Goal: Task Accomplishment & Management: Manage account settings

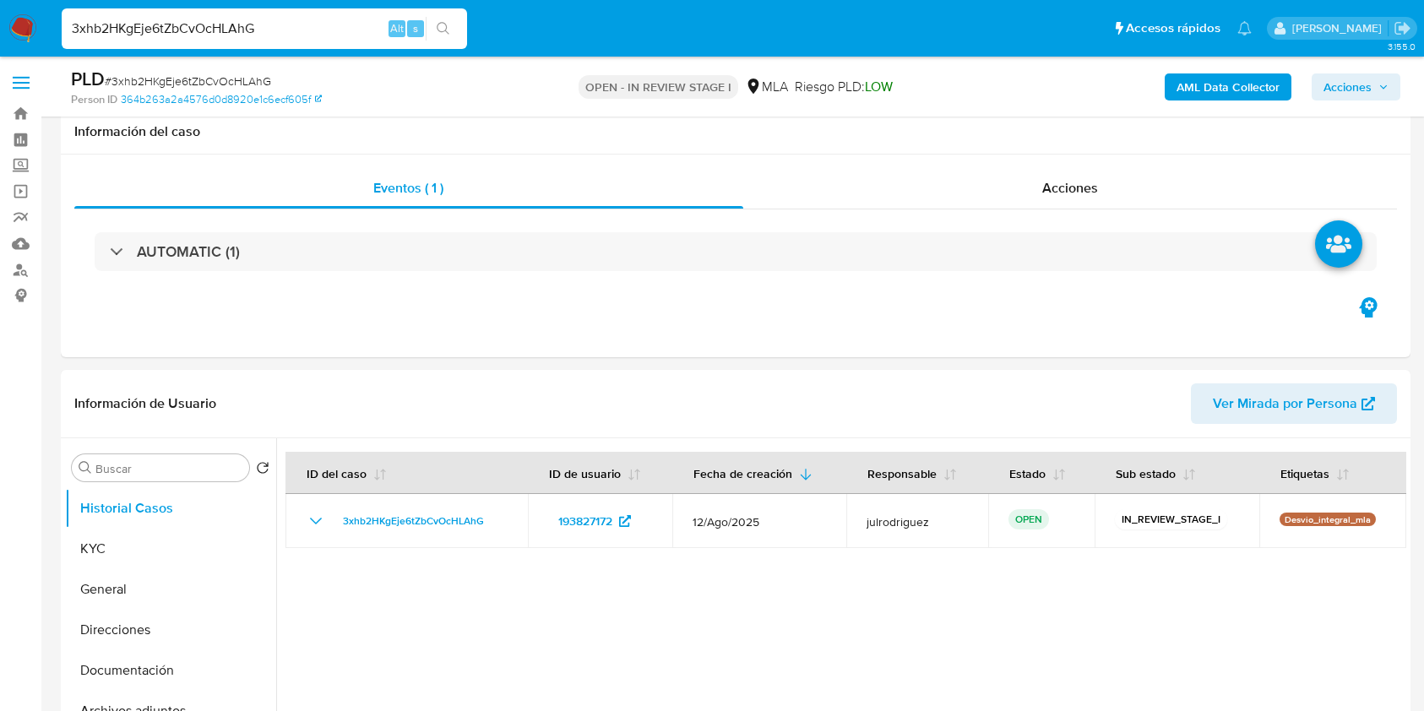
select select "10"
click at [682, 438] on div at bounding box center [841, 654] width 1130 height 432
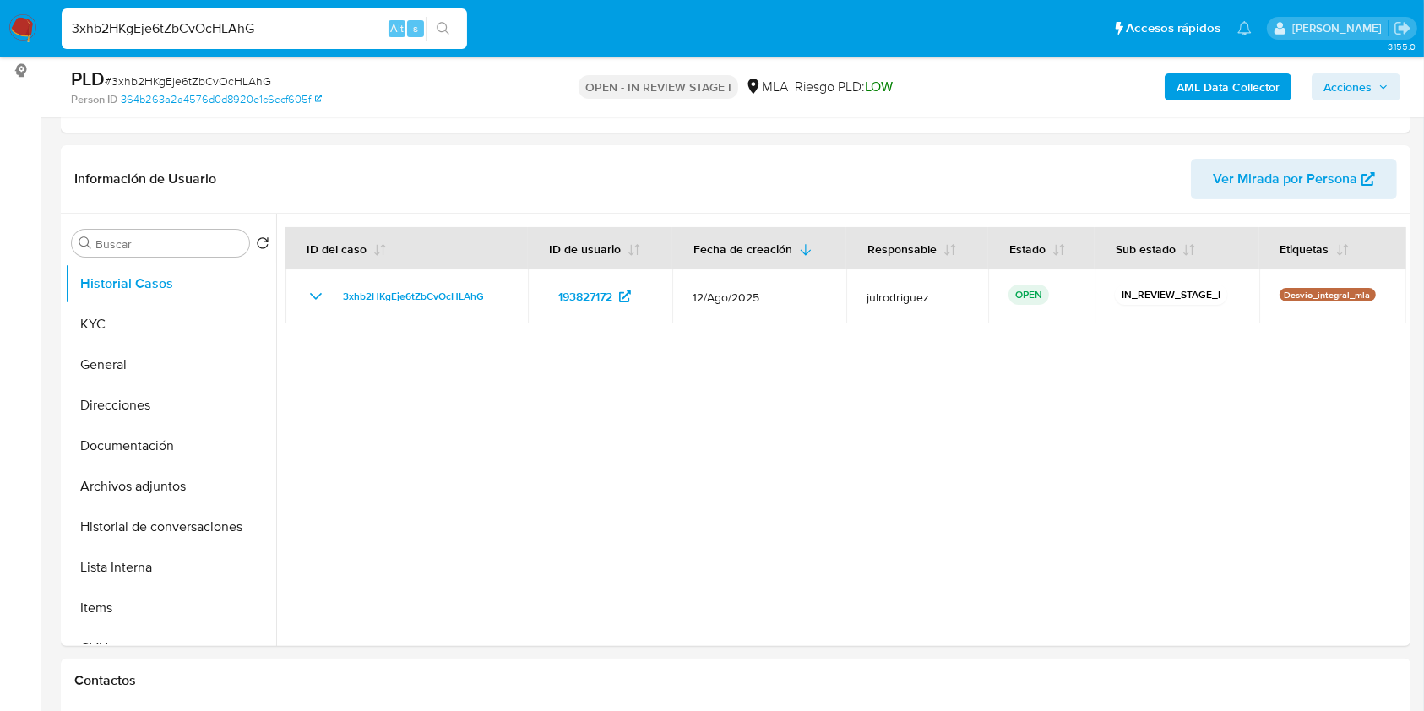
click at [245, 32] on input "3xhb2HKgEje6tZbCvOcHLAhG" at bounding box center [264, 29] width 405 height 22
click at [117, 323] on button "KYC" at bounding box center [164, 324] width 198 height 41
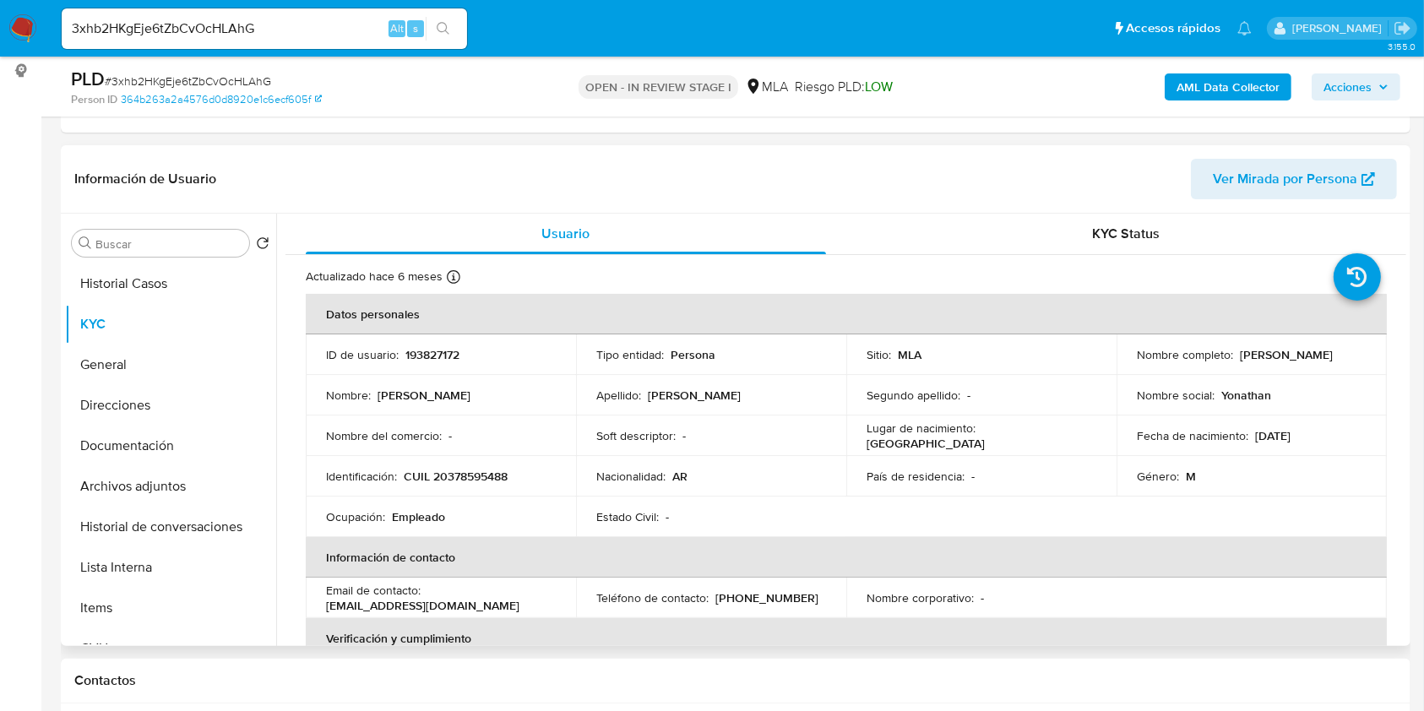
drag, startPoint x: 1132, startPoint y: 361, endPoint x: 1289, endPoint y: 354, distance: 157.3
click at [1289, 354] on div "Nombre completo : Jonathan Gabriel Capdevila" at bounding box center [1252, 354] width 230 height 15
drag, startPoint x: 1134, startPoint y: 362, endPoint x: 1279, endPoint y: 364, distance: 144.4
click at [1279, 362] on div "Nombre completo : Jonathan Gabriel Capdevila" at bounding box center [1252, 354] width 230 height 15
copy p "Jonathan Gabriel Capdevila"
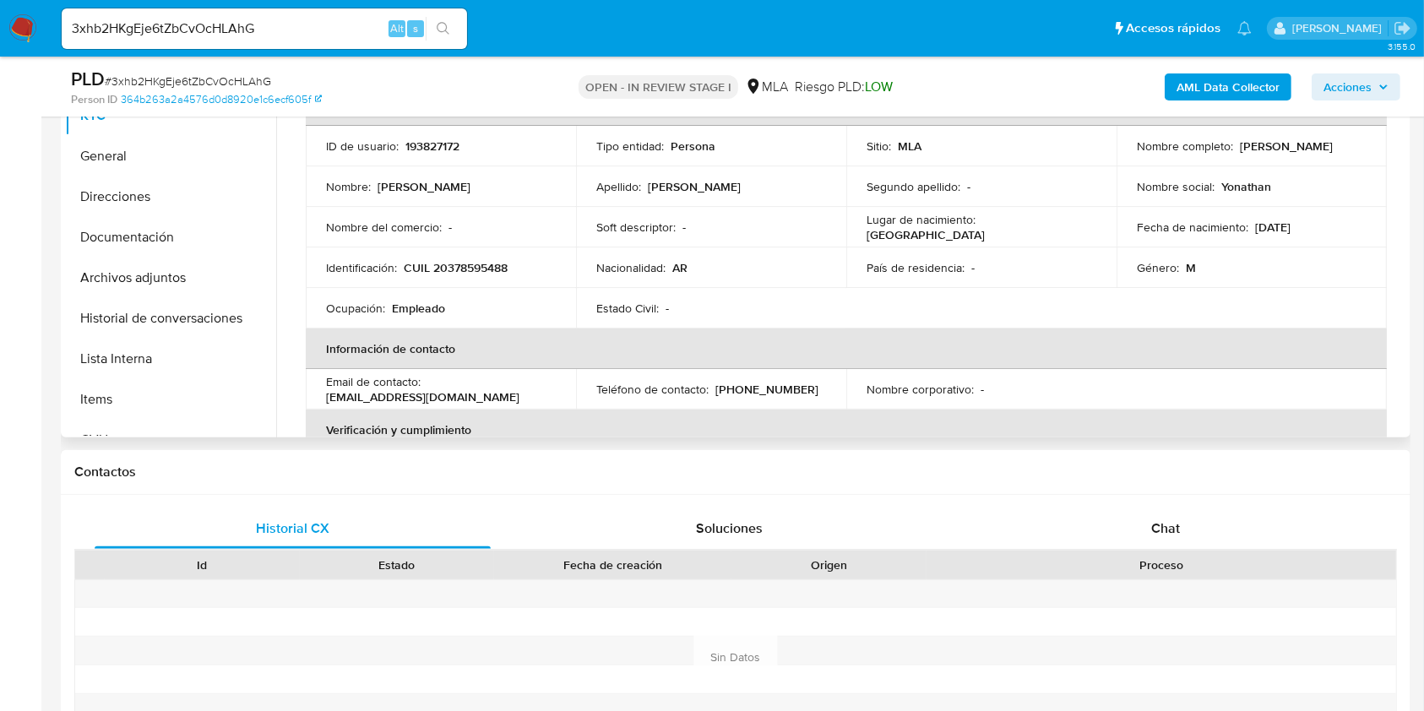
scroll to position [297, 0]
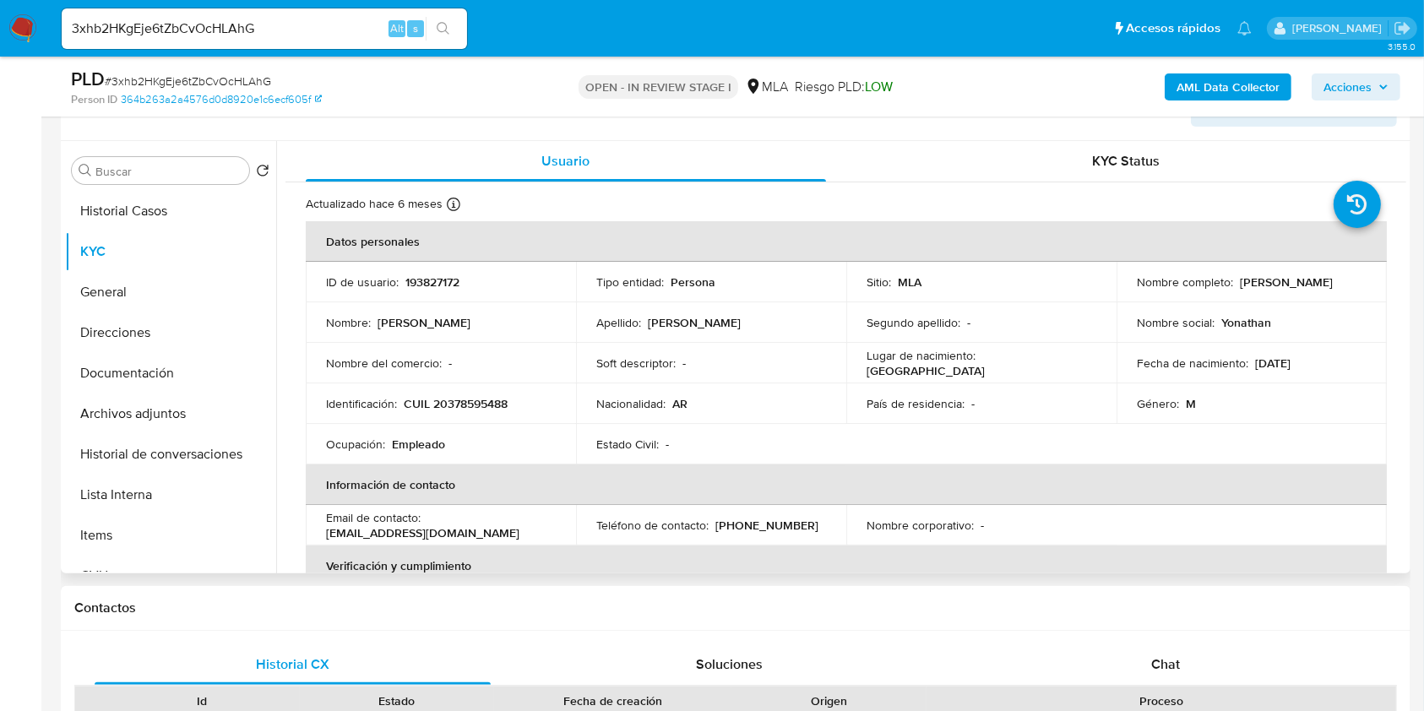
click at [432, 276] on p "193827172" at bounding box center [432, 281] width 54 height 15
copy p "193827172"
click at [231, 81] on span "# 3xhb2HKgEje6tZbCvOcHLAhG" at bounding box center [188, 81] width 166 height 17
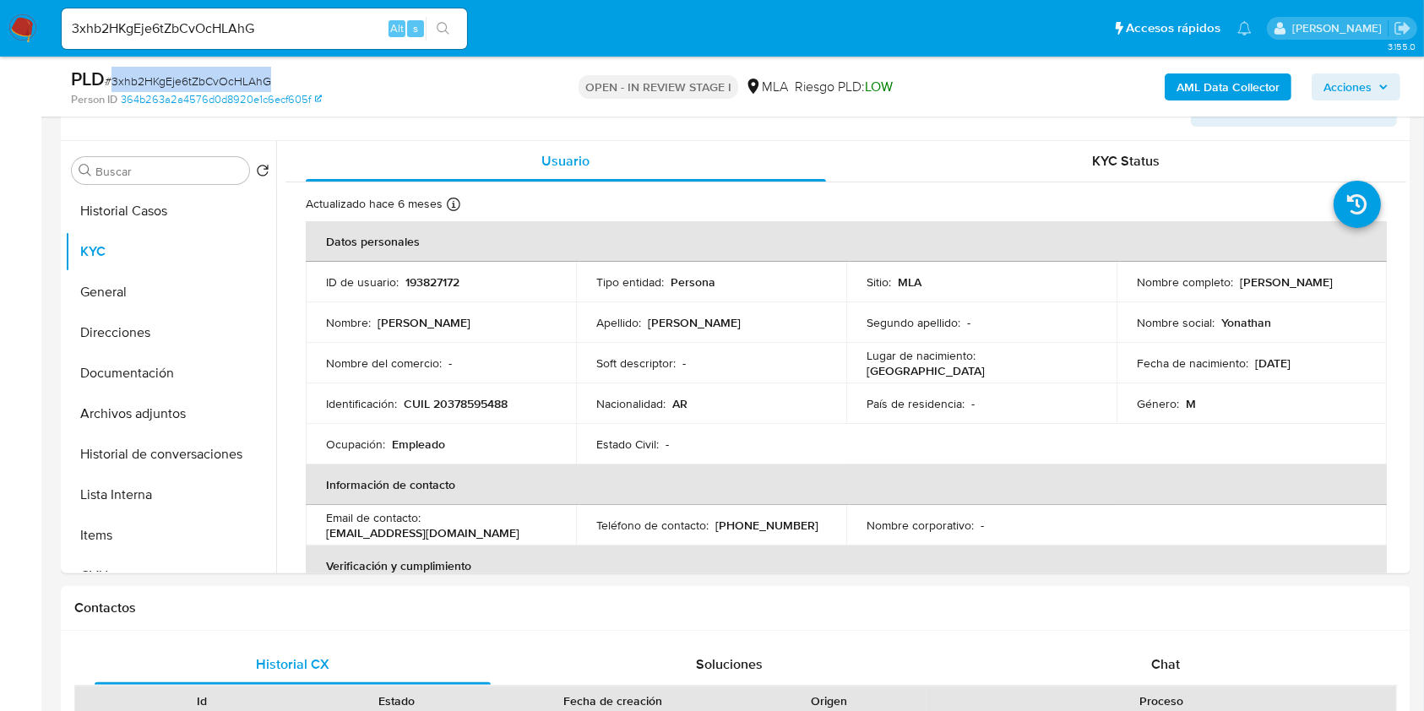
copy span "3xhb2HKgEje6tZbCvOcHLAhG"
click at [459, 410] on p "CUIL 20378595488" at bounding box center [456, 403] width 104 height 15
copy p "20378595488"
click at [431, 265] on td "ID de usuario : 193827172" at bounding box center [441, 282] width 270 height 41
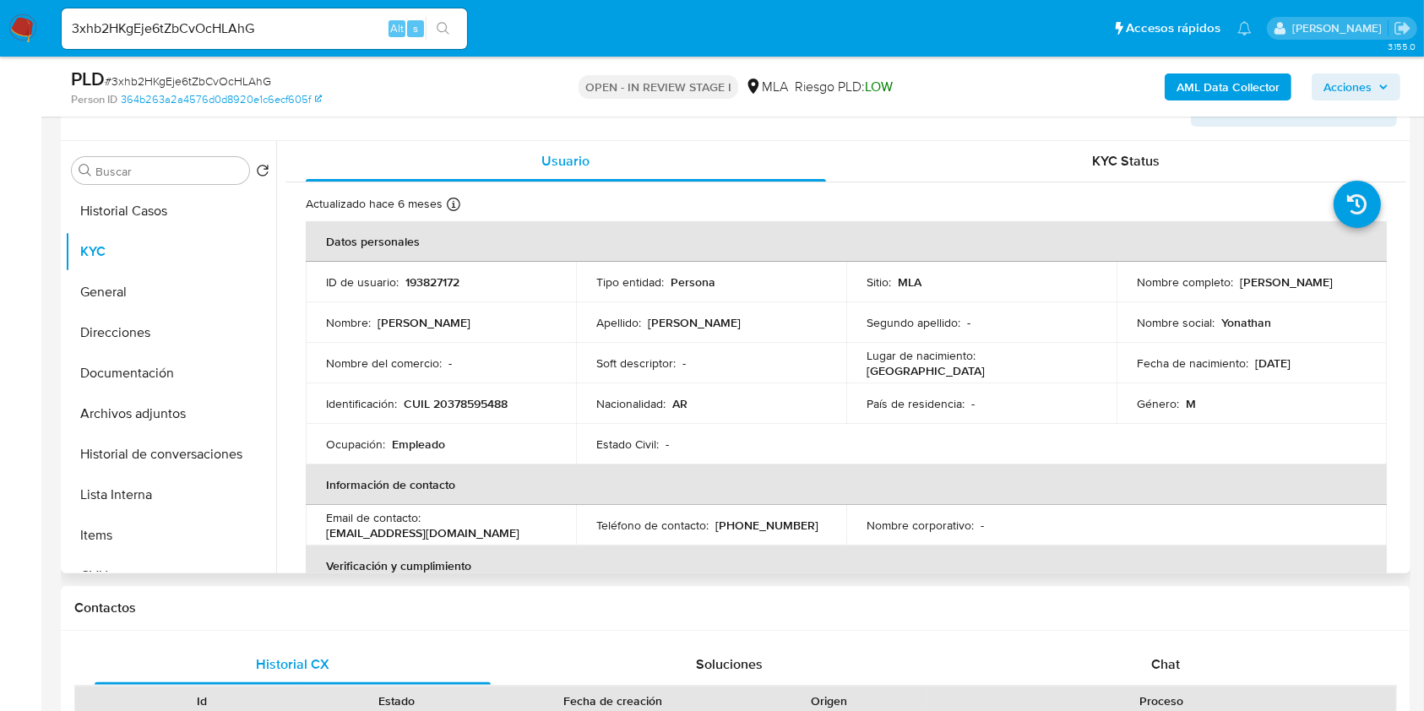
click at [431, 280] on p "193827172" at bounding box center [432, 281] width 54 height 15
copy p "193827172"
drag, startPoint x: 1298, startPoint y: 294, endPoint x: 1344, endPoint y: 284, distance: 47.5
click at [1344, 284] on td "Nombre completo : Jonathan Gabriel Capdevila" at bounding box center [1251, 282] width 270 height 41
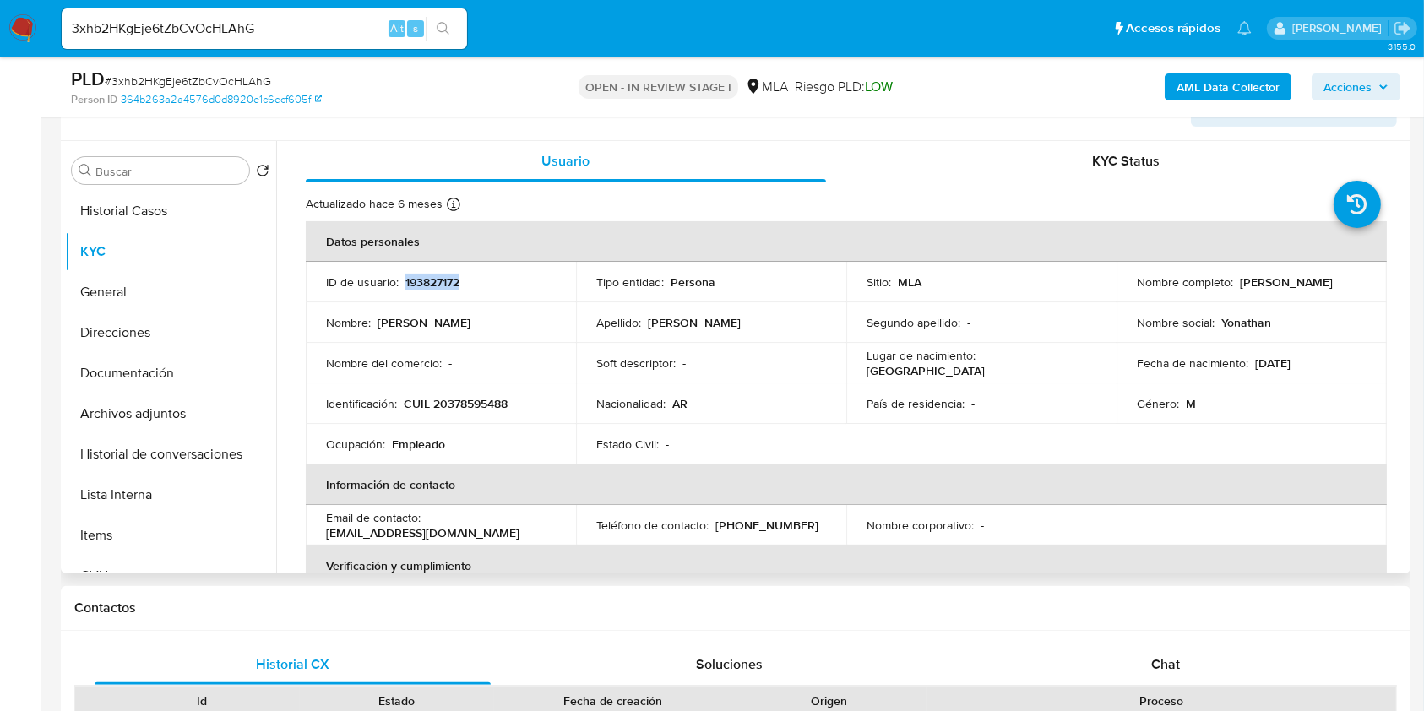
copy p "Jonathan Gabriel Capdevila"
click at [486, 399] on p "CUIL 20378595488" at bounding box center [456, 403] width 104 height 15
copy p "20378595488"
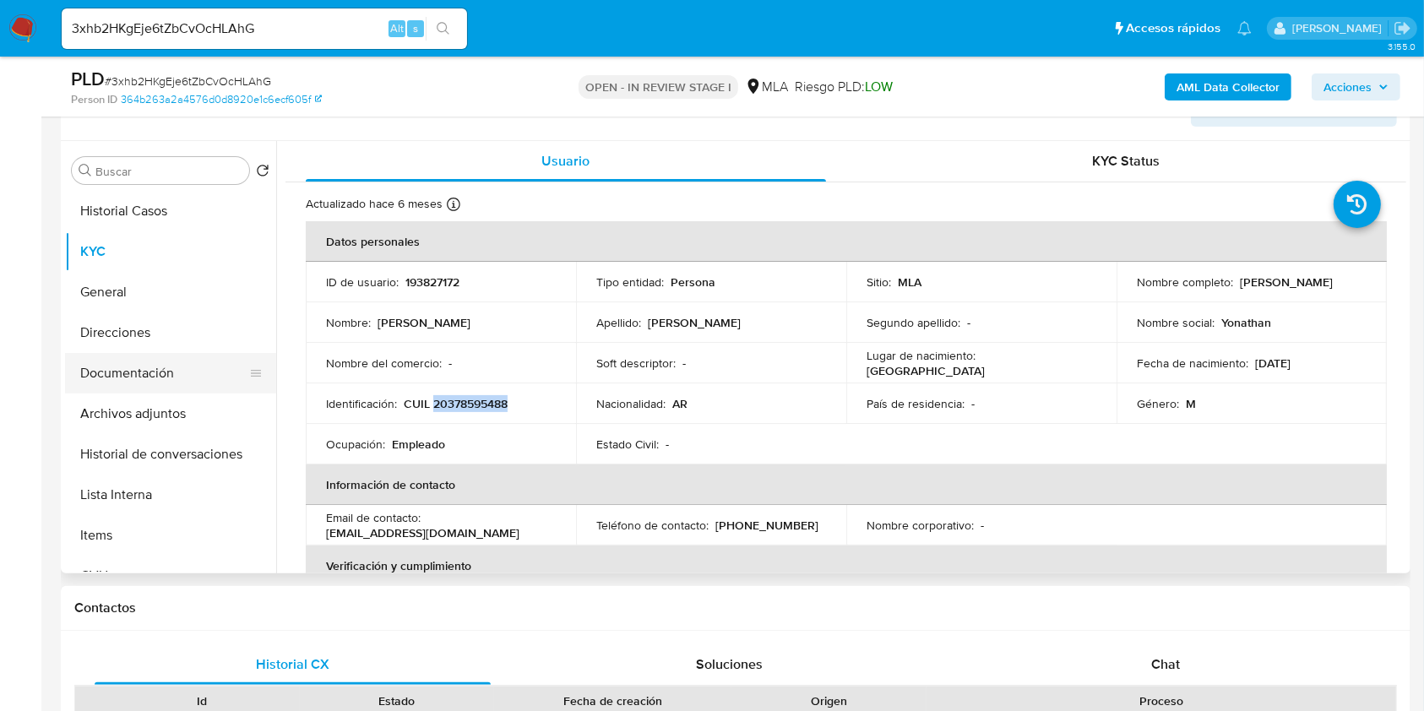
click at [154, 375] on button "Documentación" at bounding box center [164, 373] width 198 height 41
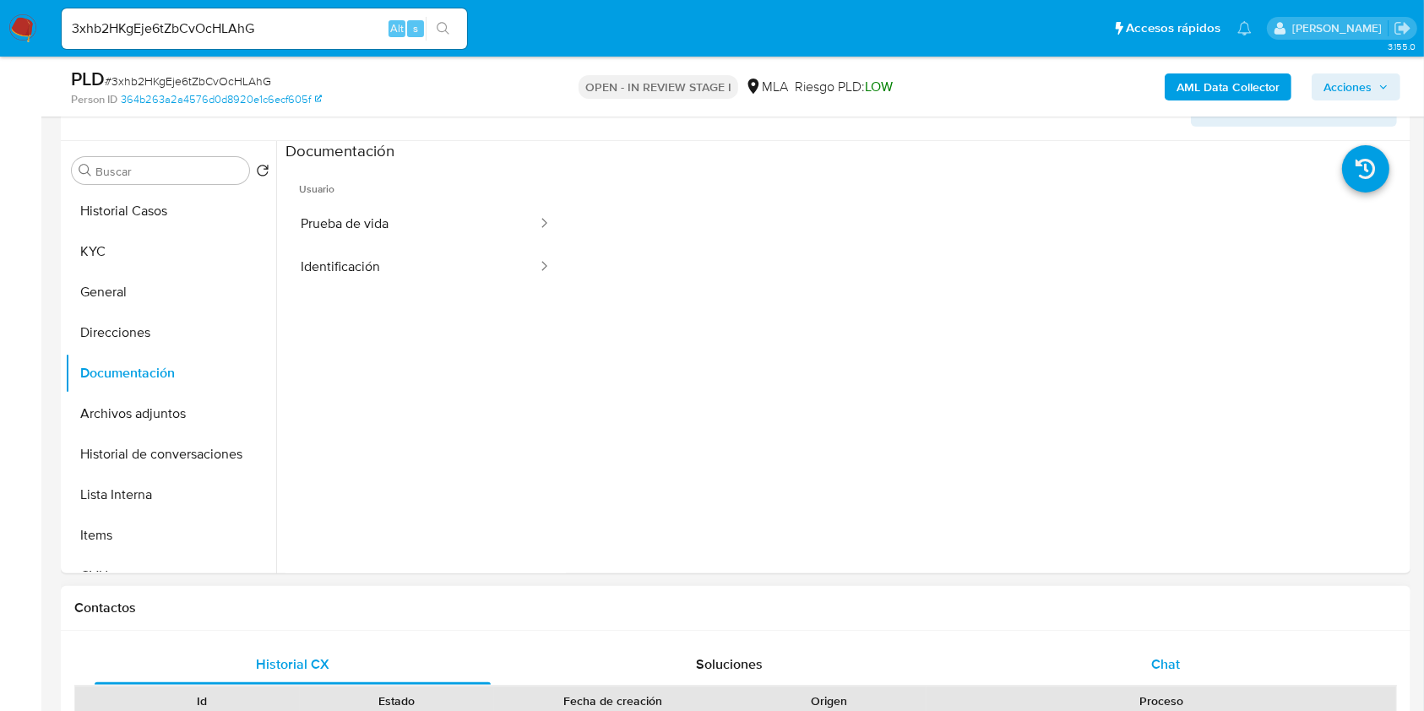
click at [1183, 668] on div "Chat" at bounding box center [1166, 664] width 396 height 41
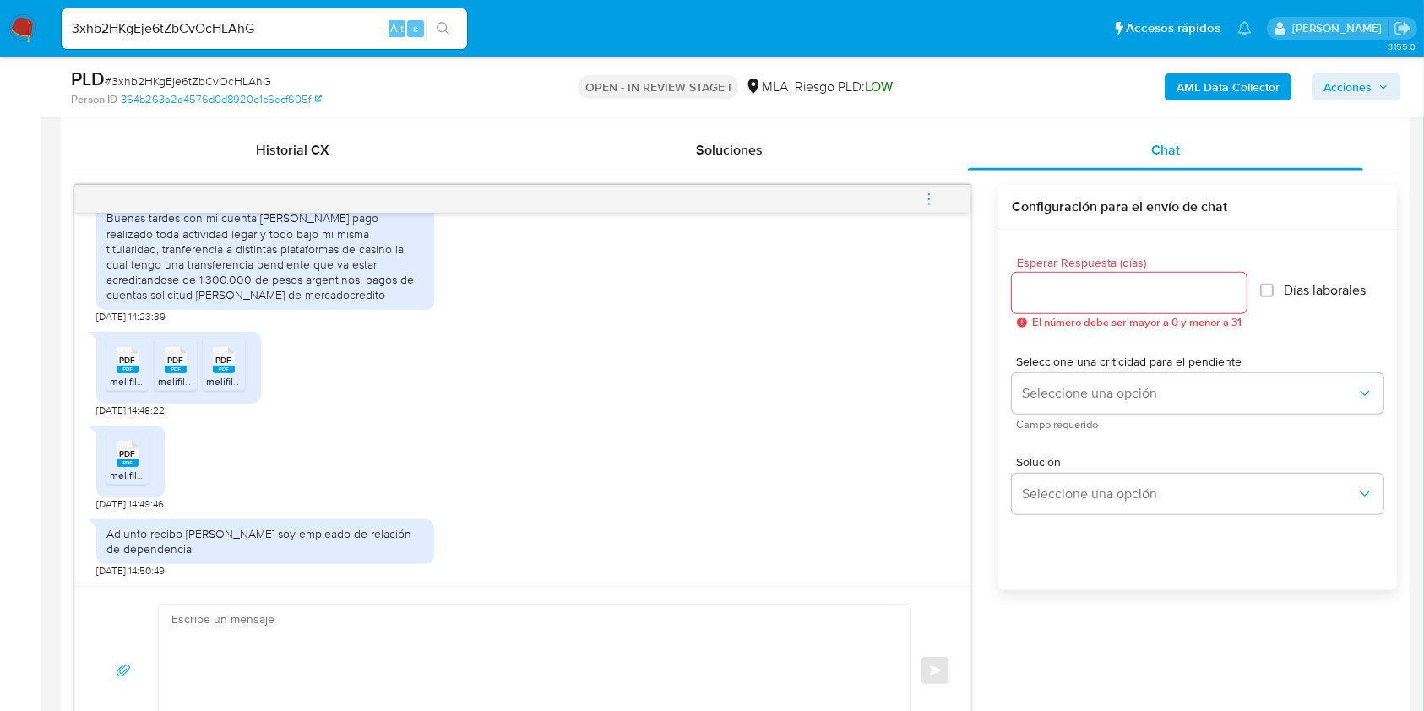
scroll to position [861, 0]
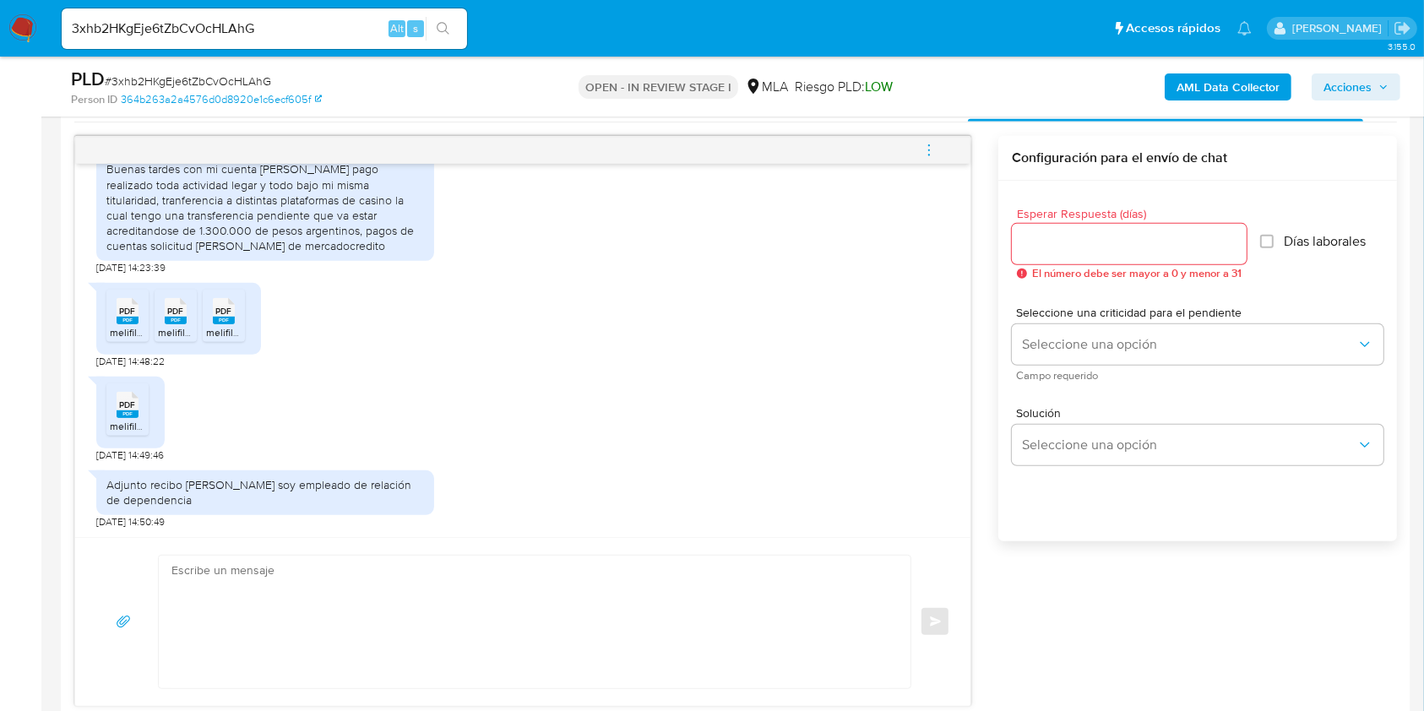
click at [129, 306] on span "PDF" at bounding box center [128, 311] width 16 height 11
click at [175, 307] on span "PDF" at bounding box center [176, 311] width 16 height 11
click at [217, 311] on span "PDF" at bounding box center [224, 311] width 16 height 11
click at [133, 405] on span "PDF" at bounding box center [128, 404] width 16 height 11
click at [138, 314] on div "PDF PDF" at bounding box center [127, 309] width 35 height 33
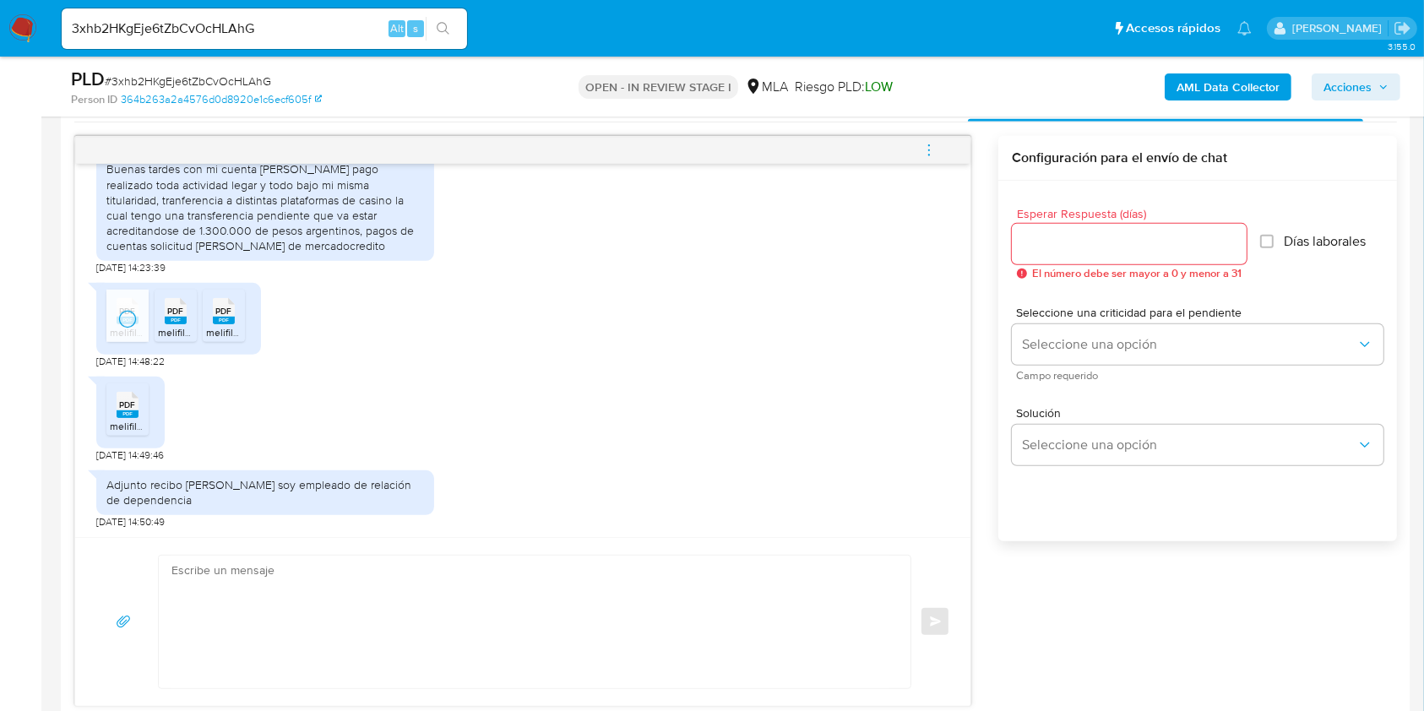
click at [180, 314] on span "PDF" at bounding box center [176, 311] width 16 height 11
click at [229, 312] on span "PDF" at bounding box center [224, 311] width 16 height 11
click at [136, 403] on icon at bounding box center [128, 405] width 22 height 26
click at [516, 388] on div "PDF PDF melifile8492544691418933742.pdf 21/08/2025 14:49:46" at bounding box center [522, 415] width 853 height 94
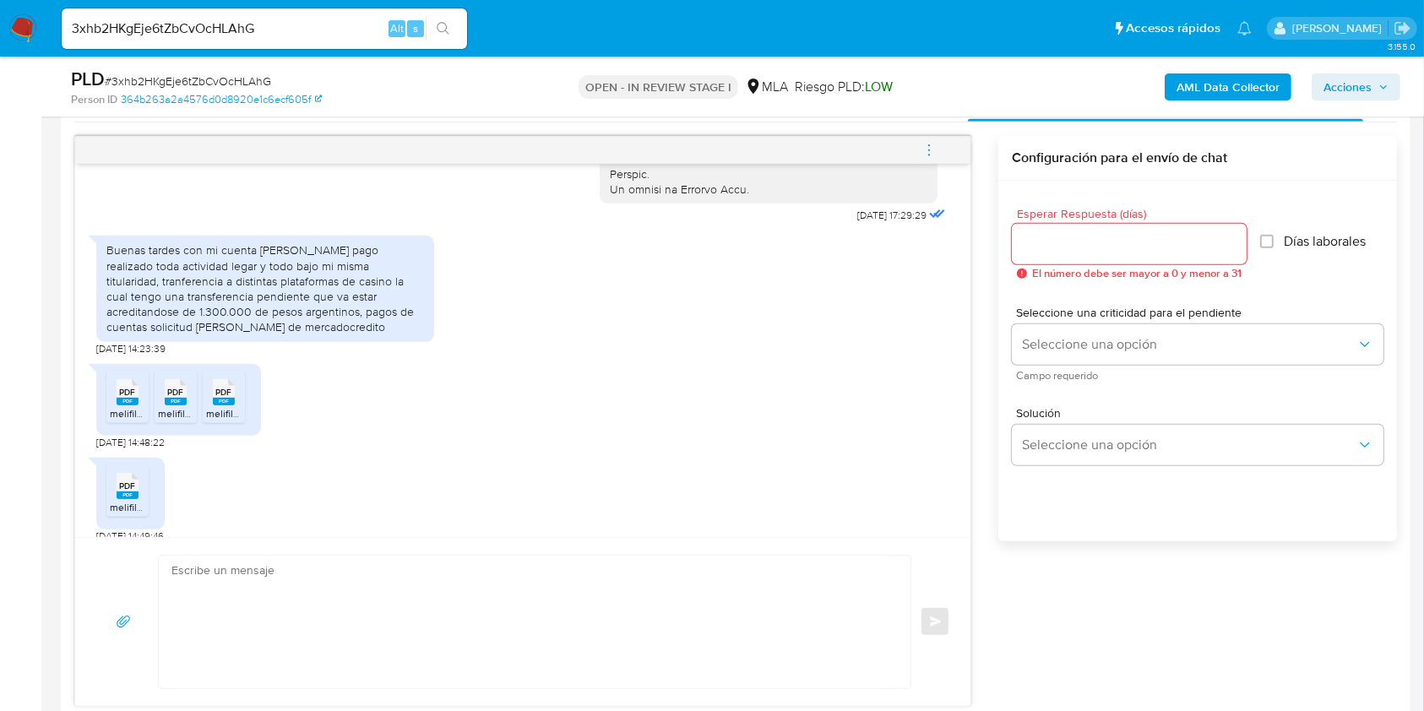
scroll to position [868, 0]
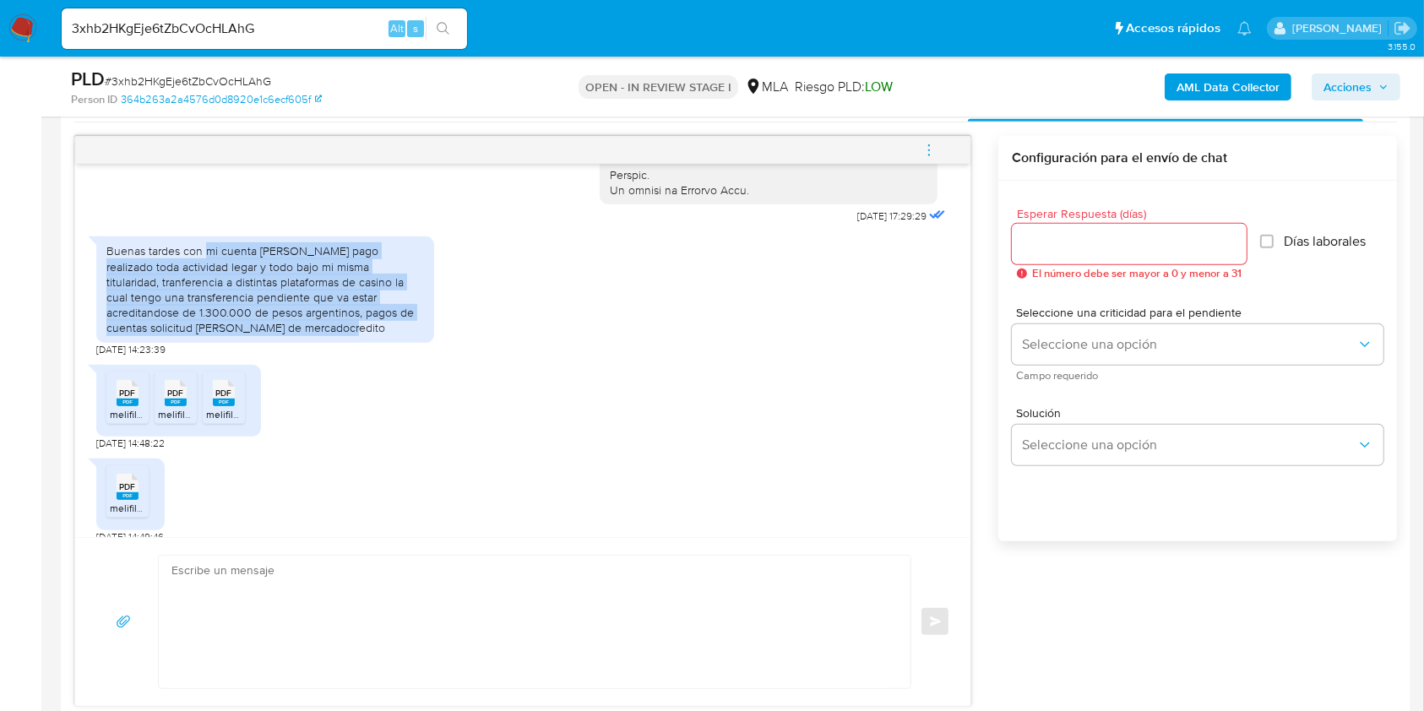
drag, startPoint x: 205, startPoint y: 278, endPoint x: 291, endPoint y: 352, distance: 113.1
click at [291, 335] on div "Buenas tardes con mi cuenta de mercado pago realizado toda actividad legar y to…" at bounding box center [265, 289] width 318 height 92
copy div "mi cuenta de mercado pago realizado toda actividad legar y todo bajo mi misma t…"
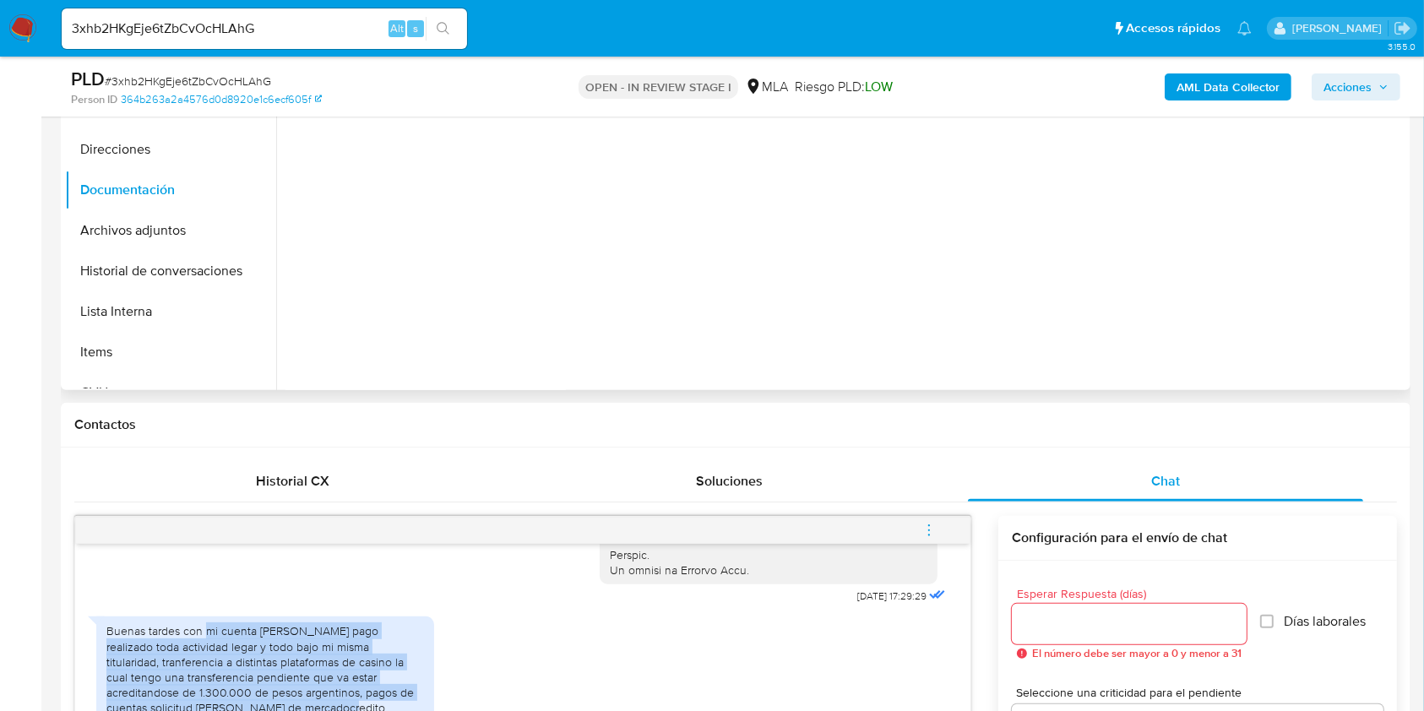
scroll to position [297, 0]
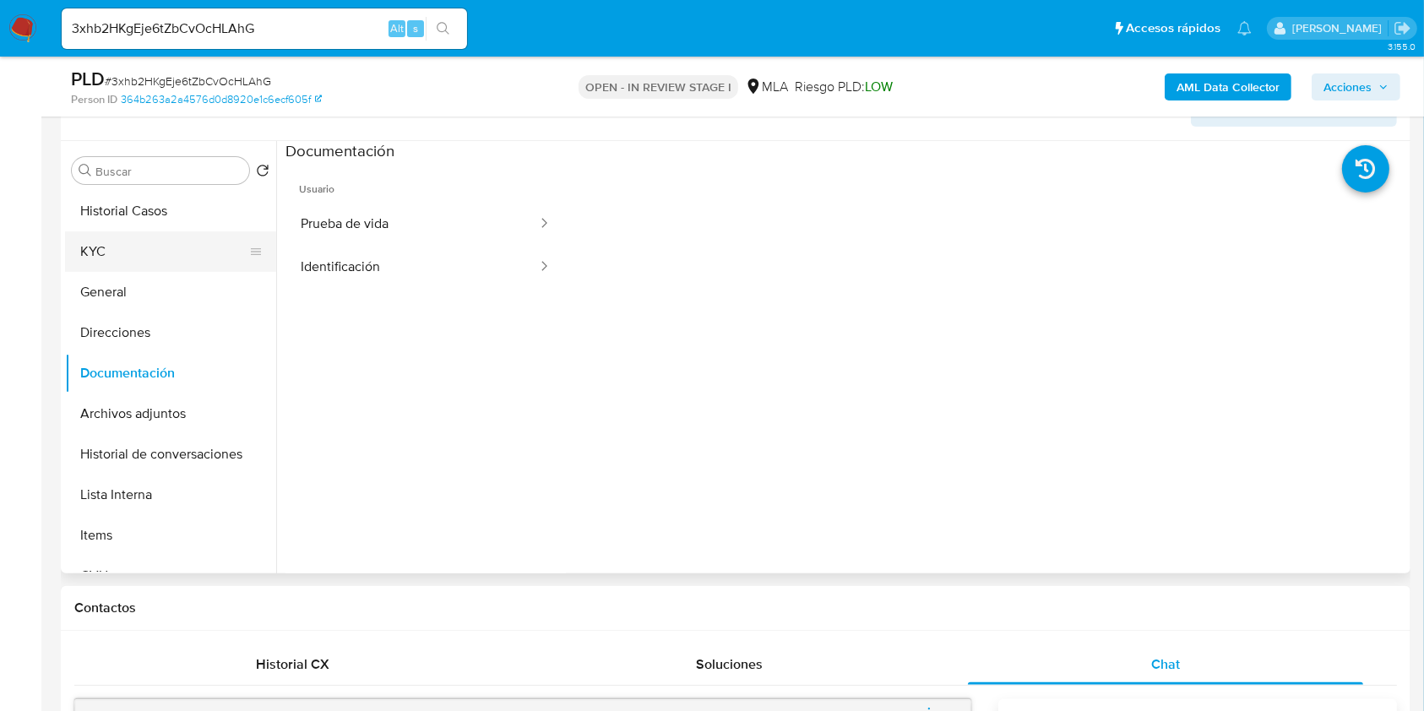
click at [181, 268] on button "KYC" at bounding box center [164, 251] width 198 height 41
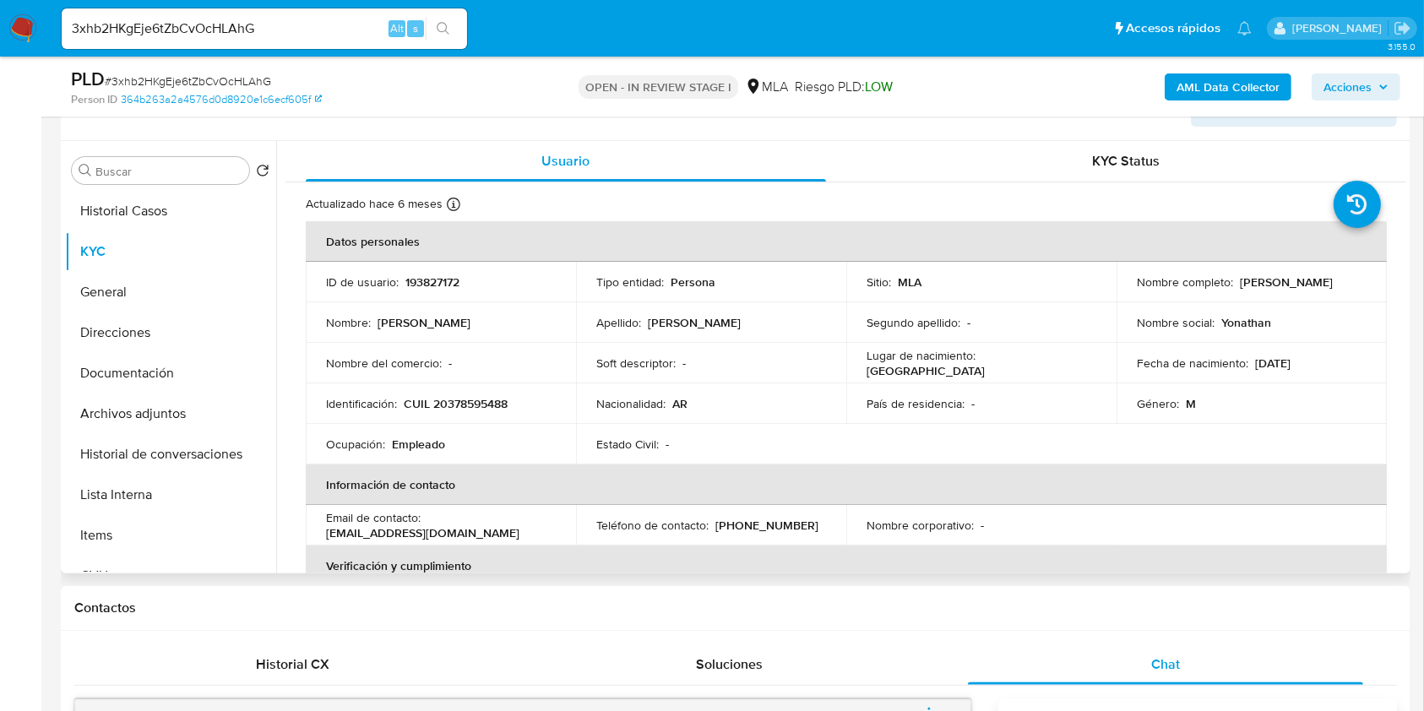
click at [405, 290] on p "193827172" at bounding box center [432, 281] width 54 height 15
click at [361, 291] on td "ID de usuario : 193827172" at bounding box center [441, 282] width 270 height 41
copy p "193827172"
click at [1148, 290] on td "Nombre completo : Jonathan Gabriel Capdevila" at bounding box center [1251, 282] width 270 height 41
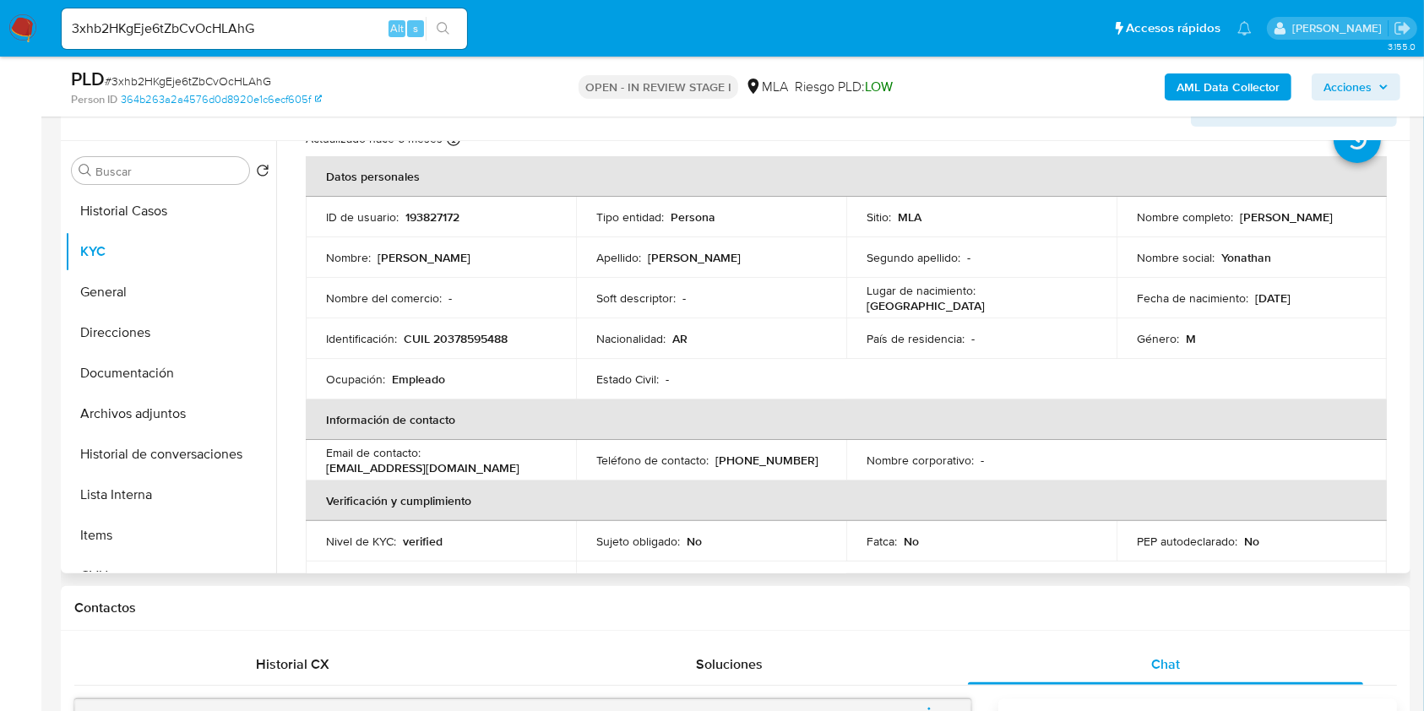
scroll to position [0, 0]
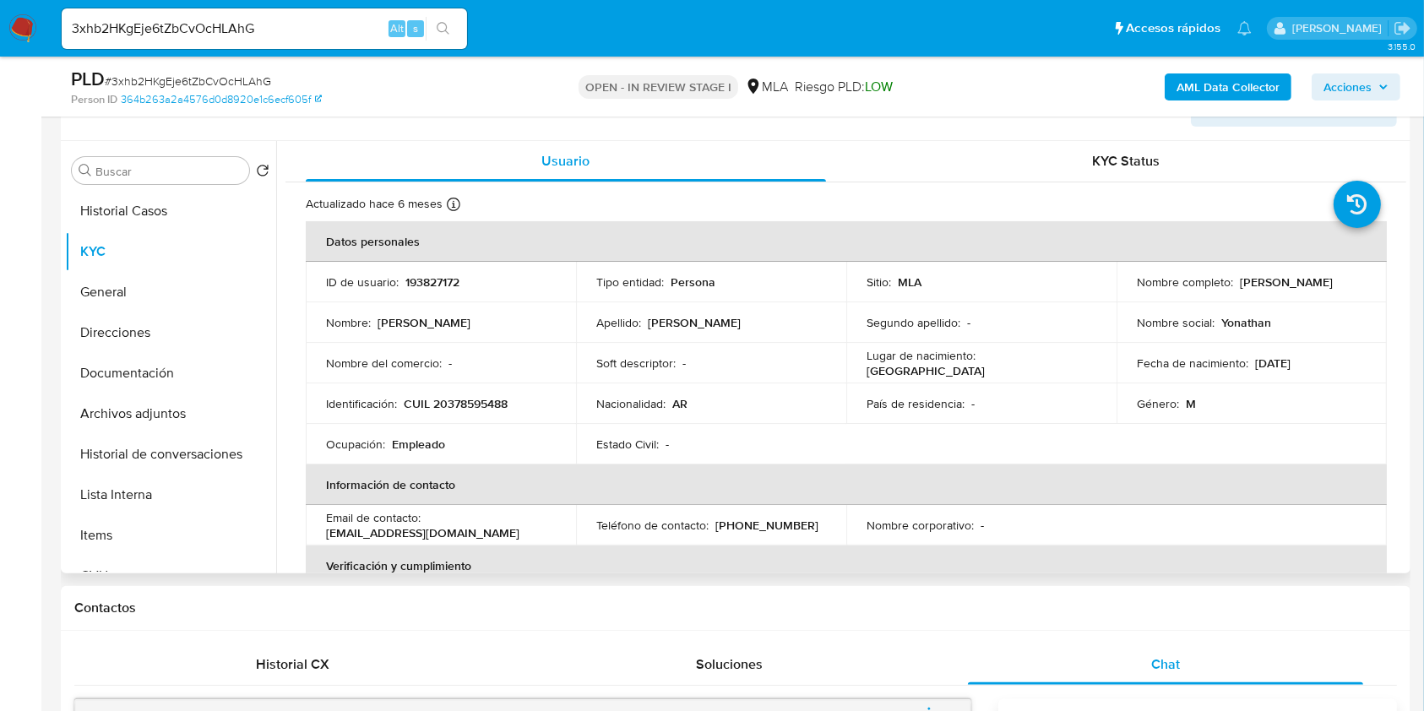
click at [421, 280] on p "193827172" at bounding box center [432, 281] width 54 height 15
click at [243, 78] on span "# 3xhb2HKgEje6tZbCvOcHLAhG" at bounding box center [188, 81] width 166 height 17
click at [212, 463] on button "Historial de conversaciones" at bounding box center [164, 454] width 198 height 41
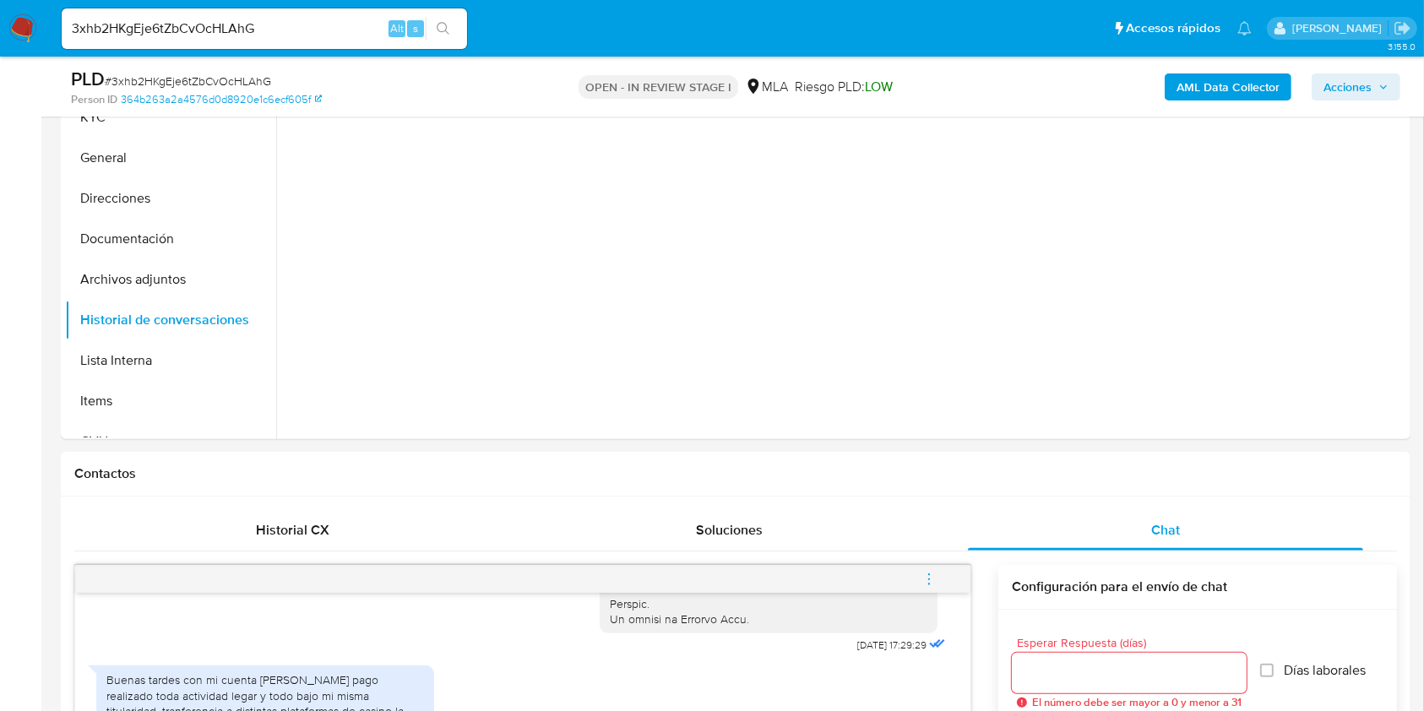
scroll to position [635, 0]
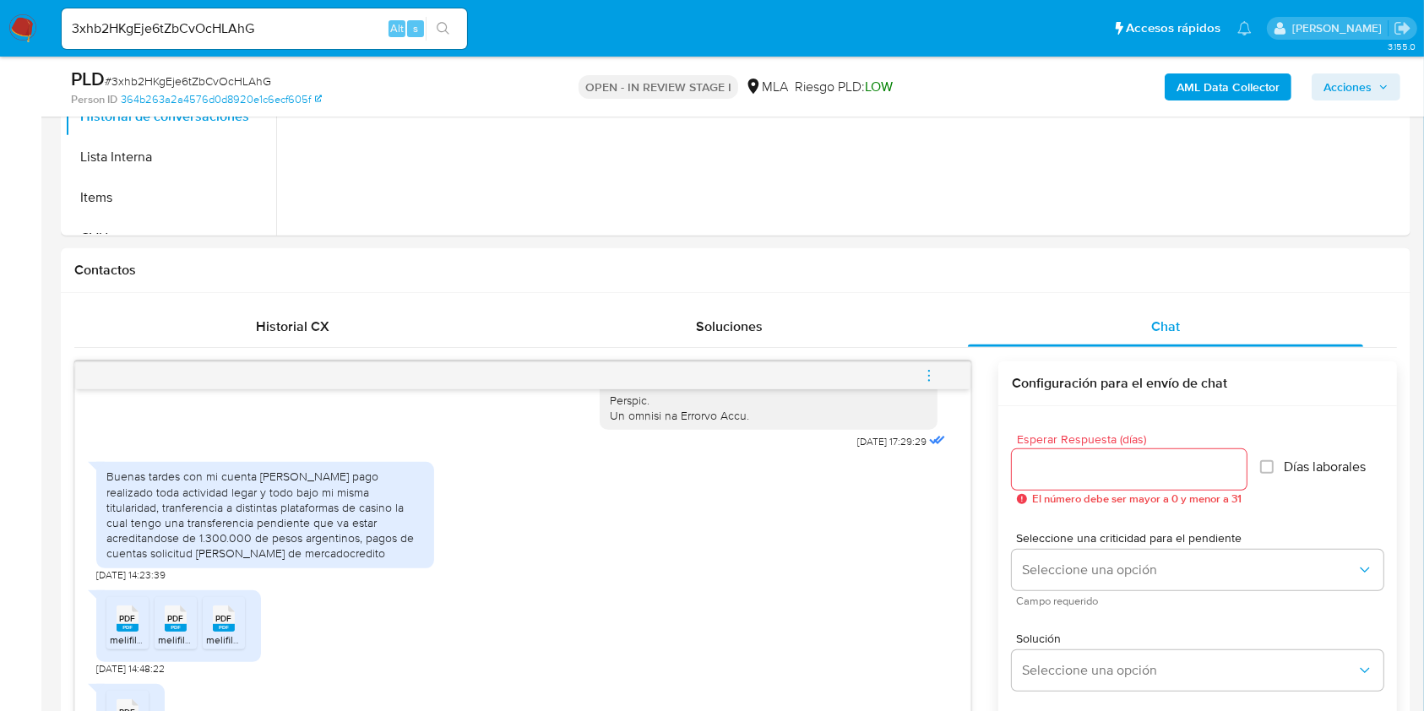
click at [229, 67] on div "PLD # 3xhb2HKgEje6tZbCvOcHLAhG" at bounding box center [289, 79] width 437 height 25
click at [231, 76] on span "# 3xhb2HKgEje6tZbCvOcHLAhG" at bounding box center [188, 81] width 166 height 17
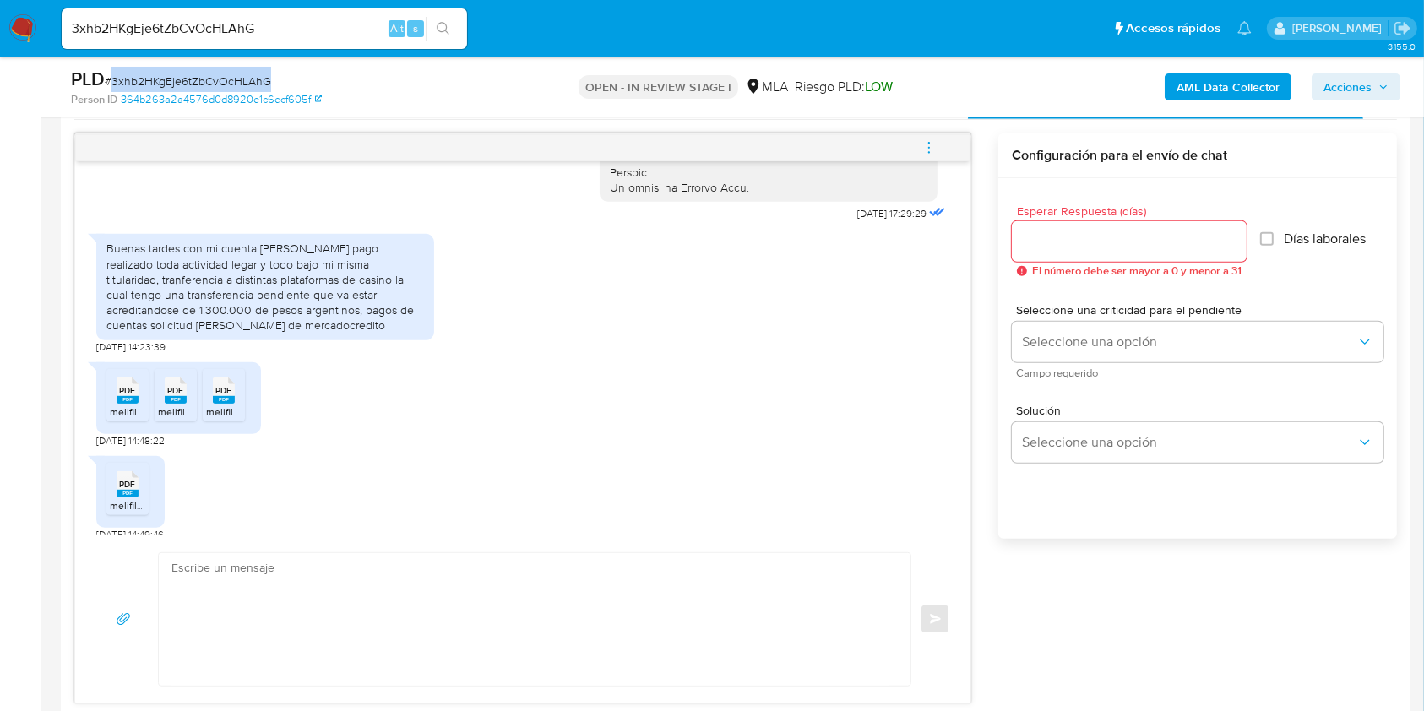
scroll to position [861, 0]
click at [1081, 242] on input "Esperar Respuesta (días)" at bounding box center [1129, 244] width 235 height 22
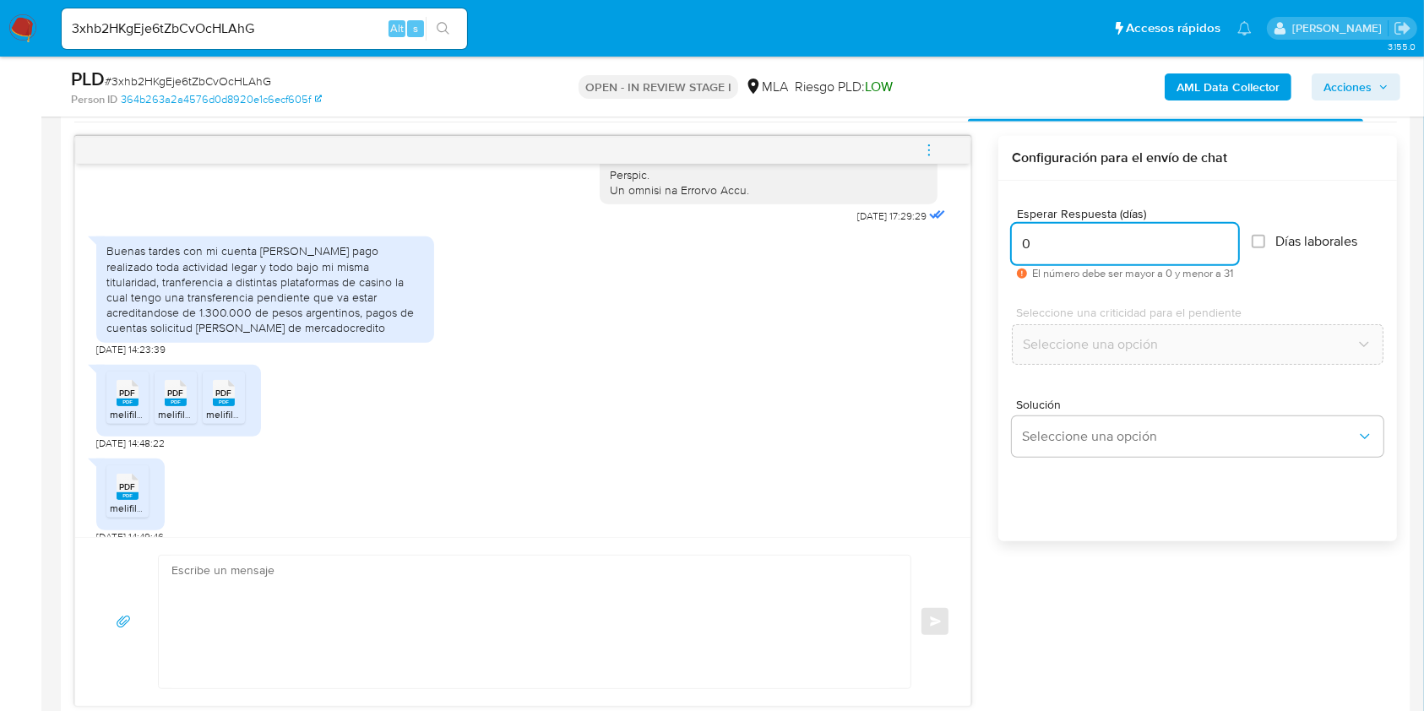
type input "0"
click at [1068, 458] on div "Solución Seleccione una opción" at bounding box center [1198, 431] width 372 height 92
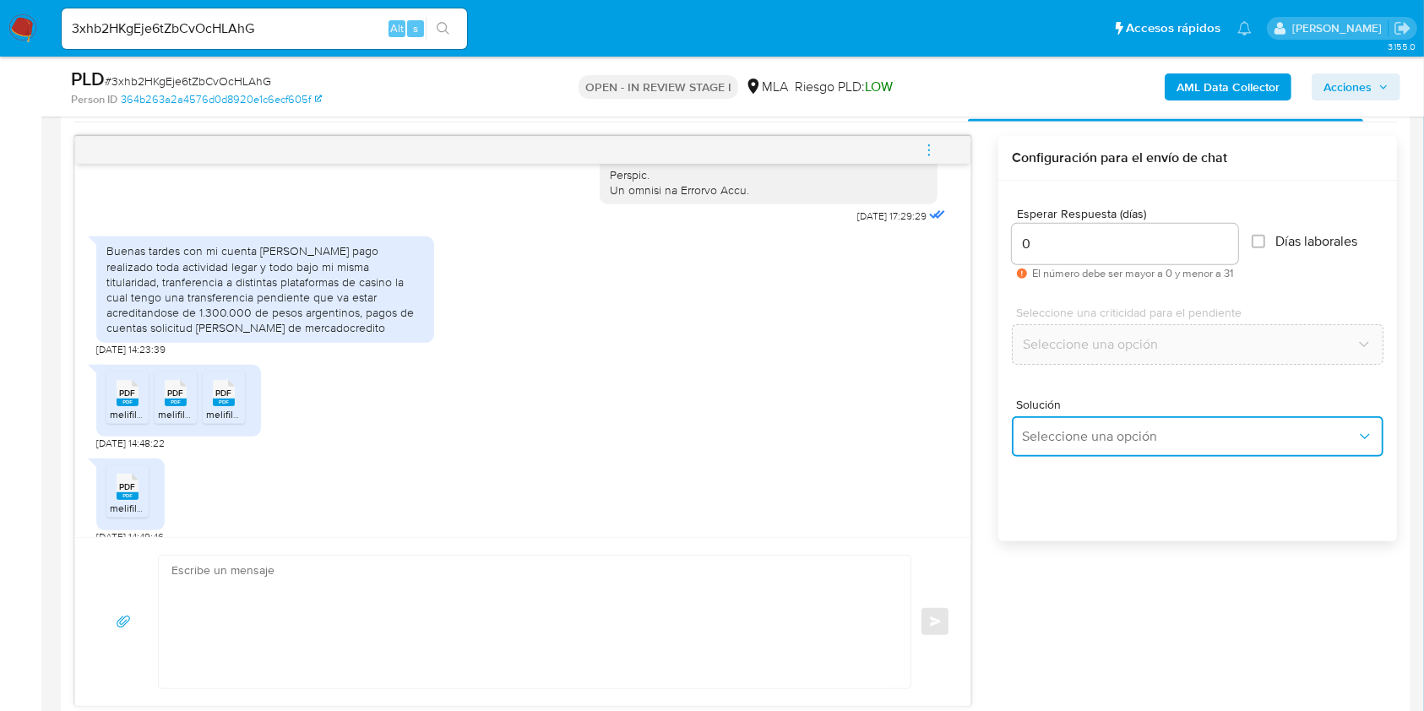
click at [1067, 444] on button "Seleccione una opción" at bounding box center [1198, 436] width 372 height 41
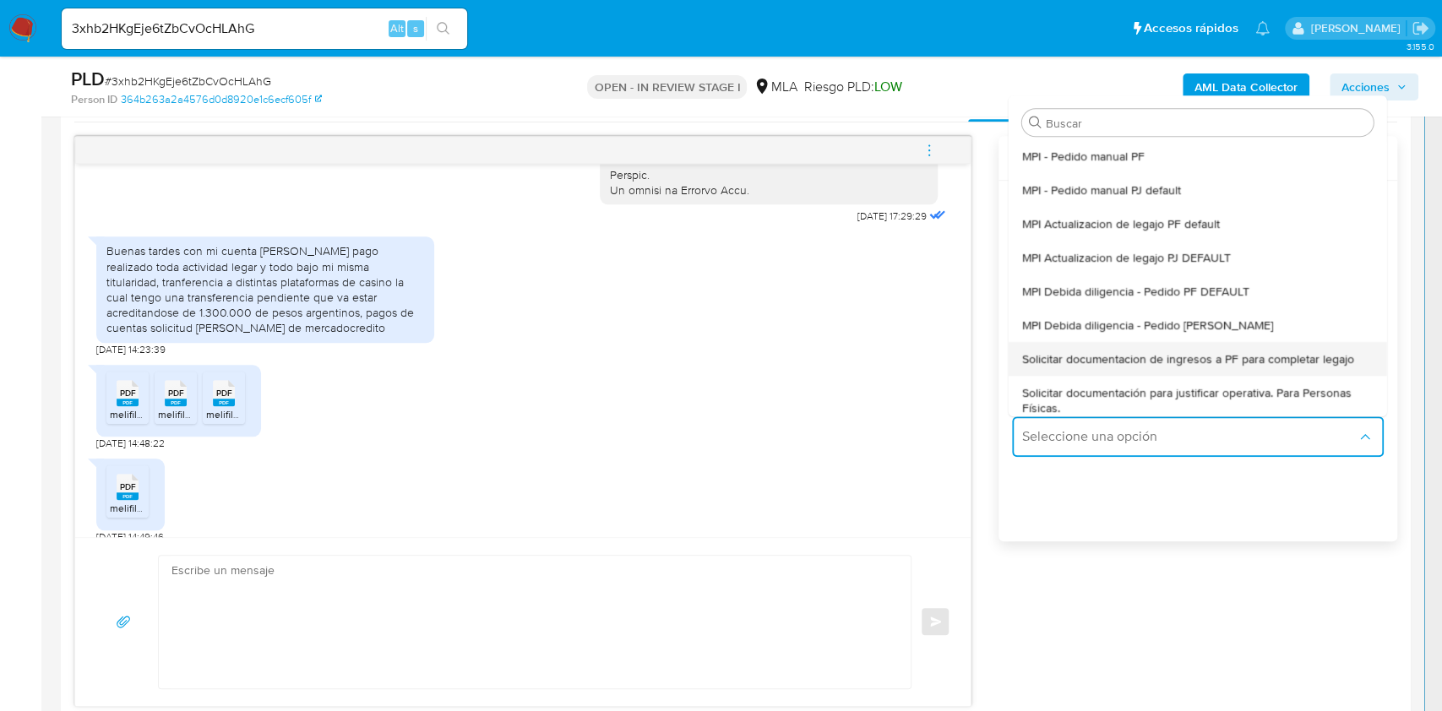
click at [1127, 360] on span "Solicitar documentacion de ingresos a PF para completar legajo" at bounding box center [1188, 358] width 332 height 15
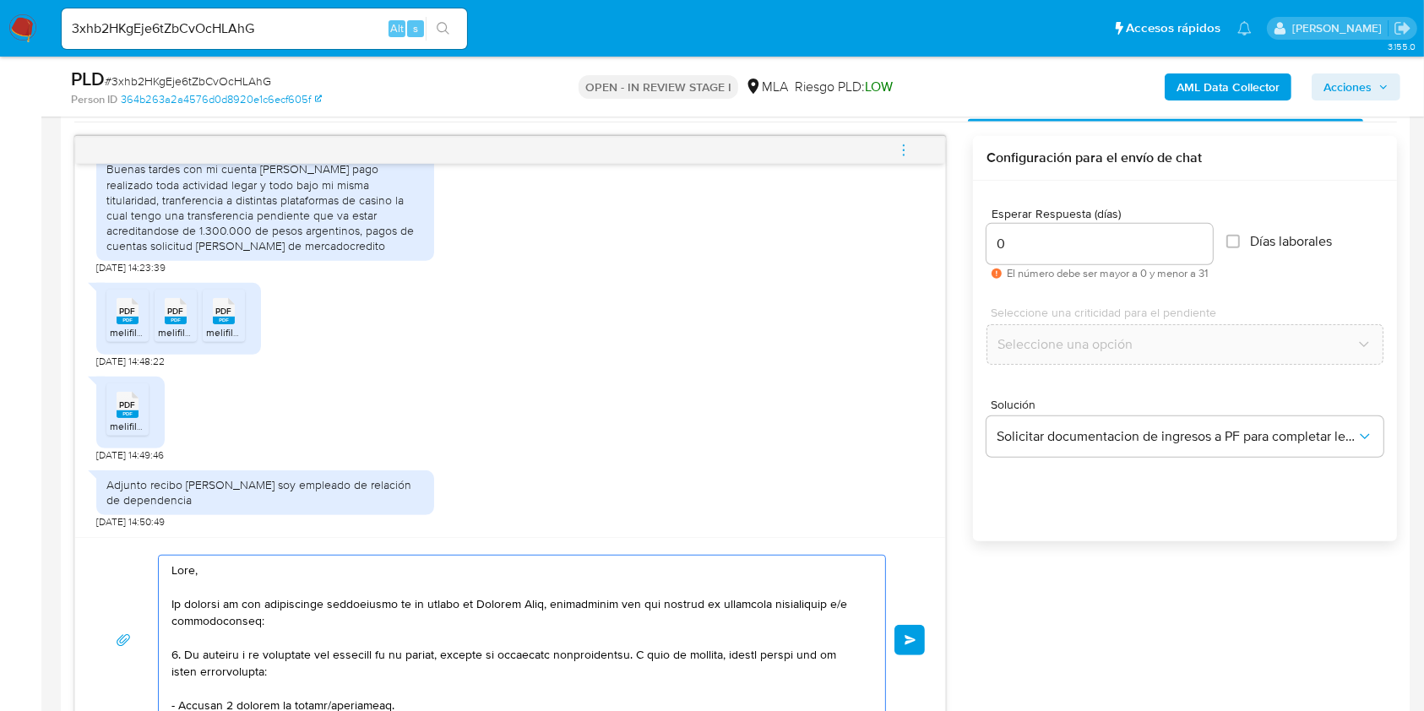
scroll to position [872, 0]
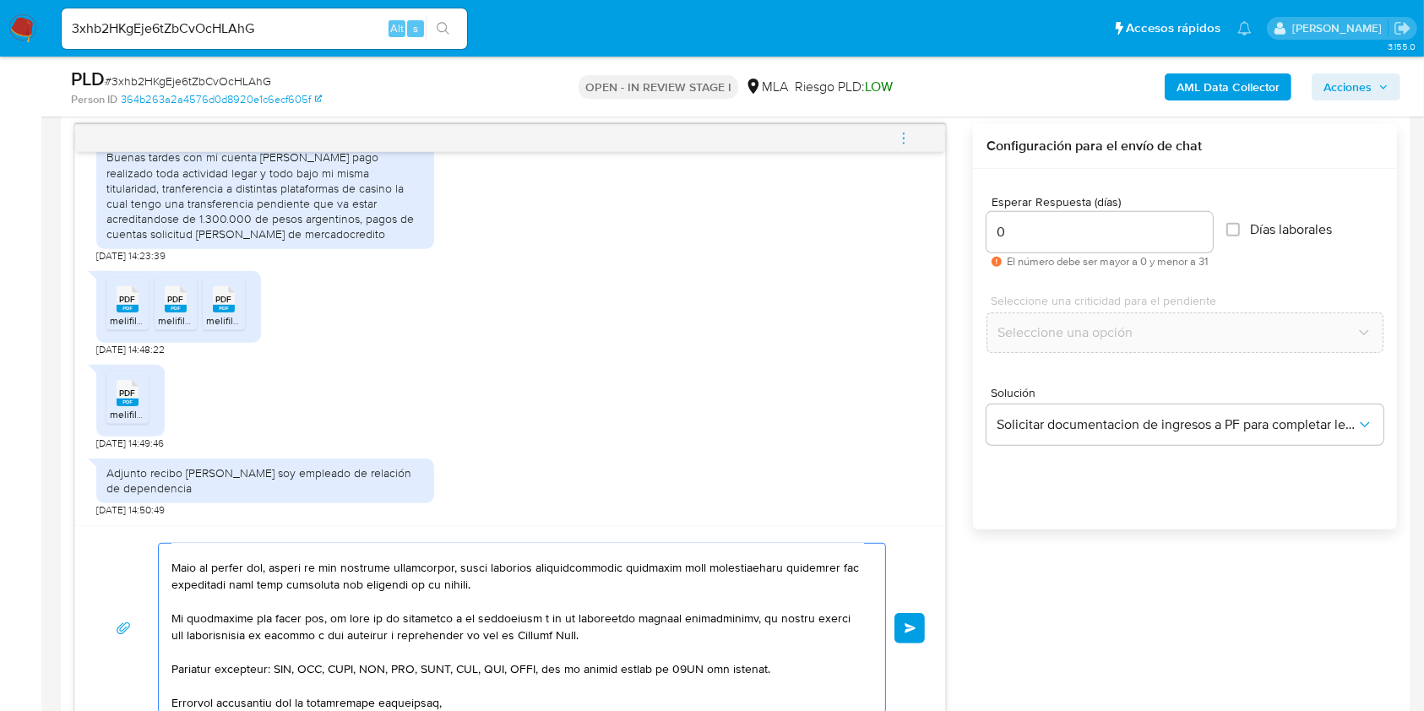
drag, startPoint x: 250, startPoint y: 620, endPoint x: 582, endPoint y: 755, distance: 358.3
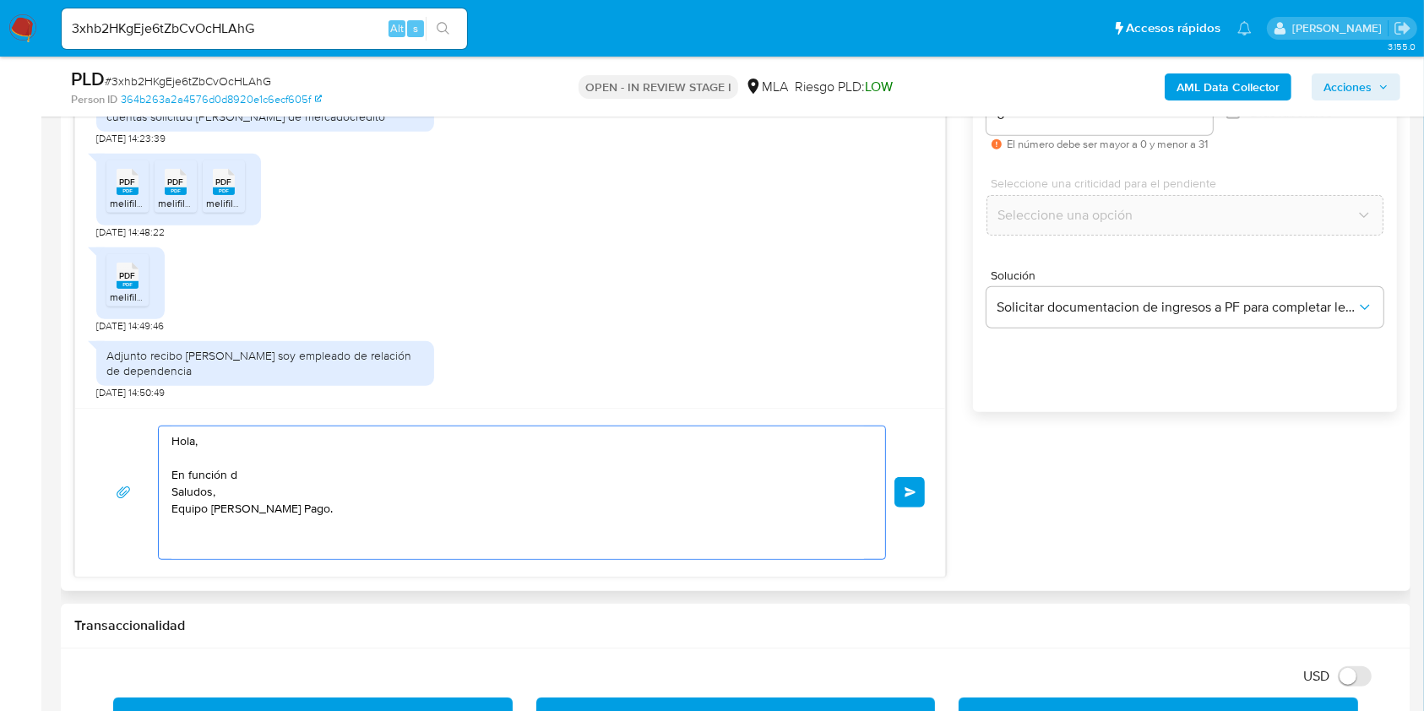
scroll to position [1098, 0]
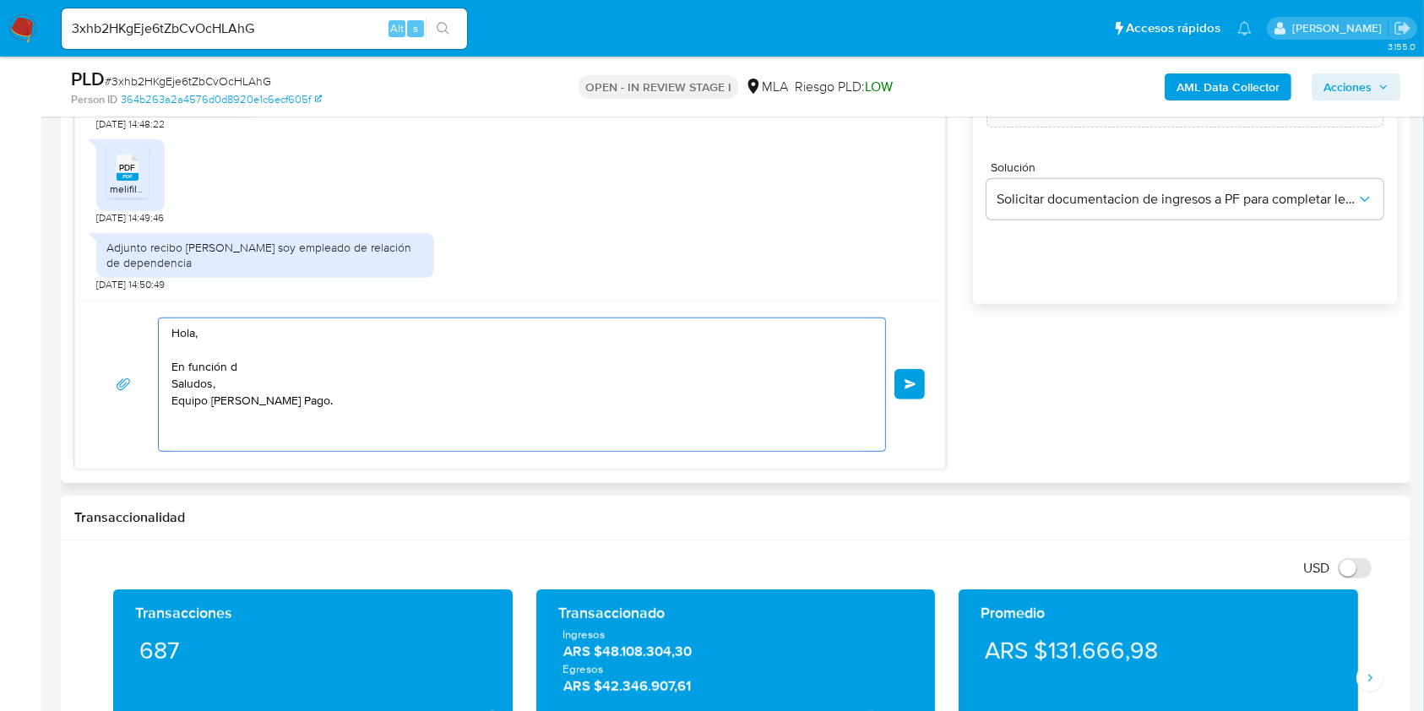
drag, startPoint x: 351, startPoint y: 422, endPoint x: 123, endPoint y: 306, distance: 256.1
click at [123, 306] on div "Hola, En función d Saludos, Equipo de Mercado Pago. Enviar" at bounding box center [510, 384] width 870 height 169
paste textarea "AGRADECIMIENTO Buenas tardes, ¡Muchas gracias por tu respuesta! Confirmamos la …"
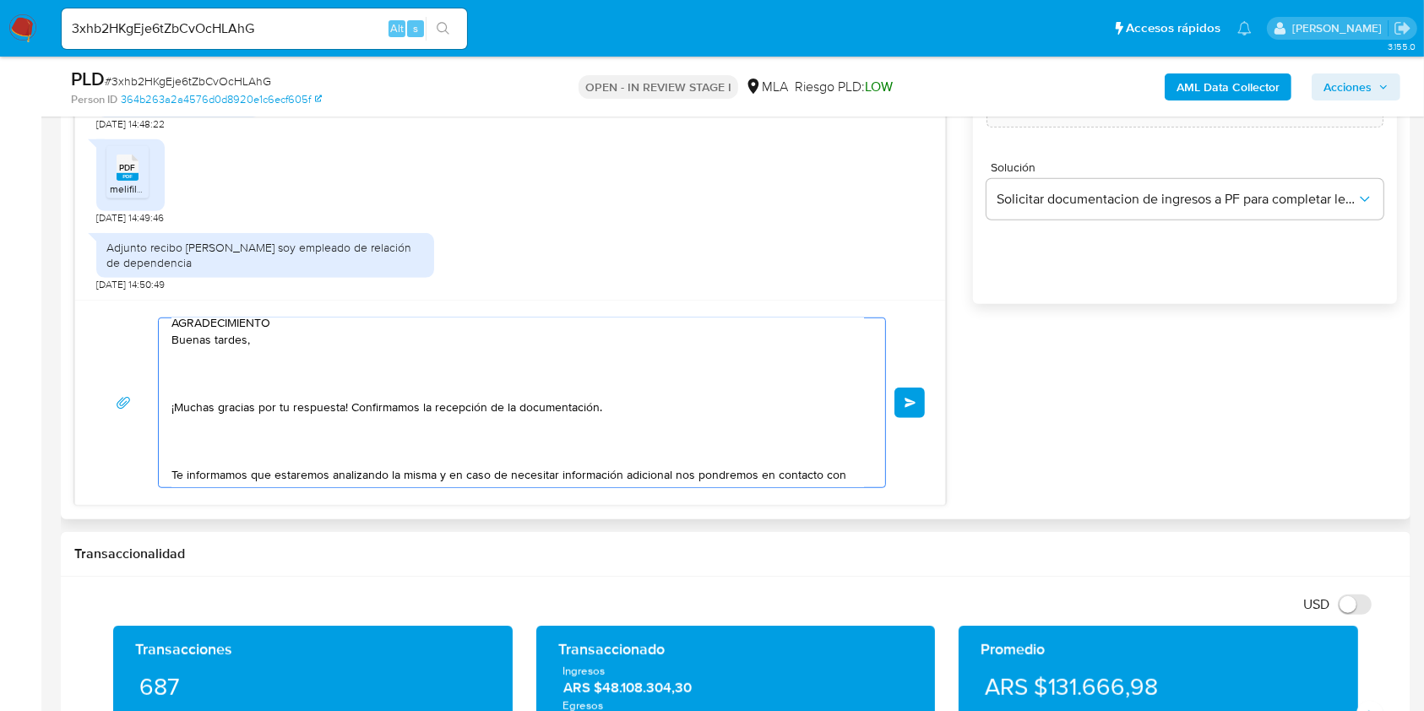
scroll to position [0, 0]
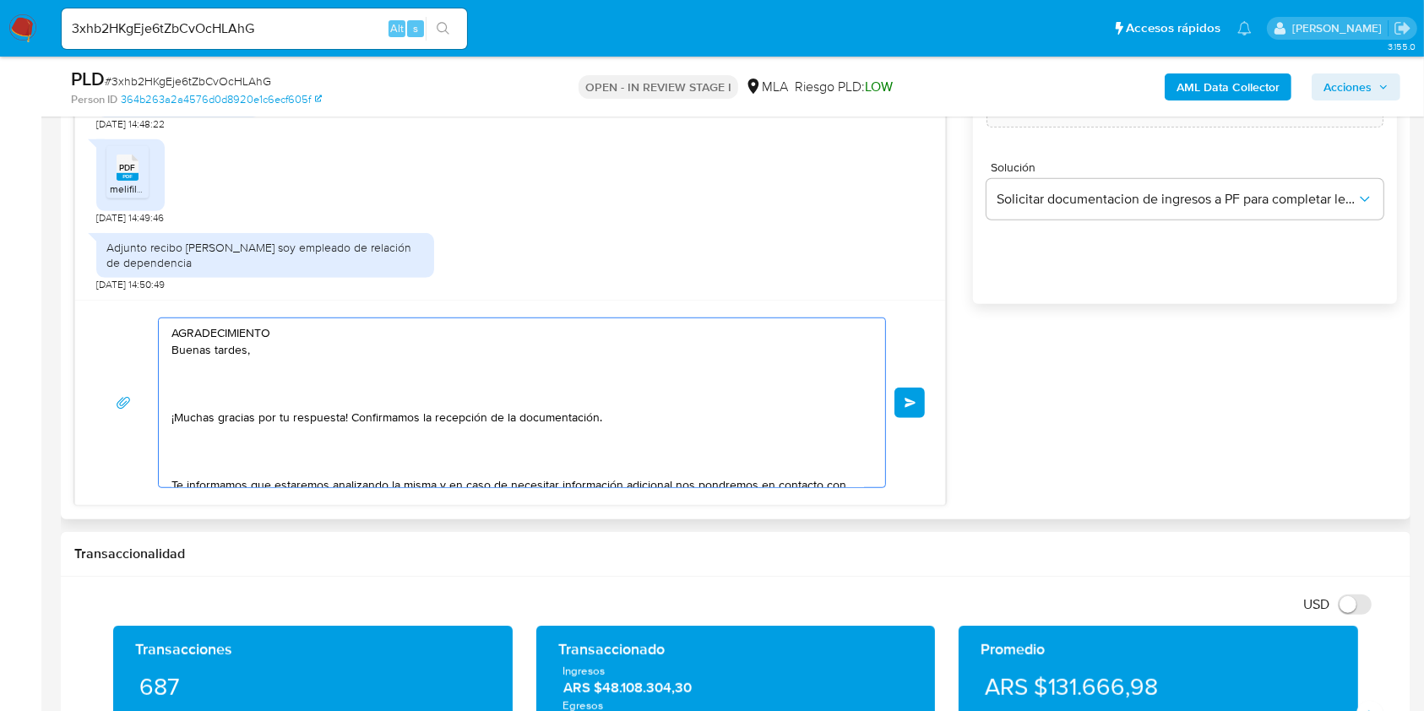
drag, startPoint x: 291, startPoint y: 342, endPoint x: 88, endPoint y: 298, distance: 207.4
click at [88, 300] on div "AGRADECIMIENTO Buenas tardes, ¡Muchas gracias por tu respuesta! Confirmamos la …" at bounding box center [510, 402] width 870 height 205
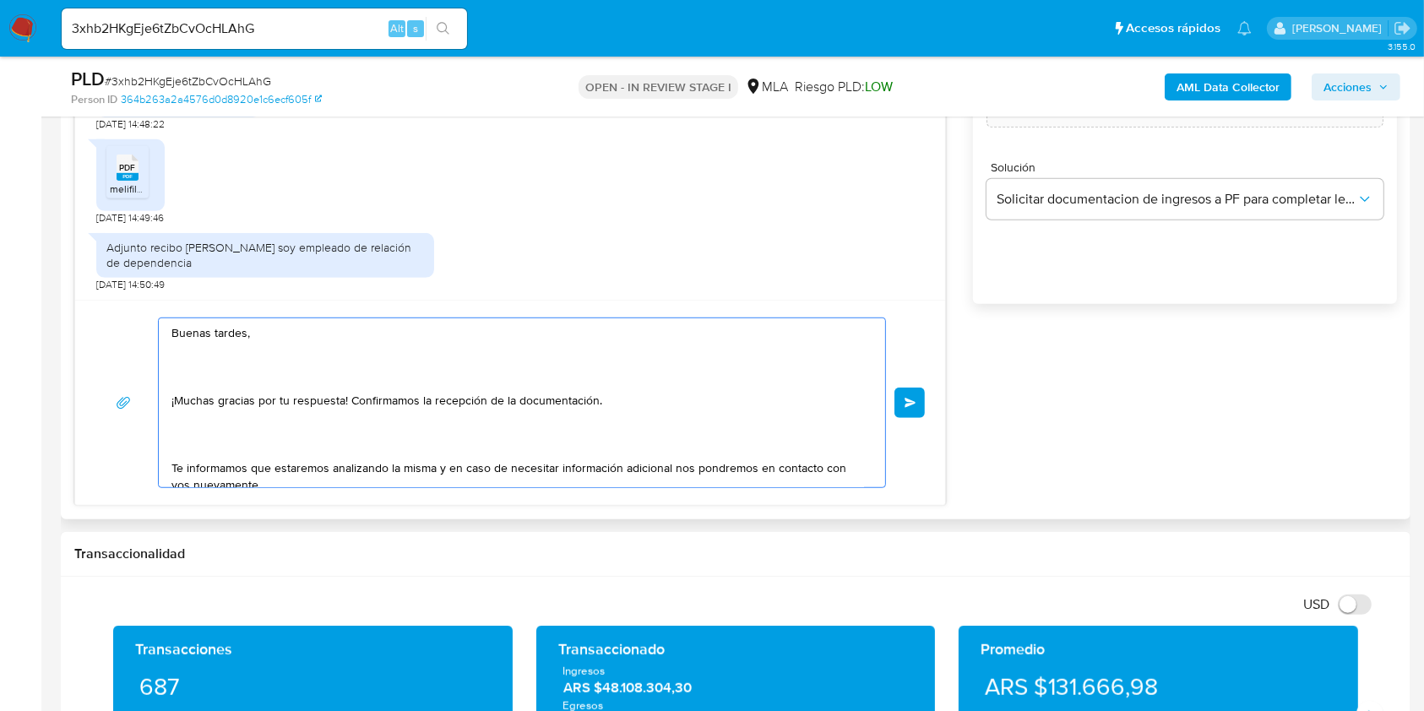
click at [167, 348] on div "Buenas tardes, ¡Muchas gracias por tu respuesta! Confirmamos la recepción de la…" at bounding box center [518, 402] width 718 height 169
click at [172, 348] on textarea "Buenas tardes, ¡Muchas gracias por tu respuesta! Confirmamos la recepción de la…" at bounding box center [517, 402] width 692 height 169
click at [171, 402] on textarea "Buenas tardes, ¡Muchas gracias por tu respuesta! Confirmamos la recepción de la…" at bounding box center [517, 402] width 692 height 169
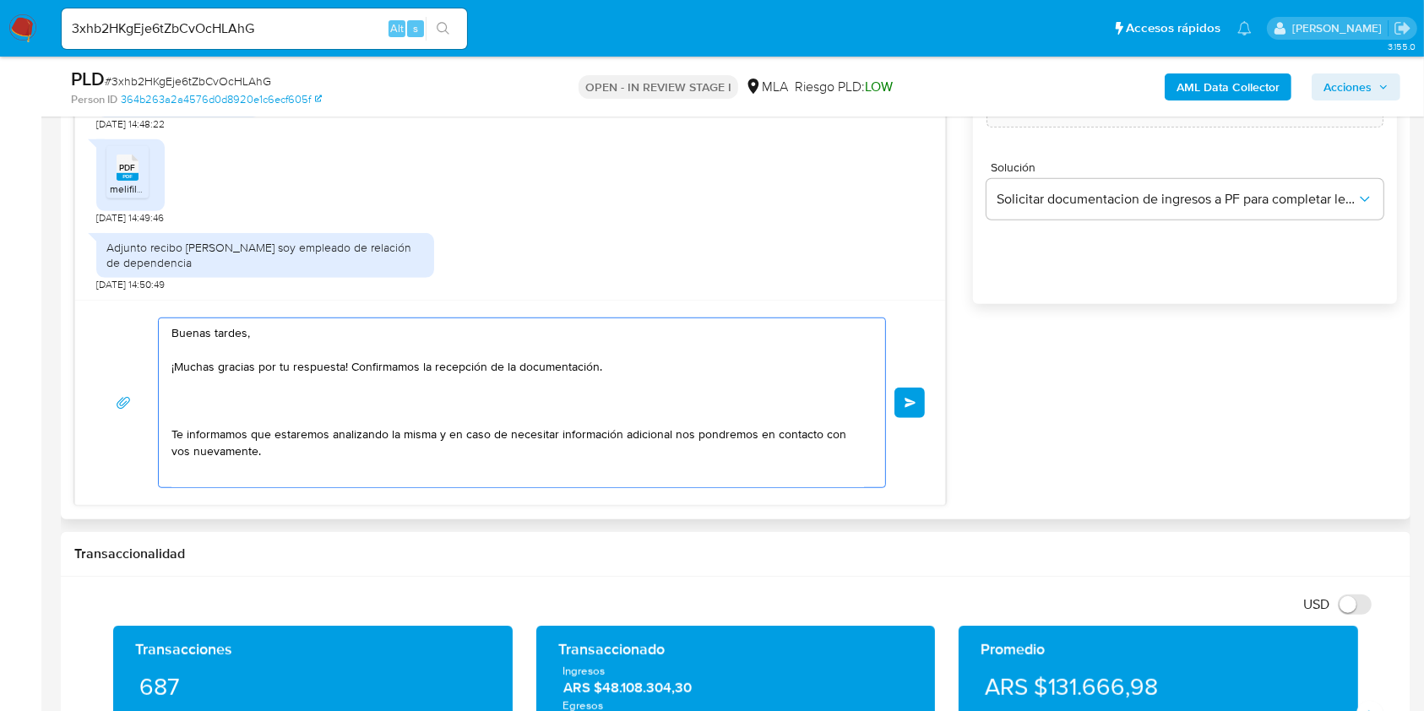
click at [187, 403] on textarea "Buenas tardes, ¡Muchas gracias por tu respuesta! Confirmamos la recepción de la…" at bounding box center [517, 402] width 692 height 169
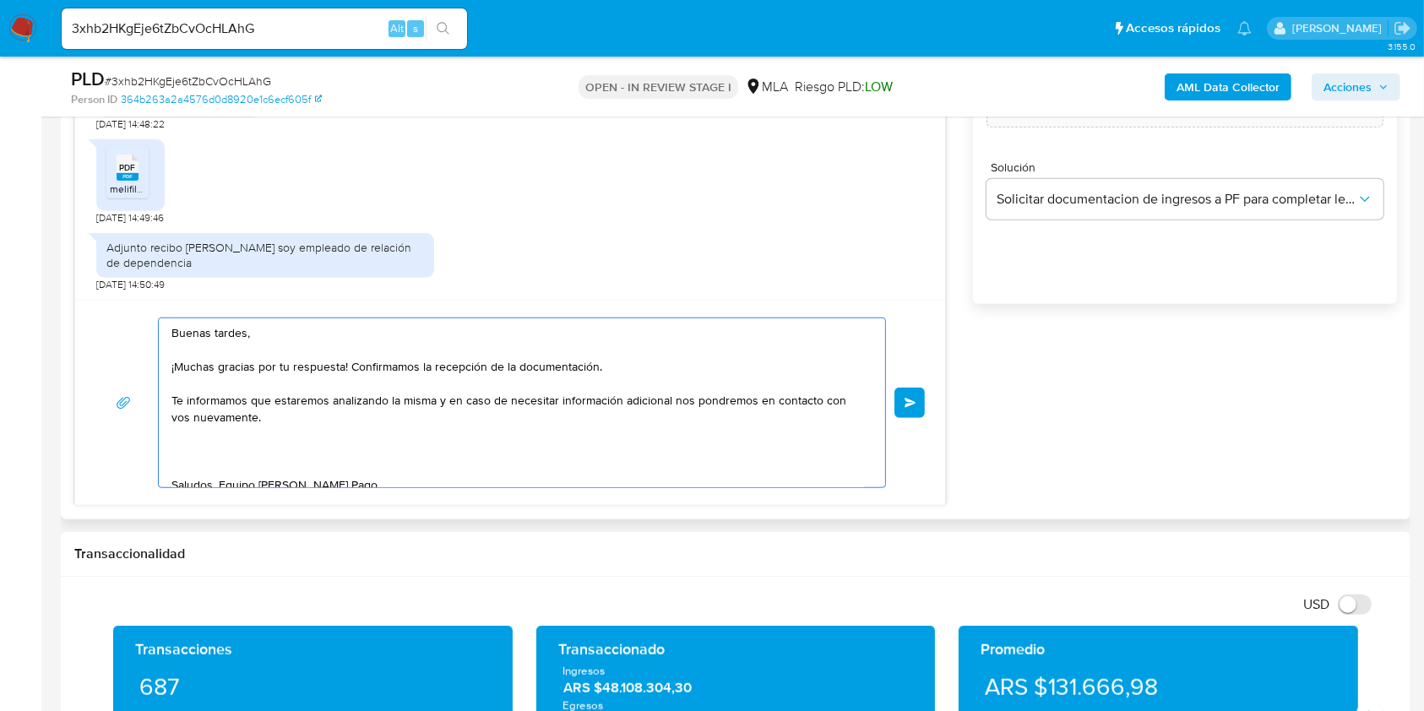
click at [267, 464] on textarea "Buenas tardes, ¡Muchas gracias por tu respuesta! Confirmamos la recepción de la…" at bounding box center [517, 402] width 692 height 169
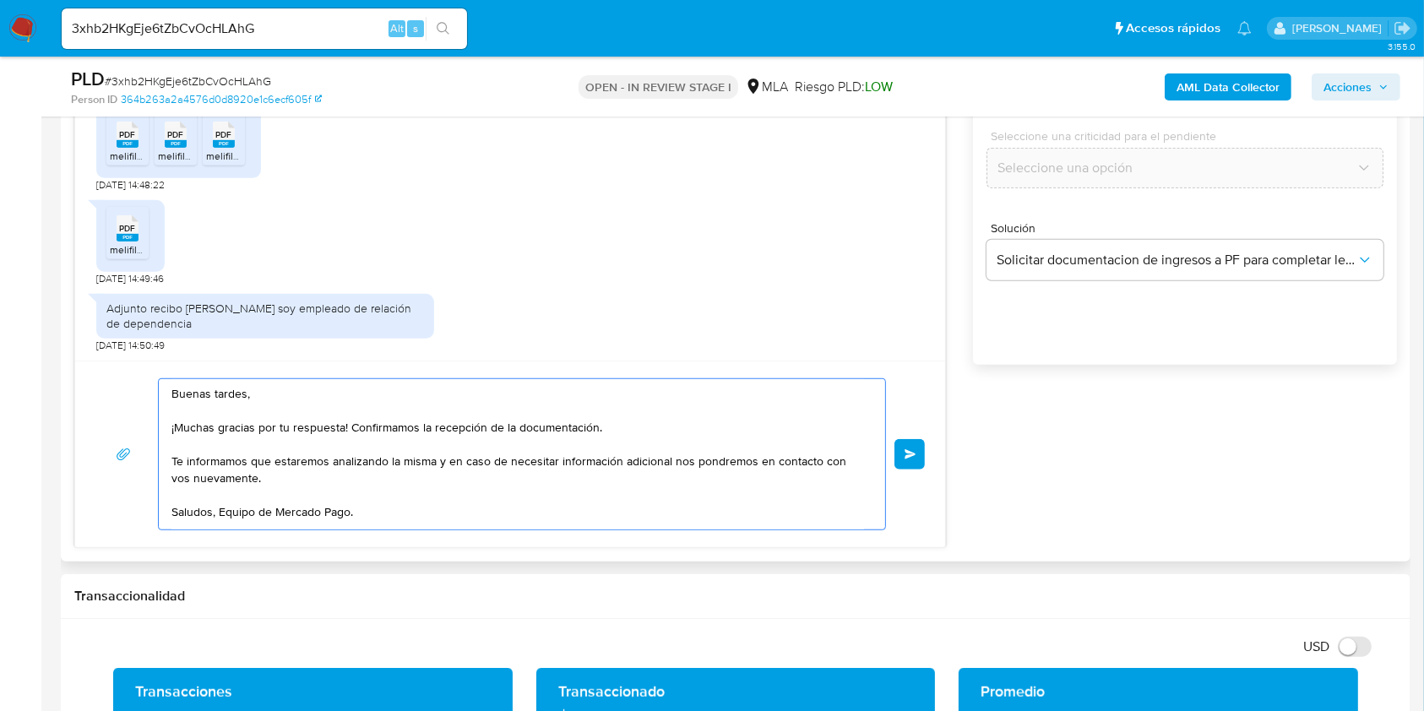
scroll to position [986, 0]
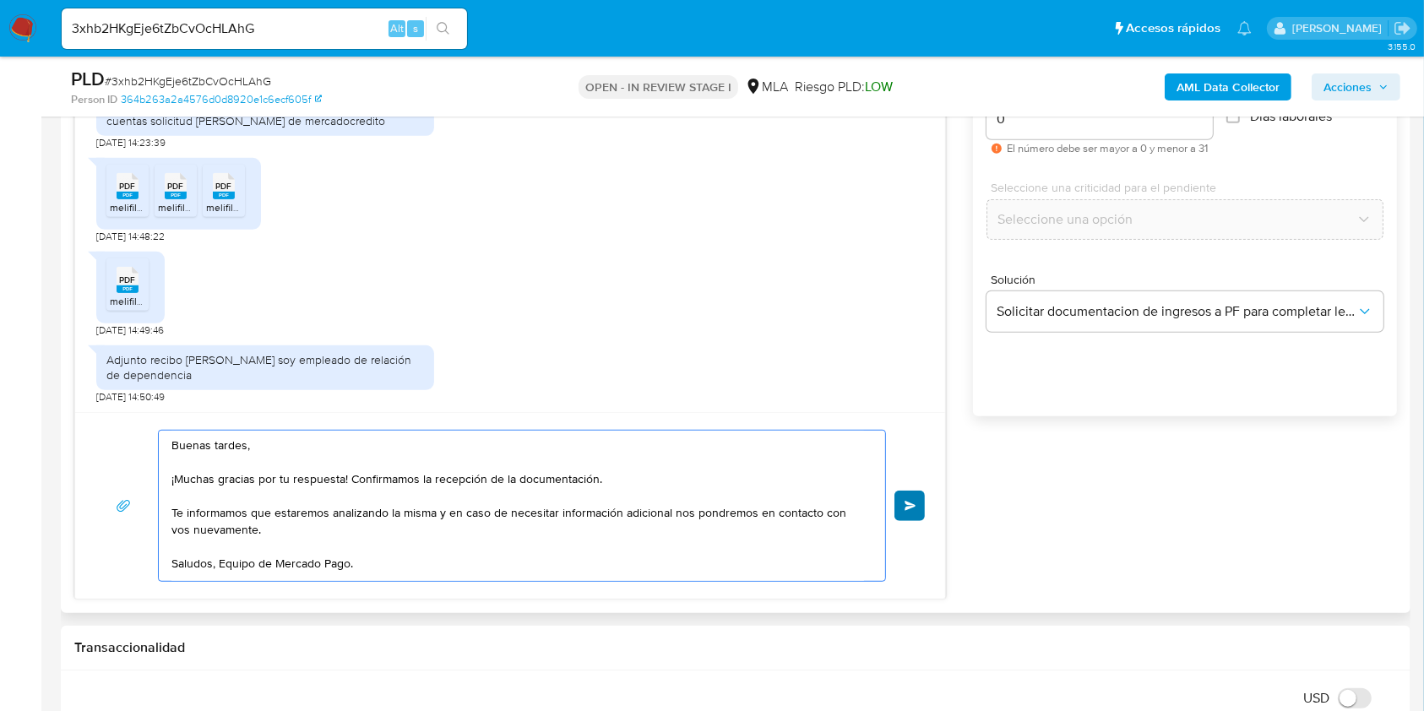
type textarea "Buenas tardes, ¡Muchas gracias por tu respuesta! Confirmamos la recepción de la…"
click at [917, 503] on button "Enviar" at bounding box center [909, 506] width 30 height 30
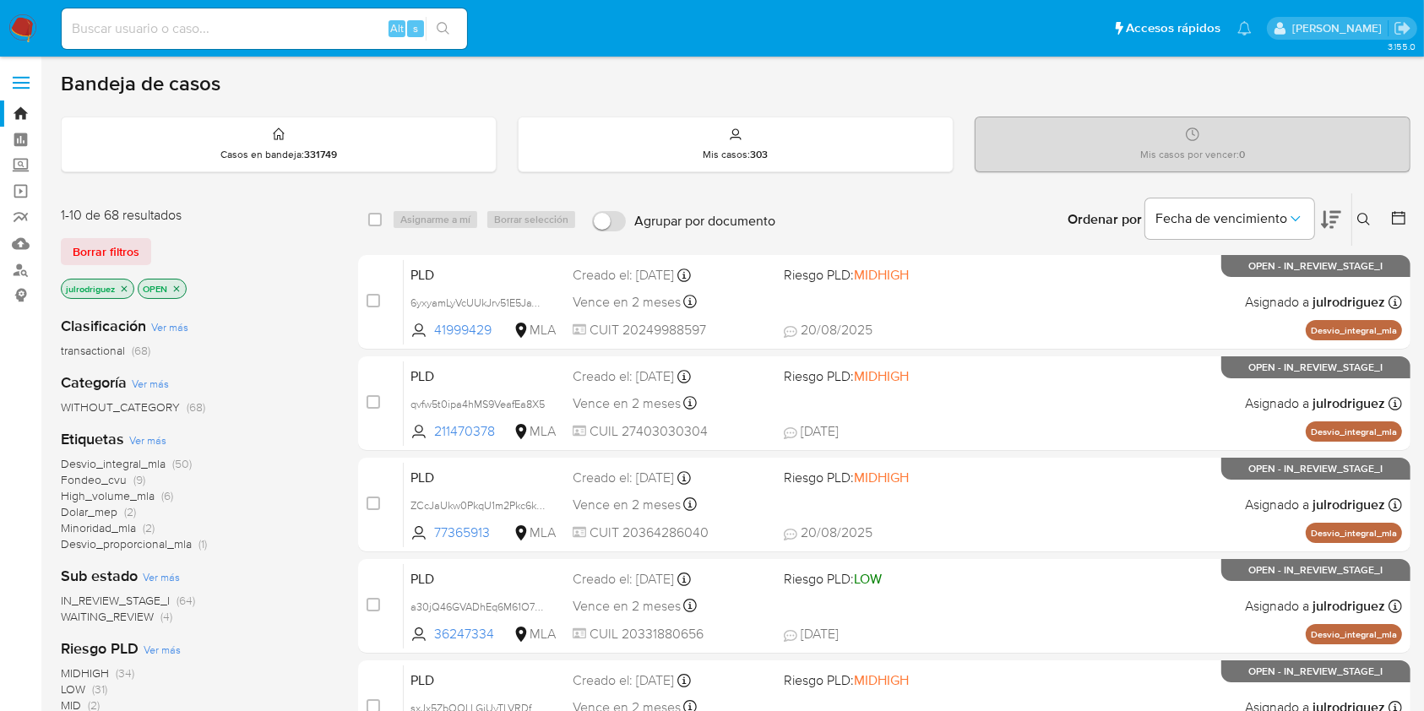
click at [1360, 214] on icon at bounding box center [1364, 220] width 14 height 14
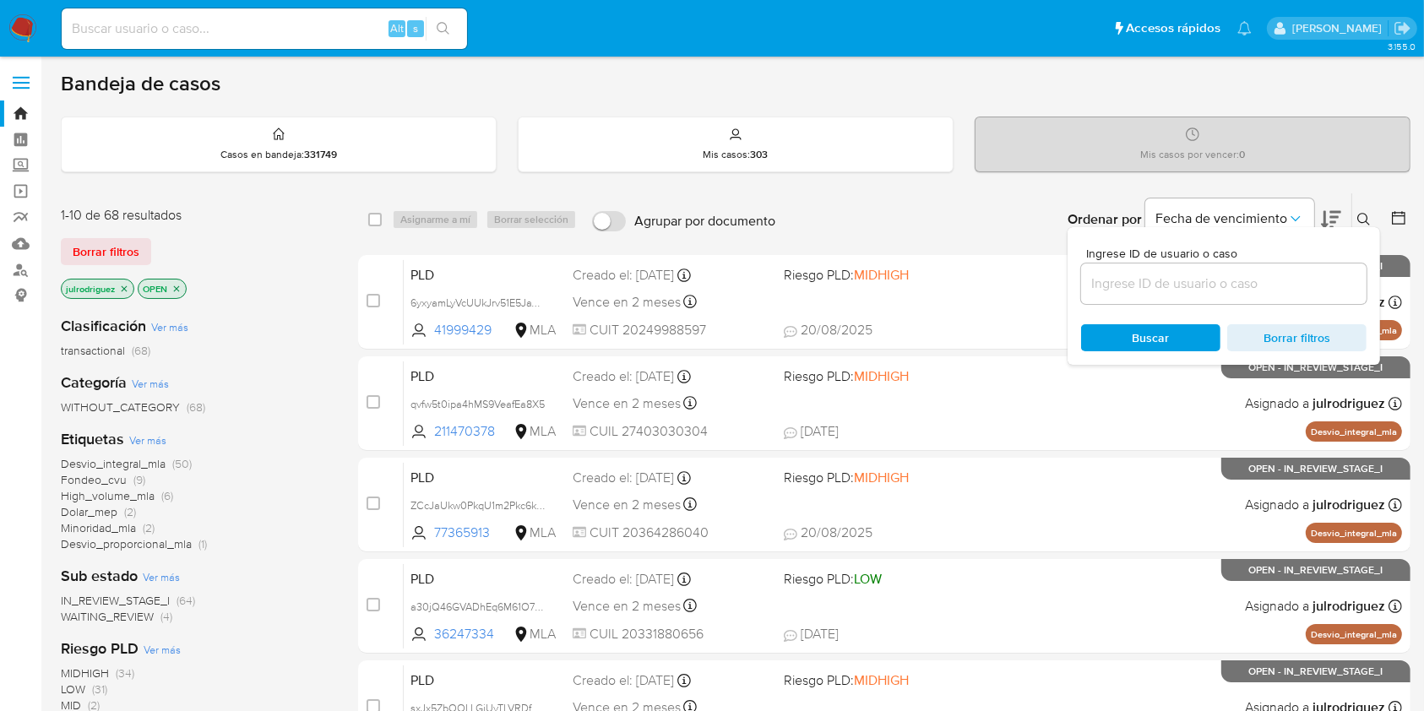
click at [1148, 291] on input at bounding box center [1223, 284] width 285 height 22
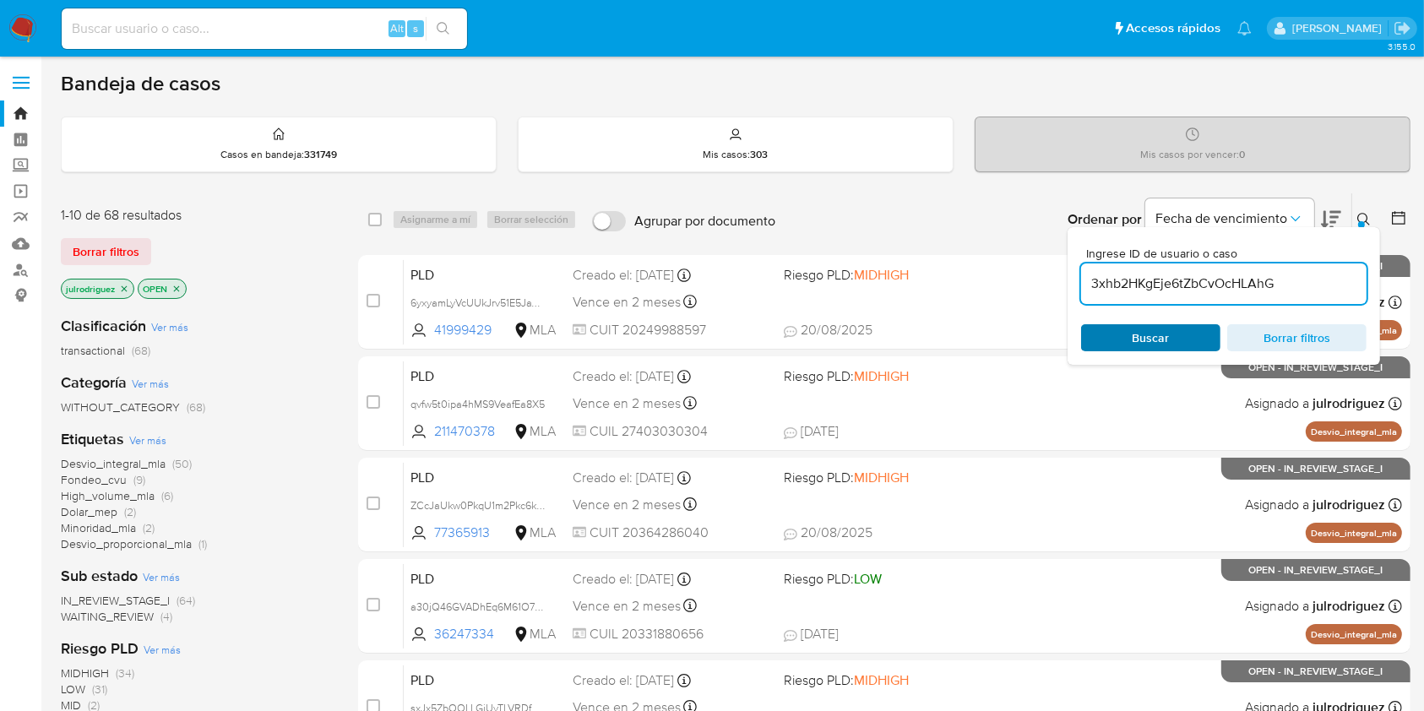
type input "3xhb2HKgEje6tZbCvOcHLAhG"
click at [1127, 331] on span "Buscar" at bounding box center [1151, 338] width 116 height 24
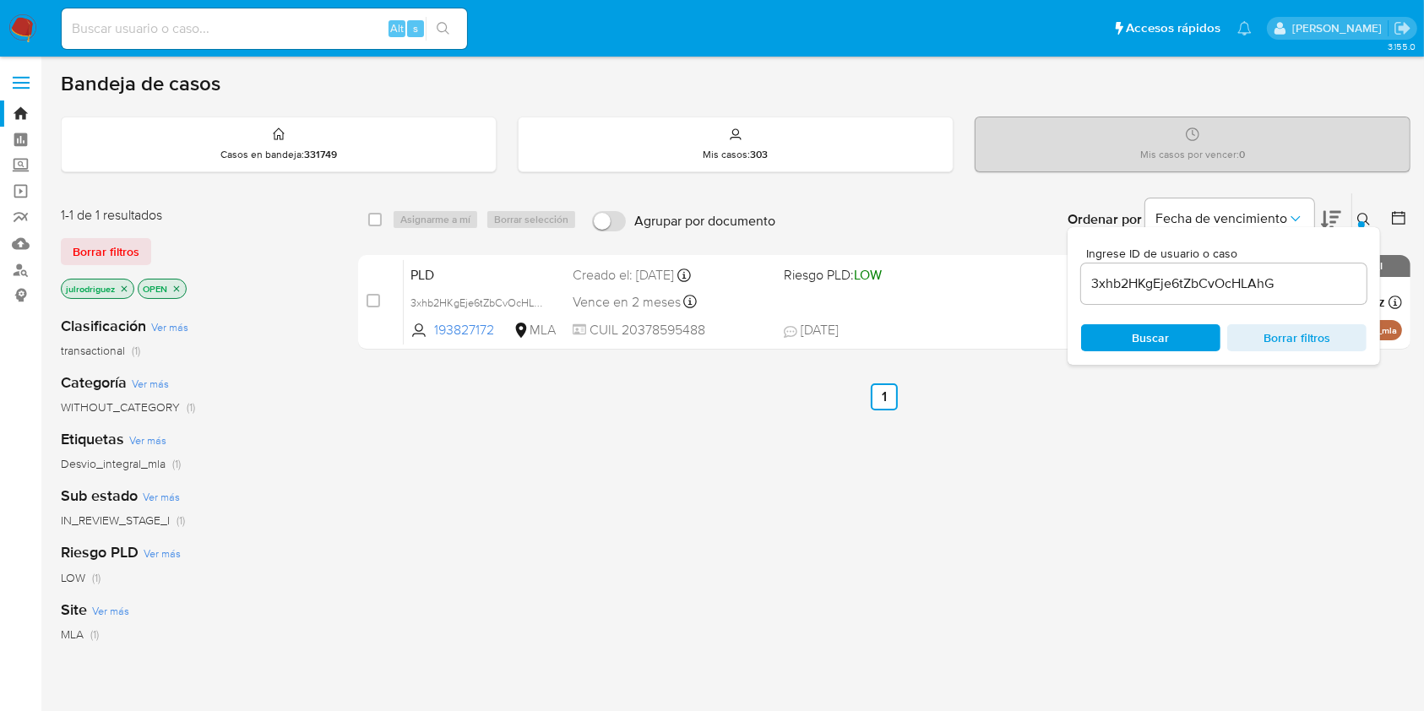
click at [365, 216] on div "select-all-cases-checkbox Asignarme a mí Borrar selección Agrupar por documento…" at bounding box center [884, 219] width 1052 height 52
click at [357, 216] on div "1-1 de 1 resultados Borrar filtros julrodriguez OPEN Clasificación Ver más tran…" at bounding box center [735, 575] width 1349 height 765
click at [378, 219] on input "checkbox" at bounding box center [375, 220] width 14 height 14
checkbox input "true"
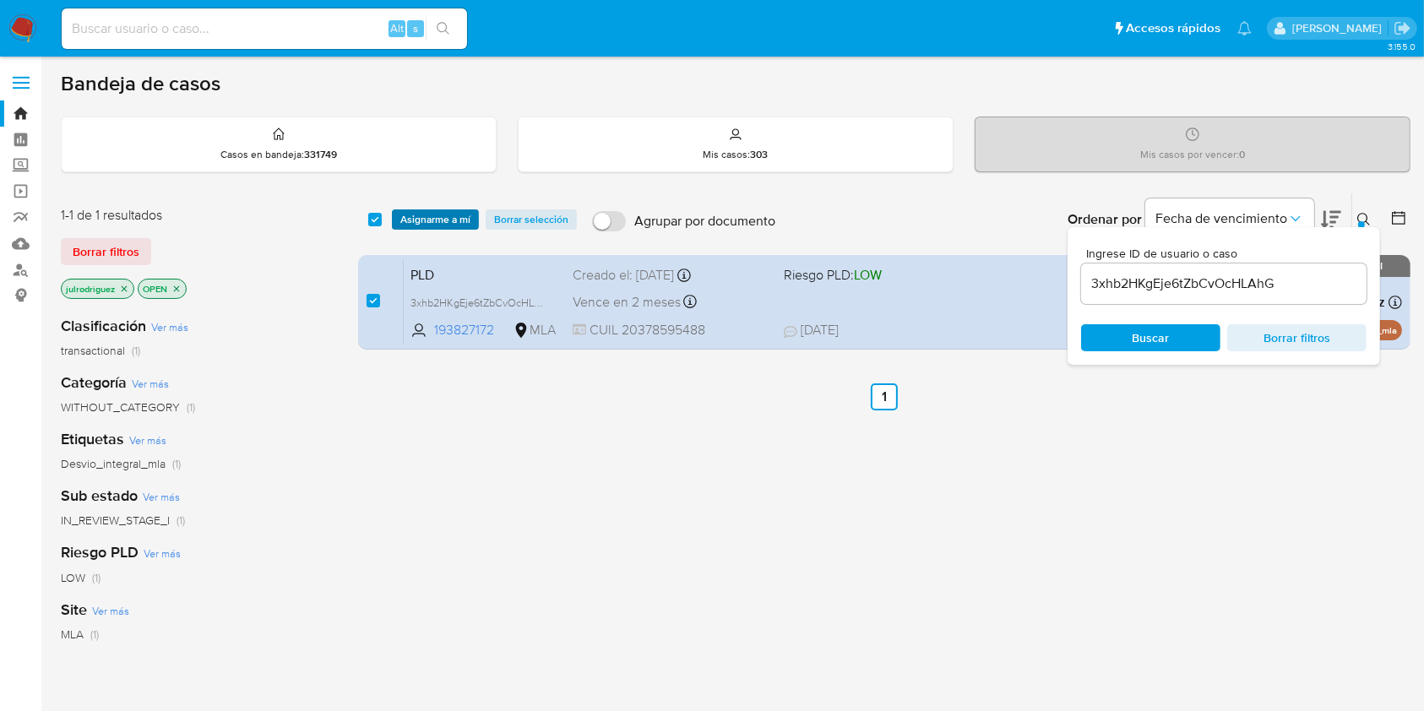
click at [427, 213] on span "Asignarme a mí" at bounding box center [435, 219] width 70 height 17
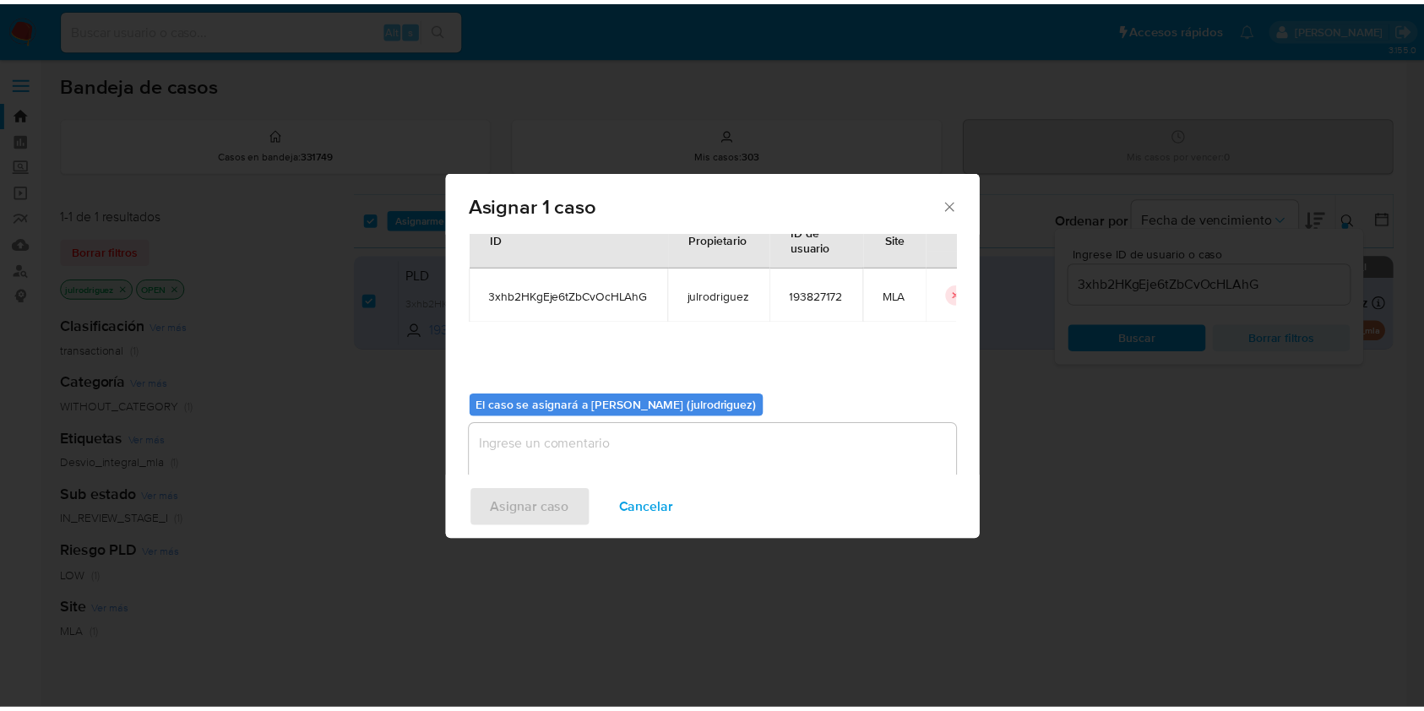
scroll to position [86, 0]
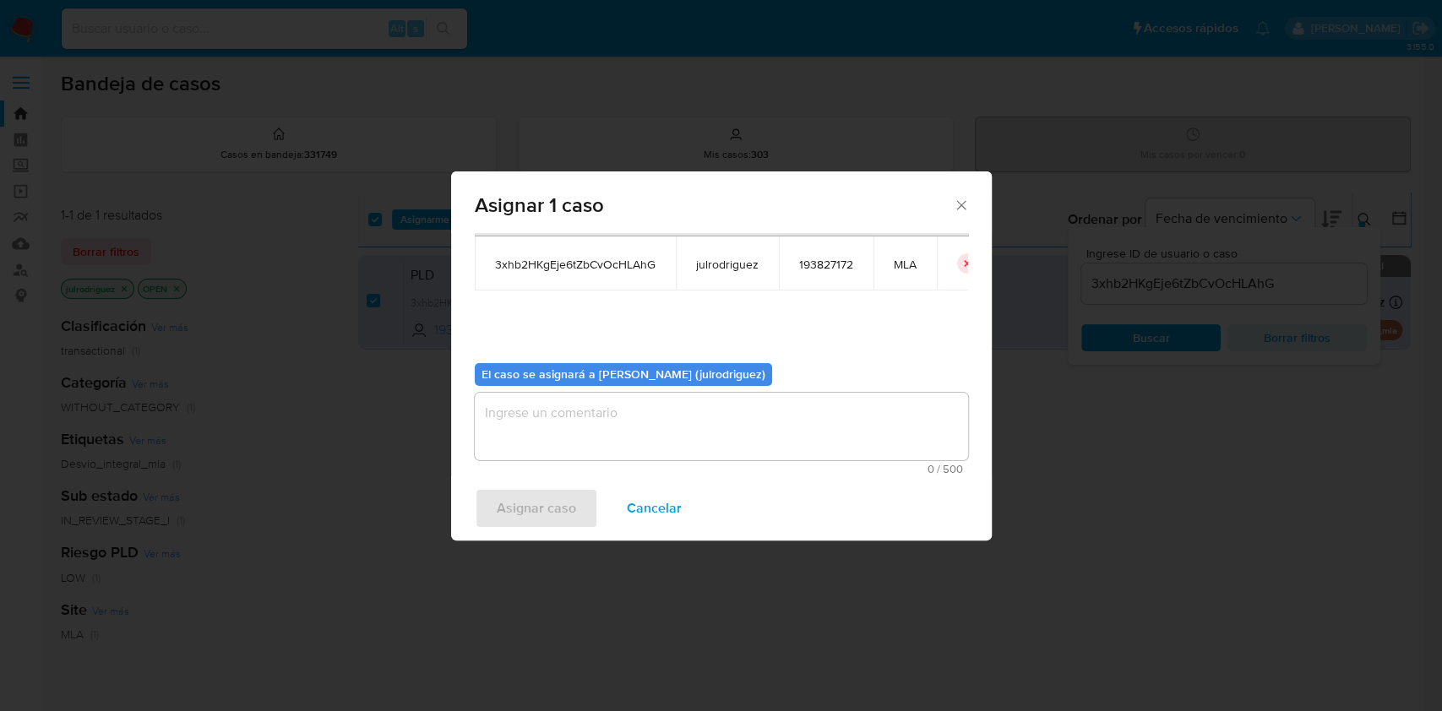
click at [704, 445] on textarea "assign-modal" at bounding box center [721, 427] width 493 height 68
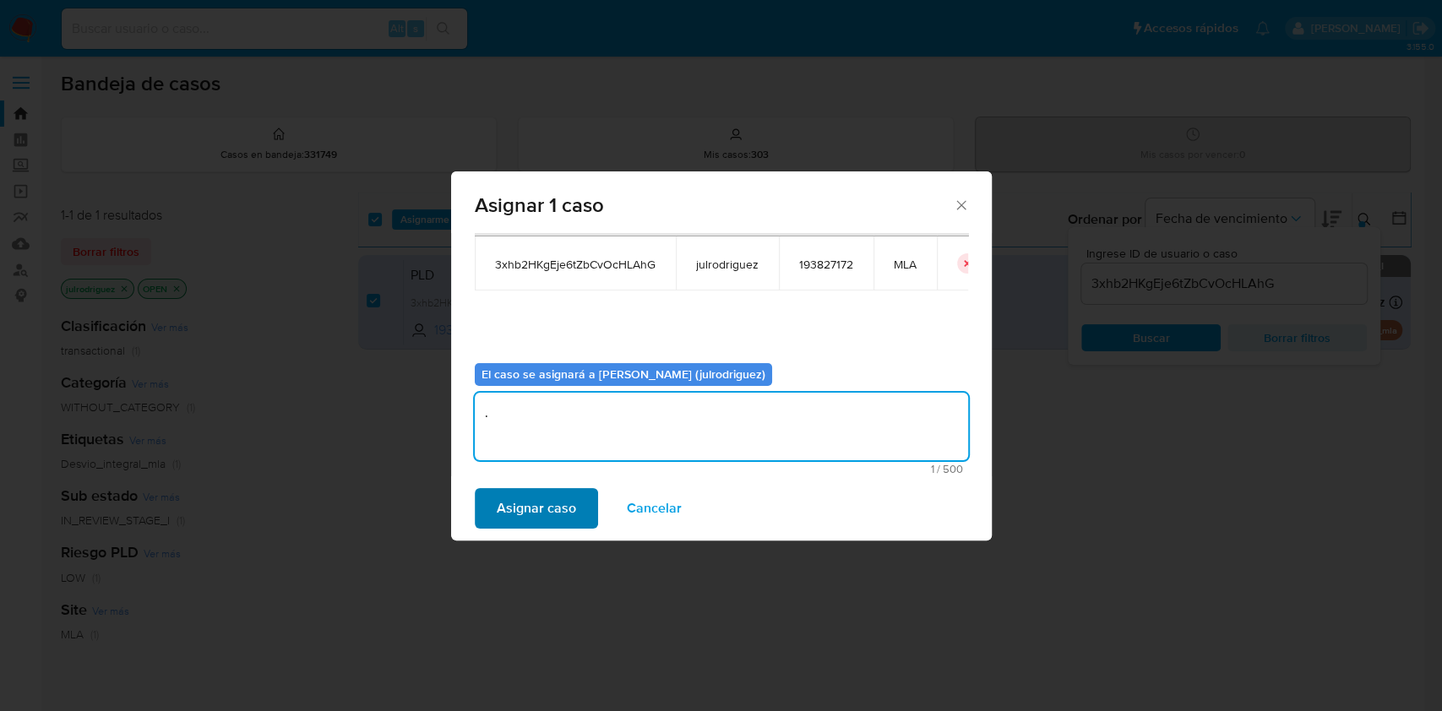
type textarea "."
click at [568, 498] on span "Asignar caso" at bounding box center [536, 508] width 79 height 37
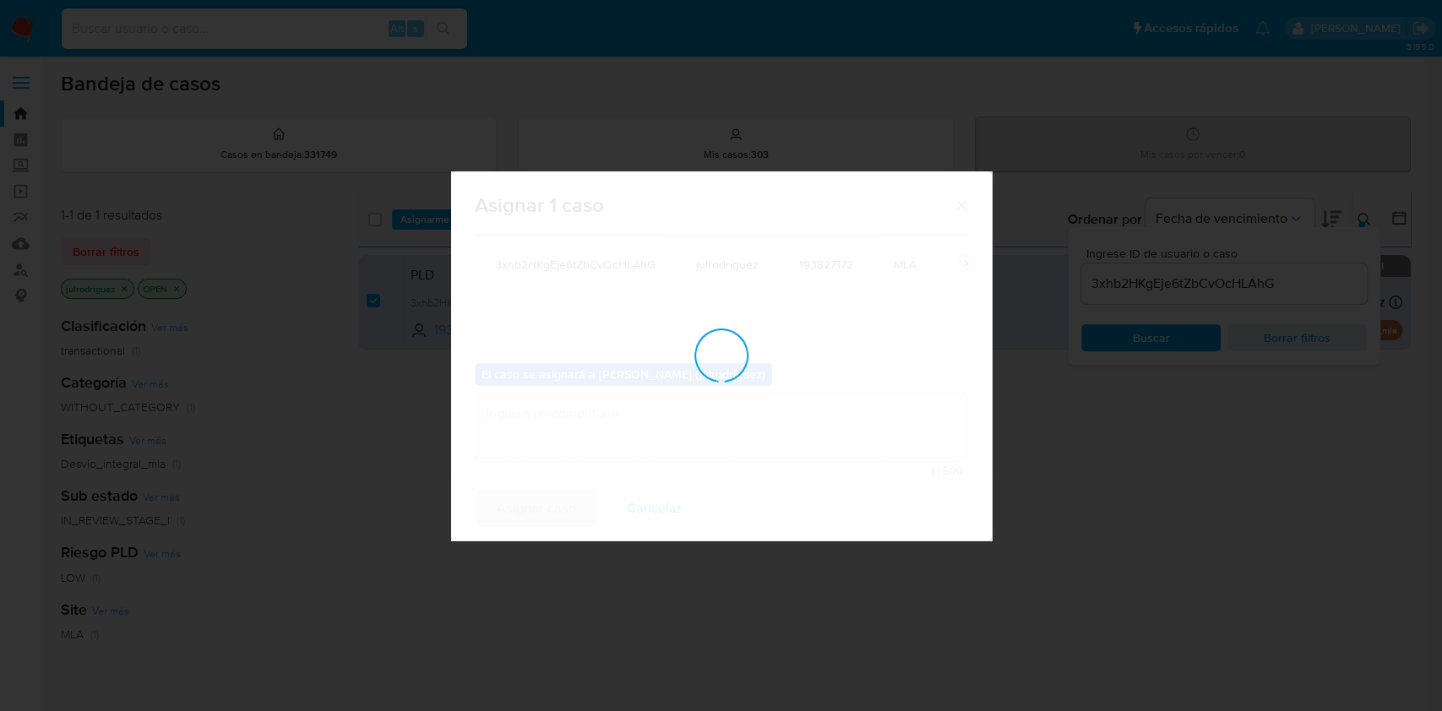
checkbox input "false"
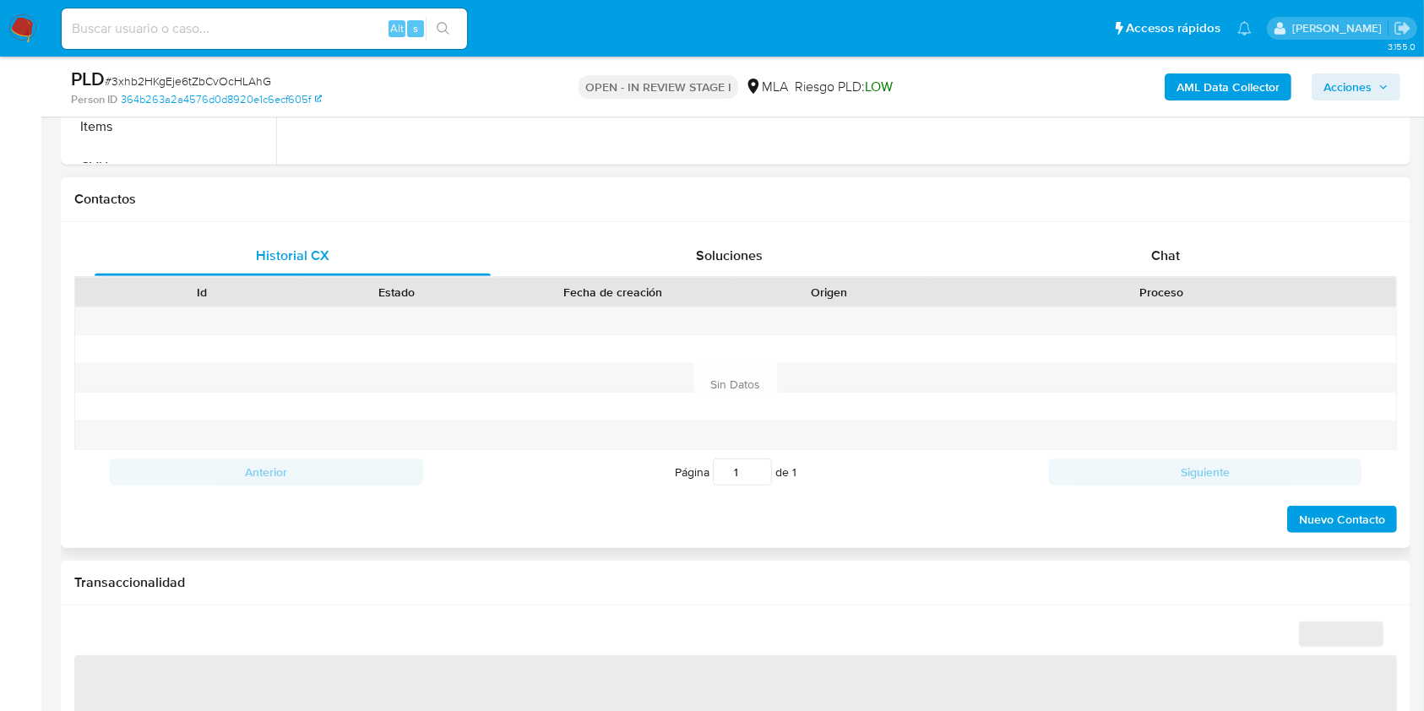
scroll to position [788, 0]
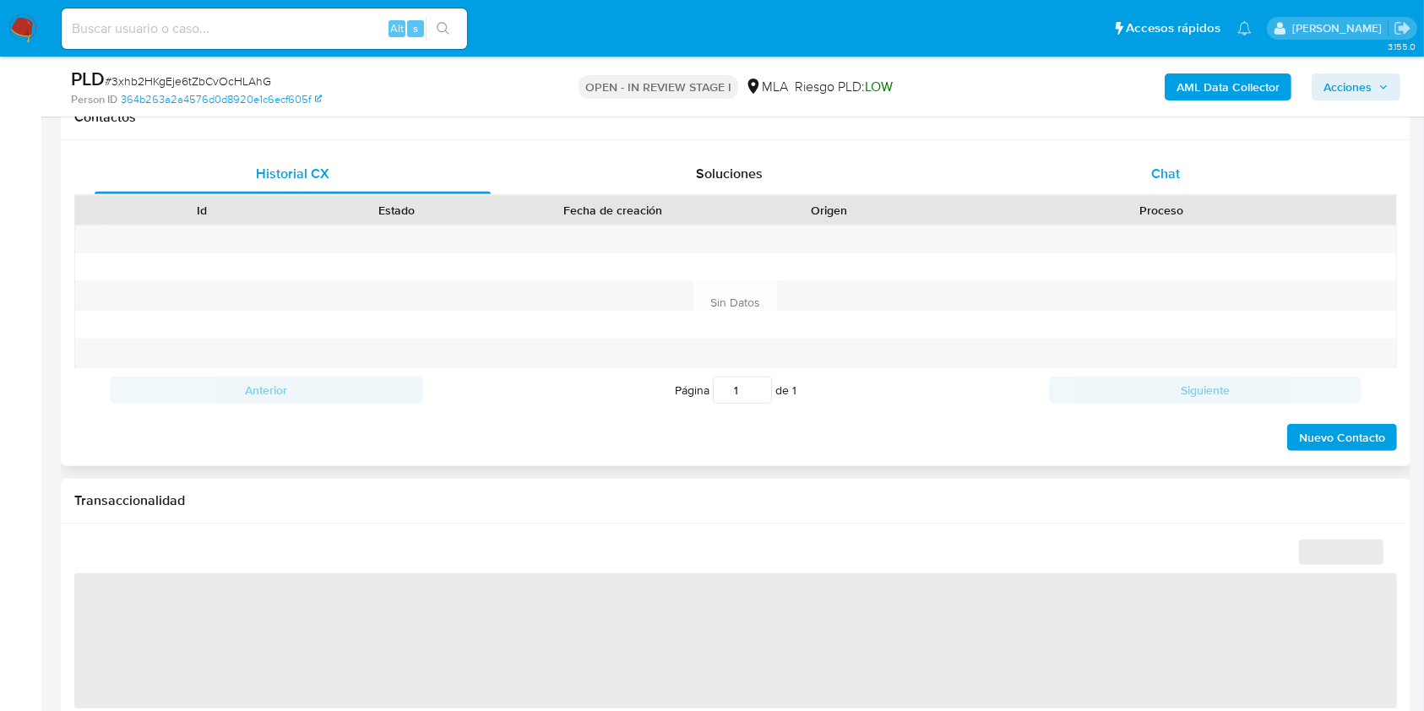
click at [1191, 177] on div "Chat" at bounding box center [1166, 174] width 396 height 41
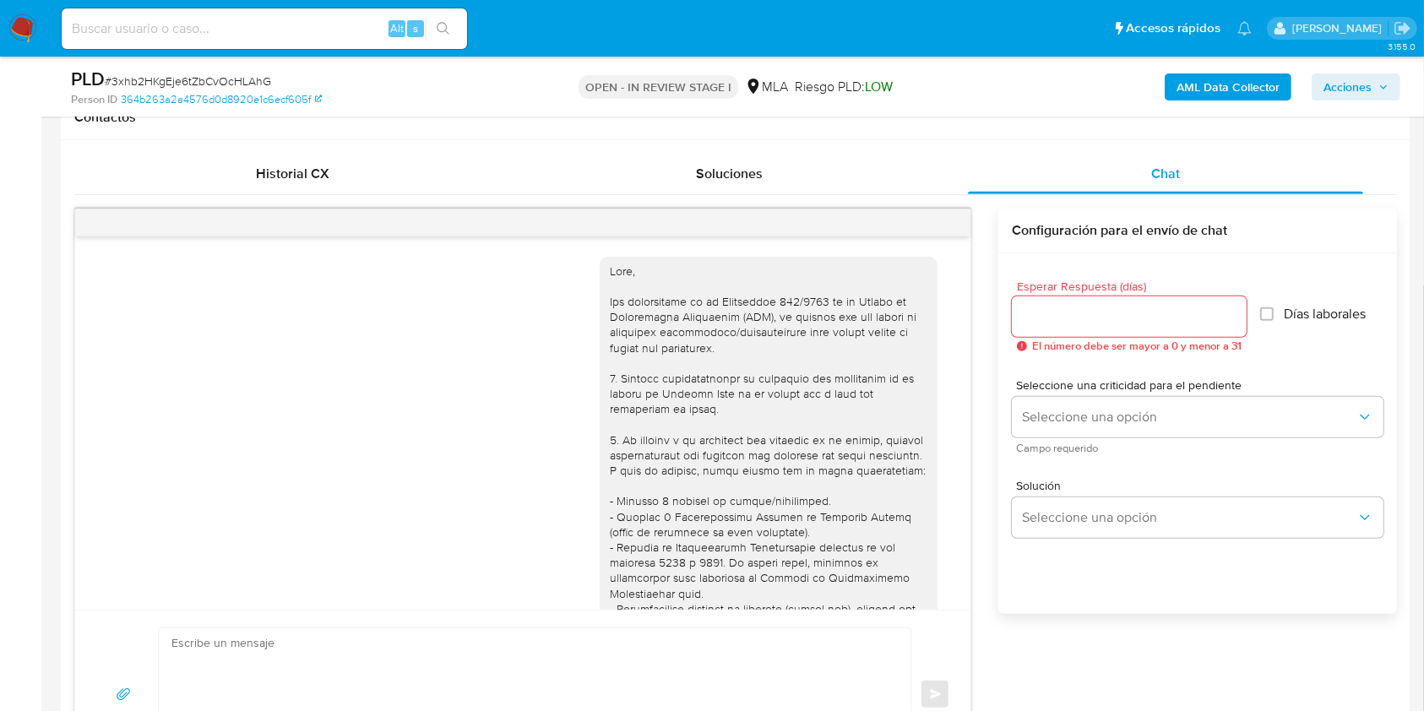
scroll to position [1183, 0]
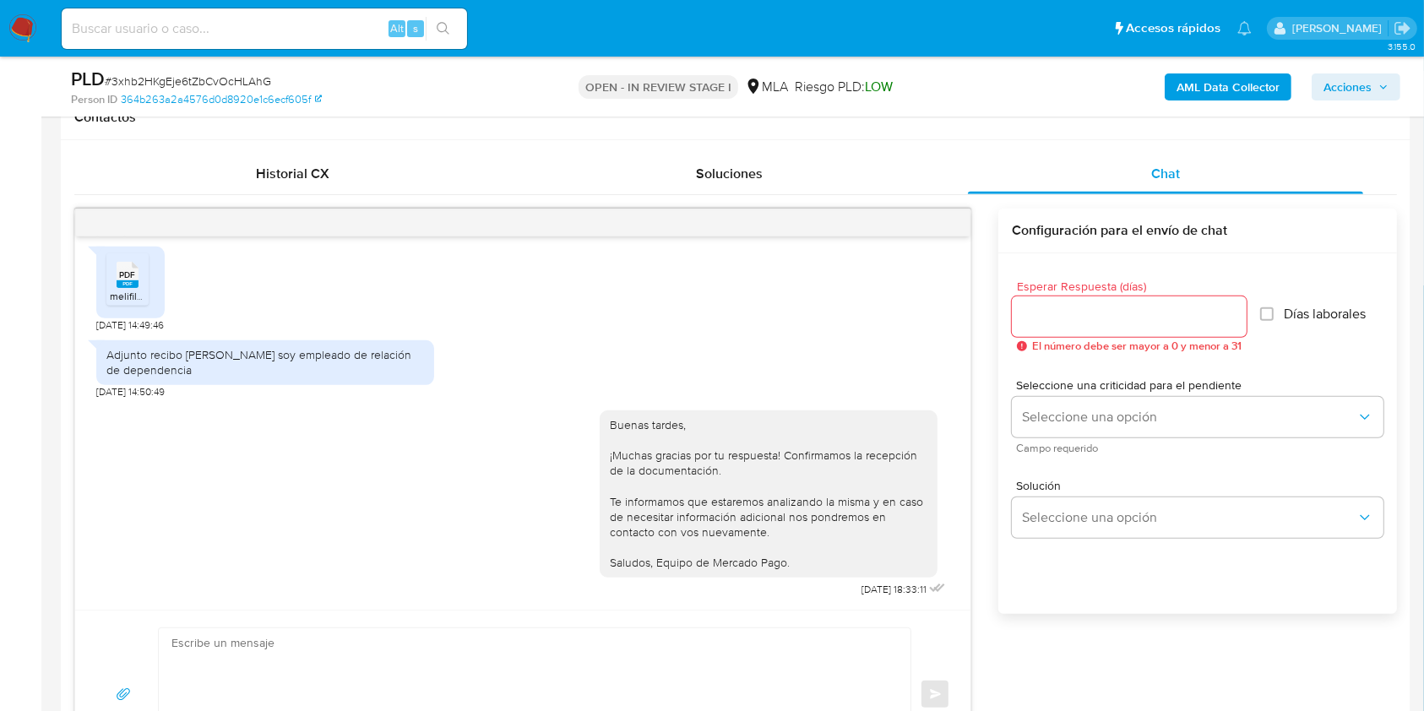
select select "10"
click at [925, 222] on icon "menu-action" at bounding box center [928, 222] width 15 height 15
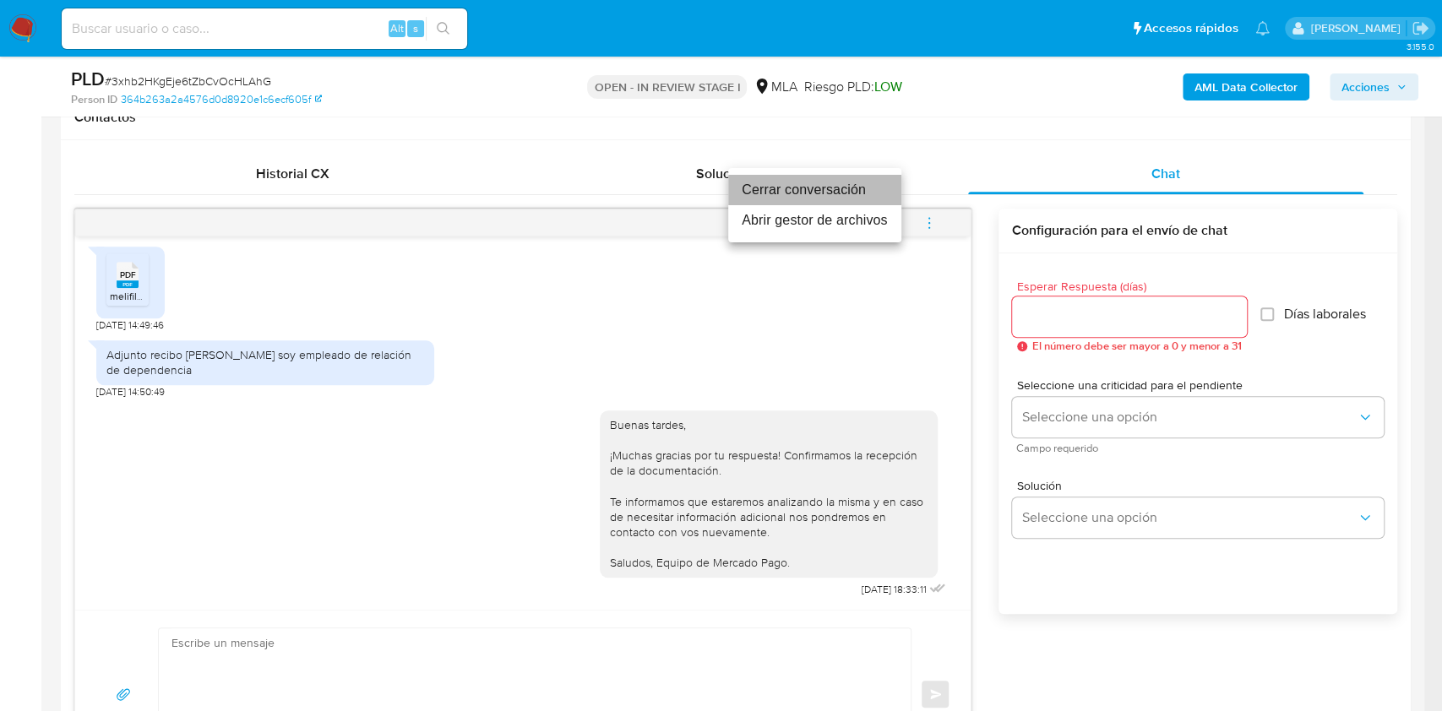
click at [785, 193] on li "Cerrar conversación" at bounding box center [814, 190] width 173 height 30
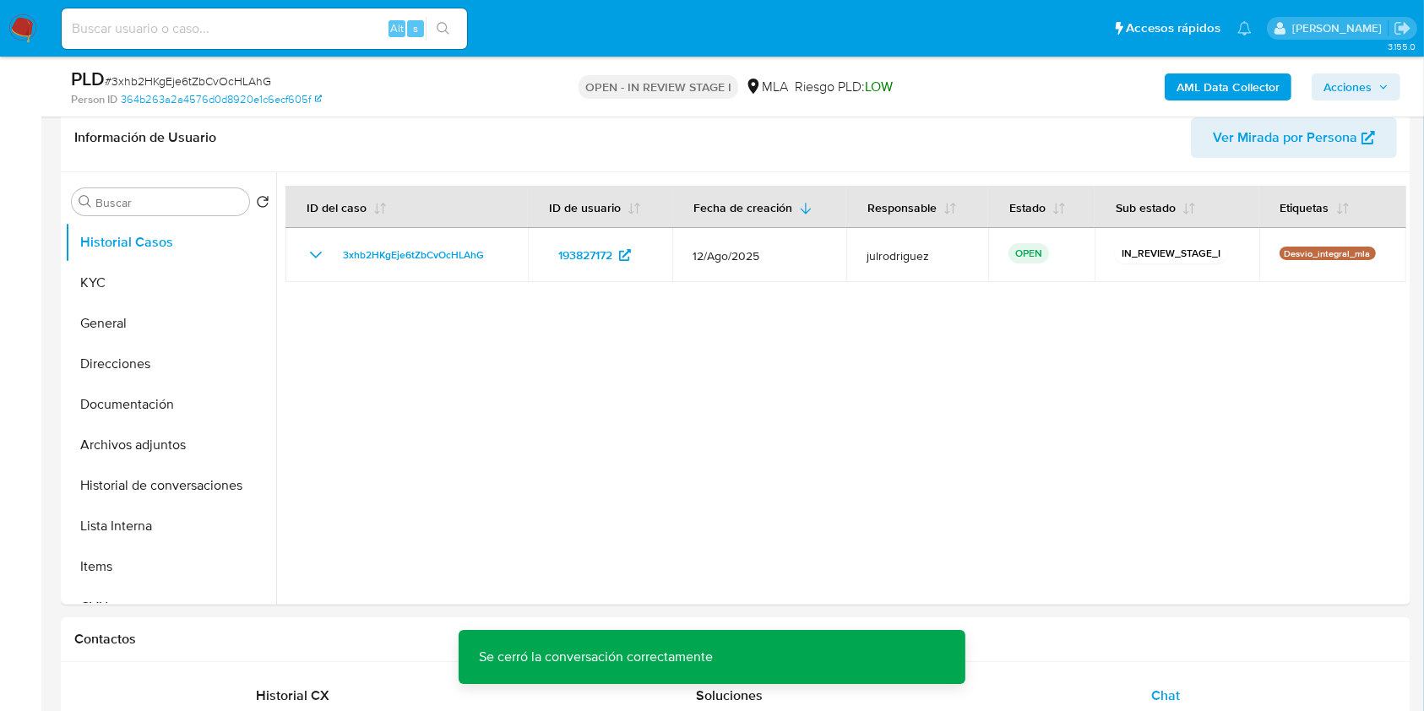
scroll to position [225, 0]
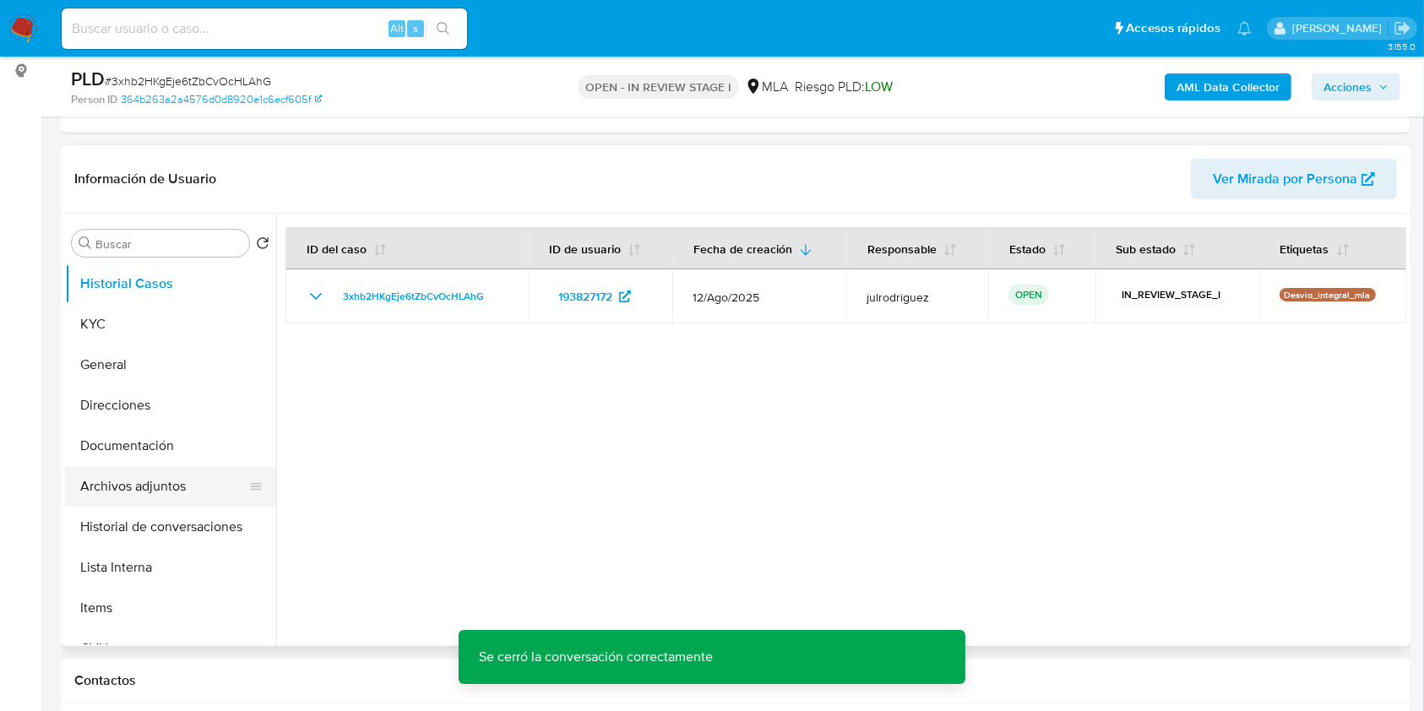
click at [141, 478] on button "Archivos adjuntos" at bounding box center [164, 486] width 198 height 41
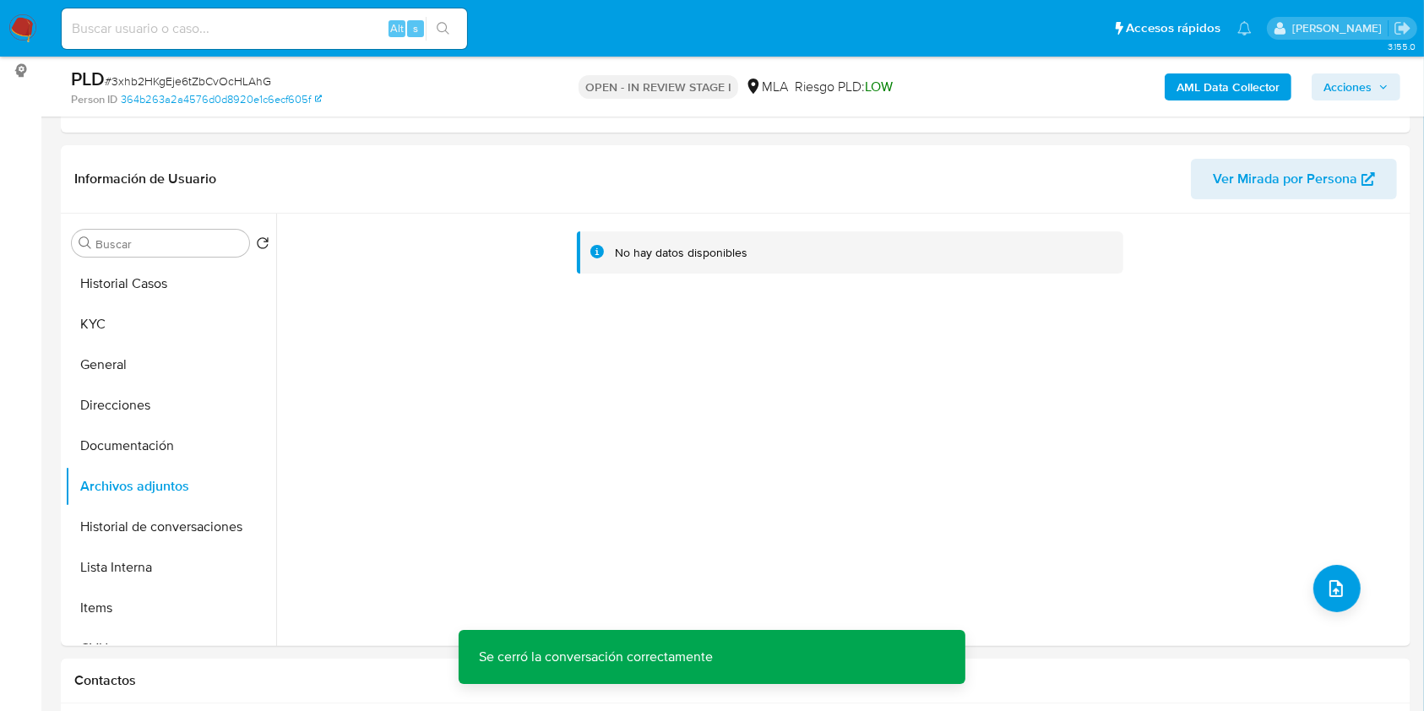
click at [1210, 87] on b "AML Data Collector" at bounding box center [1227, 86] width 103 height 27
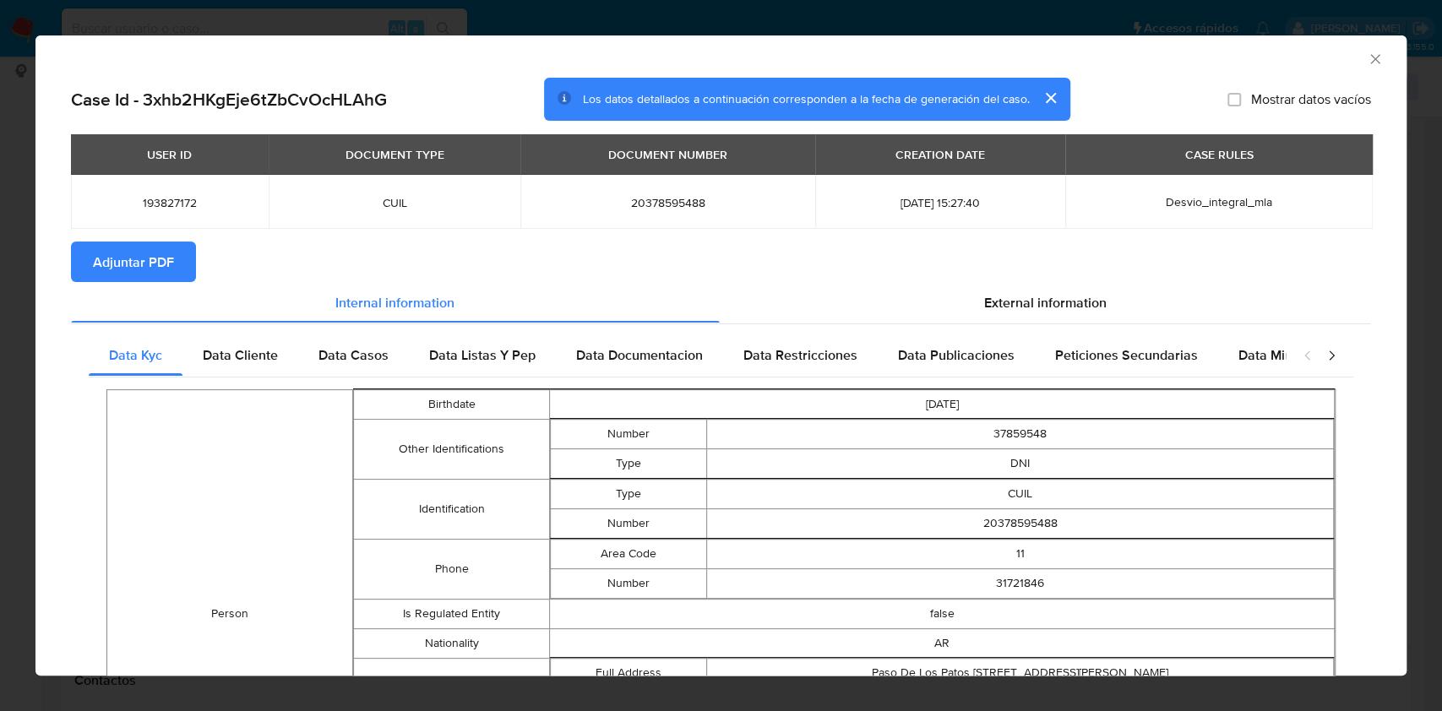
click at [169, 260] on span "Adjuntar PDF" at bounding box center [133, 261] width 81 height 37
click at [1366, 59] on icon "Cerrar ventana" at bounding box center [1374, 59] width 17 height 17
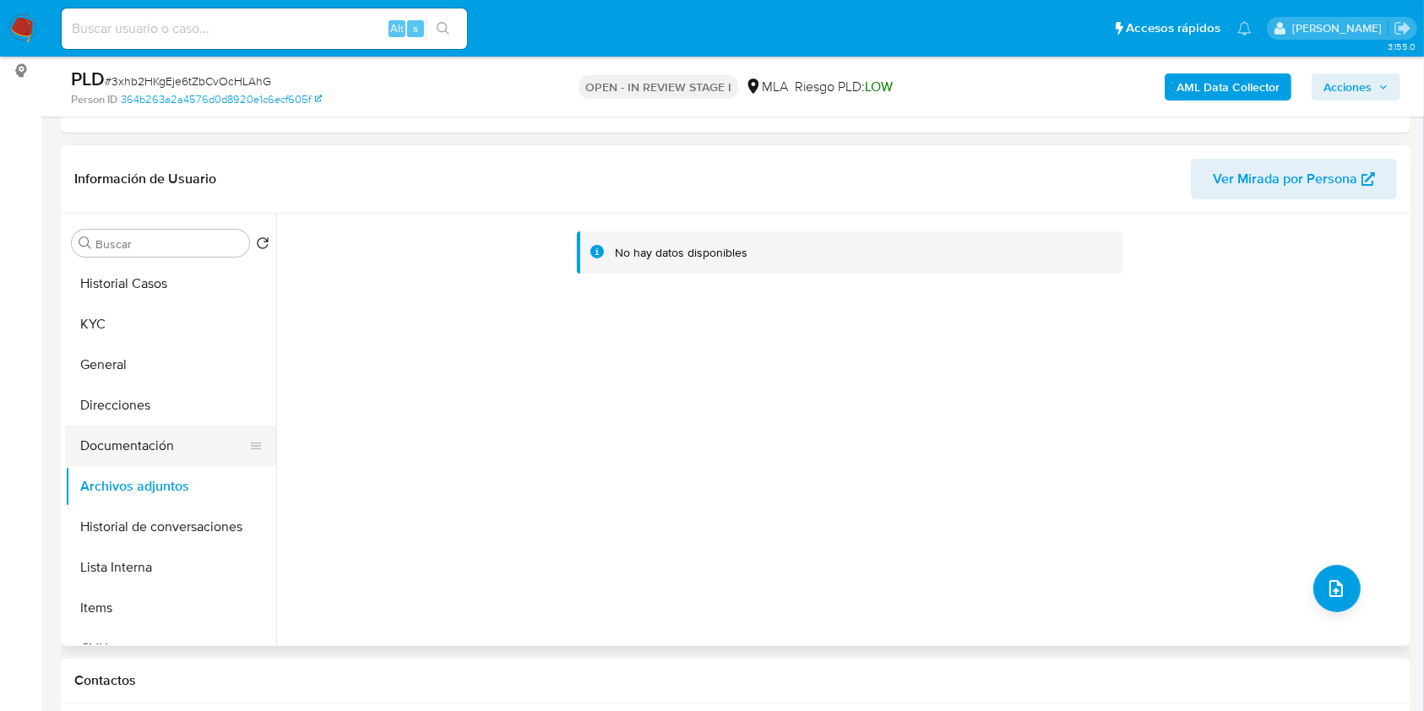
click at [141, 436] on button "Documentación" at bounding box center [164, 446] width 198 height 41
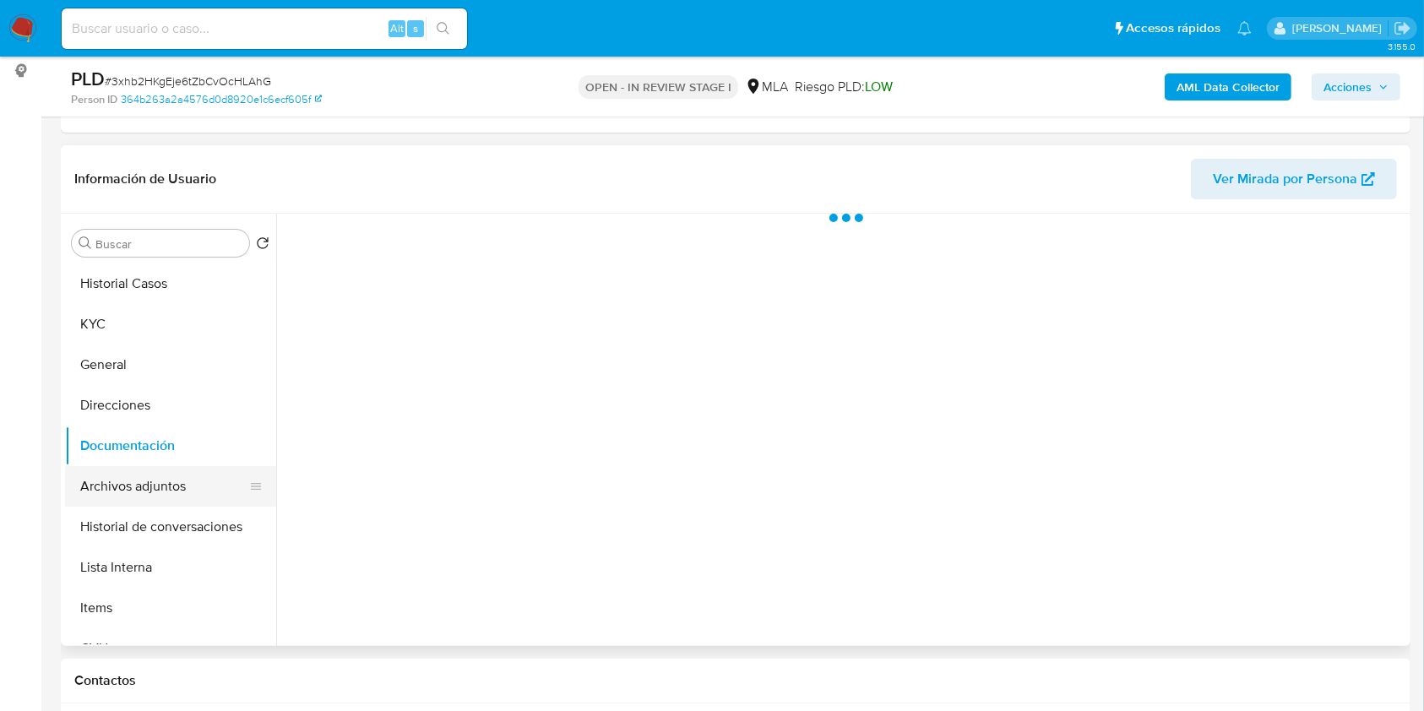
click at [141, 478] on button "Archivos adjuntos" at bounding box center [164, 486] width 198 height 41
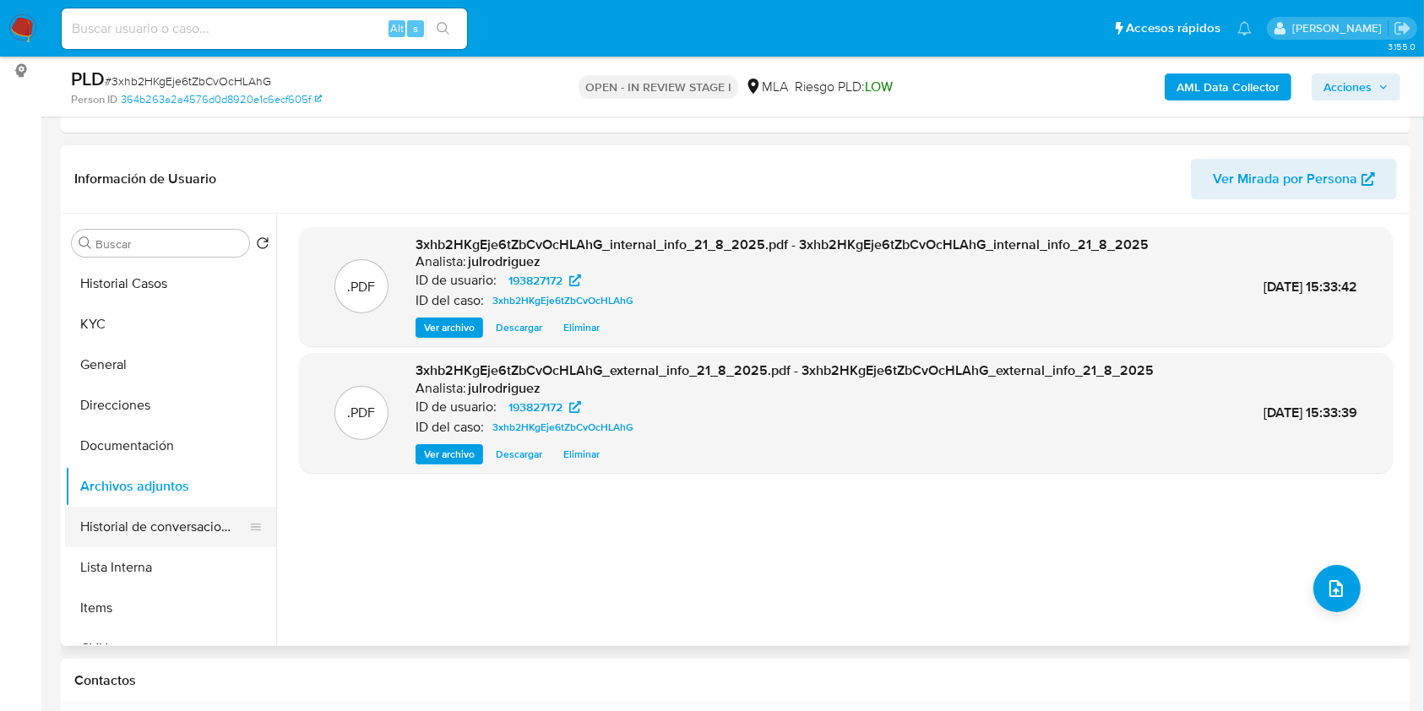
drag, startPoint x: 156, startPoint y: 537, endPoint x: 130, endPoint y: 506, distance: 40.8
click at [155, 537] on button "Historial de conversaciones" at bounding box center [164, 527] width 198 height 41
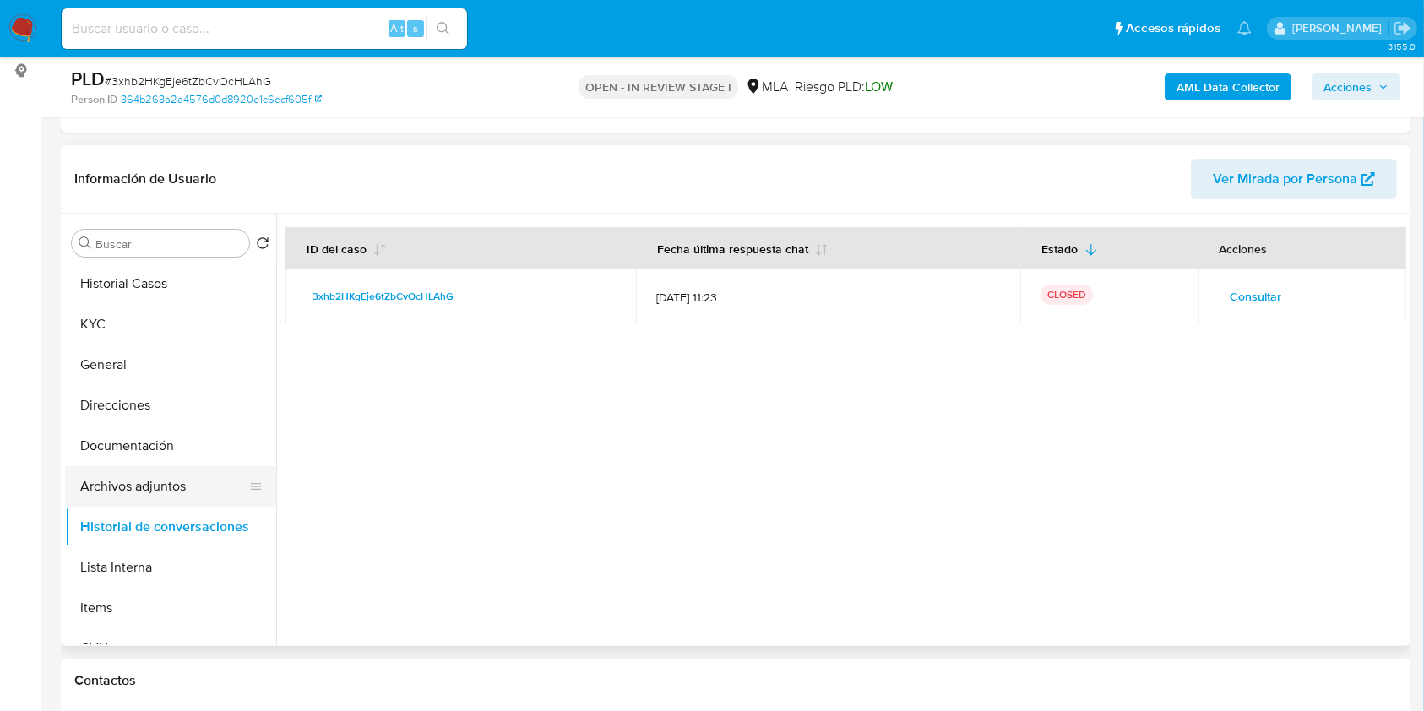
click at [123, 490] on button "Archivos adjuntos" at bounding box center [164, 486] width 198 height 41
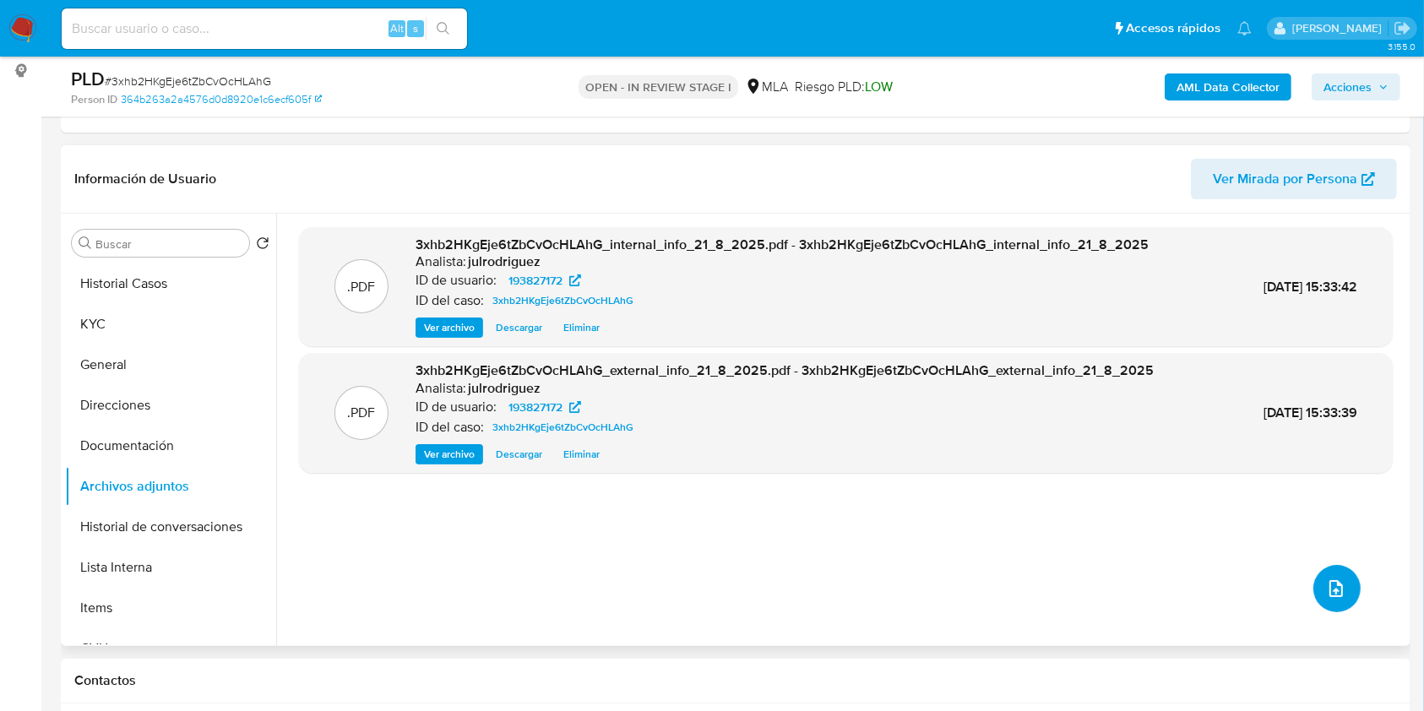
click at [1339, 584] on span "upload-file" at bounding box center [1336, 588] width 20 height 20
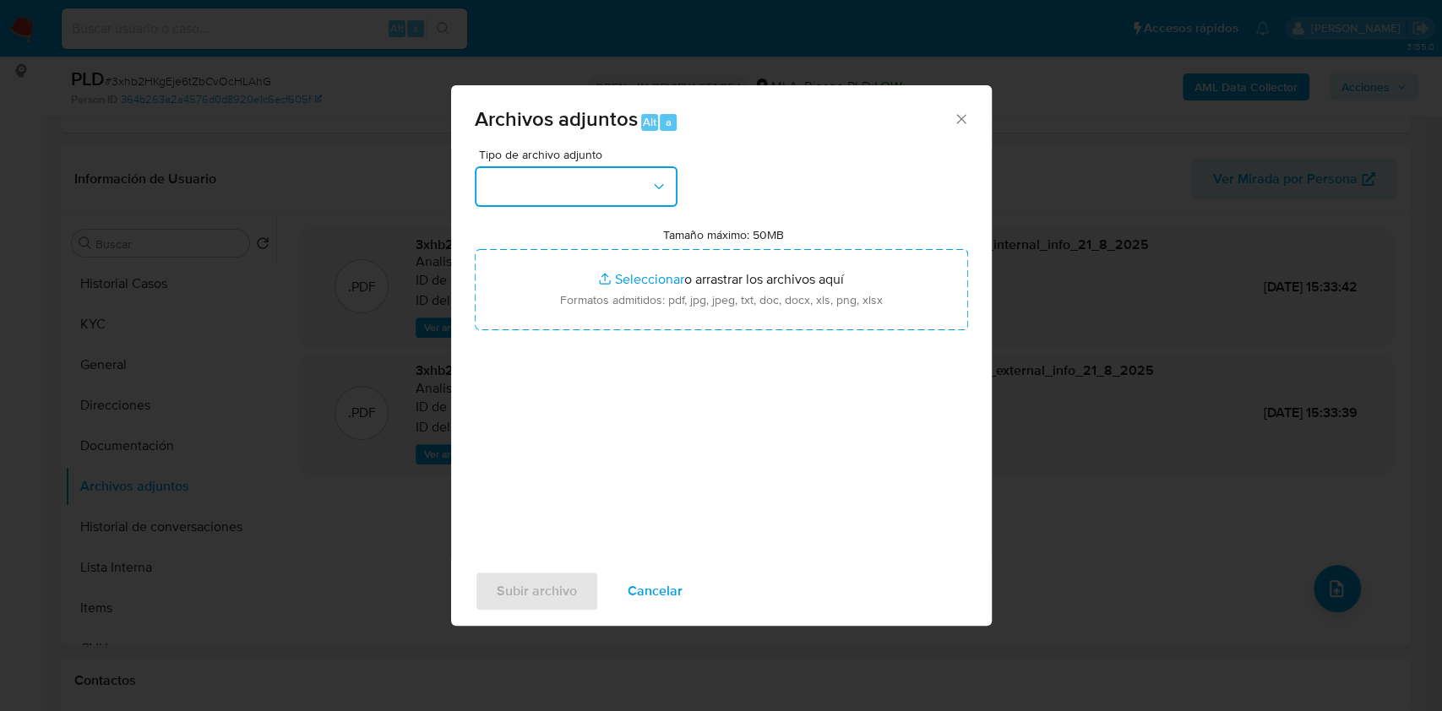
click at [553, 193] on button "button" at bounding box center [576, 186] width 203 height 41
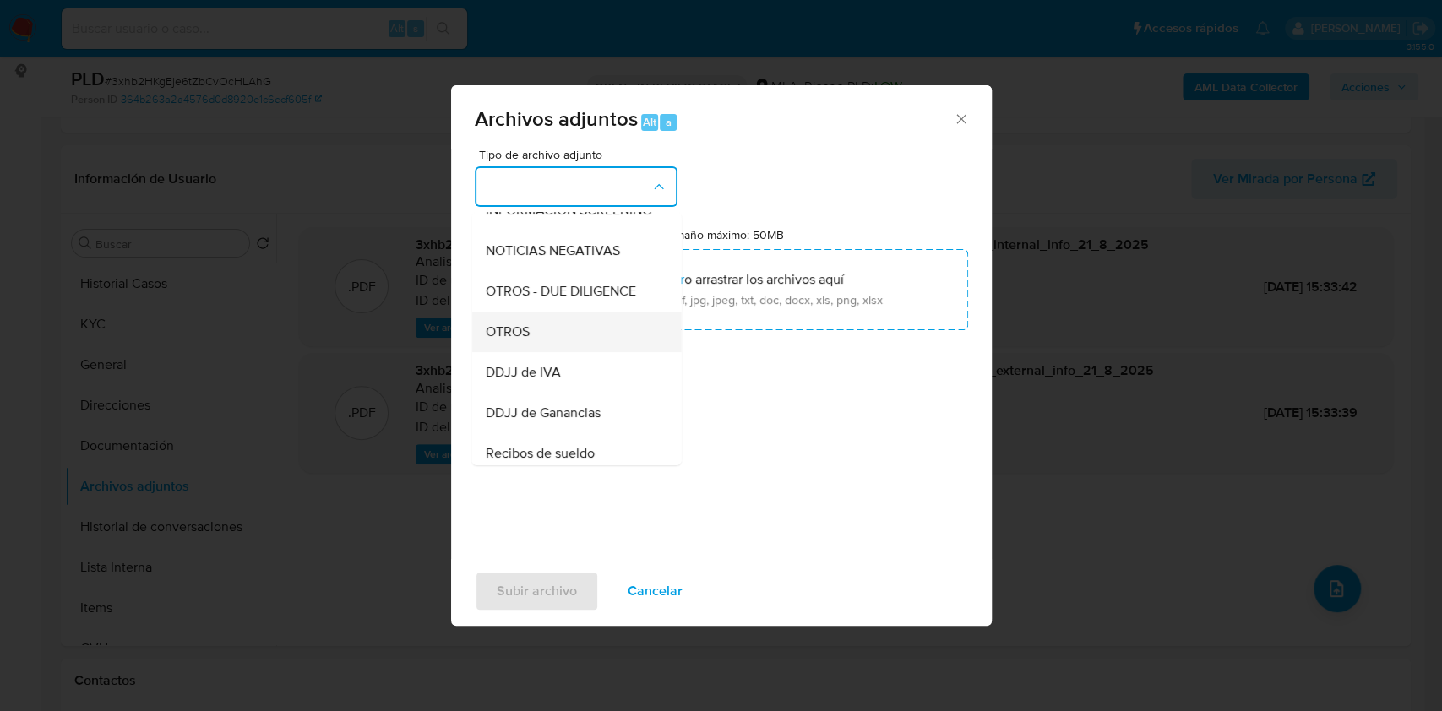
click at [537, 345] on div "OTROS" at bounding box center [571, 332] width 172 height 41
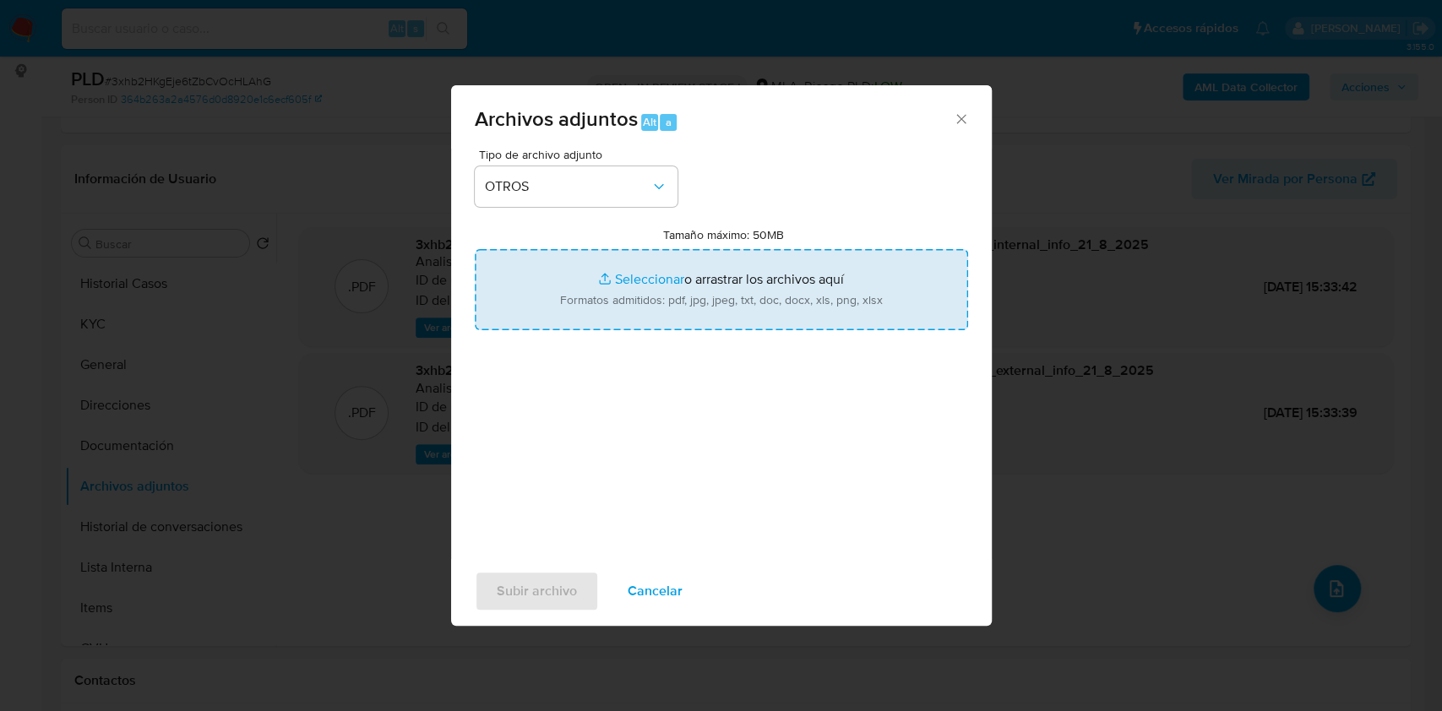
click at [629, 284] on input "Tamaño máximo: 50MB Seleccionar archivos" at bounding box center [721, 289] width 493 height 81
type input "C:\fakepath\Jonathan Gabriel Capdevila - NOSIS - AGOSTO 2025.pdf"
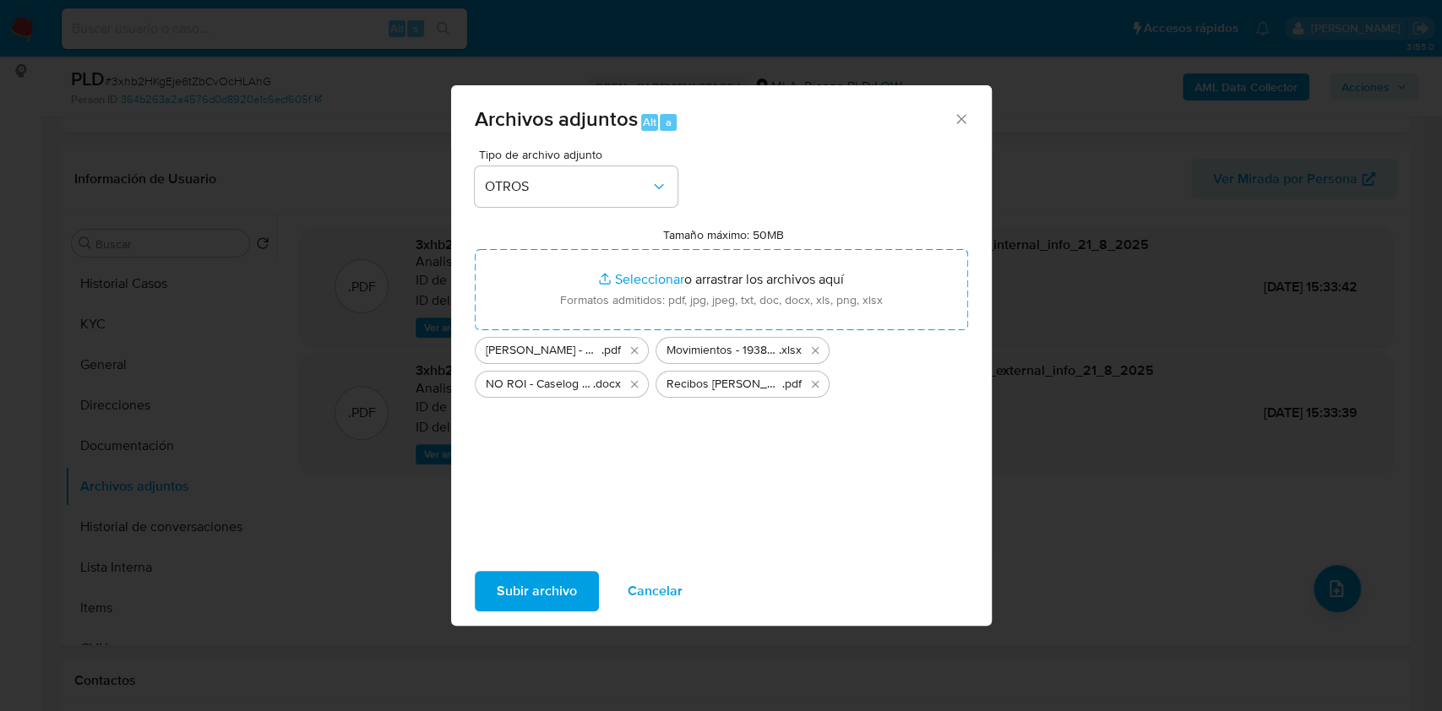
click at [531, 597] on span "Subir archivo" at bounding box center [537, 591] width 80 height 37
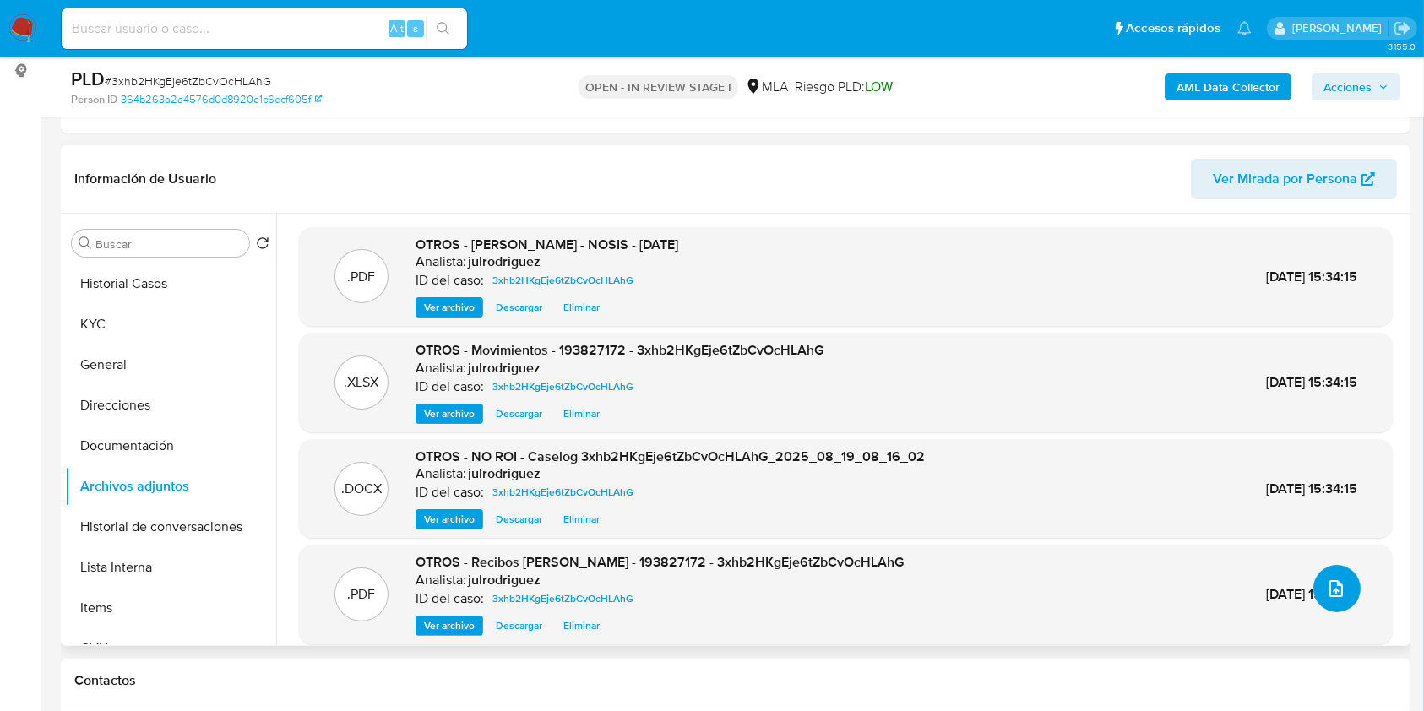
scroll to position [14, 0]
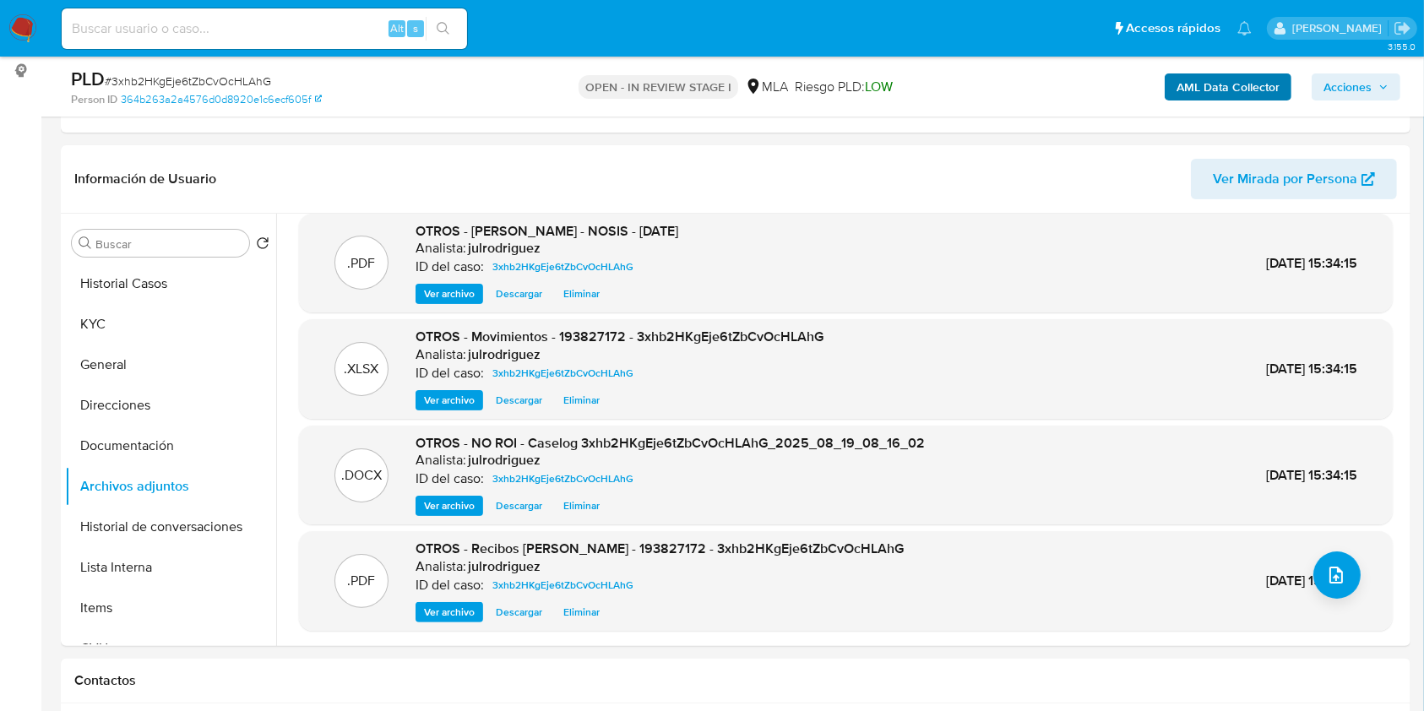
drag, startPoint x: 1341, startPoint y: 92, endPoint x: 1200, endPoint y: 98, distance: 141.2
click at [1341, 91] on span "Acciones" at bounding box center [1347, 86] width 48 height 27
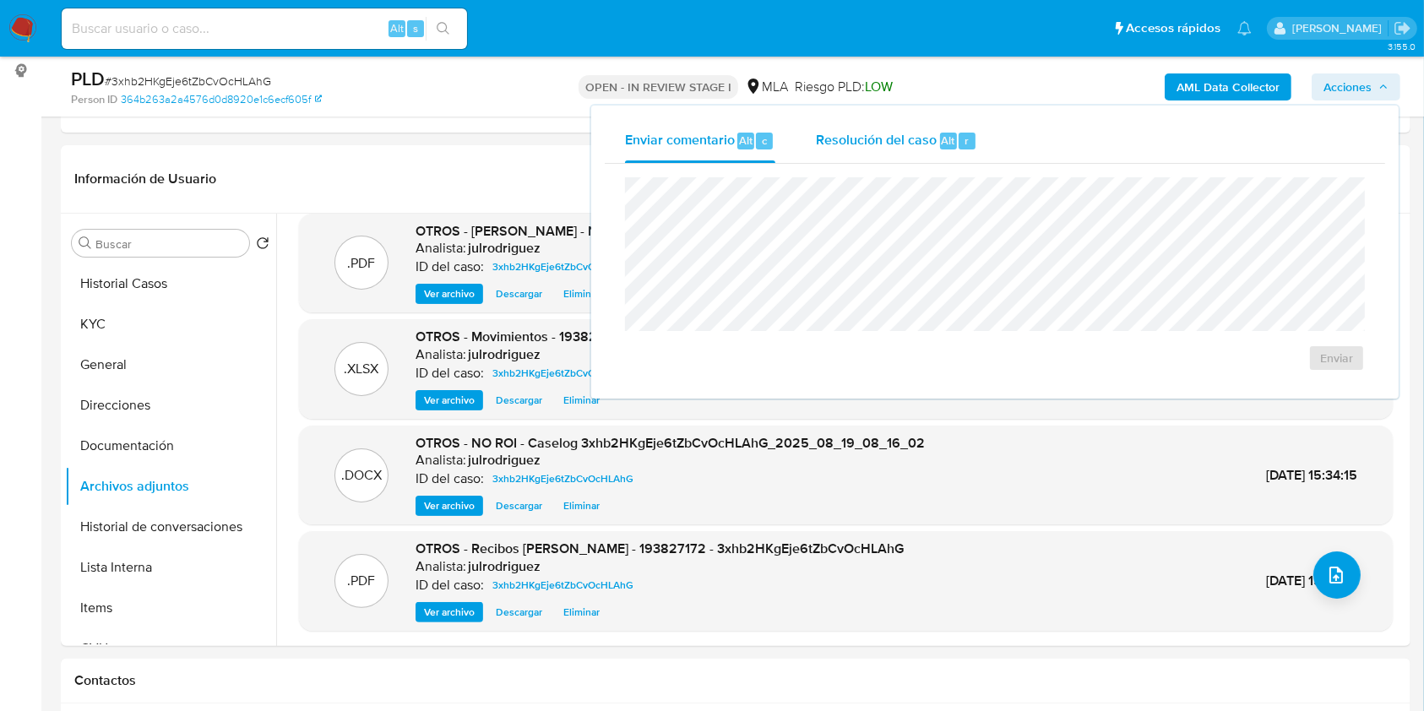
click at [978, 136] on button "Resolución del caso Alt r" at bounding box center [897, 141] width 202 height 44
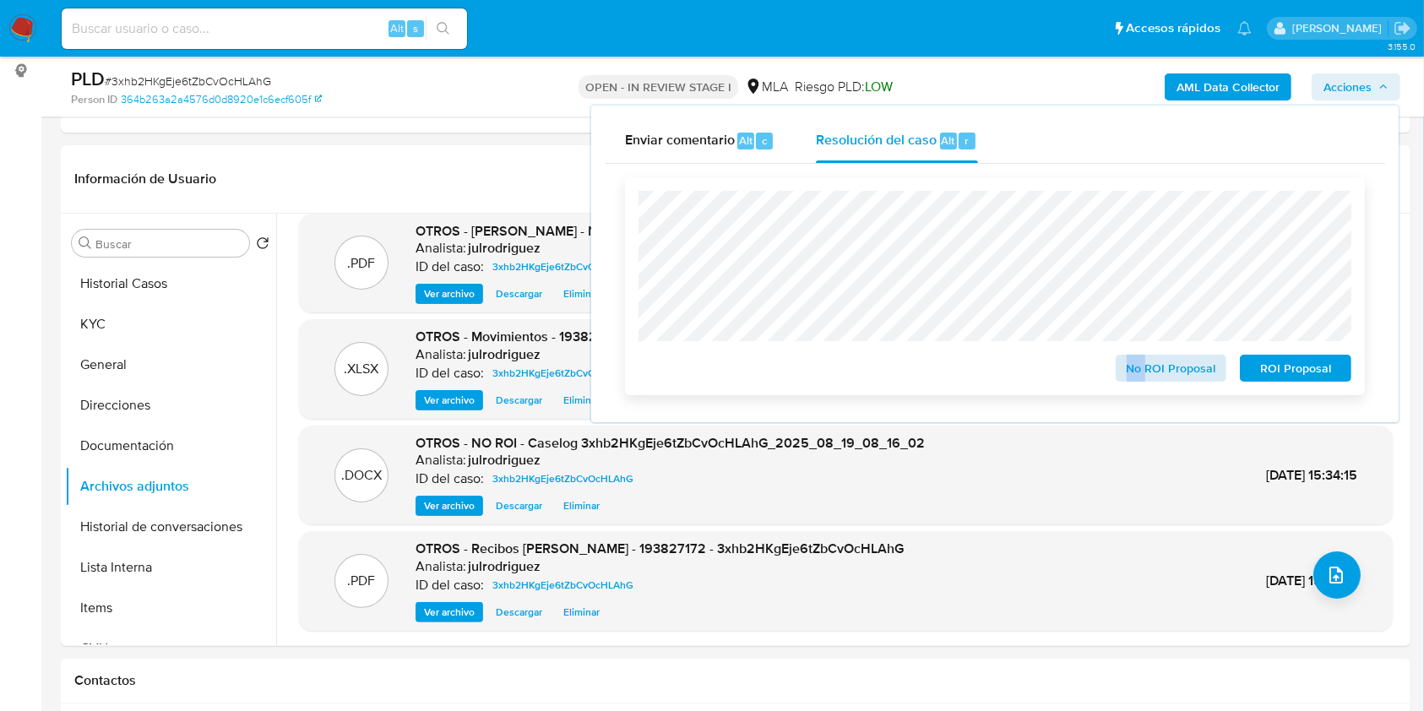
click at [1145, 356] on div "No ROI Proposal" at bounding box center [1171, 365] width 125 height 34
click at [1150, 367] on span "No ROI Proposal" at bounding box center [1171, 368] width 88 height 24
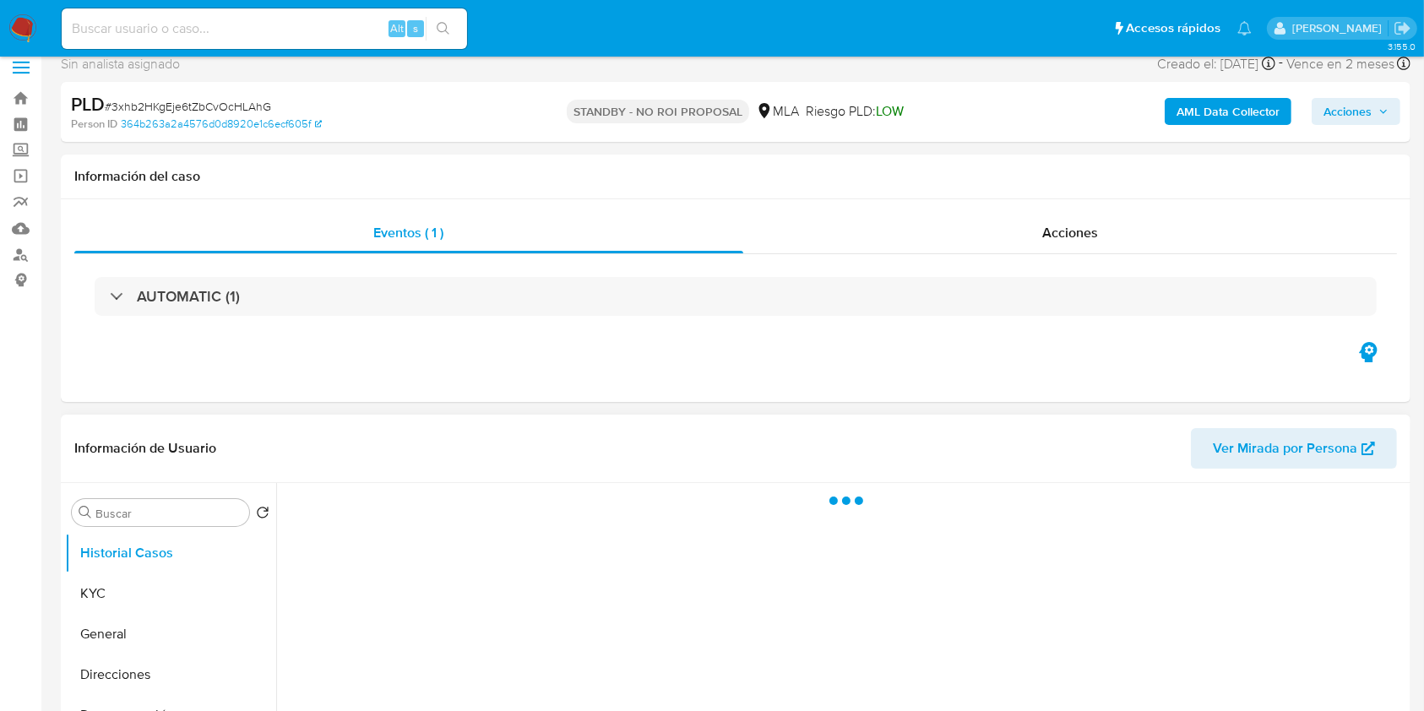
scroll to position [225, 0]
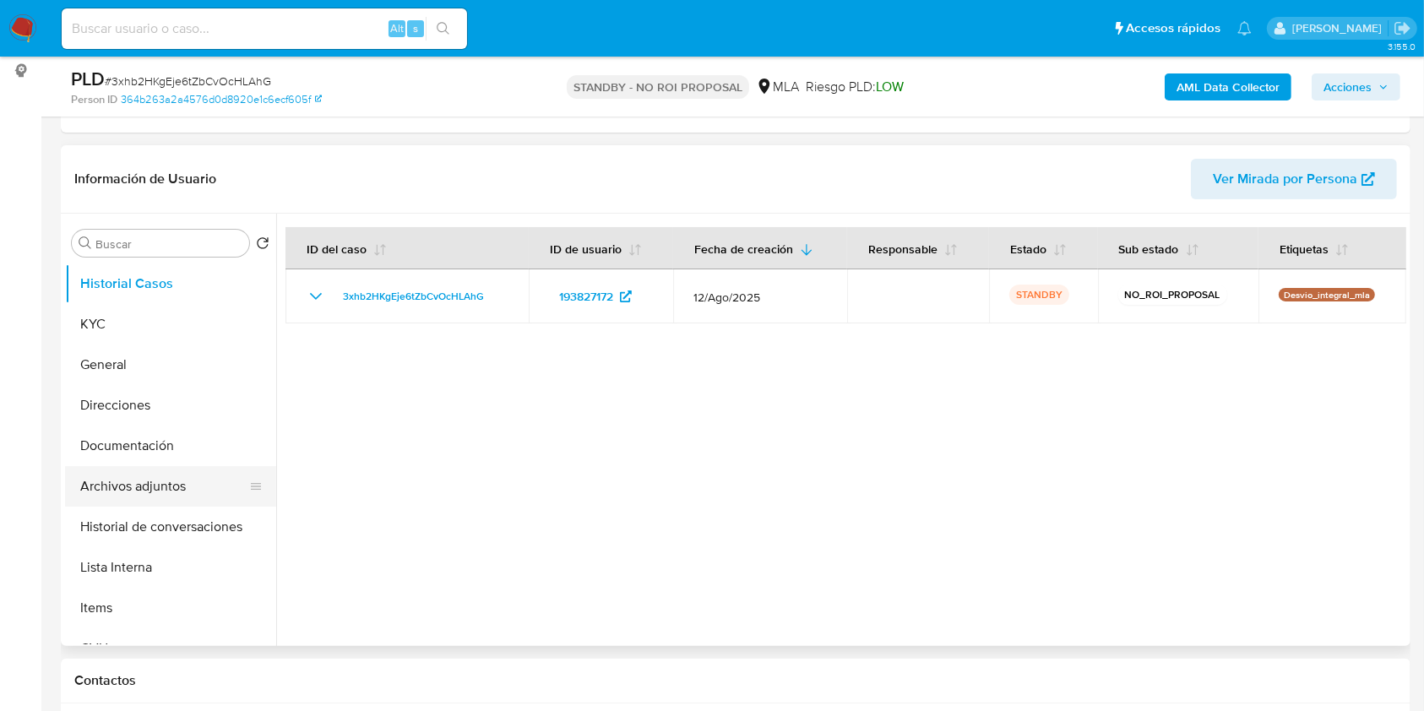
click at [170, 477] on button "Archivos adjuntos" at bounding box center [164, 486] width 198 height 41
select select "10"
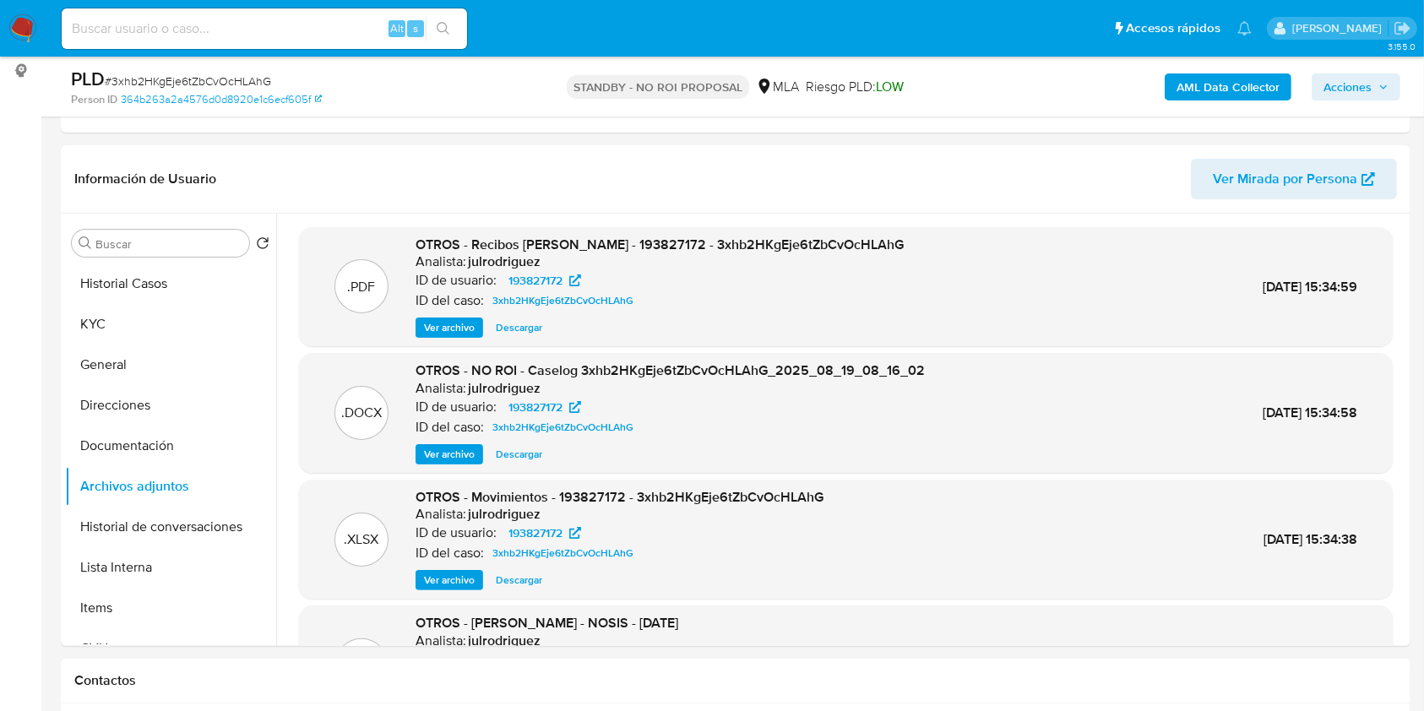
click at [219, 24] on input at bounding box center [264, 29] width 405 height 22
paste input "6yxyamLyVcUUkJrv51E5JaWN"
type input "6yxyamLyVcUUkJrv51E5JaWN"
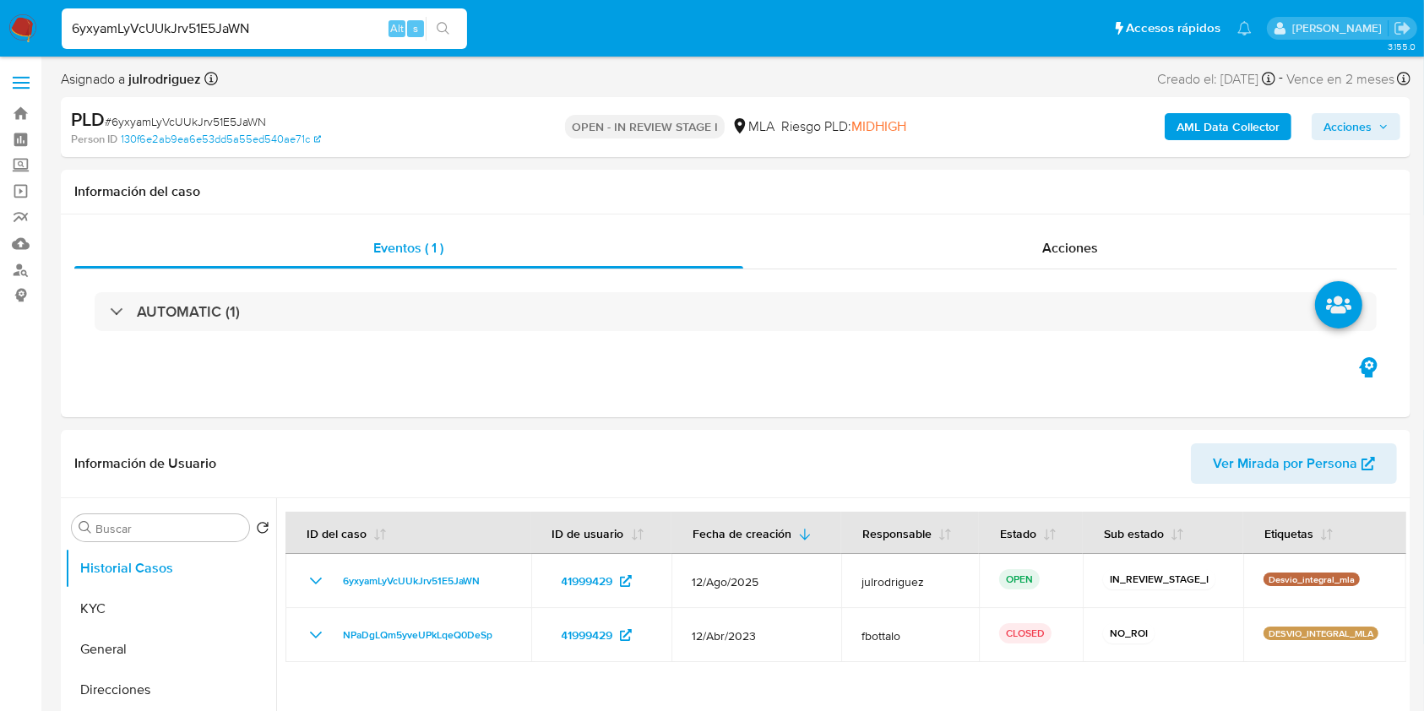
select select "10"
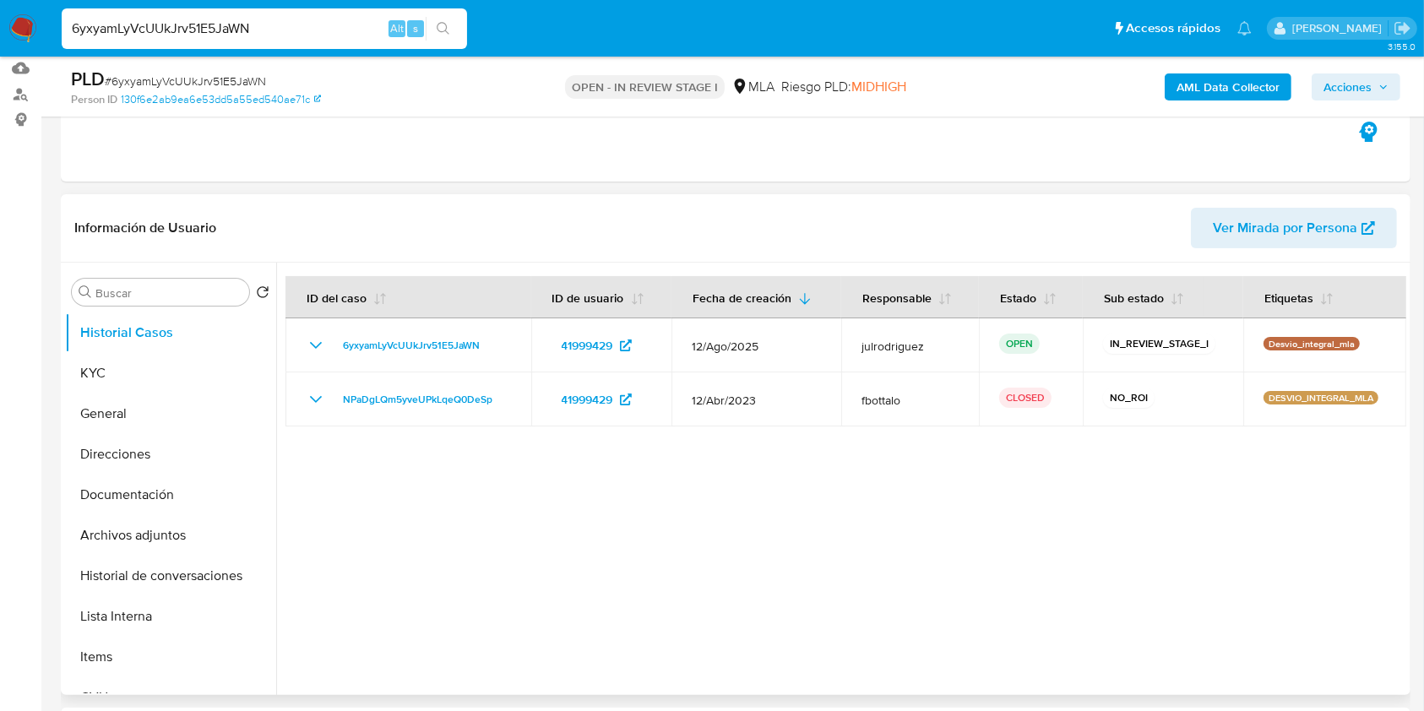
scroll to position [225, 0]
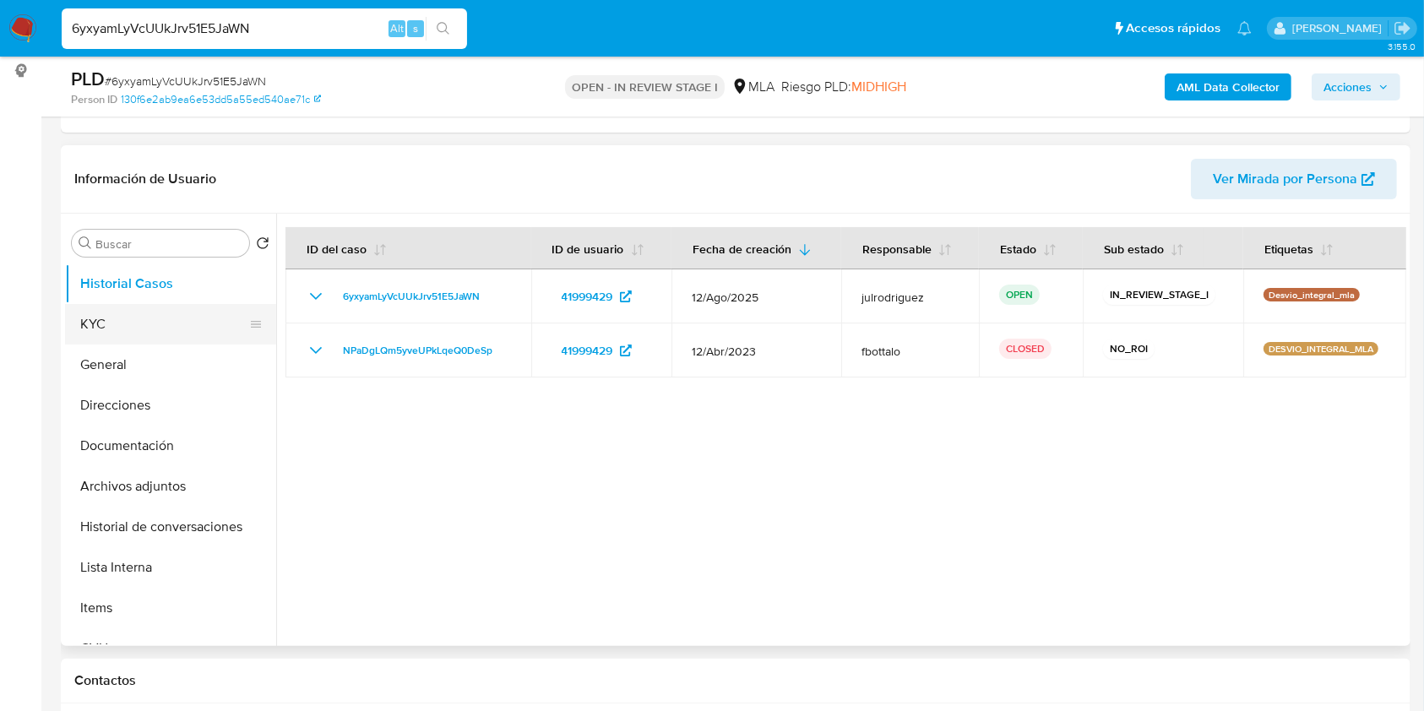
click at [155, 318] on button "KYC" at bounding box center [164, 324] width 198 height 41
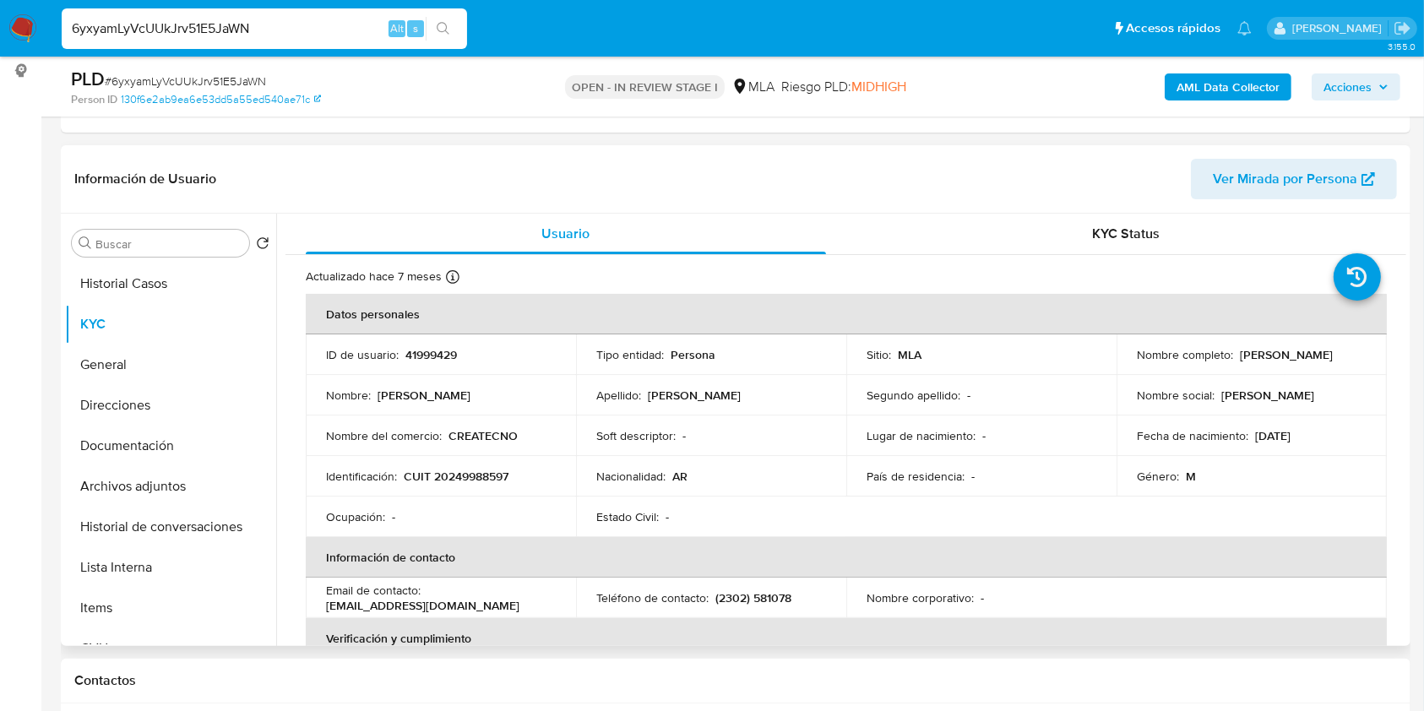
drag, startPoint x: 1128, startPoint y: 361, endPoint x: 1295, endPoint y: 359, distance: 167.2
click at [1295, 359] on td "Nombre completo : Fernando Gabriel Stachiotti" at bounding box center [1251, 354] width 270 height 41
copy p "Fernando Gabriel Stachiotti"
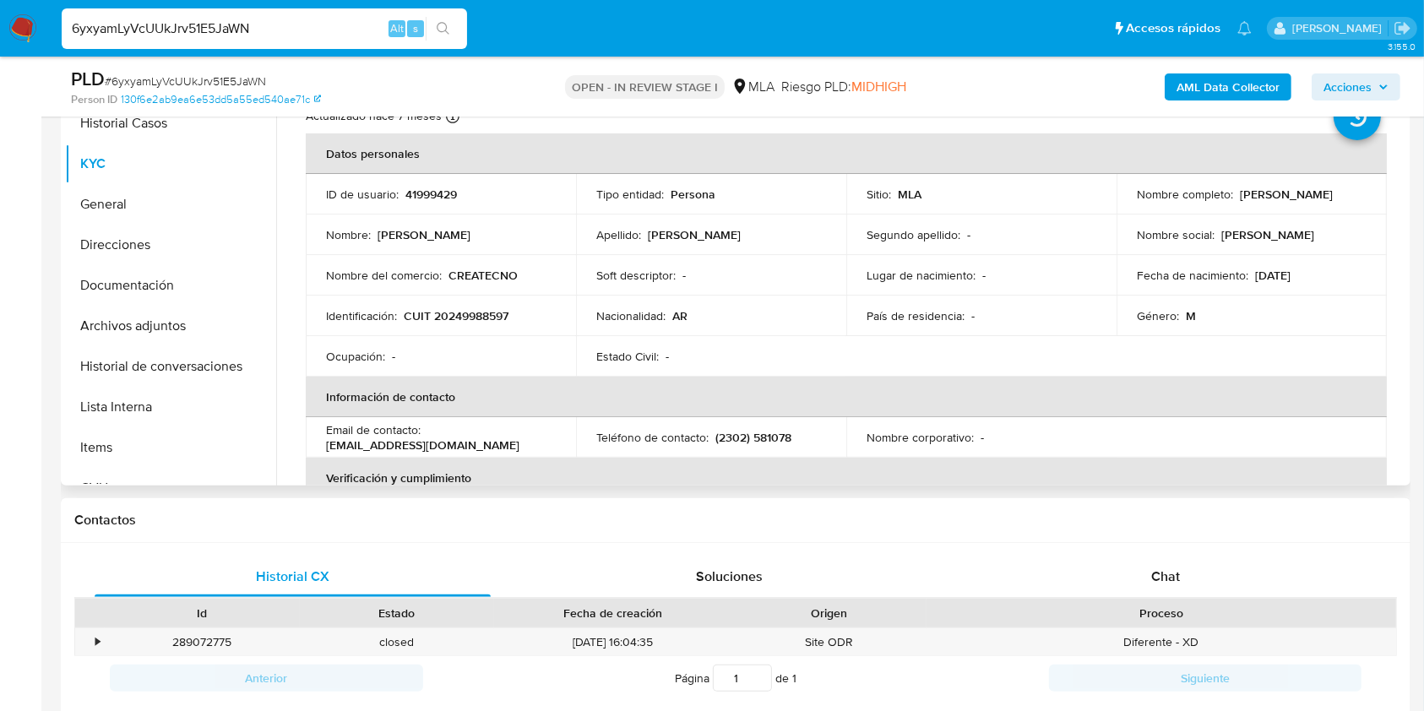
scroll to position [286, 0]
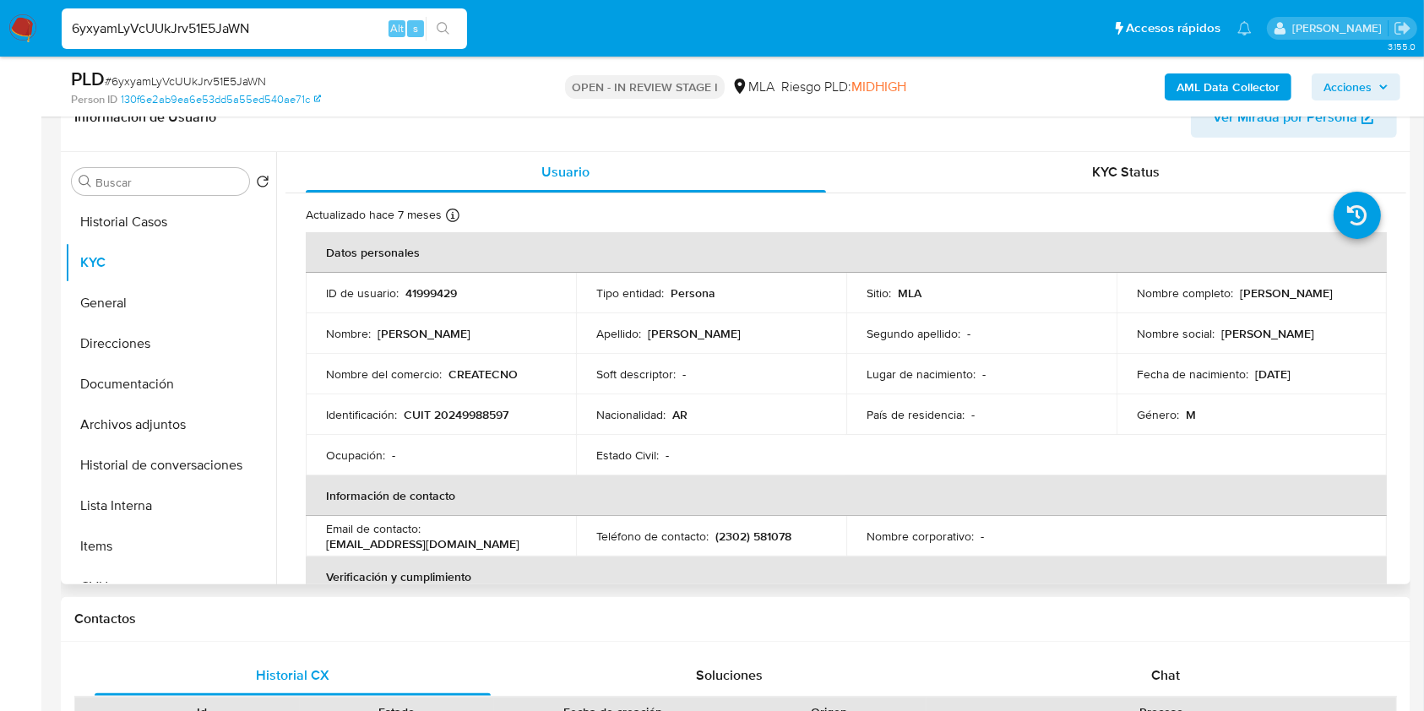
click at [450, 292] on p "41999429" at bounding box center [431, 292] width 52 height 15
copy p "41999429"
click at [235, 73] on span "# 6yxyamLyVcUUkJrv51E5JaWN" at bounding box center [185, 81] width 161 height 17
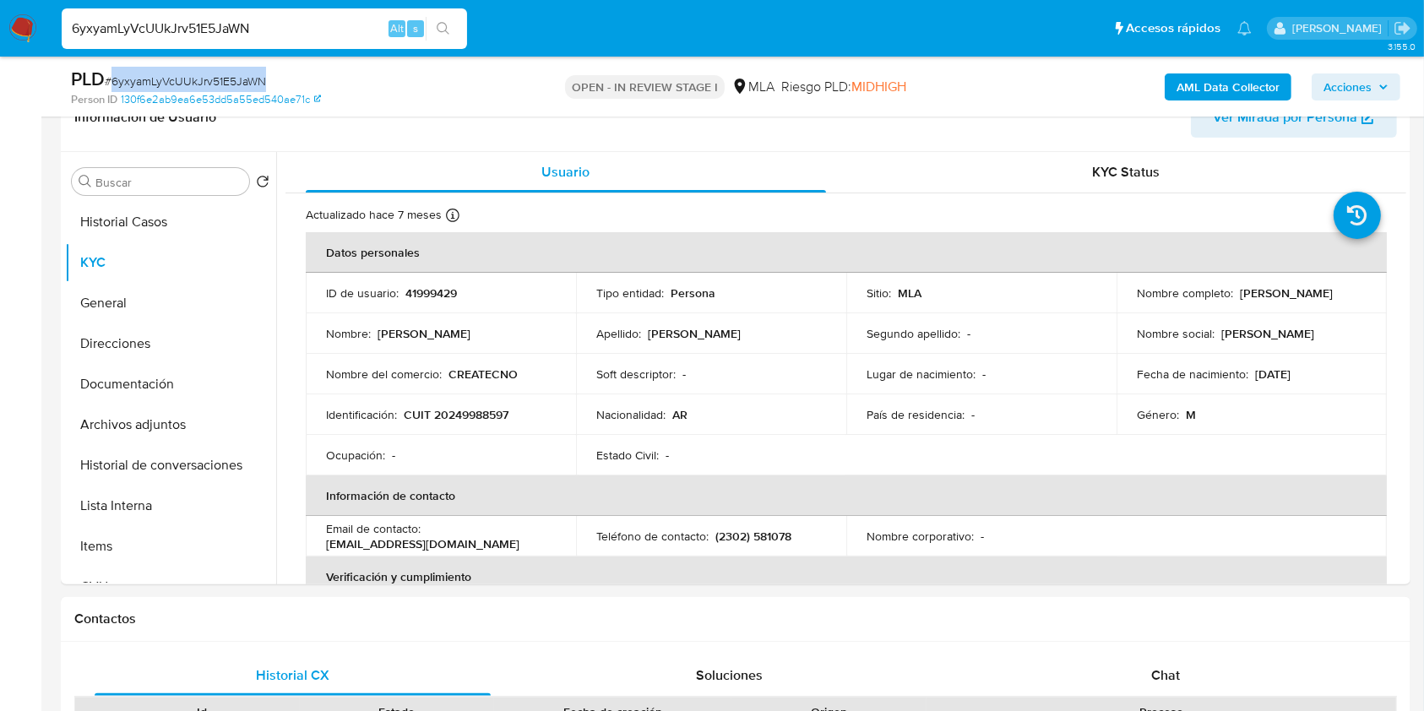
copy span "6yxyamLyVcUUkJrv51E5JaWN"
click at [473, 417] on p "CUIT 20249988597" at bounding box center [456, 414] width 105 height 15
copy p "20249988597"
click at [447, 296] on p "41999429" at bounding box center [431, 292] width 52 height 15
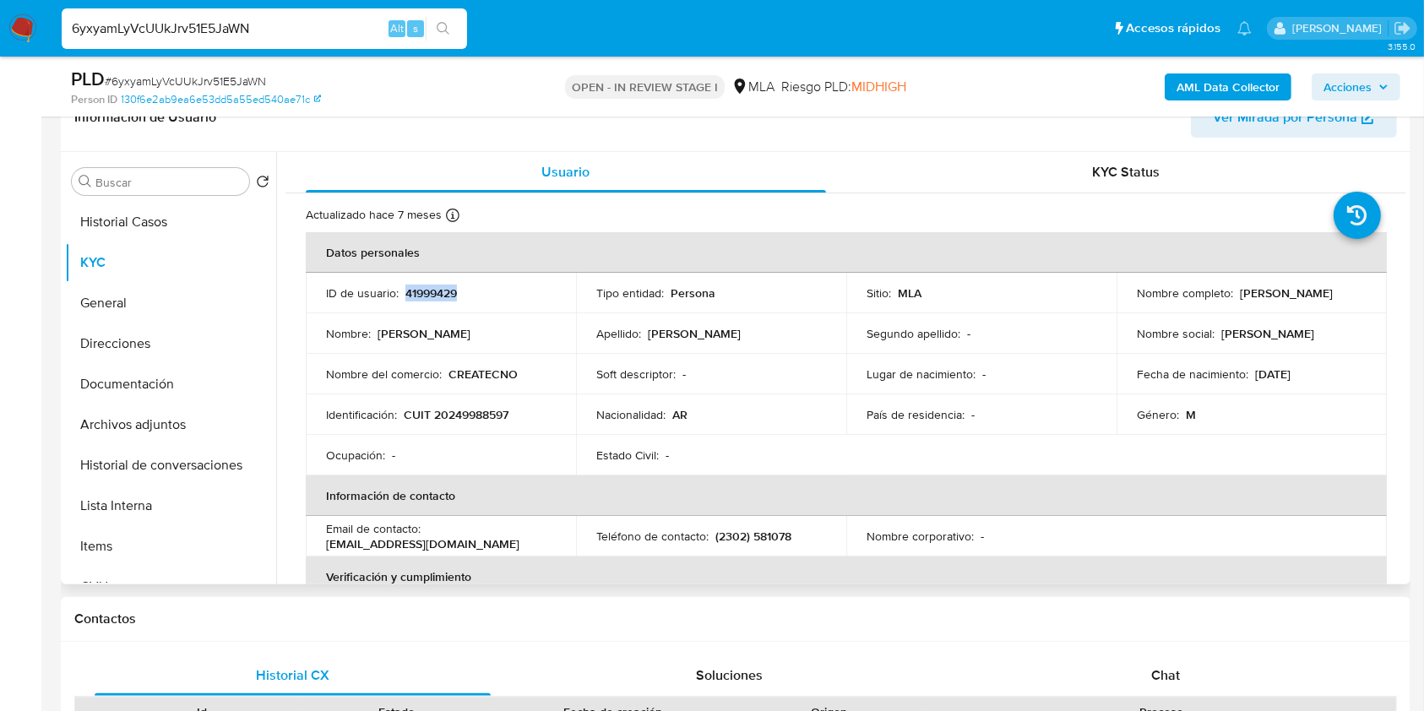
click at [447, 296] on p "41999429" at bounding box center [431, 292] width 52 height 15
copy p "41999429"
click at [127, 372] on button "Documentación" at bounding box center [164, 384] width 198 height 41
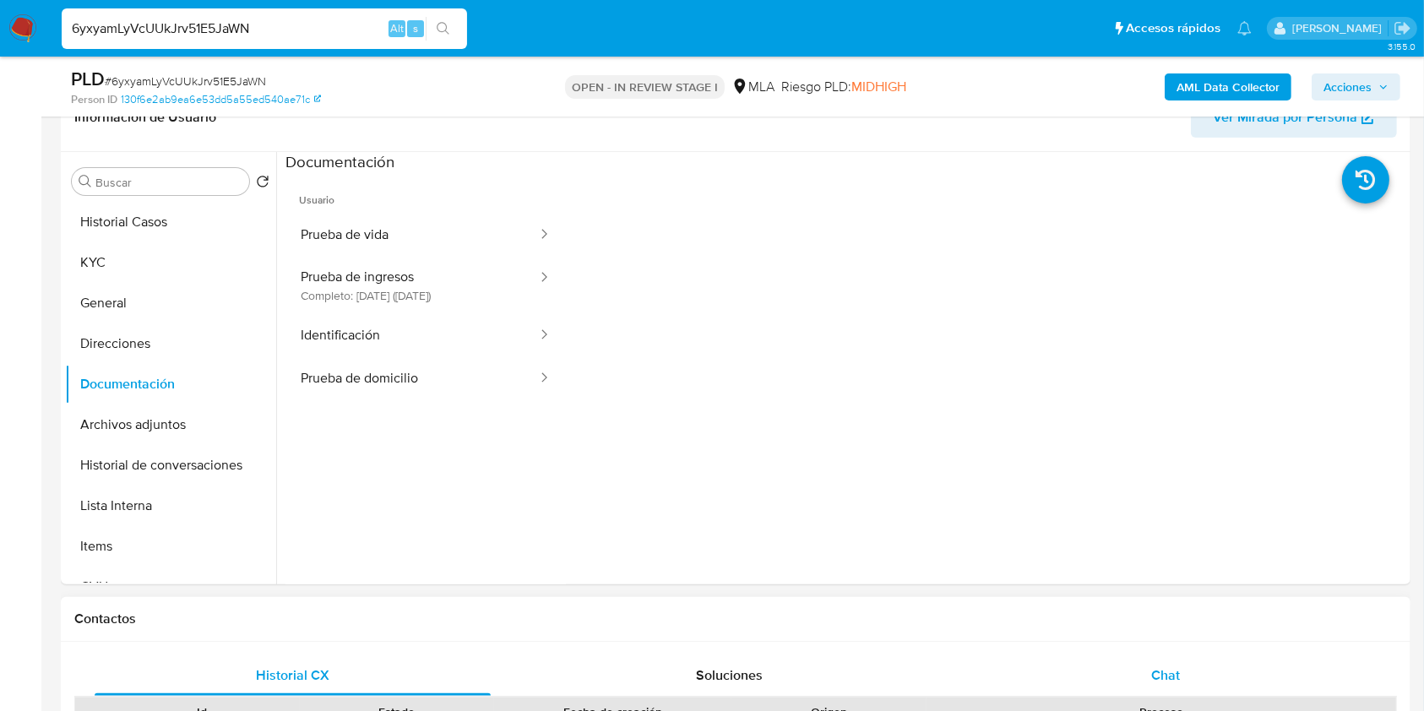
click at [1148, 671] on div "Chat" at bounding box center [1166, 675] width 396 height 41
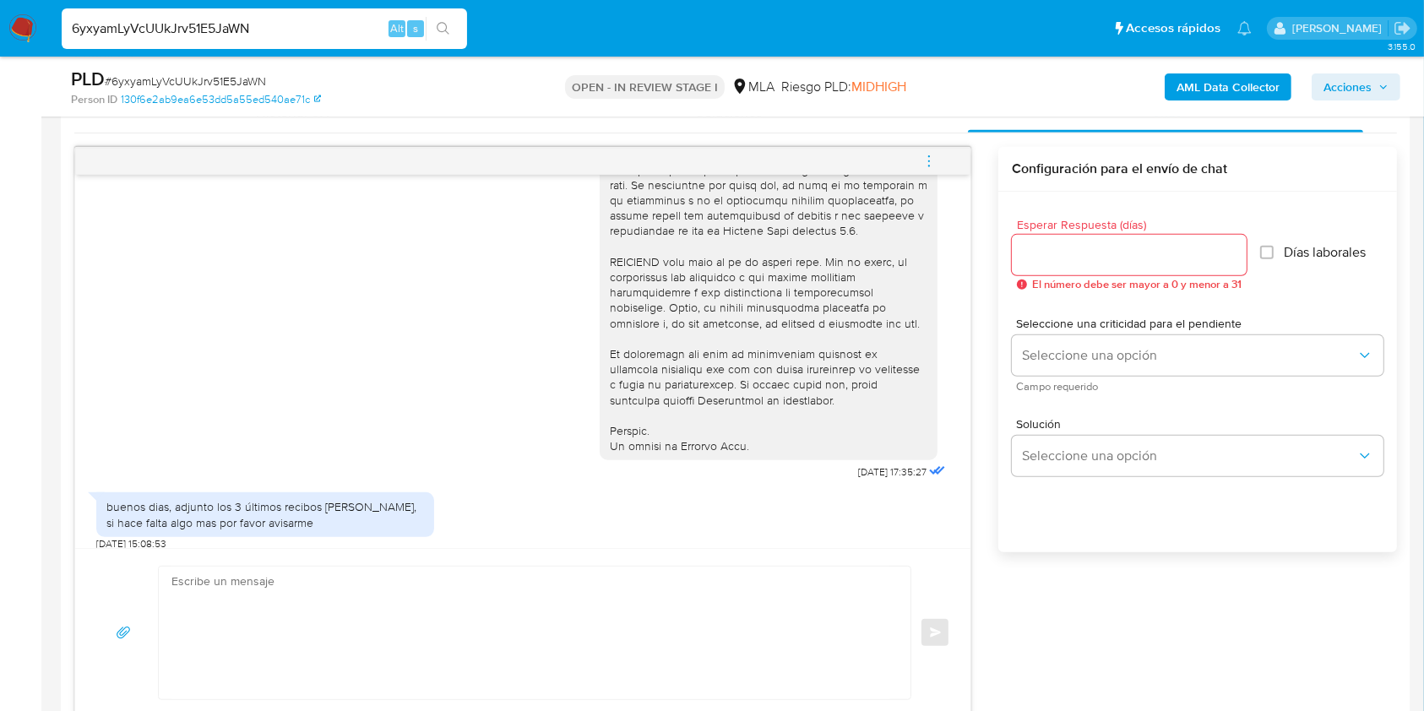
scroll to position [759, 0]
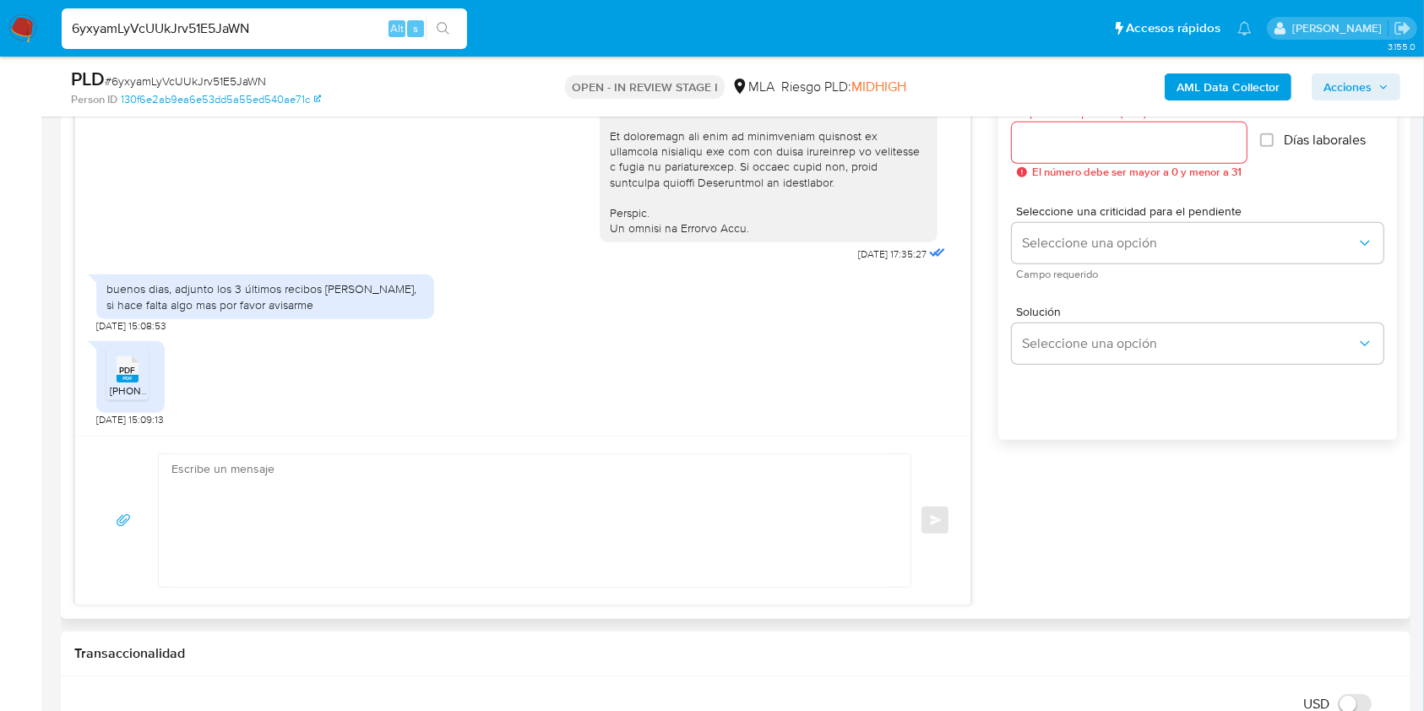
click at [135, 370] on span "PDF" at bounding box center [128, 370] width 16 height 11
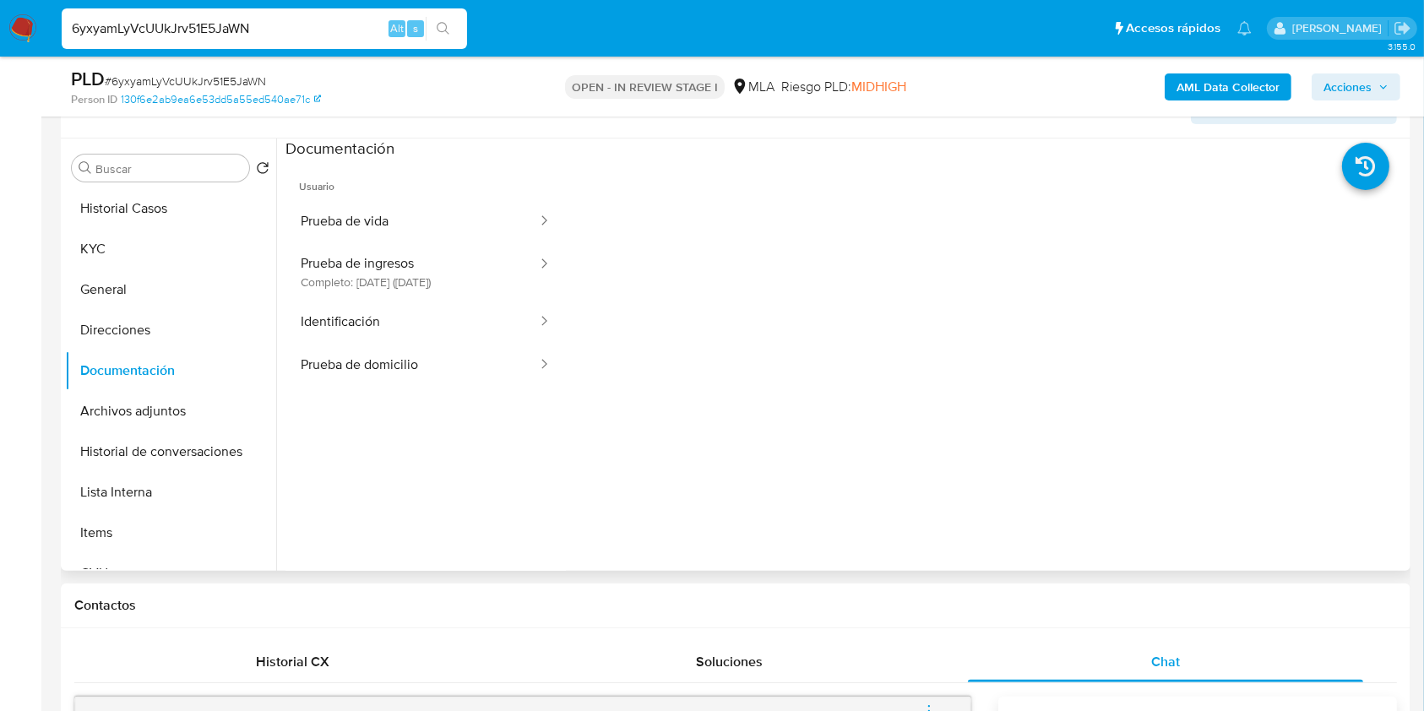
scroll to position [174, 0]
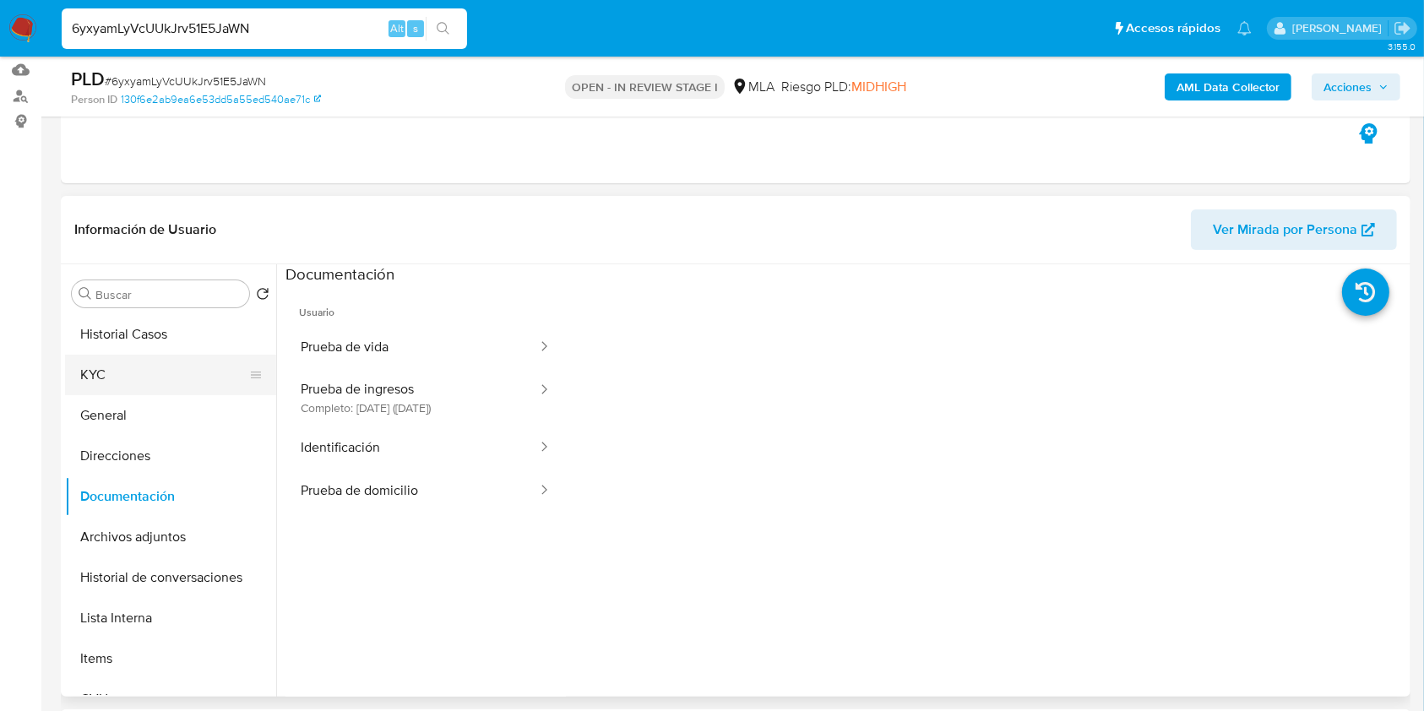
click at [139, 377] on button "KYC" at bounding box center [164, 375] width 198 height 41
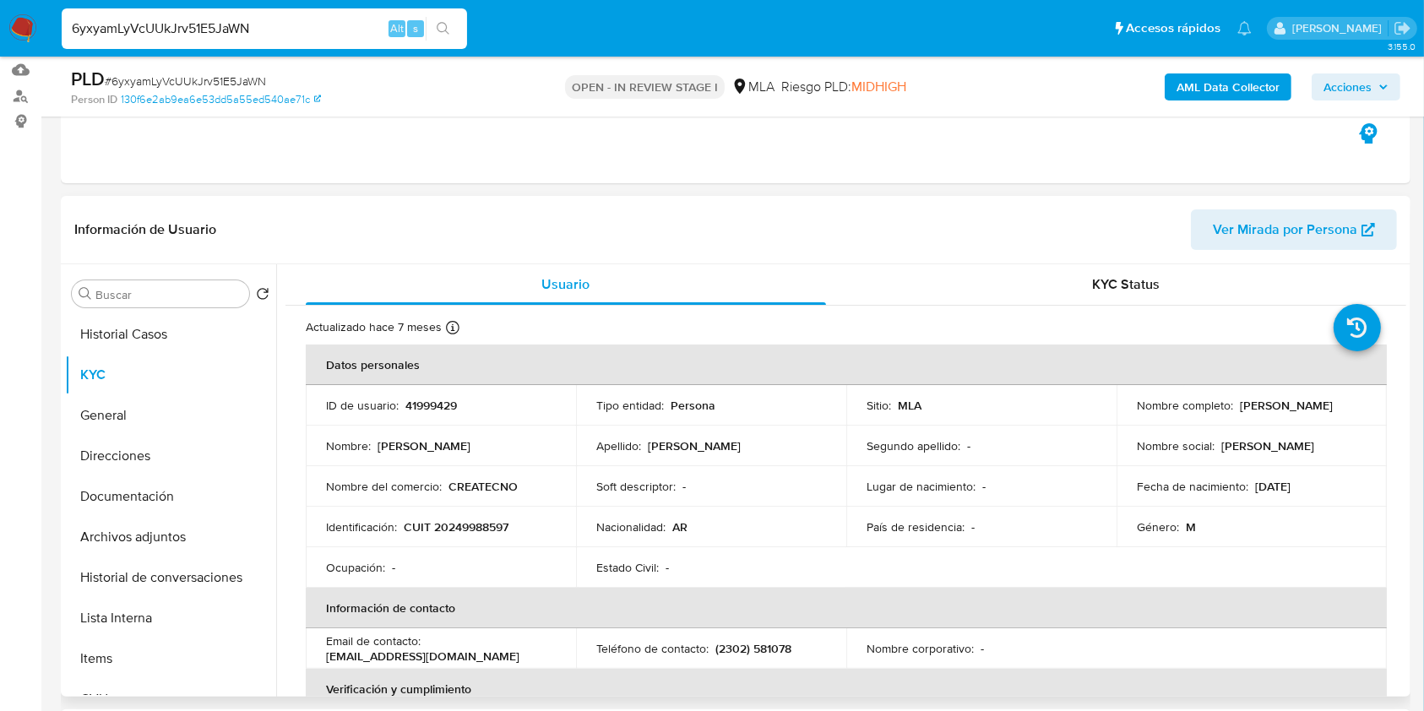
drag, startPoint x: 1134, startPoint y: 411, endPoint x: 1258, endPoint y: 355, distance: 136.4
click at [1286, 413] on div "Nombre completo : Fernando Gabriel Stachiotti" at bounding box center [1252, 405] width 230 height 15
copy p "Fernando Gabriel Stachiotti"
click at [480, 481] on p "CREATECNO" at bounding box center [482, 486] width 69 height 15
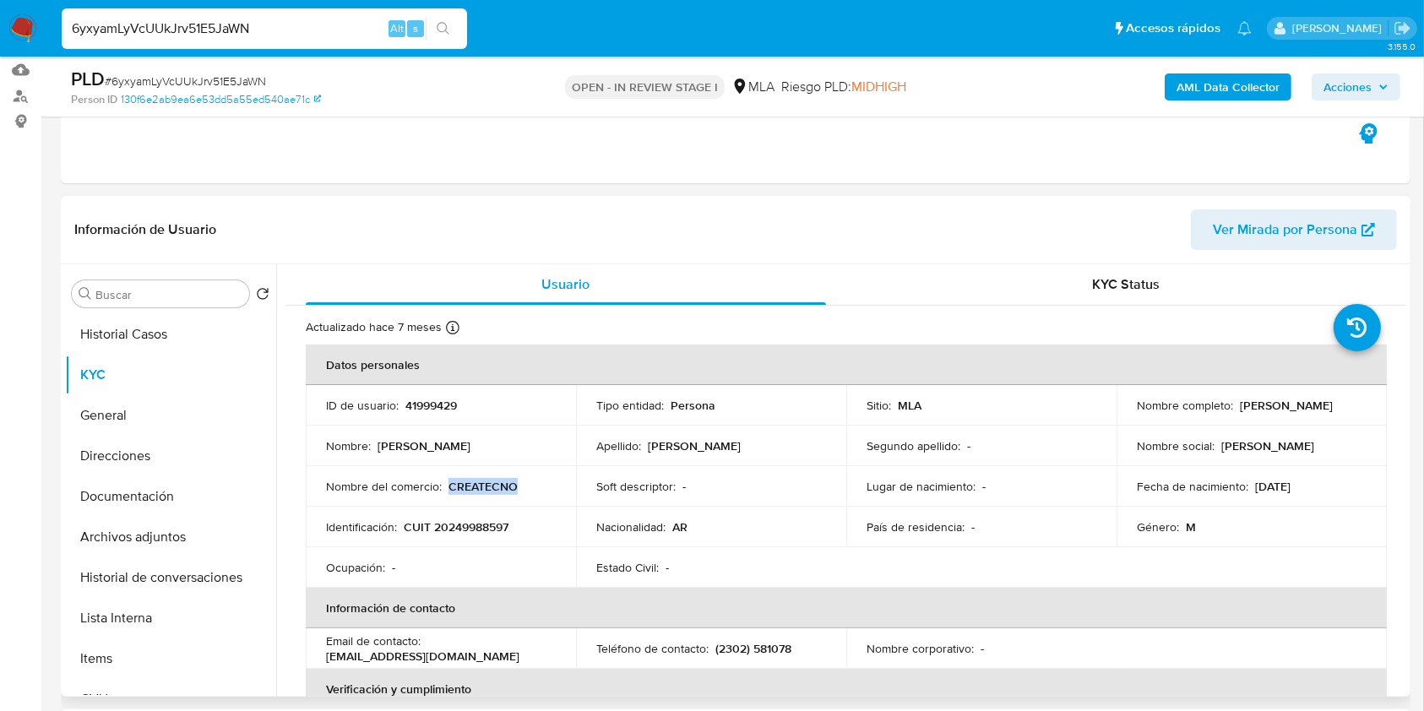
click at [480, 481] on p "CREATECNO" at bounding box center [482, 486] width 69 height 15
copy p "CREATECNO"
click at [469, 529] on p "CUIT 20249988597" at bounding box center [456, 526] width 105 height 15
copy p "20249988597"
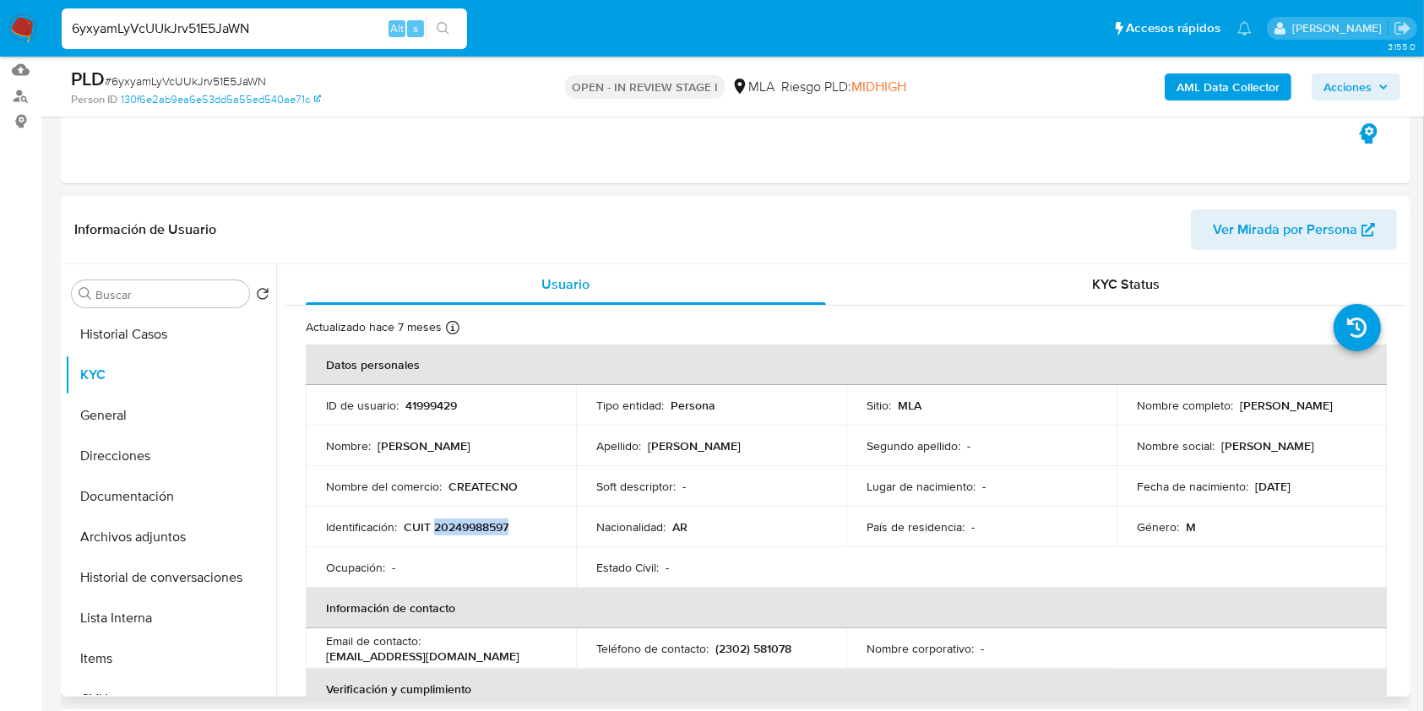
click at [487, 528] on p "CUIT 20249988597" at bounding box center [456, 526] width 105 height 15
click at [487, 529] on p "CUIT 20249988597" at bounding box center [456, 526] width 105 height 15
click at [473, 543] on td "Identificación : CUIT 20249988597" at bounding box center [441, 527] width 270 height 41
click at [473, 526] on p "CUIT 20249988597" at bounding box center [456, 526] width 105 height 15
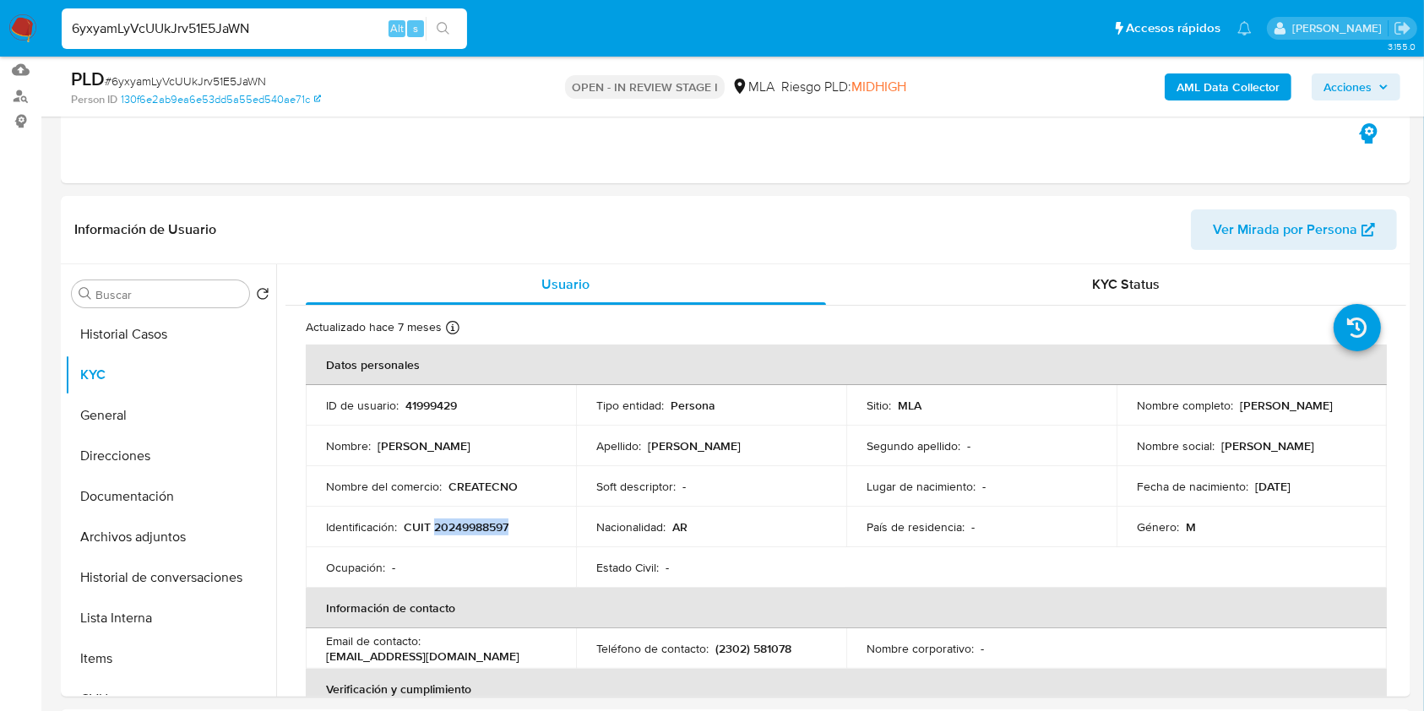
copy p "20249988597"
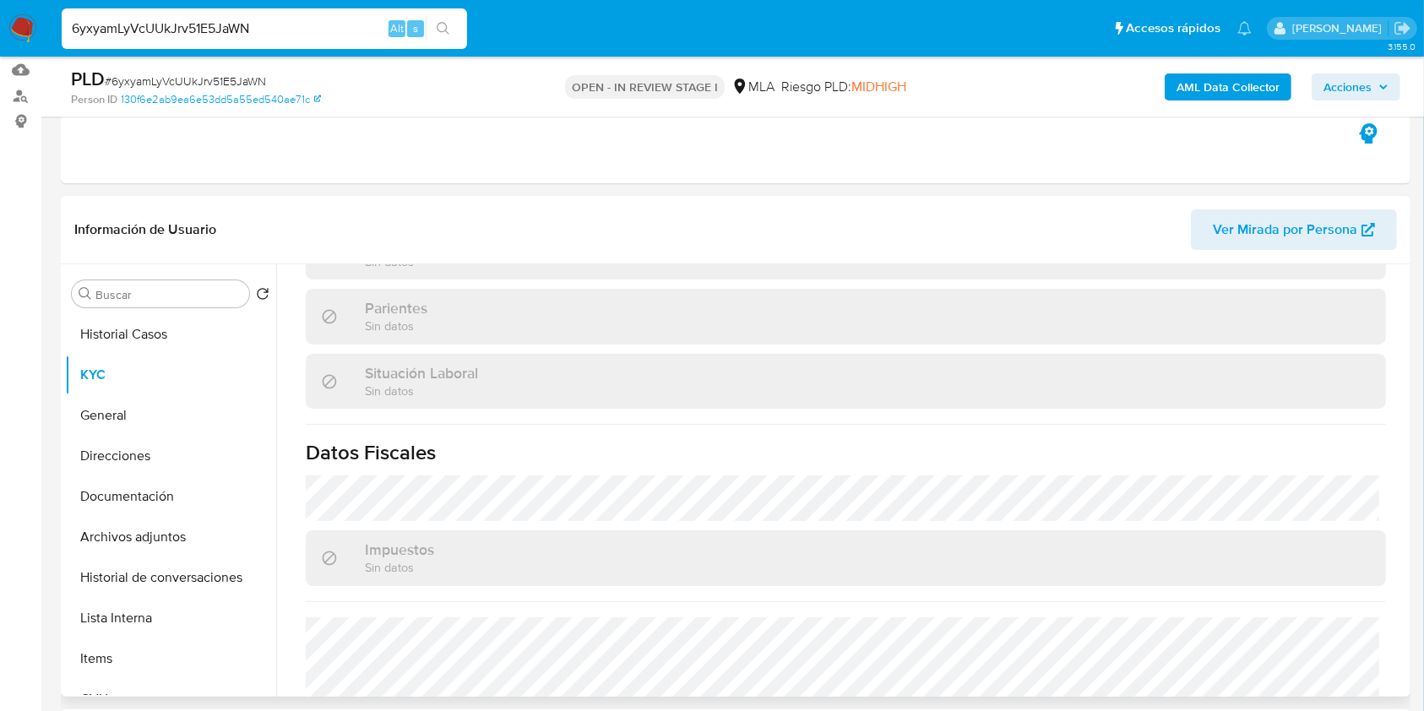
scroll to position [900, 0]
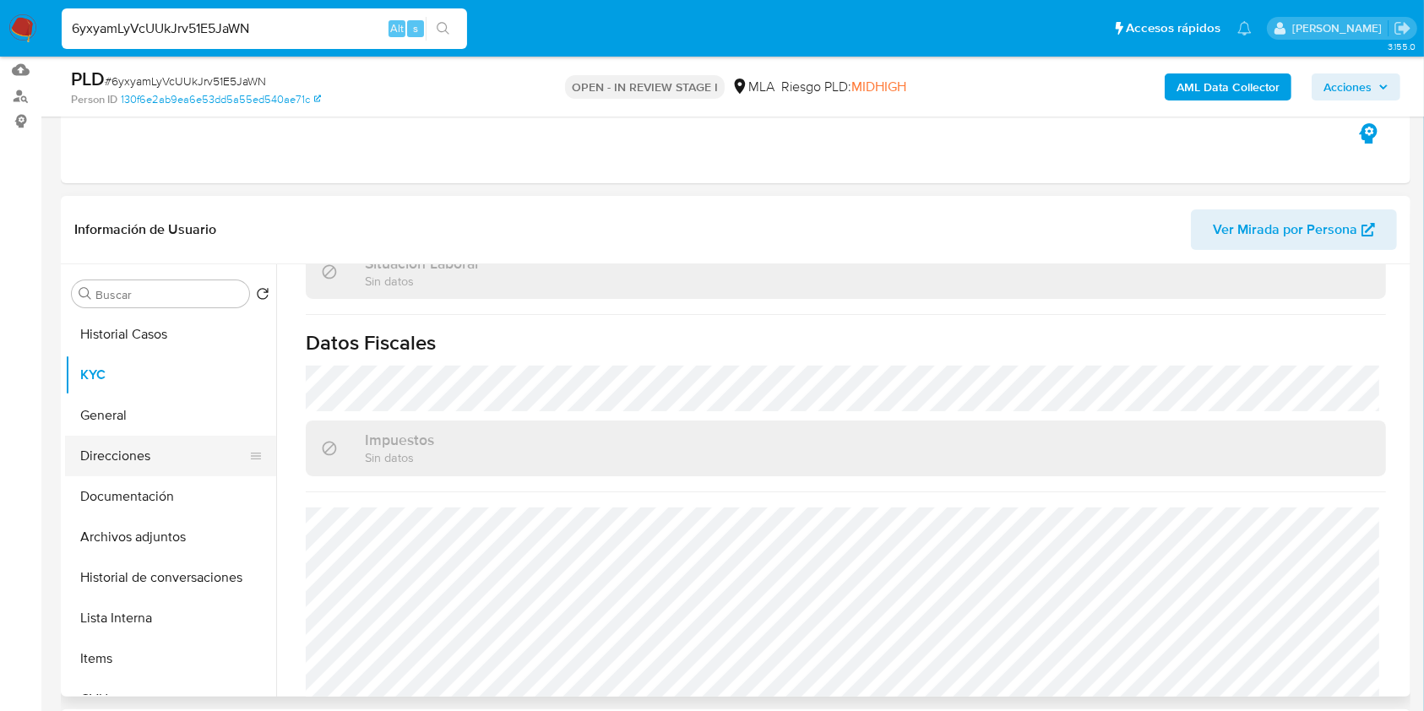
click at [150, 450] on button "Direcciones" at bounding box center [164, 456] width 198 height 41
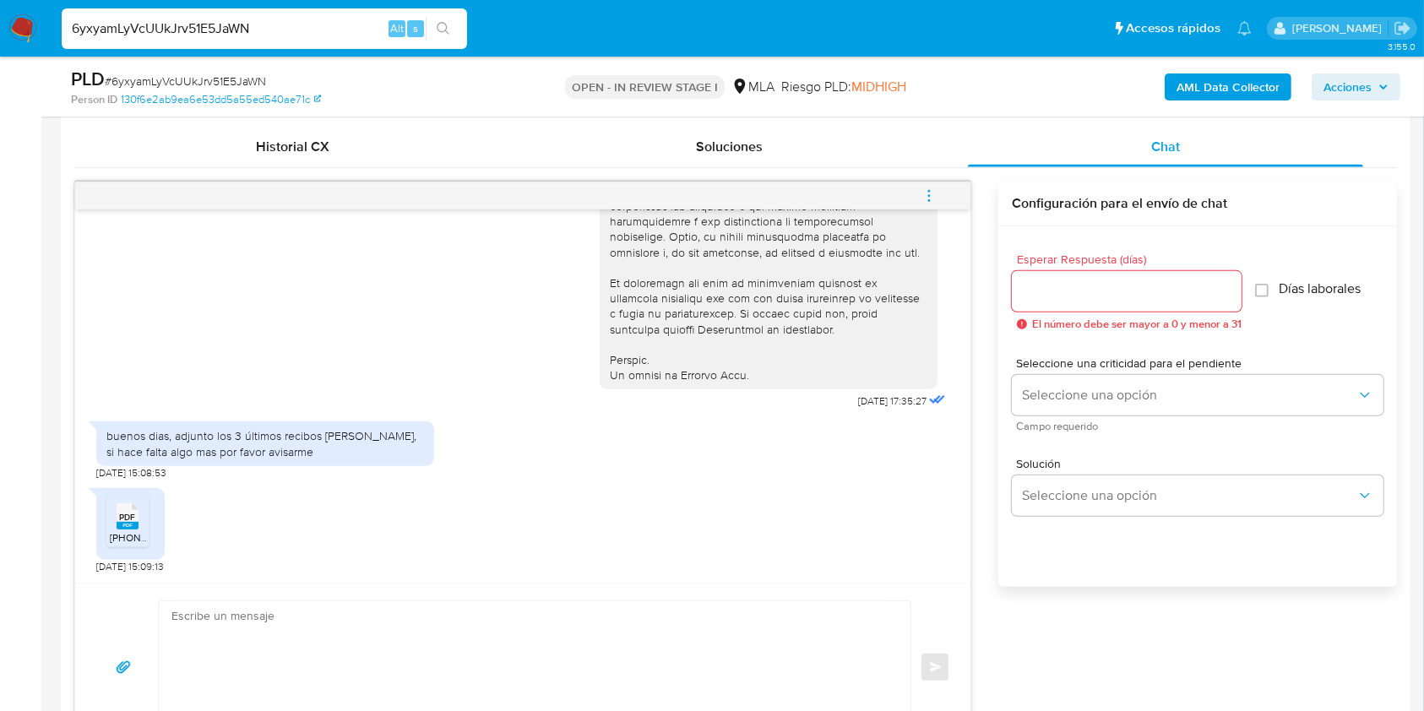
scroll to position [813, 0]
click at [236, 69] on div "PLD # 6yxyamLyVcUUkJrv51E5JaWN" at bounding box center [289, 79] width 437 height 25
click at [1105, 288] on input "Esperar Respuesta (días)" at bounding box center [1127, 293] width 230 height 22
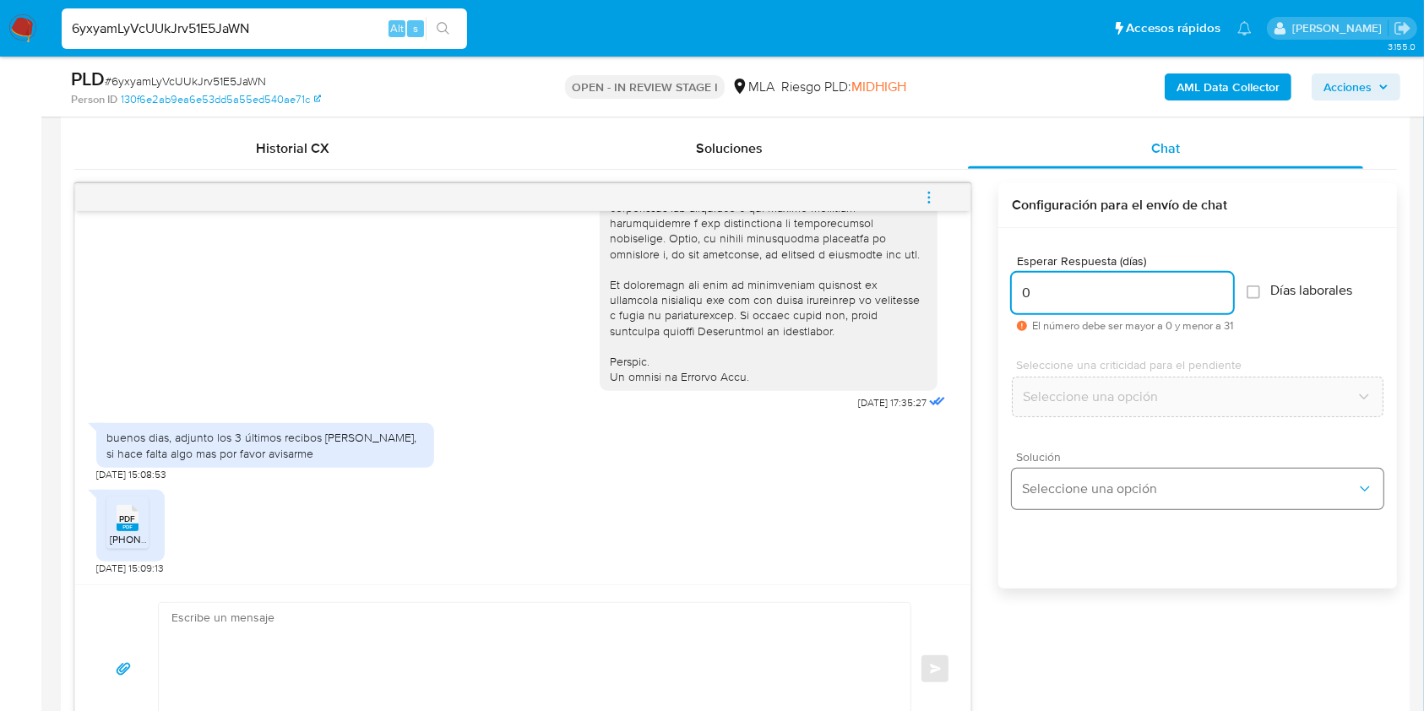
type input "0"
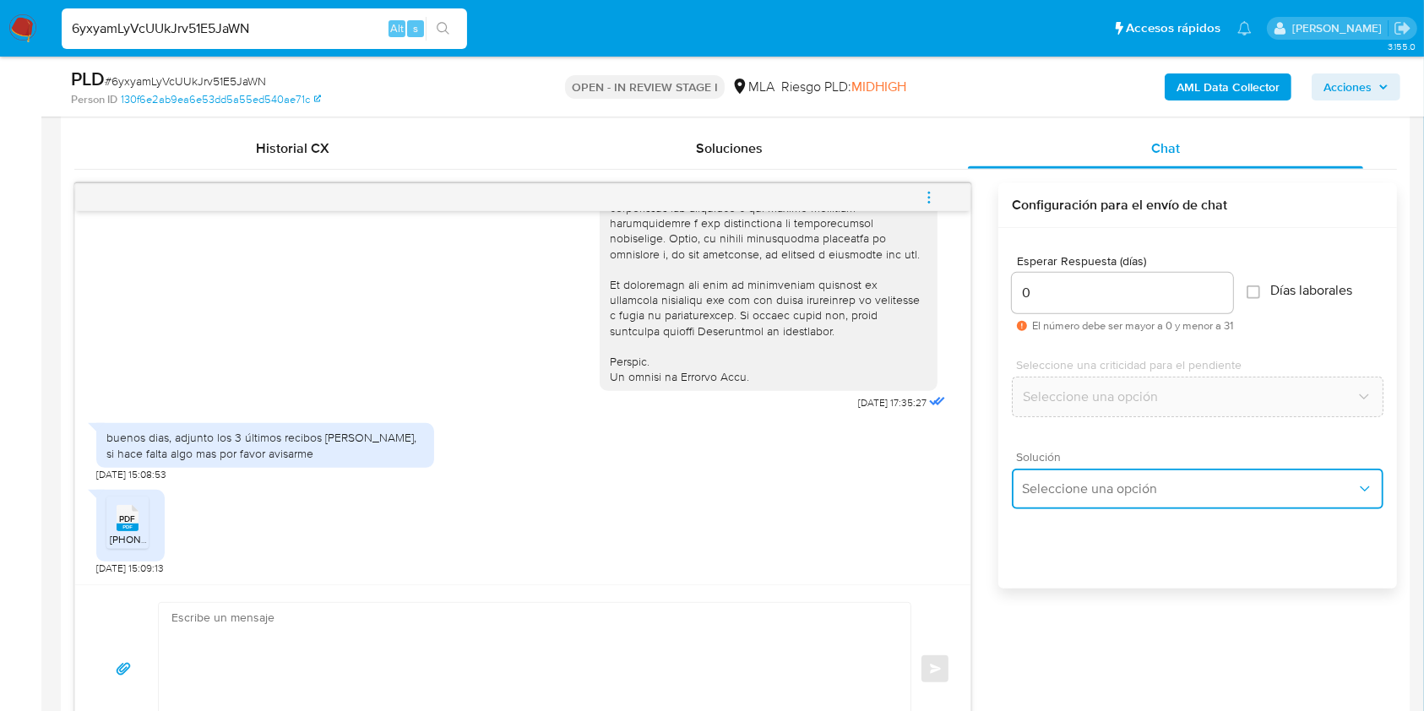
click at [1081, 481] on span "Seleccione una opción" at bounding box center [1189, 489] width 334 height 17
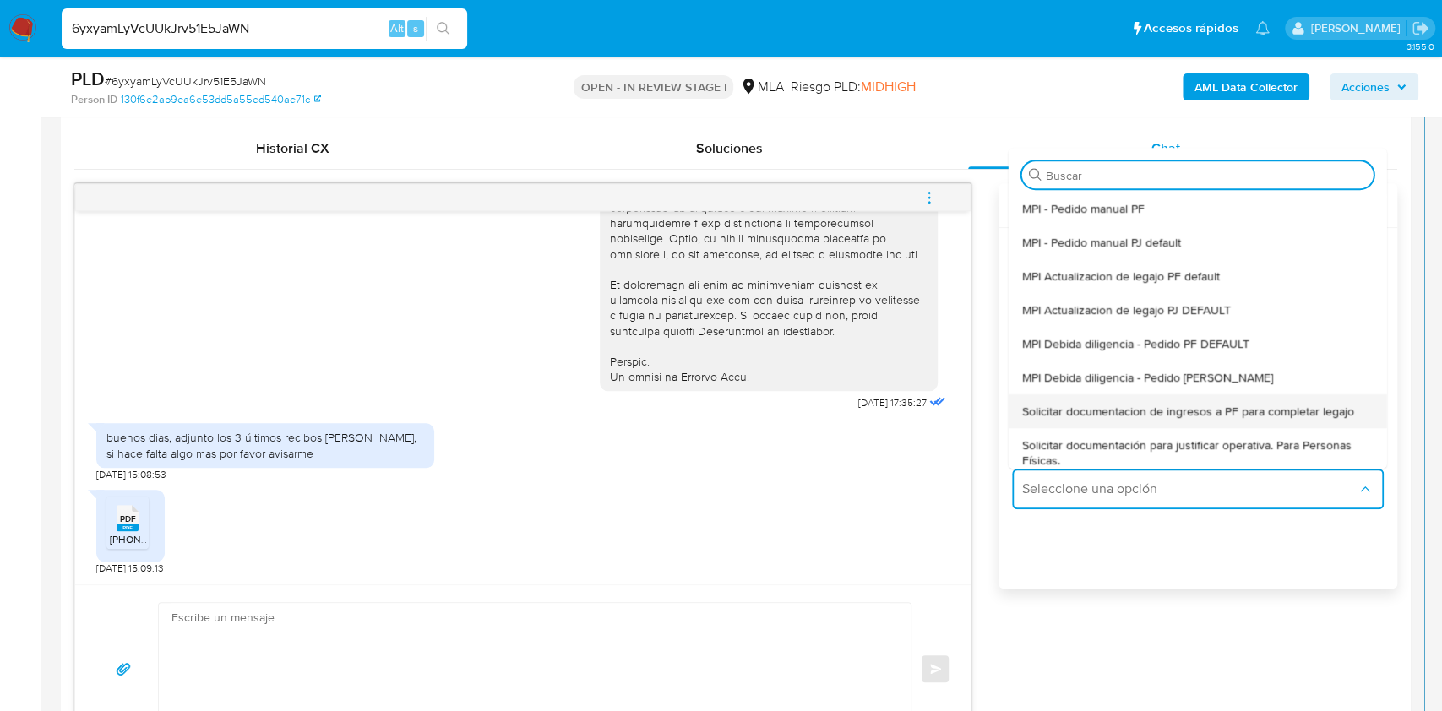
click at [1273, 404] on span "Solicitar documentacion de ingresos a PF para completar legajo" at bounding box center [1188, 411] width 332 height 15
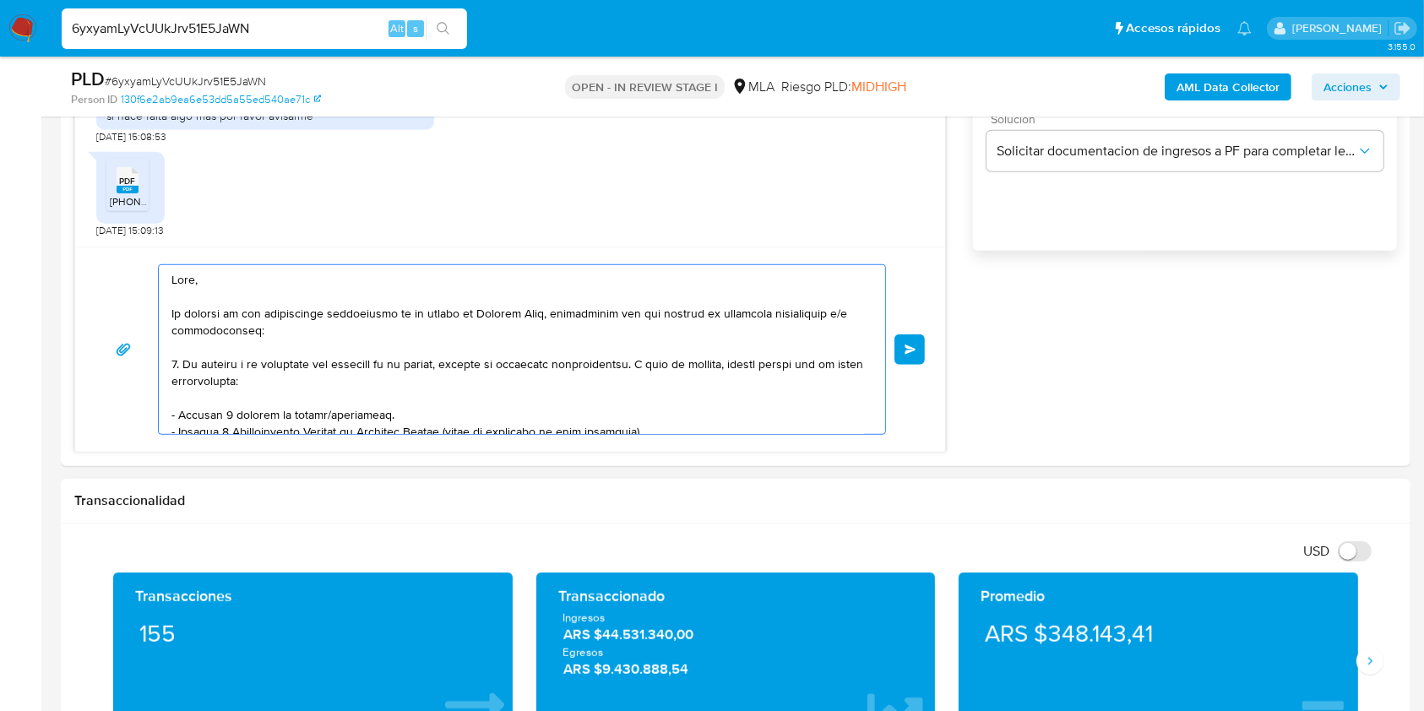
scroll to position [91, 0]
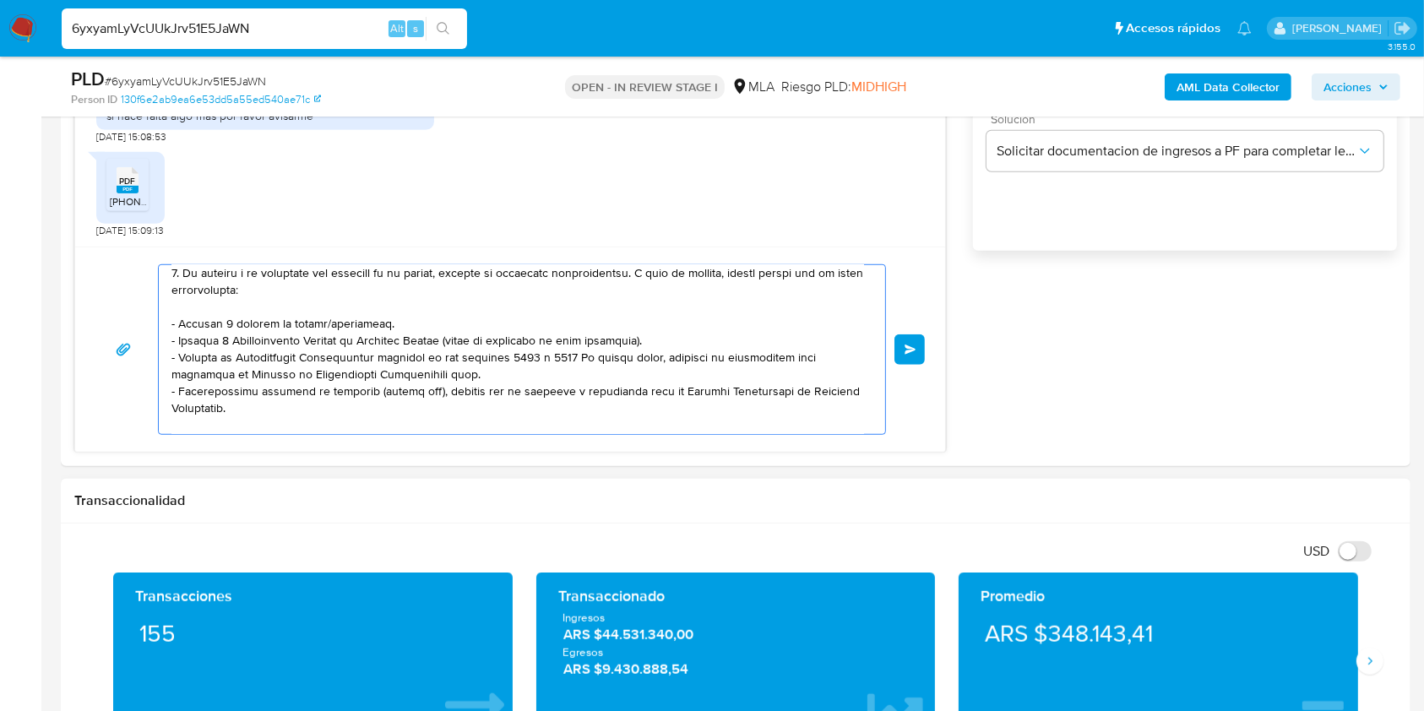
drag, startPoint x: 175, startPoint y: 274, endPoint x: 578, endPoint y: 582, distance: 507.9
type textarea "Muchas gracias. Saludos, Equipo de Mercado Pago."
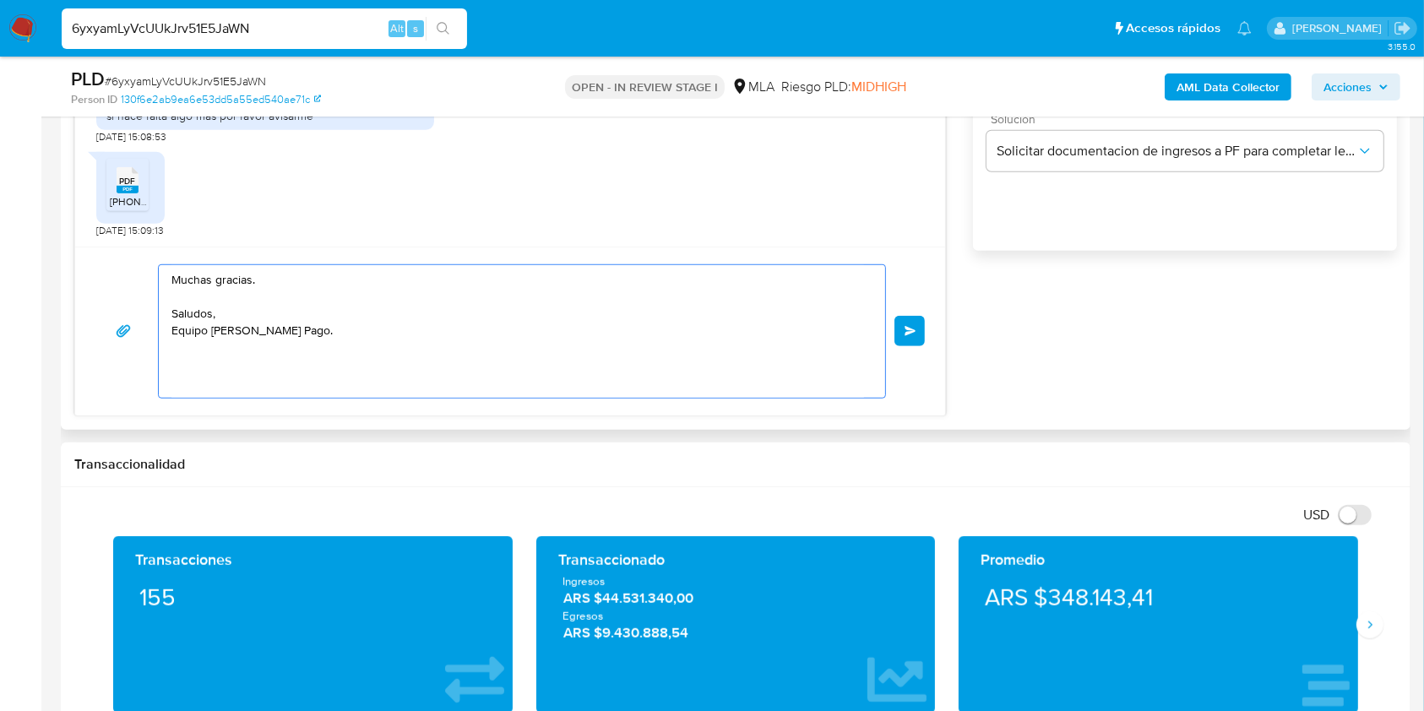
scroll to position [0, 0]
drag, startPoint x: 334, startPoint y: 372, endPoint x: 176, endPoint y: 246, distance: 201.3
click at [88, 231] on div "18/08/2025 17:35:27 buenos dias, adjunto los 3 últimos recibos de sueldo, si ha…" at bounding box center [510, 130] width 872 height 571
paste textarea "Buenas tardes, ¡Muchas gracias por tu respuesta! Confirmamos la recepción de la…"
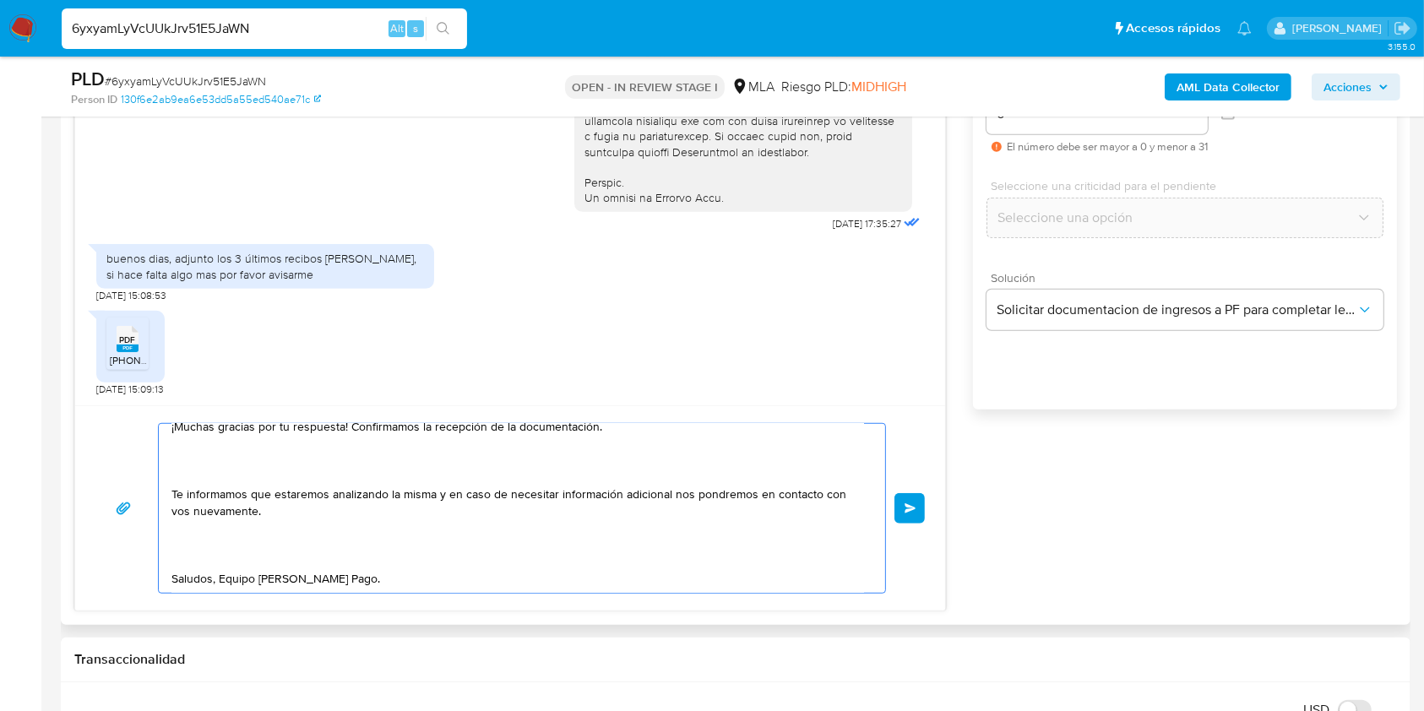
scroll to position [1039, 0]
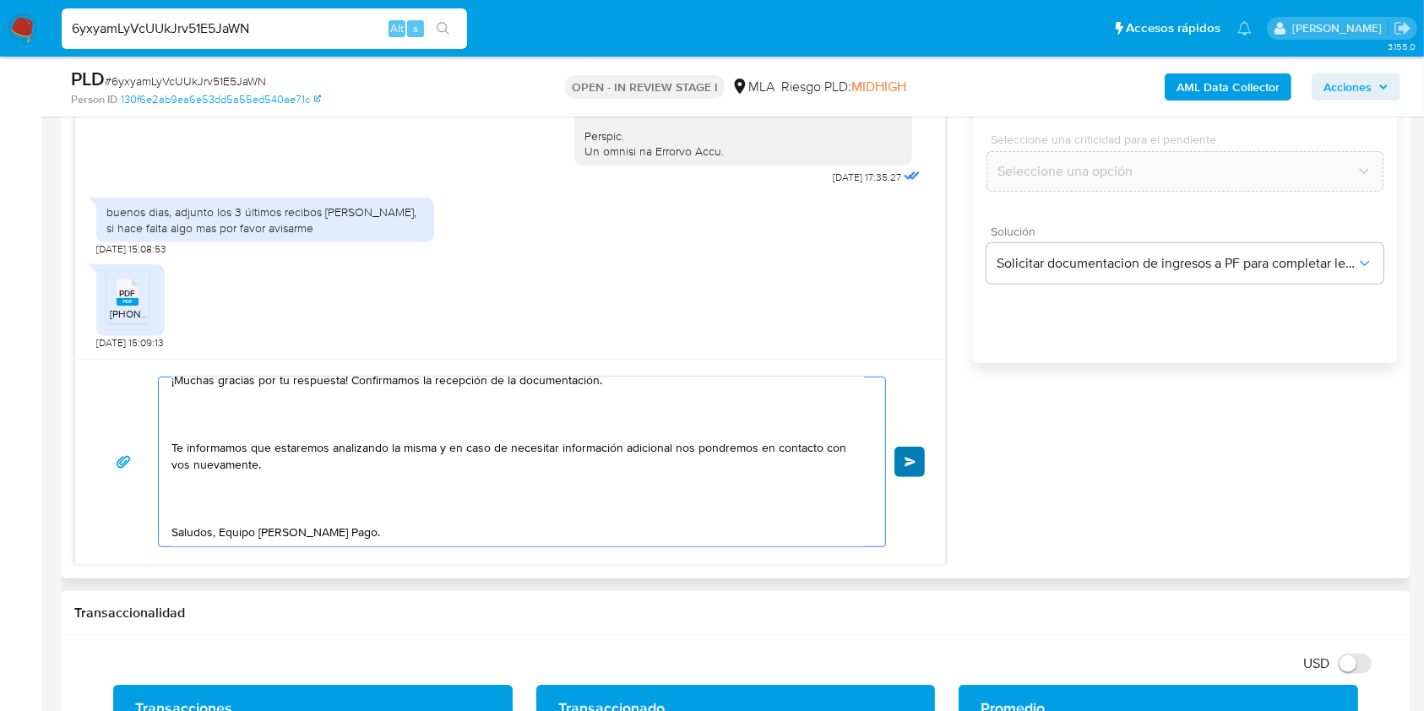
type textarea "Buenas tardes, ¡Muchas gracias por tu respuesta! Confirmamos la recepción de la…"
click at [914, 461] on span "Enviar" at bounding box center [910, 462] width 12 height 10
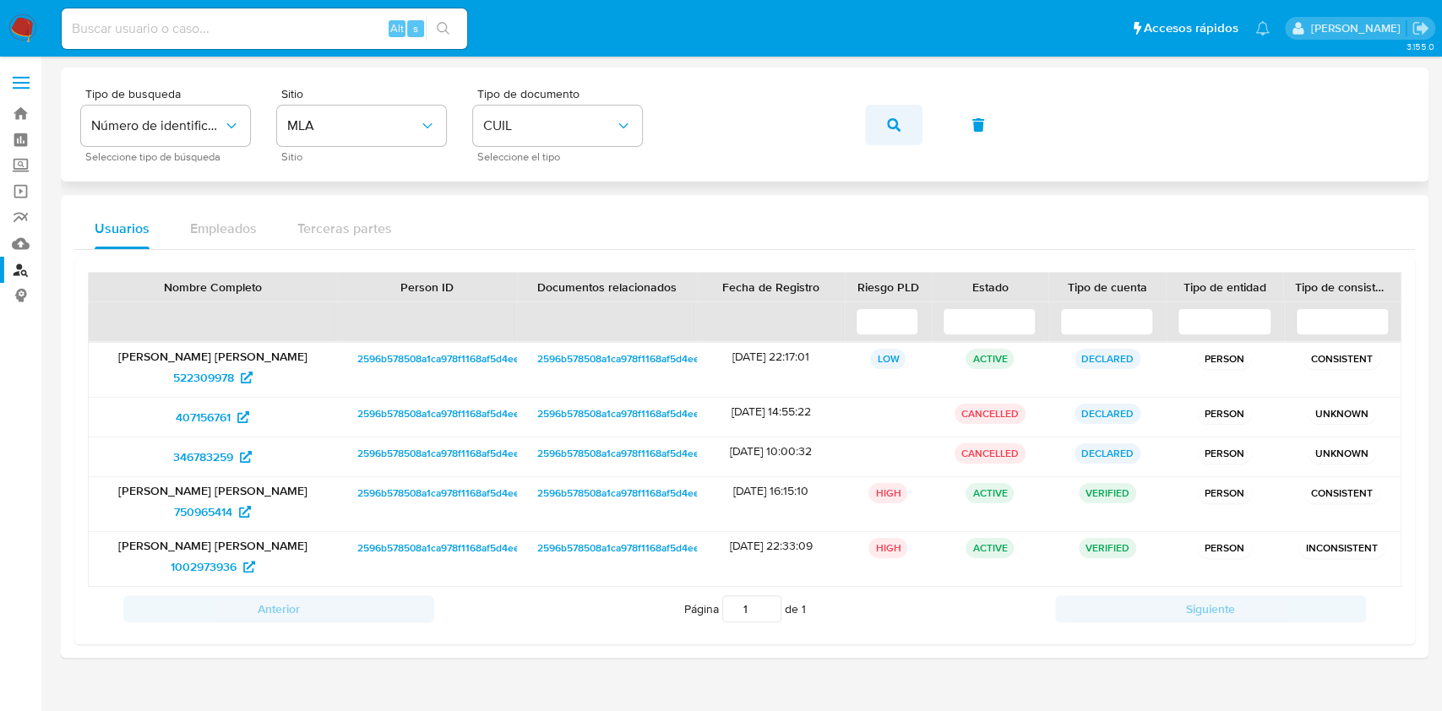
click at [901, 125] on button "button" at bounding box center [893, 125] width 57 height 41
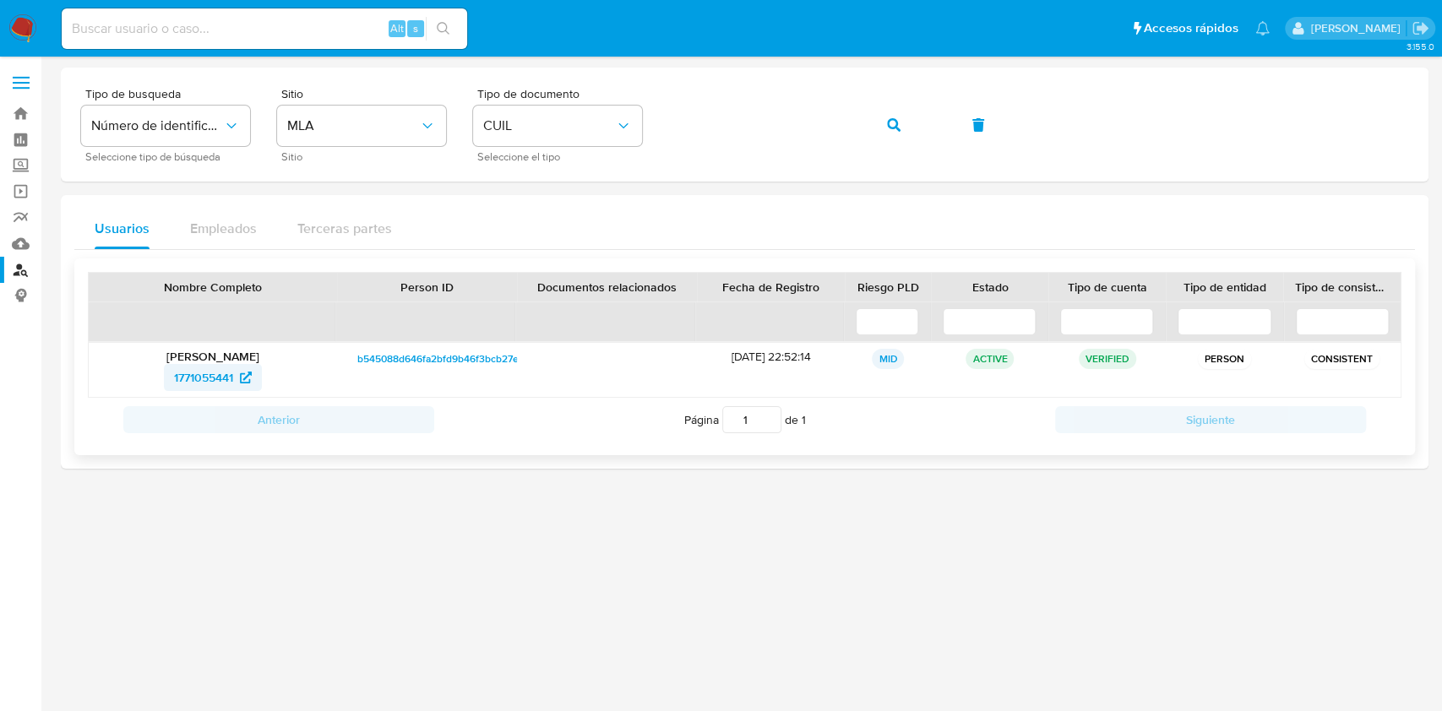
click at [207, 383] on span "1771055441" at bounding box center [203, 377] width 59 height 27
click at [895, 132] on span "button" at bounding box center [894, 124] width 14 height 37
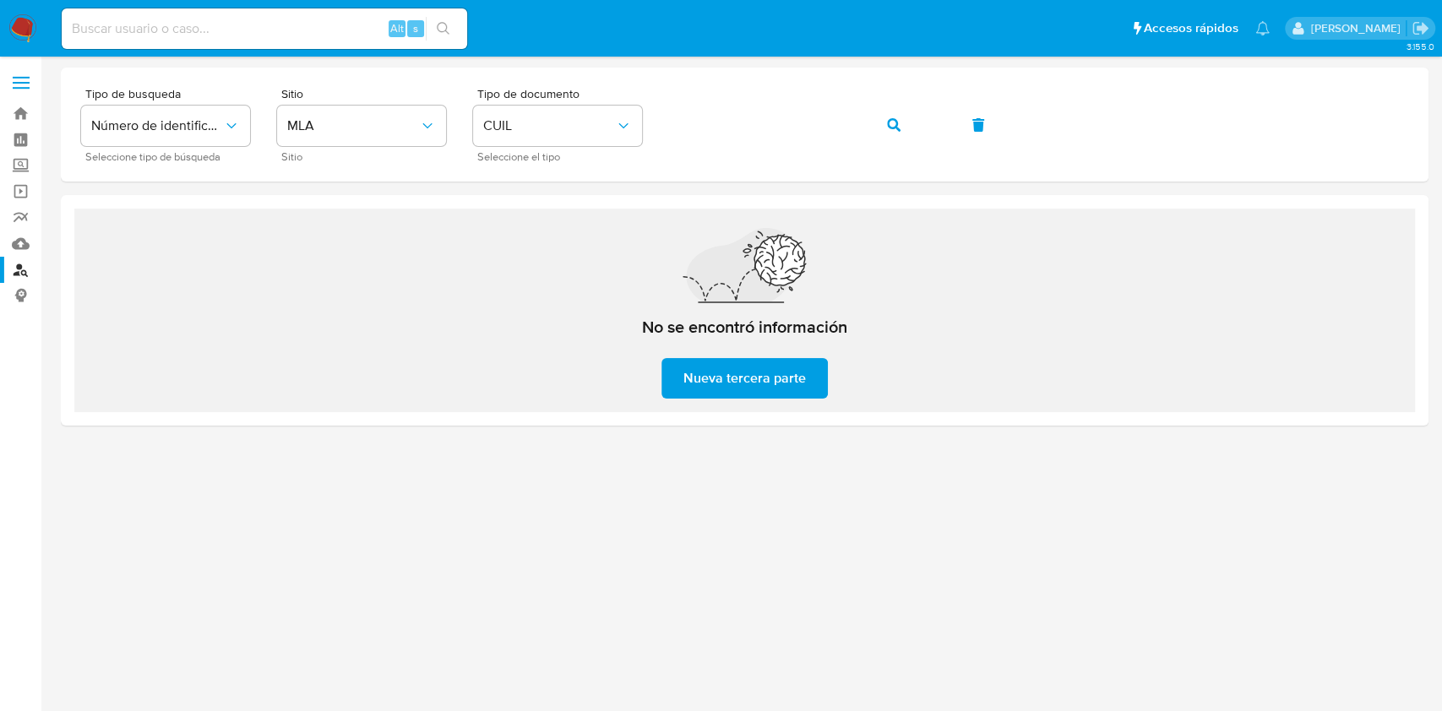
click at [713, 327] on h2 "No se encontró información" at bounding box center [744, 327] width 205 height 21
click at [728, 375] on span "Nueva tercera parte" at bounding box center [744, 378] width 122 height 37
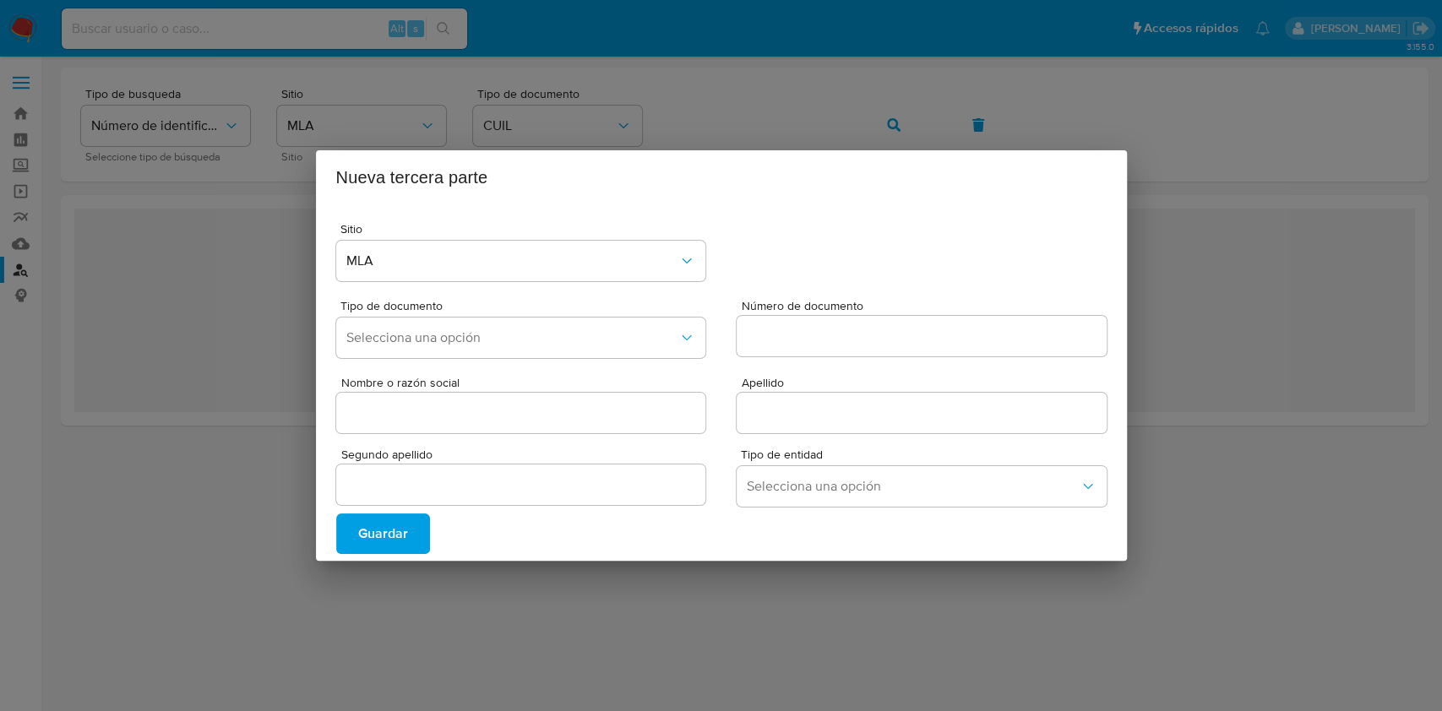
click at [547, 598] on div "Nueva tercera parte Sitio MLA Tipo de documento Selecciona una opción Número de…" at bounding box center [721, 355] width 1442 height 711
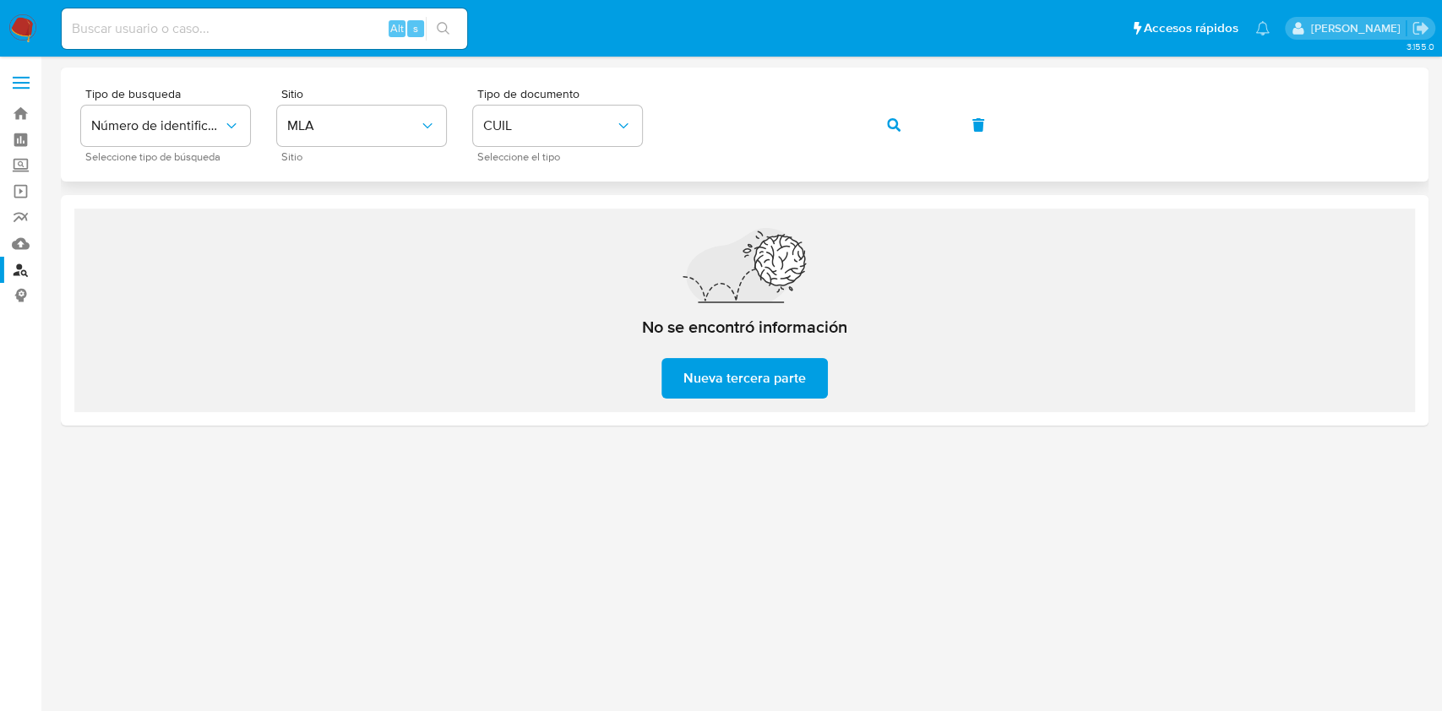
click at [918, 113] on button "button" at bounding box center [893, 125] width 57 height 41
click at [867, 129] on button "button" at bounding box center [893, 125] width 57 height 41
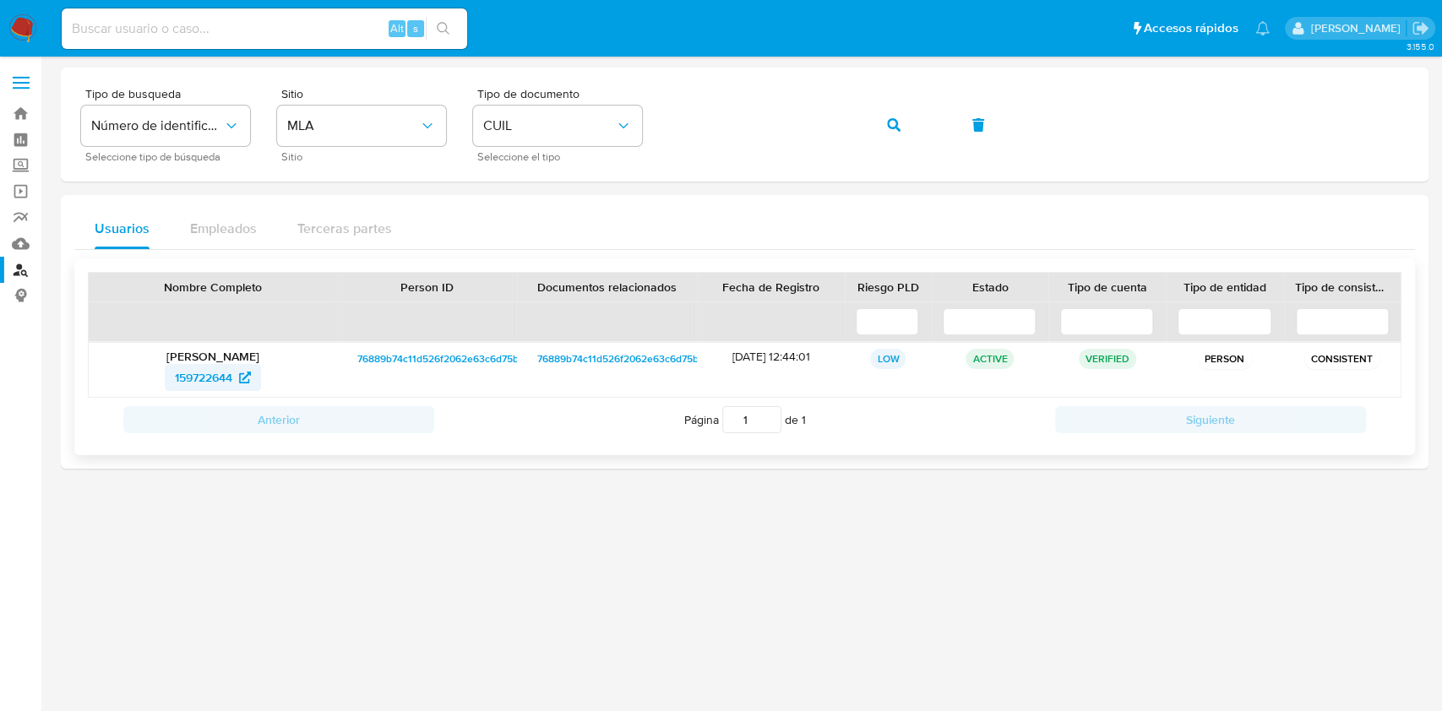
click at [196, 376] on span "159722644" at bounding box center [203, 377] width 57 height 27
click at [896, 120] on icon "button" at bounding box center [894, 125] width 14 height 14
click at [238, 371] on span "297864991" at bounding box center [213, 377] width 76 height 27
click at [880, 118] on button "button" at bounding box center [893, 125] width 57 height 41
click at [231, 375] on span "536977446" at bounding box center [203, 377] width 59 height 27
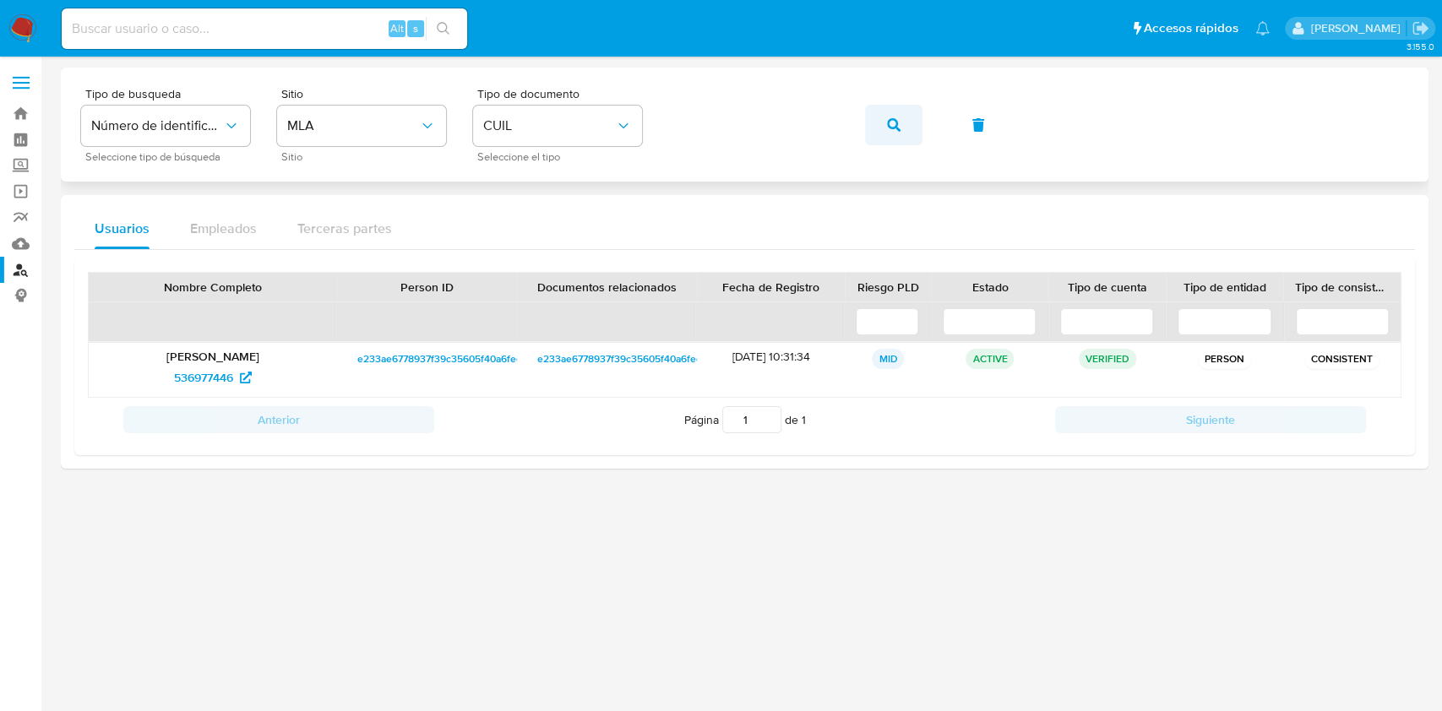
click at [872, 127] on button "button" at bounding box center [893, 125] width 57 height 41
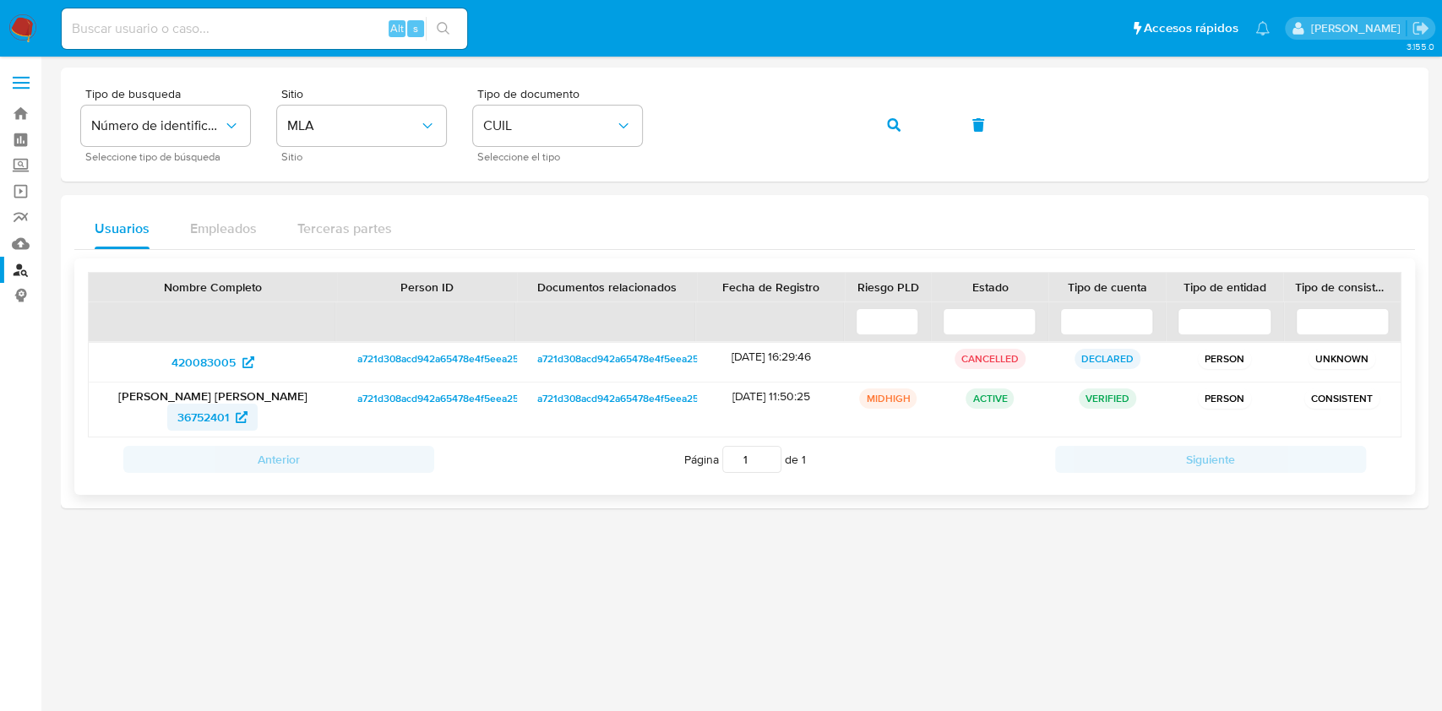
click at [200, 413] on span "36752401" at bounding box center [203, 417] width 52 height 27
click at [897, 128] on icon "button" at bounding box center [894, 125] width 14 height 14
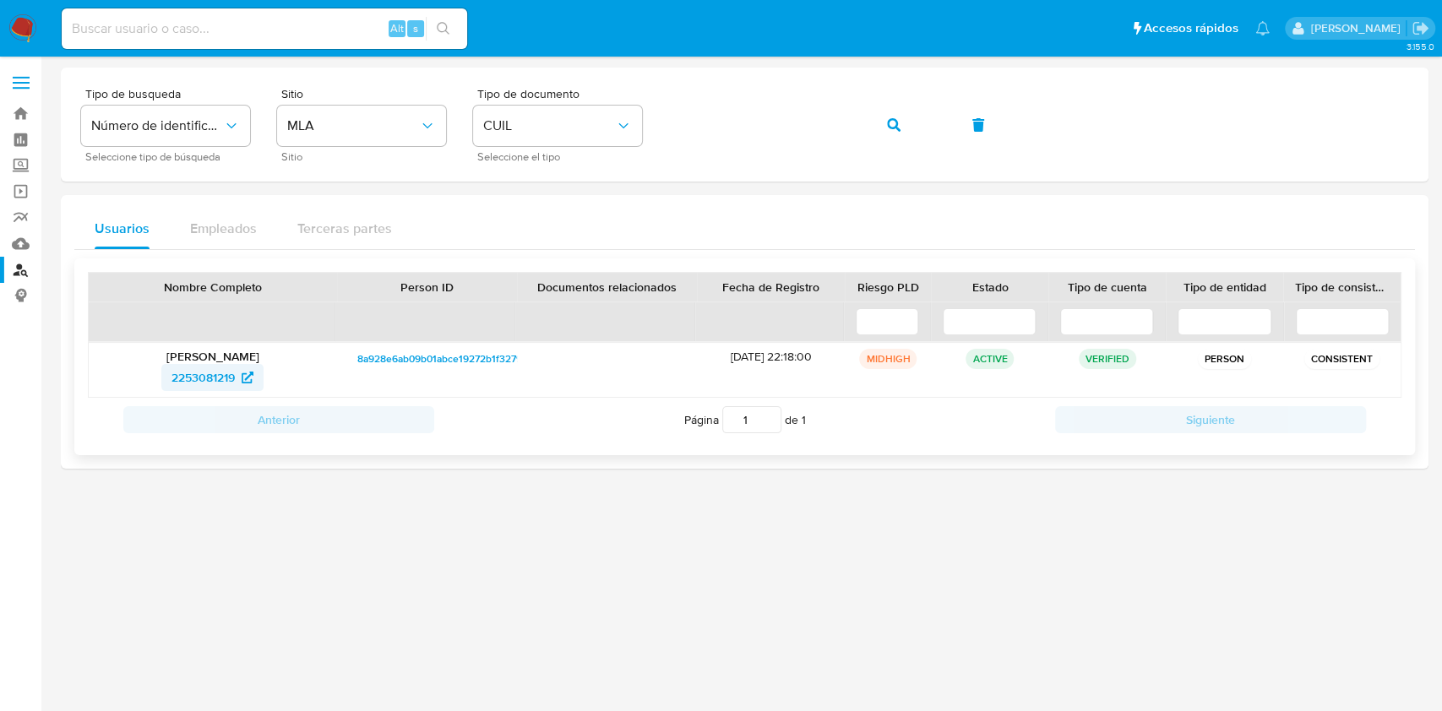
click at [207, 372] on span "2253081219" at bounding box center [202, 377] width 63 height 27
click at [900, 125] on button "button" at bounding box center [893, 125] width 57 height 41
click at [214, 365] on span "2285636959" at bounding box center [204, 377] width 68 height 27
click at [881, 132] on button "button" at bounding box center [893, 125] width 57 height 41
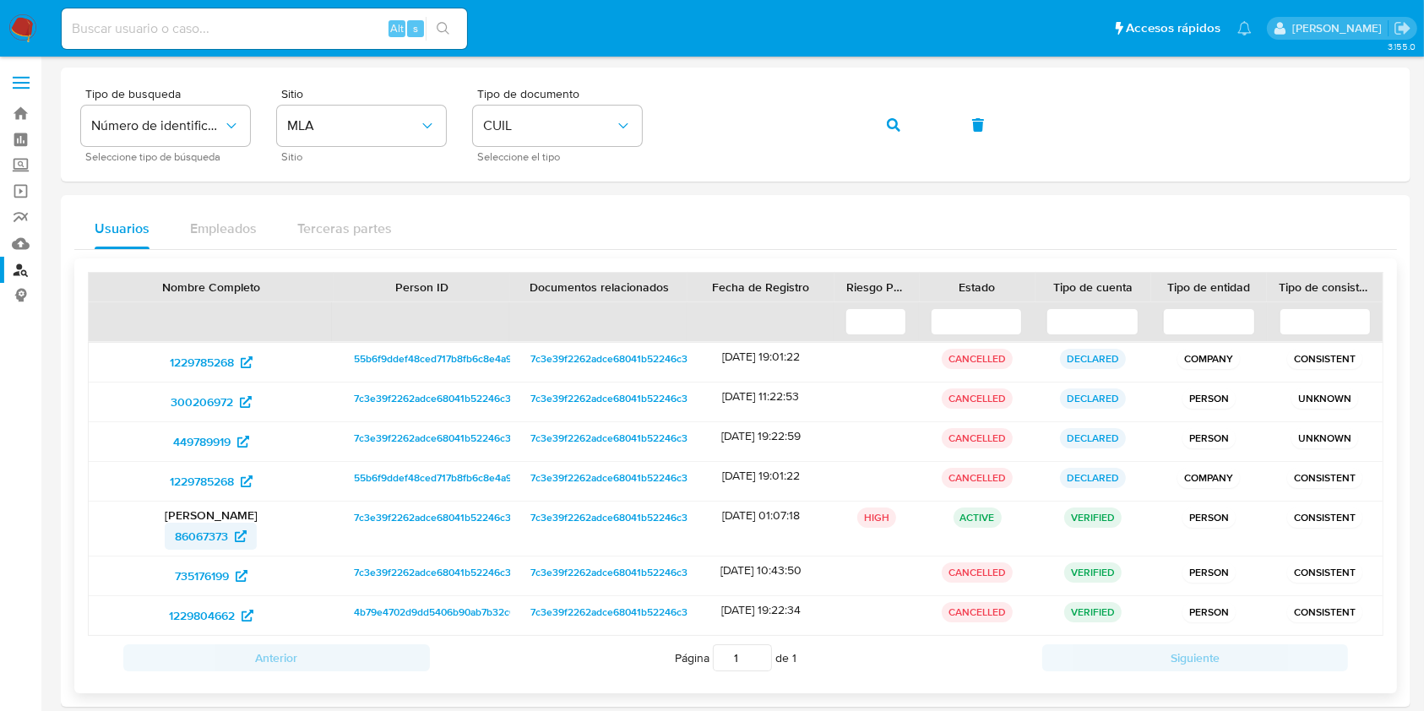
click at [187, 534] on span "86067373" at bounding box center [201, 536] width 53 height 27
click at [905, 134] on button "button" at bounding box center [893, 125] width 57 height 41
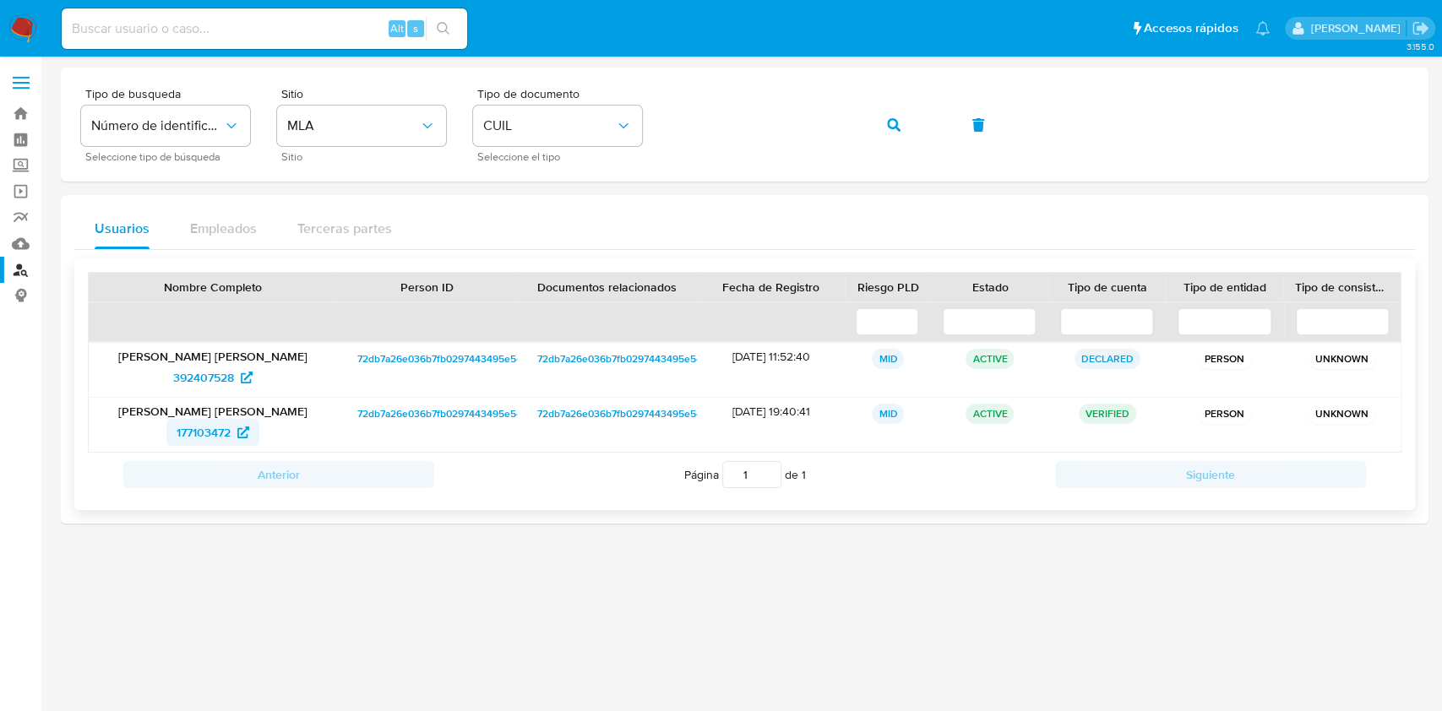
click at [201, 432] on span "177103472" at bounding box center [203, 432] width 54 height 27
click at [905, 122] on button "button" at bounding box center [893, 125] width 57 height 41
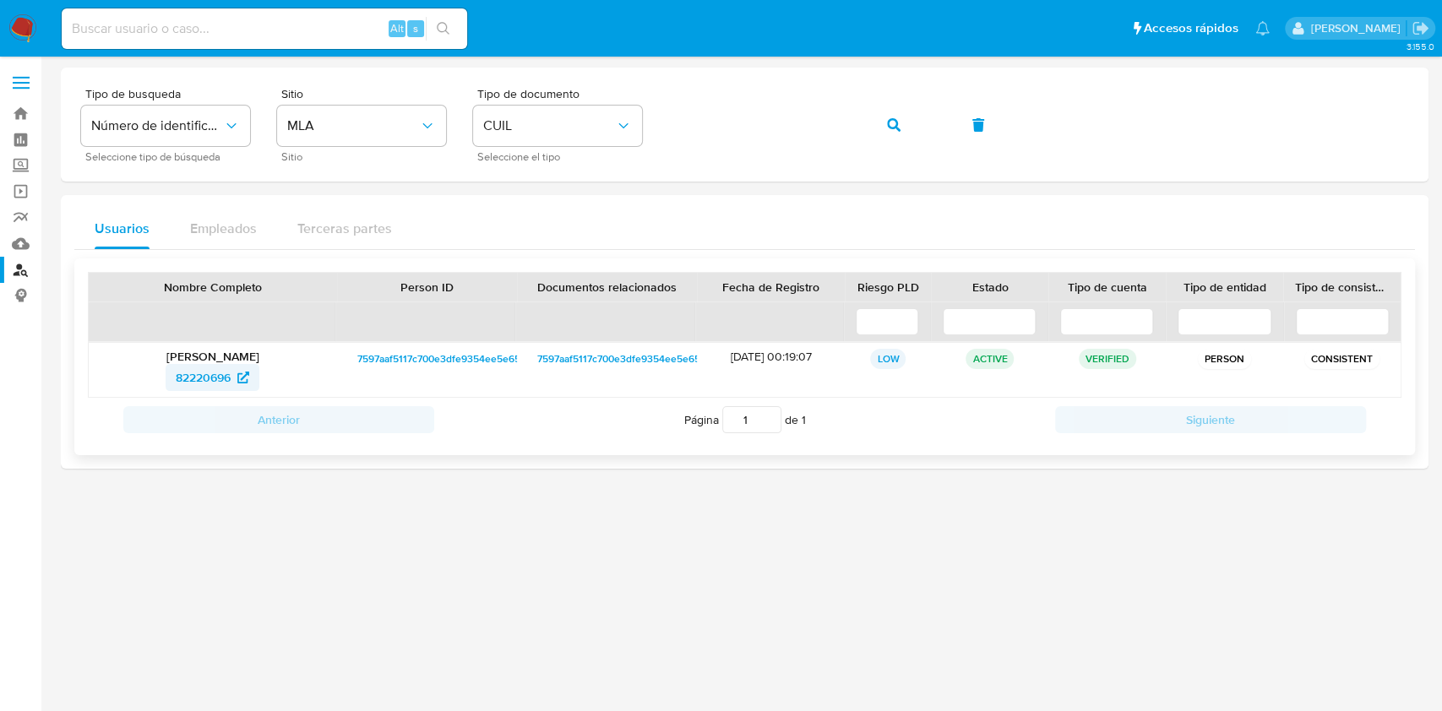
click at [204, 378] on span "82220696" at bounding box center [203, 377] width 55 height 27
click at [896, 128] on icon "button" at bounding box center [894, 125] width 14 height 14
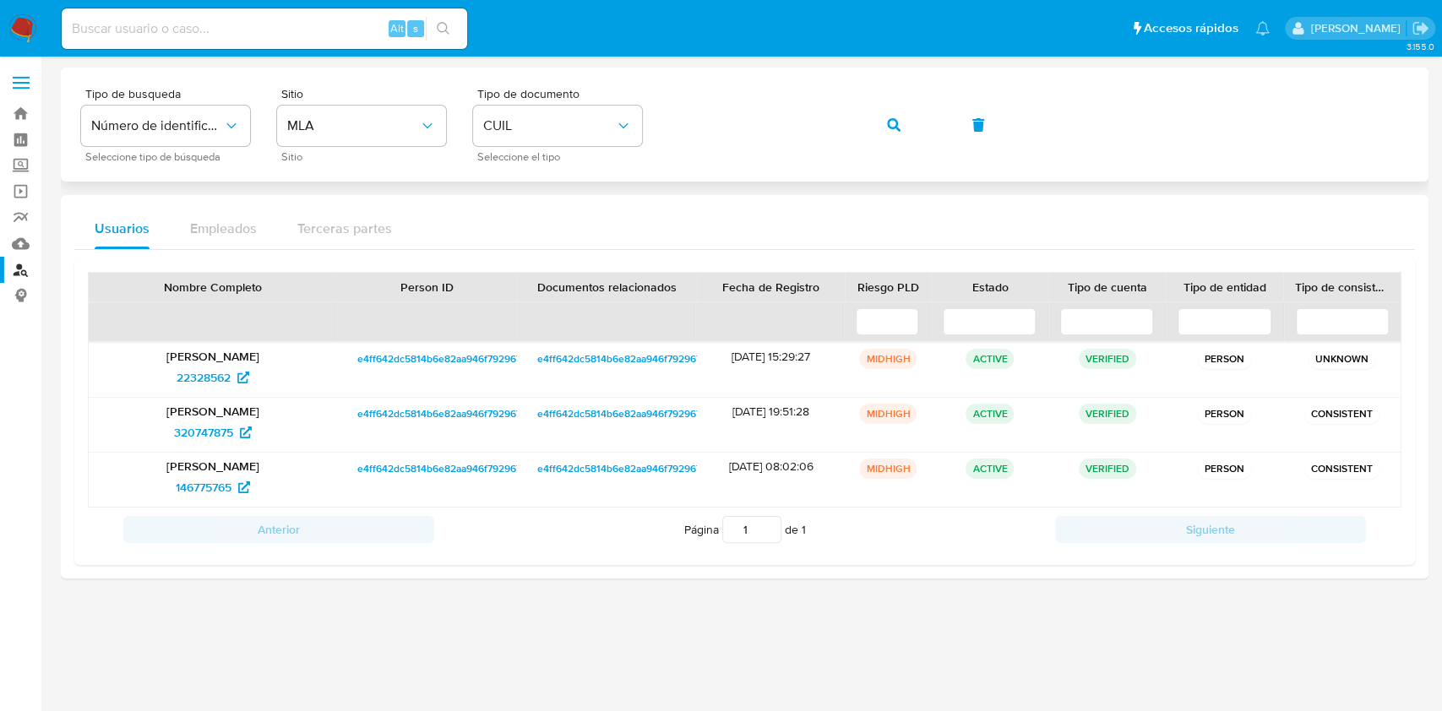
drag, startPoint x: 889, startPoint y: 125, endPoint x: 851, endPoint y: 134, distance: 39.1
click at [888, 125] on icon "button" at bounding box center [894, 125] width 14 height 14
click at [223, 382] on span "22328562" at bounding box center [203, 377] width 54 height 27
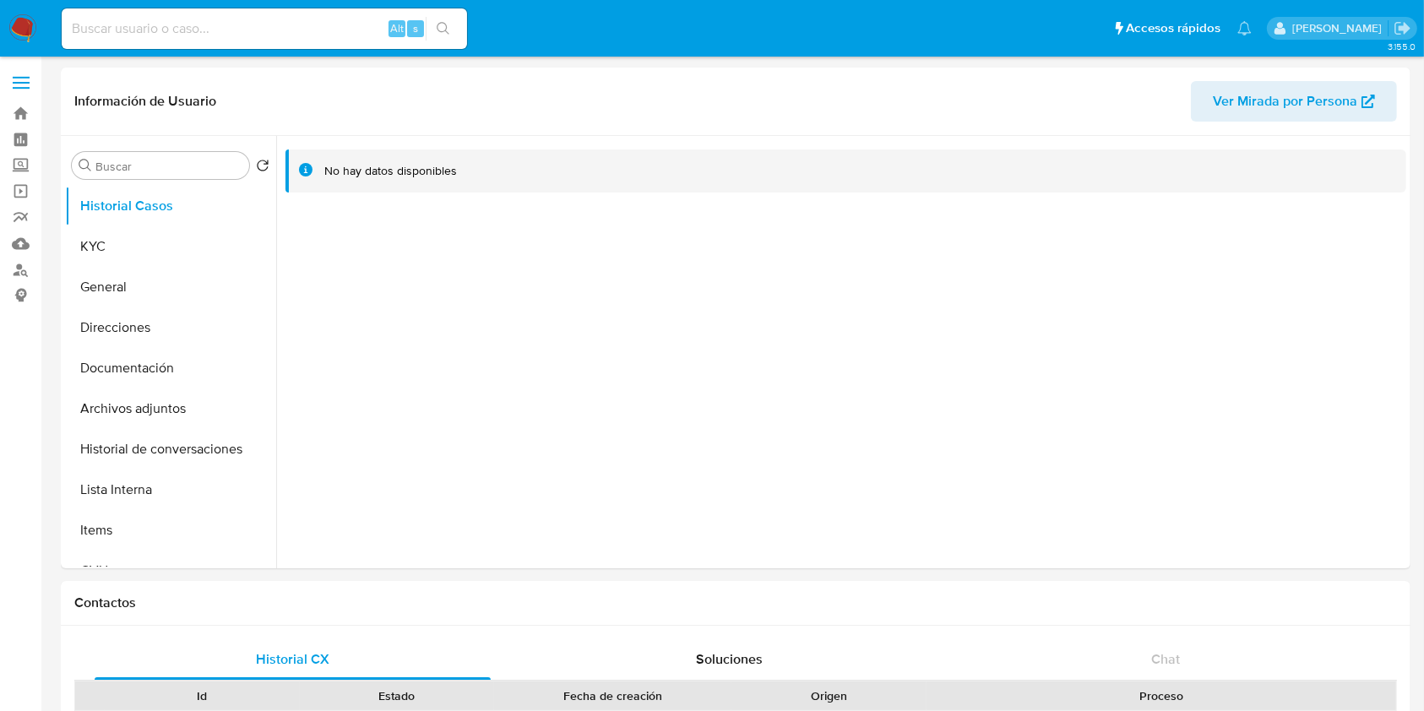
select select "10"
click at [106, 254] on button "KYC" at bounding box center [164, 246] width 198 height 41
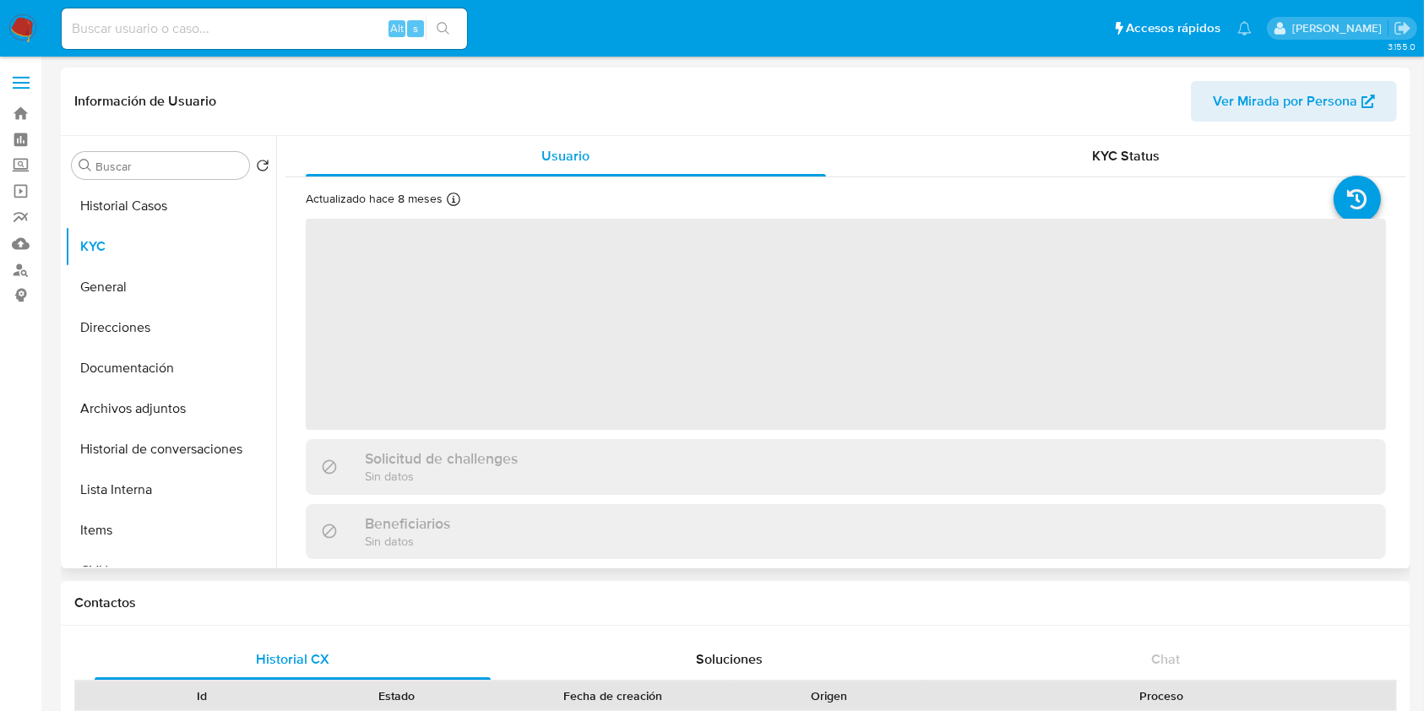
scroll to position [506, 0]
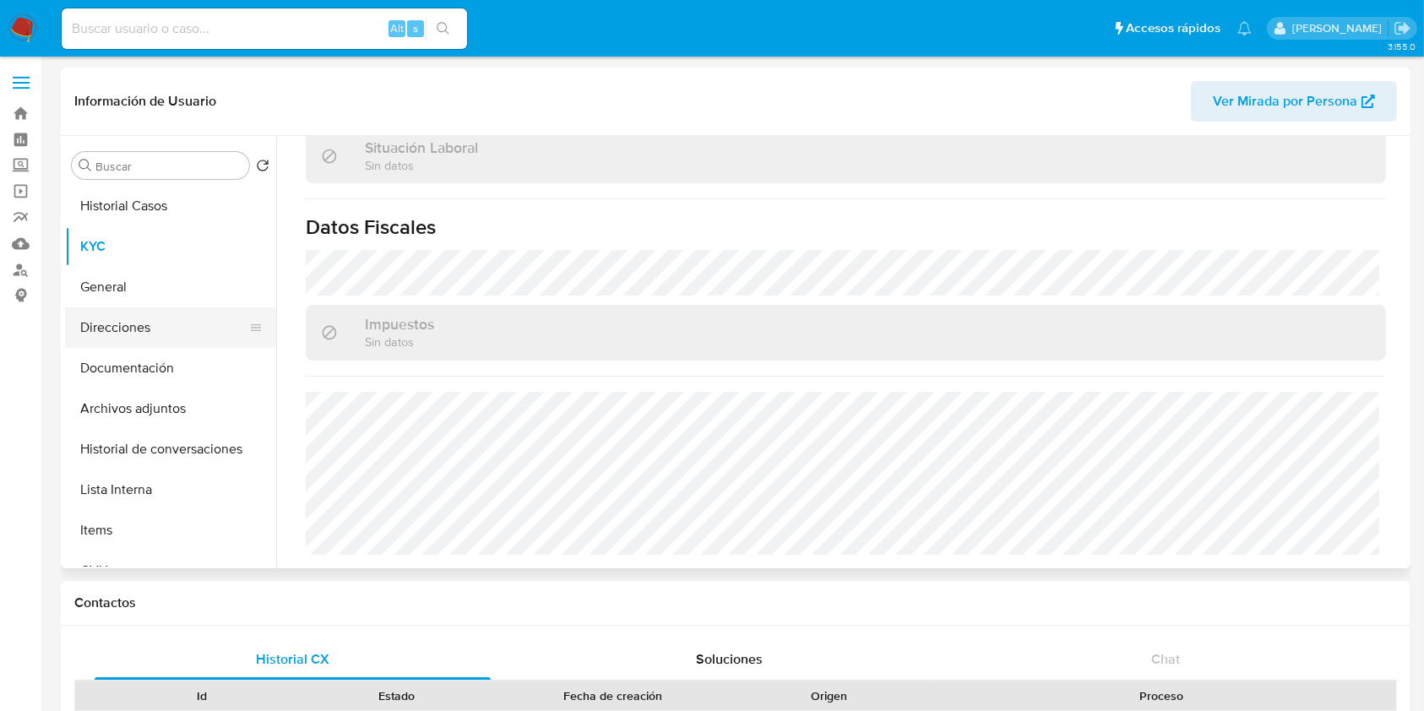
click at [140, 318] on button "Direcciones" at bounding box center [164, 327] width 198 height 41
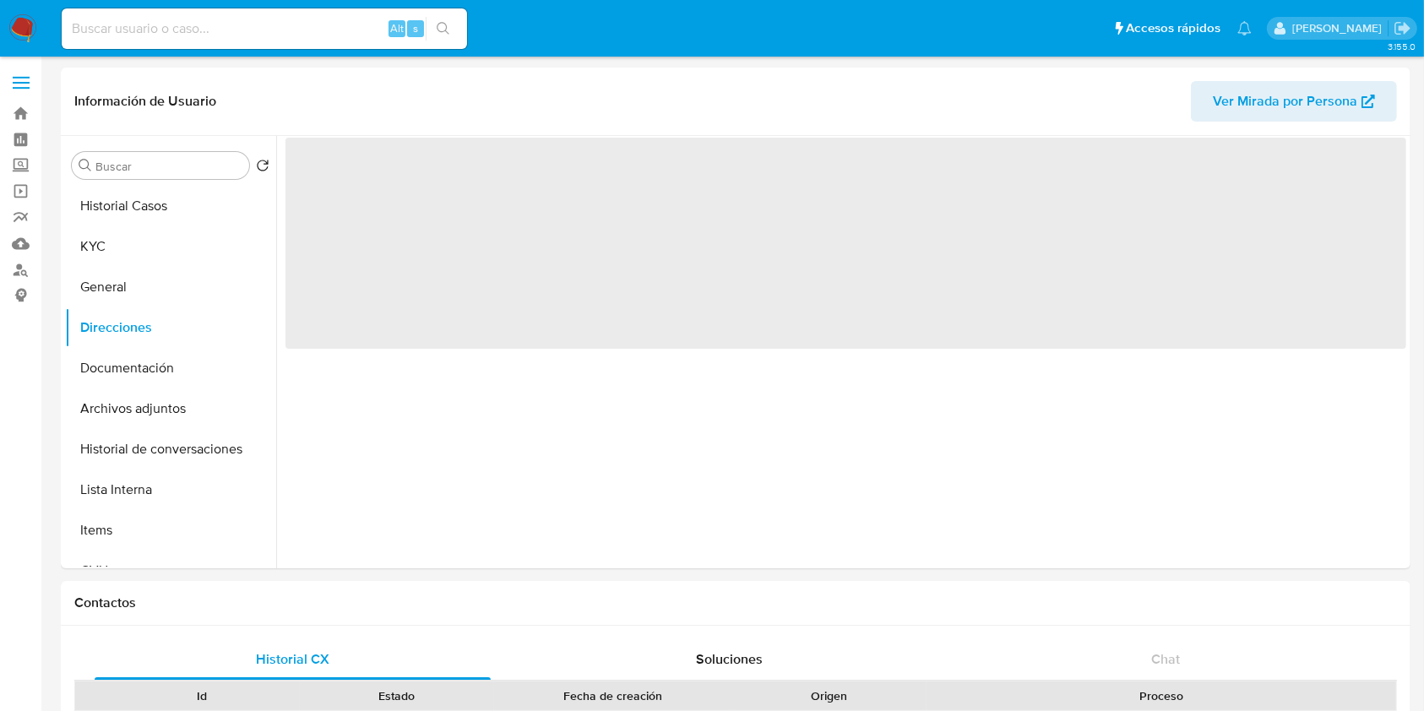
scroll to position [0, 0]
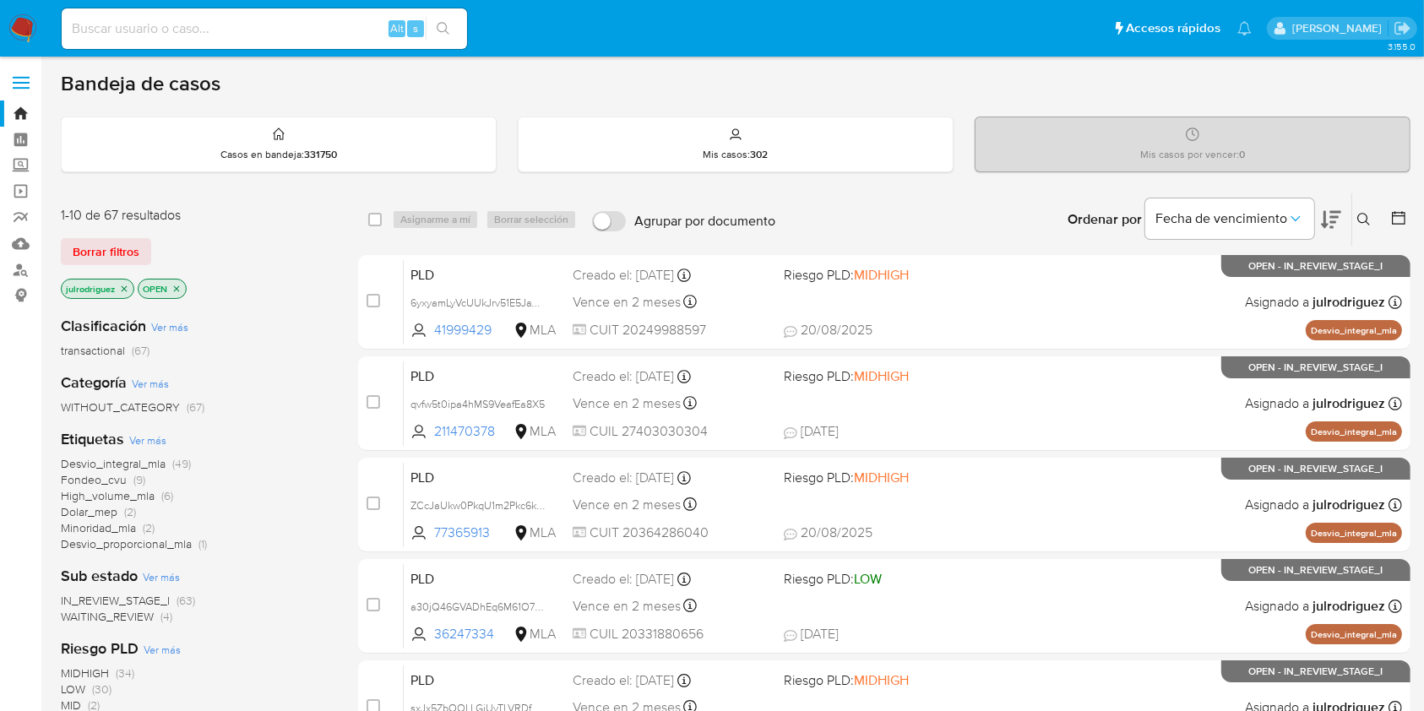
click at [1360, 213] on icon at bounding box center [1364, 220] width 14 height 14
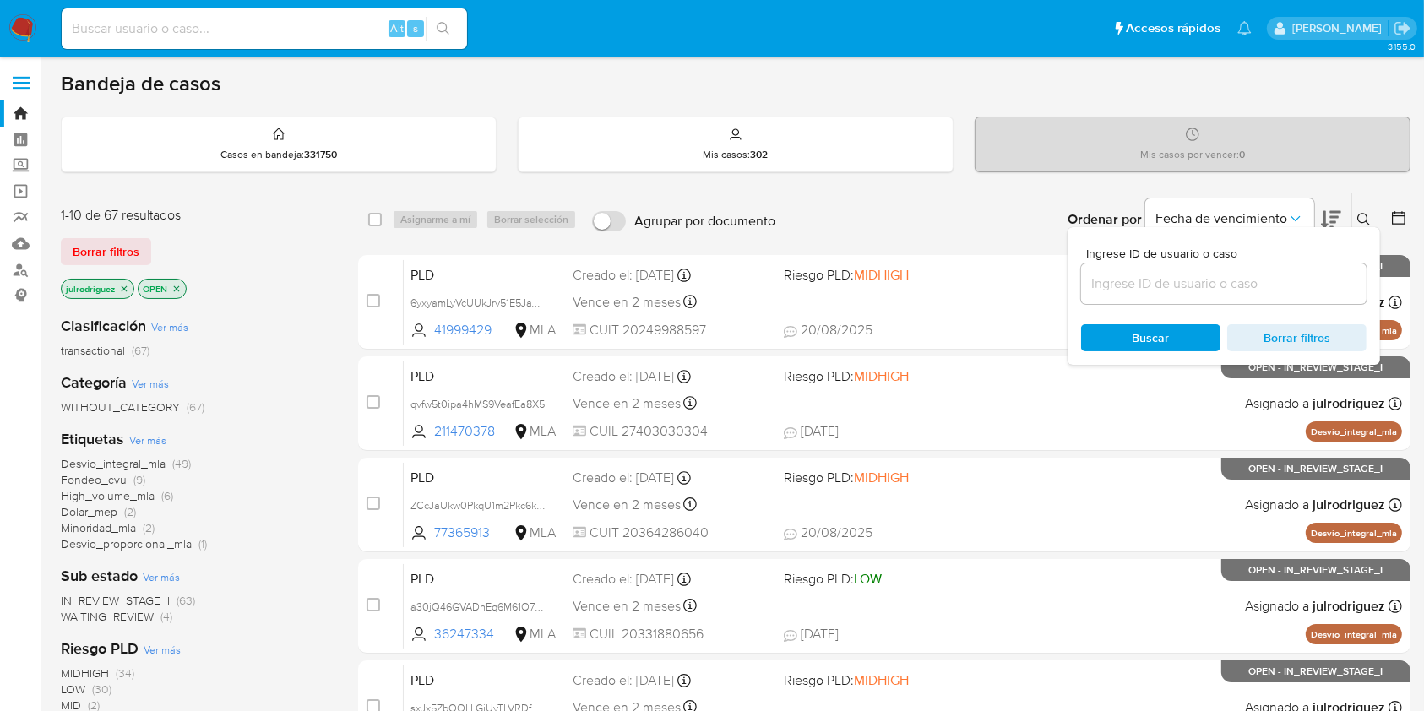
click at [1226, 286] on input at bounding box center [1223, 284] width 285 height 22
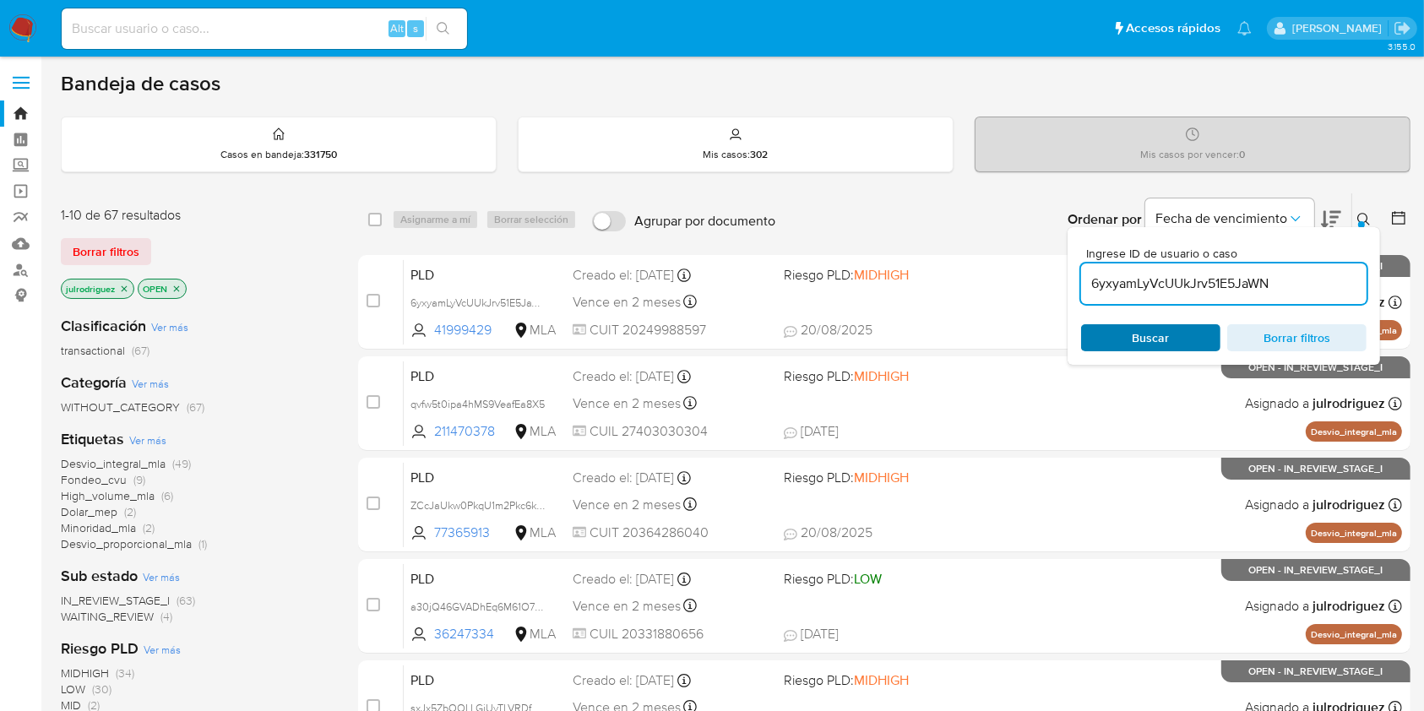
type input "6yxyamLyVcUUkJrv51E5JaWN"
click at [1122, 333] on span "Buscar" at bounding box center [1151, 338] width 116 height 24
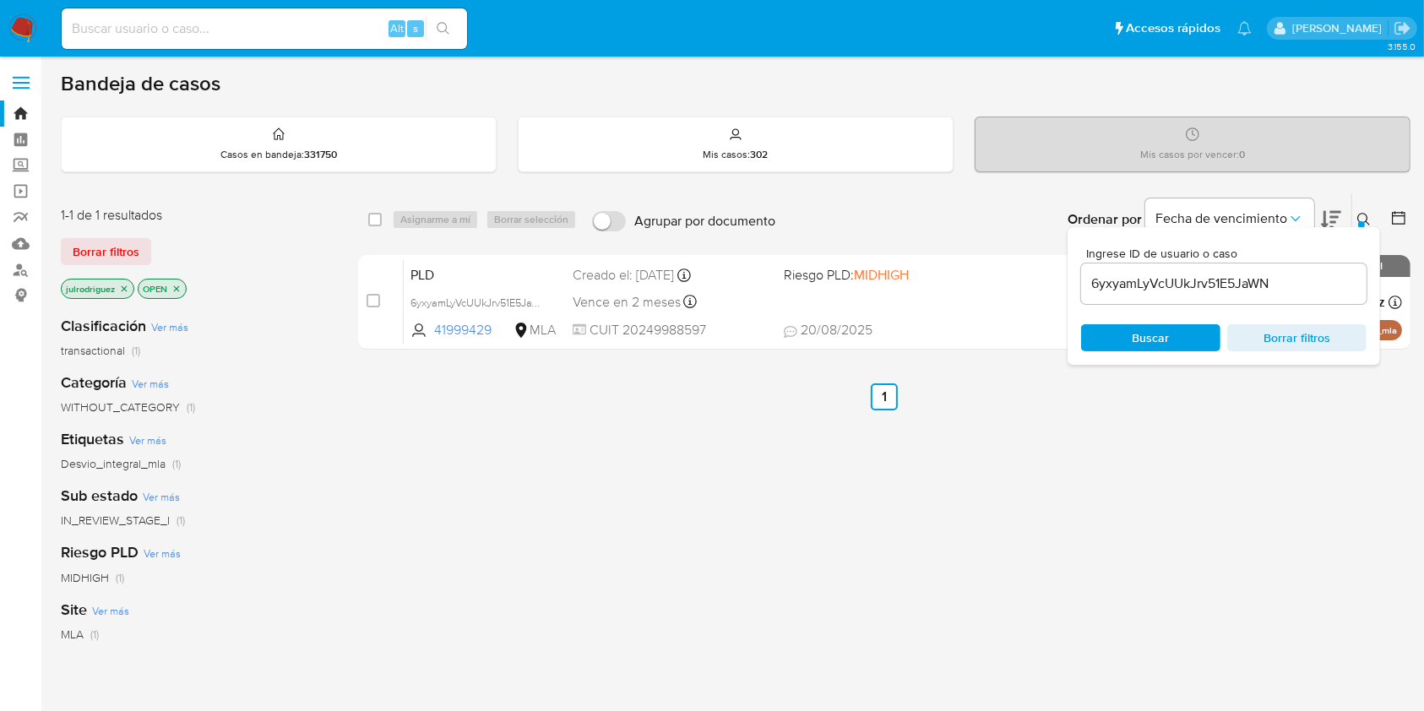
click at [364, 219] on div "select-all-cases-checkbox Asignarme a mí Borrar selección Agrupar por documento…" at bounding box center [884, 219] width 1052 height 52
click at [374, 216] on input "checkbox" at bounding box center [375, 220] width 14 height 14
checkbox input "true"
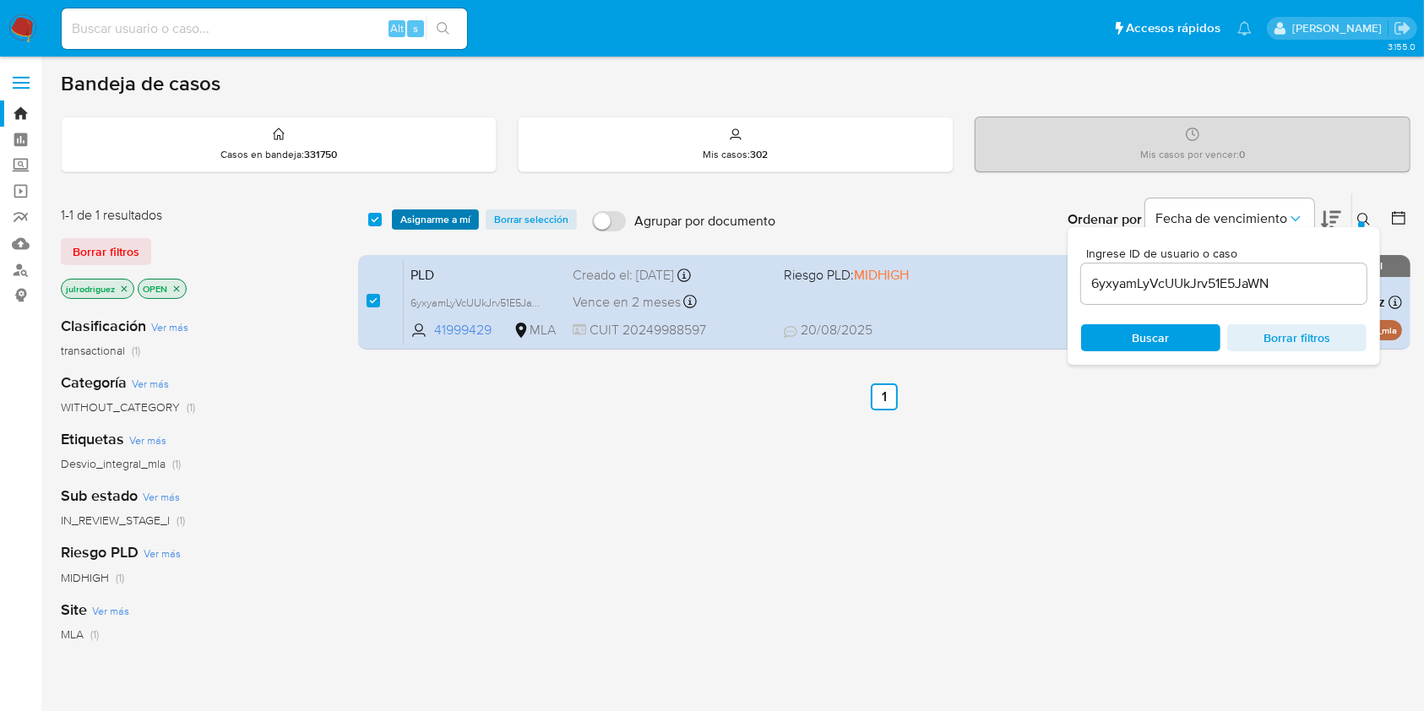
click at [431, 217] on span "Asignarme a mí" at bounding box center [435, 219] width 70 height 17
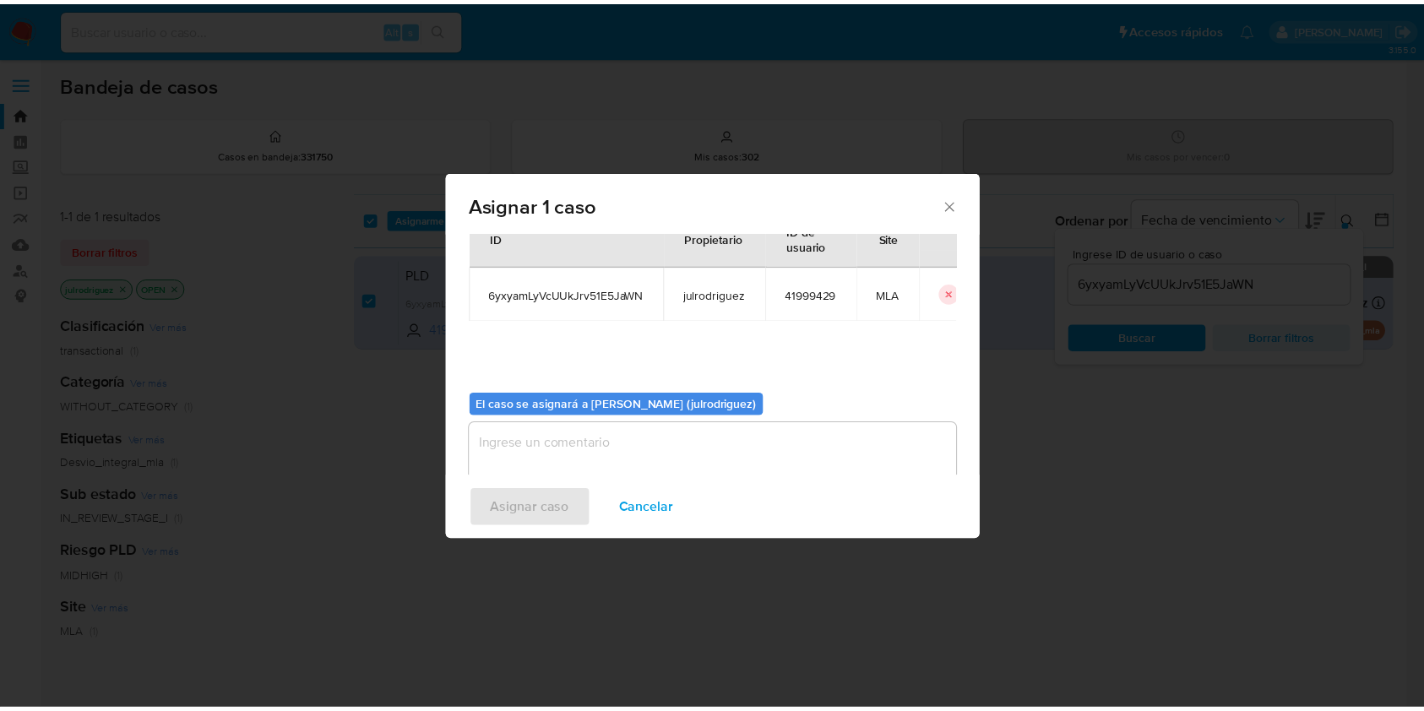
scroll to position [86, 0]
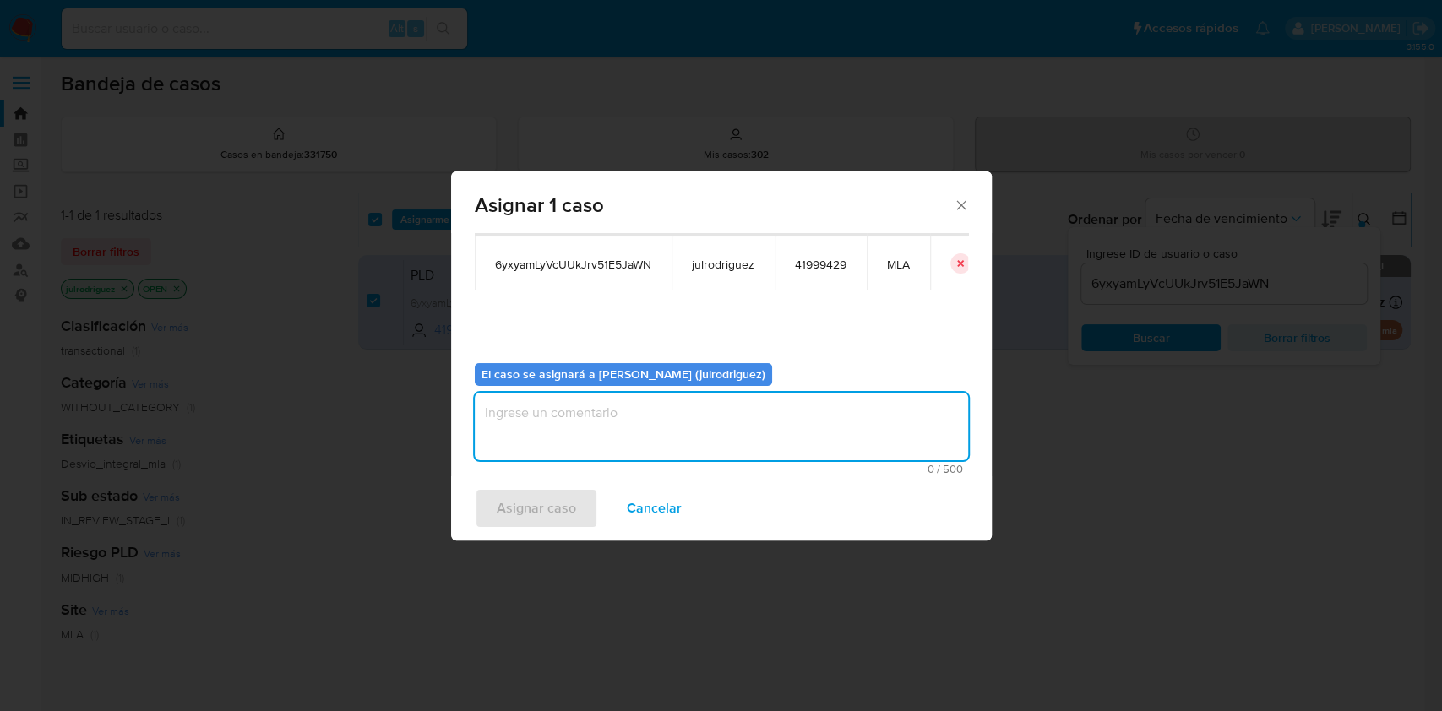
click at [618, 417] on textarea "assign-modal" at bounding box center [721, 427] width 493 height 68
type textarea "."
click at [542, 500] on span "Asignar caso" at bounding box center [536, 508] width 79 height 37
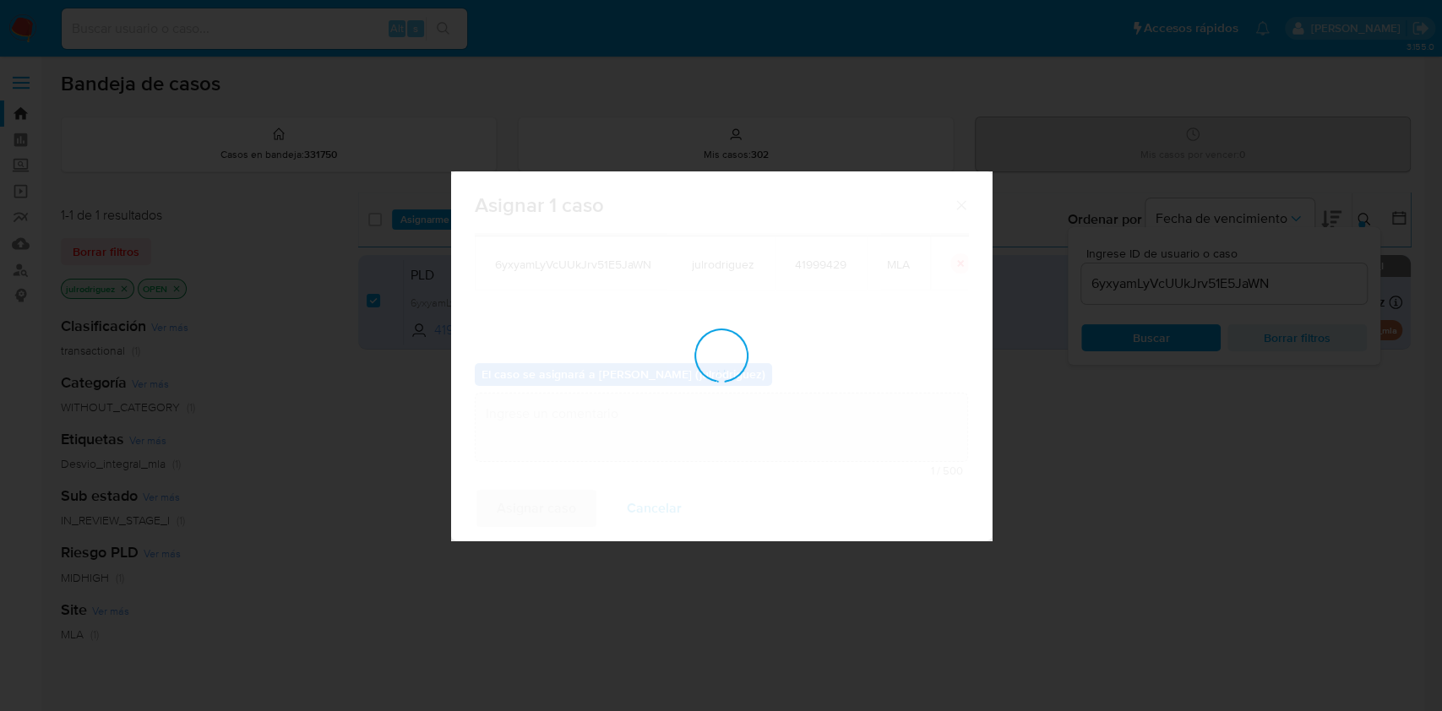
checkbox input "false"
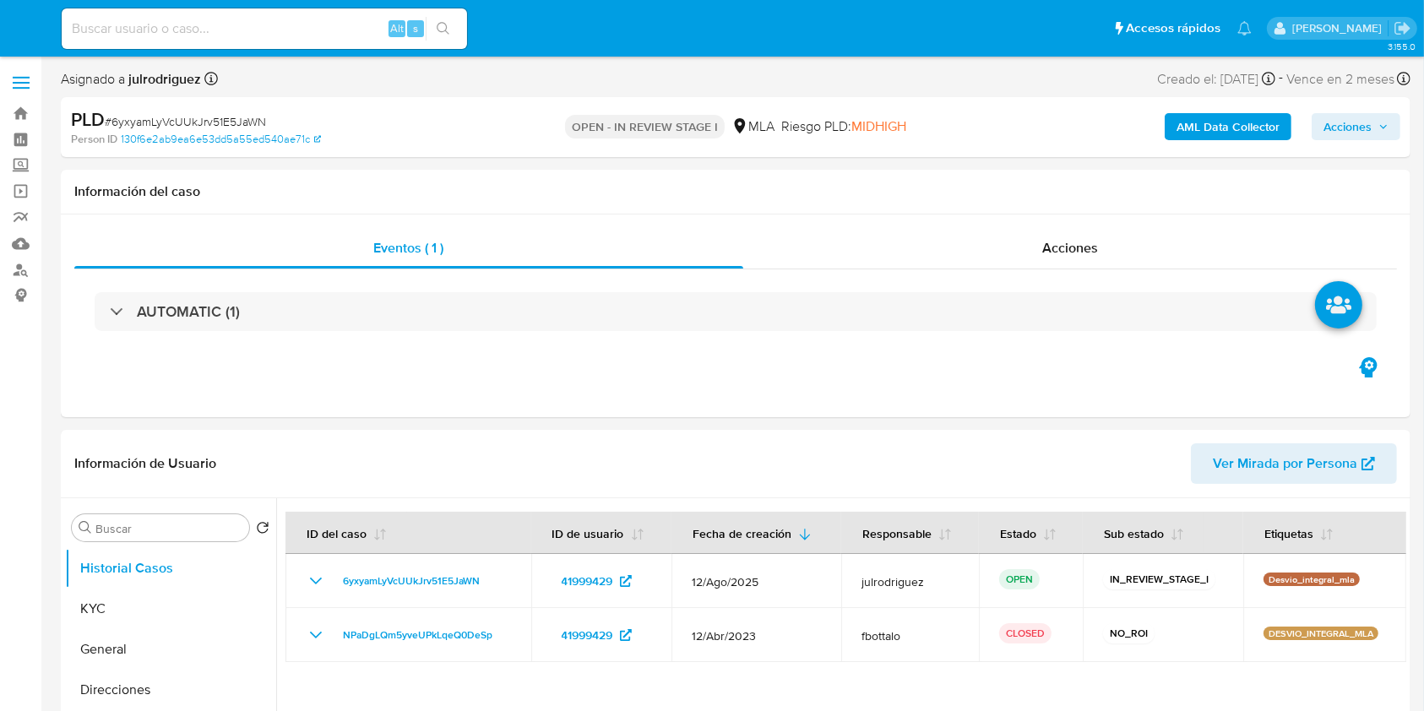
select select "10"
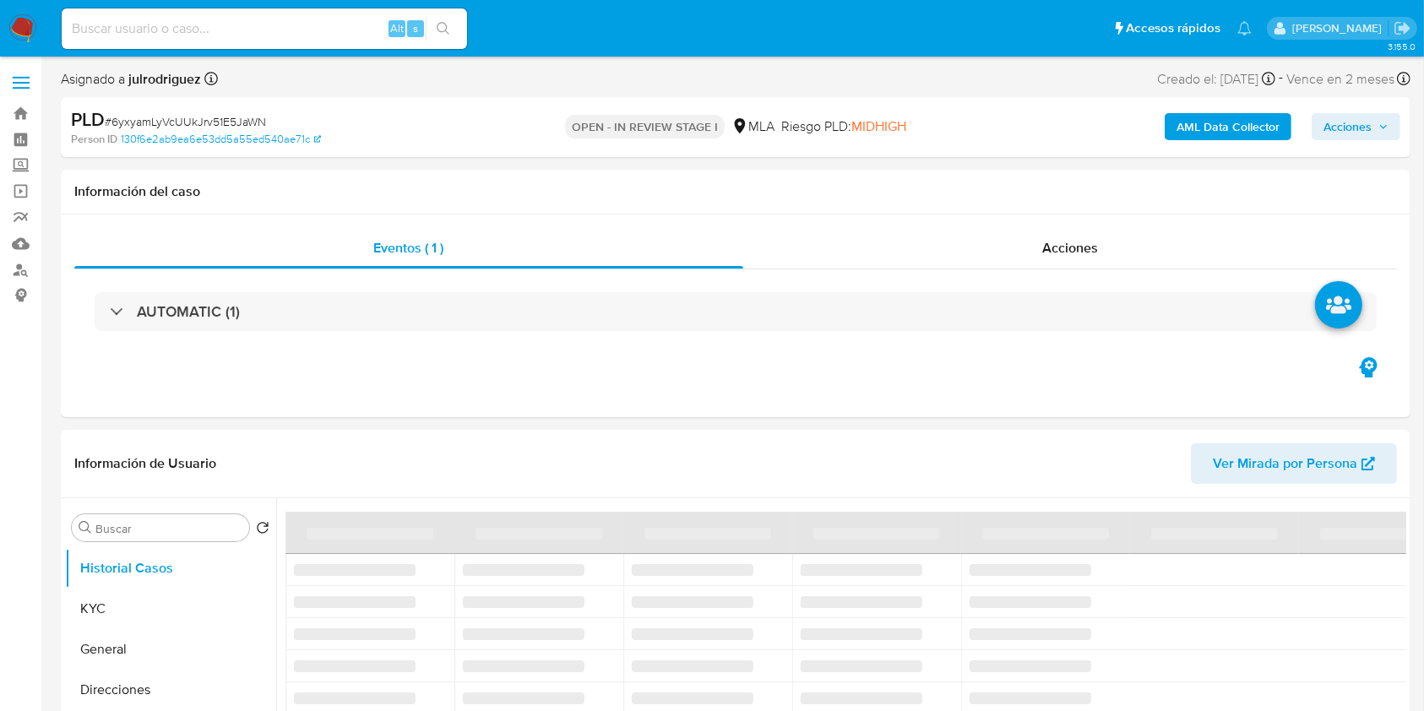
select select "10"
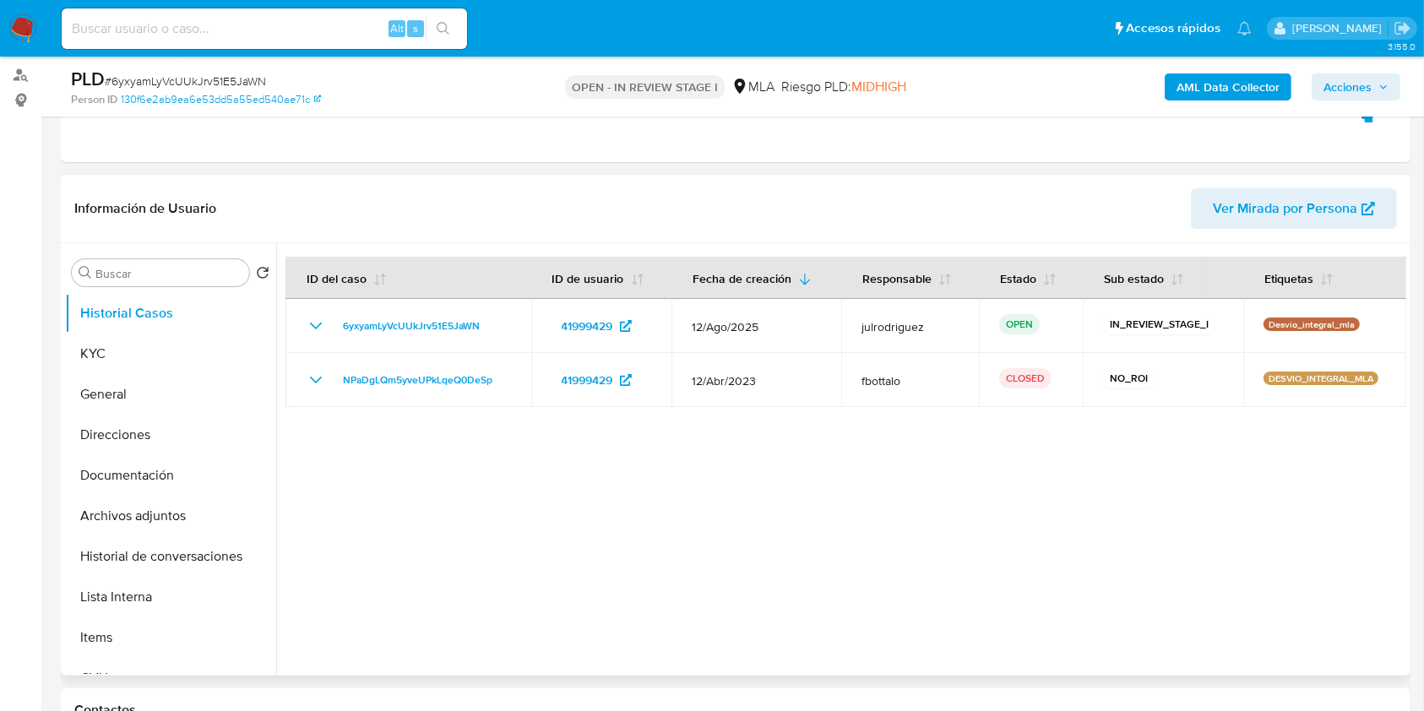
scroll to position [450, 0]
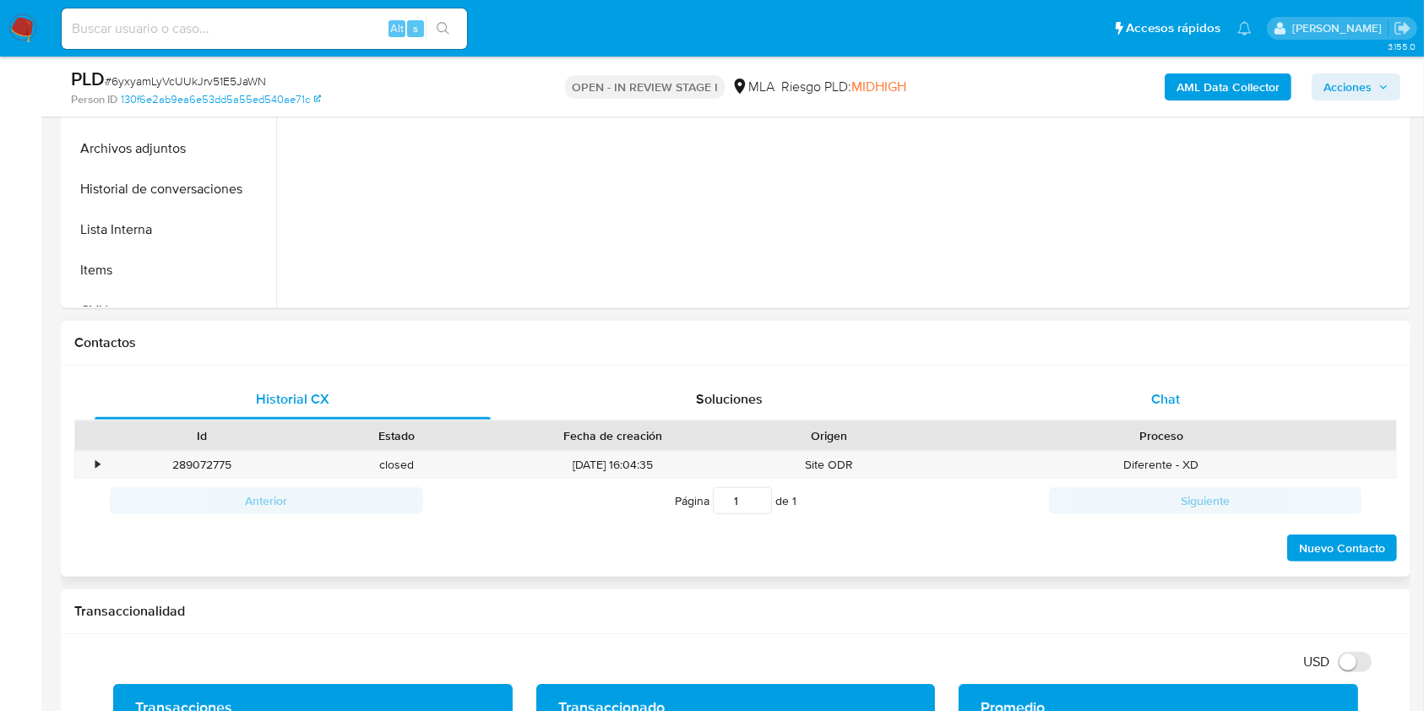
click at [1176, 391] on span "Chat" at bounding box center [1165, 398] width 29 height 19
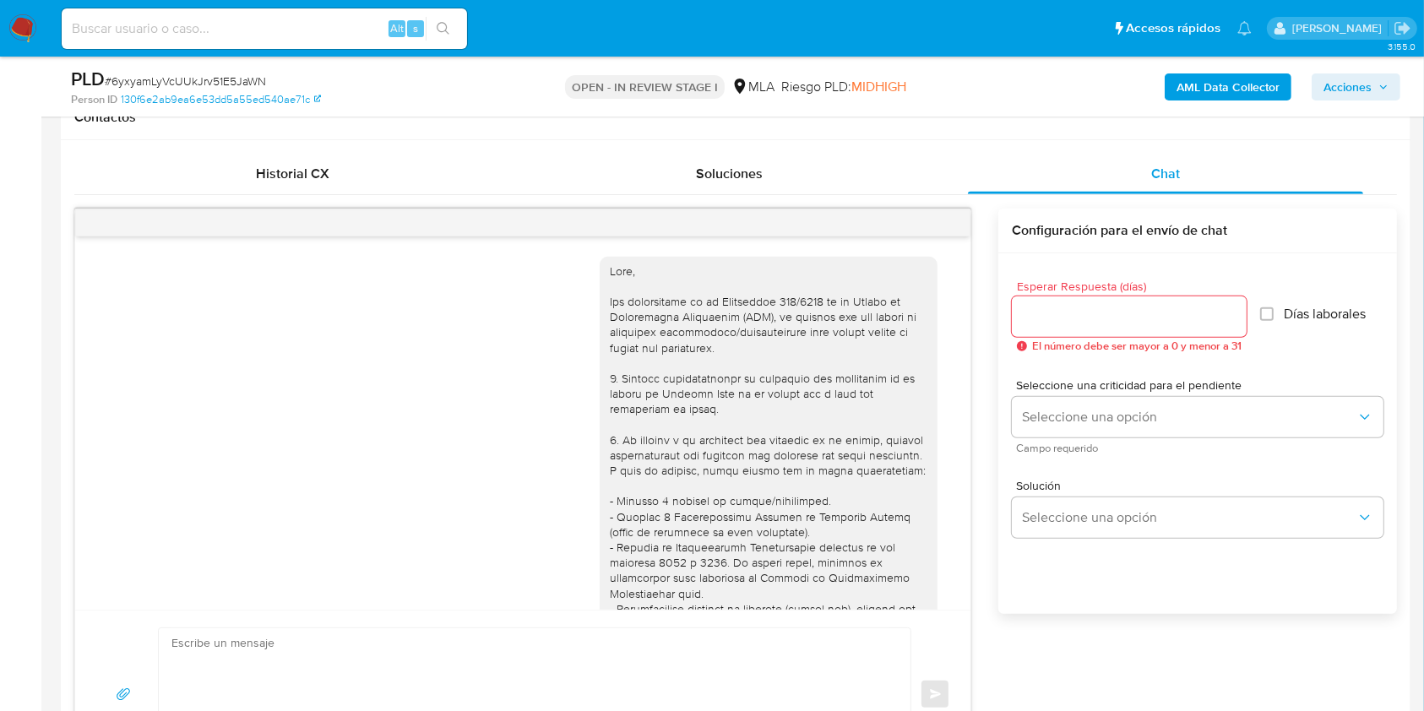
scroll to position [1054, 0]
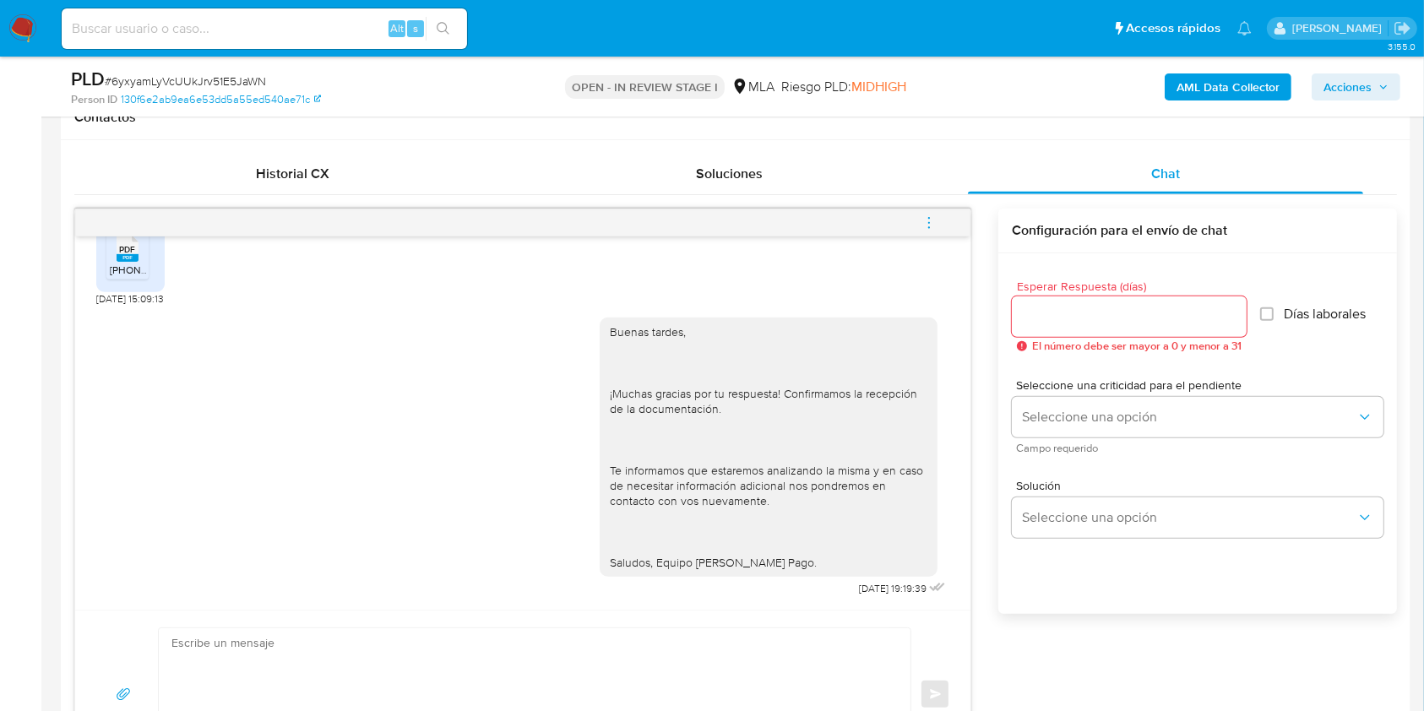
click at [931, 225] on icon "menu-action" at bounding box center [928, 222] width 15 height 15
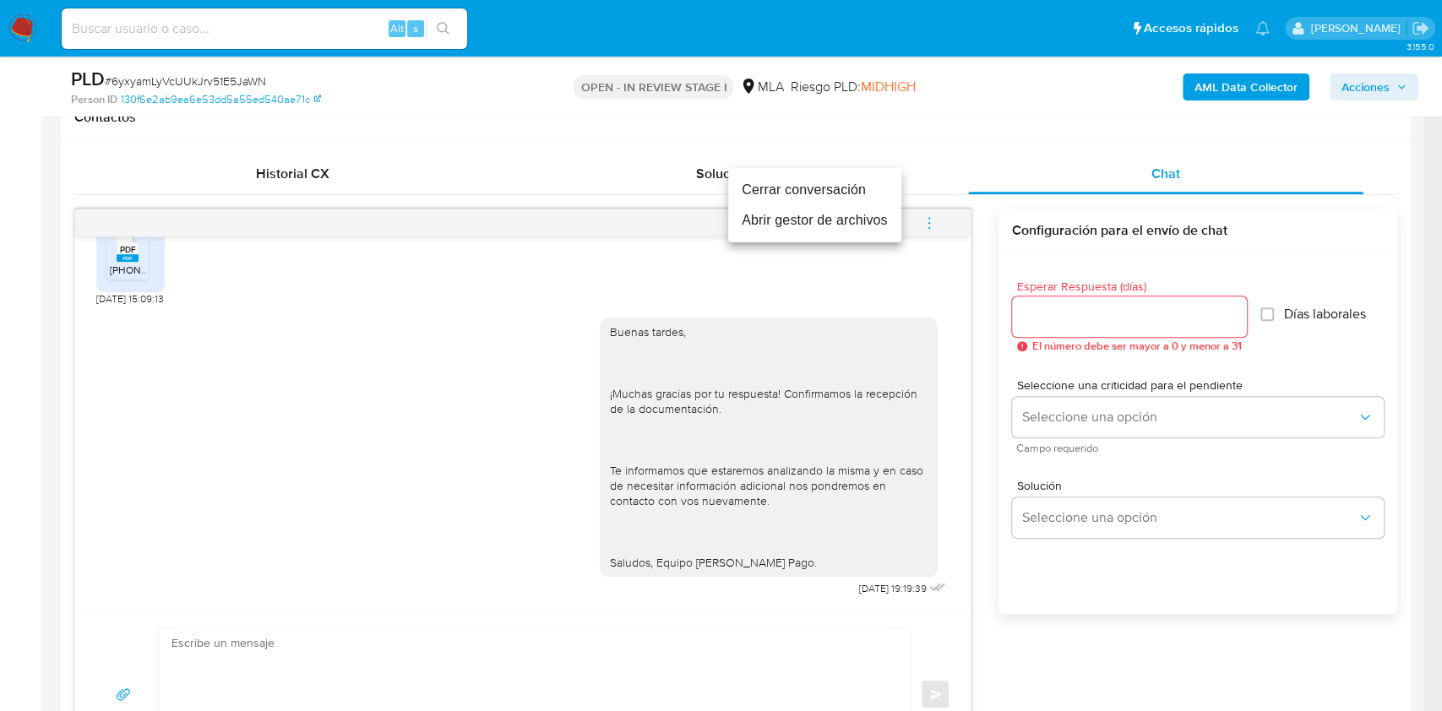
click at [785, 189] on li "Cerrar conversación" at bounding box center [814, 190] width 173 height 30
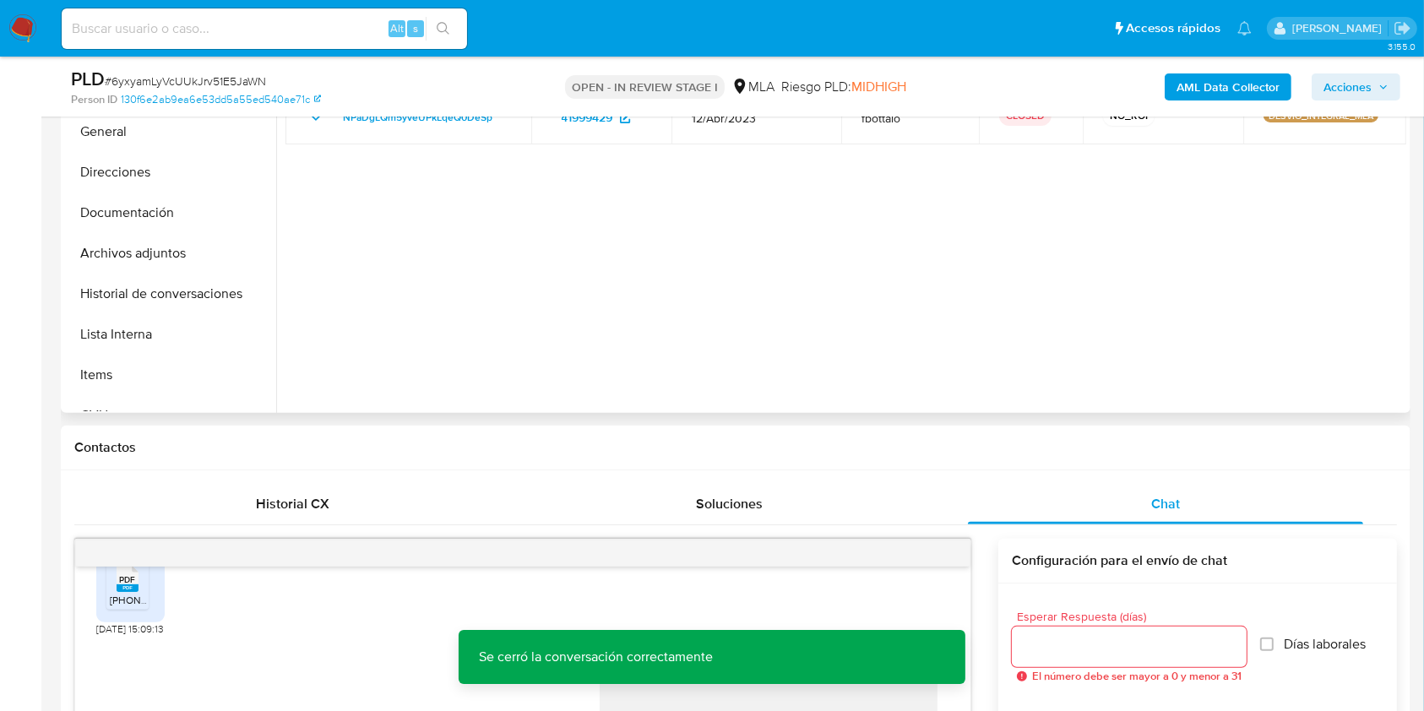
scroll to position [225, 0]
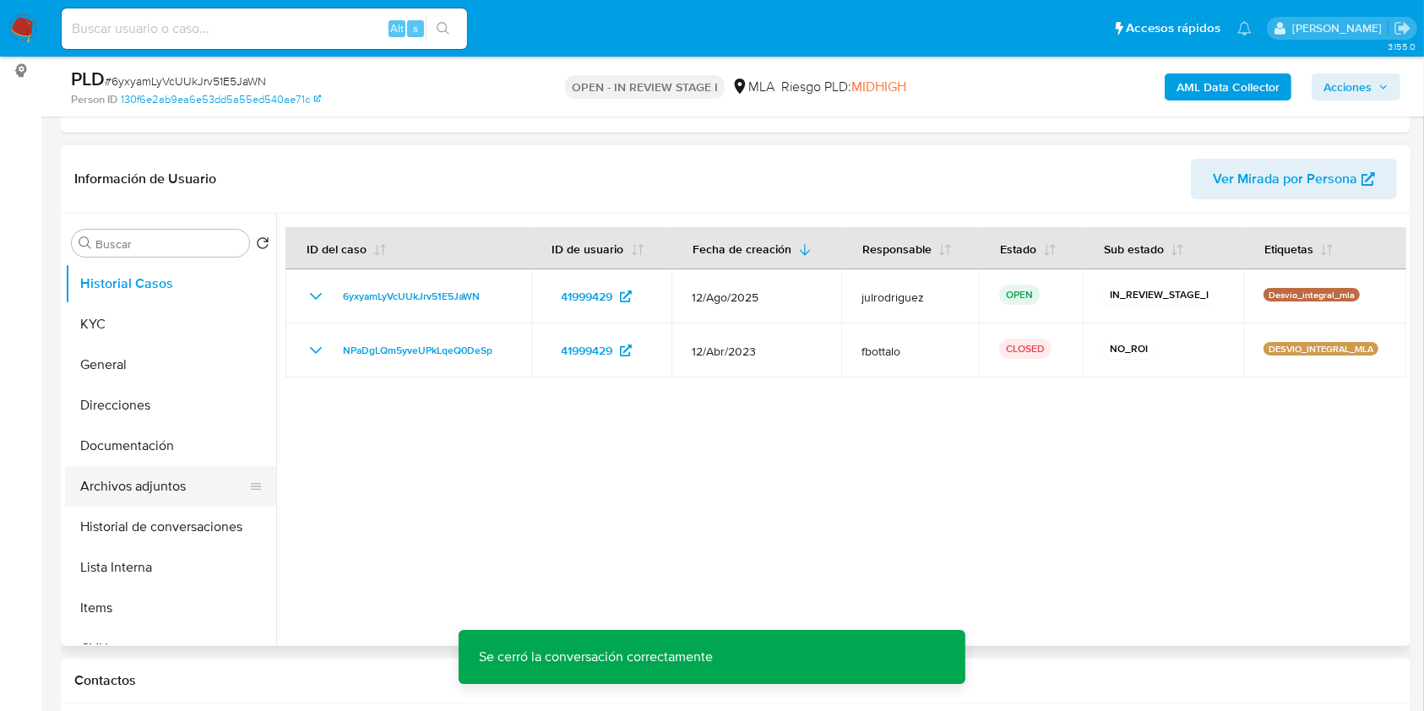
click at [135, 472] on button "Archivos adjuntos" at bounding box center [164, 486] width 198 height 41
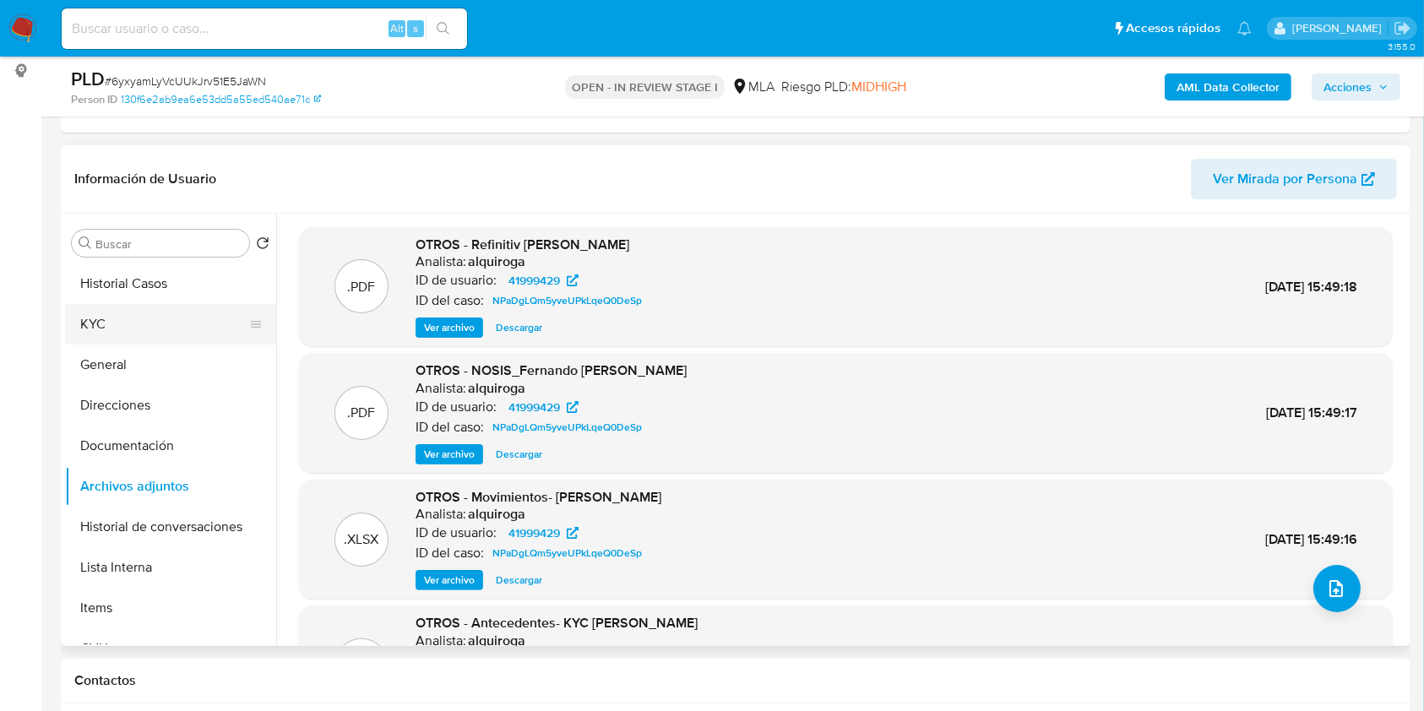
click at [137, 331] on button "KYC" at bounding box center [164, 324] width 198 height 41
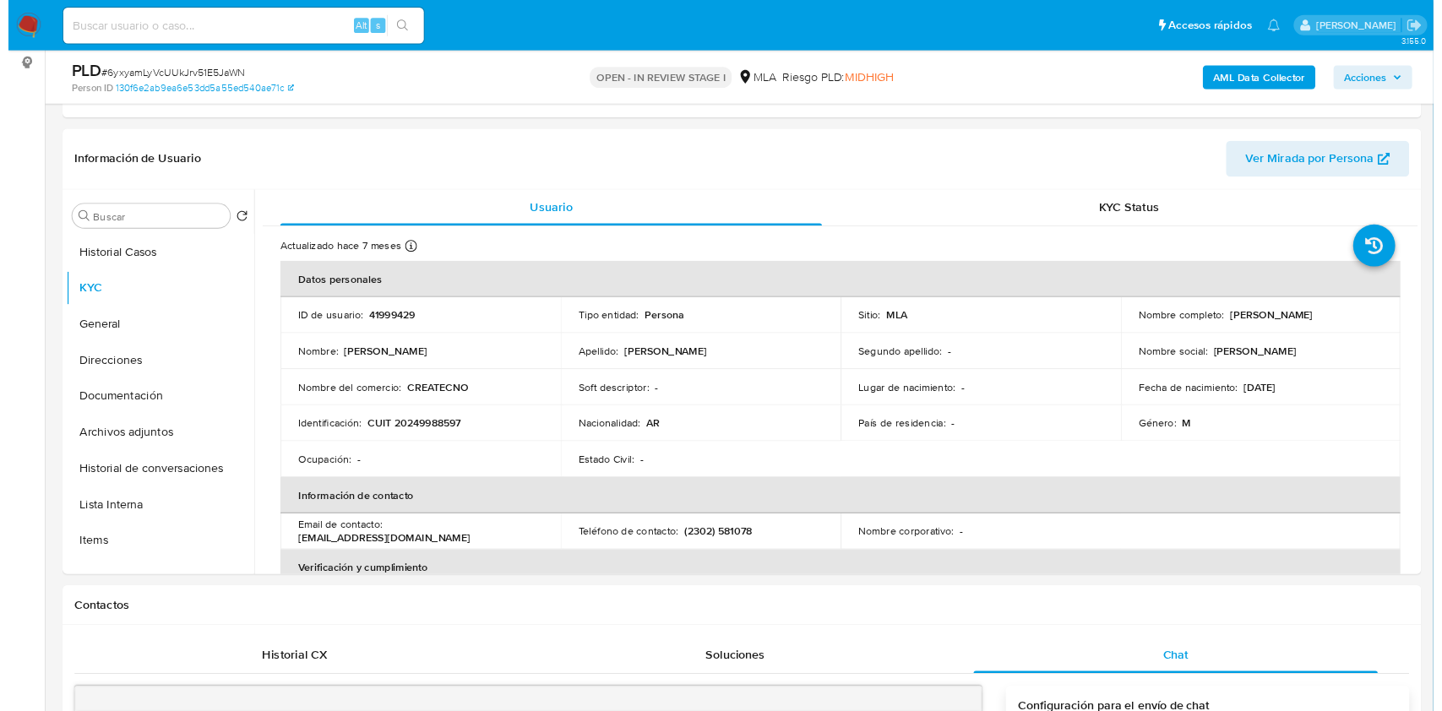
scroll to position [965, 0]
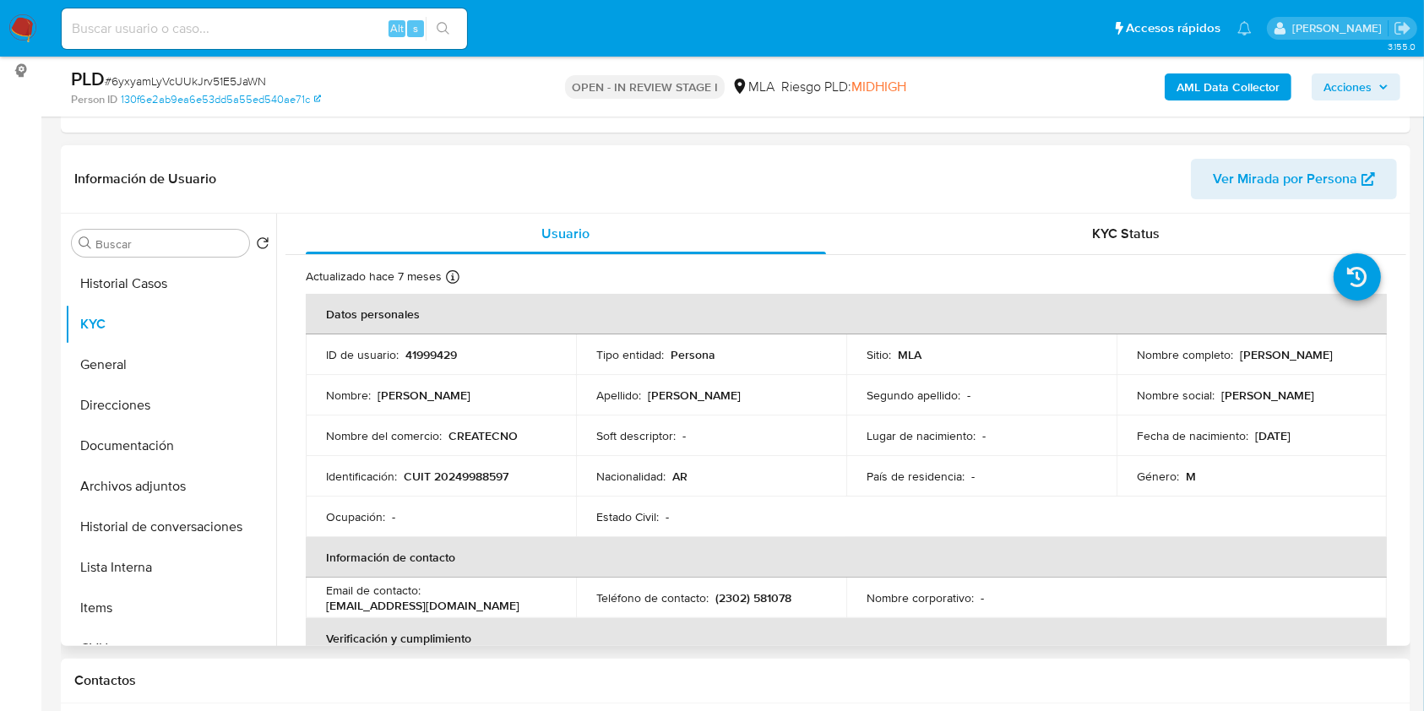
click at [419, 360] on p "41999429" at bounding box center [431, 354] width 52 height 15
copy p "41999429"
click at [240, 79] on span "# 6yxyamLyVcUUkJrv51E5JaWN" at bounding box center [185, 81] width 161 height 17
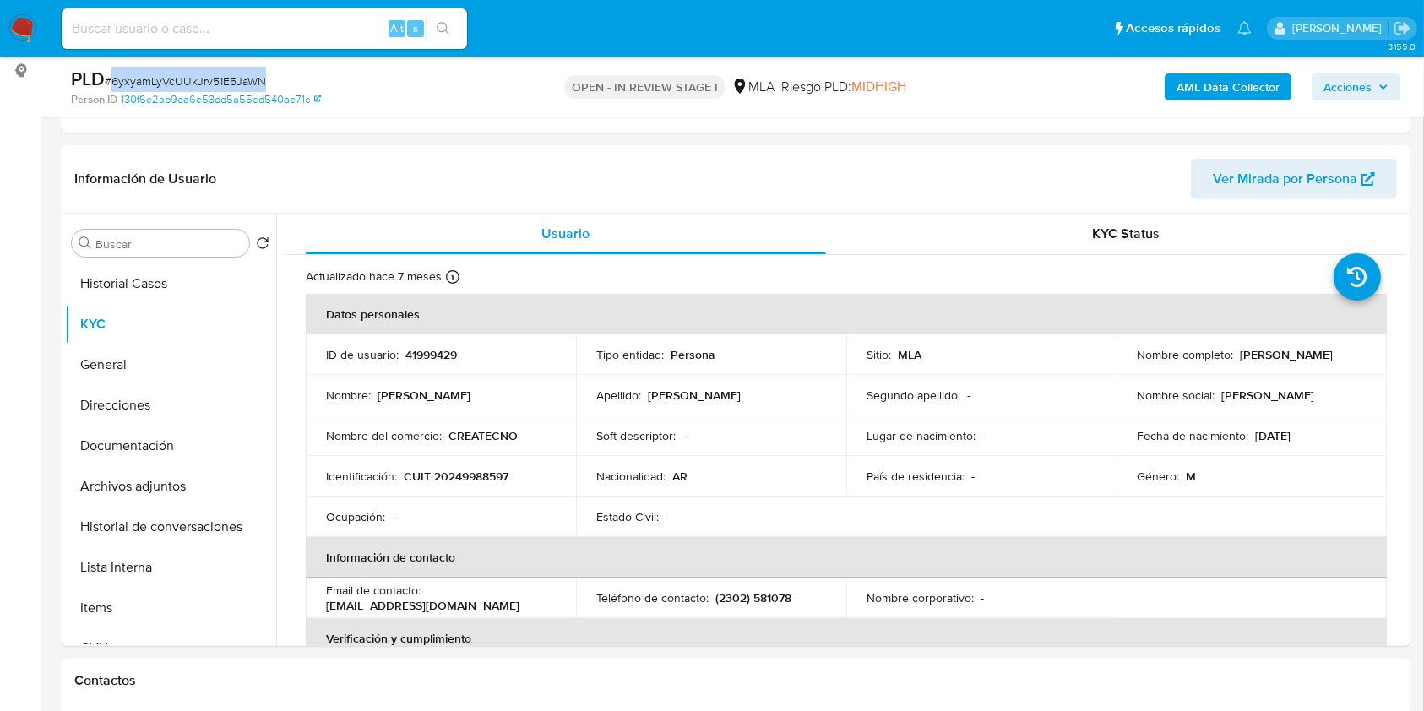
copy span "6yxyamLyVcUUkJrv51E5JaWN"
click at [1216, 92] on b "AML Data Collector" at bounding box center [1227, 86] width 103 height 27
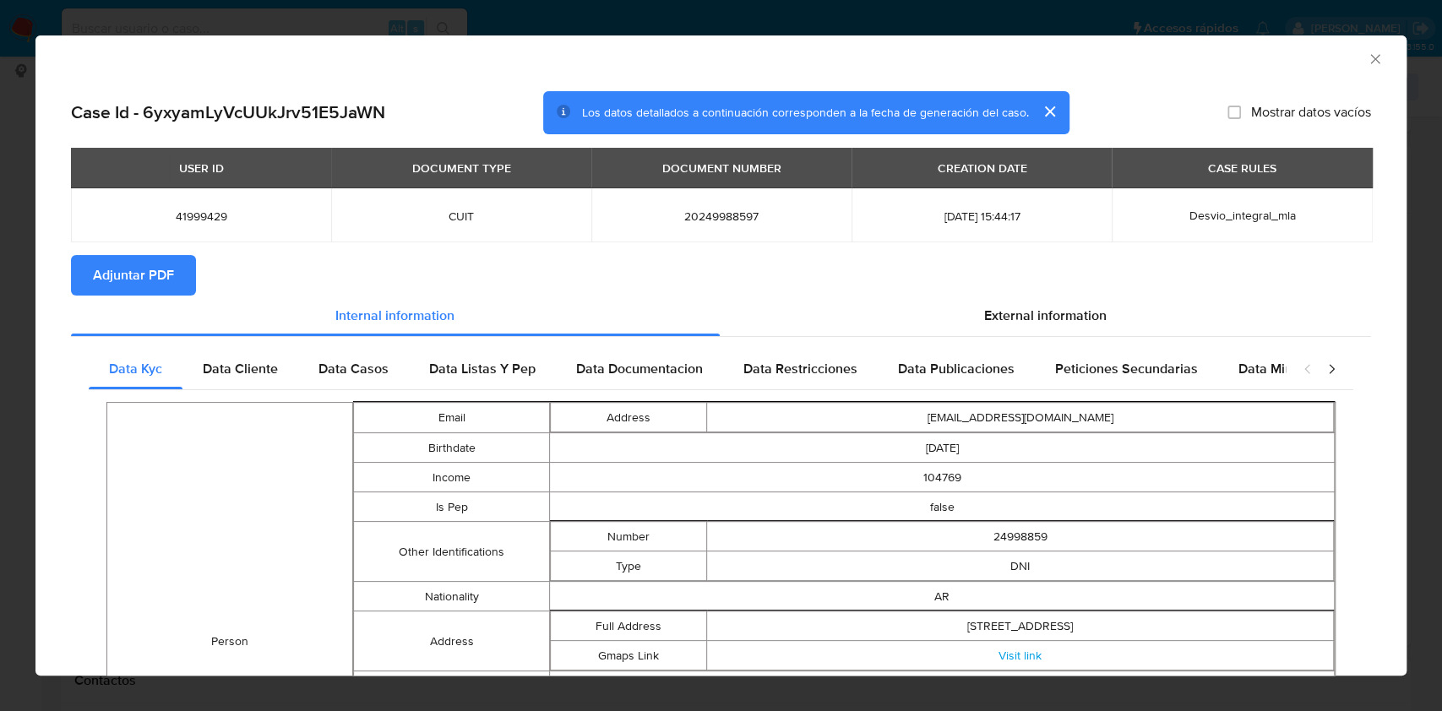
click at [165, 283] on span "Adjuntar PDF" at bounding box center [133, 275] width 81 height 37
click at [1366, 58] on icon "Cerrar ventana" at bounding box center [1374, 59] width 17 height 17
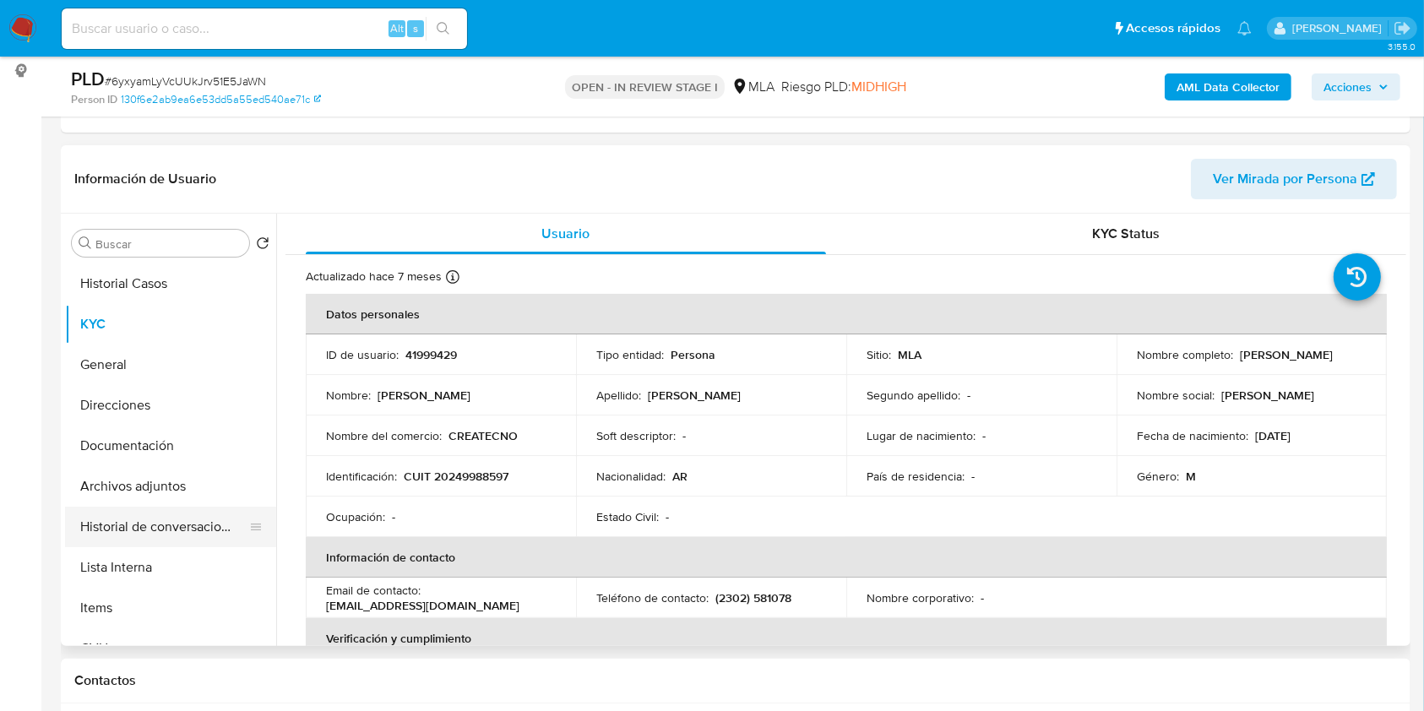
click at [161, 524] on button "Historial de conversaciones" at bounding box center [164, 527] width 198 height 41
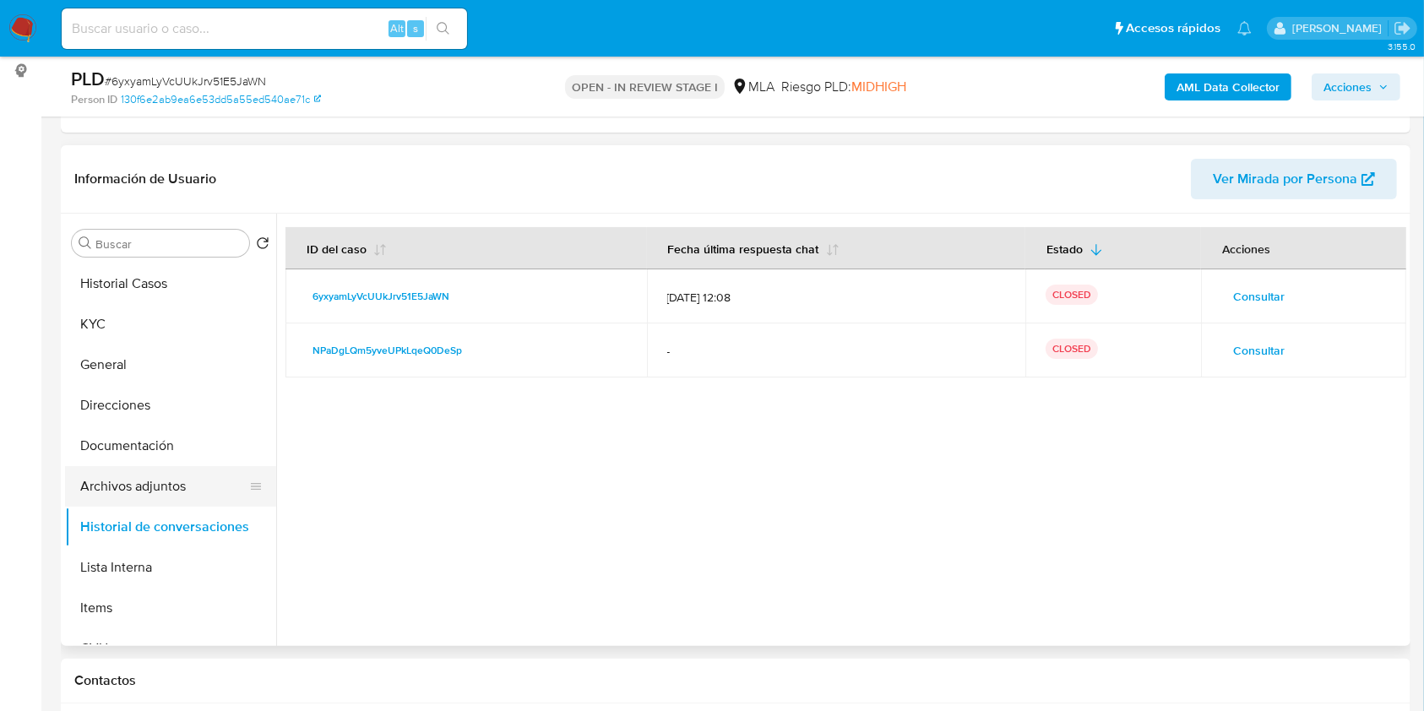
click at [155, 483] on button "Archivos adjuntos" at bounding box center [164, 486] width 198 height 41
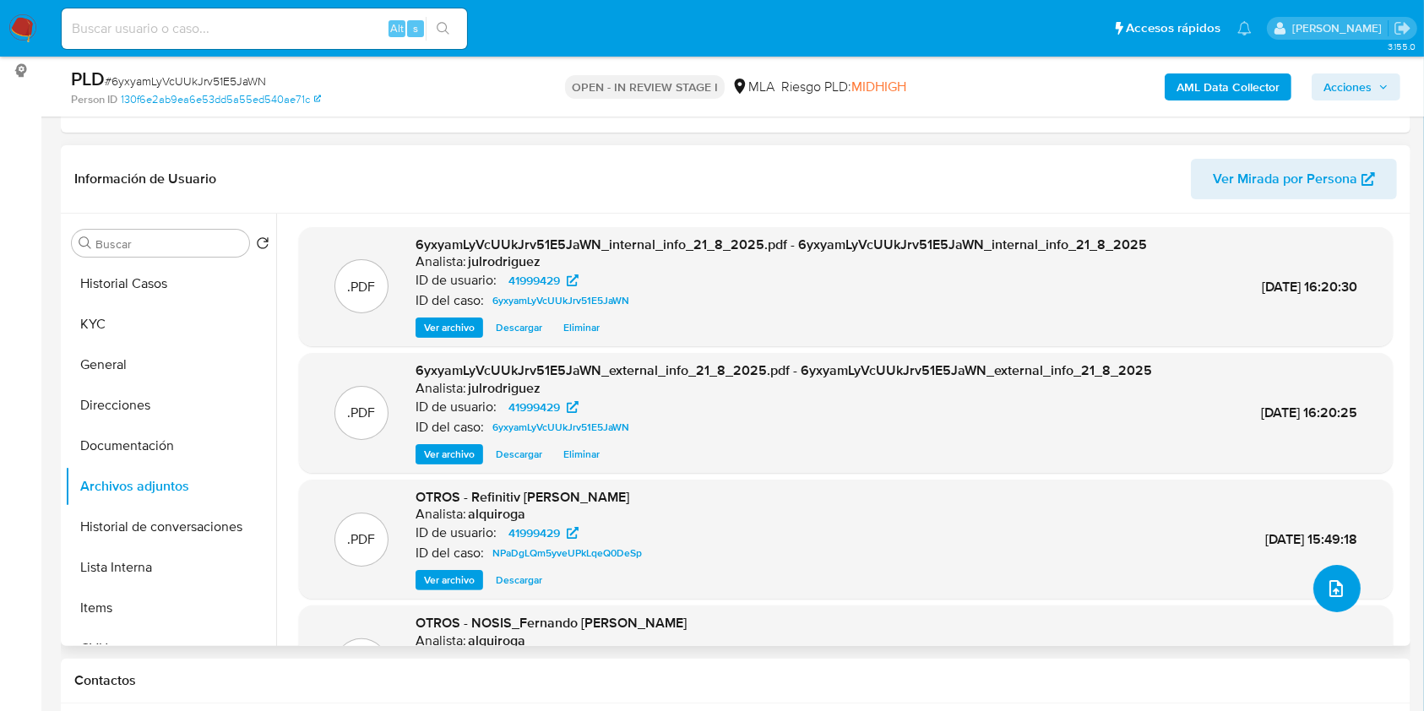
click at [1317, 586] on button "upload-file" at bounding box center [1336, 588] width 47 height 47
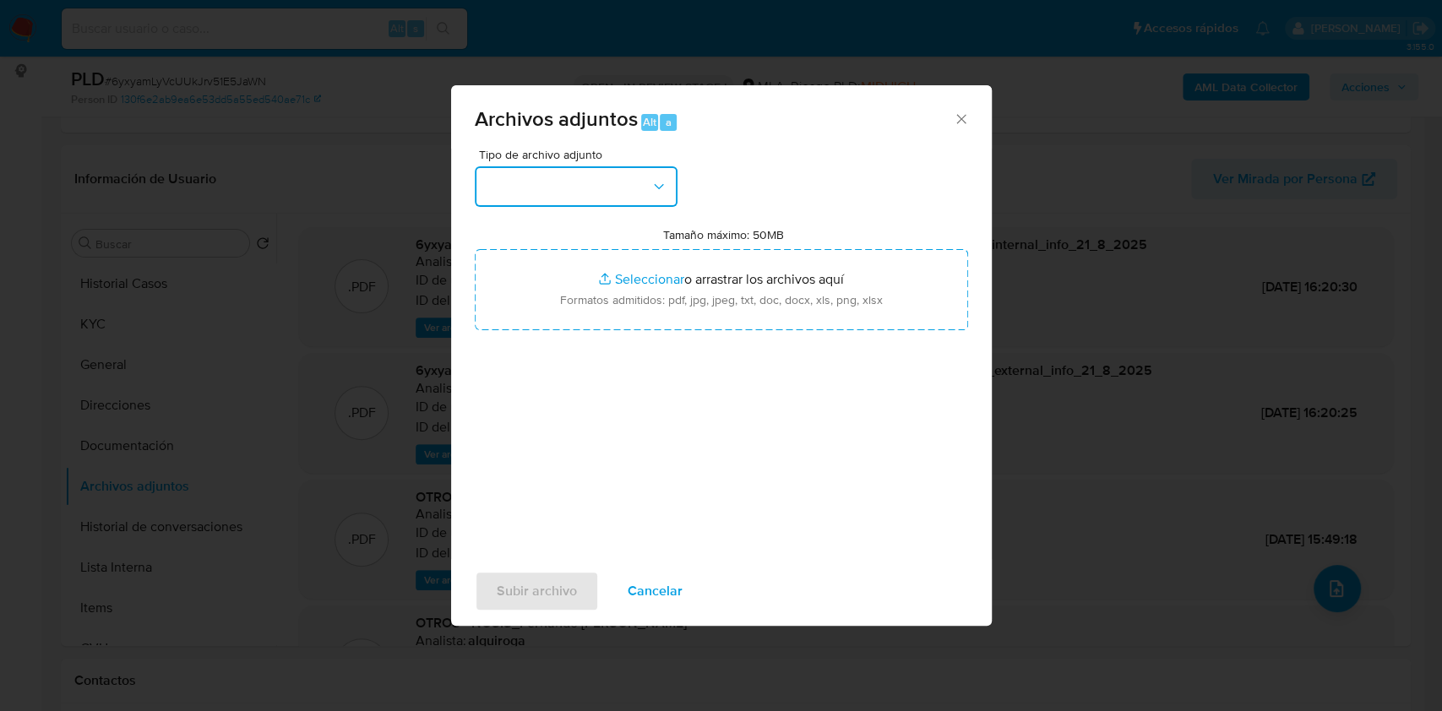
click at [605, 202] on button "button" at bounding box center [576, 186] width 203 height 41
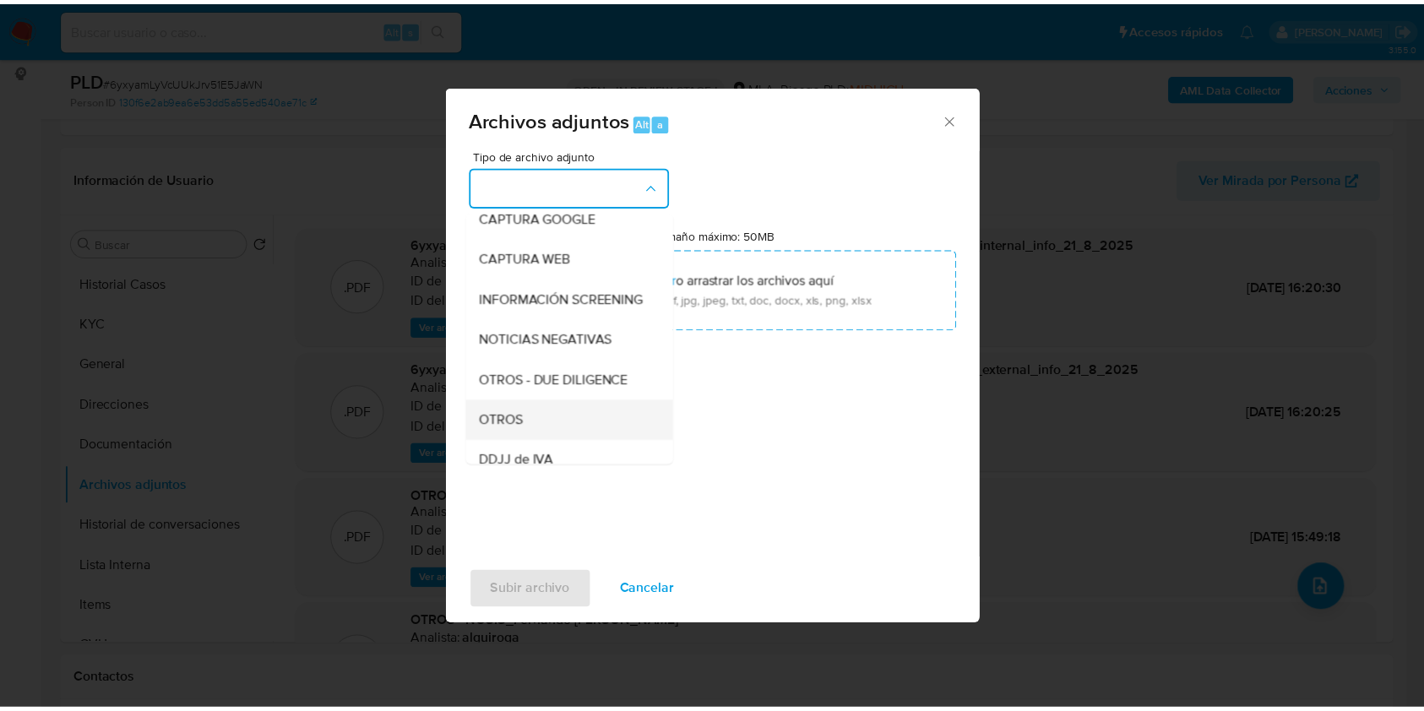
scroll to position [225, 0]
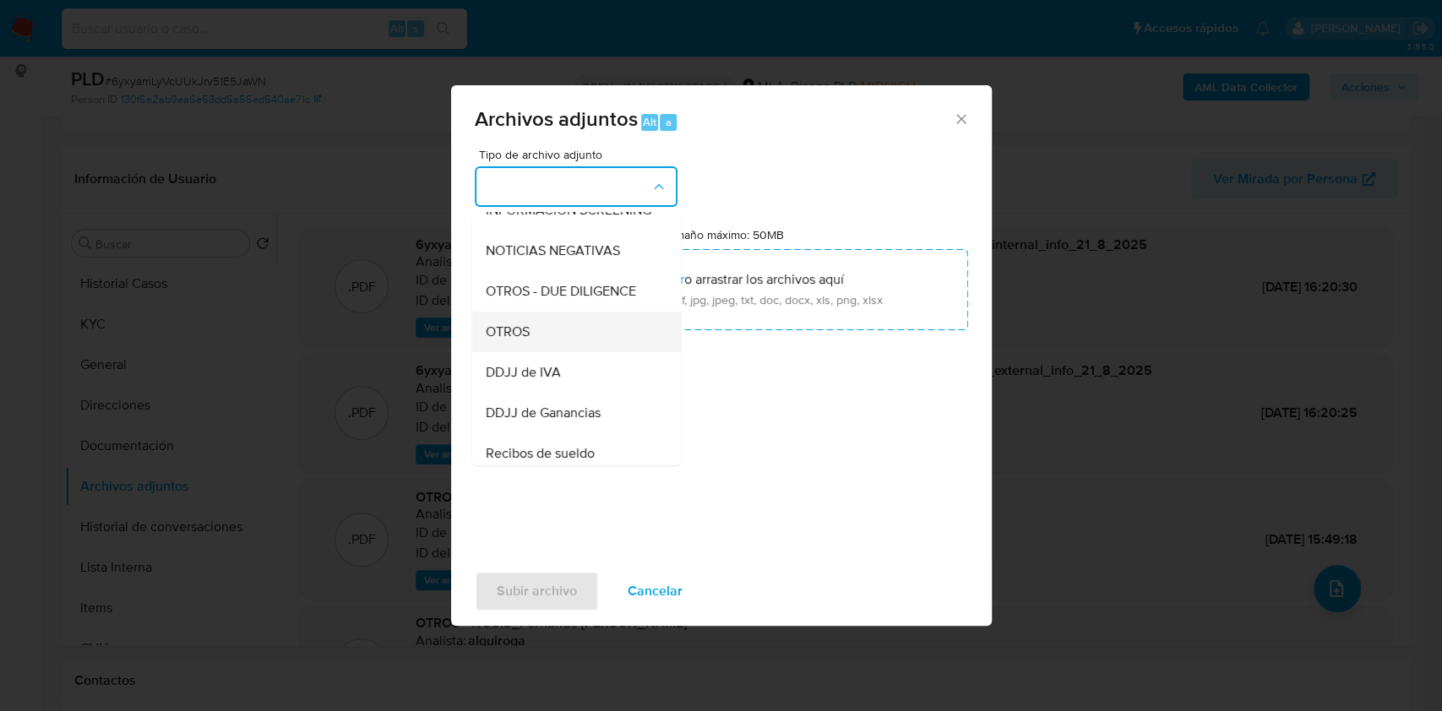
click at [546, 334] on div "OTROS" at bounding box center [571, 332] width 172 height 41
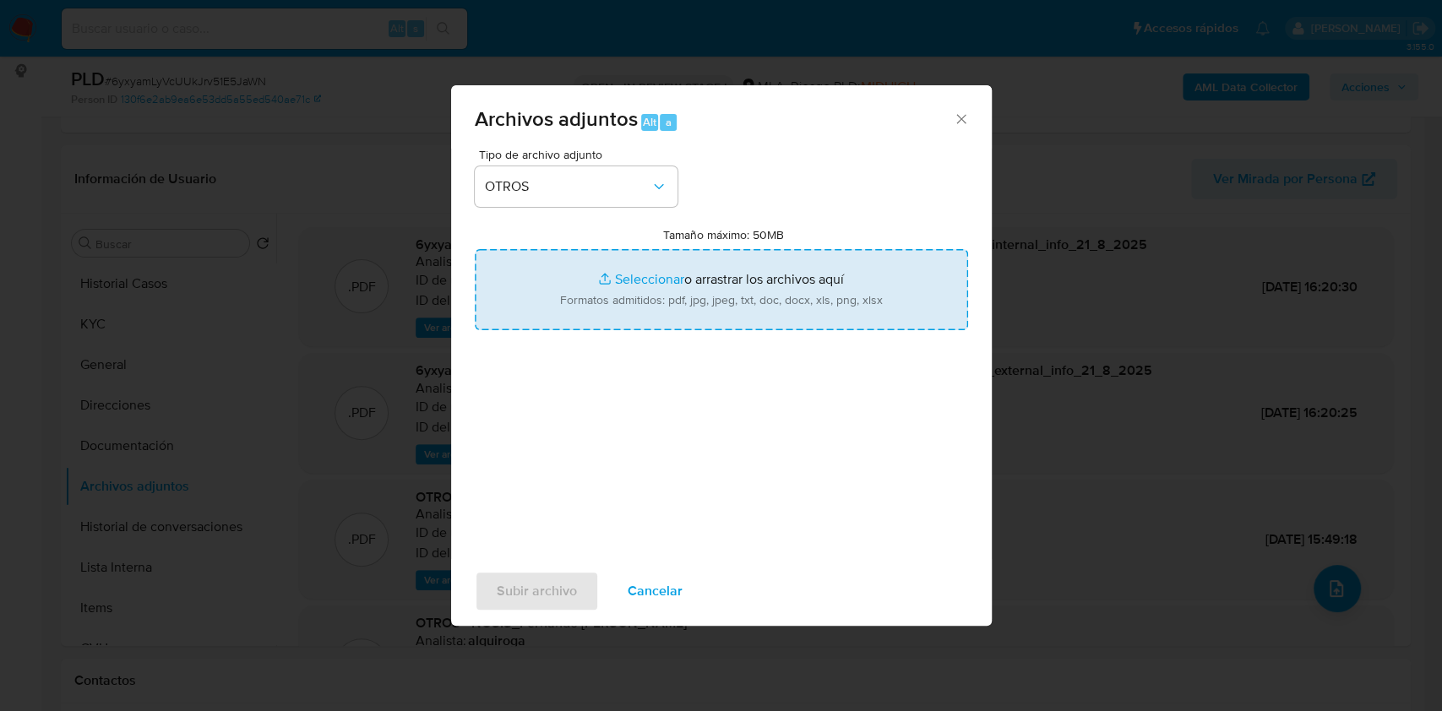
click at [691, 291] on input "Tamaño máximo: 50MB Seleccionar archivos" at bounding box center [721, 289] width 493 height 81
type input "C:\fakepath\Fernando Gabriel Stachiotti - NOSIS - JUL 2025.pdf"
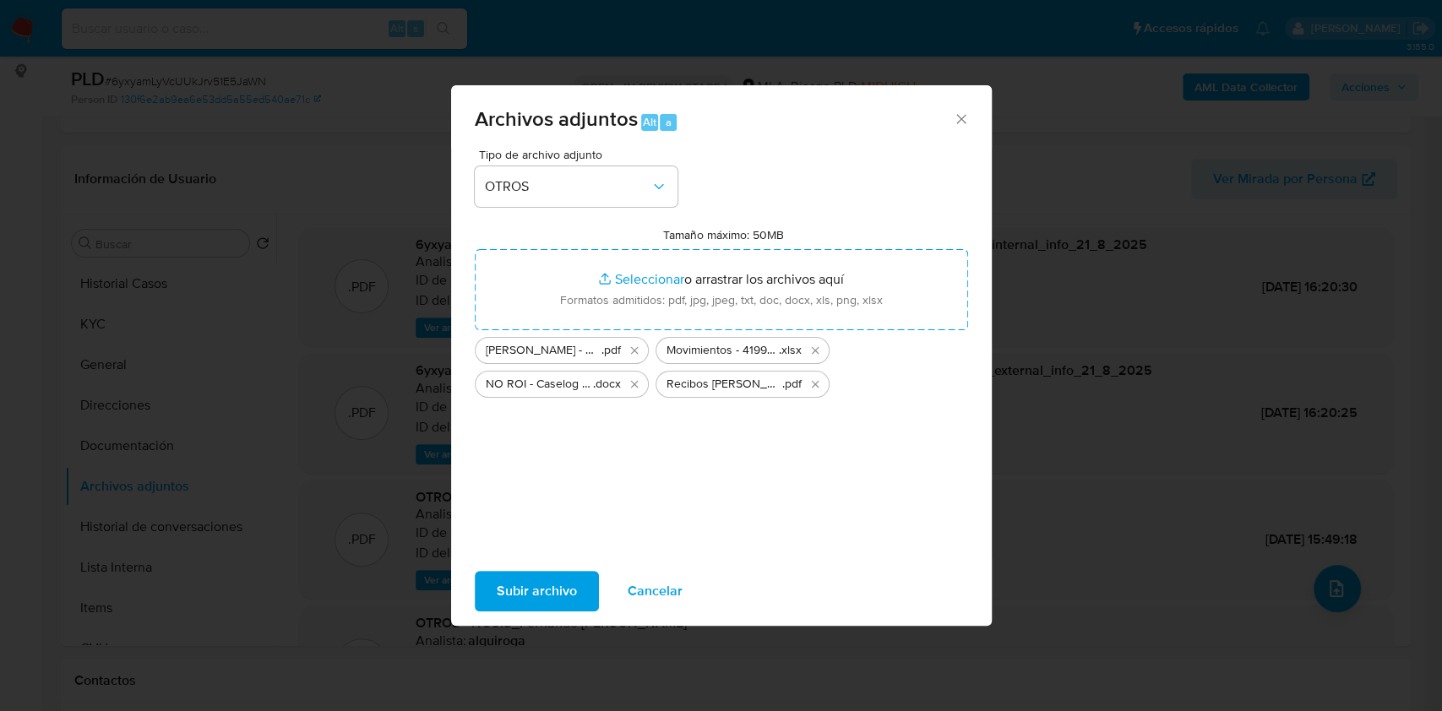
click at [538, 597] on span "Subir archivo" at bounding box center [537, 591] width 80 height 37
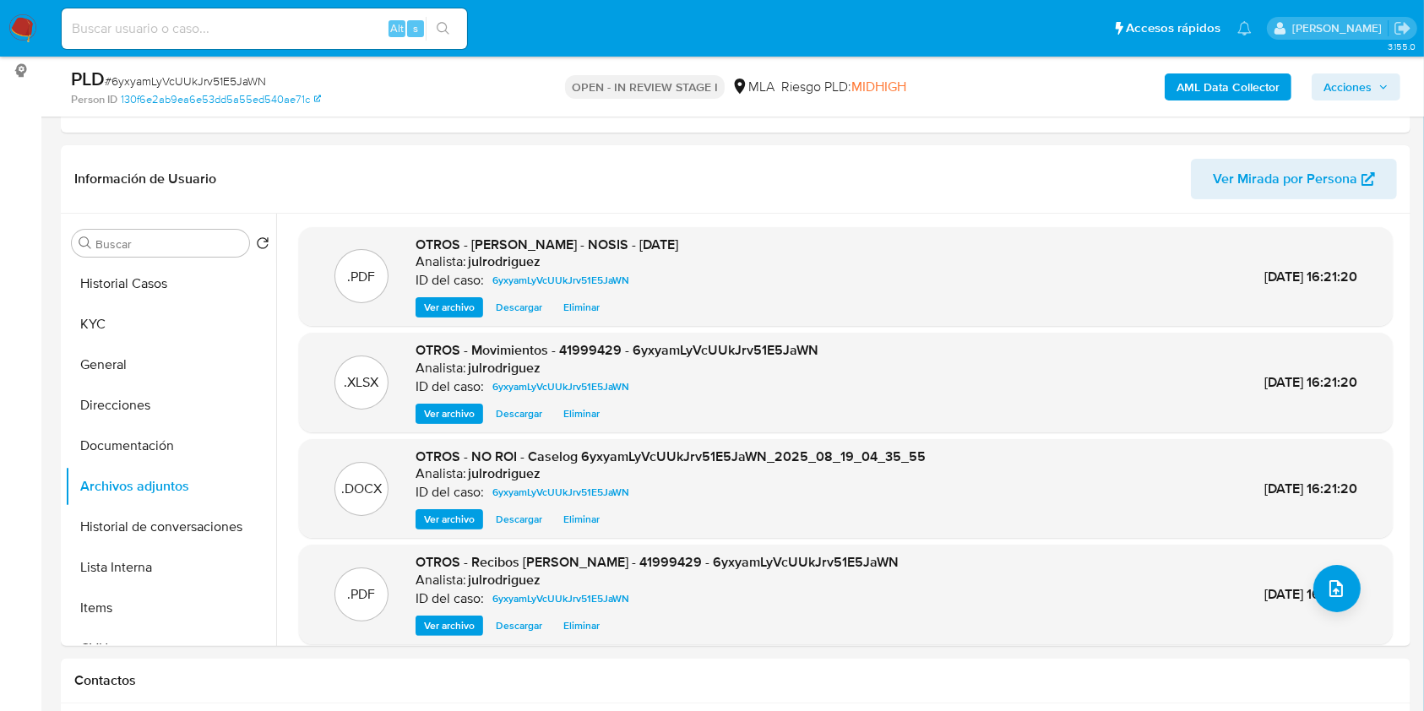
click at [1347, 91] on span "Acciones" at bounding box center [1347, 86] width 48 height 27
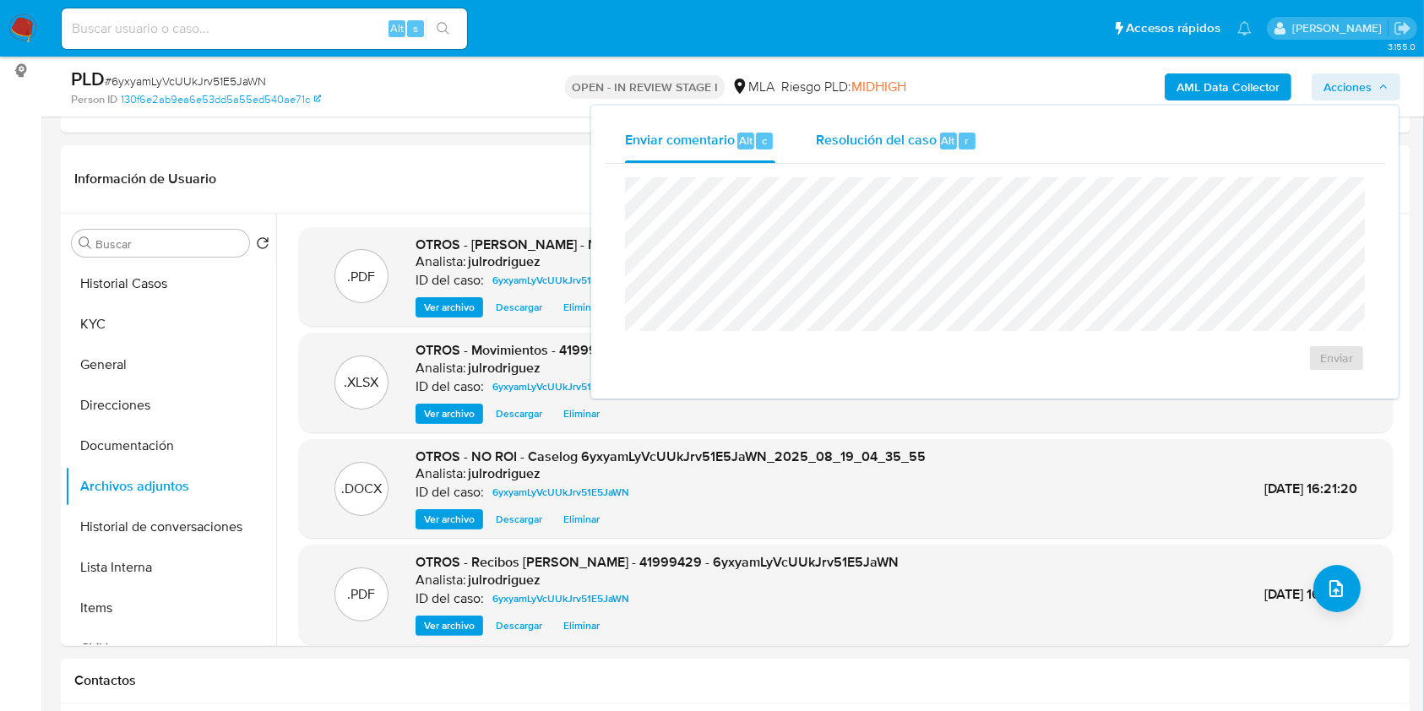
click at [917, 152] on div "Resolución del caso Alt r" at bounding box center [896, 141] width 161 height 44
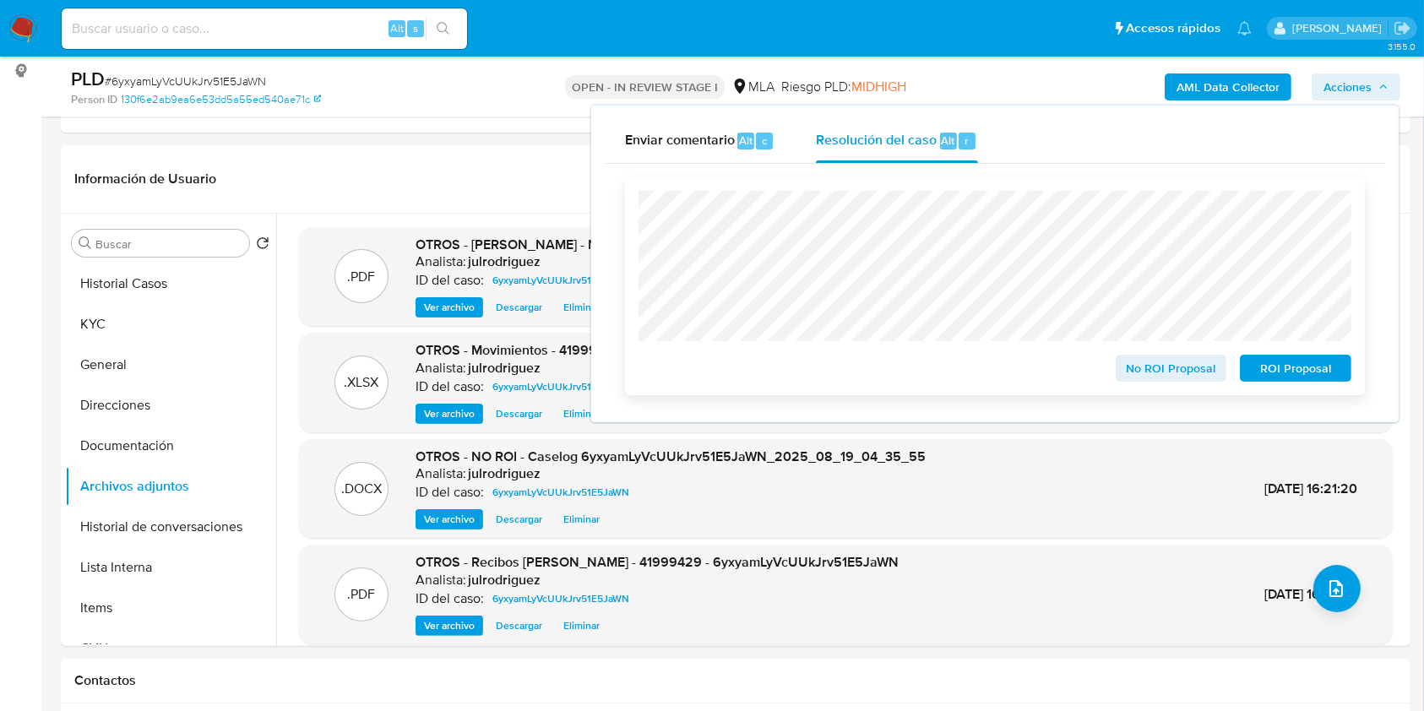
click at [1181, 365] on span "No ROI Proposal" at bounding box center [1171, 368] width 88 height 24
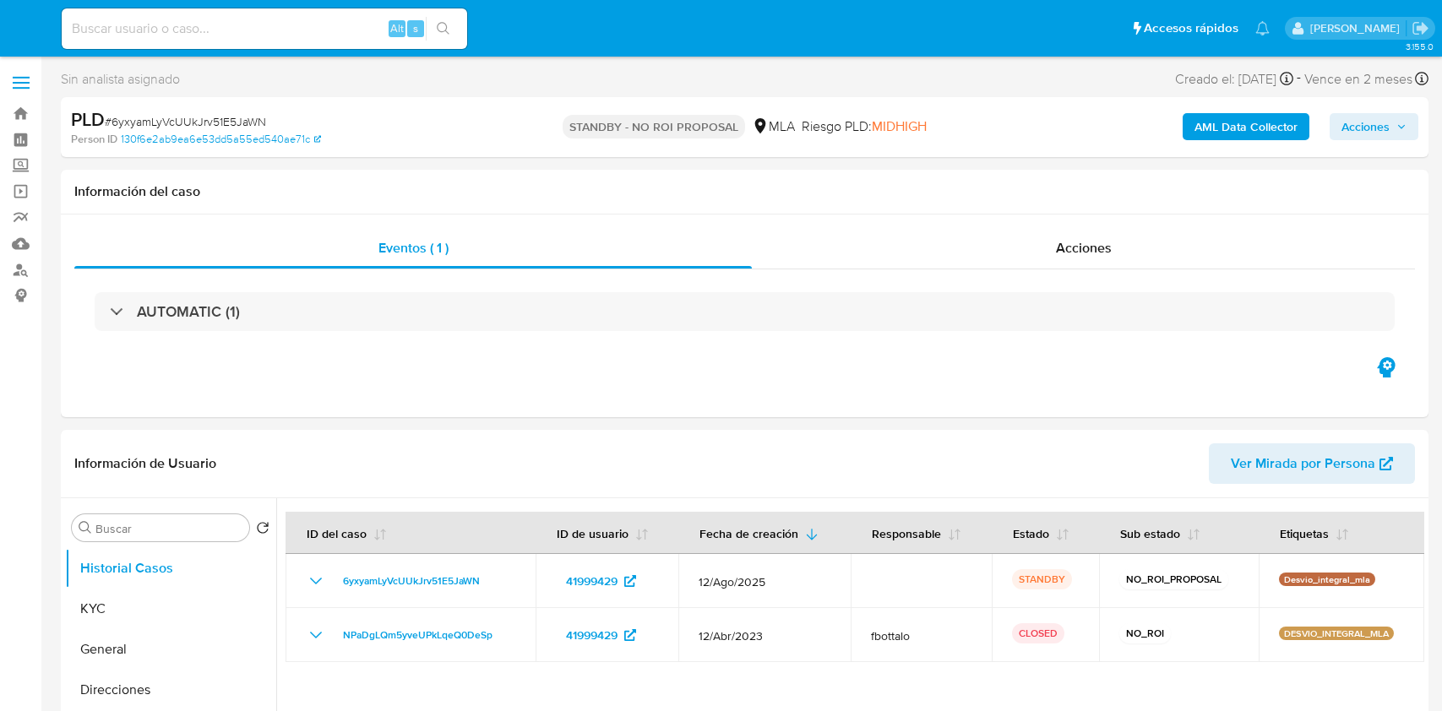
select select "10"
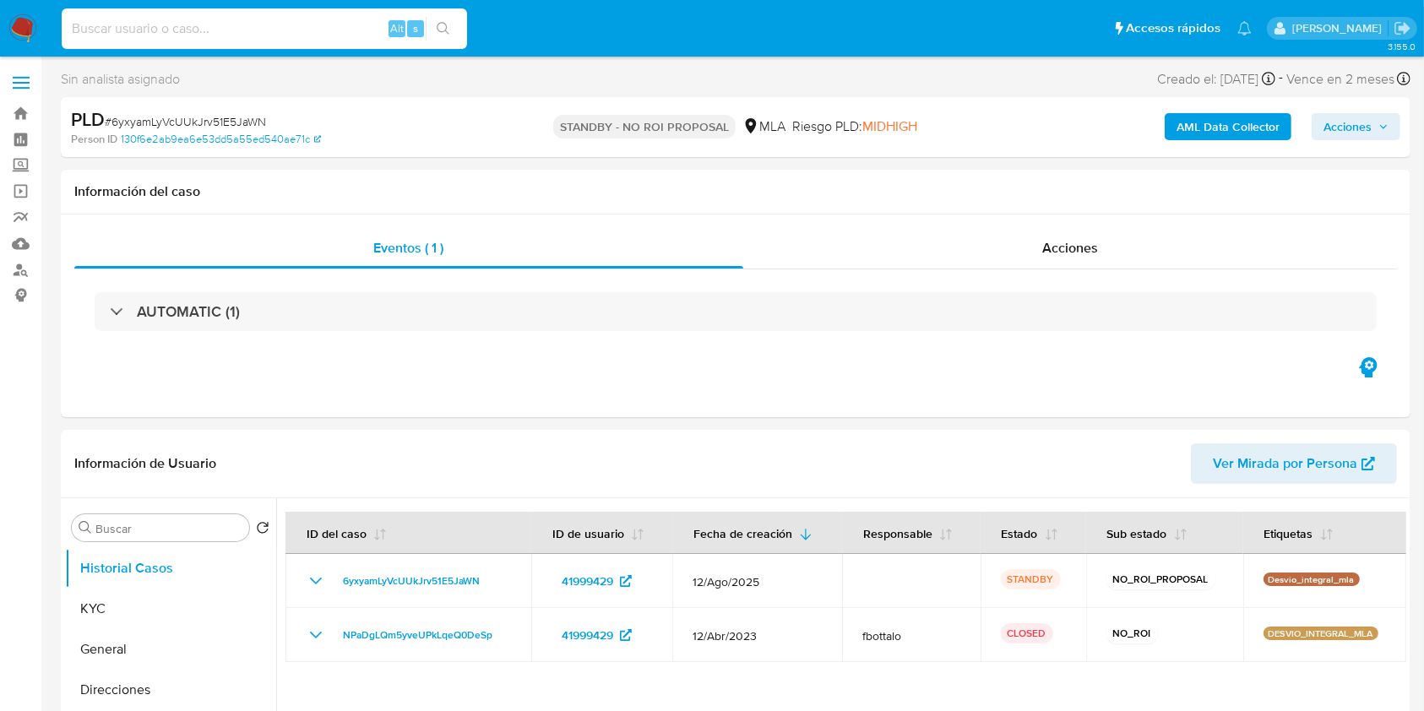
click at [236, 37] on input at bounding box center [264, 29] width 405 height 22
paste input "bWvq9HtbeiMIgjcM6bAyWcgE"
type input "bWvq9HtbeiMIgjcM6bAyWcgE"
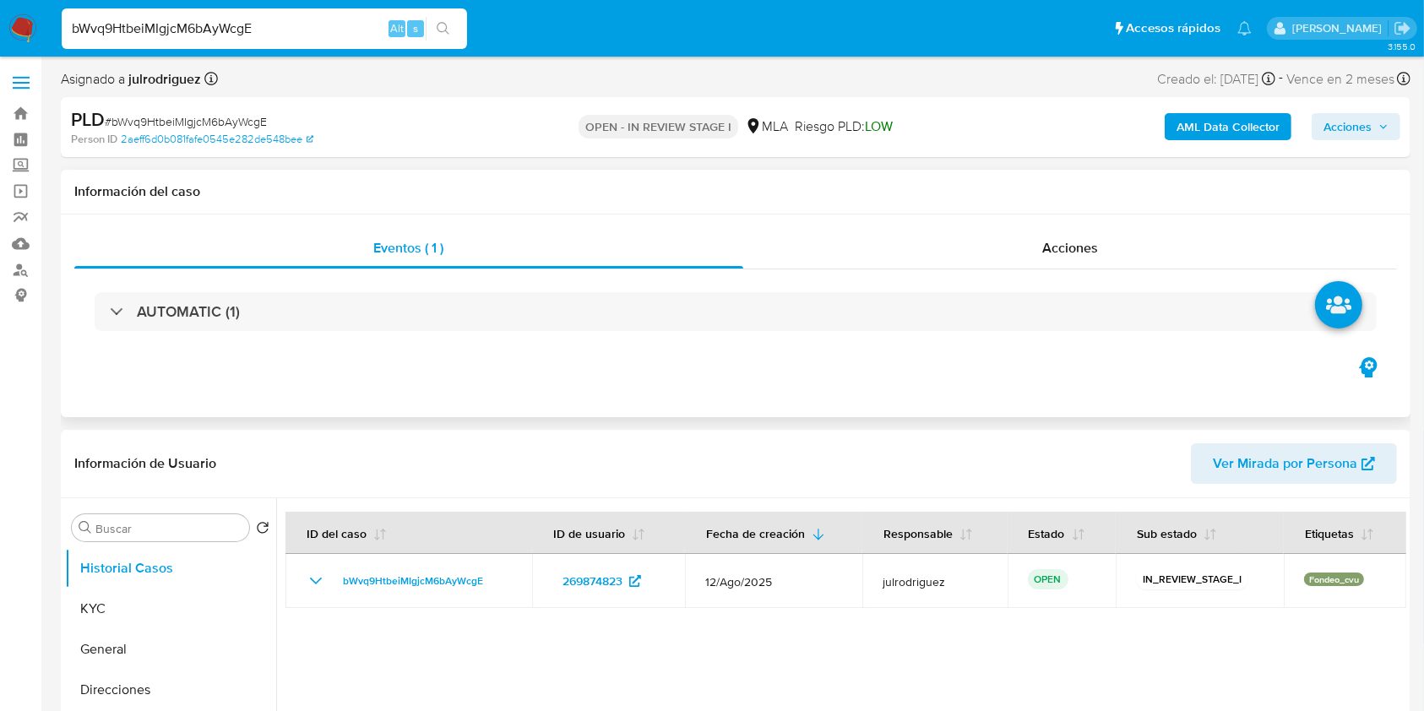
select select "10"
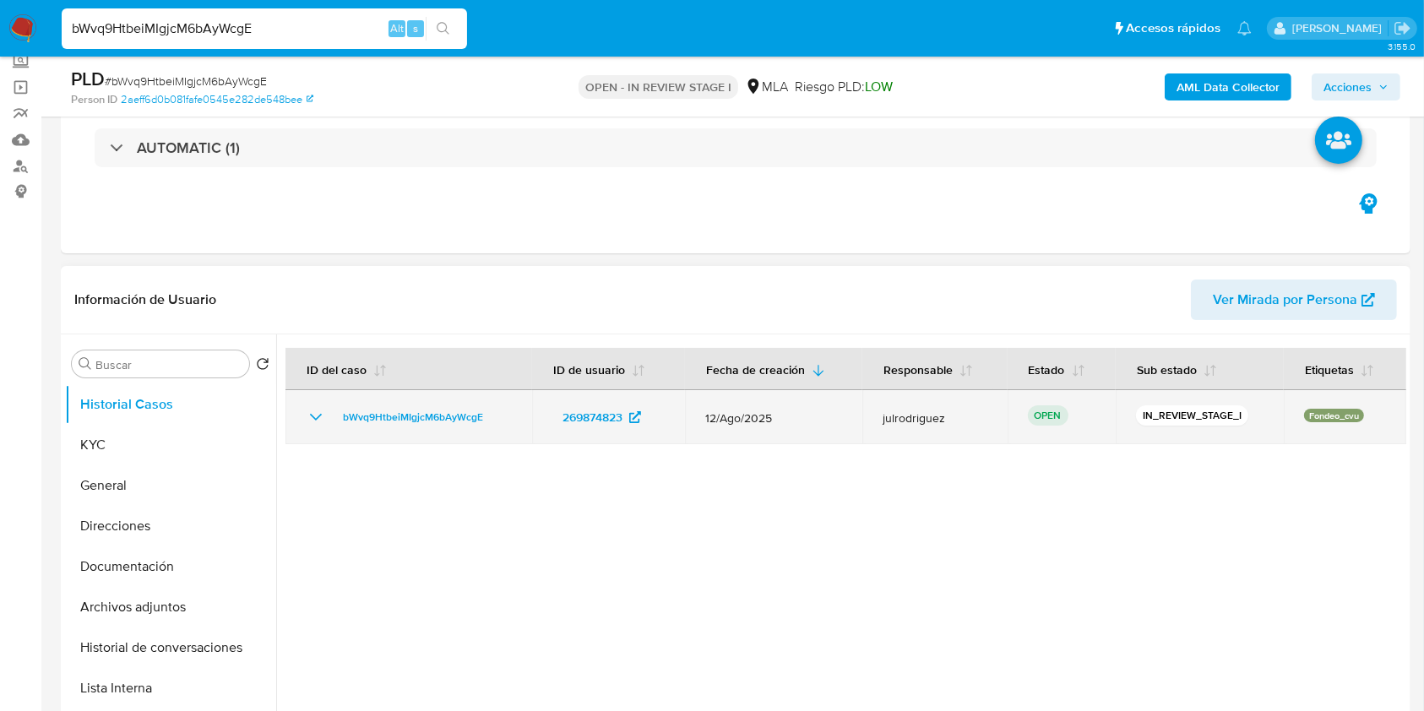
scroll to position [225, 0]
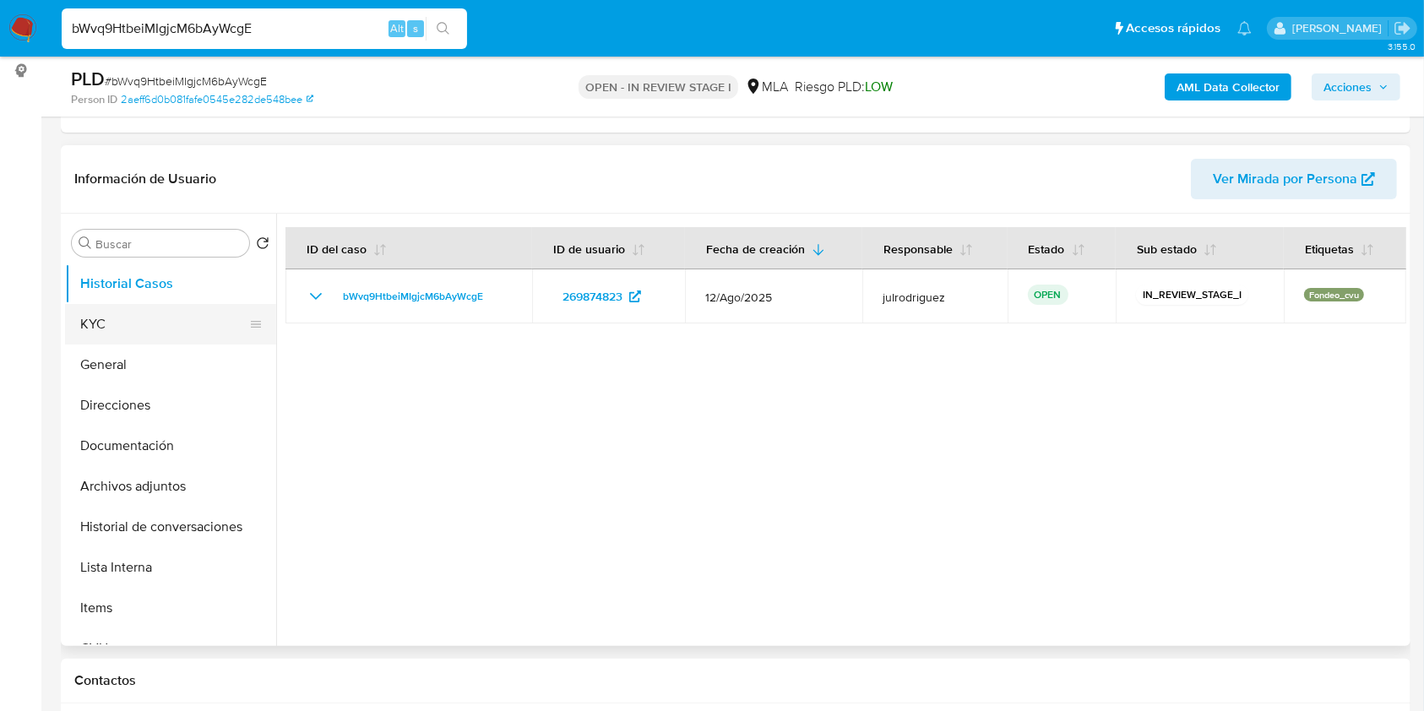
click at [139, 322] on button "KYC" at bounding box center [164, 324] width 198 height 41
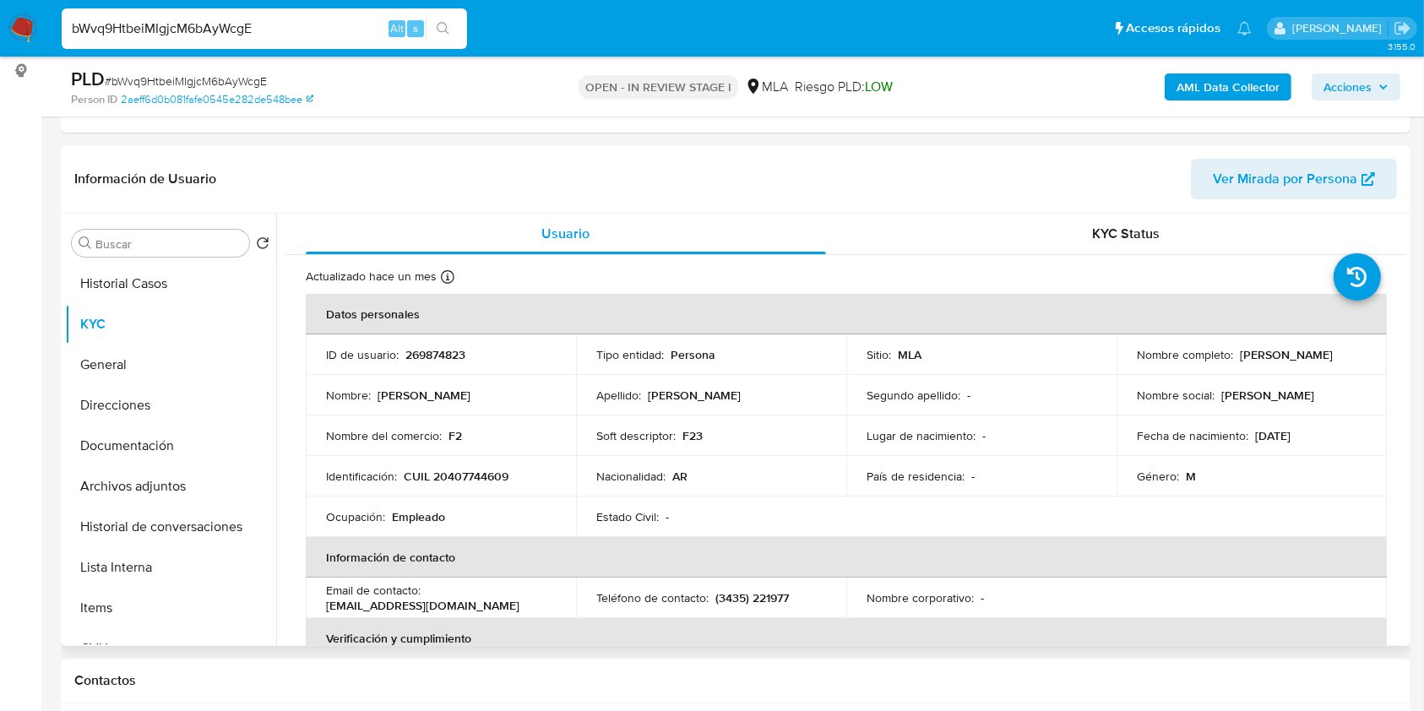
drag, startPoint x: 1127, startPoint y: 364, endPoint x: 1279, endPoint y: 362, distance: 151.2
click at [1279, 362] on td "Nombre completo : [PERSON_NAME]" at bounding box center [1251, 354] width 270 height 41
copy p "[PERSON_NAME]"
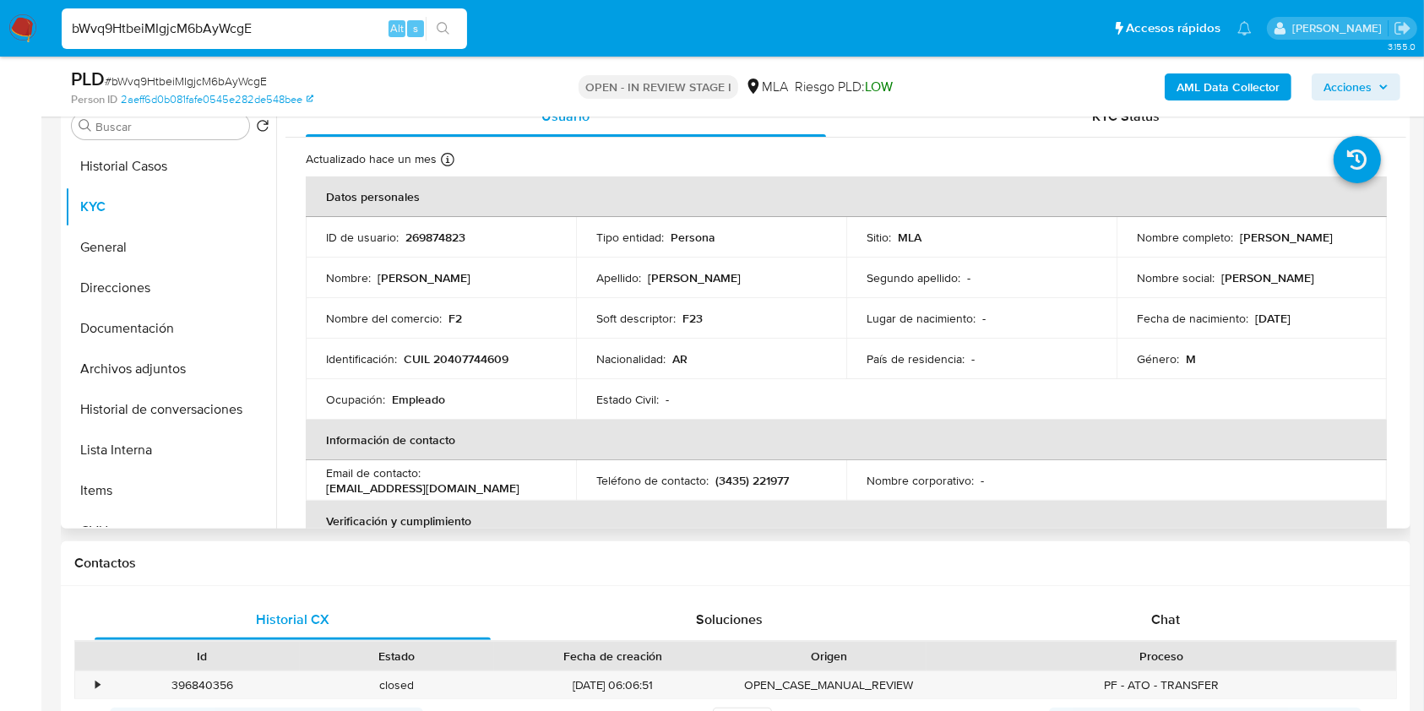
scroll to position [296, 0]
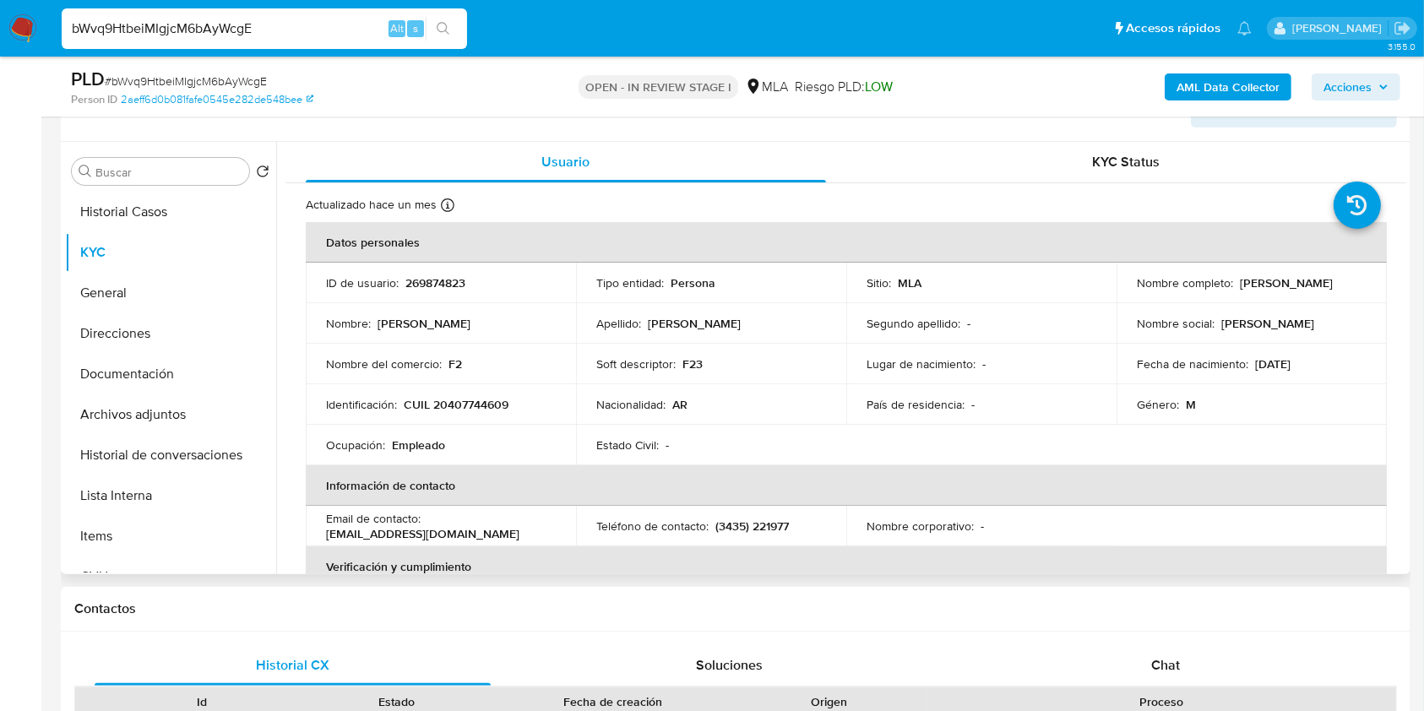
click at [459, 275] on p "269874823" at bounding box center [435, 282] width 60 height 15
copy p "269874823"
click at [232, 79] on span "# bWvq9HtbeiMIgjcM6bAyWcgE" at bounding box center [186, 81] width 162 height 17
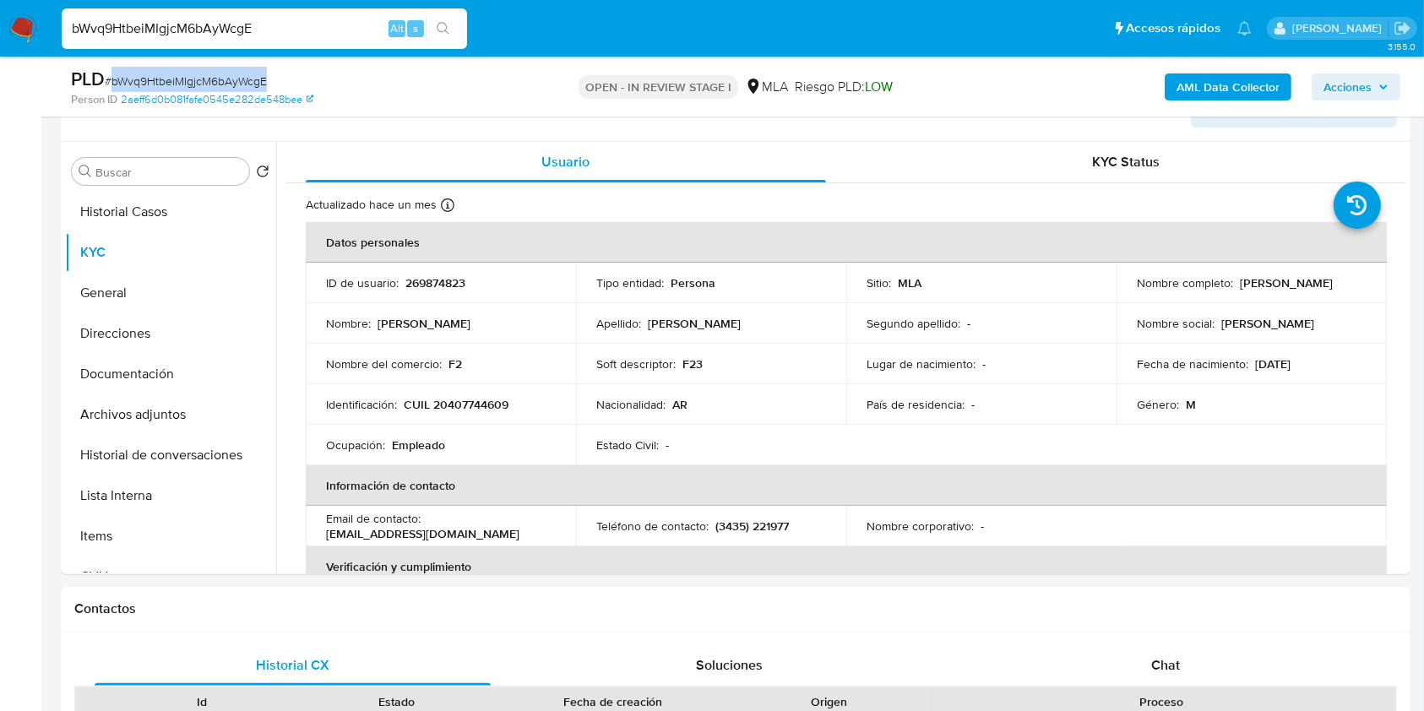
copy span "bWvq9HtbeiMIgjcM6bAyWcgE"
click at [481, 403] on p "CUIL 20407744609" at bounding box center [456, 404] width 105 height 15
click at [480, 402] on p "CUIL 20407744609" at bounding box center [456, 404] width 105 height 15
copy p "20407744609"
click at [431, 279] on p "269874823" at bounding box center [435, 282] width 60 height 15
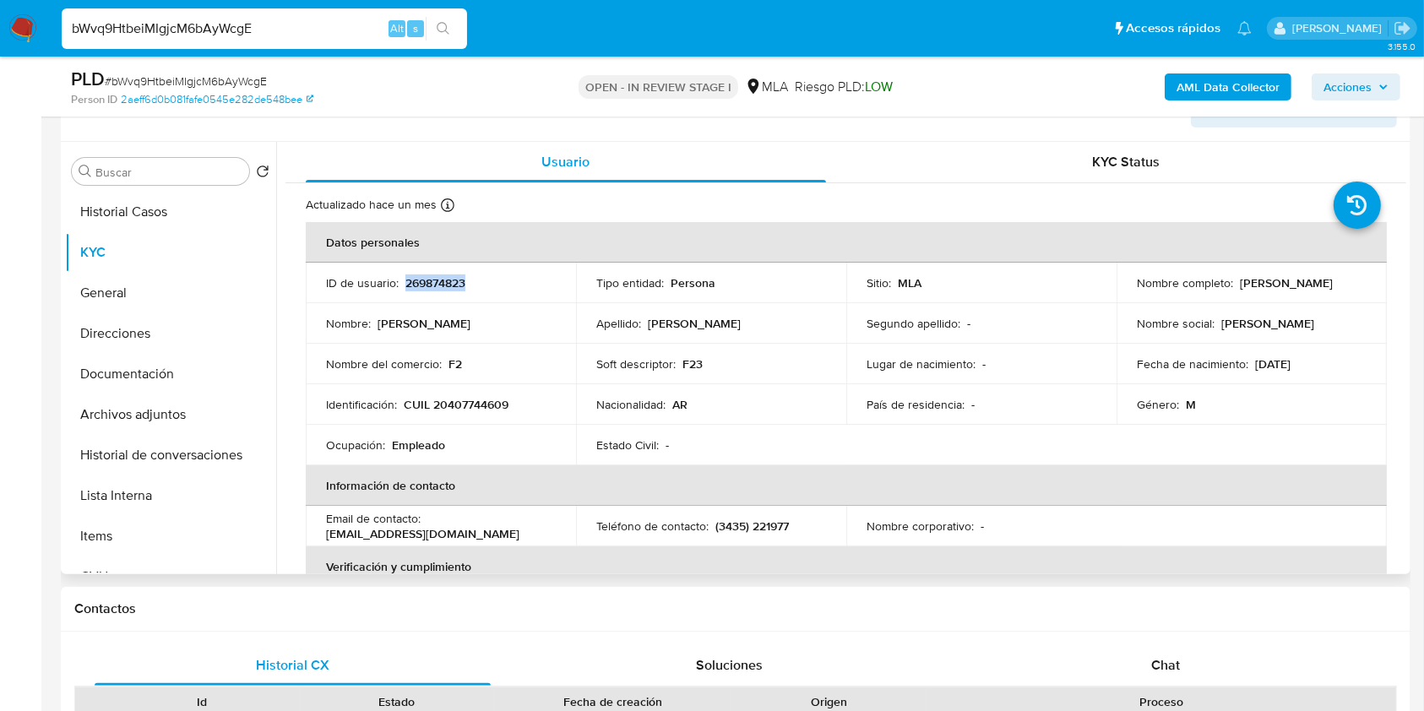
click at [431, 279] on p "269874823" at bounding box center [435, 282] width 60 height 15
copy p "269874823"
click at [187, 356] on button "Documentación" at bounding box center [164, 374] width 198 height 41
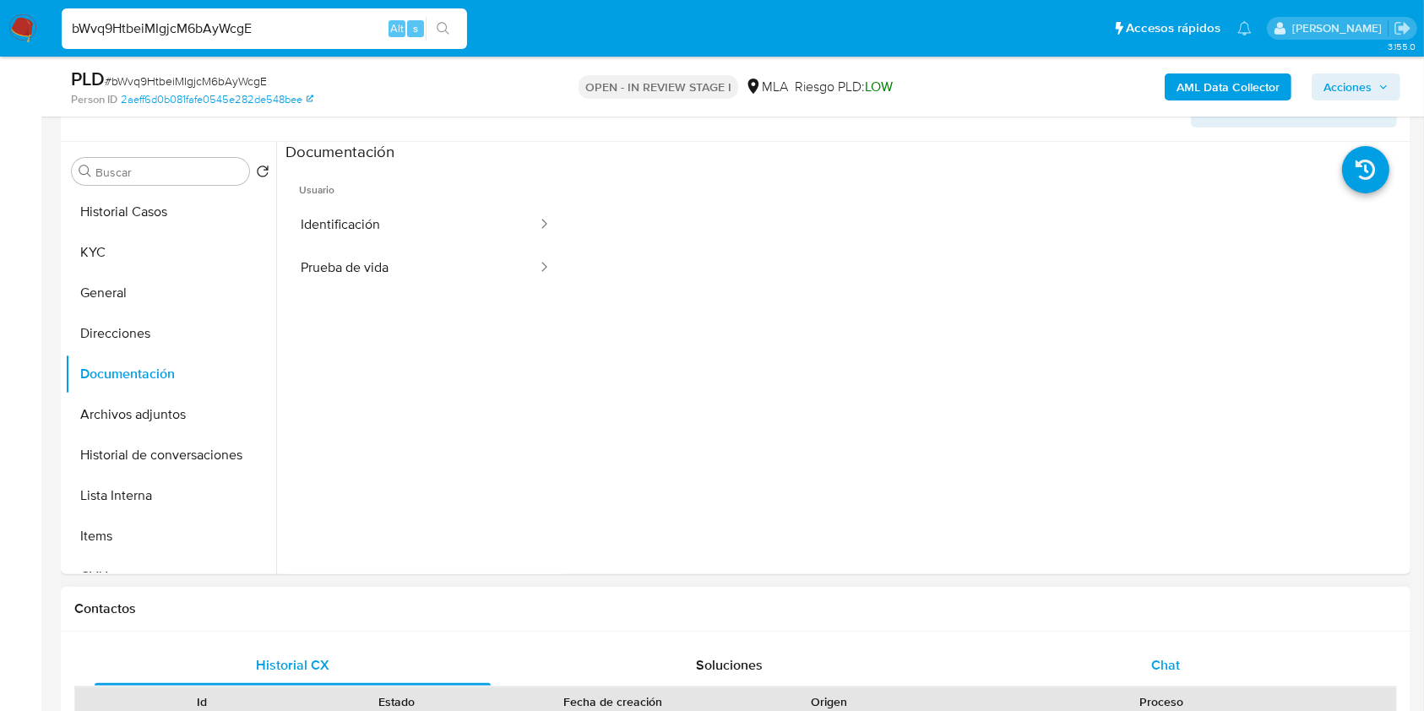
click at [1199, 661] on div "Chat" at bounding box center [1166, 665] width 396 height 41
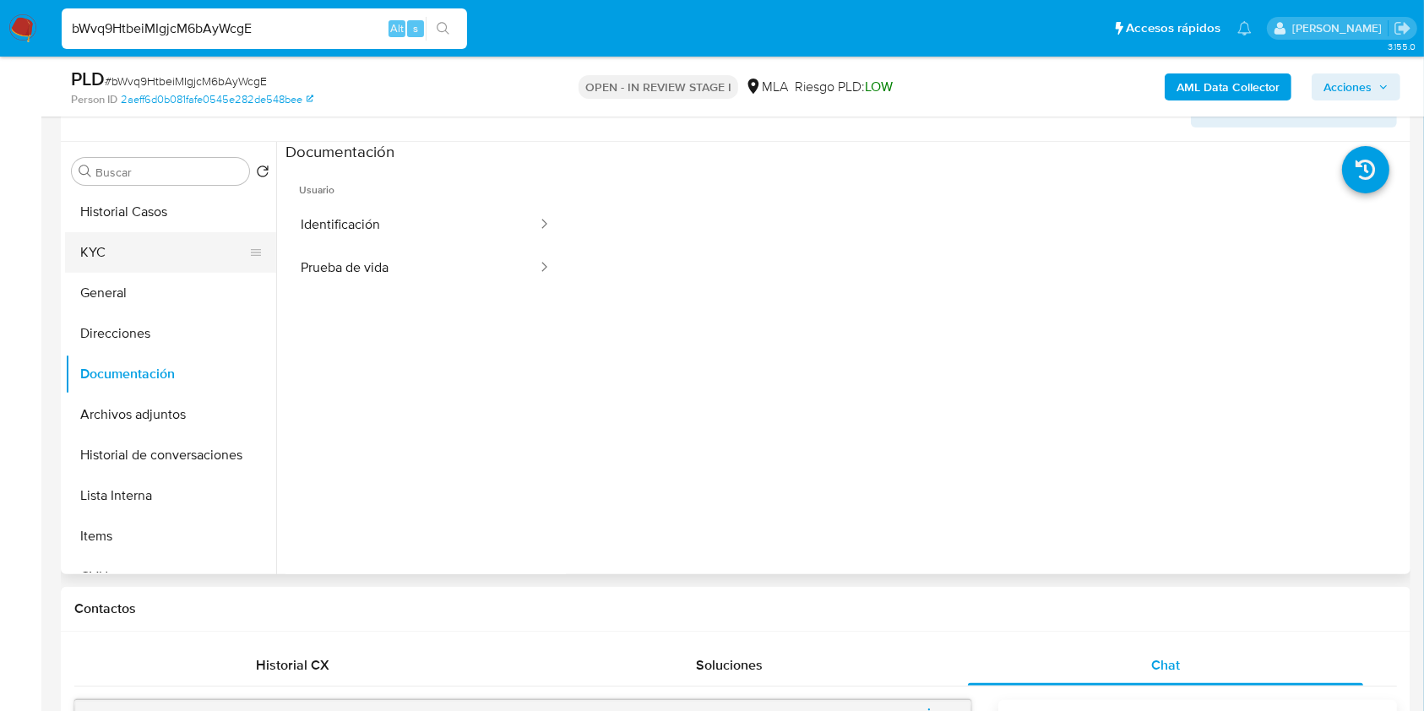
click at [122, 253] on button "KYC" at bounding box center [164, 252] width 198 height 41
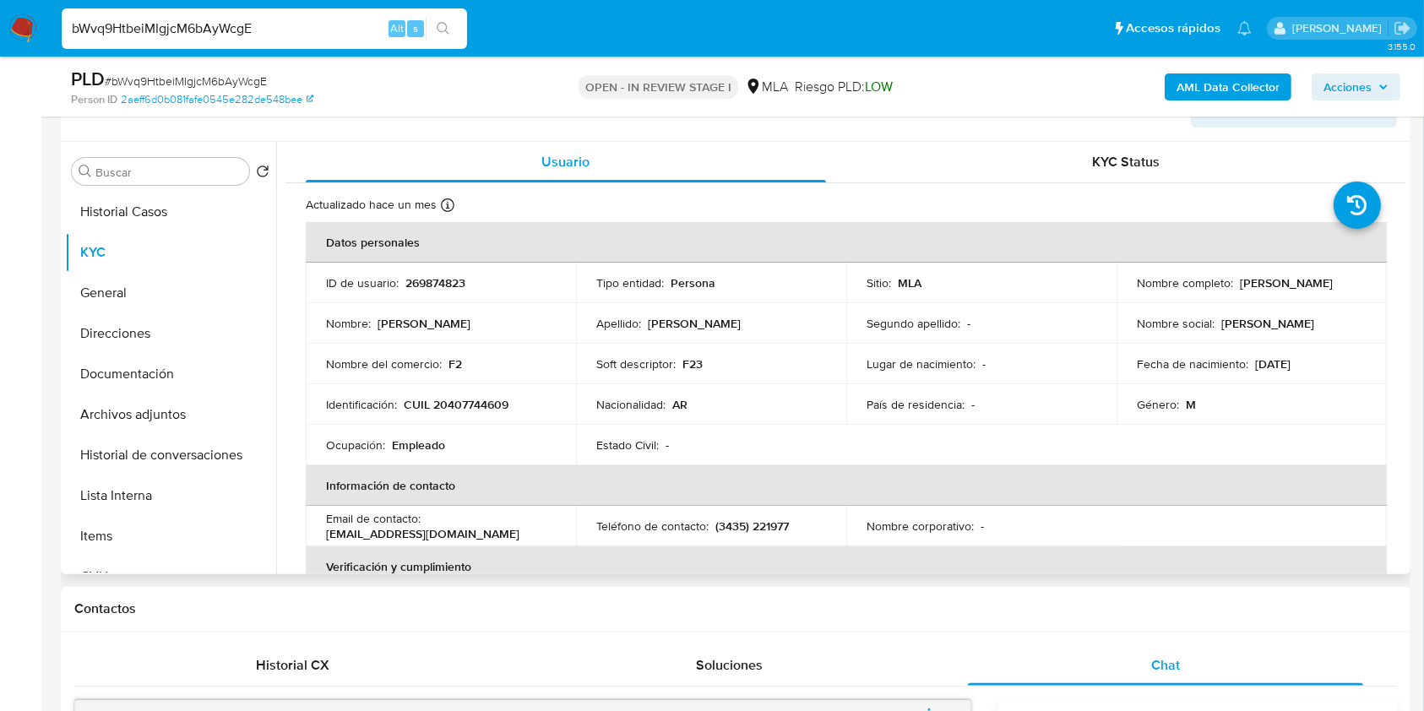
drag, startPoint x: 1135, startPoint y: 280, endPoint x: 1345, endPoint y: 287, distance: 210.4
click at [1345, 287] on div "Nombre completo : Pablo Federico Fernandez" at bounding box center [1252, 282] width 230 height 15
click at [1258, 303] on td "Nombre social : federico" at bounding box center [1251, 323] width 270 height 41
drag, startPoint x: 1130, startPoint y: 290, endPoint x: 1290, endPoint y: 291, distance: 160.5
click at [1290, 291] on div "Nombre completo : Pablo Federico Fernandez" at bounding box center [1252, 282] width 230 height 15
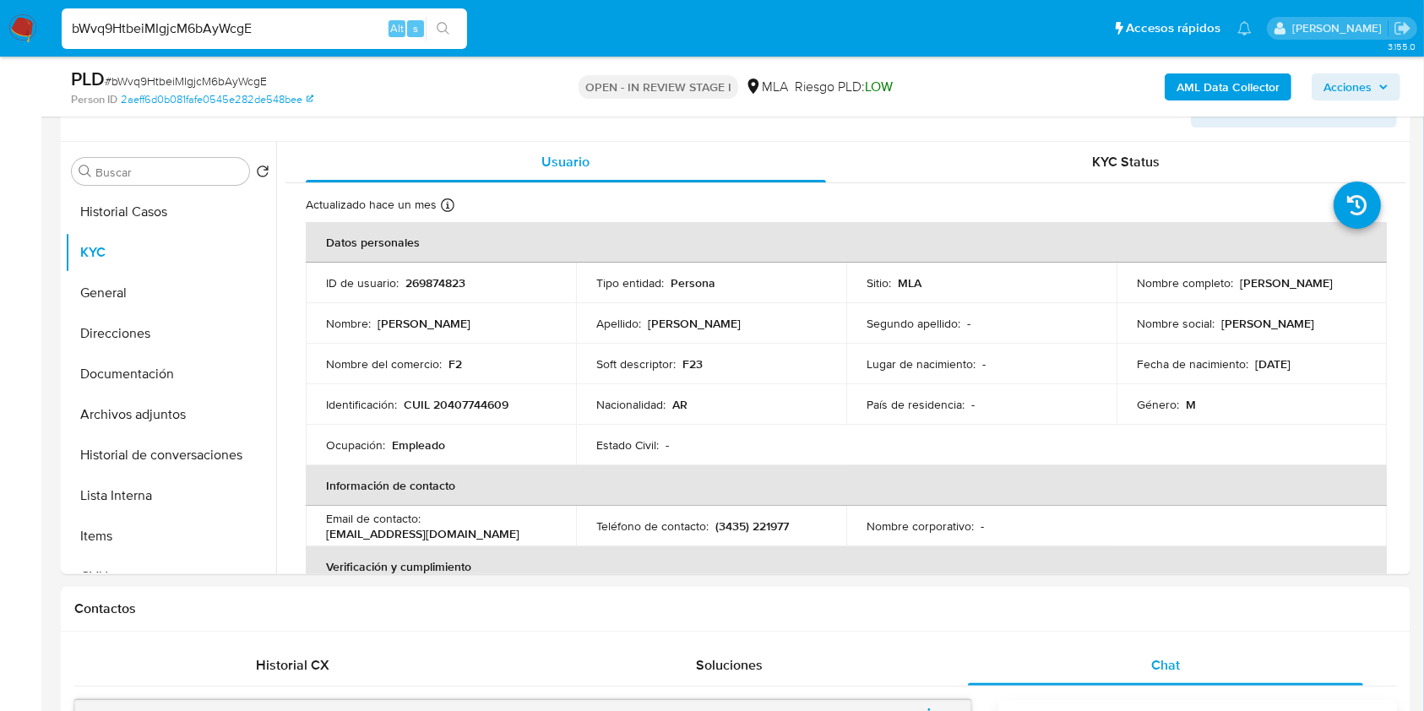
copy p "Pablo Federico Fernandez"
click at [468, 410] on p "CUIL 20407744609" at bounding box center [456, 404] width 105 height 15
copy p "20407744609"
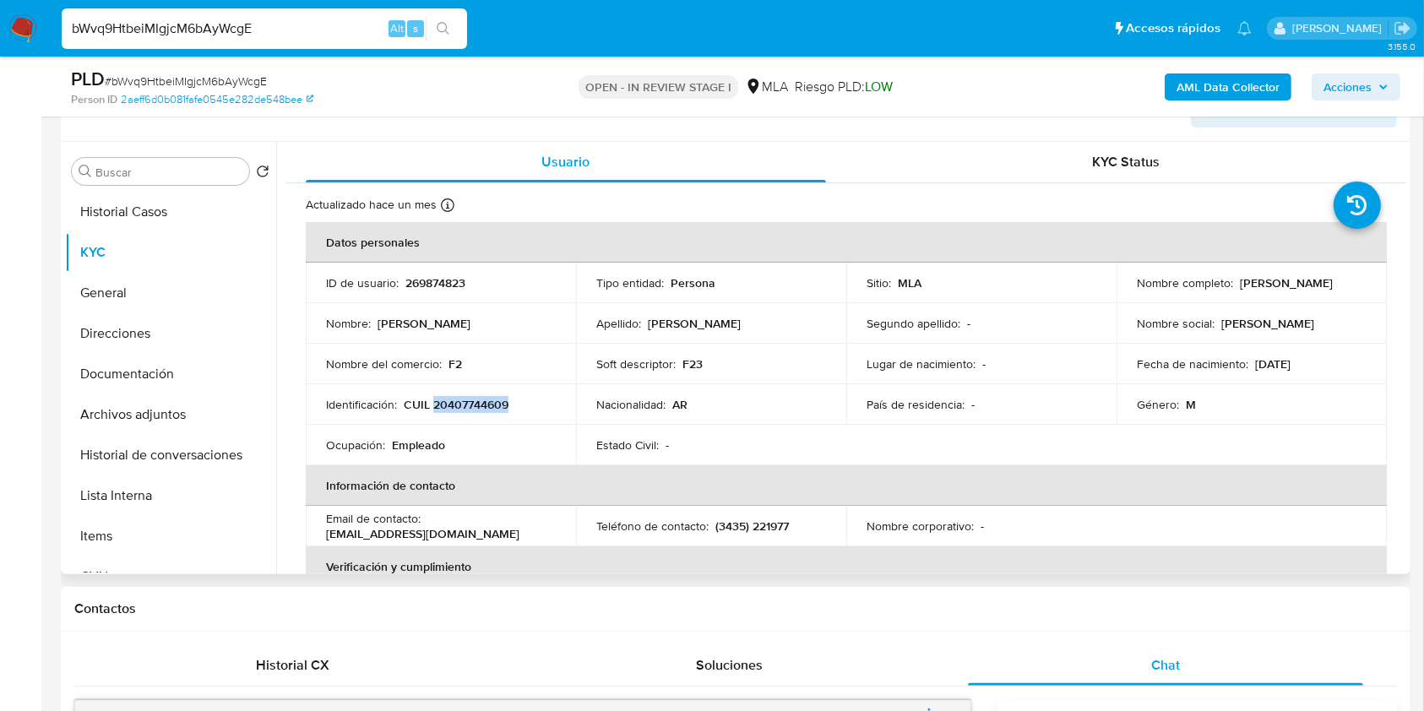
click at [478, 397] on p "CUIL 20407744609" at bounding box center [456, 404] width 105 height 15
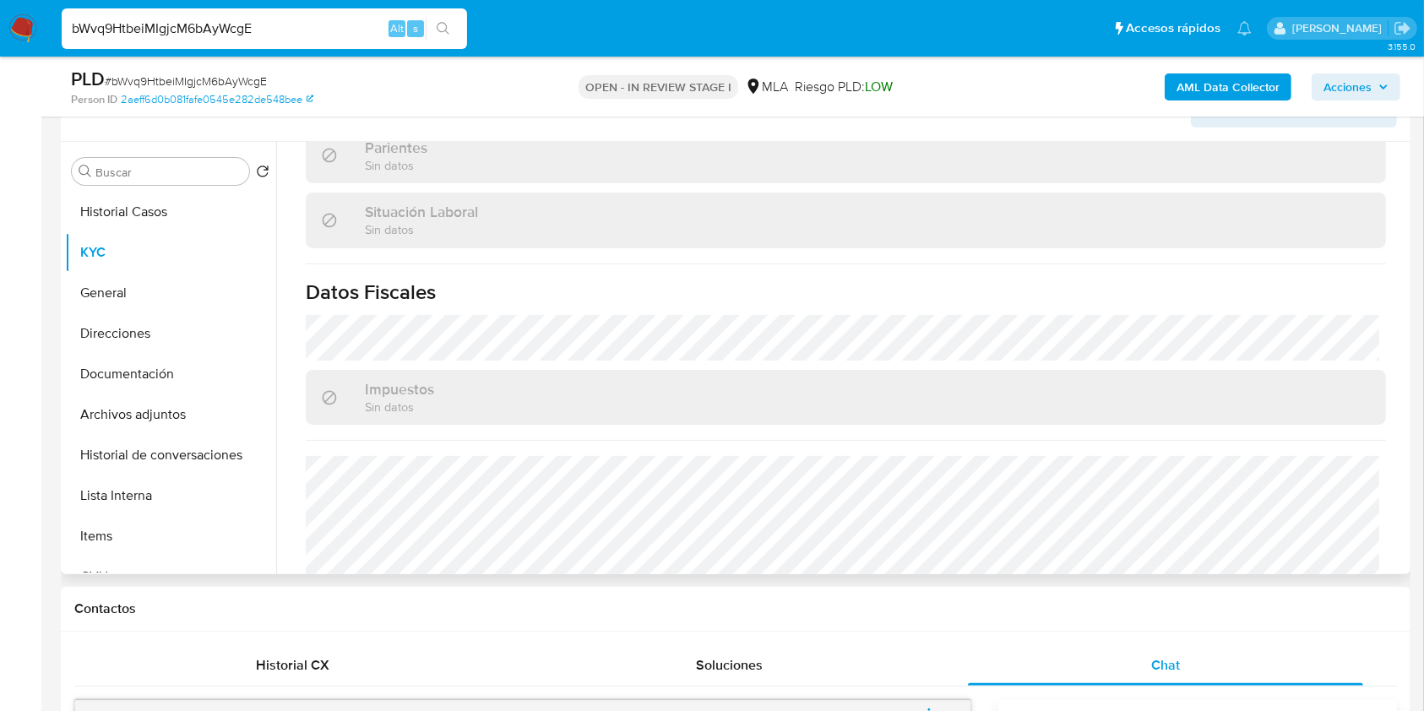
scroll to position [889, 0]
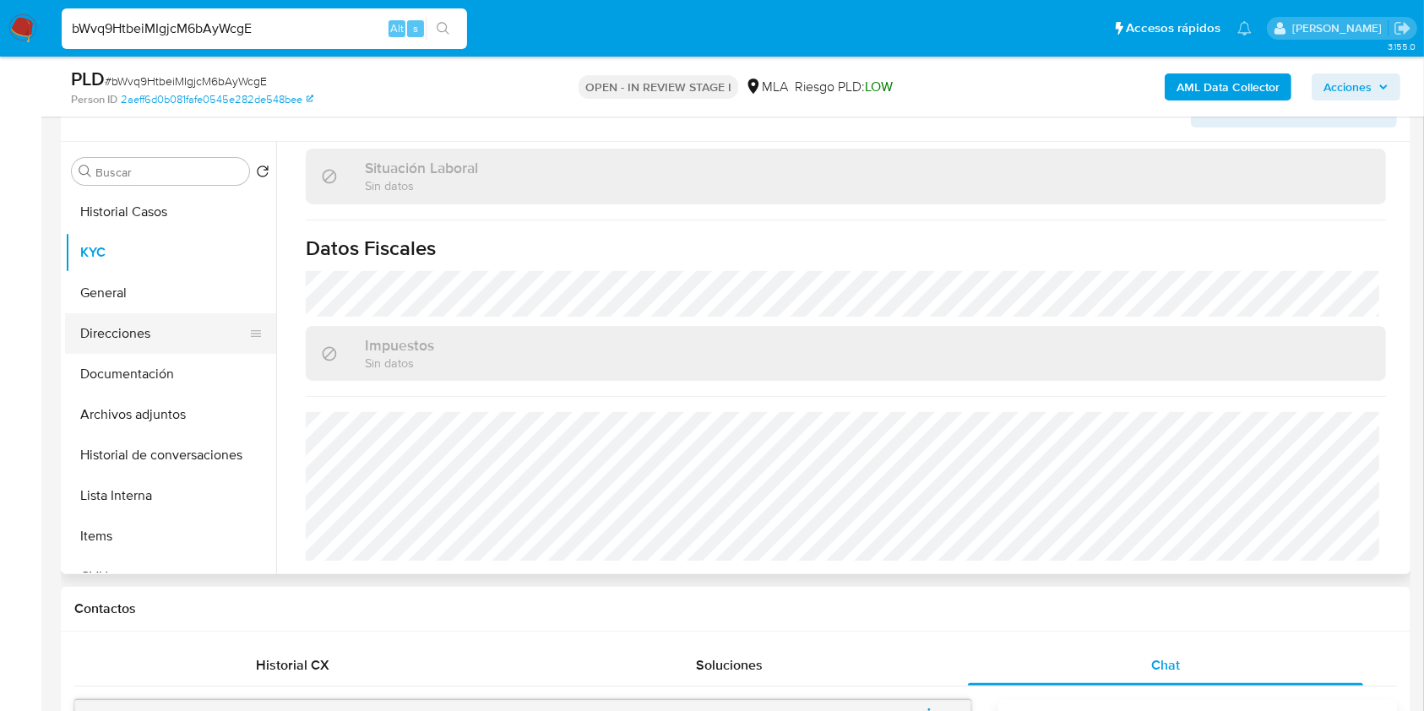
click at [184, 329] on button "Direcciones" at bounding box center [164, 333] width 198 height 41
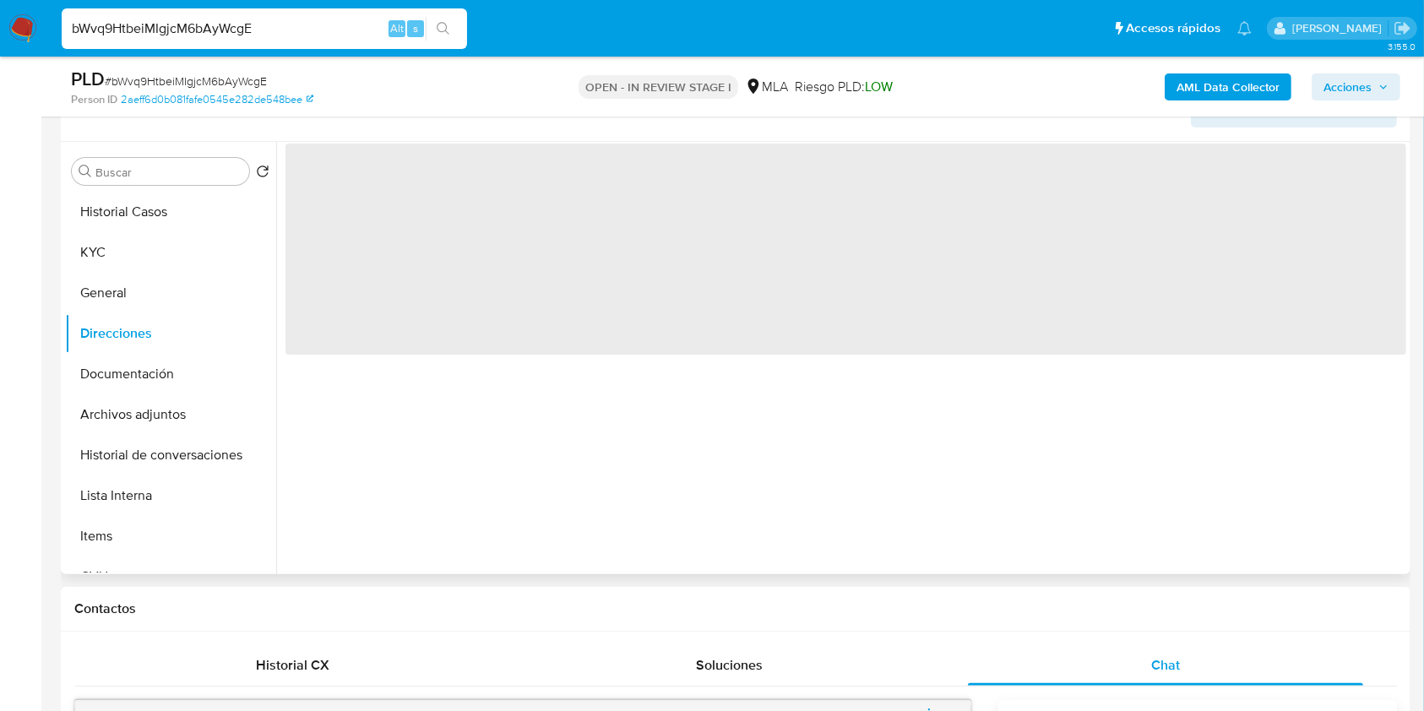
scroll to position [0, 0]
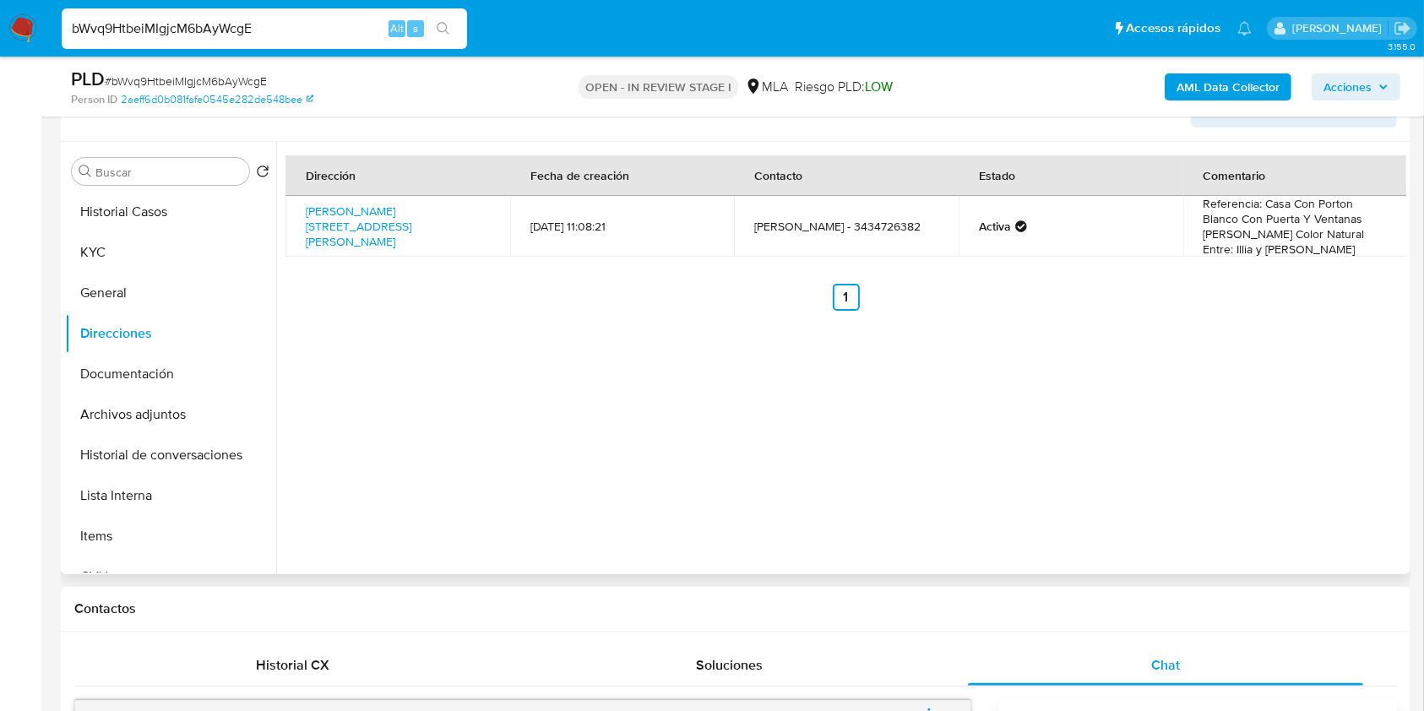
drag, startPoint x: 356, startPoint y: 223, endPoint x: 304, endPoint y: 214, distance: 53.2
click at [304, 214] on td "Calle Feliciano 470, Paraná, Entre Ríos, 3100, Argentina 470" at bounding box center [397, 226] width 225 height 61
copy link "Calle Feliciano 470, Paraná, Entre Ríos, 3100, Argentina 470"
click at [122, 243] on button "KYC" at bounding box center [164, 252] width 198 height 41
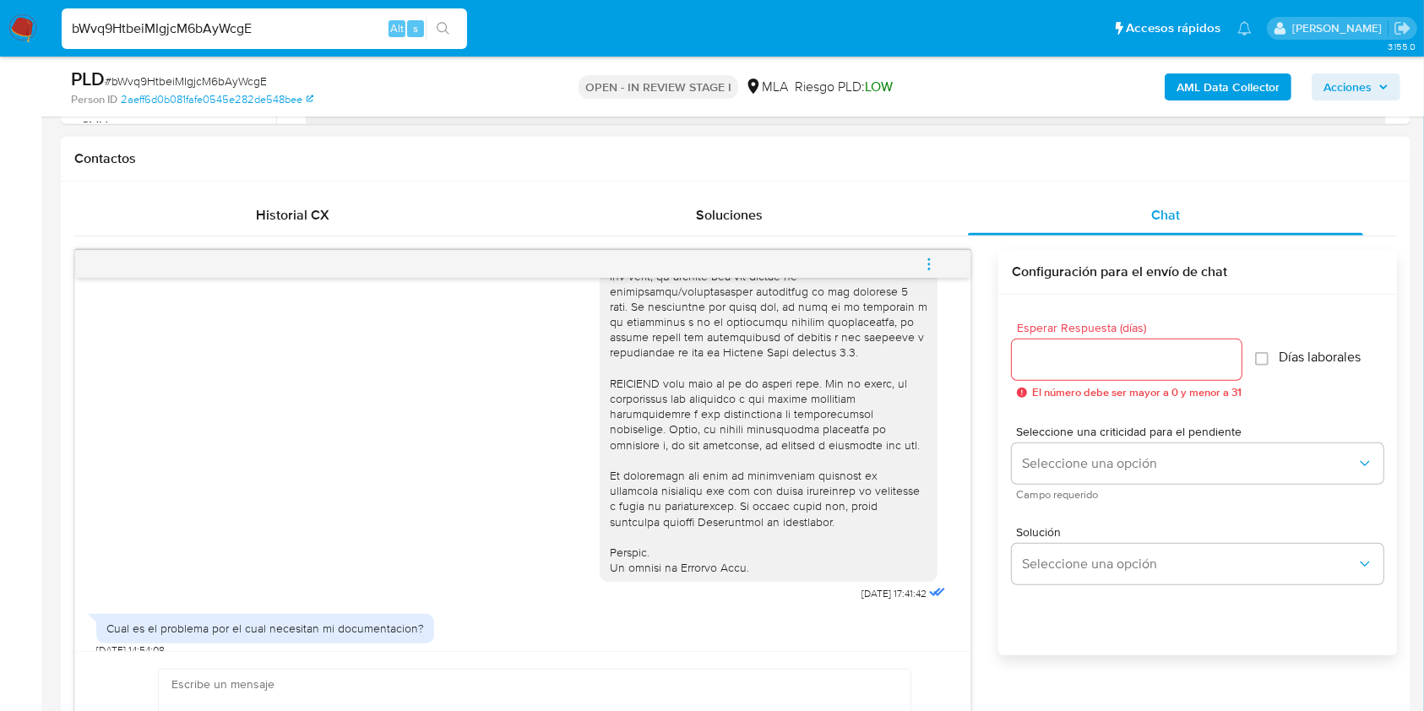
scroll to position [649, 0]
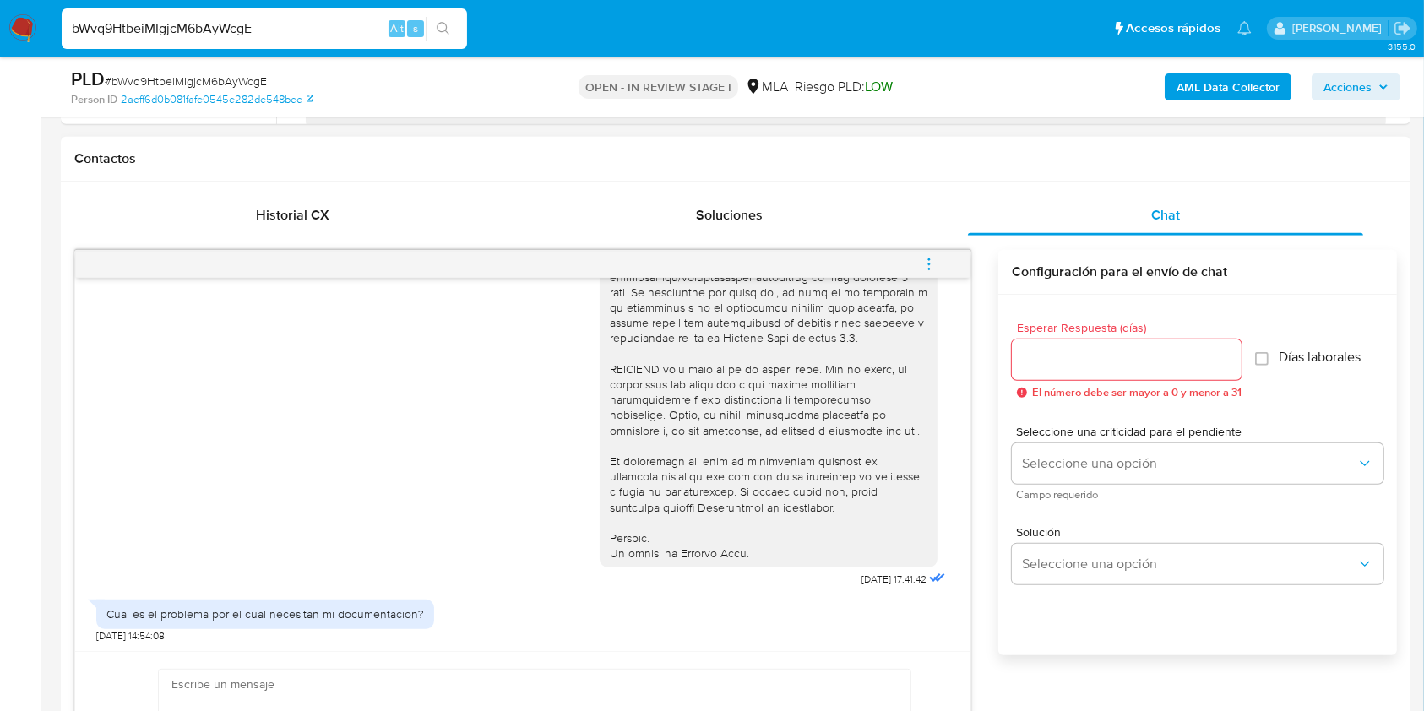
click at [938, 262] on button "menu-action" at bounding box center [929, 264] width 56 height 41
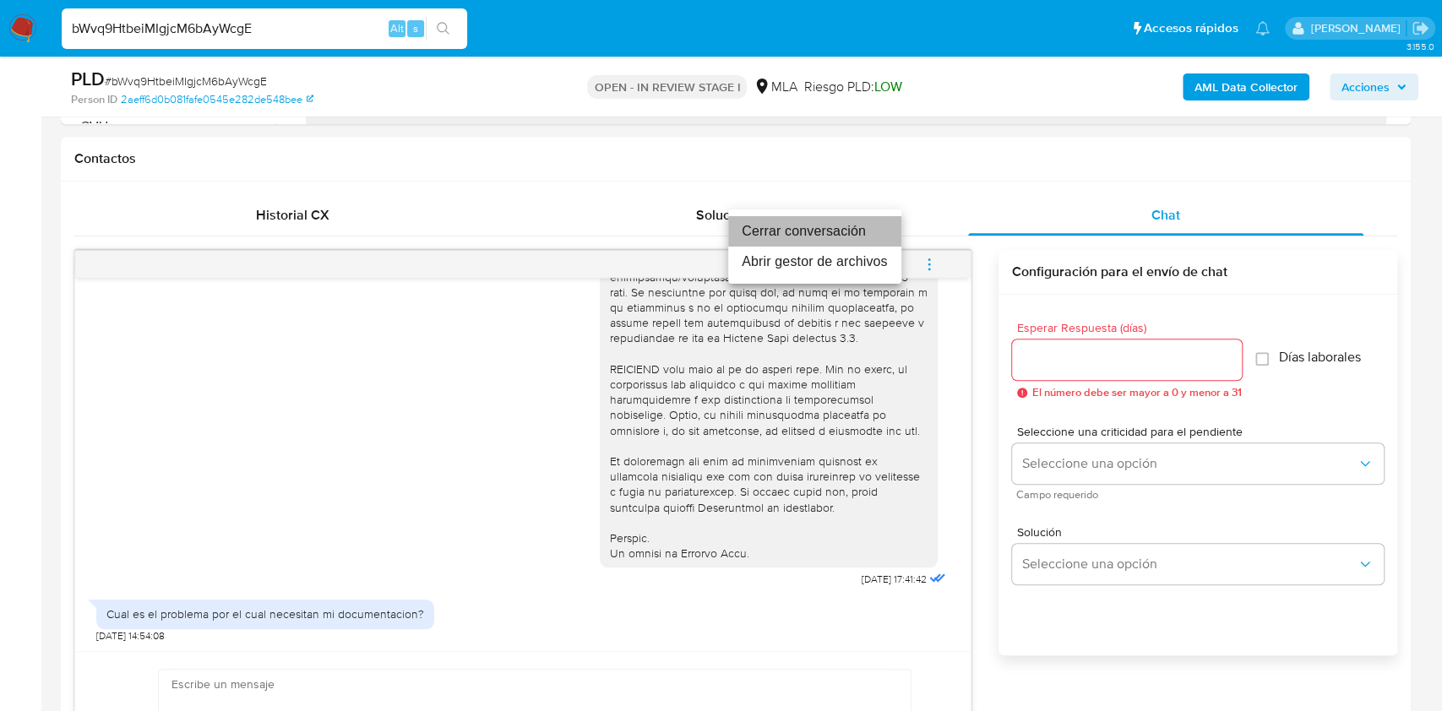
click at [763, 226] on li "Cerrar conversación" at bounding box center [814, 231] width 173 height 30
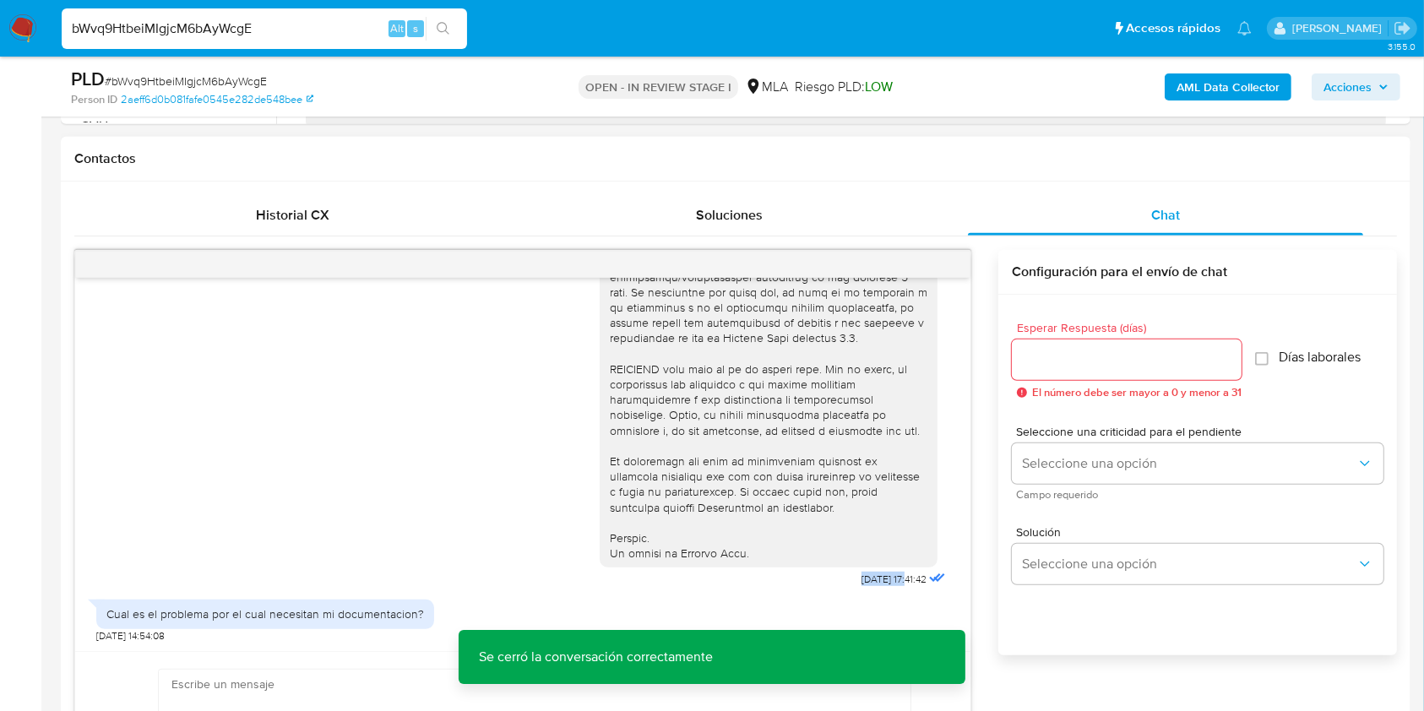
drag, startPoint x: 826, startPoint y: 575, endPoint x: 875, endPoint y: 573, distance: 49.0
click at [875, 573] on div "18/08/2025 17:41:42" at bounding box center [775, 129] width 350 height 925
drag, startPoint x: 854, startPoint y: 605, endPoint x: 831, endPoint y: 588, distance: 28.4
click at [852, 604] on div "Cual es el problema por el cual necesitan mi documentacion? 20/08/2025 14:54:08" at bounding box center [522, 616] width 853 height 51
drag, startPoint x: 822, startPoint y: 578, endPoint x: 868, endPoint y: 604, distance: 52.9
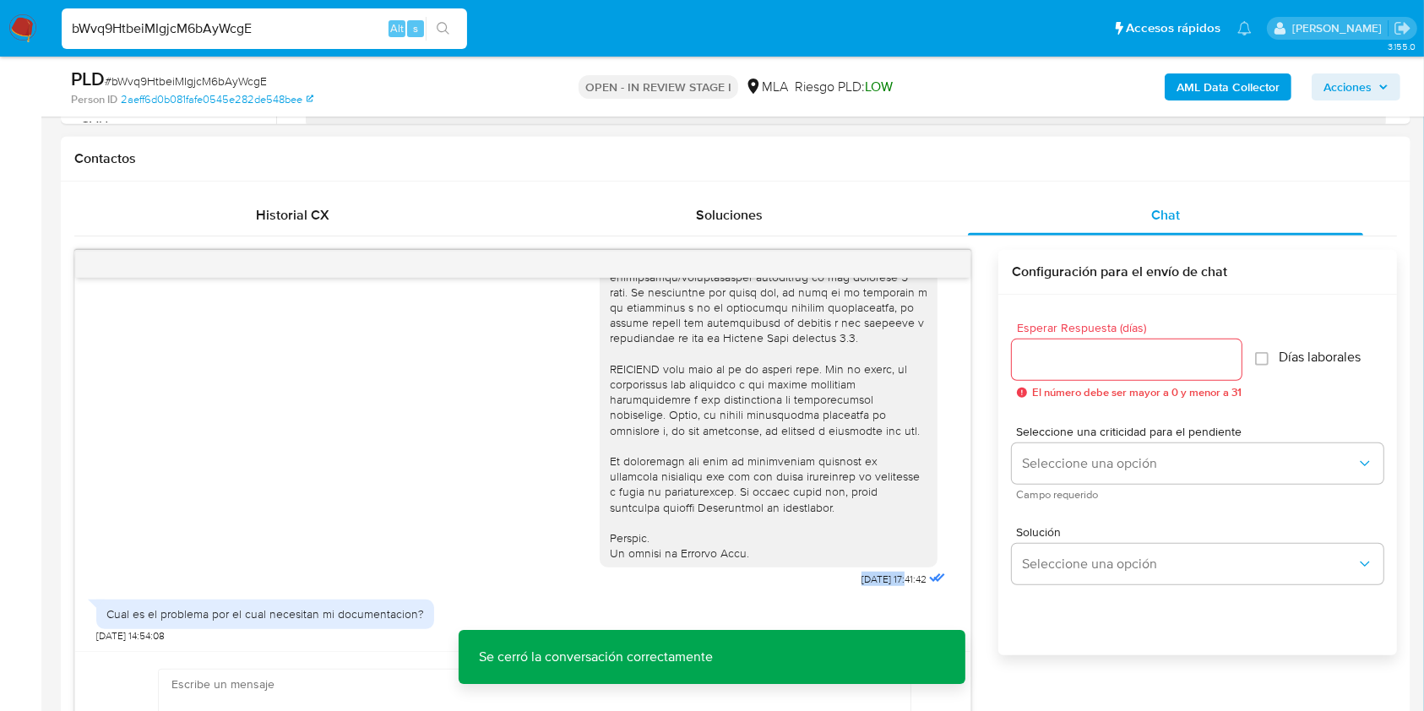
click at [874, 577] on div "18/08/2025 17:41:42" at bounding box center [775, 129] width 350 height 925
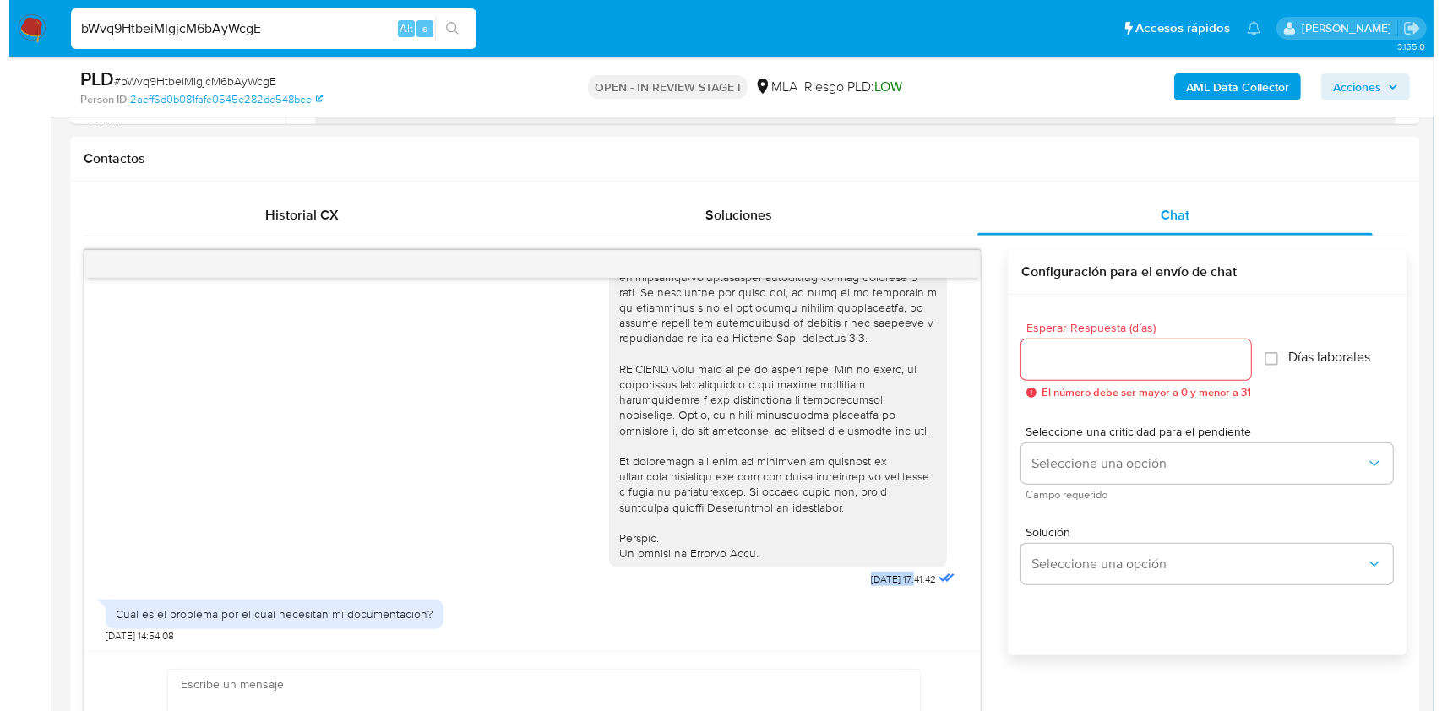
scroll to position [2970, 0]
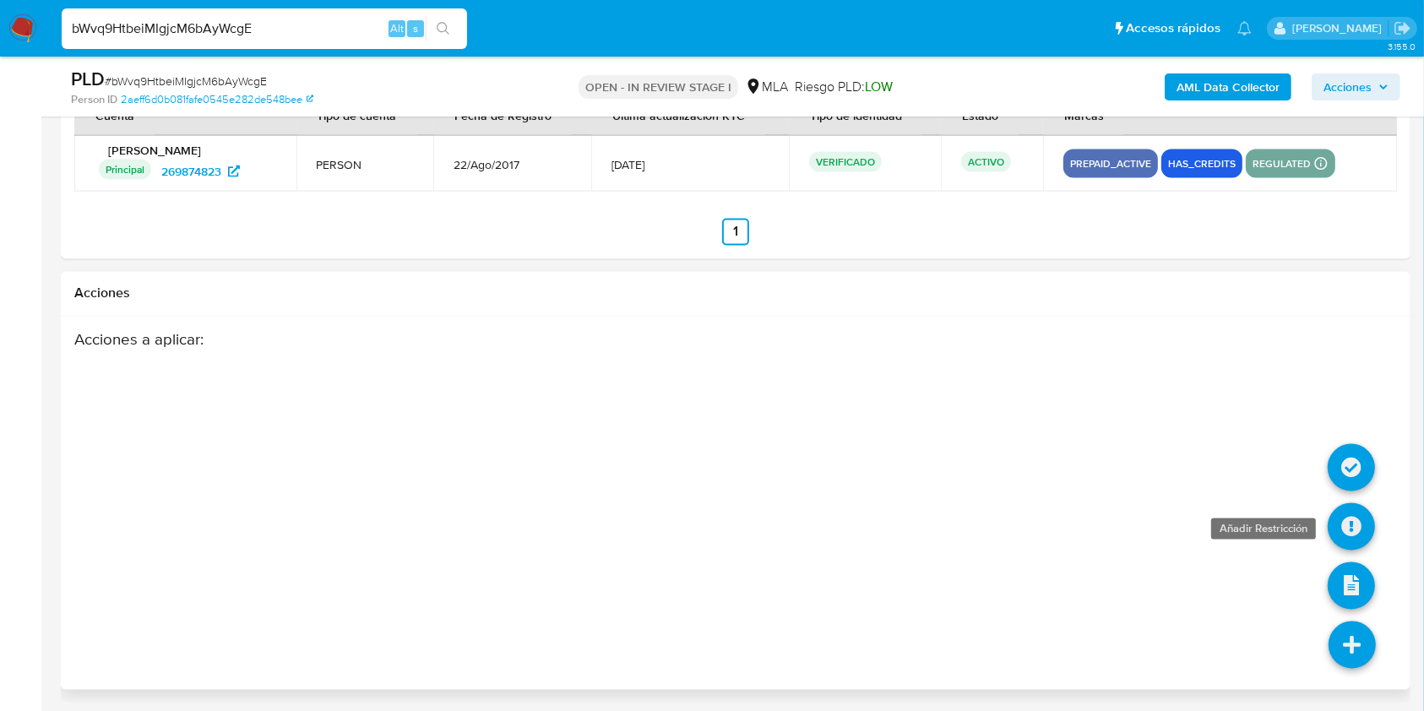
click at [1349, 508] on icon at bounding box center [1351, 526] width 47 height 47
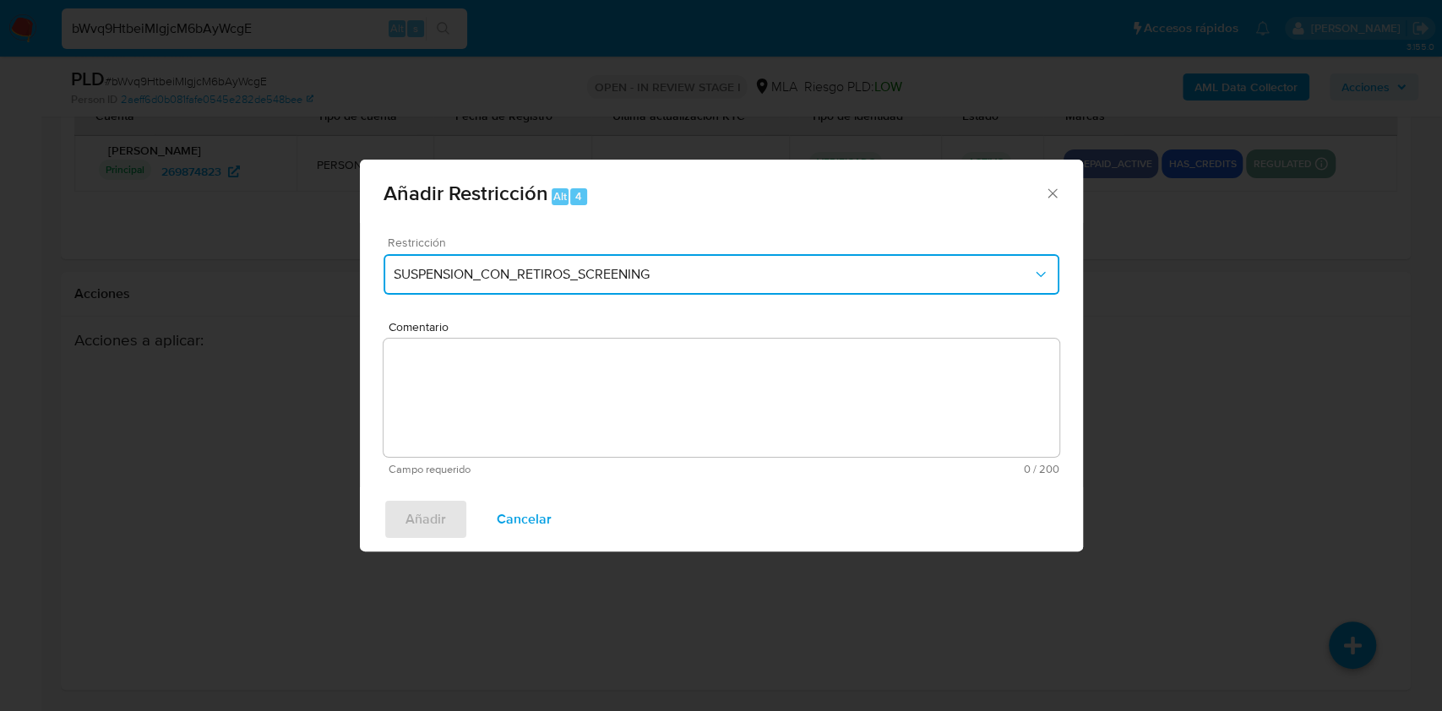
click at [446, 266] on span "SUSPENSION_CON_RETIROS_SCREENING" at bounding box center [713, 274] width 638 height 17
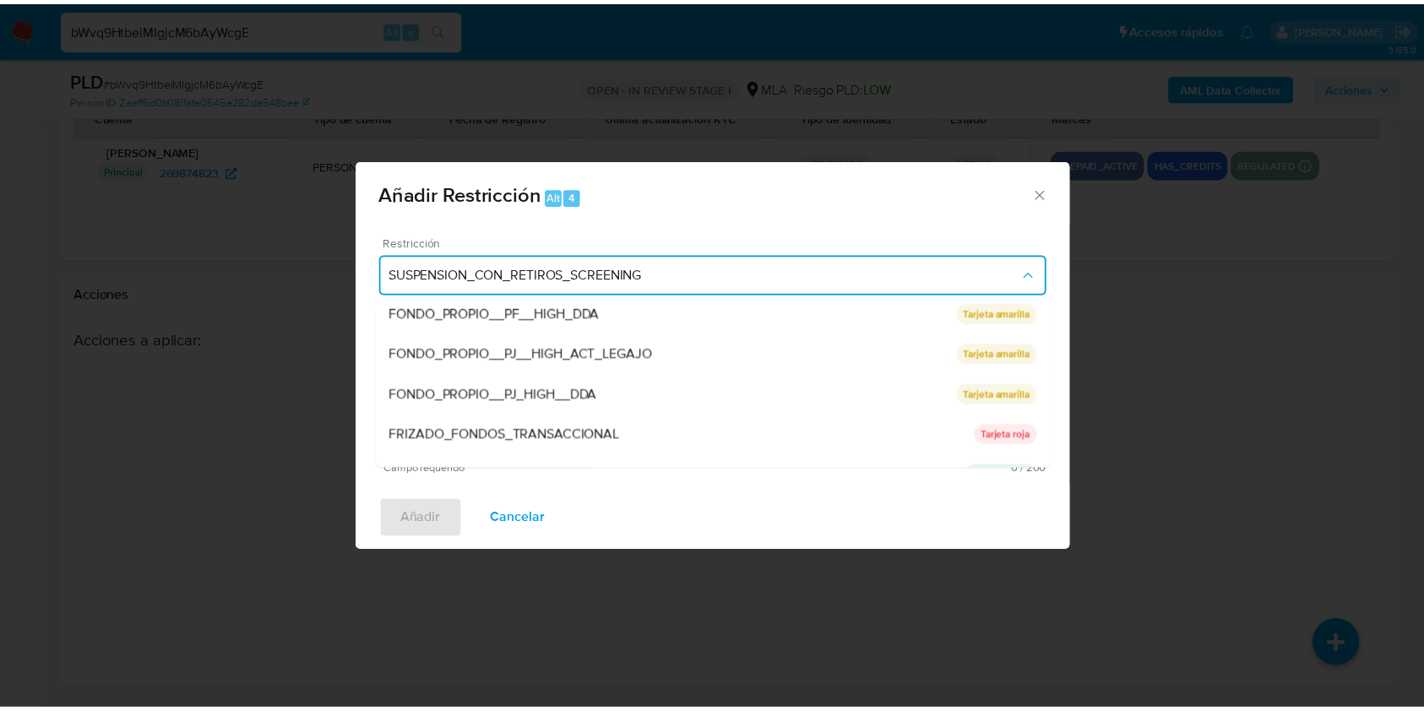
scroll to position [358, 0]
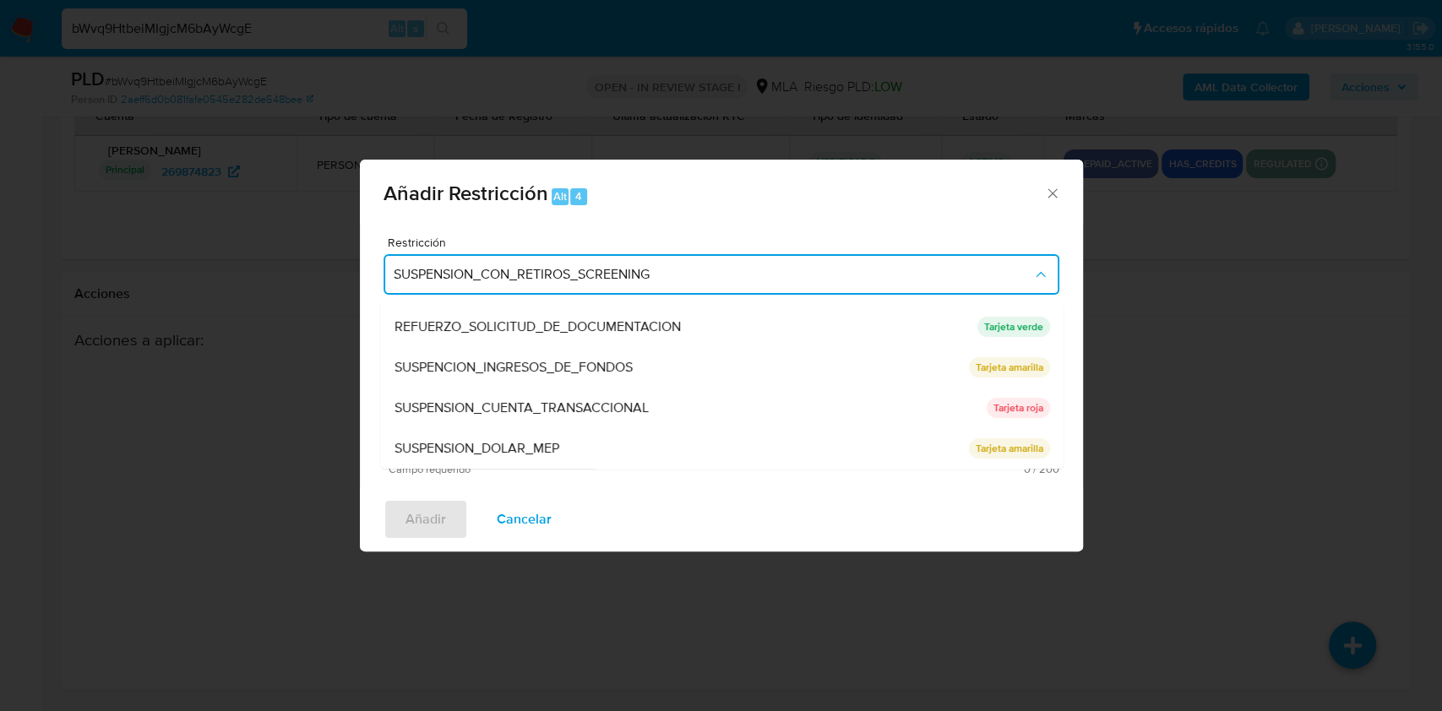
click at [526, 415] on span "SUSPENSION_CUENTA_TRANSACCIONAL" at bounding box center [521, 407] width 254 height 17
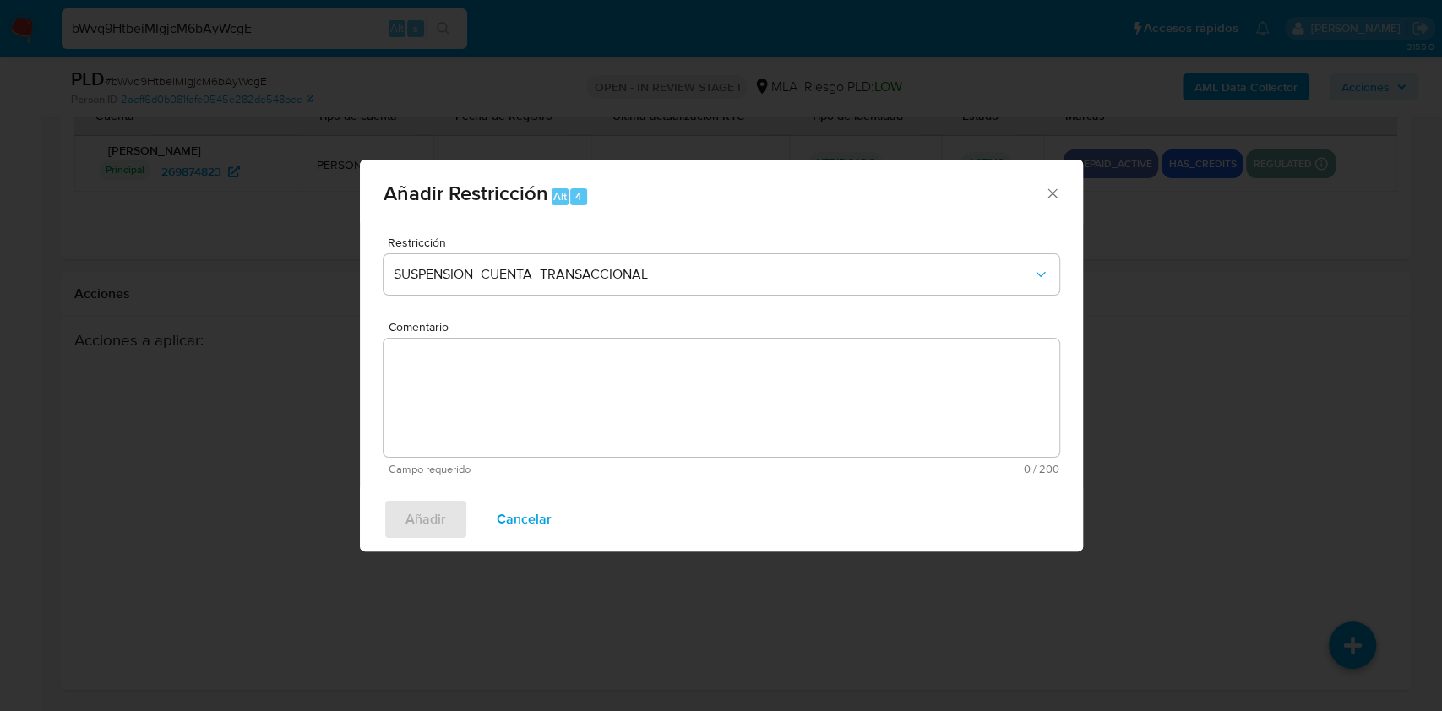
click at [617, 416] on textarea "Comentario" at bounding box center [721, 398] width 676 height 118
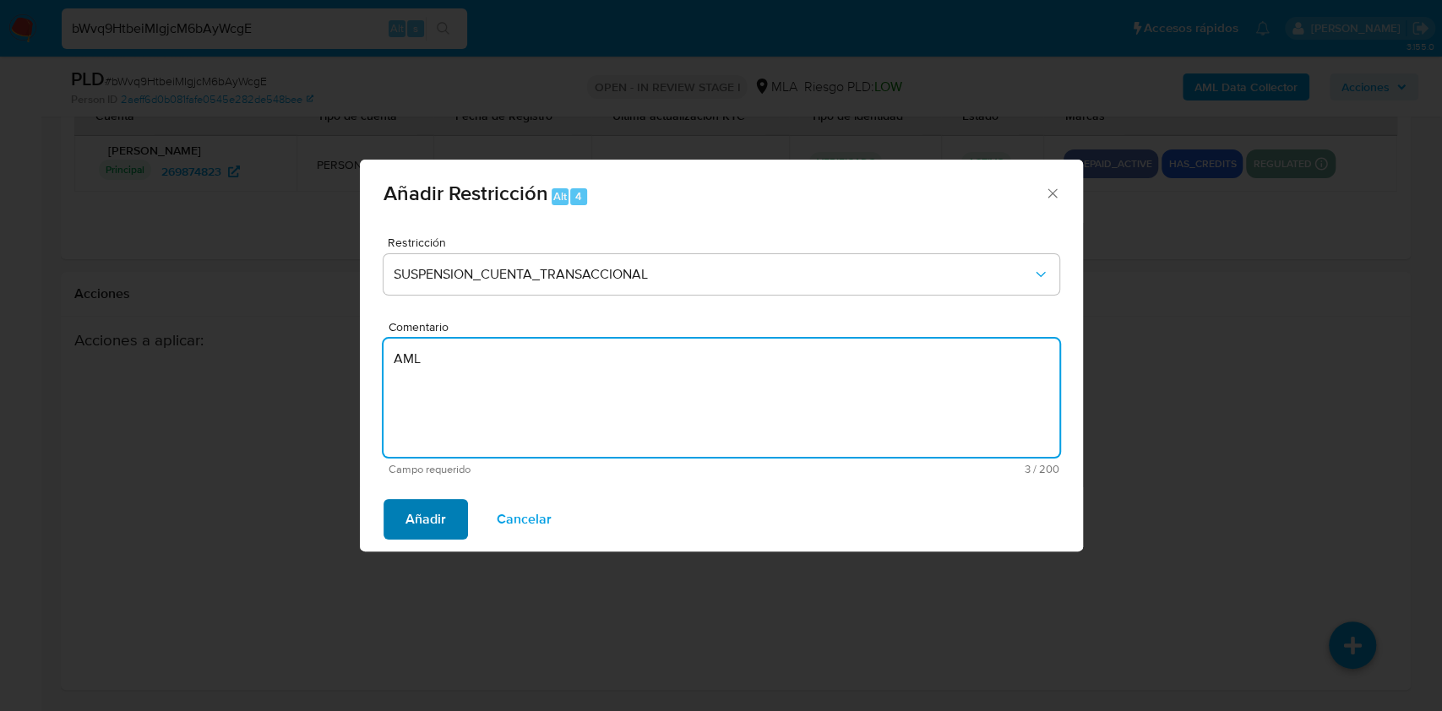
type textarea "AML"
click at [405, 508] on span "Añadir" at bounding box center [425, 519] width 41 height 37
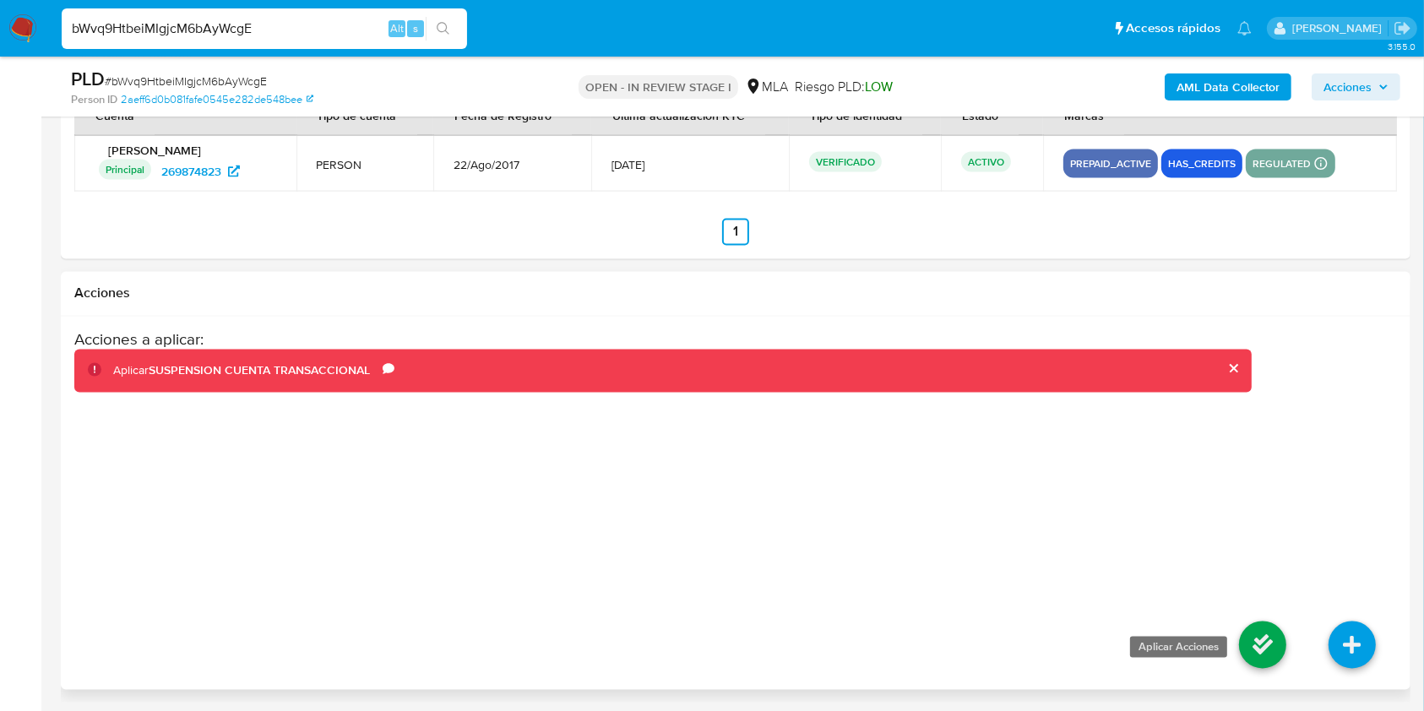
click at [1263, 633] on icon at bounding box center [1262, 645] width 47 height 47
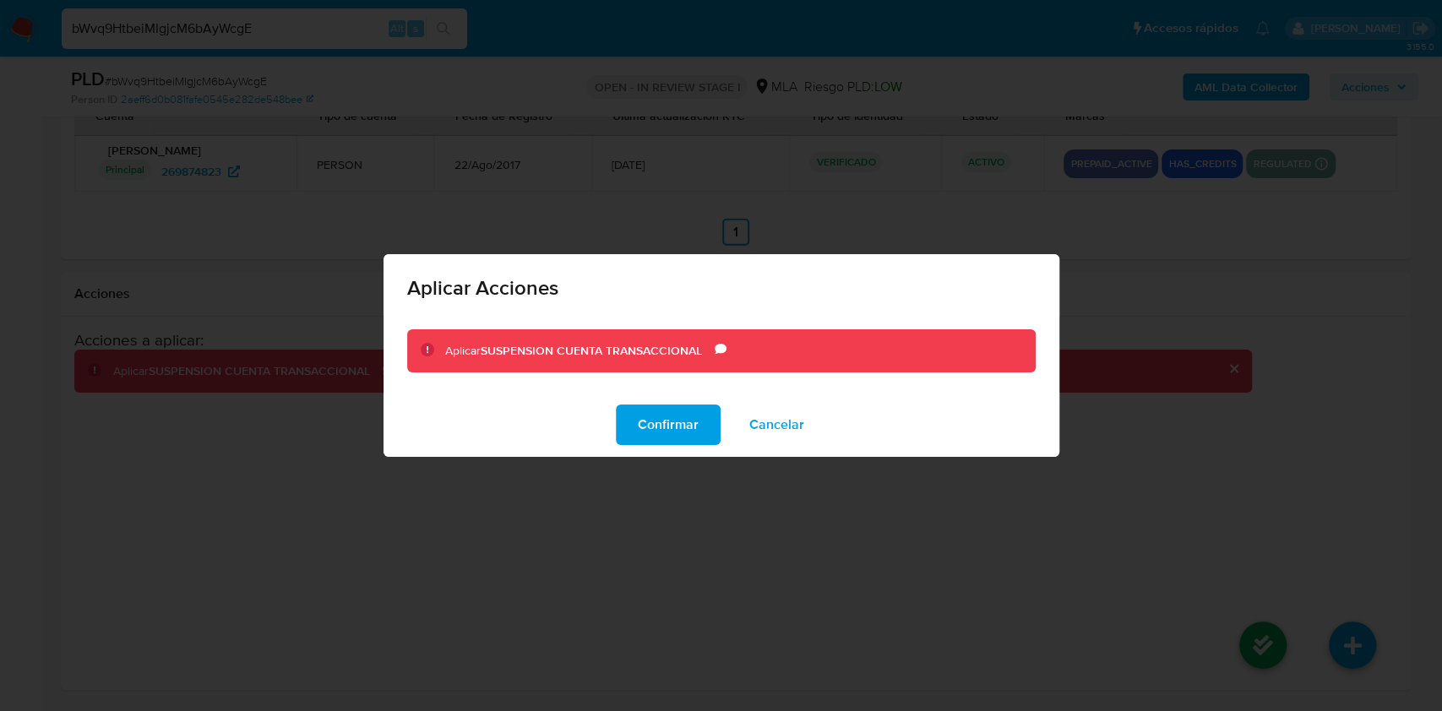
click at [662, 422] on span "Confirmar" at bounding box center [668, 424] width 61 height 37
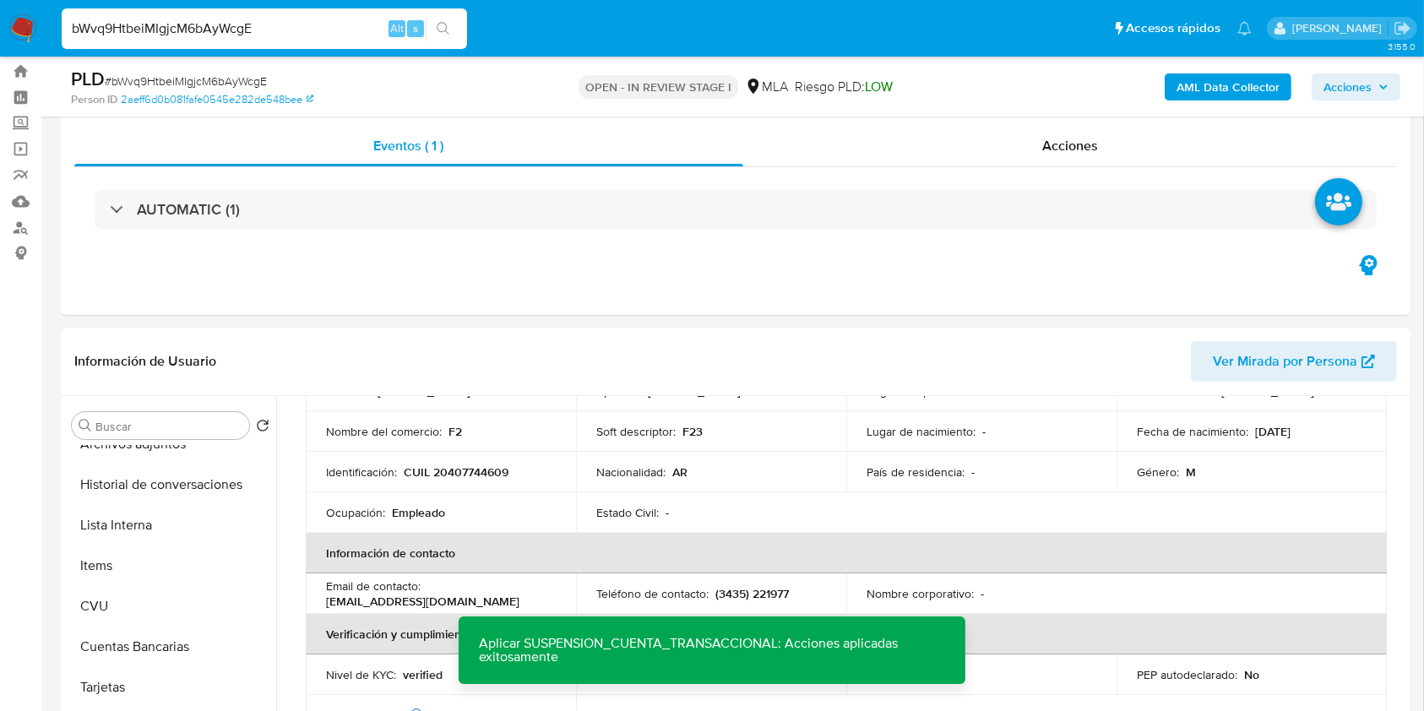
scroll to position [0, 0]
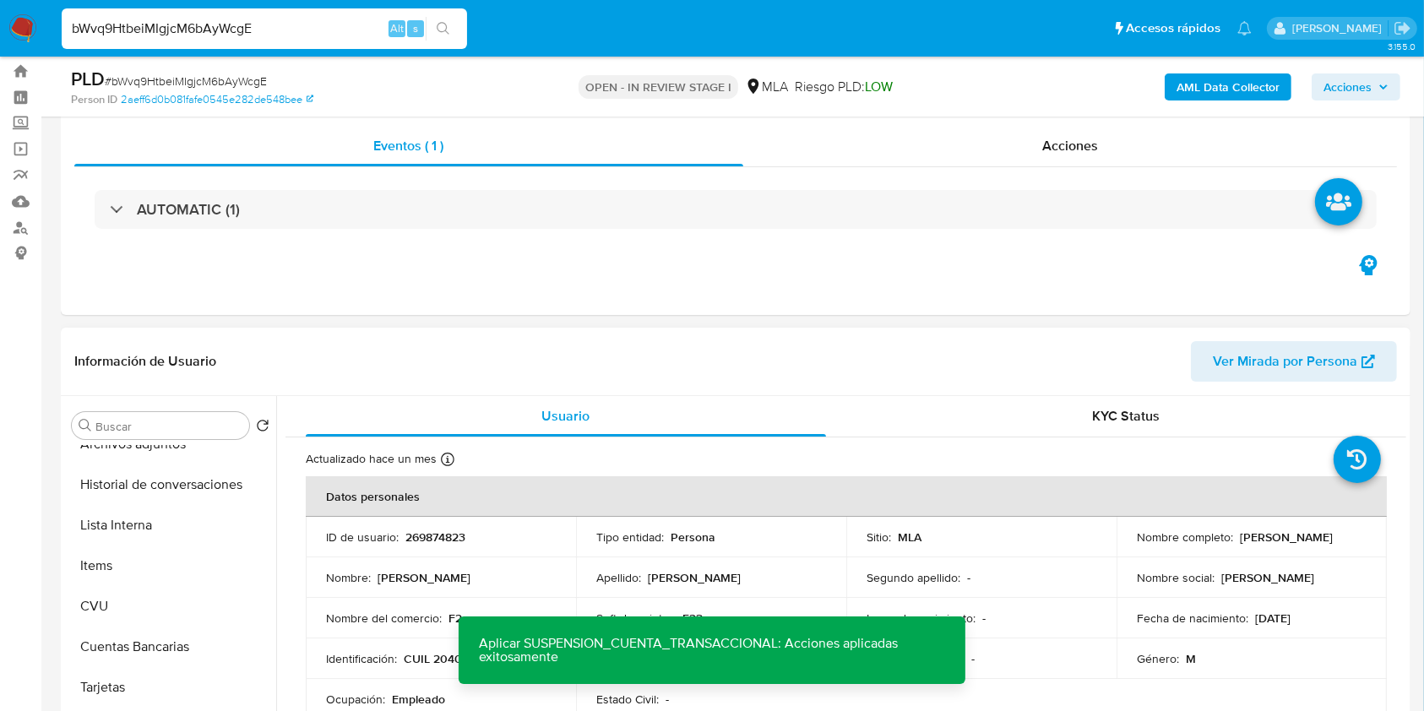
click at [444, 545] on td "ID de usuario : 269874823" at bounding box center [441, 537] width 270 height 41
click at [443, 533] on p "269874823" at bounding box center [435, 536] width 60 height 15
click at [257, 71] on div "PLD # bWvq9HtbeiMIgjcM6bAyWcgE" at bounding box center [289, 79] width 437 height 25
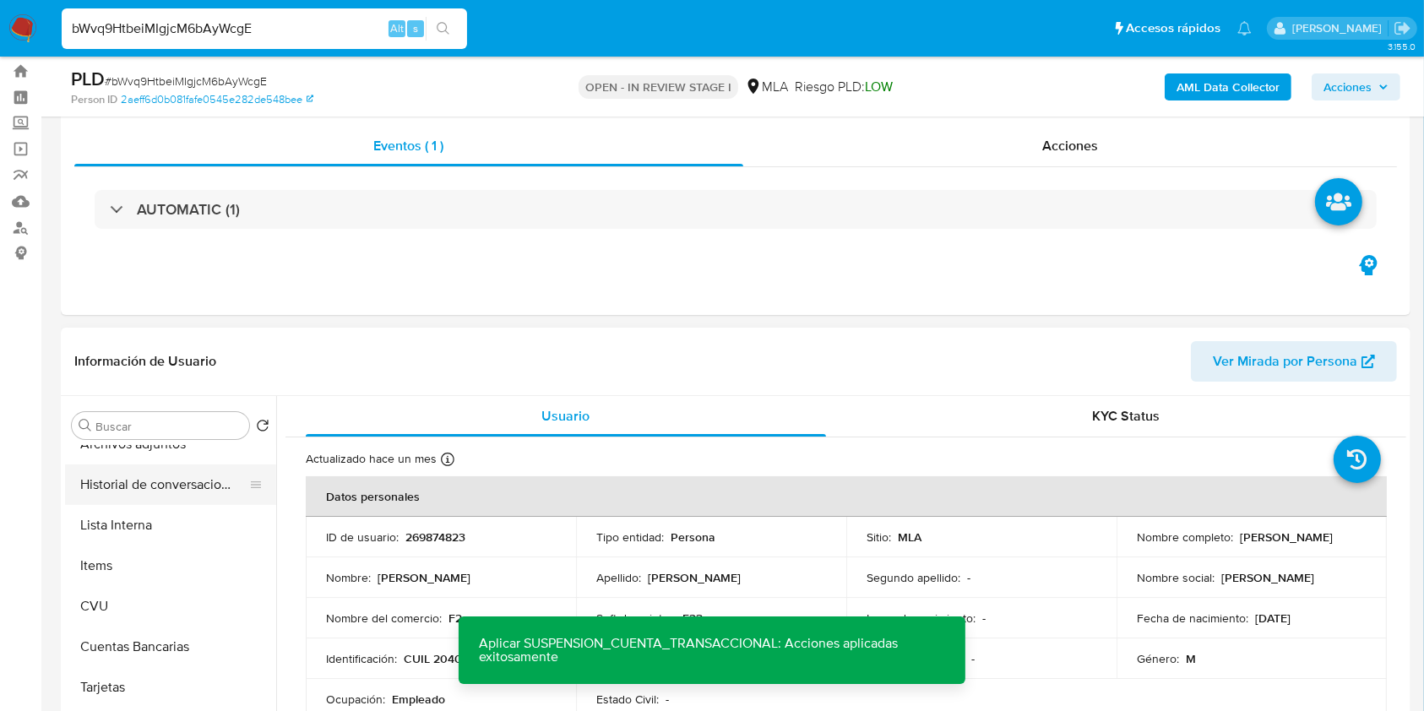
click at [174, 481] on button "Historial de conversaciones" at bounding box center [164, 484] width 198 height 41
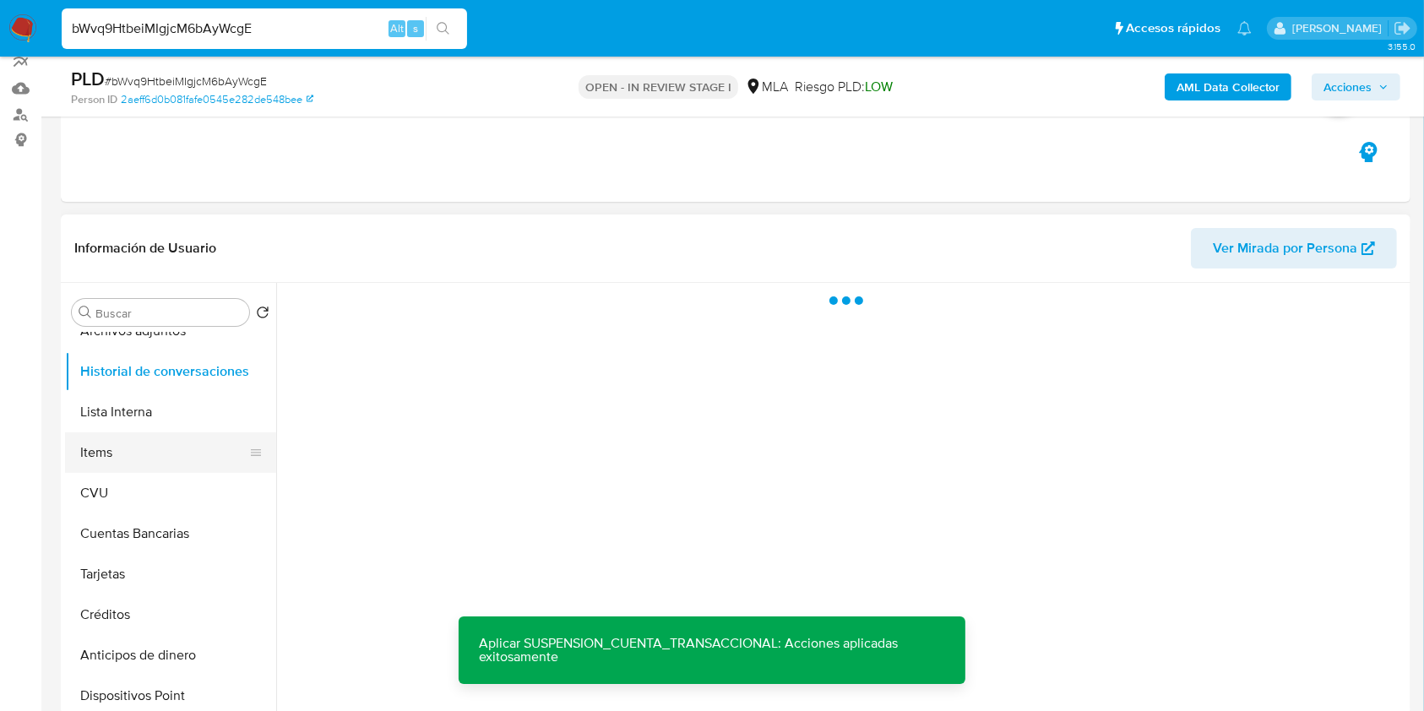
scroll to position [112, 0]
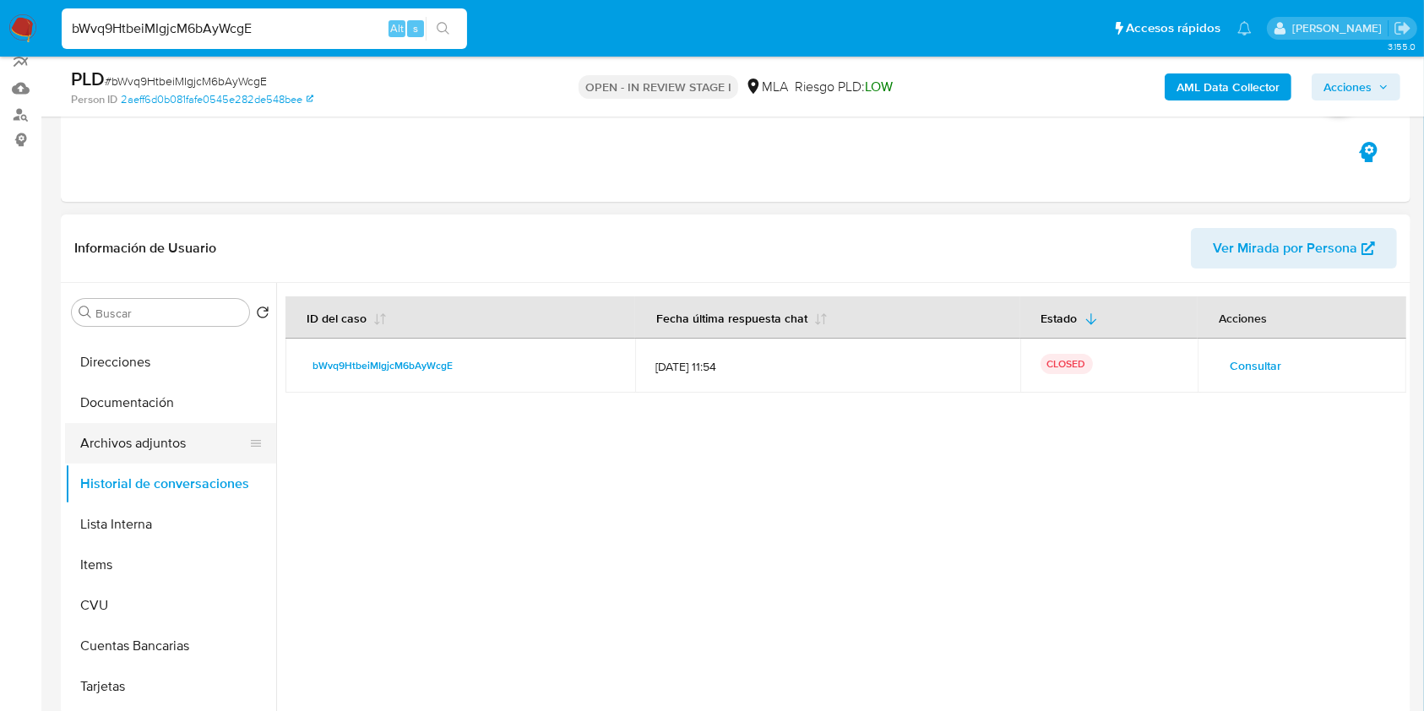
click at [155, 445] on button "Archivos adjuntos" at bounding box center [164, 443] width 198 height 41
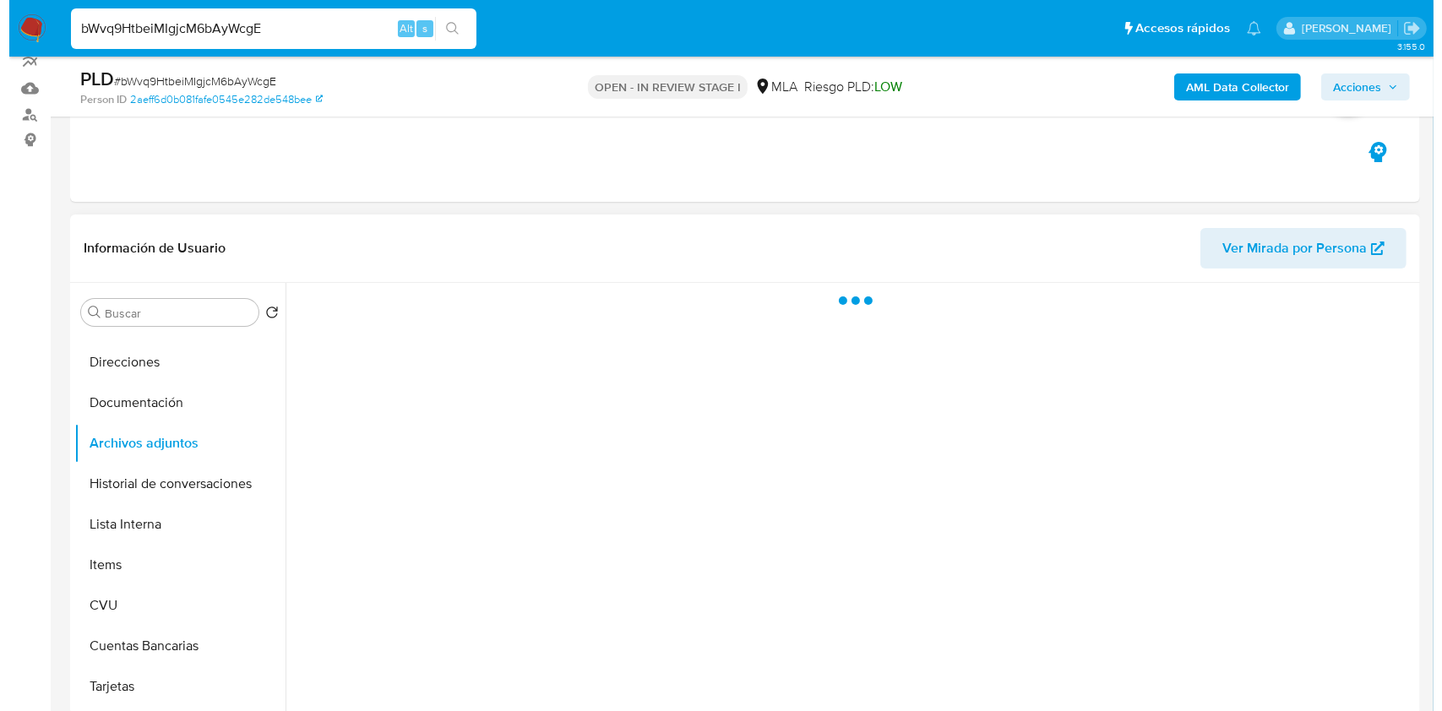
scroll to position [268, 0]
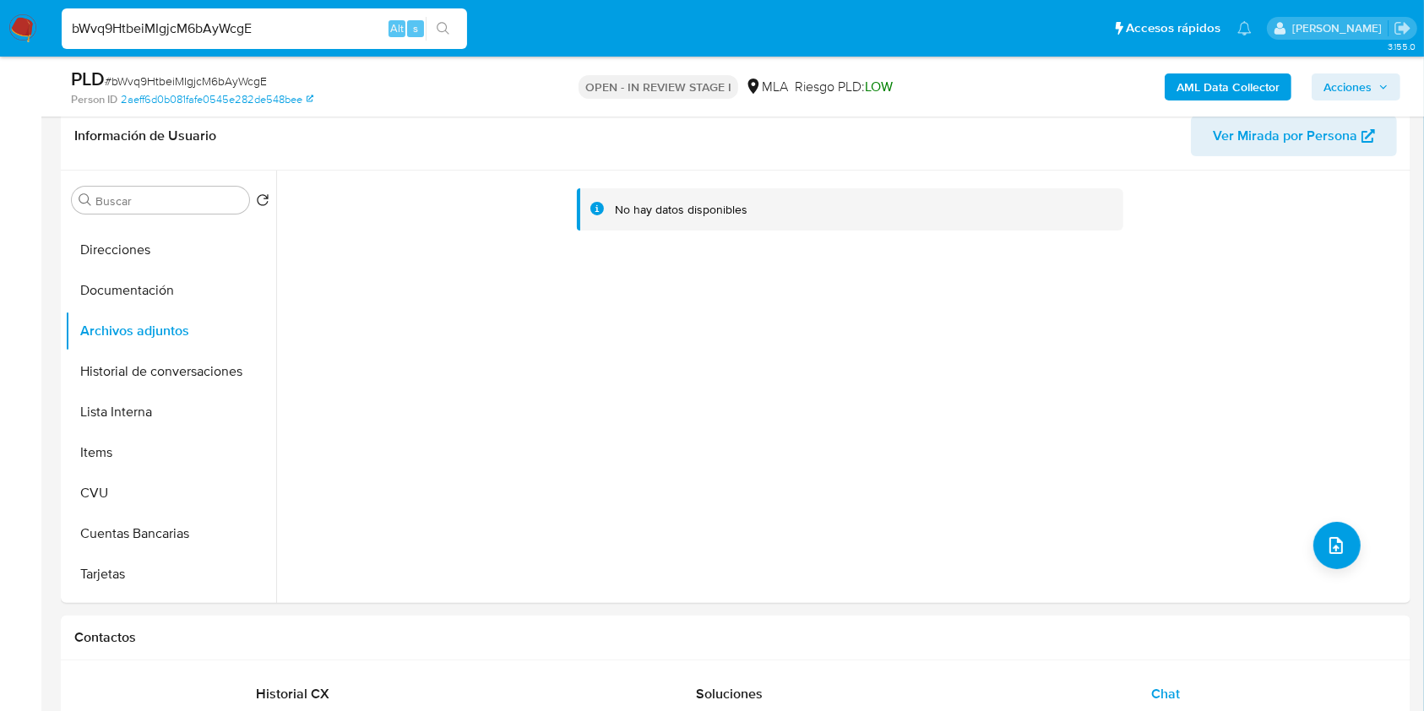
click at [1201, 77] on b "AML Data Collector" at bounding box center [1227, 86] width 103 height 27
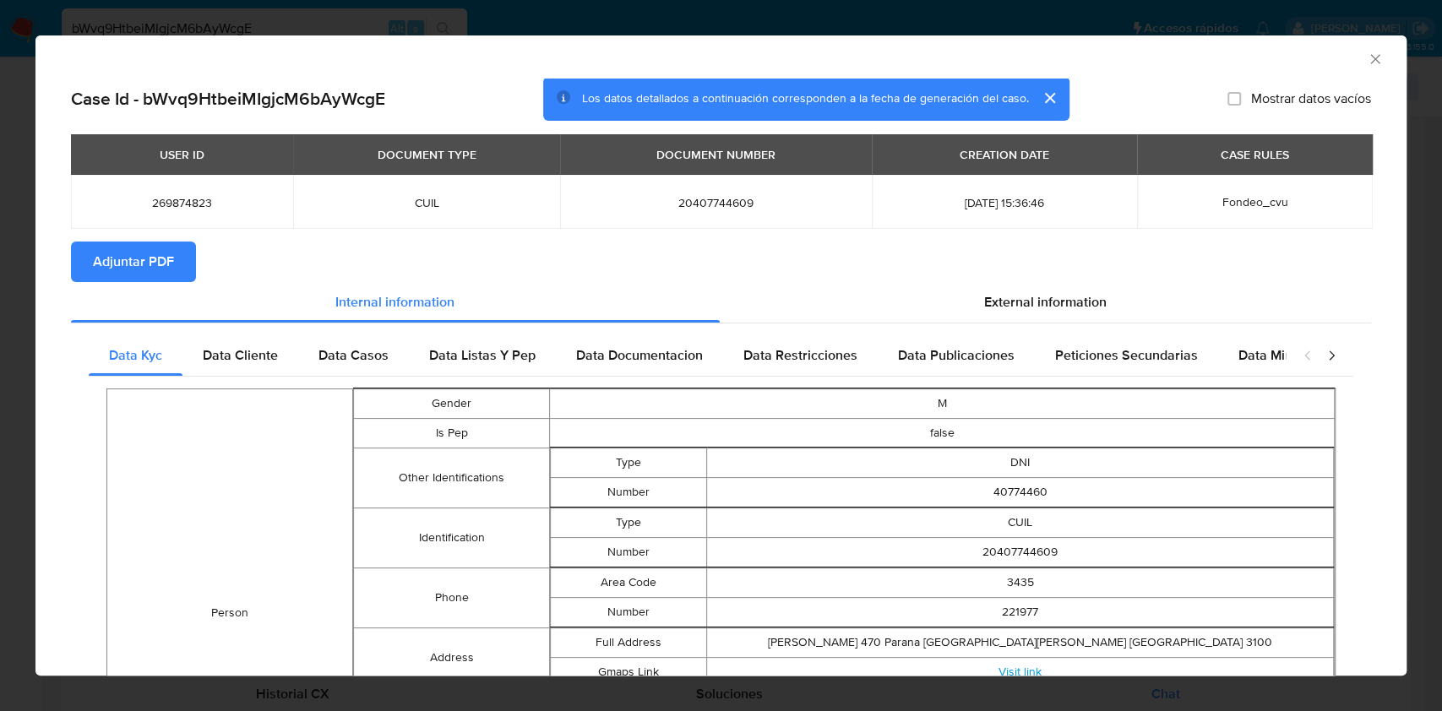
click at [71, 278] on button "Adjuntar PDF" at bounding box center [133, 262] width 125 height 41
click at [1366, 62] on icon "Cerrar ventana" at bounding box center [1374, 59] width 17 height 17
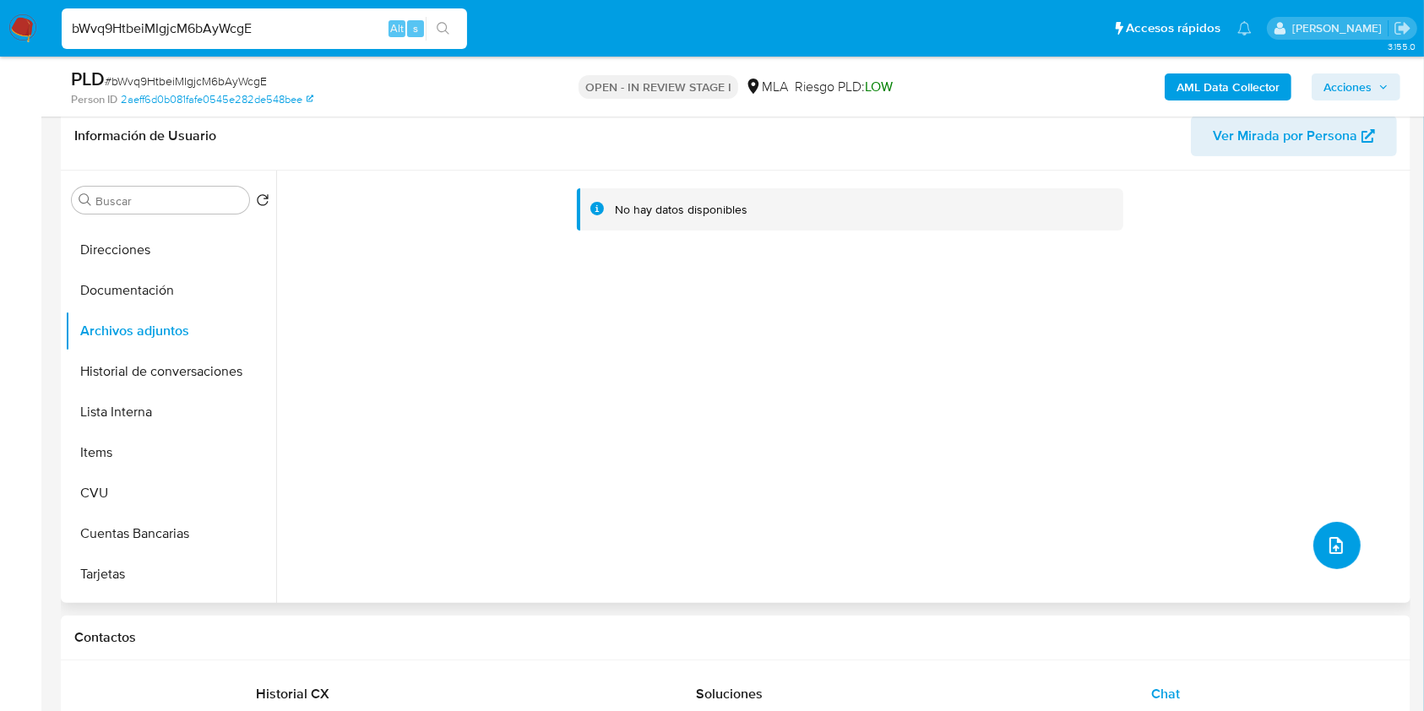
click at [1331, 544] on icon "upload-file" at bounding box center [1336, 545] width 20 height 20
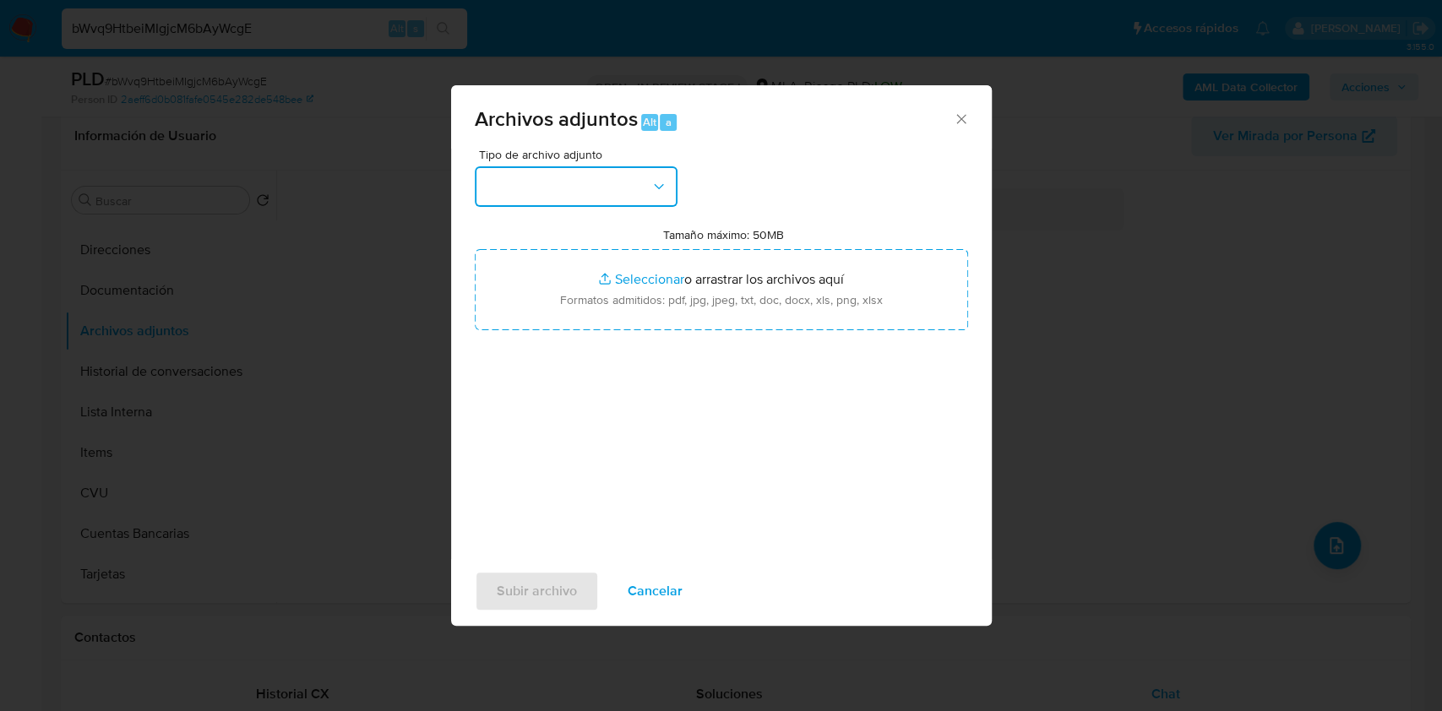
click at [560, 181] on button "button" at bounding box center [576, 186] width 203 height 41
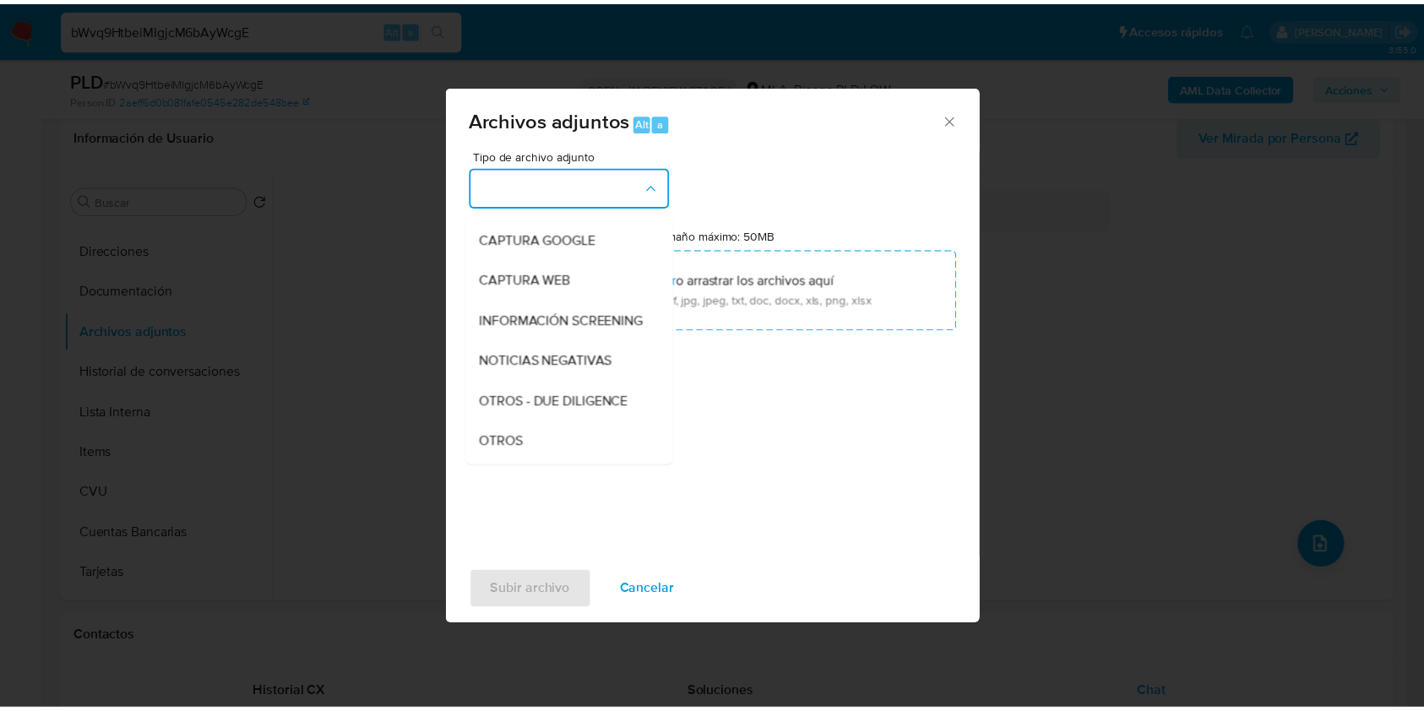
scroll to position [338, 0]
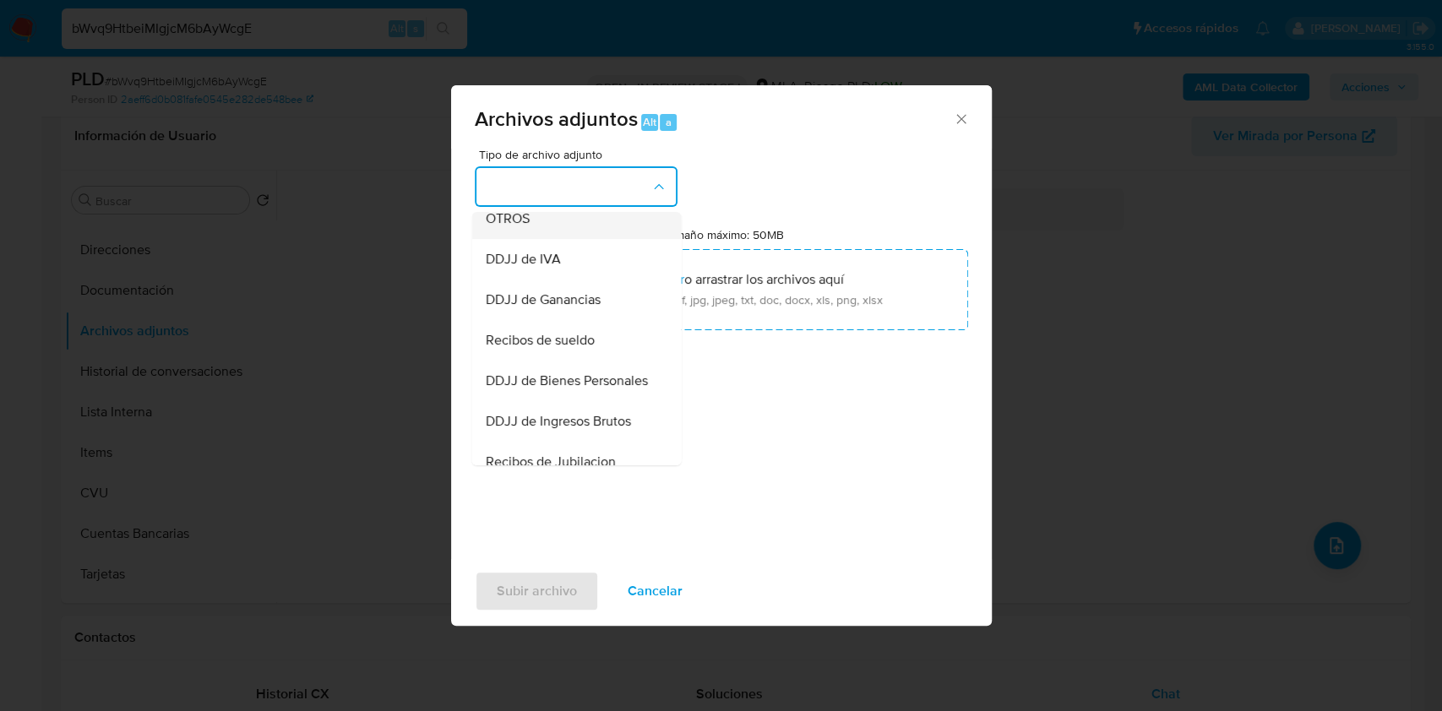
click at [524, 227] on span "OTROS" at bounding box center [507, 218] width 44 height 17
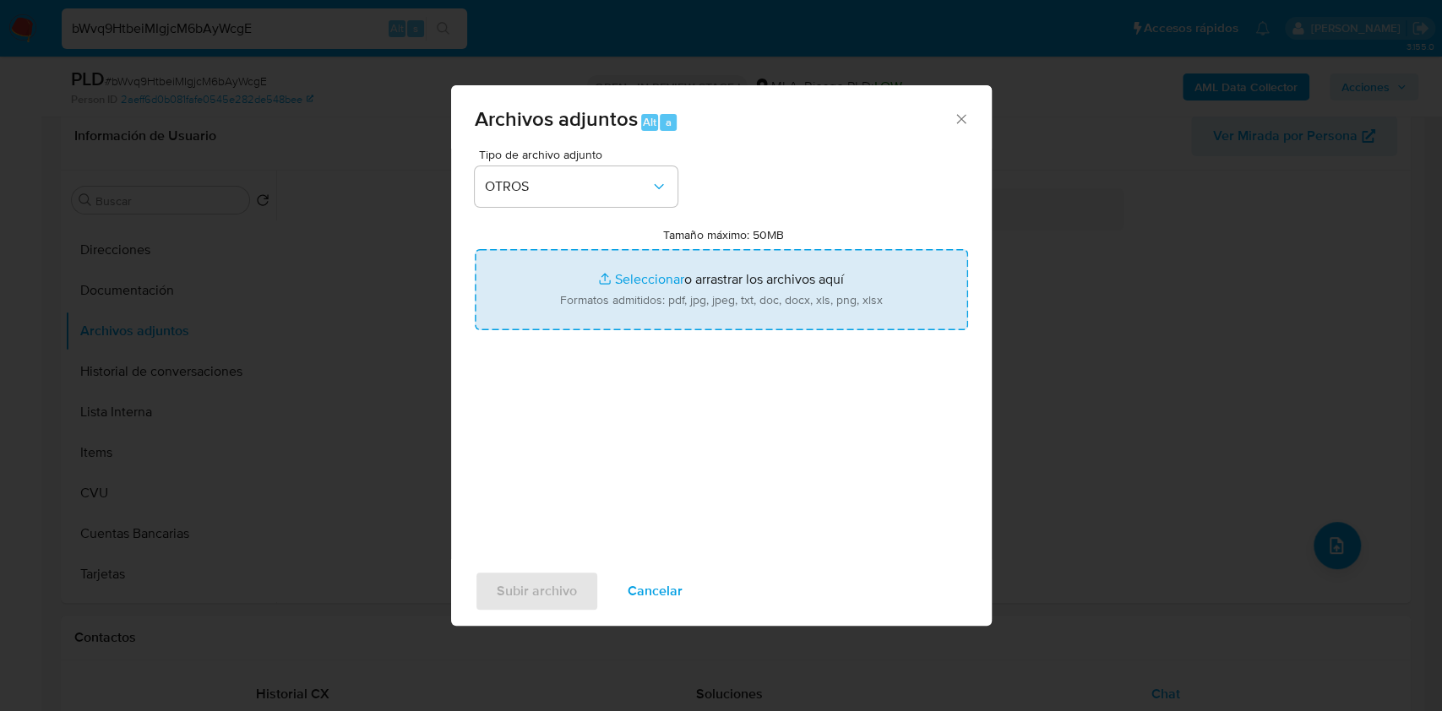
click at [743, 280] on input "Tamaño máximo: 50MB Seleccionar archivos" at bounding box center [721, 289] width 493 height 81
type input "C:\fakepath\Movimientos - 269874823 - bWvq9HtbeiMIgjcM6bAyWcgE.xlsx"
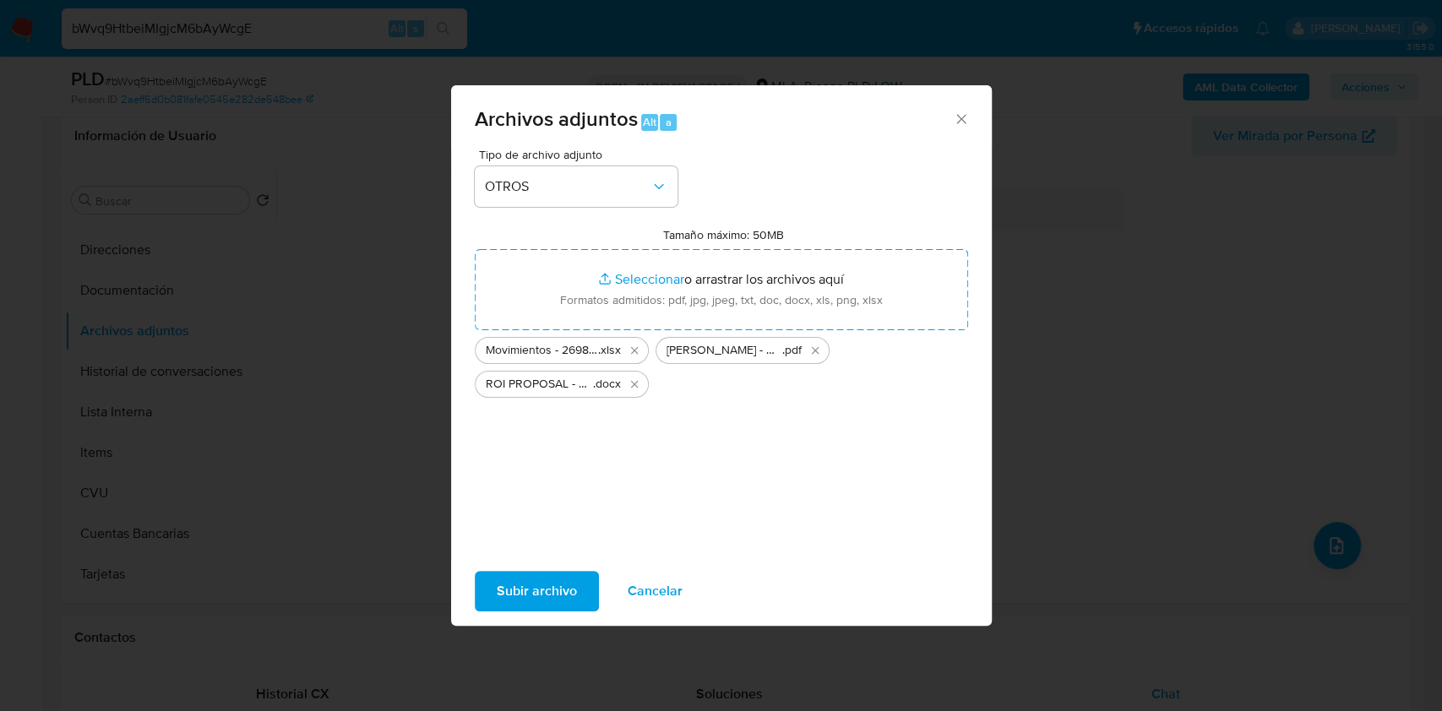
click at [522, 597] on span "Subir archivo" at bounding box center [537, 591] width 80 height 37
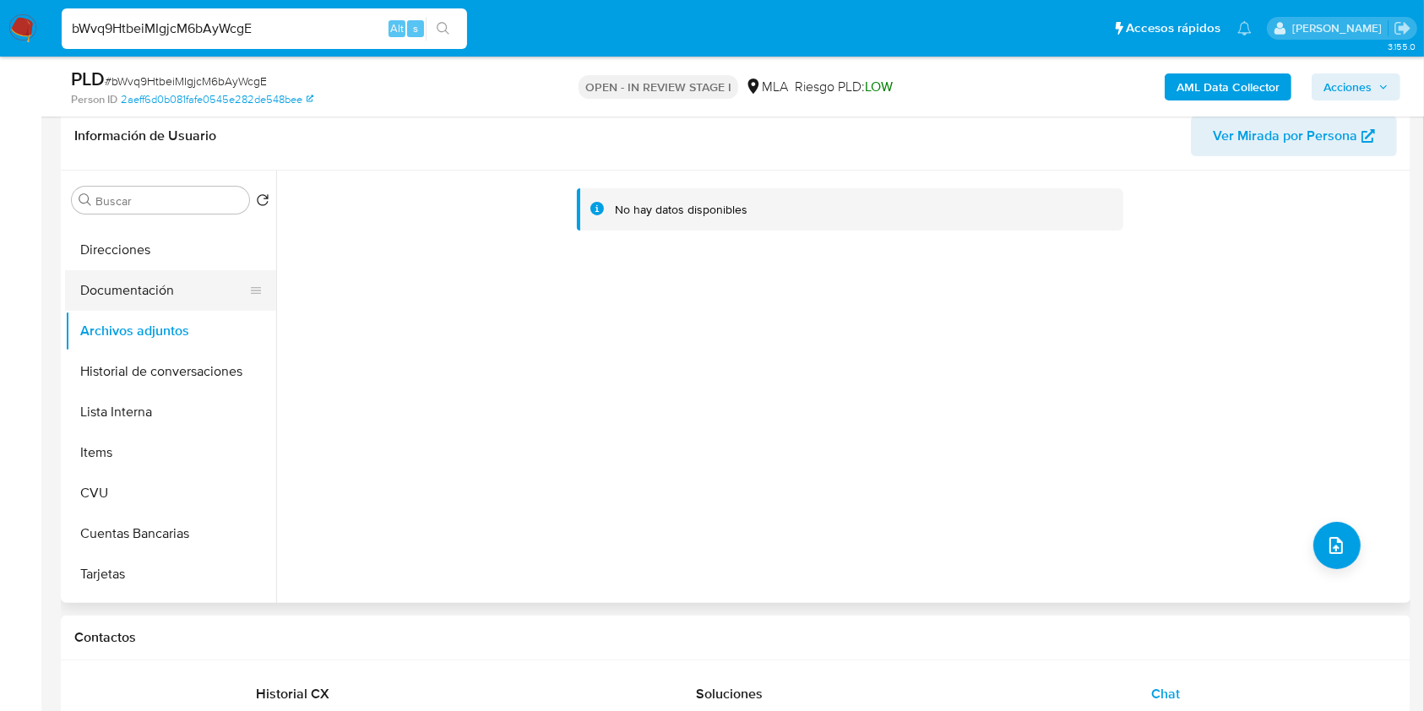
click at [118, 299] on button "Documentación" at bounding box center [164, 290] width 198 height 41
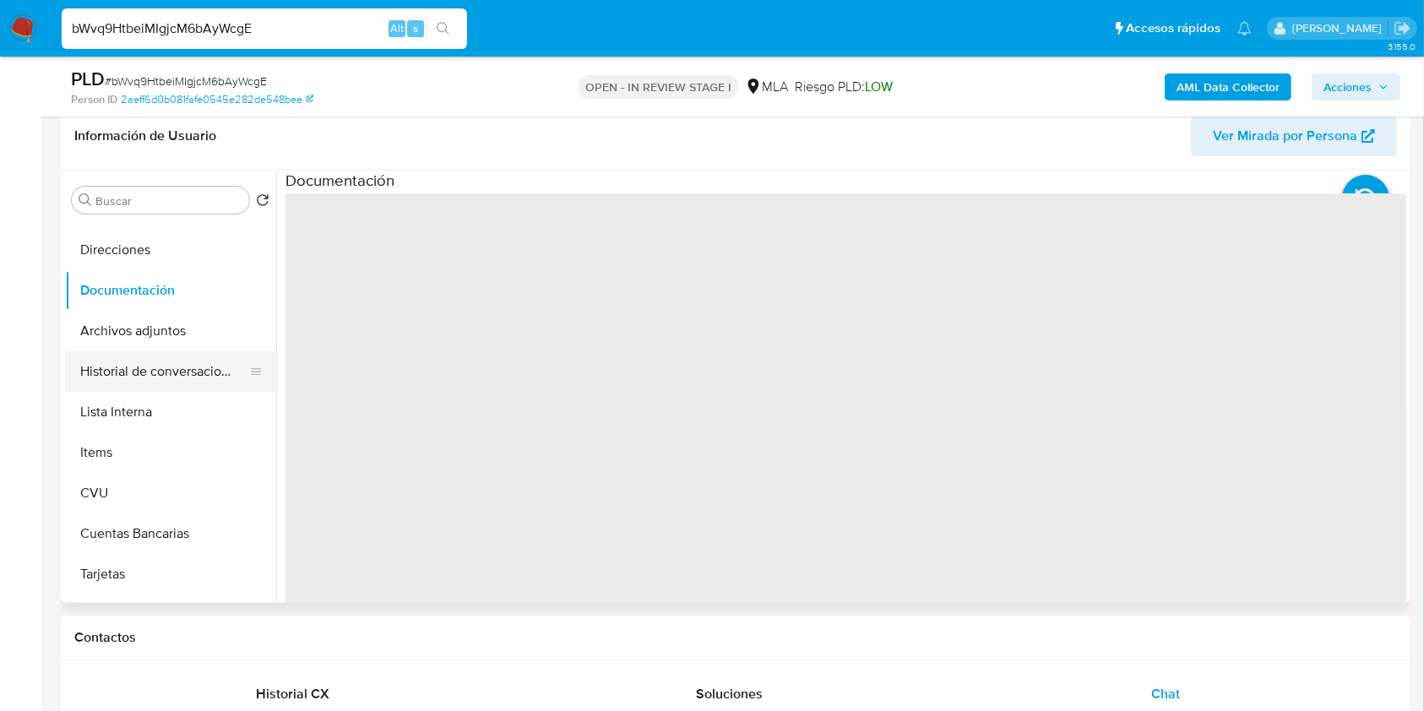
click at [120, 351] on button "Historial de conversaciones" at bounding box center [164, 371] width 198 height 41
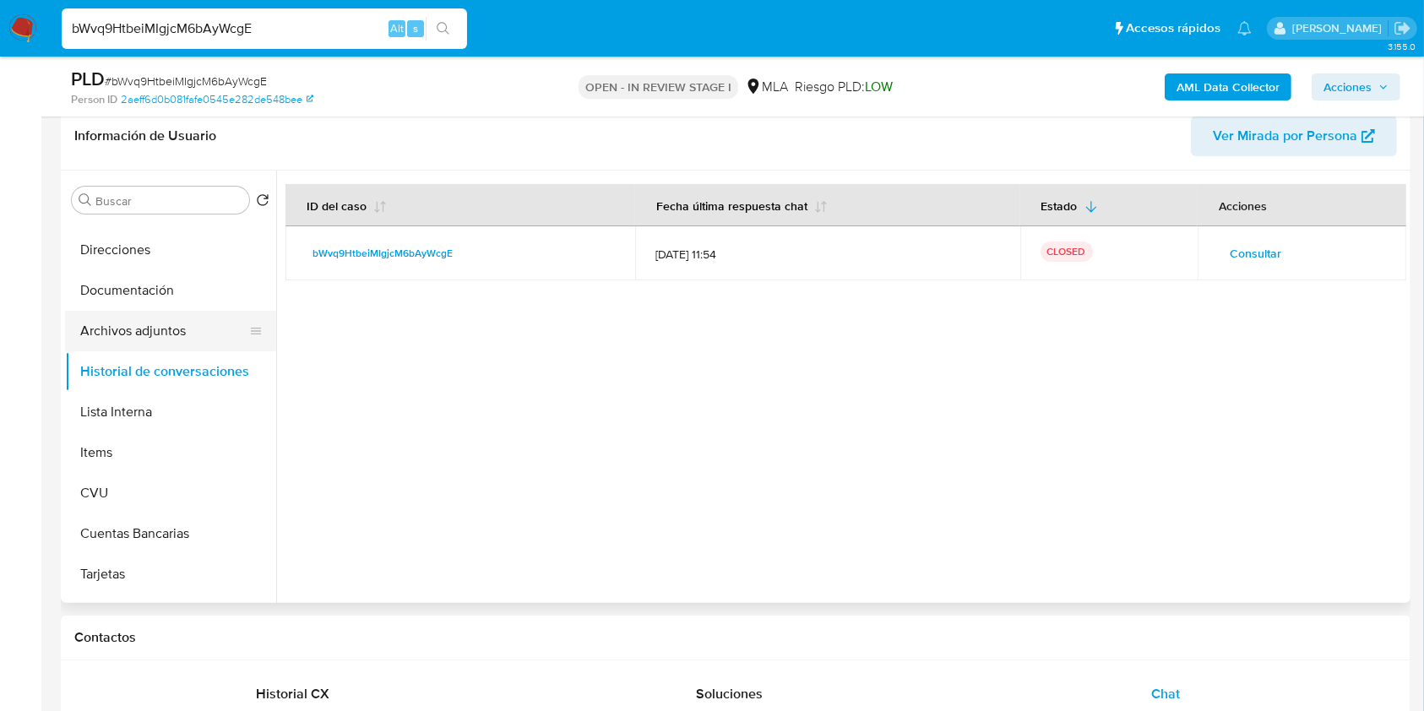
click at [153, 329] on button "Archivos adjuntos" at bounding box center [164, 331] width 198 height 41
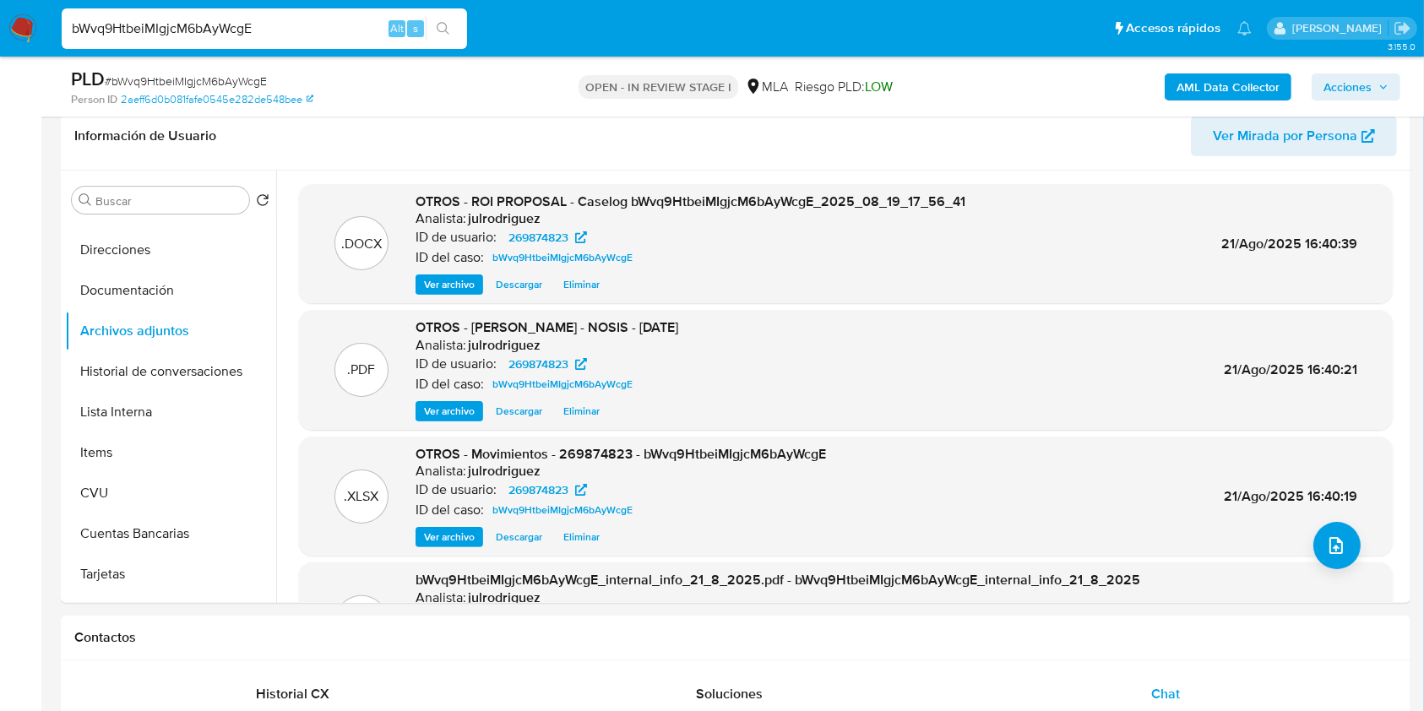
click at [1337, 78] on span "Acciones" at bounding box center [1347, 86] width 48 height 27
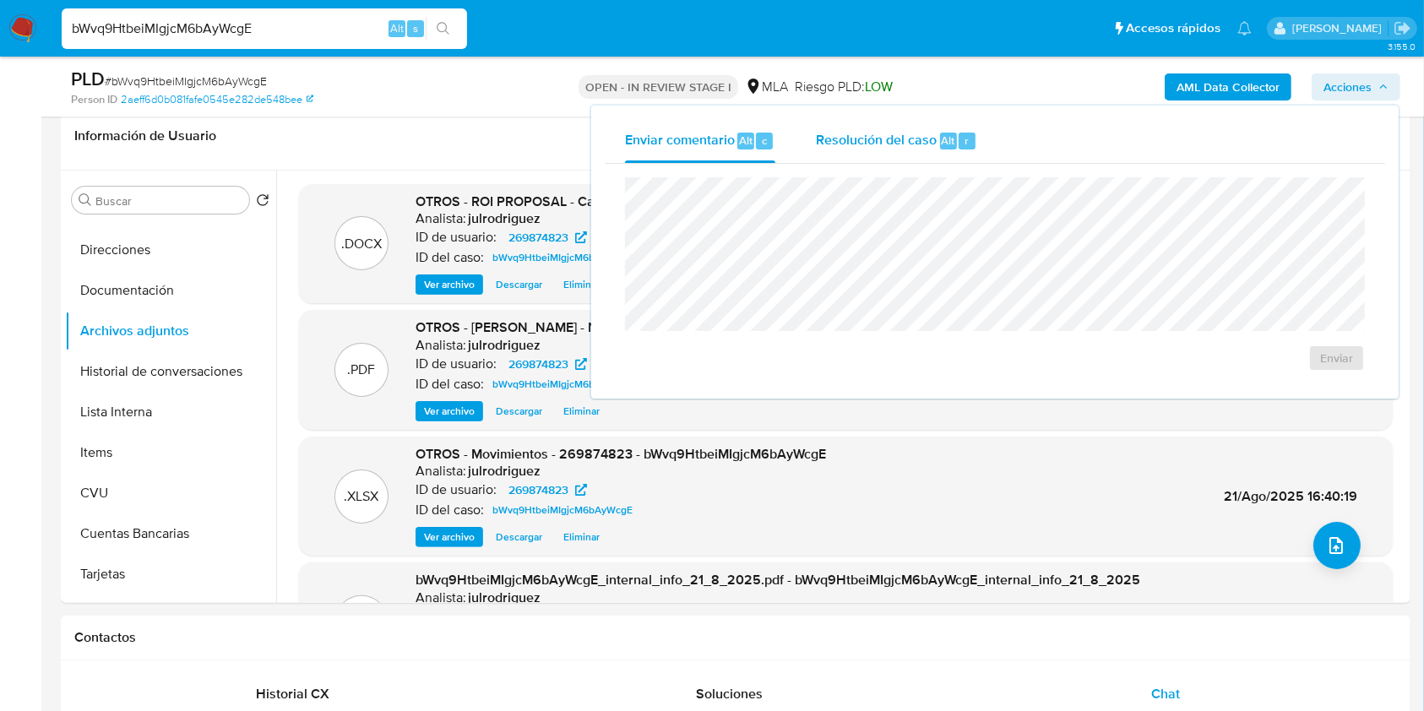
click at [892, 133] on span "Resolución del caso" at bounding box center [876, 139] width 121 height 19
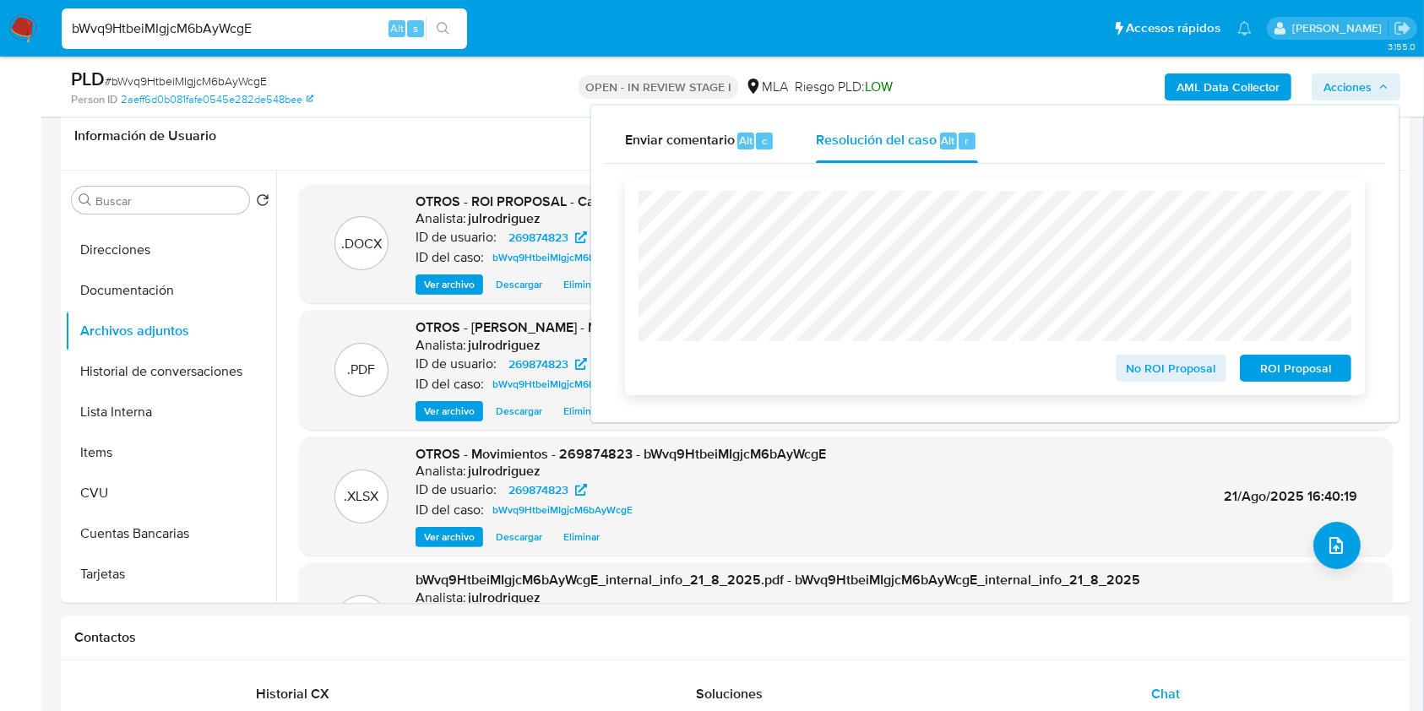
click at [1298, 370] on span "ROI Proposal" at bounding box center [1296, 368] width 88 height 24
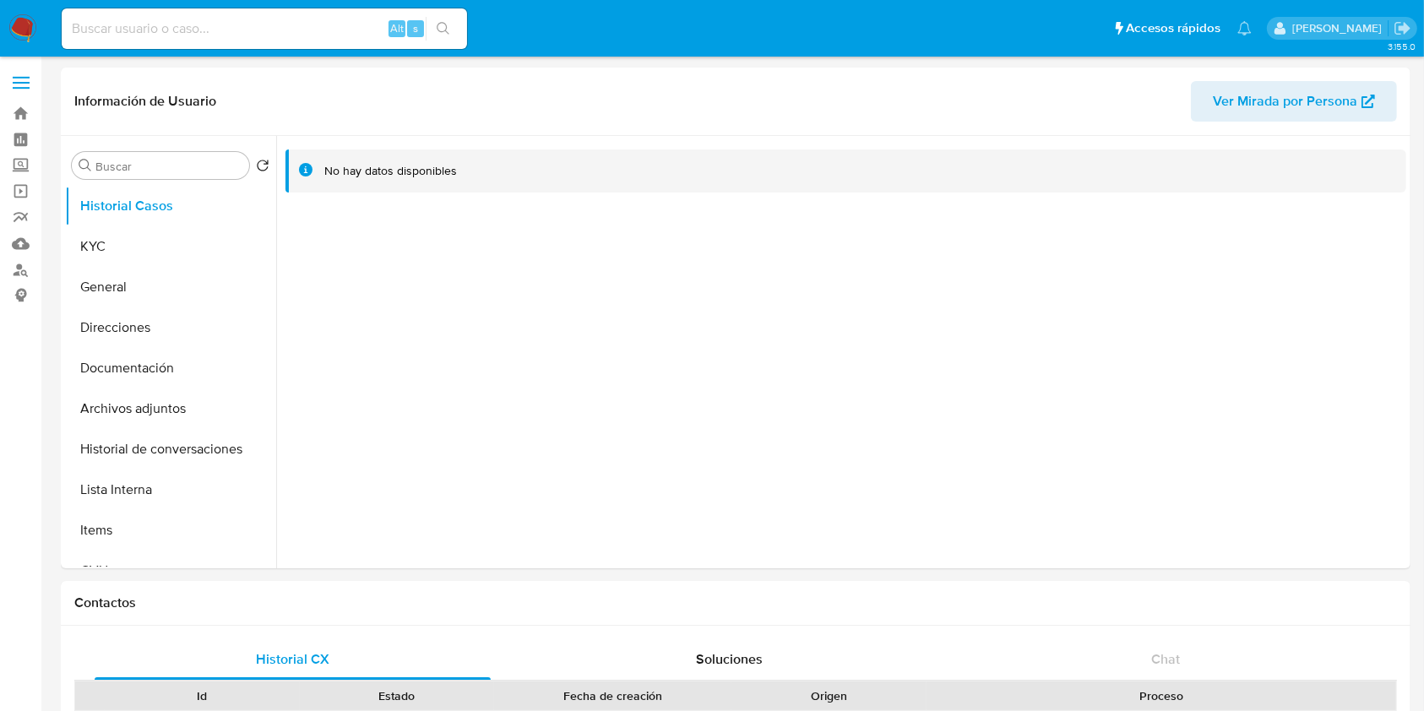
select select "10"
click at [135, 255] on button "KYC" at bounding box center [164, 246] width 198 height 41
select select "10"
click at [122, 233] on button "KYC" at bounding box center [164, 246] width 198 height 41
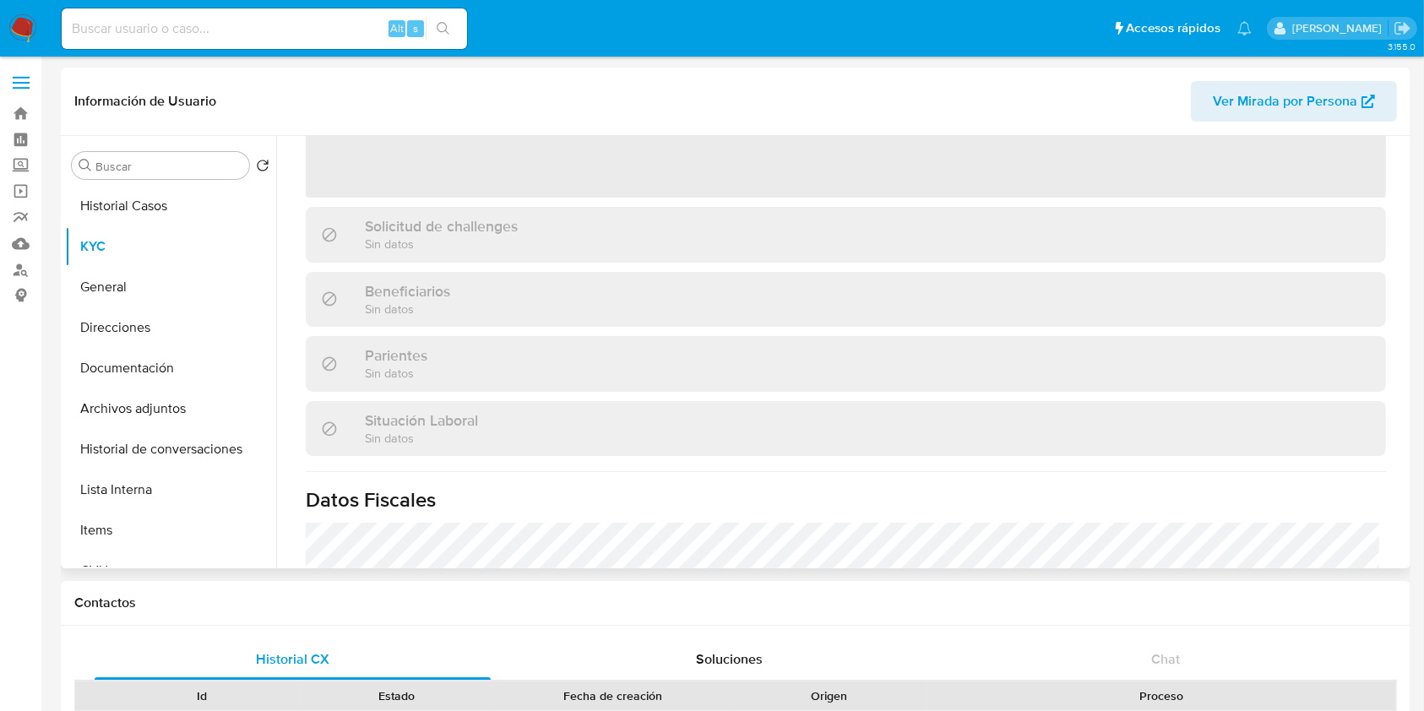
scroll to position [540, 0]
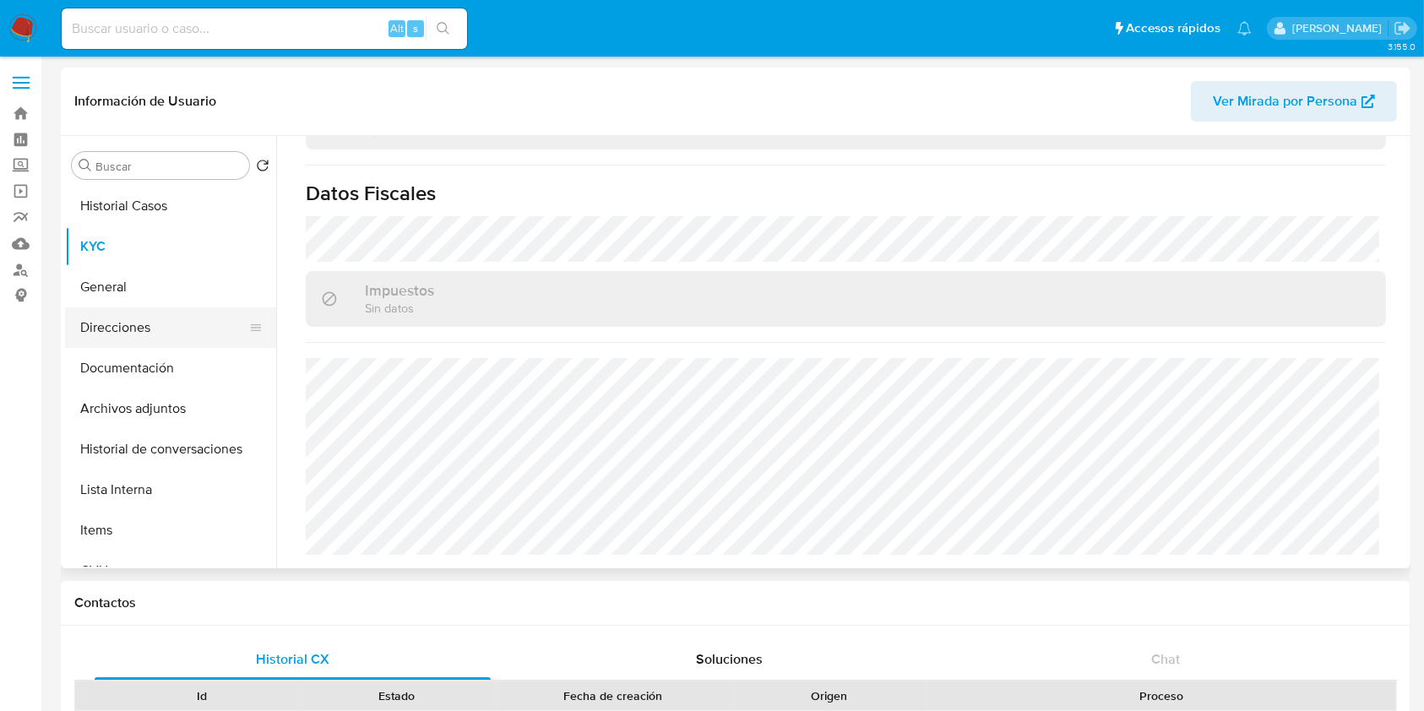
click at [182, 339] on button "Direcciones" at bounding box center [164, 327] width 198 height 41
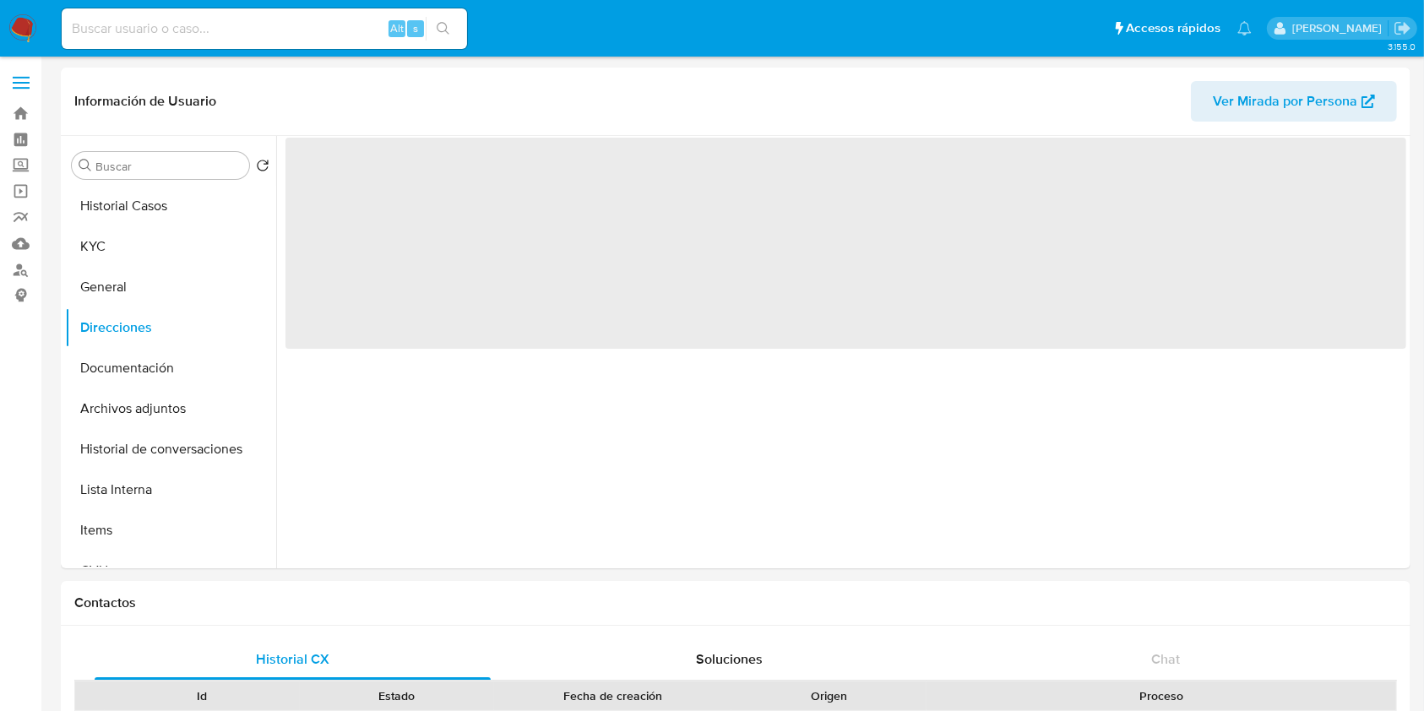
scroll to position [0, 0]
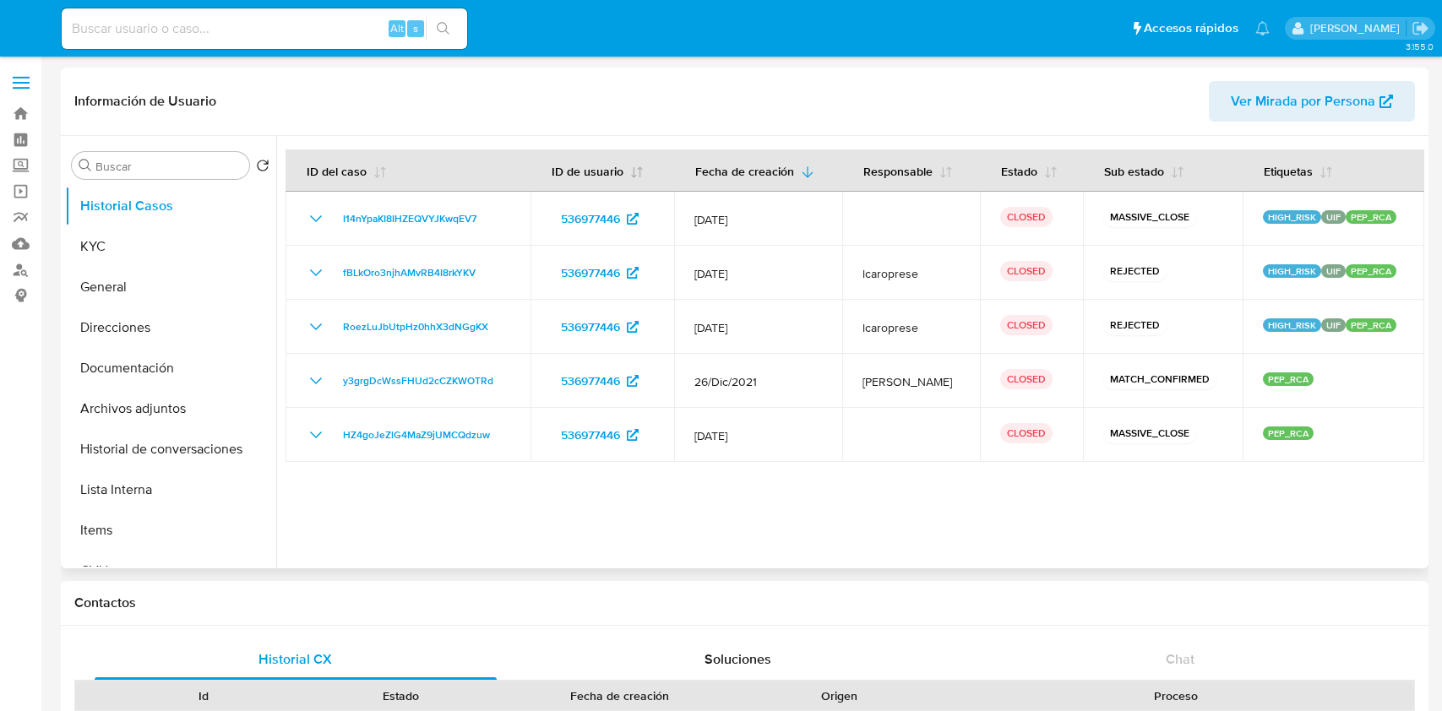
select select "10"
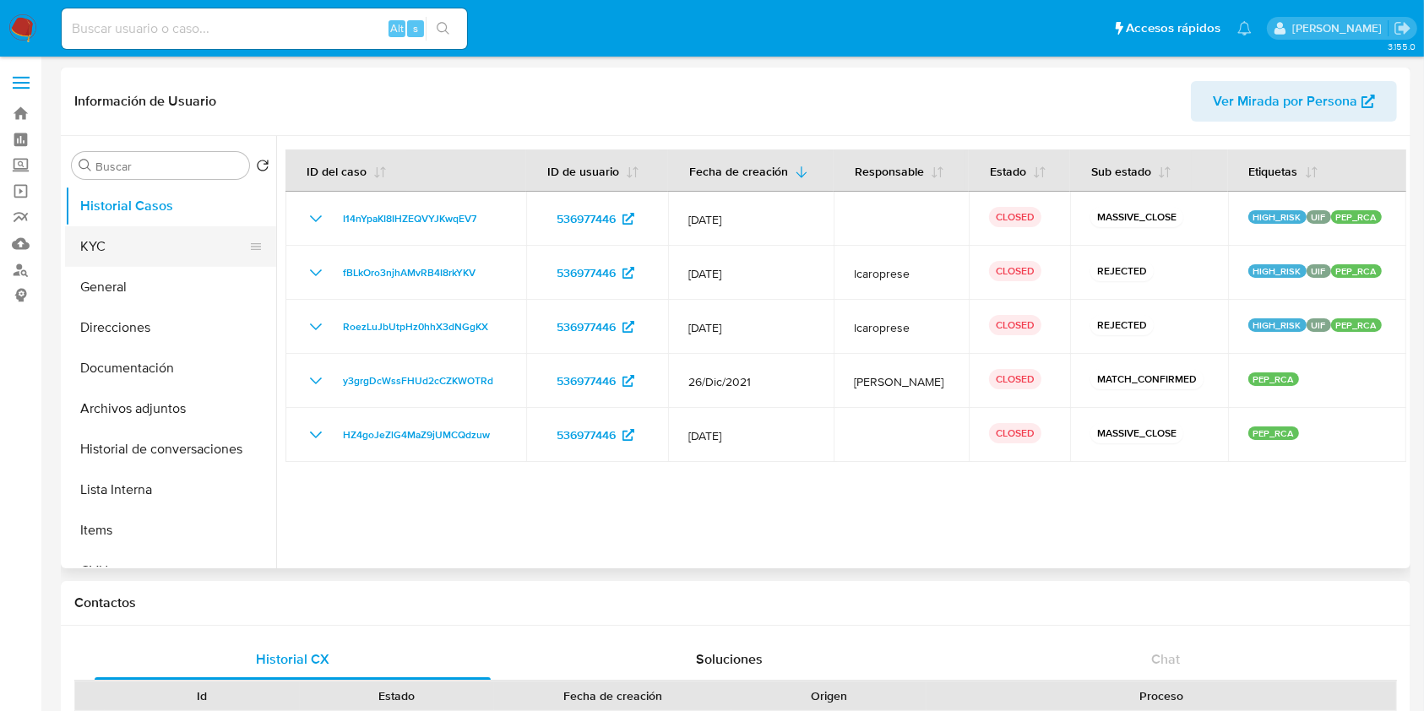
click at [149, 242] on button "KYC" at bounding box center [164, 246] width 198 height 41
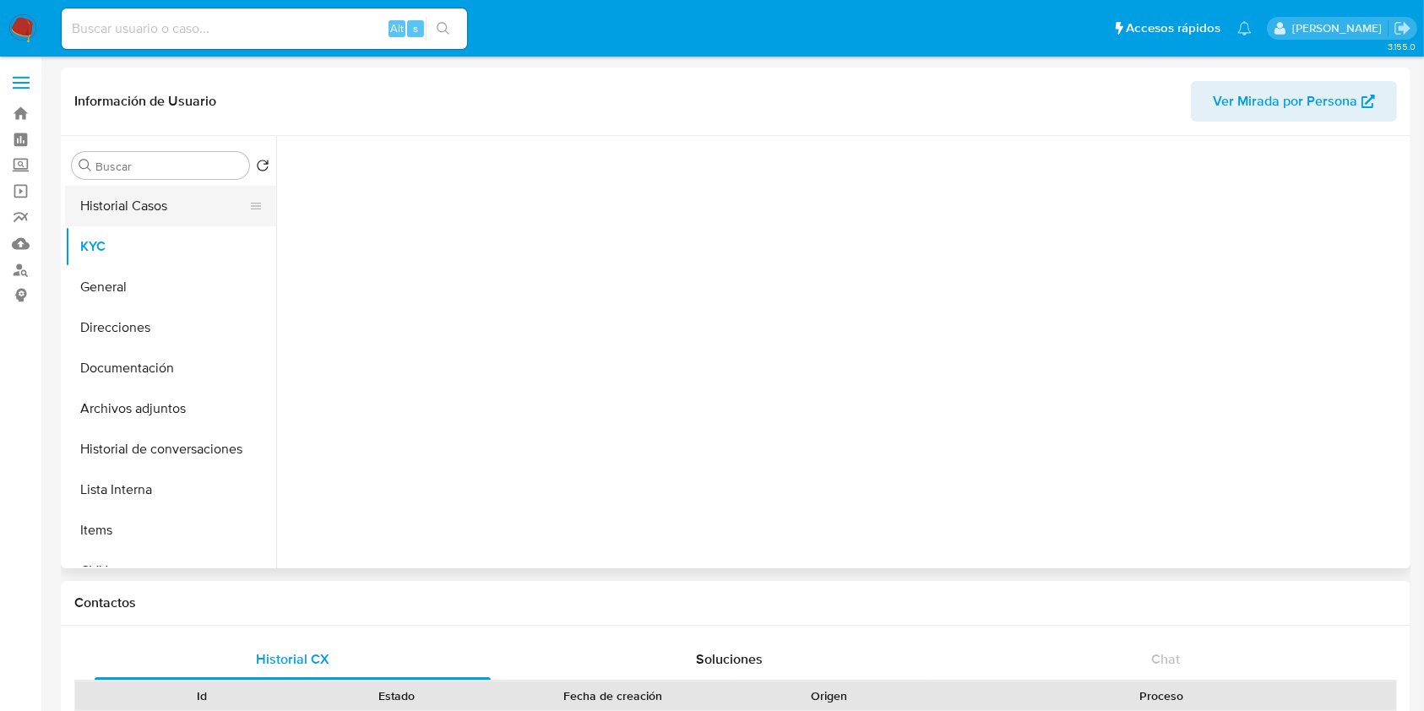
click at [145, 208] on button "Historial Casos" at bounding box center [164, 206] width 198 height 41
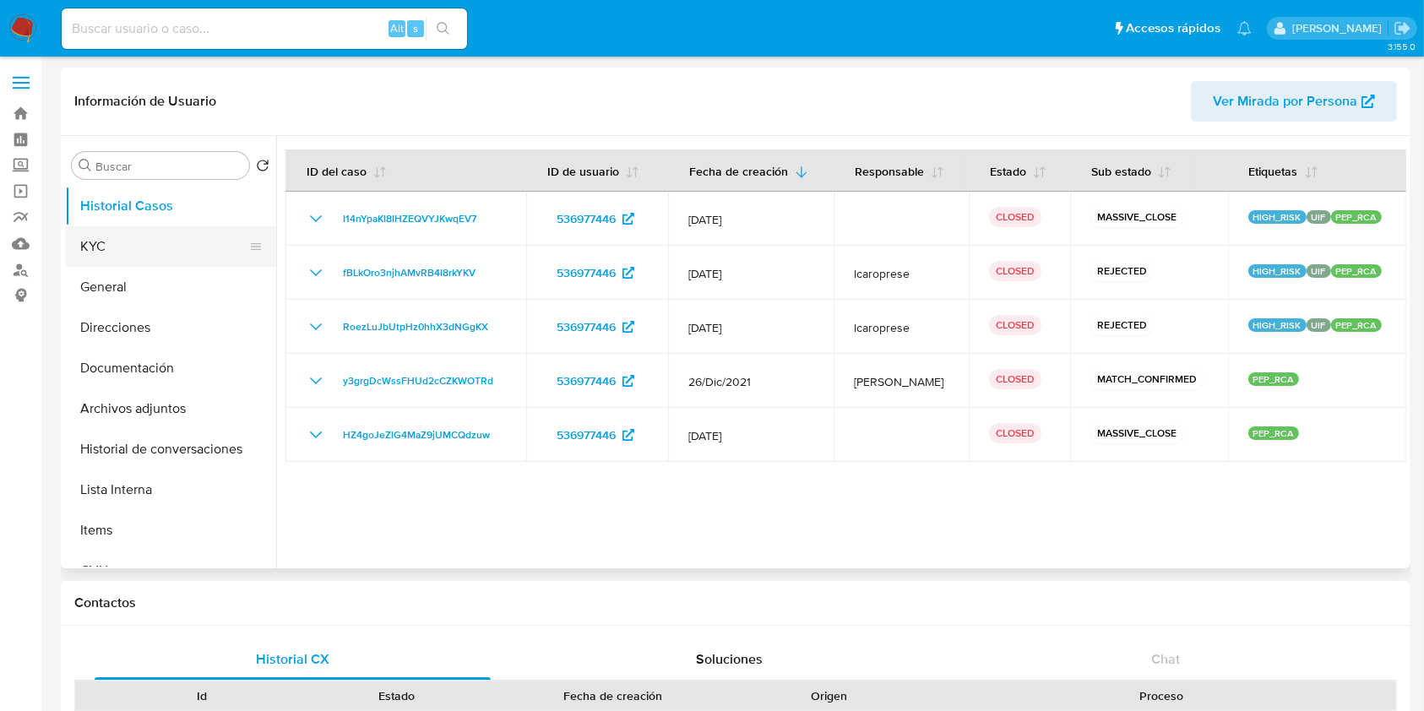
click at [134, 242] on button "KYC" at bounding box center [164, 246] width 198 height 41
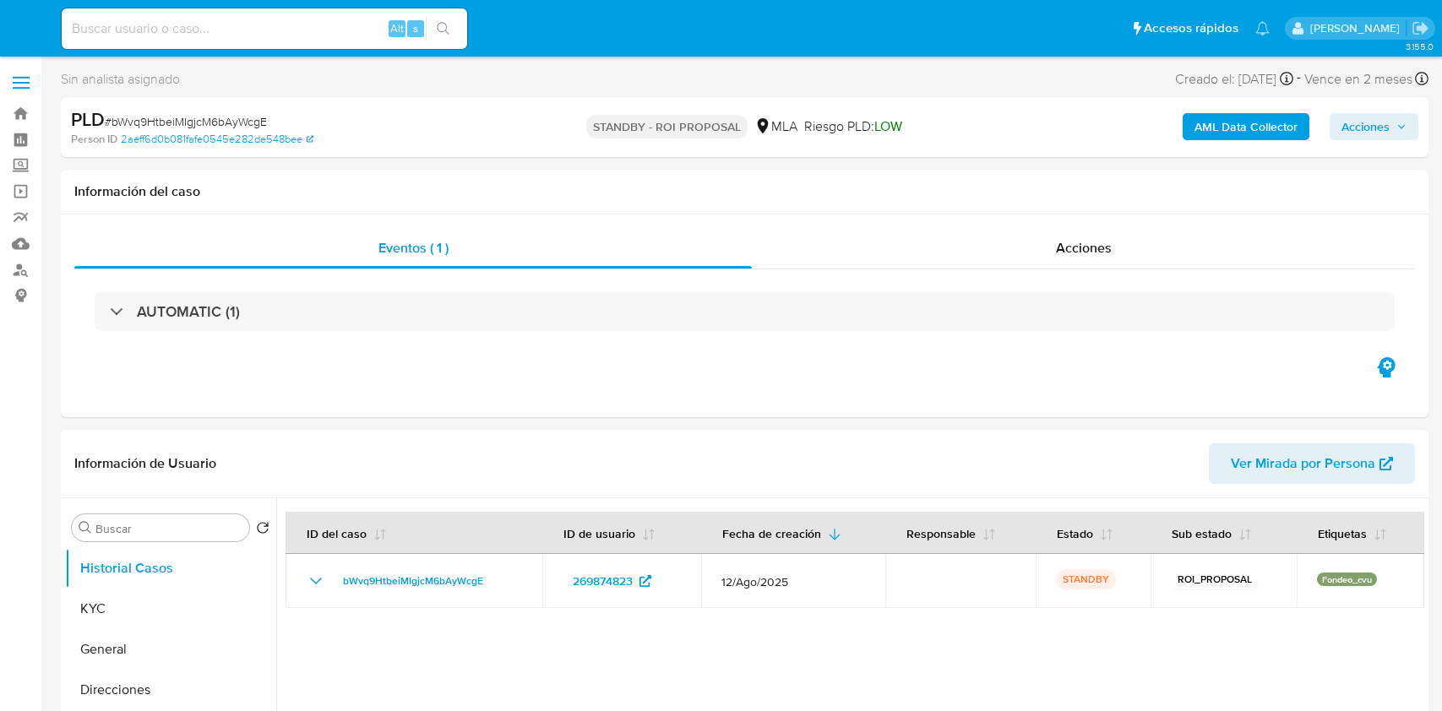
select select "10"
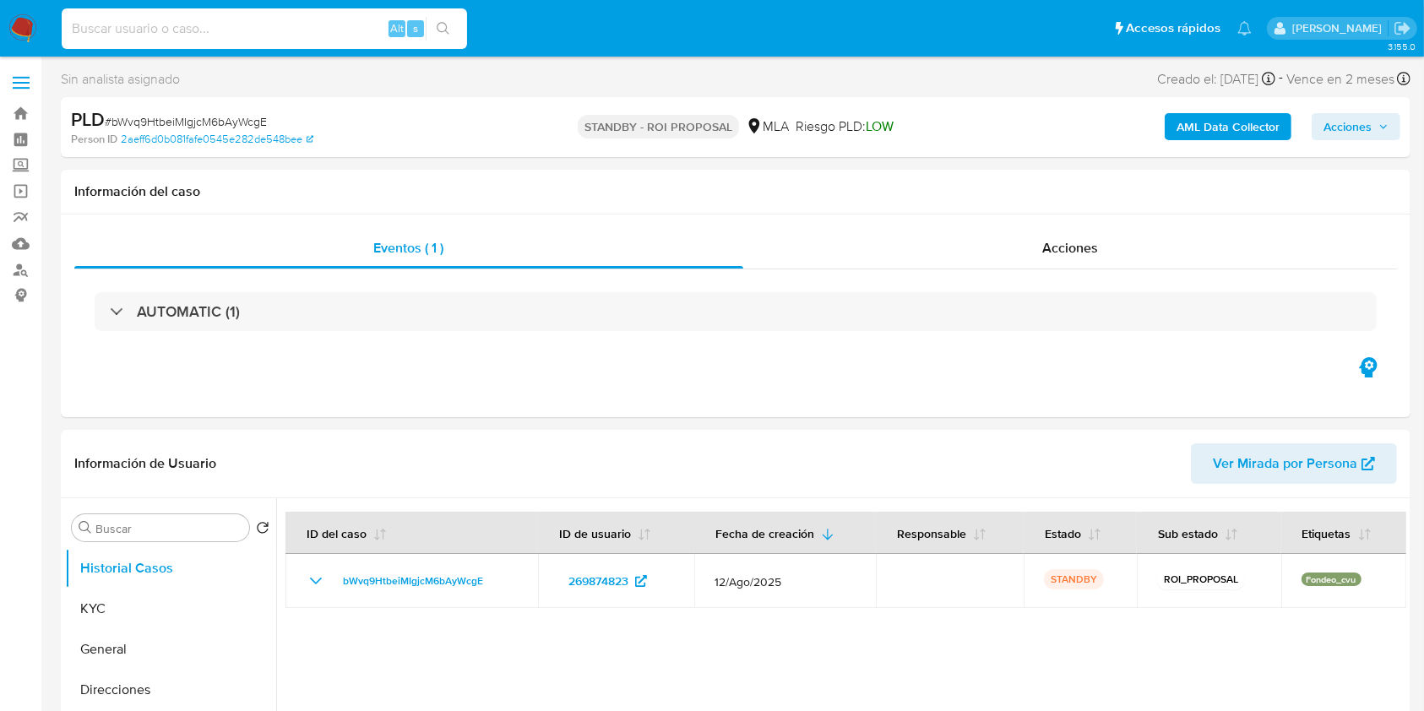
click at [191, 26] on input at bounding box center [264, 29] width 405 height 22
paste input "JPOn8XHaoBg9rBiGodCZdg2l"
type input "JPOn8XHaoBg9rBiGodCZdg2l"
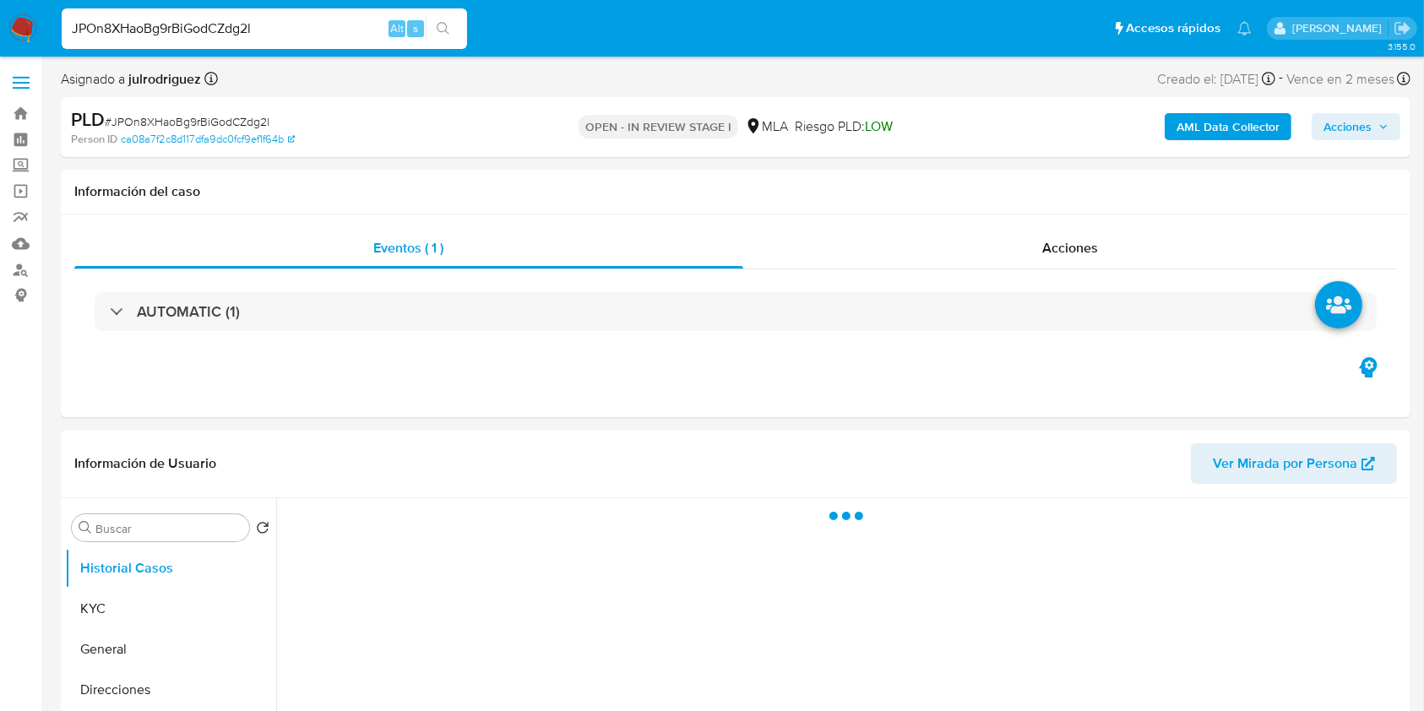
select select "10"
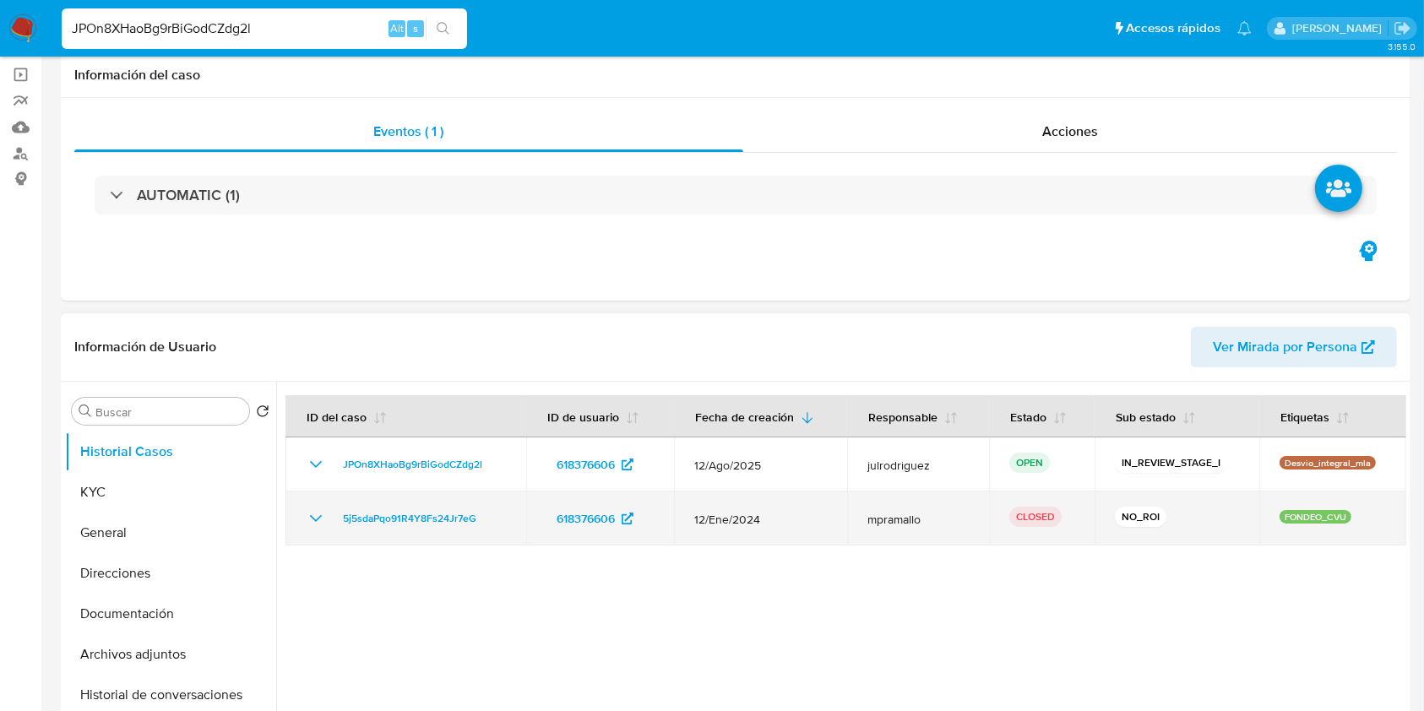
scroll to position [225, 0]
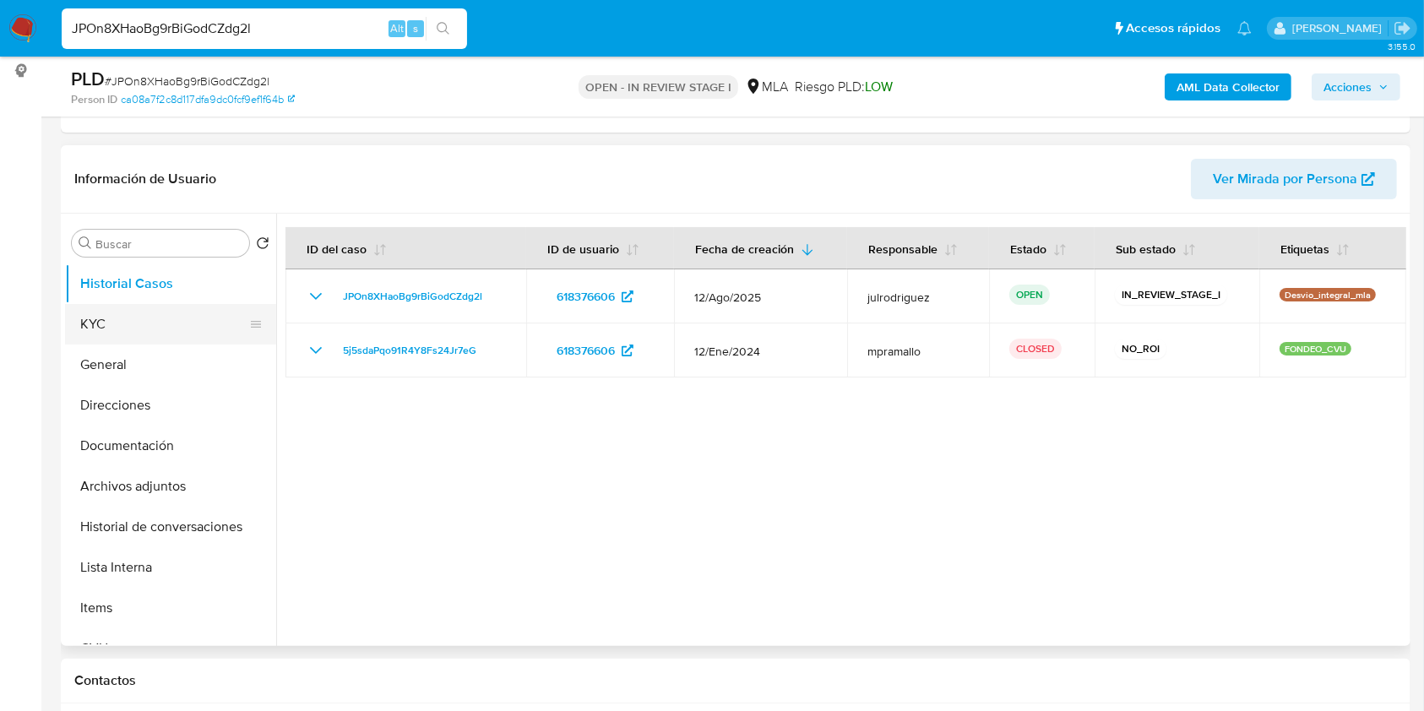
click at [155, 315] on button "KYC" at bounding box center [164, 324] width 198 height 41
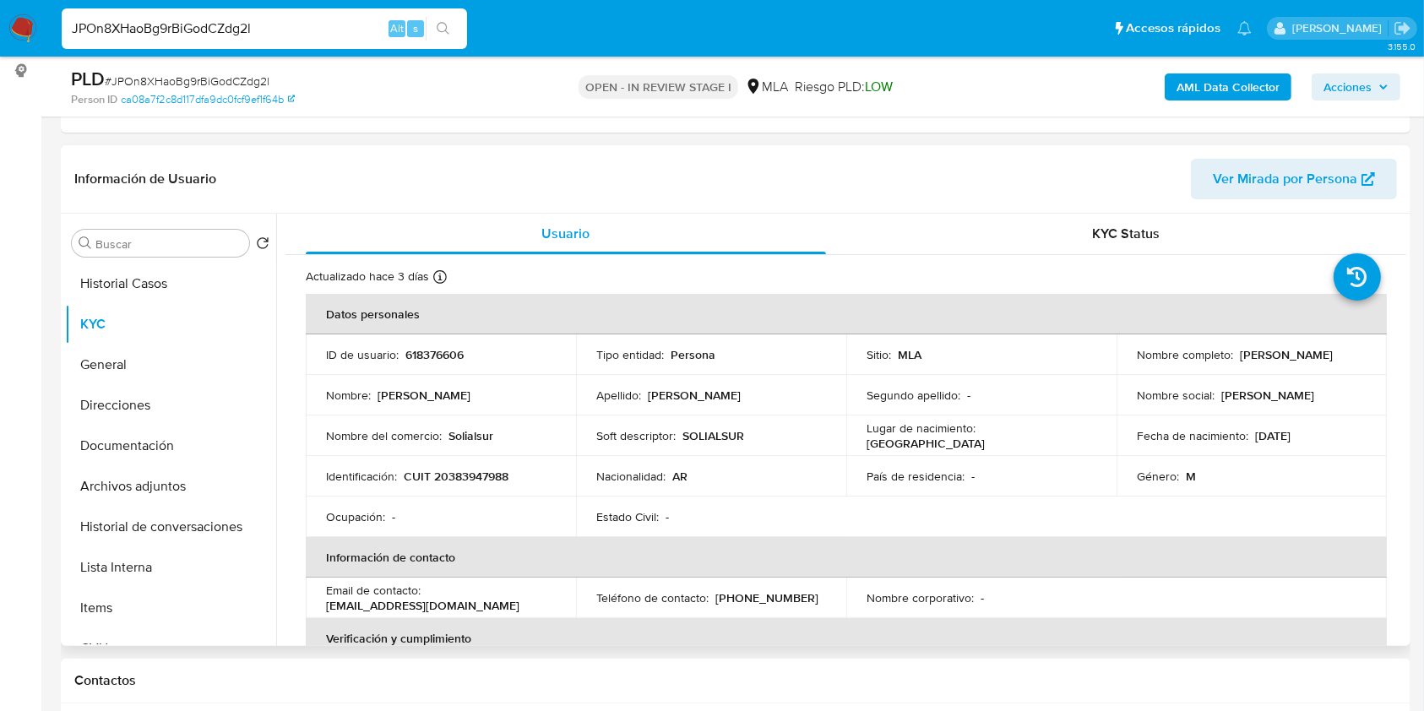
click at [1240, 353] on p "[PERSON_NAME]" at bounding box center [1286, 354] width 93 height 15
drag, startPoint x: 1235, startPoint y: 353, endPoint x: 1340, endPoint y: 358, distance: 105.7
click at [1340, 358] on div "Nombre completo : [PERSON_NAME]" at bounding box center [1252, 354] width 230 height 15
copy p "[PERSON_NAME]"
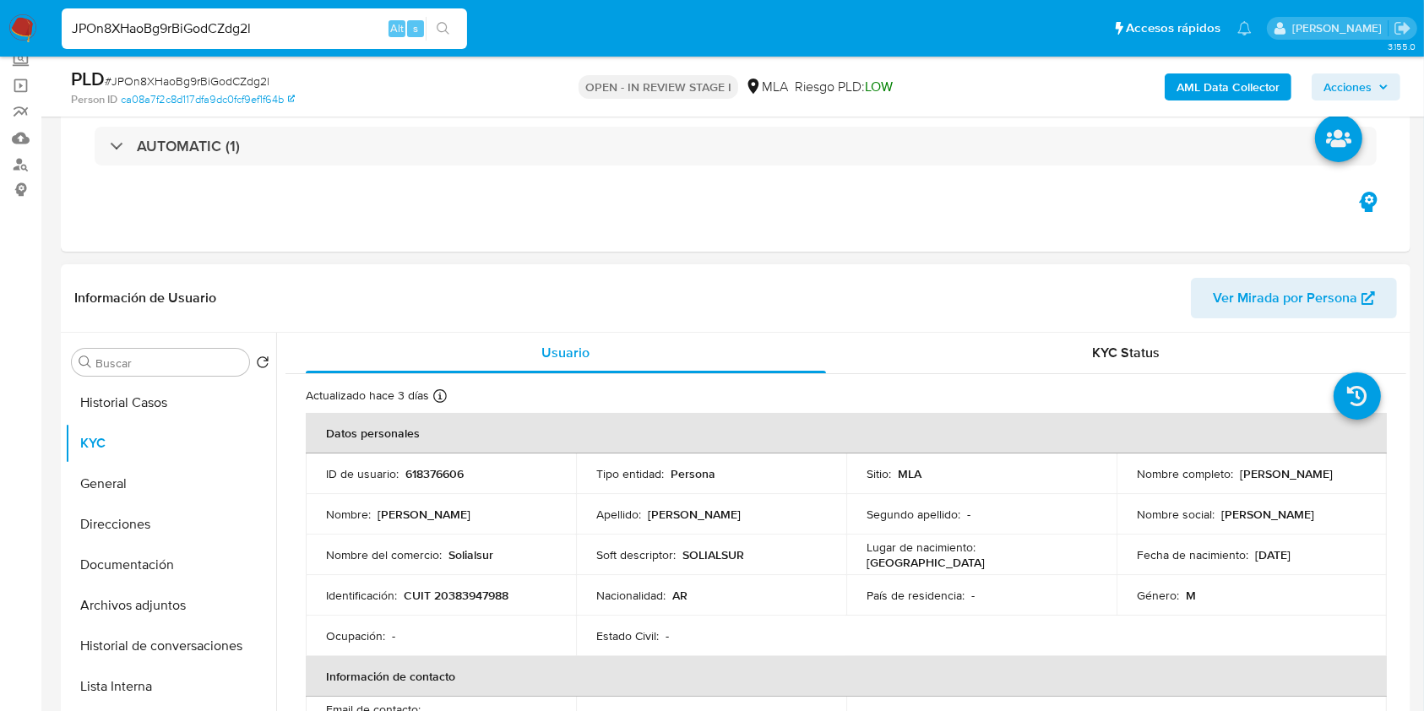
click at [450, 471] on p "618376606" at bounding box center [434, 473] width 58 height 15
copy p "618376606"
click at [249, 69] on div "PLD # JPOn8XHaoBg9rBiGodCZdg2l" at bounding box center [289, 79] width 437 height 25
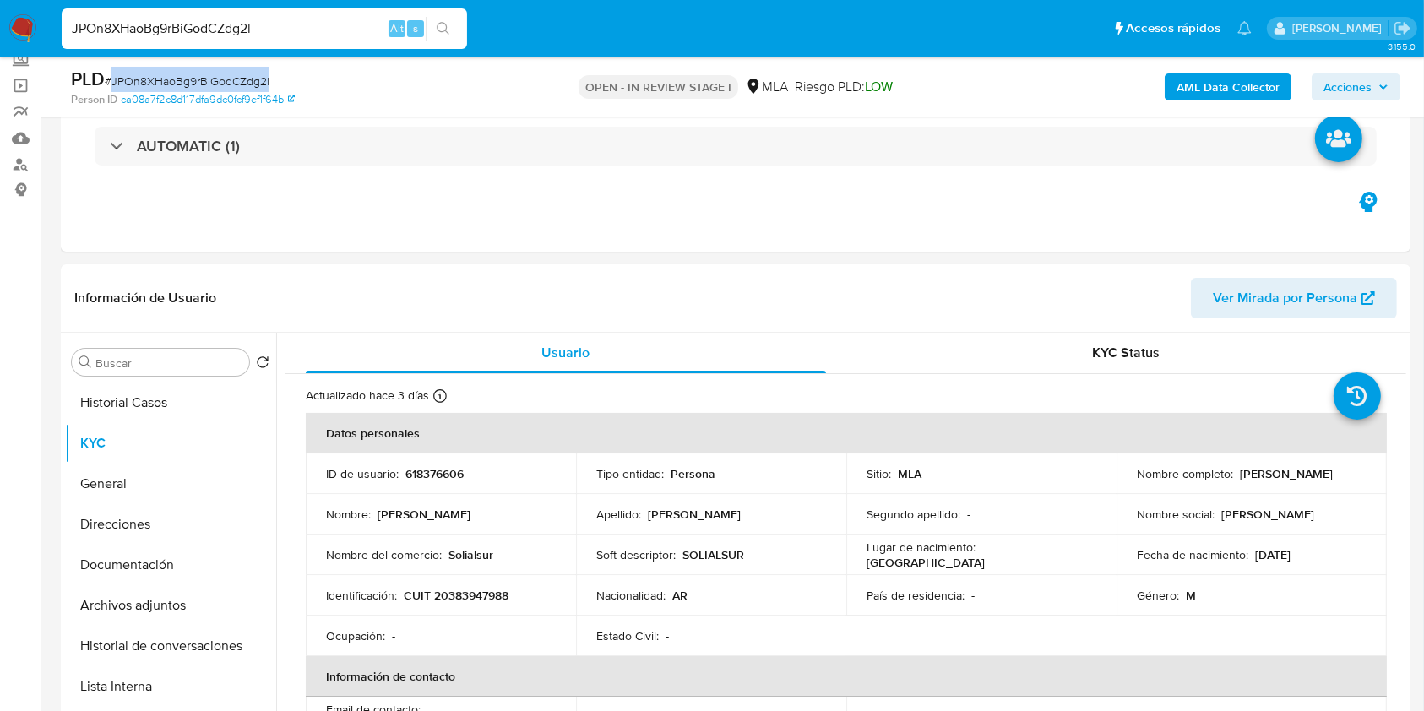
copy span "JPOn8XHaoBg9rBiGodCZdg2l"
click at [450, 605] on td "Identificación : CUIT 20383947988" at bounding box center [441, 595] width 270 height 41
click at [448, 594] on p "CUIT 20383947988" at bounding box center [456, 595] width 105 height 15
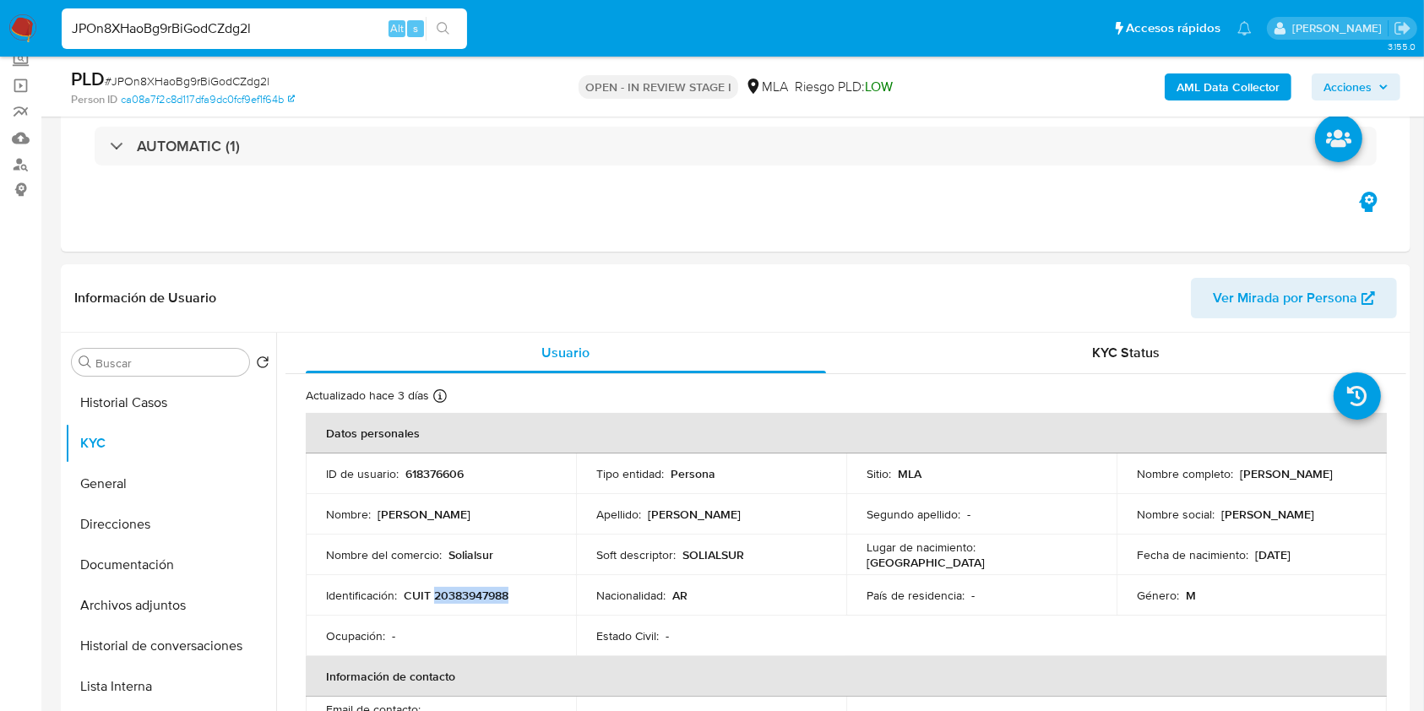
copy p "20383947988"
click at [426, 468] on p "618376606" at bounding box center [434, 473] width 58 height 15
copy p "618376606"
click at [123, 545] on button "Documentación" at bounding box center [170, 565] width 211 height 41
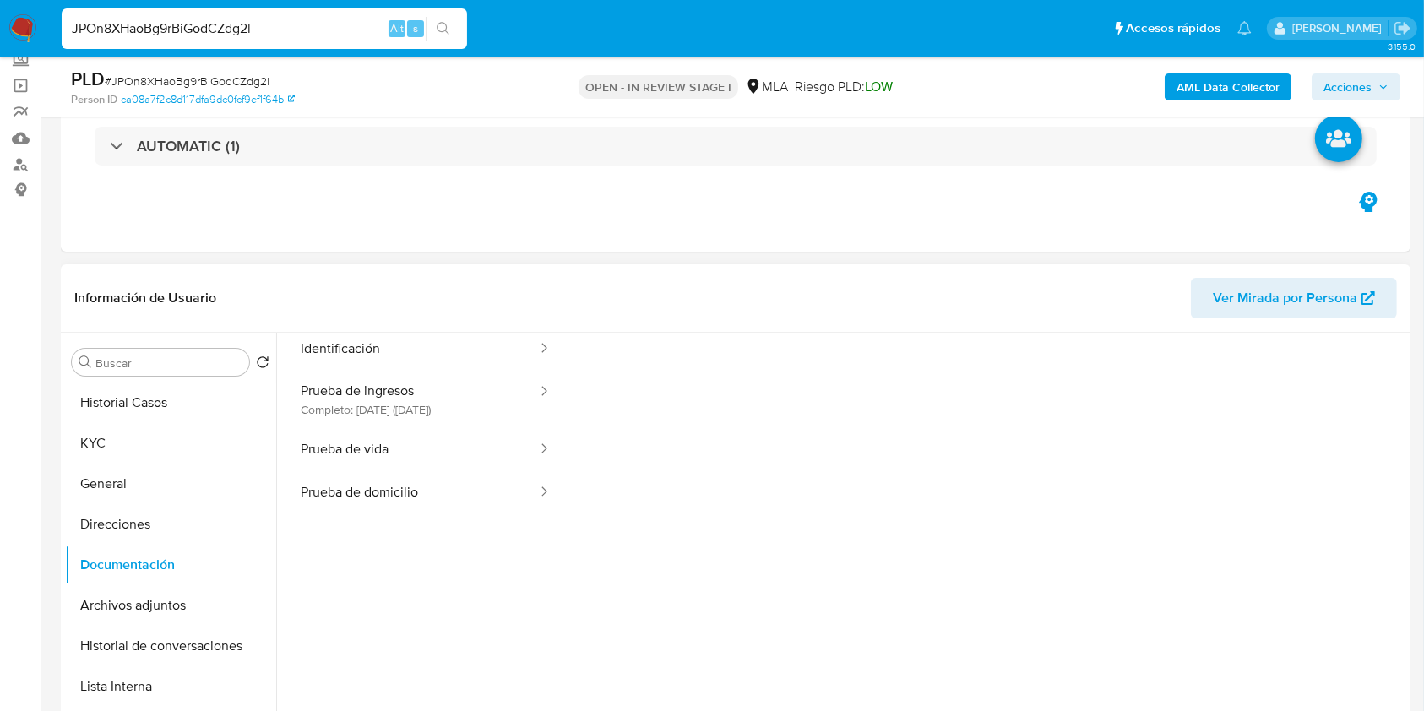
scroll to position [137, 0]
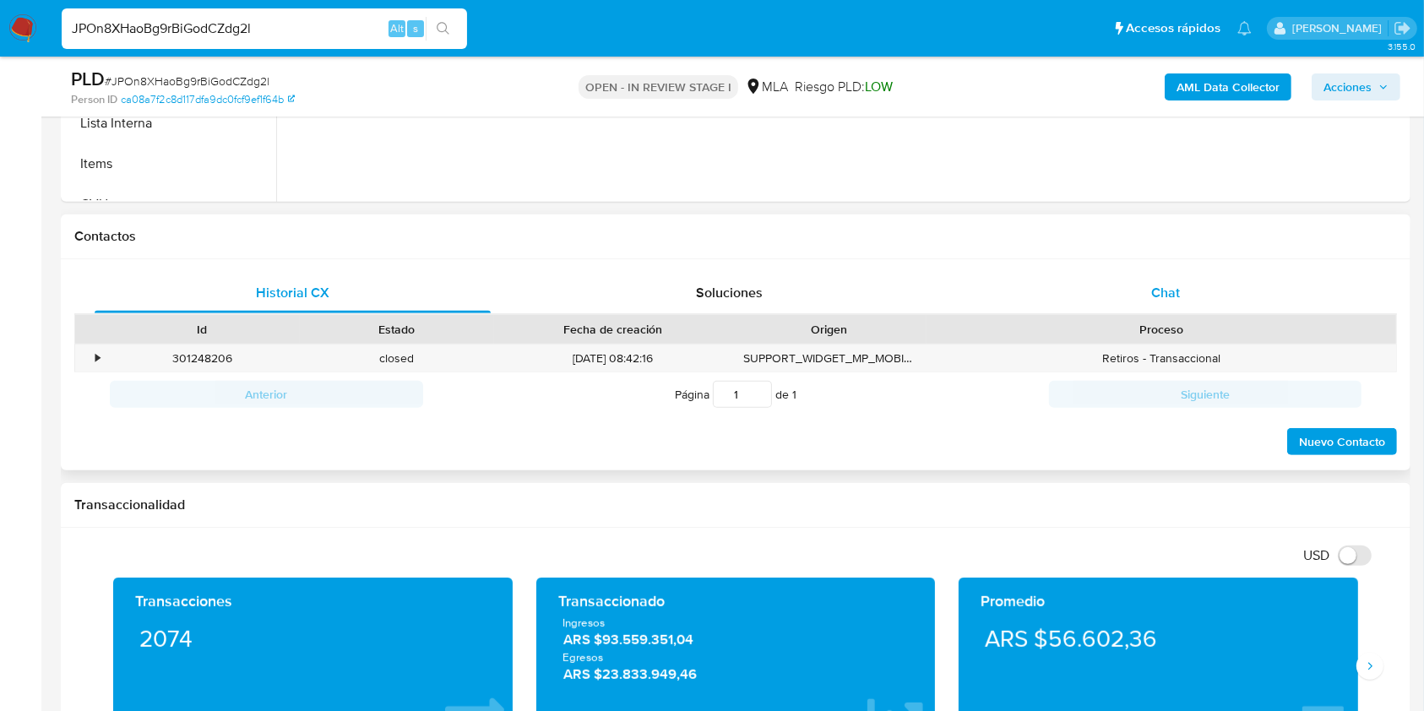
click at [1137, 311] on div "Chat" at bounding box center [1166, 293] width 396 height 41
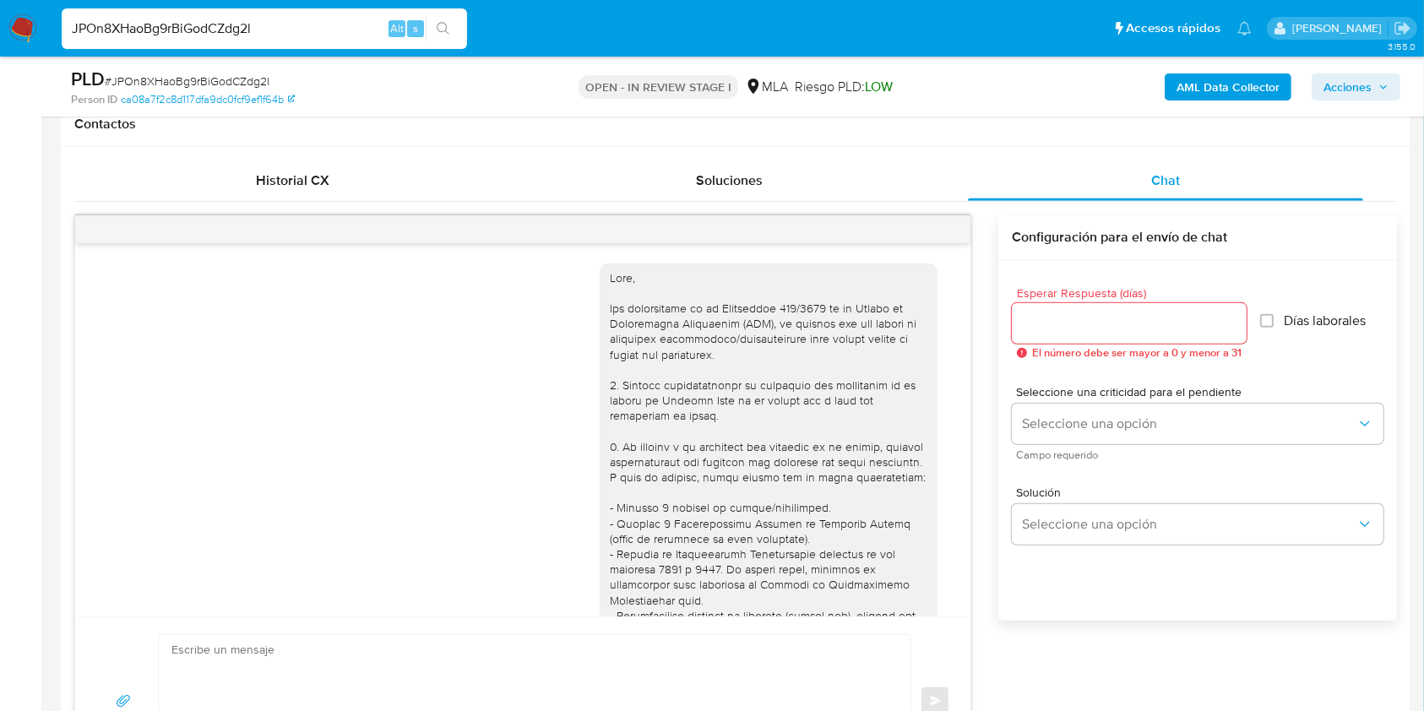
scroll to position [877, 0]
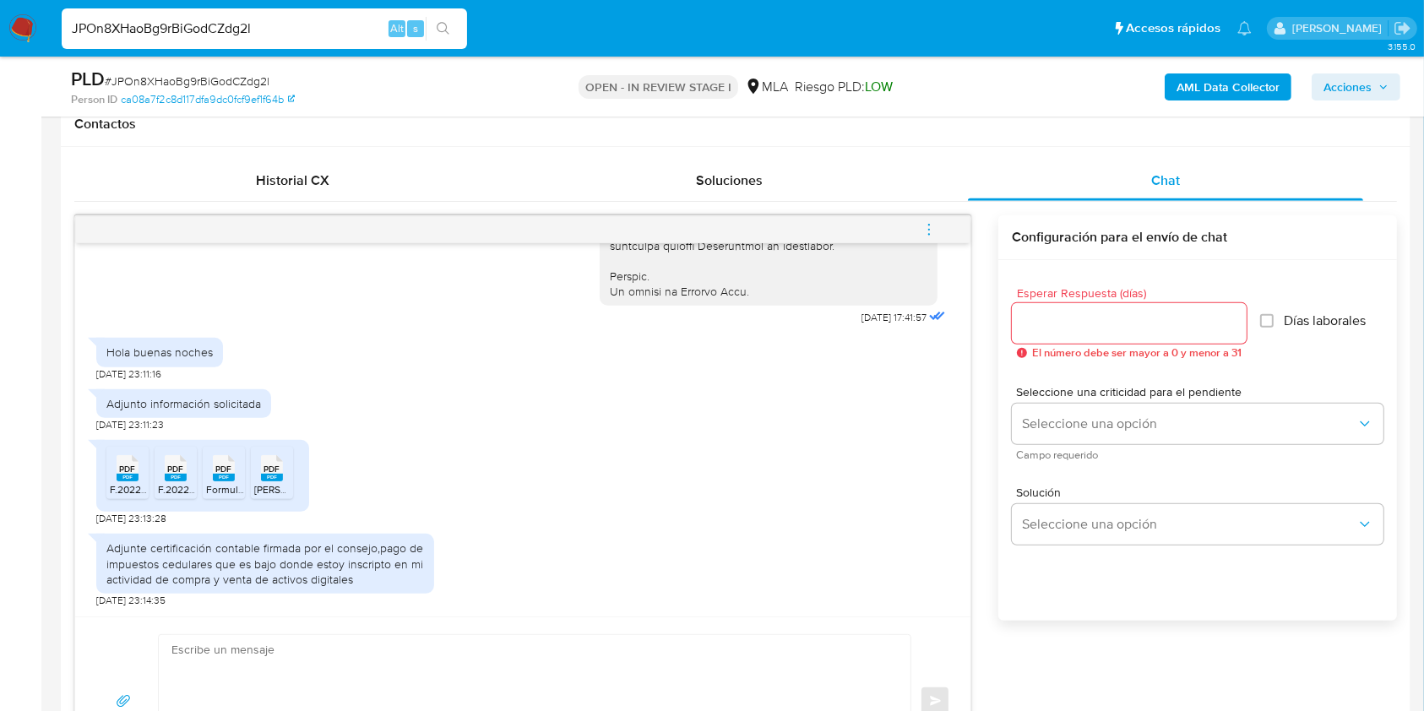
click at [130, 468] on span "PDF" at bounding box center [128, 469] width 16 height 11
click at [176, 467] on span "PDF" at bounding box center [176, 469] width 16 height 11
click at [225, 470] on span "PDF" at bounding box center [224, 469] width 16 height 11
click at [138, 470] on icon at bounding box center [128, 468] width 22 height 26
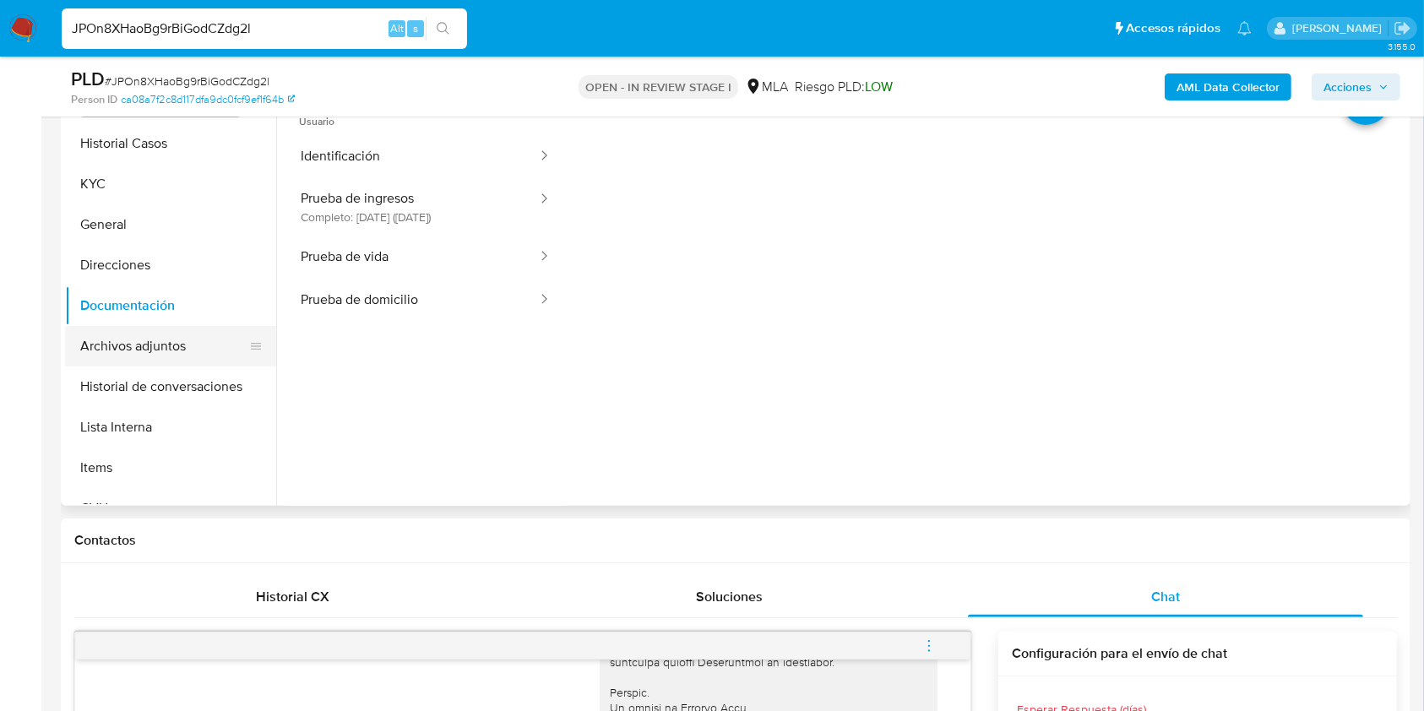
scroll to position [331, 0]
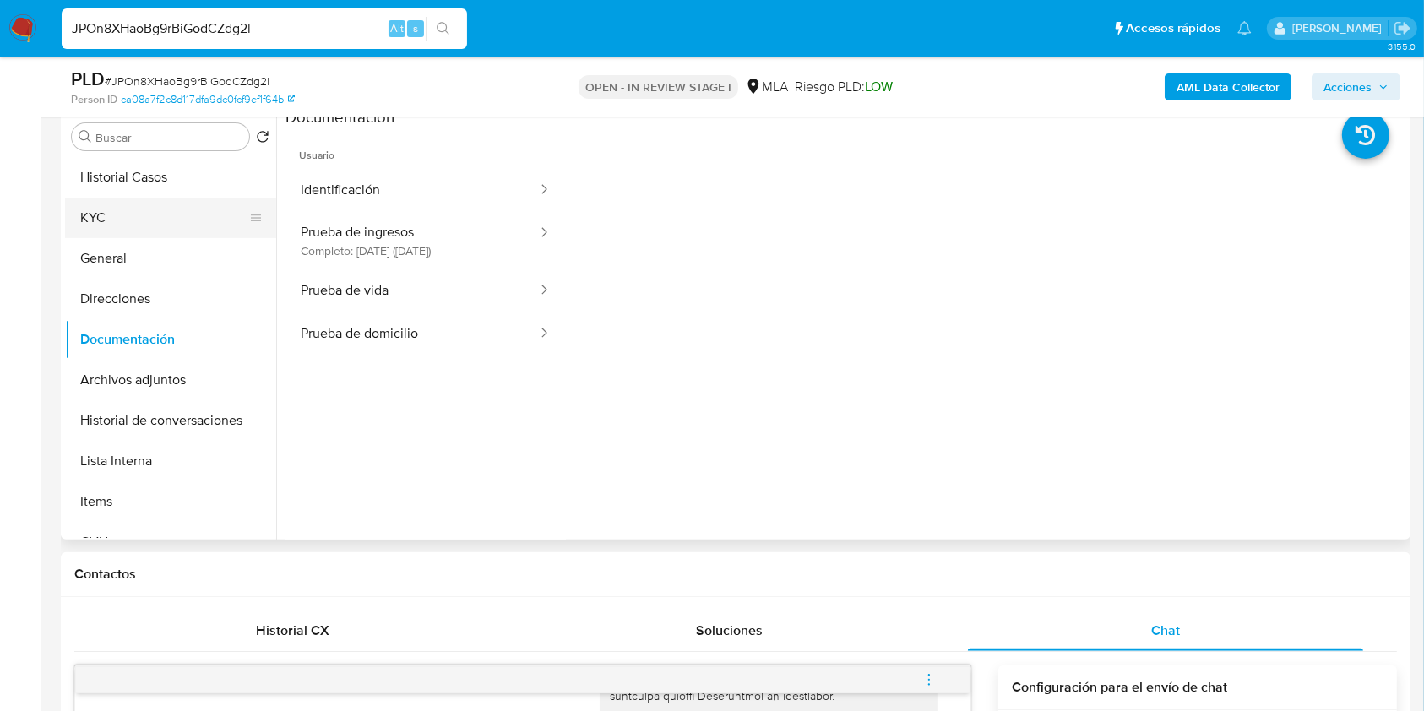
drag, startPoint x: 122, startPoint y: 222, endPoint x: 165, endPoint y: 220, distance: 43.1
click at [122, 222] on button "KYC" at bounding box center [164, 218] width 198 height 41
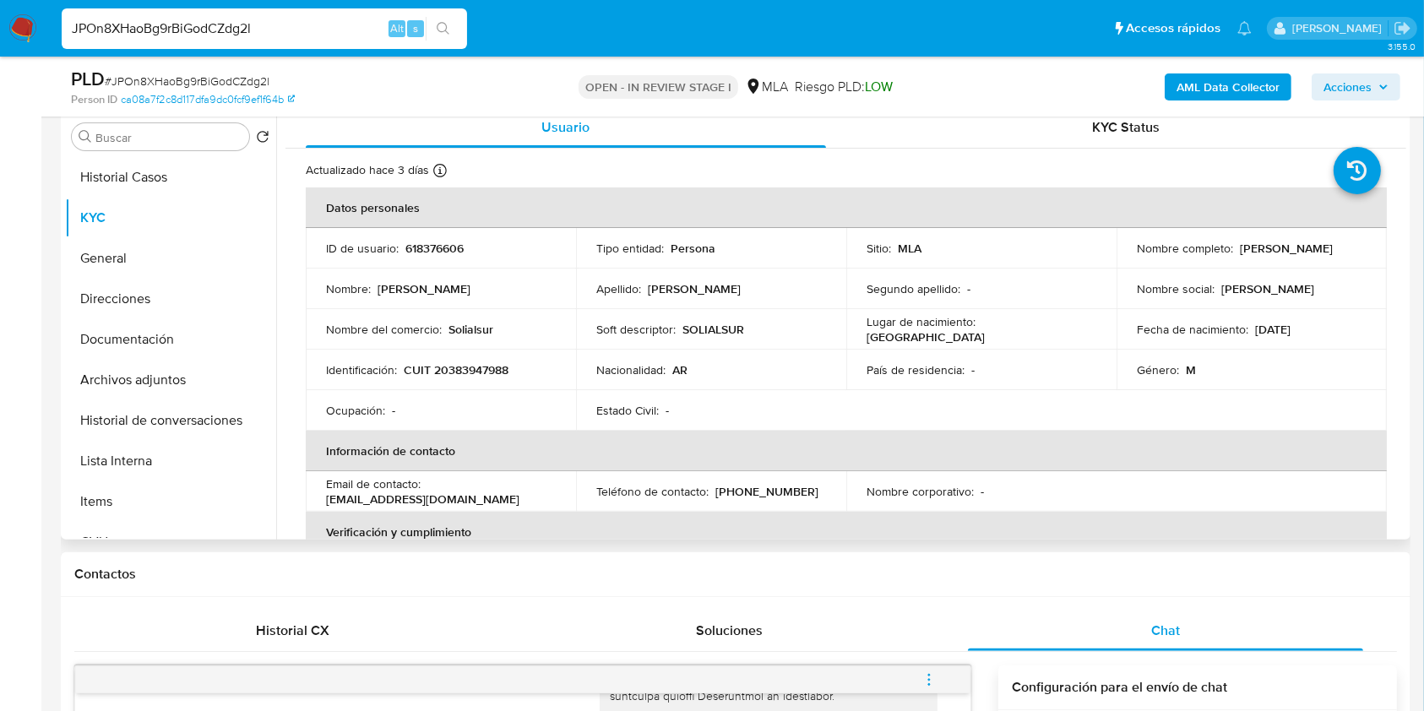
drag, startPoint x: 1235, startPoint y: 245, endPoint x: 1344, endPoint y: 245, distance: 108.9
click at [1344, 245] on div "Nombre completo : Alan David Herrera" at bounding box center [1252, 248] width 230 height 15
copy p "Alan David Herrera"
click at [459, 378] on td "Identificación : CUIT 20383947988" at bounding box center [441, 370] width 270 height 41
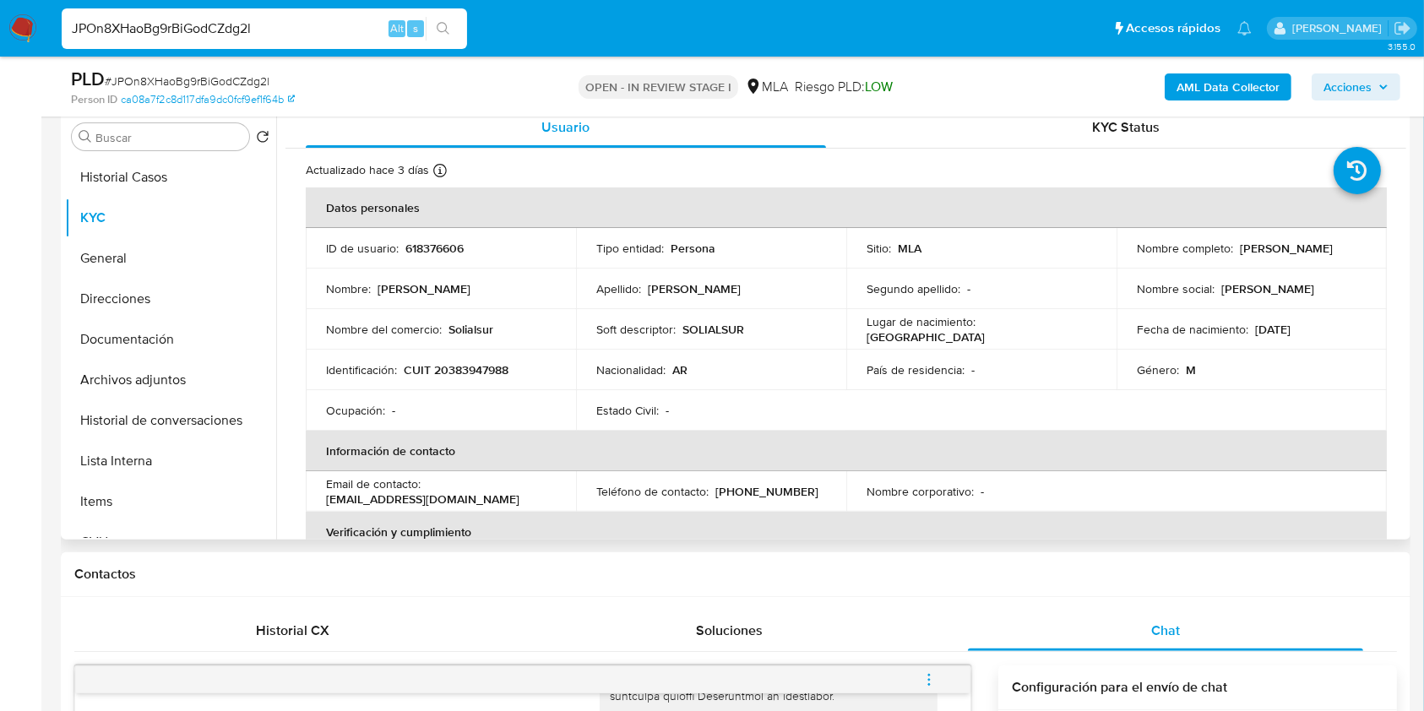
click at [459, 378] on td "Identificación : CUIT 20383947988" at bounding box center [441, 370] width 270 height 41
click at [472, 331] on p "Solialsur" at bounding box center [470, 329] width 45 height 15
copy p "Solialsur"
click at [462, 366] on p "CUIT 20383947988" at bounding box center [456, 369] width 105 height 15
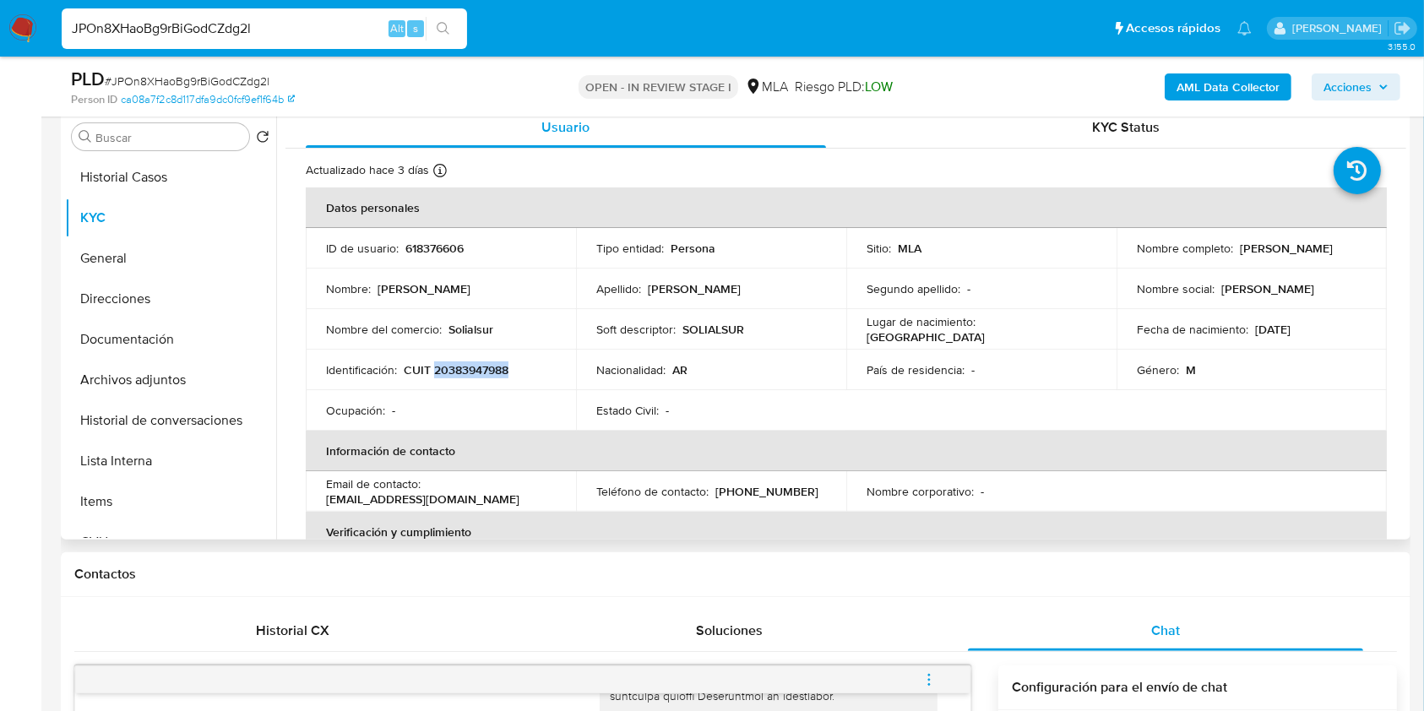
click at [462, 366] on p "CUIT 20383947988" at bounding box center [456, 369] width 105 height 15
copy p "20383947988"
click at [469, 352] on td "Identificación : CUIT 20383947988" at bounding box center [441, 370] width 270 height 41
click at [470, 375] on p "CUIT 20383947988" at bounding box center [456, 369] width 105 height 15
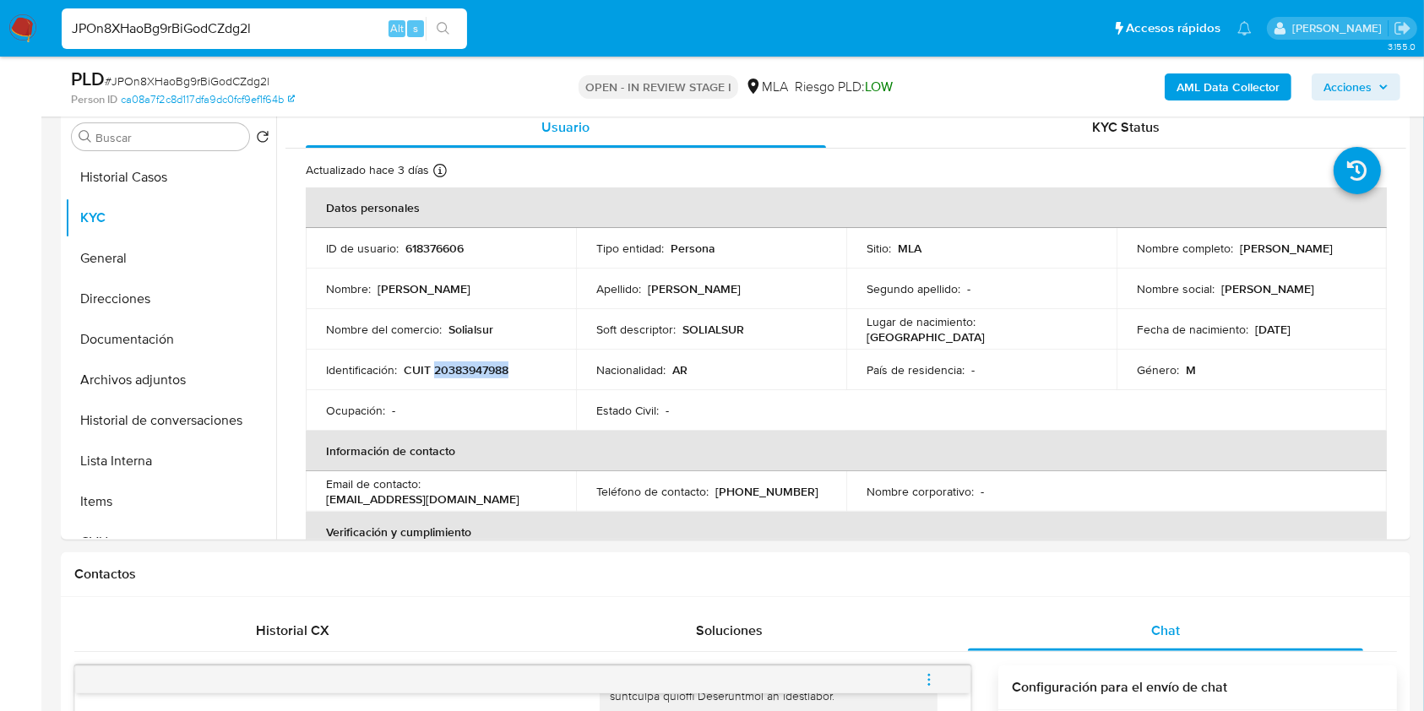
copy p "20383947988"
click at [491, 377] on td "Identificación : CUIT 20383947988" at bounding box center [441, 370] width 270 height 41
click at [491, 375] on p "CUIT 20383947988" at bounding box center [456, 369] width 105 height 15
click at [481, 364] on p "CUIT 20383947988" at bounding box center [456, 369] width 105 height 15
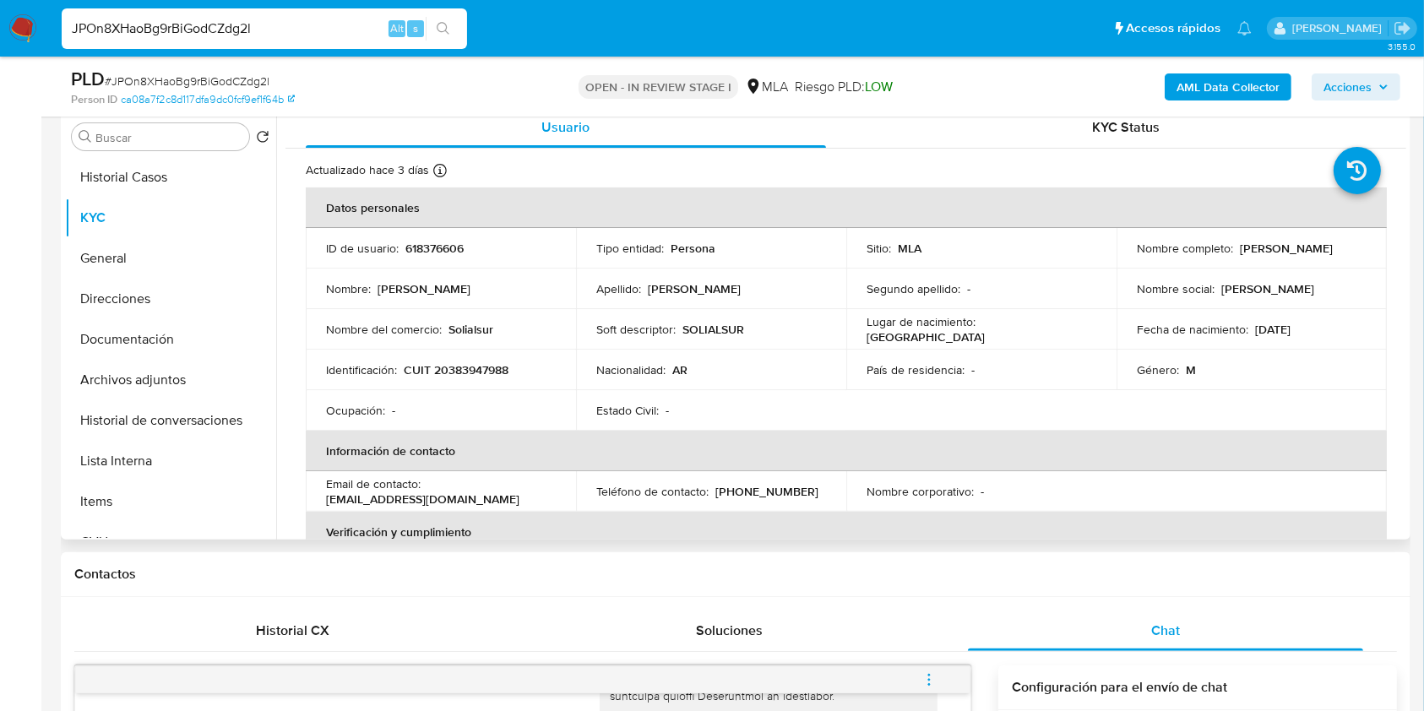
click at [510, 375] on div "Identificación : CUIT 20383947988" at bounding box center [441, 369] width 230 height 15
click at [504, 370] on p "CUIT 20383947988" at bounding box center [456, 369] width 105 height 15
click at [462, 370] on p "CUIT 20383947988" at bounding box center [456, 369] width 105 height 15
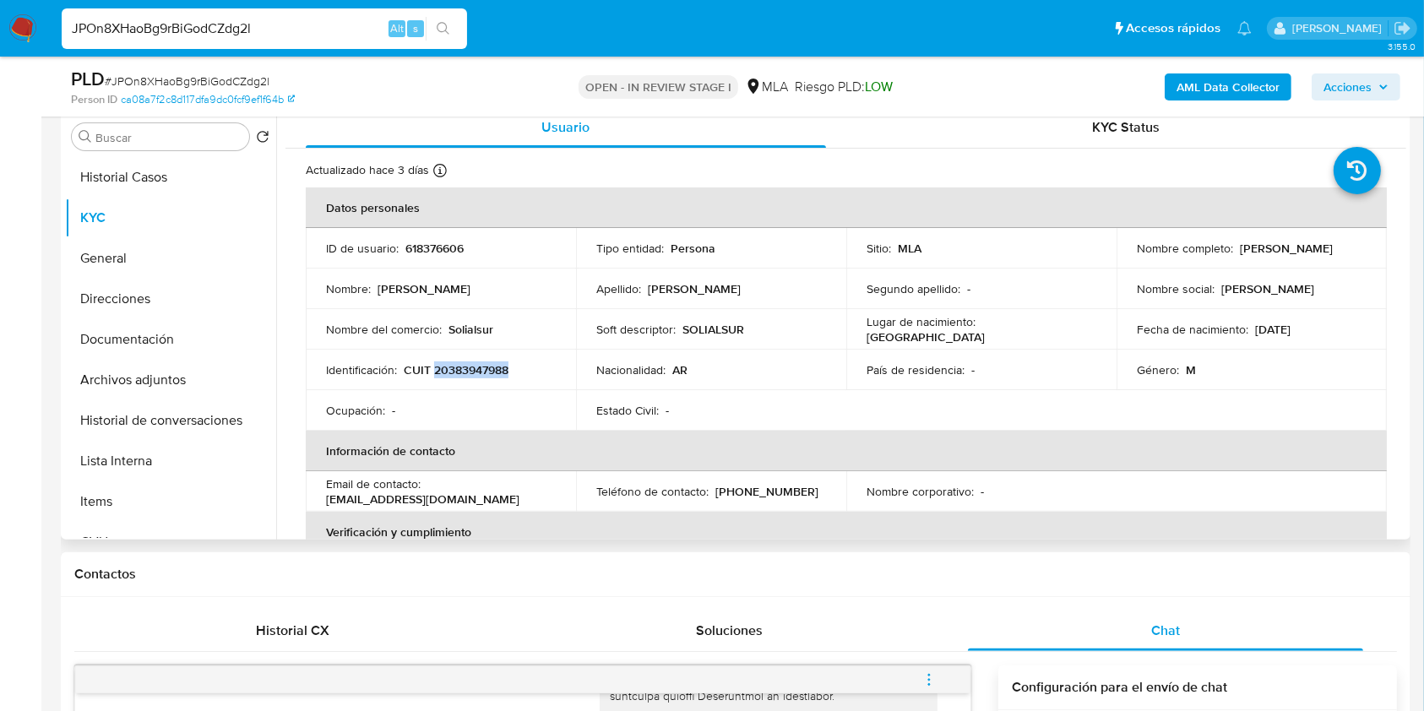
click at [482, 362] on p "CUIT 20383947988" at bounding box center [456, 369] width 105 height 15
click at [481, 362] on p "CUIT 20383947988" at bounding box center [456, 369] width 105 height 15
click at [486, 363] on p "CUIT 20383947988" at bounding box center [456, 369] width 105 height 15
click at [506, 371] on p "CUIT 20383947988" at bounding box center [456, 369] width 105 height 15
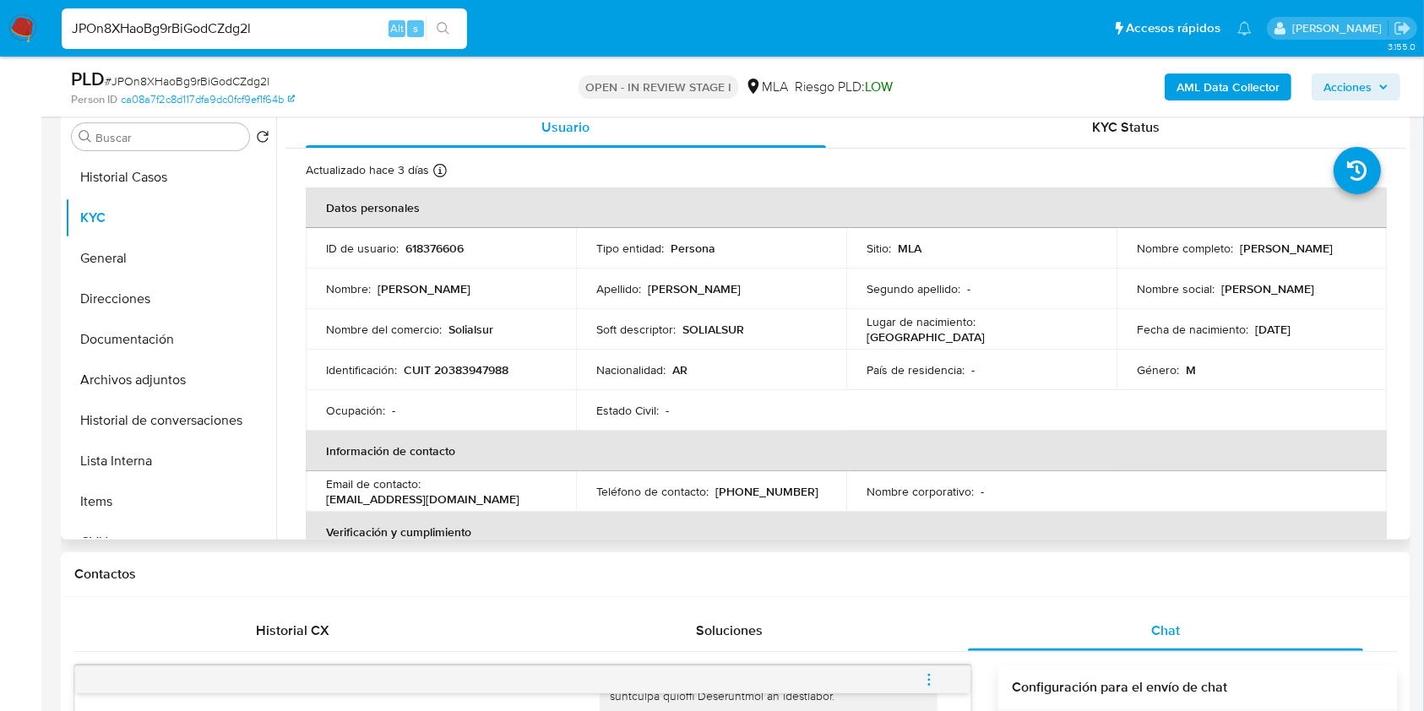
click at [493, 362] on p "CUIT 20383947988" at bounding box center [456, 369] width 105 height 15
click at [459, 358] on td "Identificación : CUIT 20383947988" at bounding box center [441, 370] width 270 height 41
click at [467, 379] on td "Identificación : CUIT 20383947988" at bounding box center [441, 370] width 270 height 41
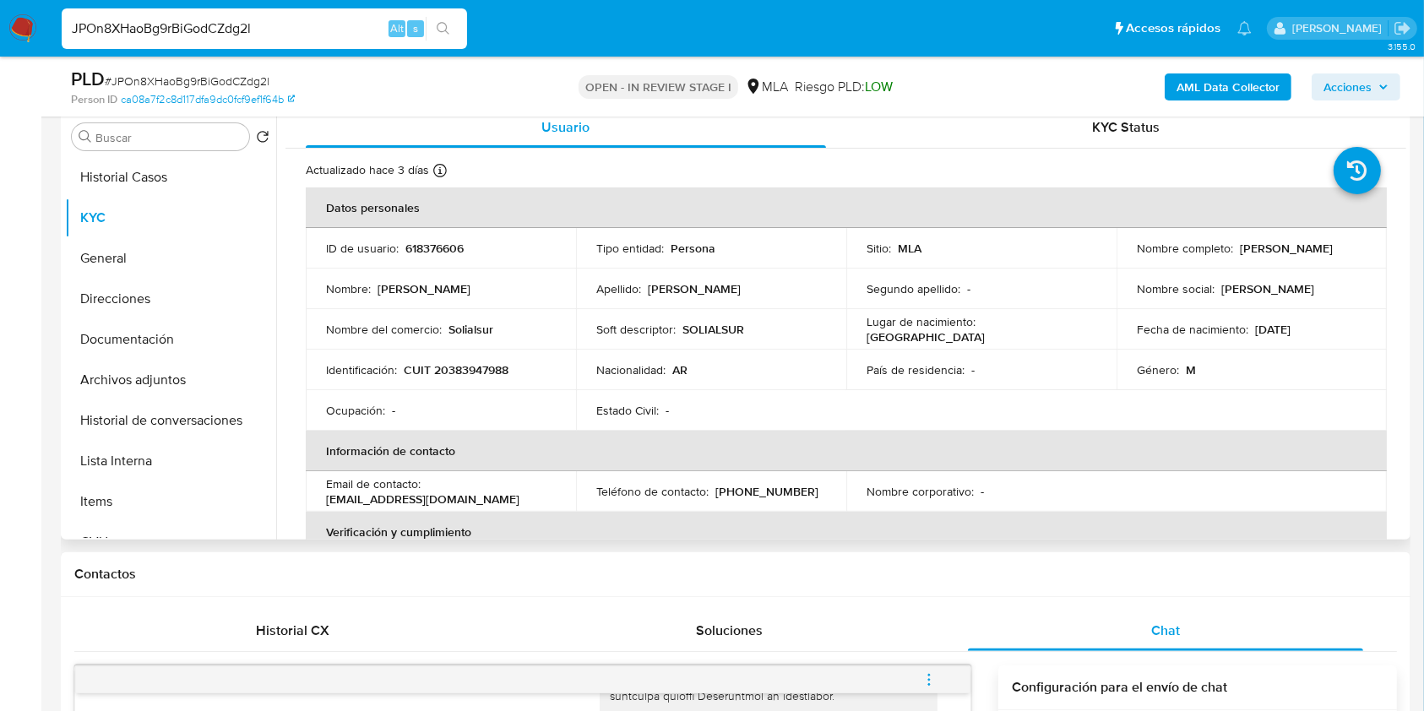
click at [467, 379] on td "Identificación : CUIT 20383947988" at bounding box center [441, 370] width 270 height 41
click at [466, 370] on p "CUIT 20383947988" at bounding box center [456, 369] width 105 height 15
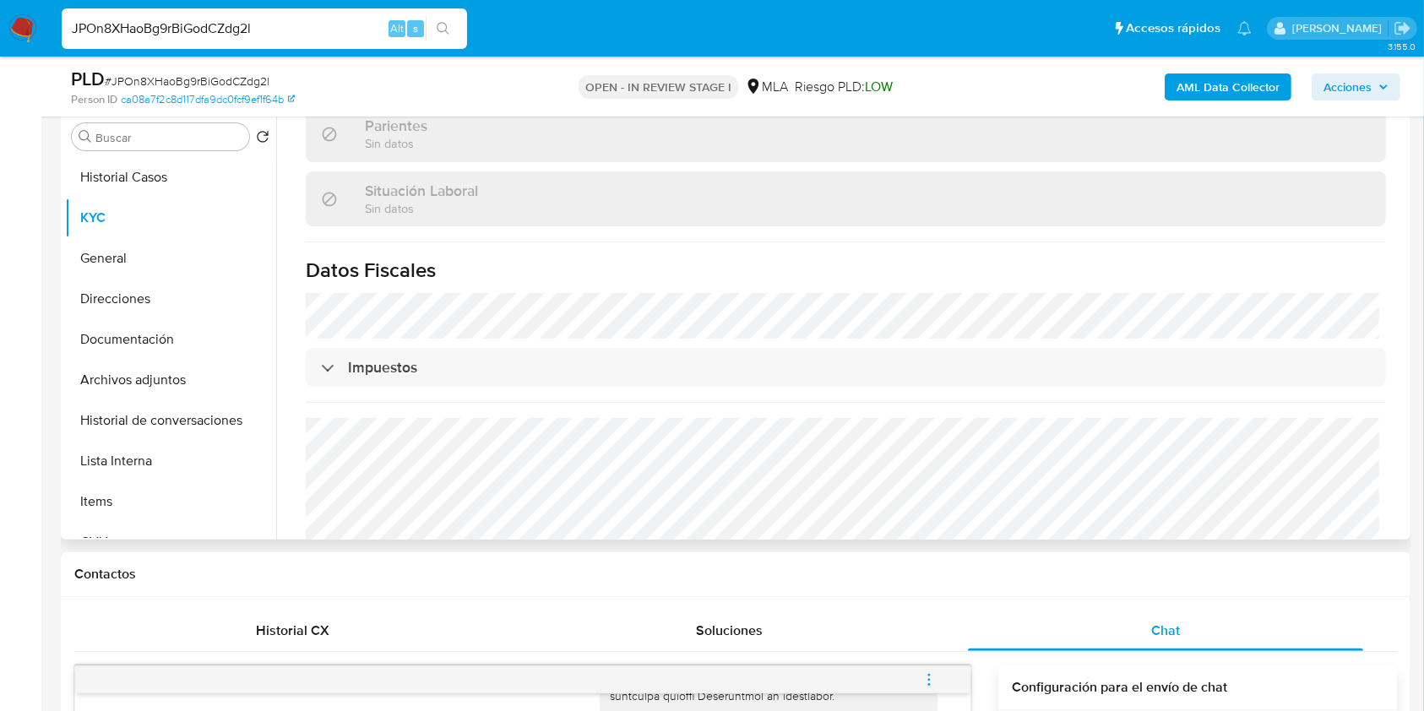
scroll to position [905, 0]
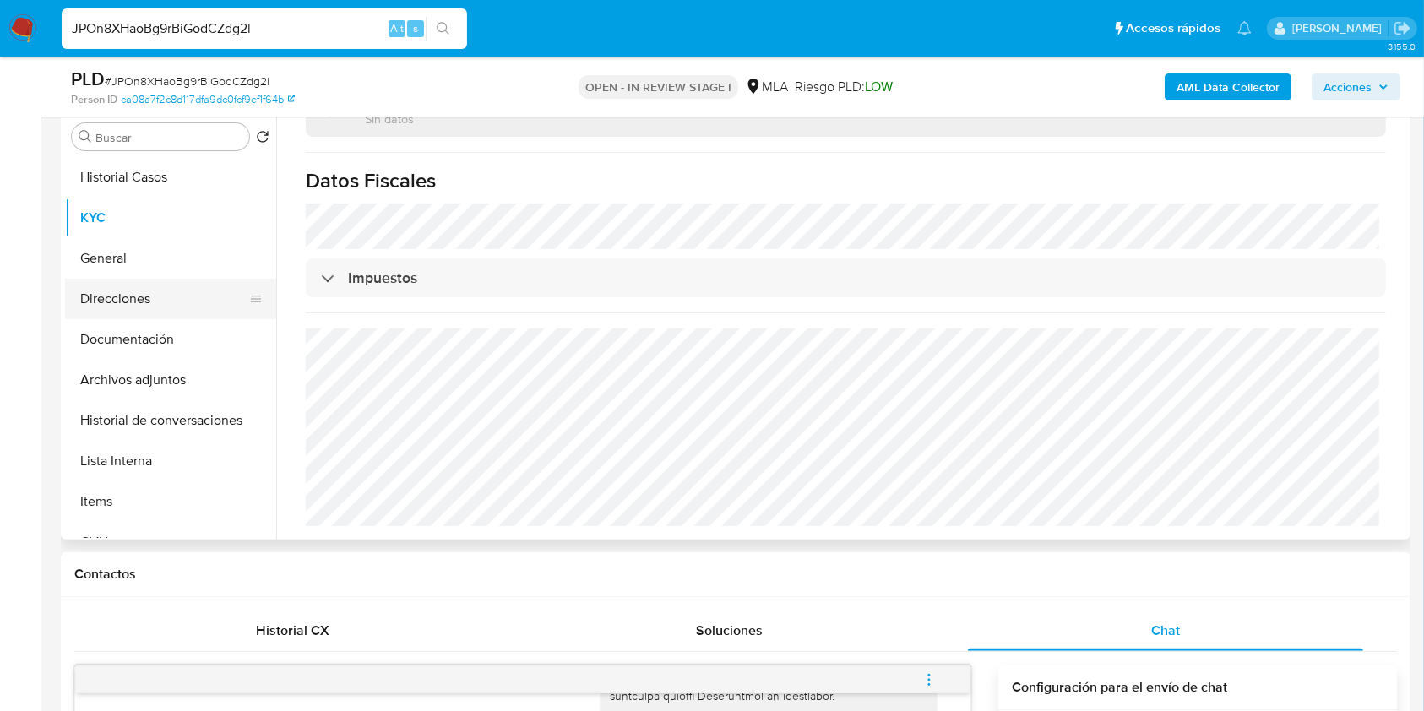
click at [120, 289] on button "Direcciones" at bounding box center [164, 299] width 198 height 41
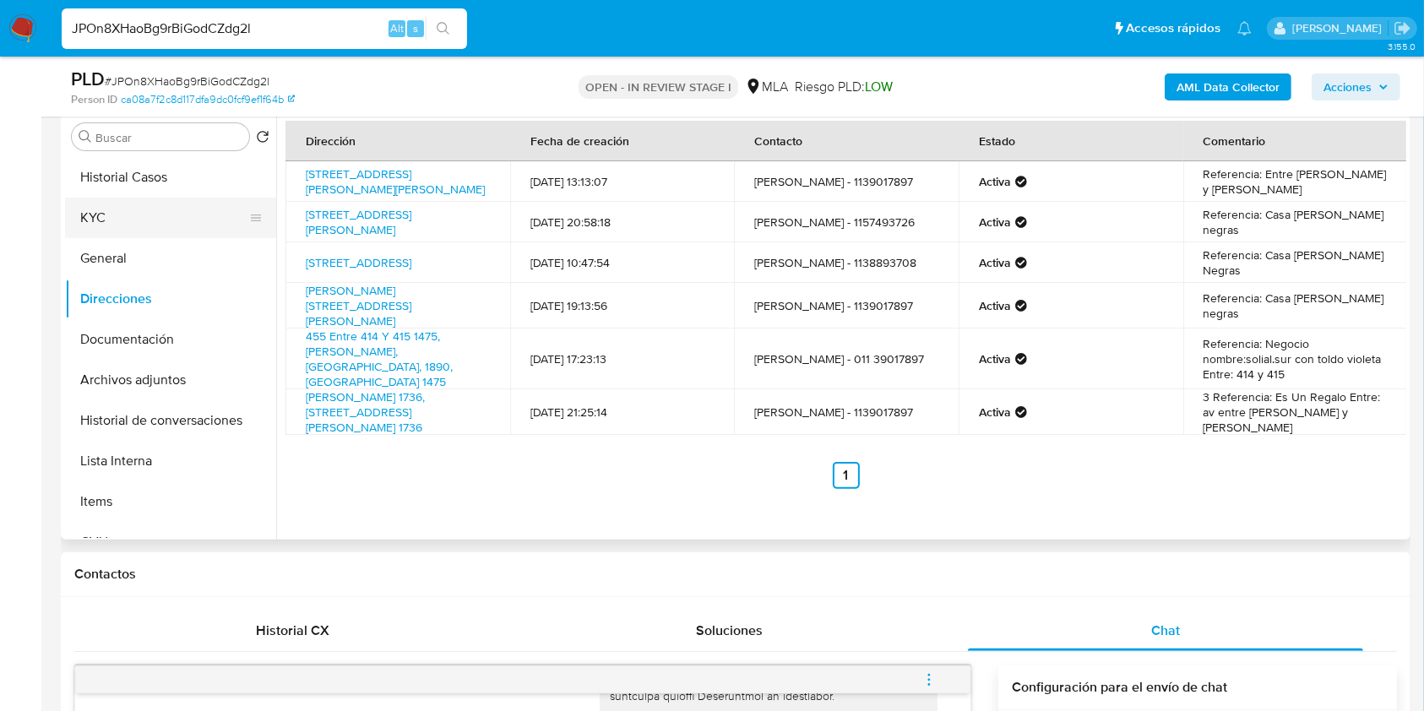
drag, startPoint x: 197, startPoint y: 222, endPoint x: 212, endPoint y: 226, distance: 15.8
click at [197, 222] on button "KYC" at bounding box center [164, 218] width 198 height 41
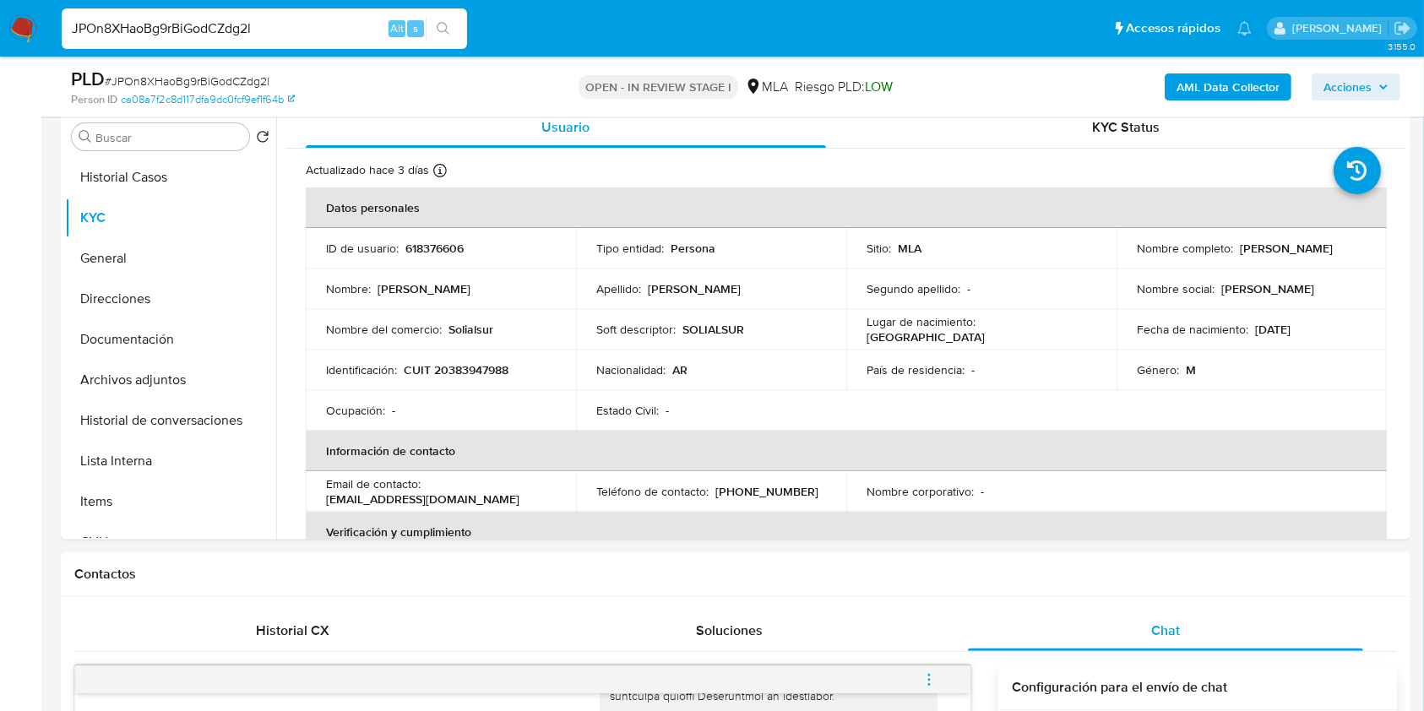
click at [198, 18] on input "JPOn8XHaoBg9rBiGodCZdg2l" at bounding box center [264, 29] width 405 height 22
paste input "ZCcJaUkw0PkqU1m2Pkc6kIn"
type input "ZCcJaUkw0PkqU1m2Pkc6kInl"
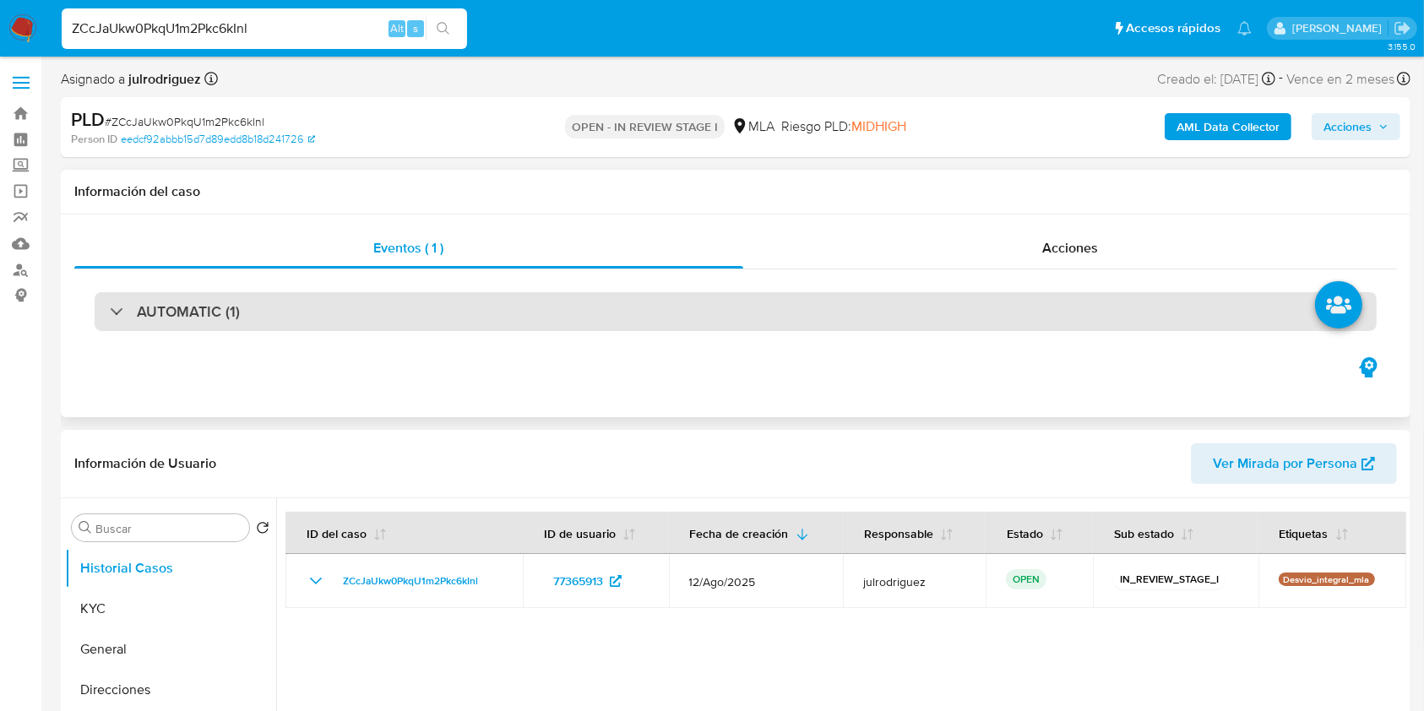
select select "10"
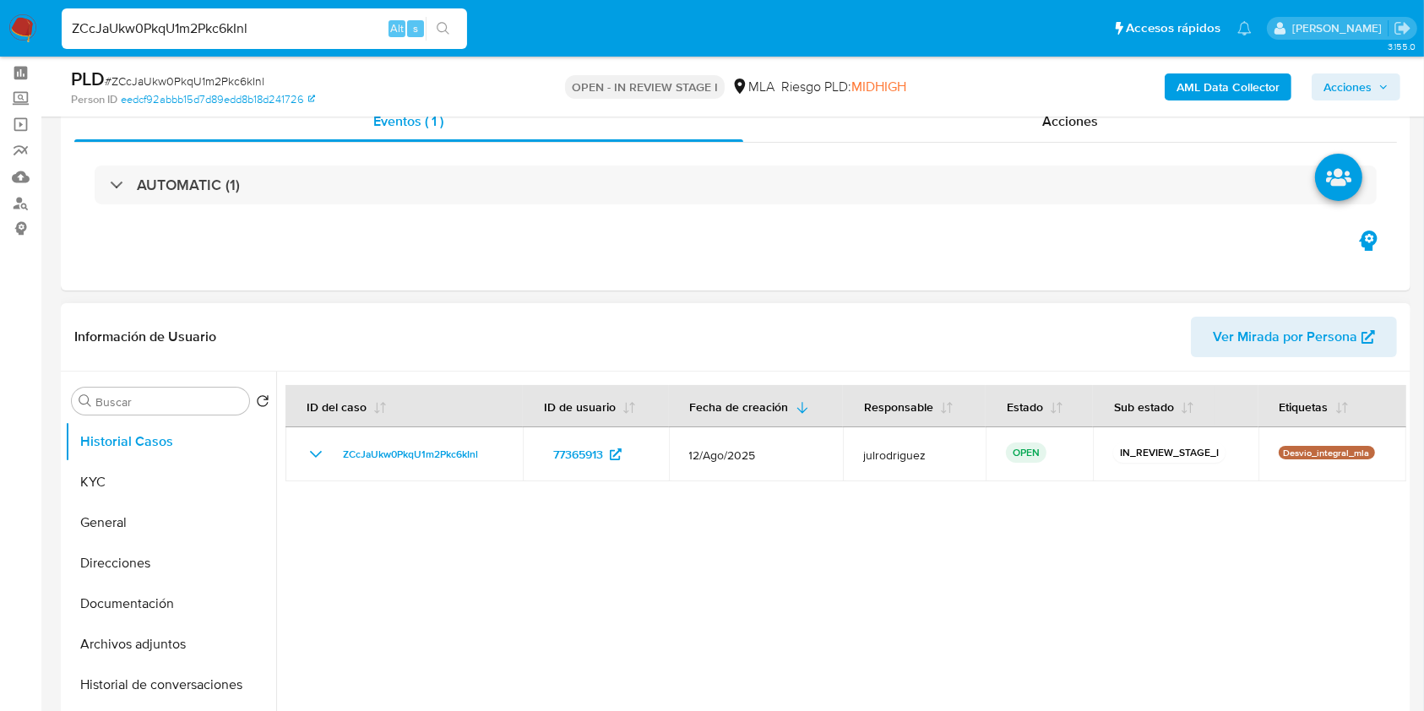
scroll to position [112, 0]
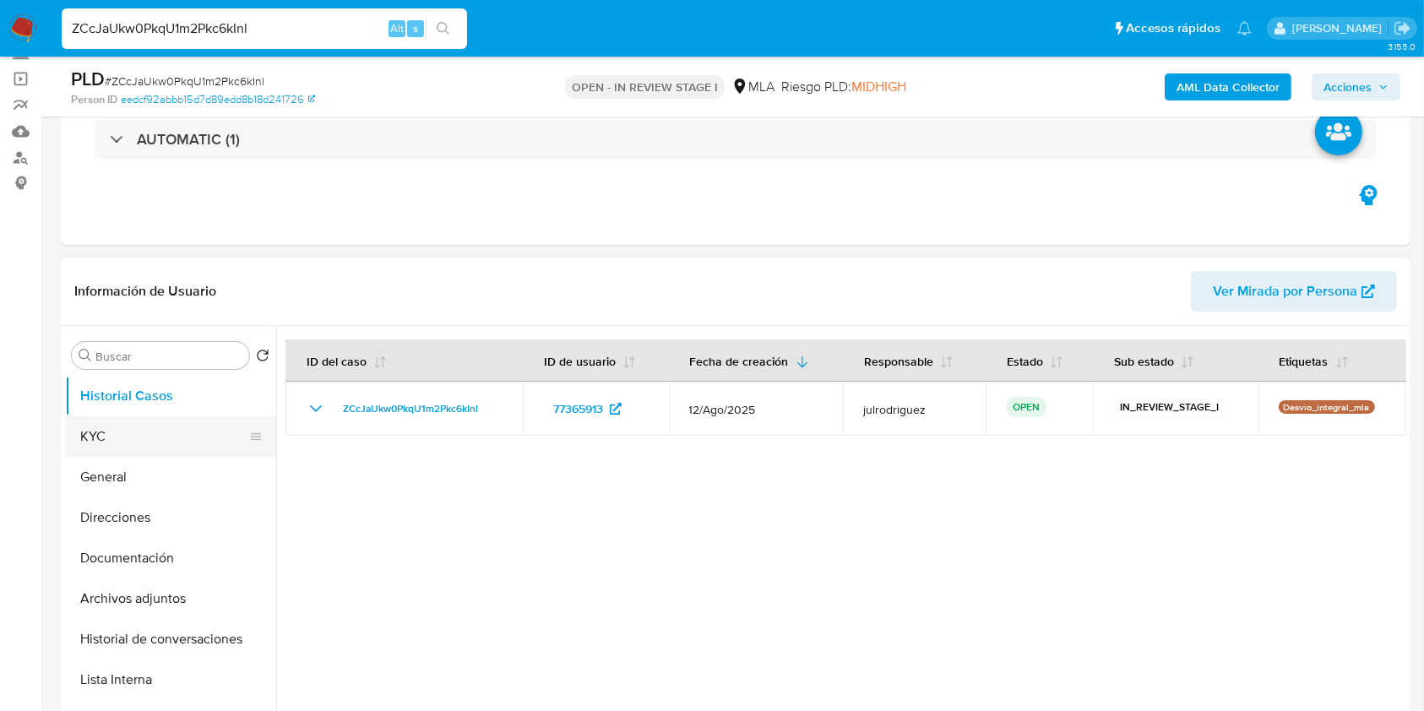
click at [146, 436] on button "KYC" at bounding box center [164, 436] width 198 height 41
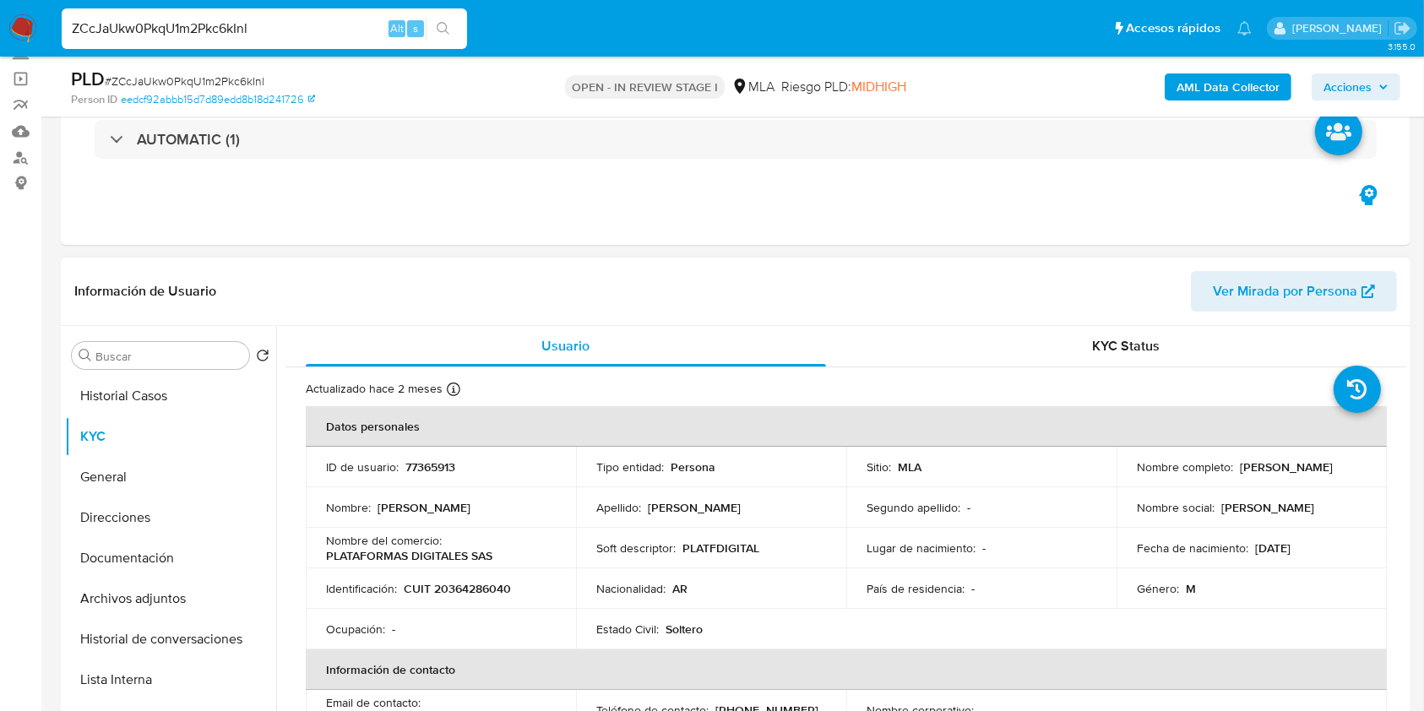
drag, startPoint x: 1235, startPoint y: 464, endPoint x: 1344, endPoint y: 465, distance: 109.0
click at [1344, 465] on div "Nombre completo : Bruno Gabriel Lopez" at bounding box center [1252, 466] width 230 height 15
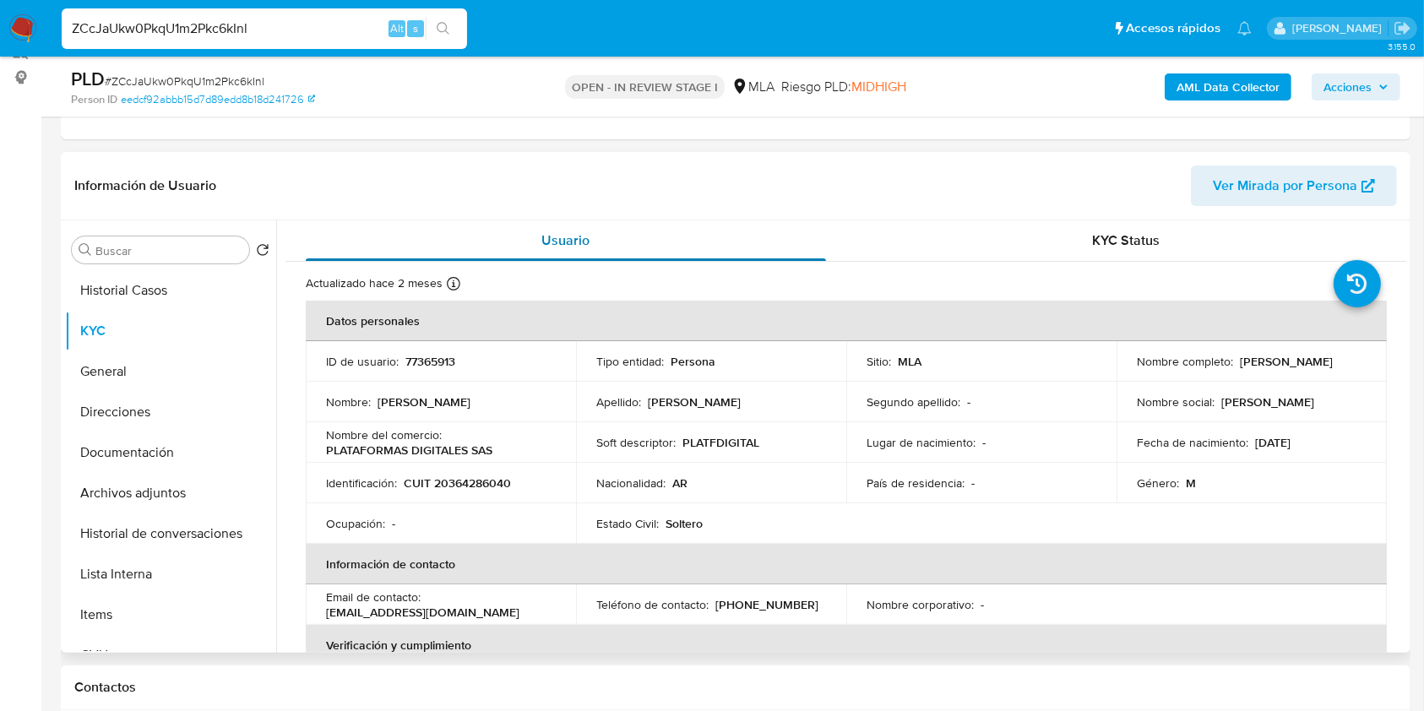
scroll to position [73, 0]
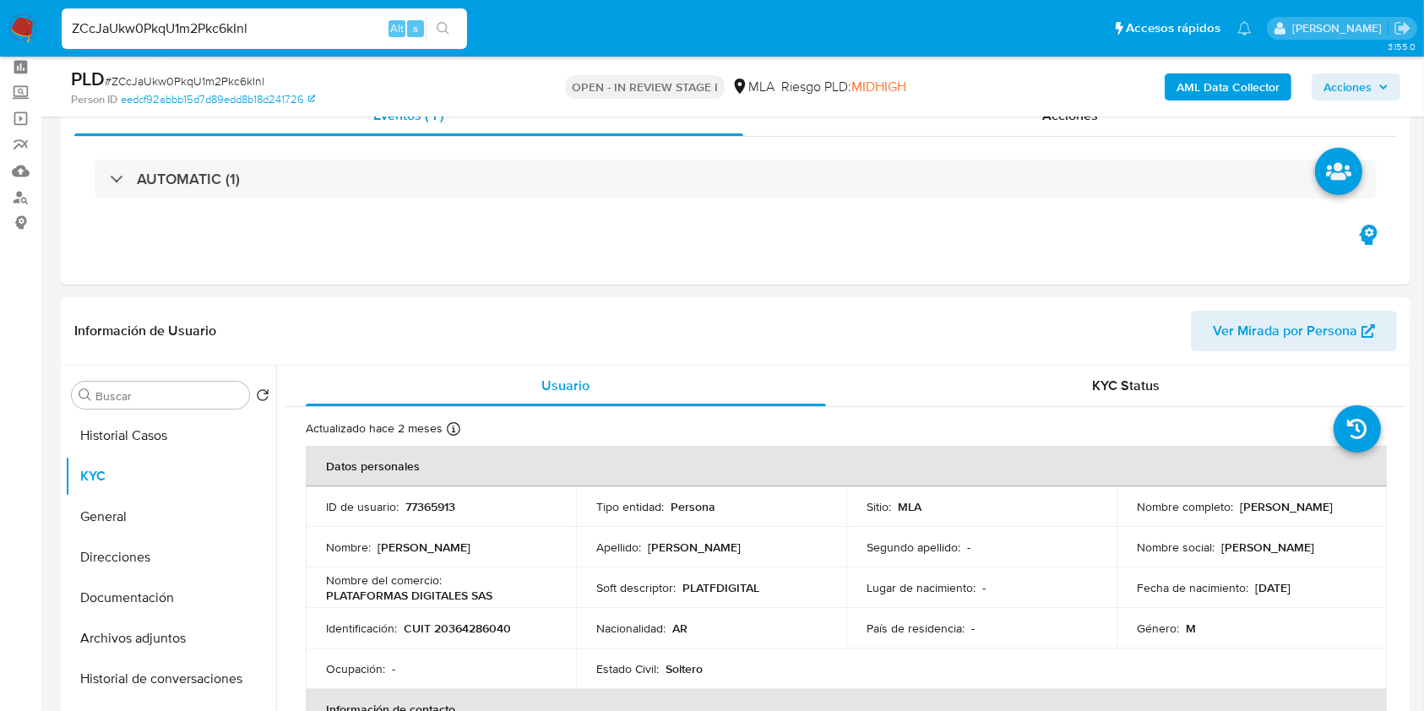
click at [429, 504] on p "77365913" at bounding box center [430, 506] width 50 height 15
click at [428, 503] on p "77365913" at bounding box center [430, 506] width 50 height 15
click at [241, 77] on span "# ZCcJaUkw0PkqU1m2Pkc6kInl" at bounding box center [185, 81] width 160 height 17
click at [487, 631] on p "CUIT 20364286040" at bounding box center [457, 628] width 107 height 15
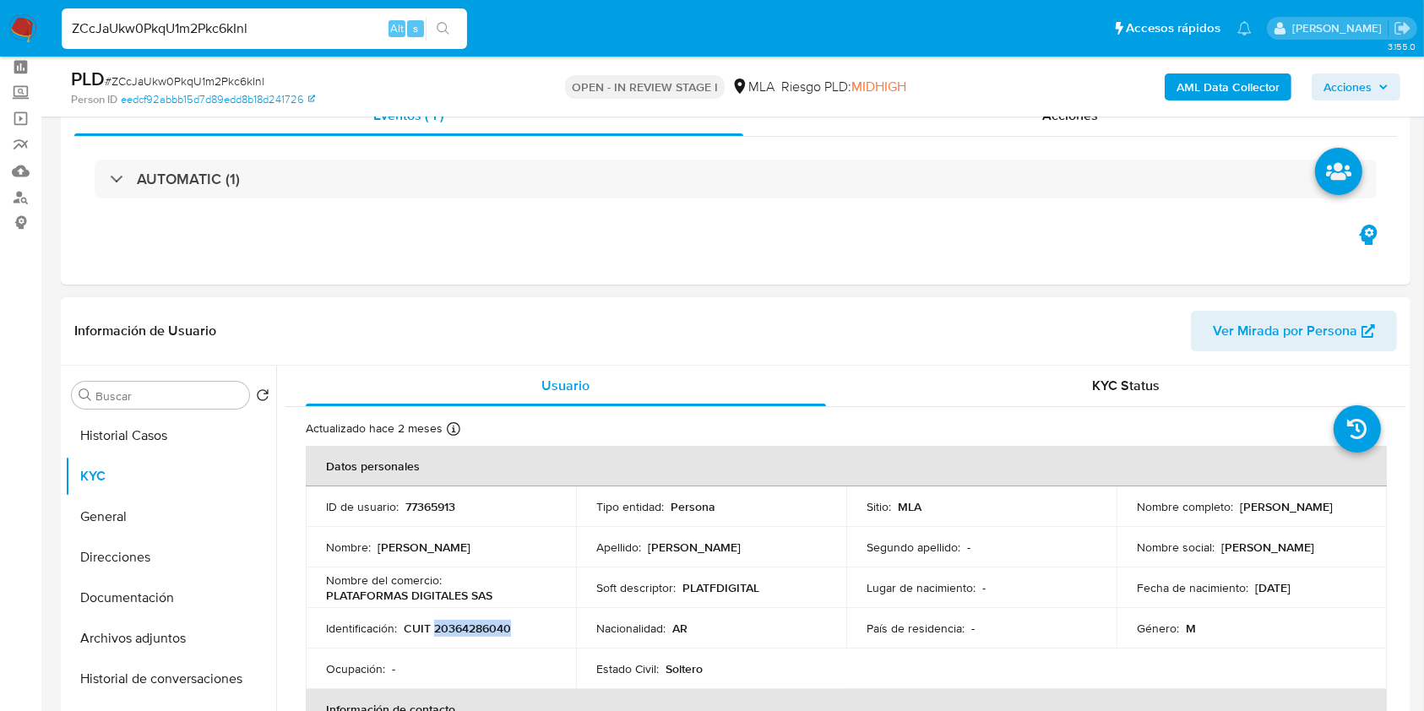
click at [487, 631] on p "CUIT 20364286040" at bounding box center [457, 628] width 107 height 15
click at [439, 499] on p "77365913" at bounding box center [430, 506] width 50 height 15
drag, startPoint x: 1232, startPoint y: 508, endPoint x: 1344, endPoint y: 506, distance: 112.3
click at [1344, 506] on div "Nombre completo : Bruno Gabriel Lopez" at bounding box center [1252, 506] width 230 height 15
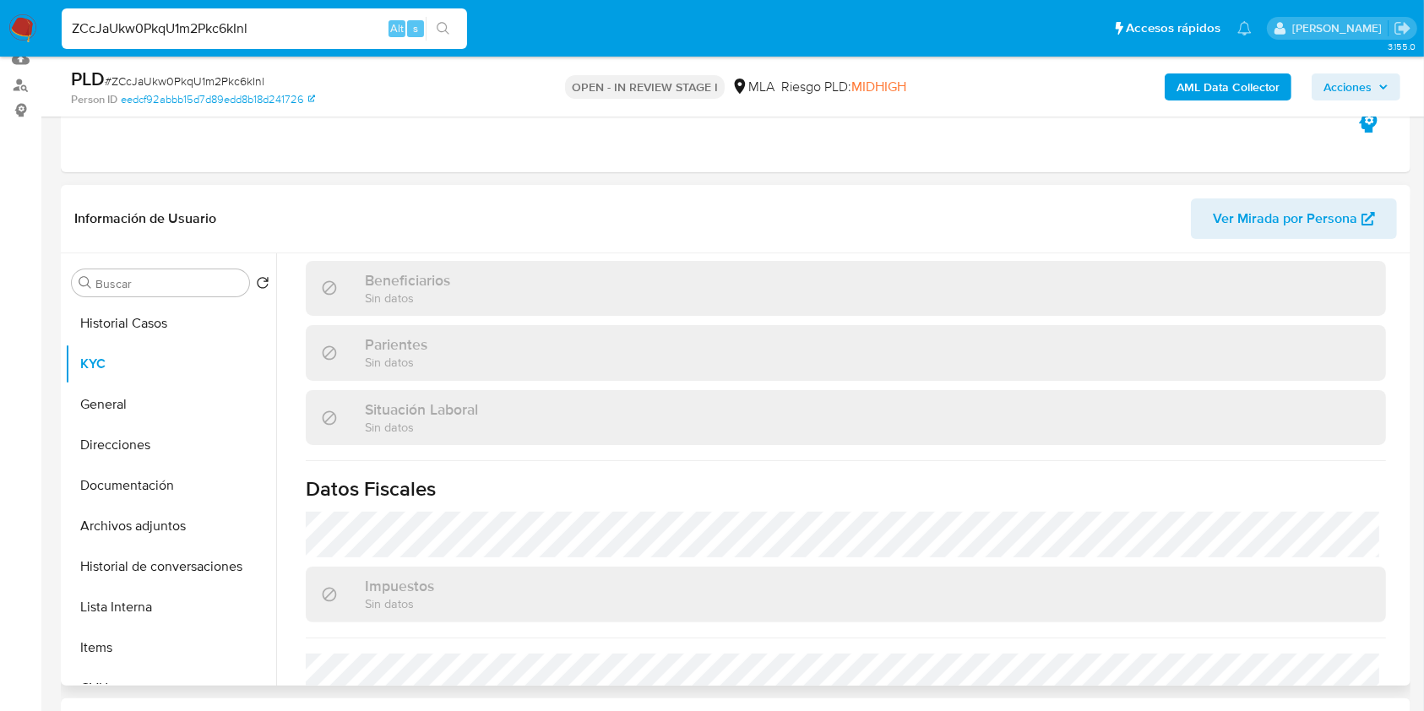
scroll to position [900, 0]
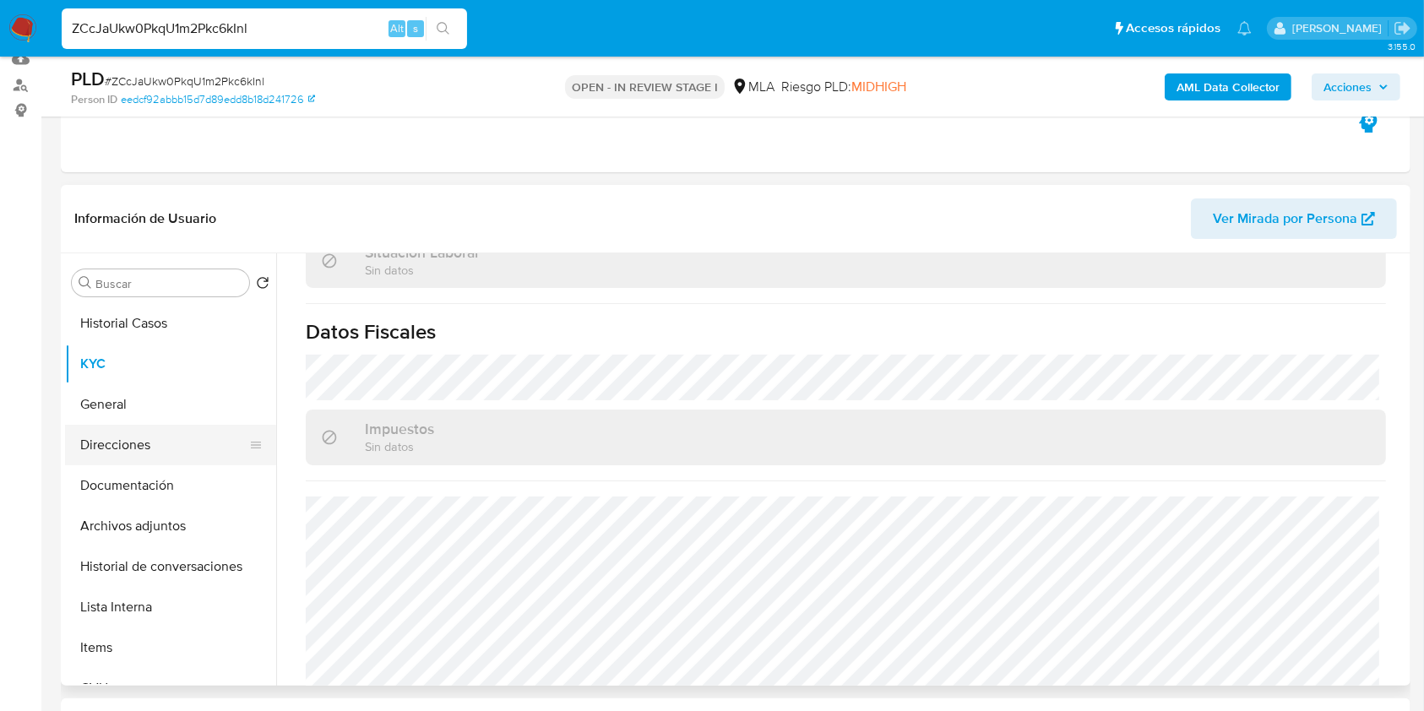
click at [155, 455] on button "Direcciones" at bounding box center [164, 445] width 198 height 41
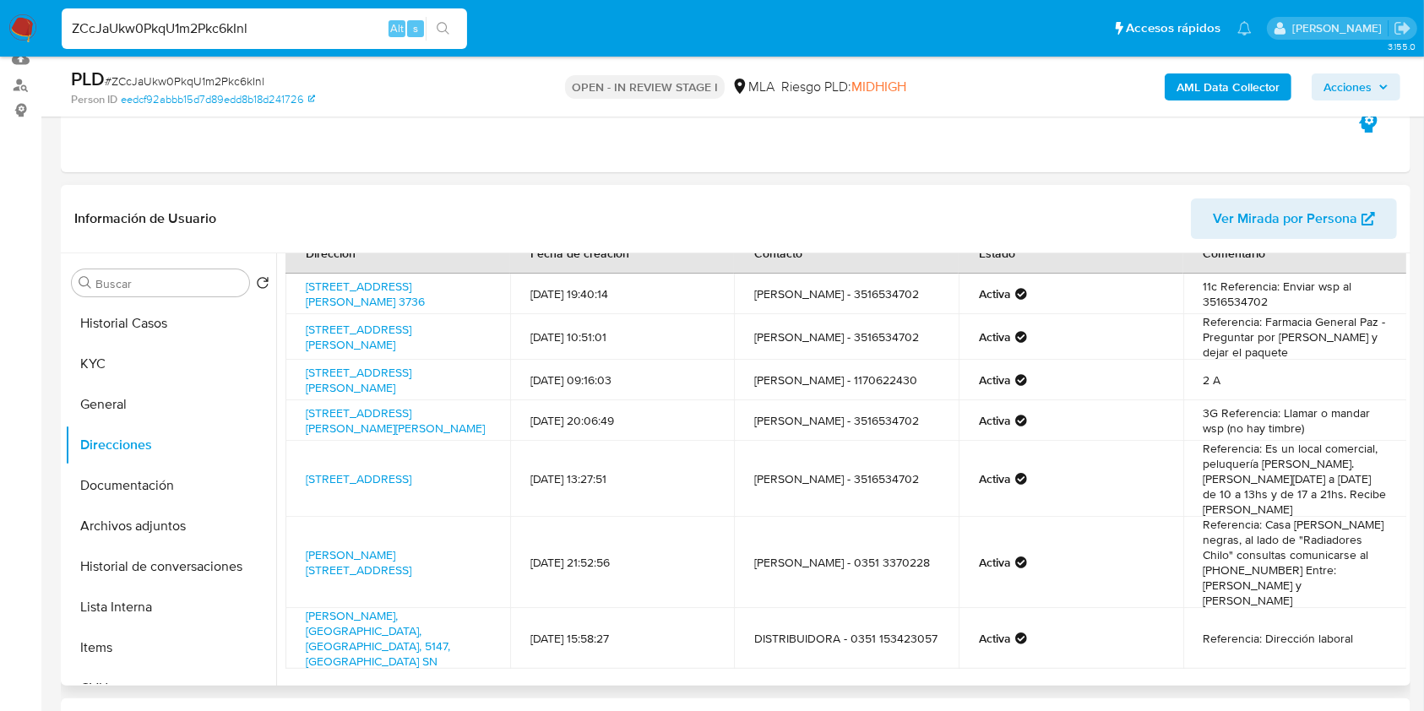
scroll to position [52, 0]
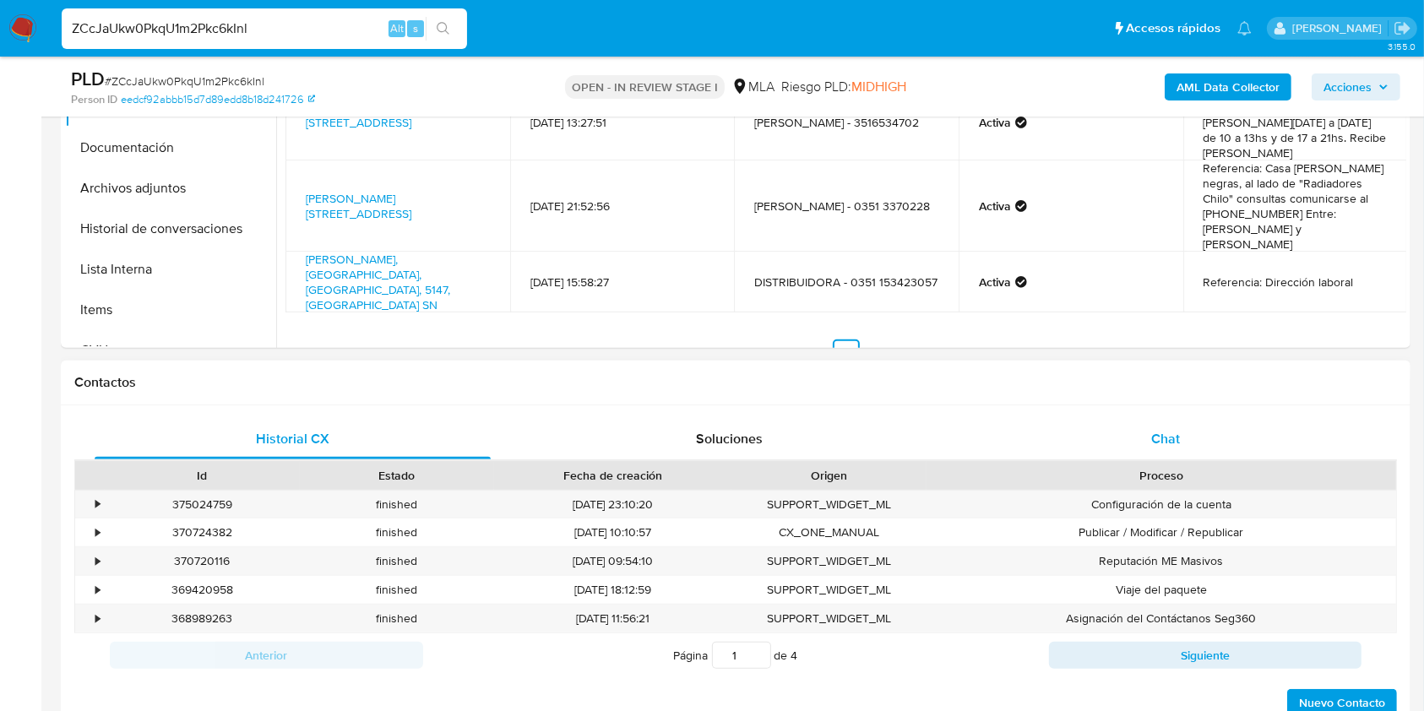
drag, startPoint x: 1238, startPoint y: 405, endPoint x: 1169, endPoint y: 426, distance: 72.6
click at [1236, 405] on div "Historial CX Soluciones Chat Id Estado Fecha de creación Origen Proceso • 37502…" at bounding box center [735, 568] width 1349 height 326
click at [1165, 429] on span "Chat" at bounding box center [1165, 438] width 29 height 19
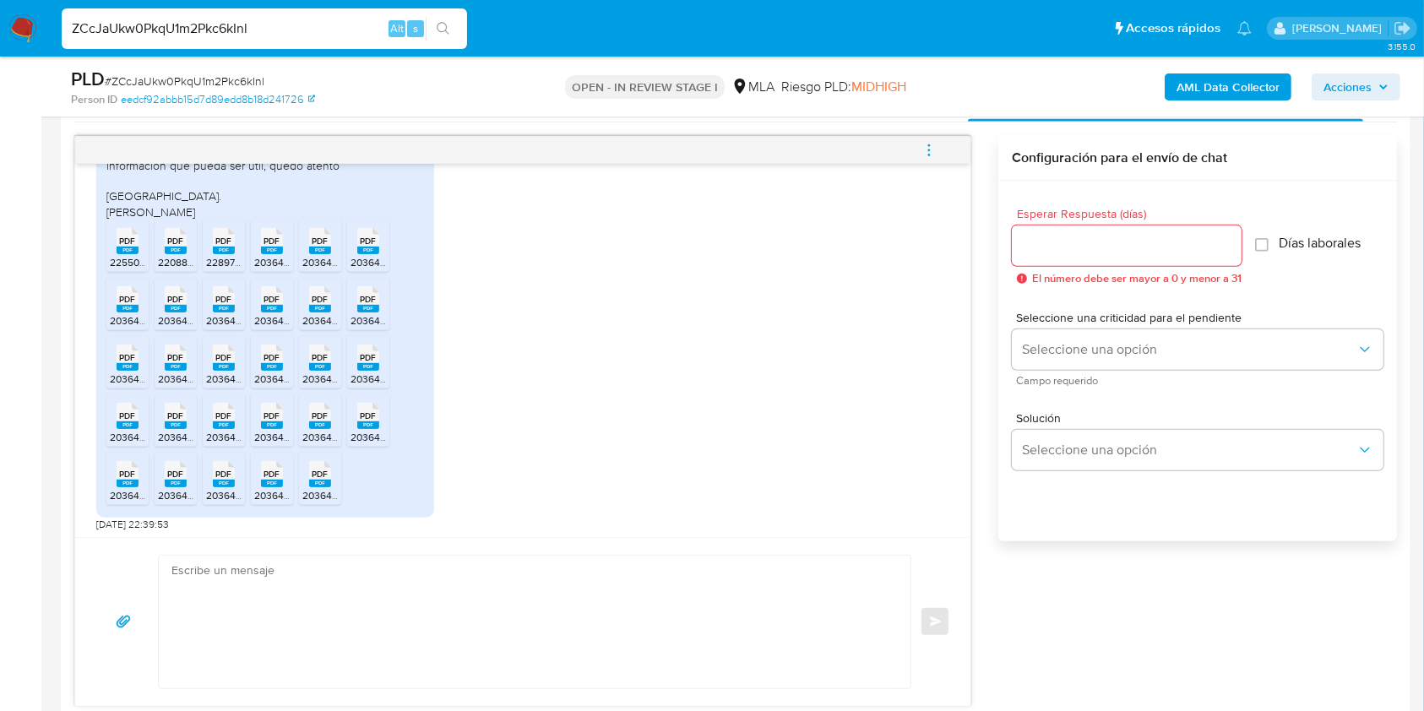
scroll to position [1203, 0]
click at [136, 238] on icon at bounding box center [128, 238] width 22 height 26
click at [182, 245] on rect at bounding box center [176, 248] width 22 height 8
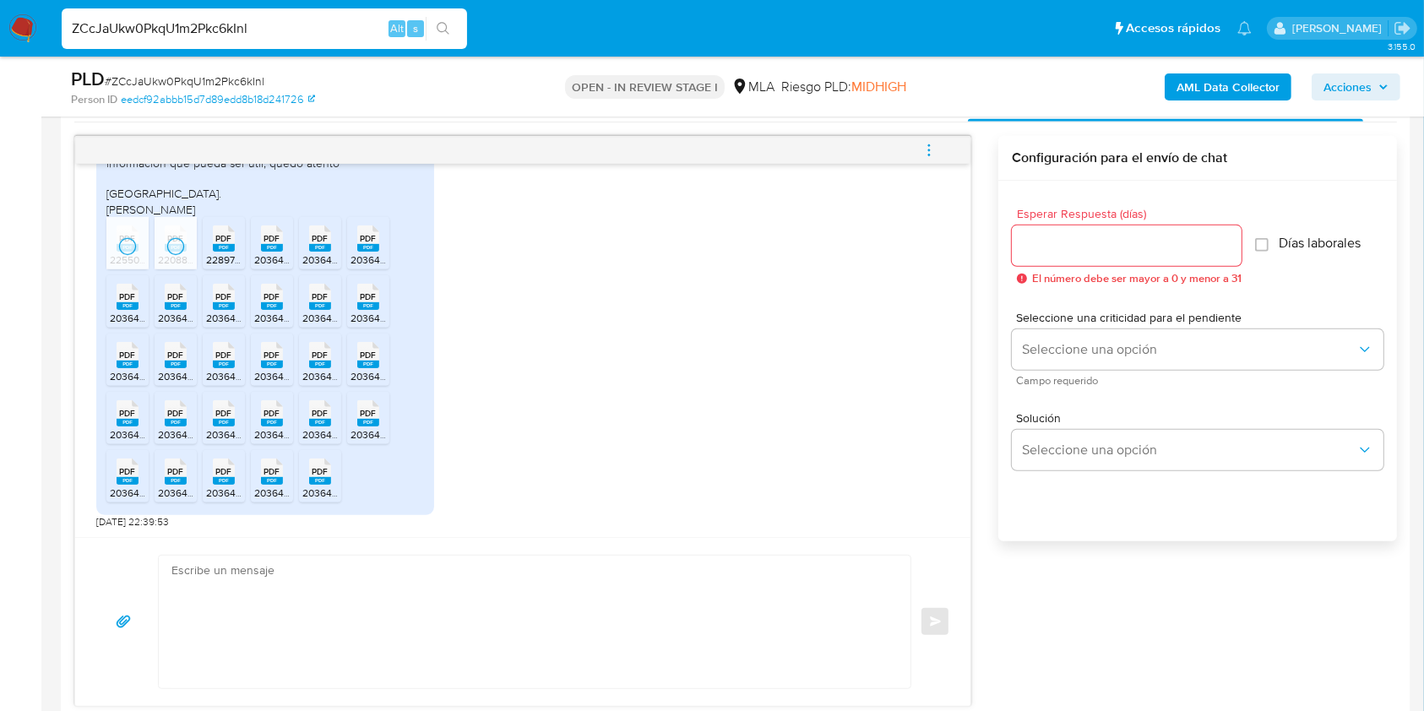
click at [220, 242] on span "PDF" at bounding box center [224, 238] width 16 height 11
click at [261, 242] on icon "PDF" at bounding box center [272, 239] width 22 height 30
click at [138, 235] on icon at bounding box center [128, 238] width 22 height 26
click at [361, 236] on span "PDF" at bounding box center [369, 238] width 16 height 11
click at [125, 294] on span "PDF" at bounding box center [128, 296] width 16 height 11
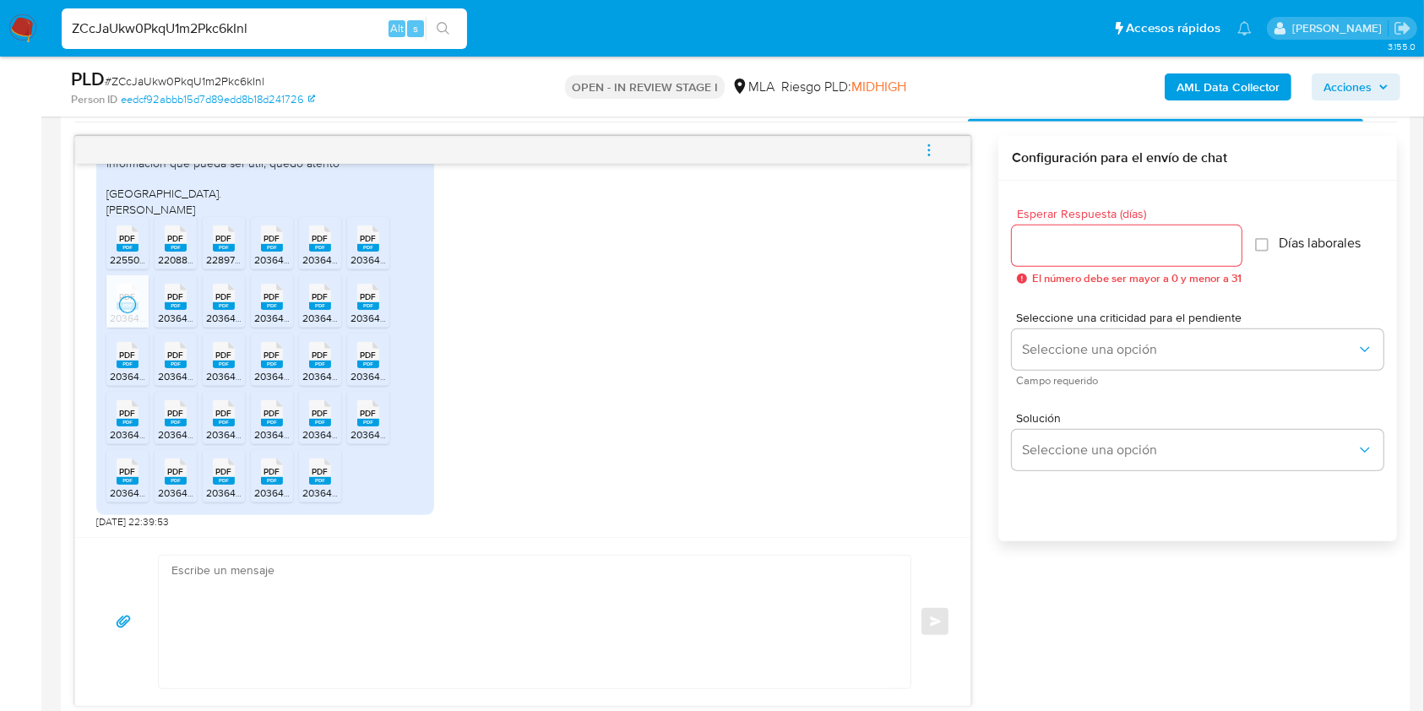
click at [170, 294] on span "PDF" at bounding box center [176, 296] width 16 height 11
click at [209, 298] on div "PDF PDF" at bounding box center [223, 295] width 35 height 33
drag, startPoint x: 269, startPoint y: 294, endPoint x: 297, endPoint y: 298, distance: 28.2
click at [269, 294] on span "PDF" at bounding box center [272, 296] width 16 height 11
click at [306, 301] on div "PDF PDF" at bounding box center [319, 295] width 35 height 33
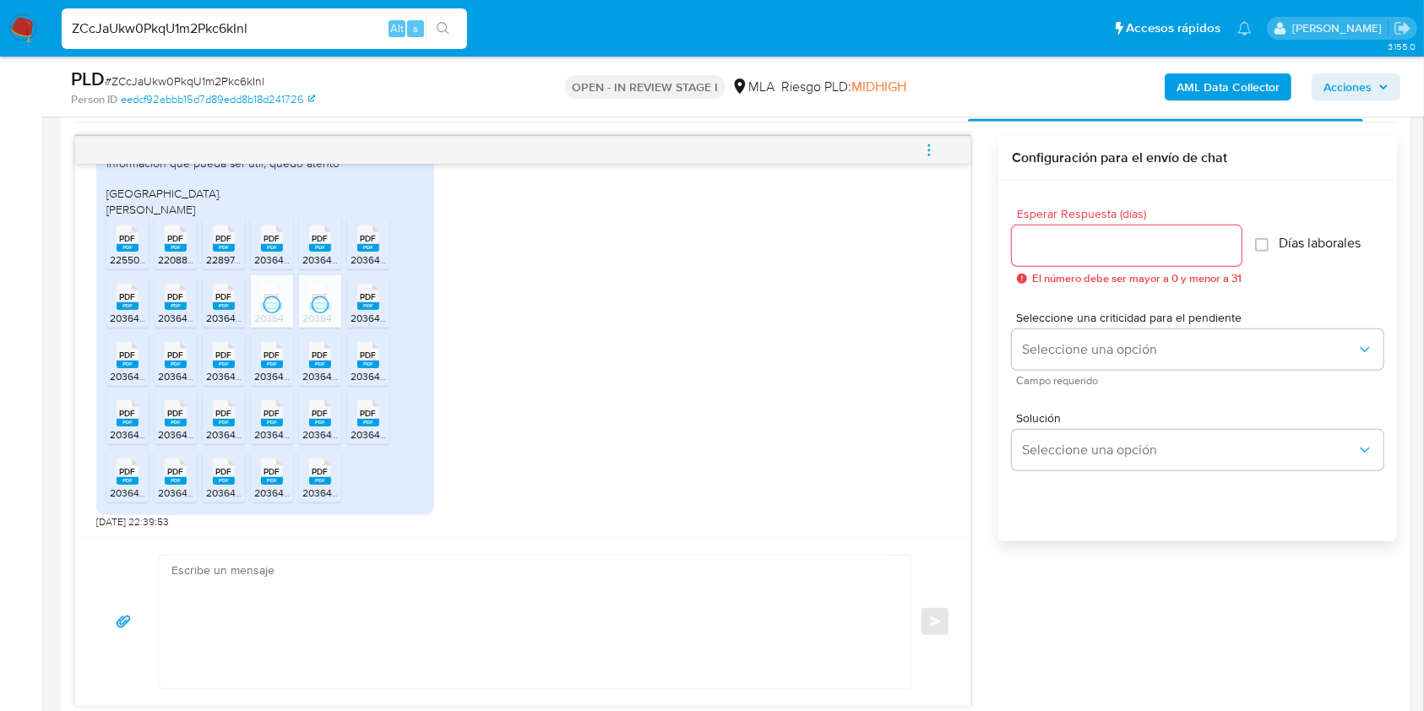
drag, startPoint x: 372, startPoint y: 300, endPoint x: 204, endPoint y: 345, distance: 173.3
click at [367, 301] on div "PDF PDF" at bounding box center [367, 295] width 35 height 33
drag, startPoint x: 129, startPoint y: 364, endPoint x: 163, endPoint y: 361, distance: 33.9
click at [130, 363] on rect at bounding box center [128, 365] width 22 height 8
drag, startPoint x: 179, startPoint y: 358, endPoint x: 227, endPoint y: 355, distance: 48.3
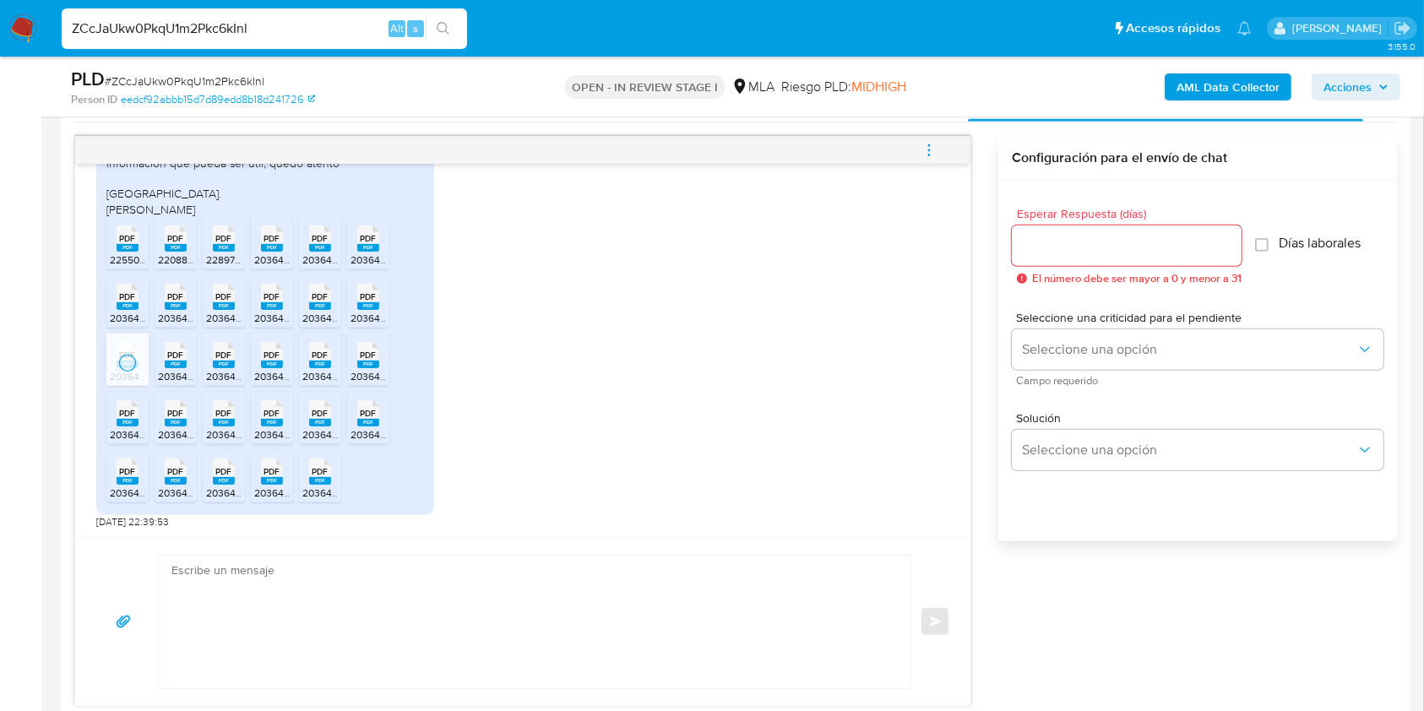
click at [179, 358] on span "PDF" at bounding box center [176, 355] width 16 height 11
drag, startPoint x: 227, startPoint y: 355, endPoint x: 274, endPoint y: 354, distance: 46.5
click at [227, 355] on span "PDF" at bounding box center [224, 355] width 16 height 11
drag, startPoint x: 279, startPoint y: 354, endPoint x: 315, endPoint y: 352, distance: 36.4
click at [138, 252] on icon at bounding box center [128, 238] width 22 height 26
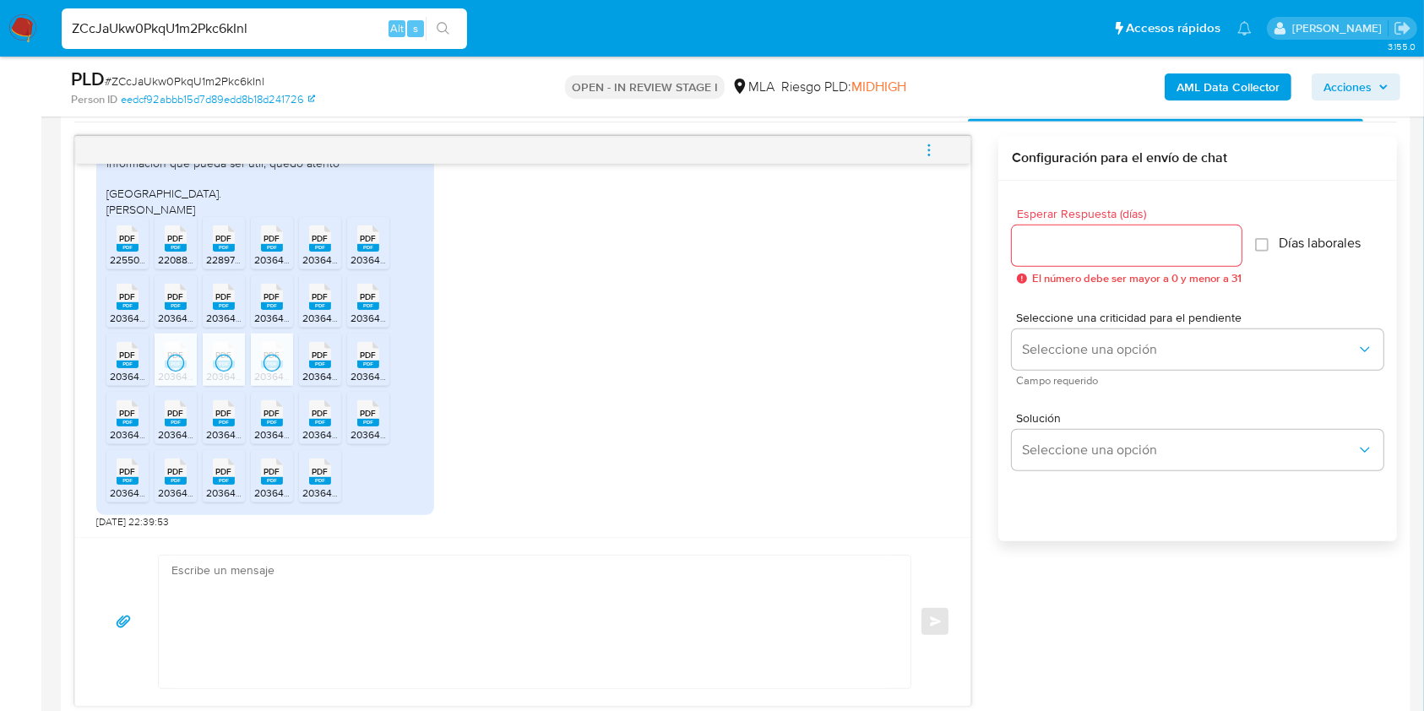
drag, startPoint x: 315, startPoint y: 352, endPoint x: 346, endPoint y: 352, distance: 31.2
click at [316, 352] on span "PDF" at bounding box center [320, 355] width 16 height 11
click at [365, 352] on span "PDF" at bounding box center [369, 355] width 16 height 11
click at [129, 414] on span "PDF" at bounding box center [128, 413] width 16 height 11
drag, startPoint x: 175, startPoint y: 414, endPoint x: 216, endPoint y: 414, distance: 41.4
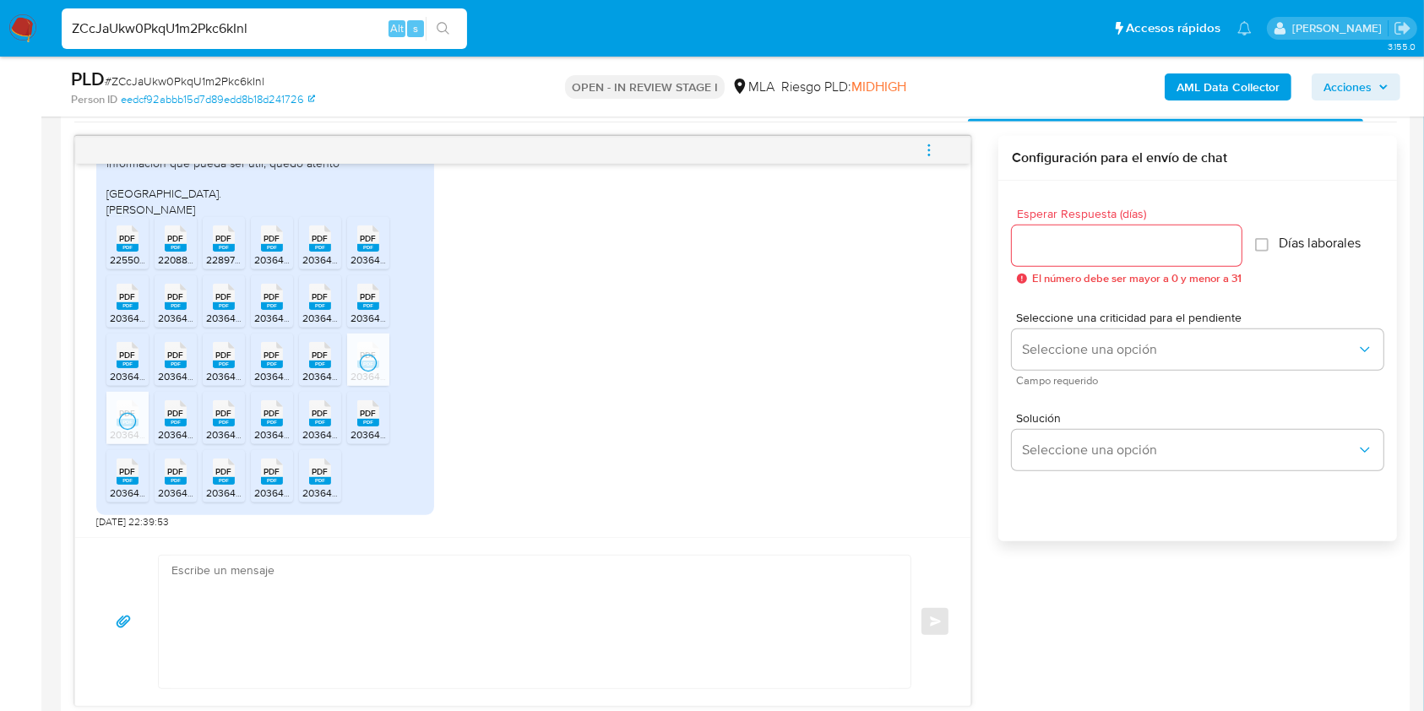
click at [175, 414] on span "PDF" at bounding box center [176, 413] width 16 height 11
drag, startPoint x: 231, startPoint y: 414, endPoint x: 274, endPoint y: 411, distance: 43.1
click at [138, 252] on icon at bounding box center [128, 238] width 22 height 26
click at [277, 411] on span "PDF" at bounding box center [272, 413] width 16 height 11
drag, startPoint x: 365, startPoint y: 410, endPoint x: 108, endPoint y: 460, distance: 261.7
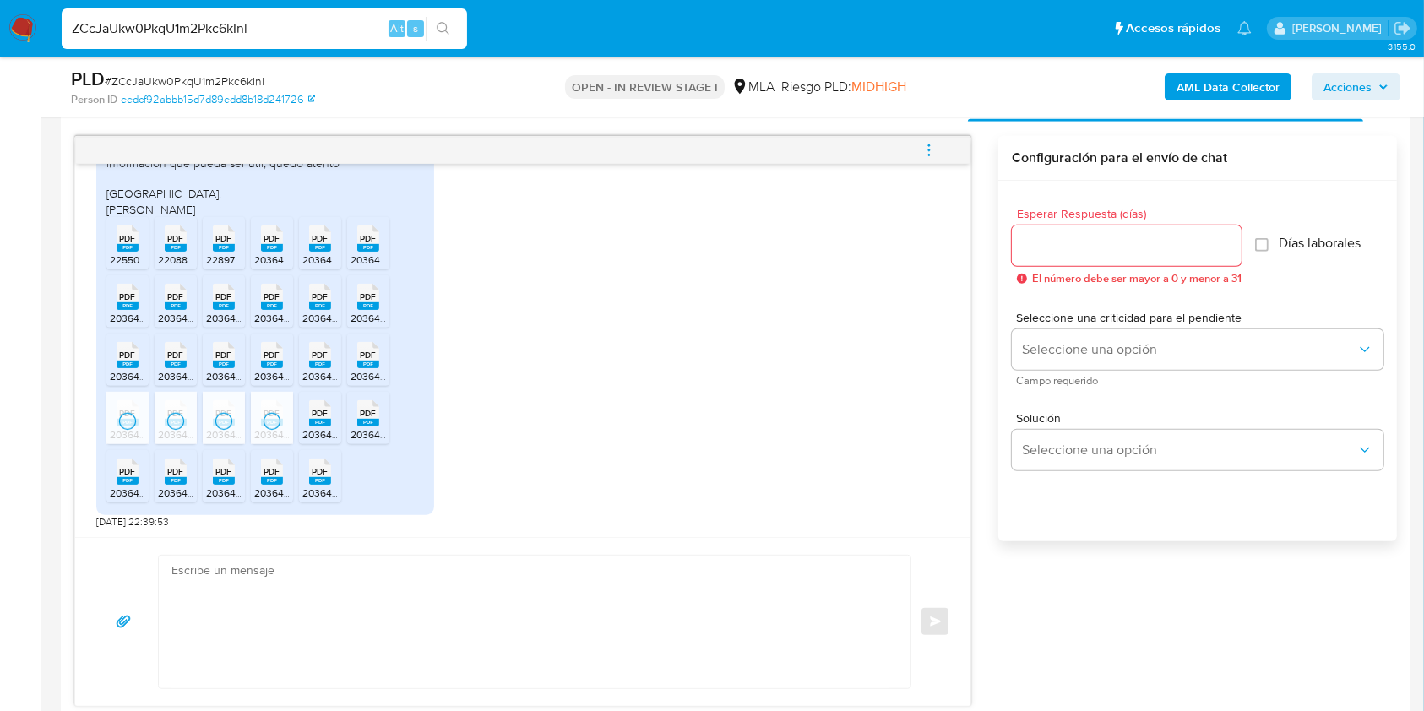
click at [362, 411] on span "PDF" at bounding box center [369, 413] width 16 height 11
drag, startPoint x: 128, startPoint y: 476, endPoint x: 176, endPoint y: 476, distance: 48.1
click at [128, 477] on rect at bounding box center [128, 481] width 22 height 8
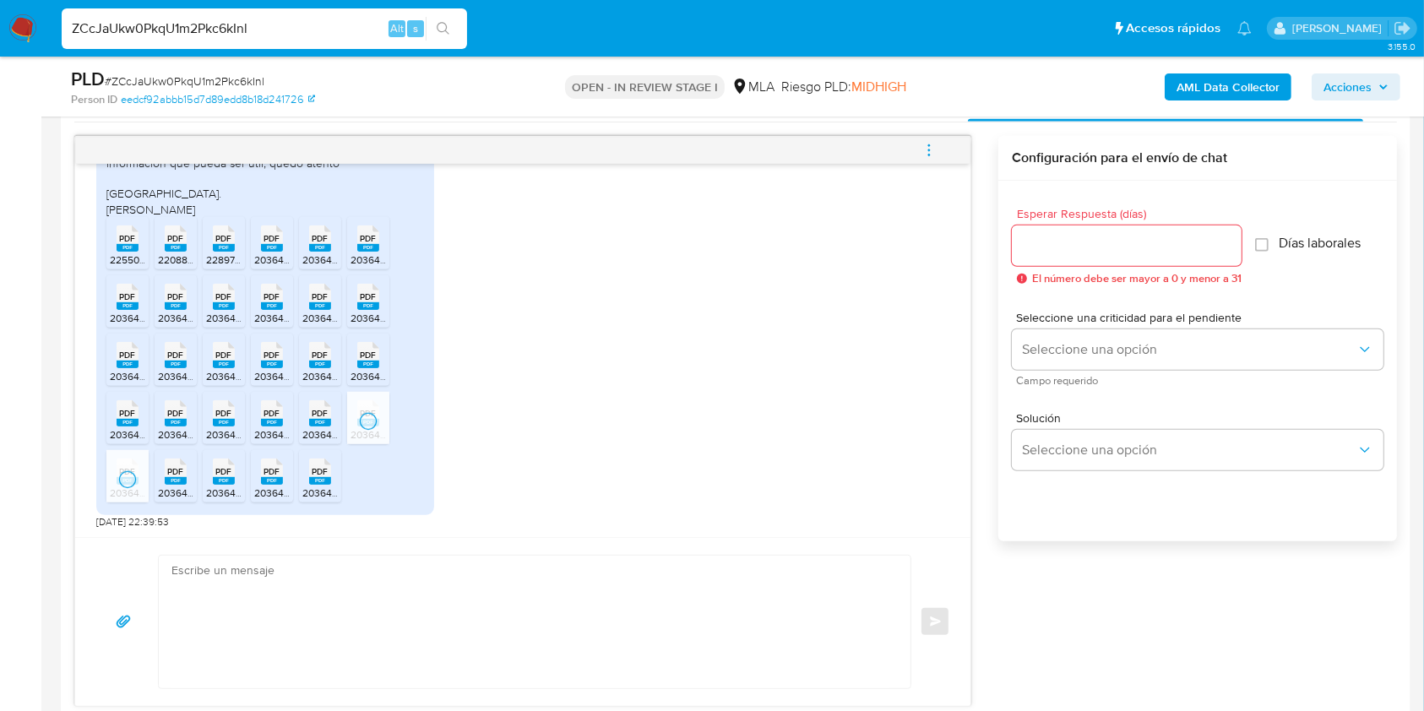
drag, startPoint x: 177, startPoint y: 476, endPoint x: 233, endPoint y: 476, distance: 55.7
click at [178, 477] on rect at bounding box center [176, 481] width 22 height 8
click at [234, 477] on rect at bounding box center [224, 481] width 22 height 8
click at [277, 477] on rect at bounding box center [272, 481] width 22 height 8
drag, startPoint x: 306, startPoint y: 476, endPoint x: 615, endPoint y: 454, distance: 309.9
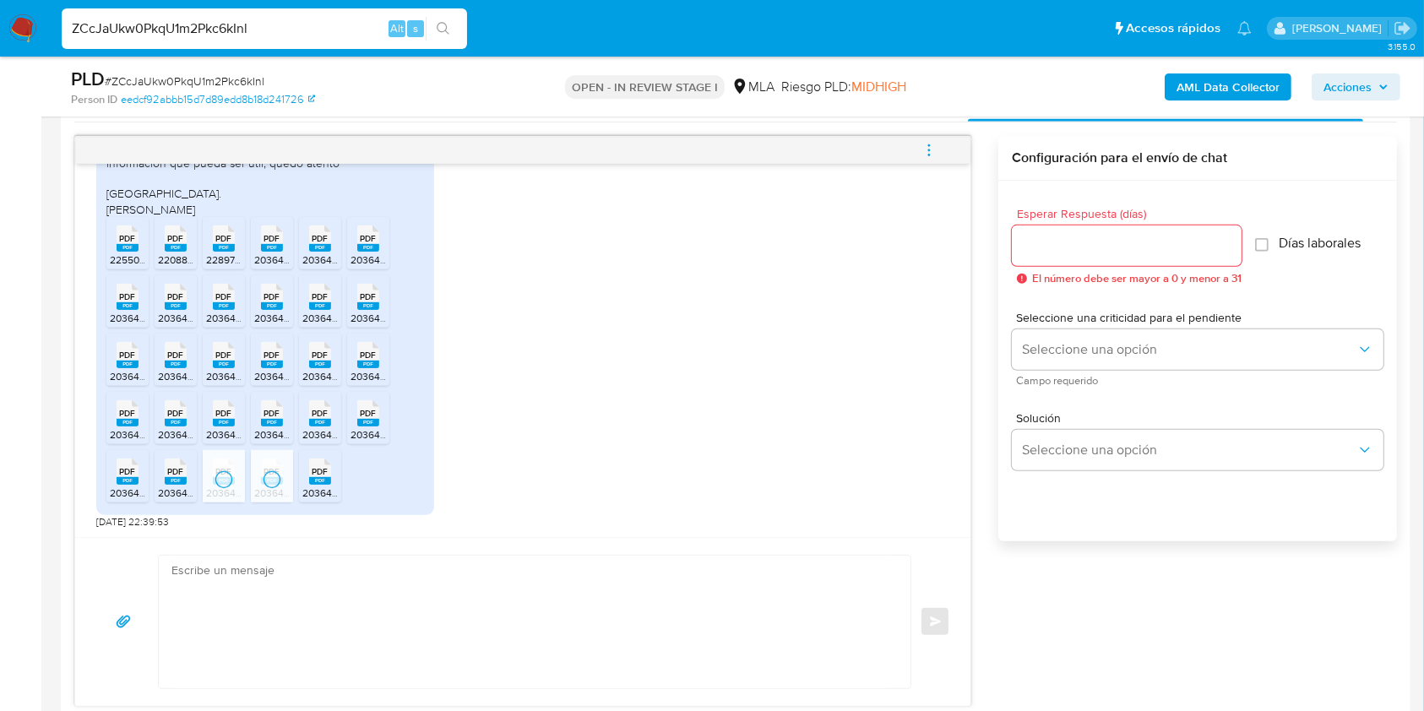
click at [306, 476] on div "PDF PDF" at bounding box center [319, 469] width 35 height 33
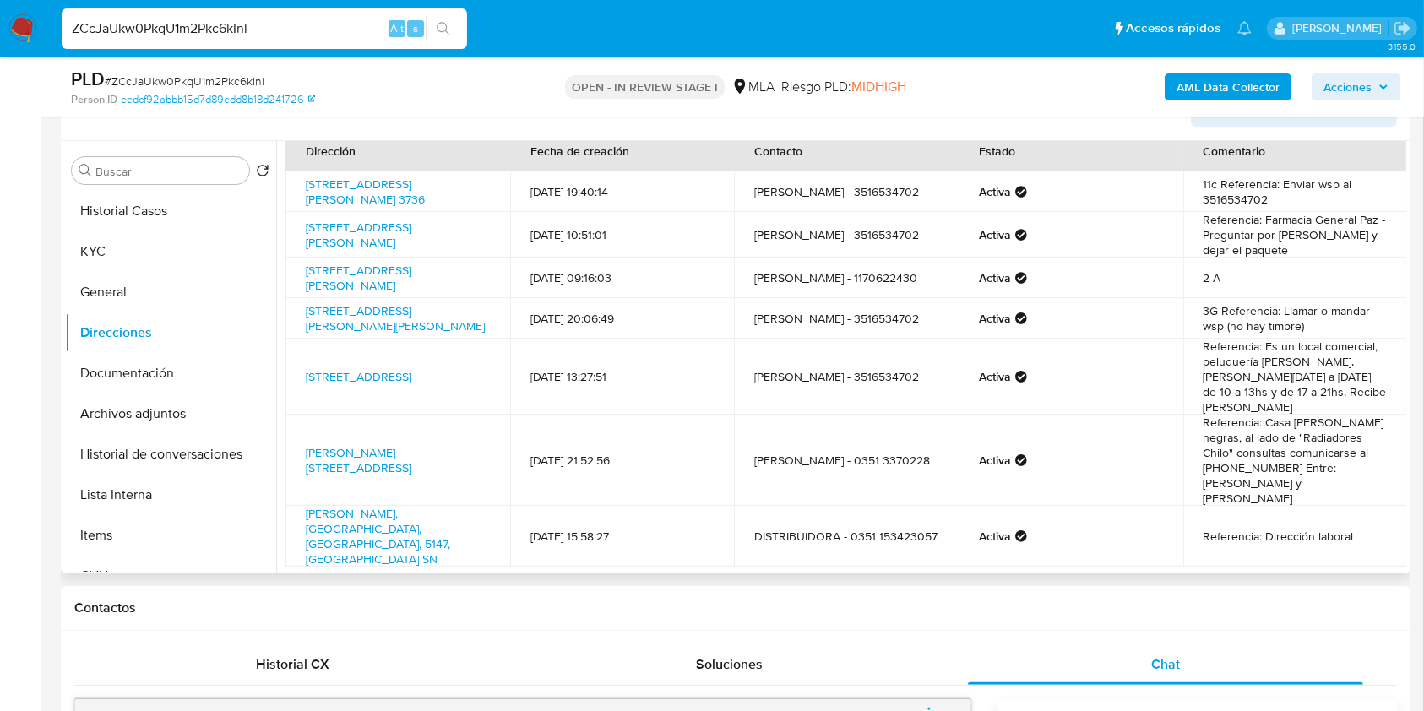
scroll to position [0, 0]
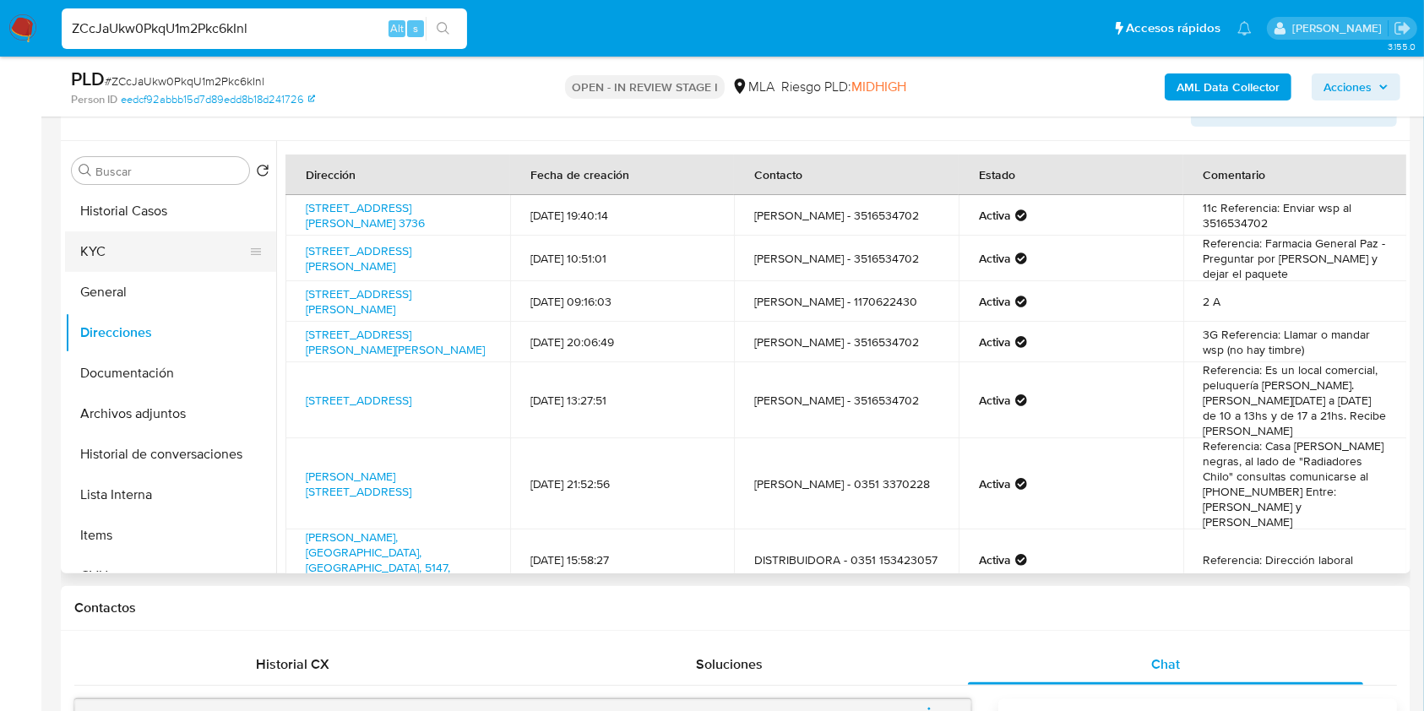
click at [161, 248] on button "KYC" at bounding box center [164, 251] width 198 height 41
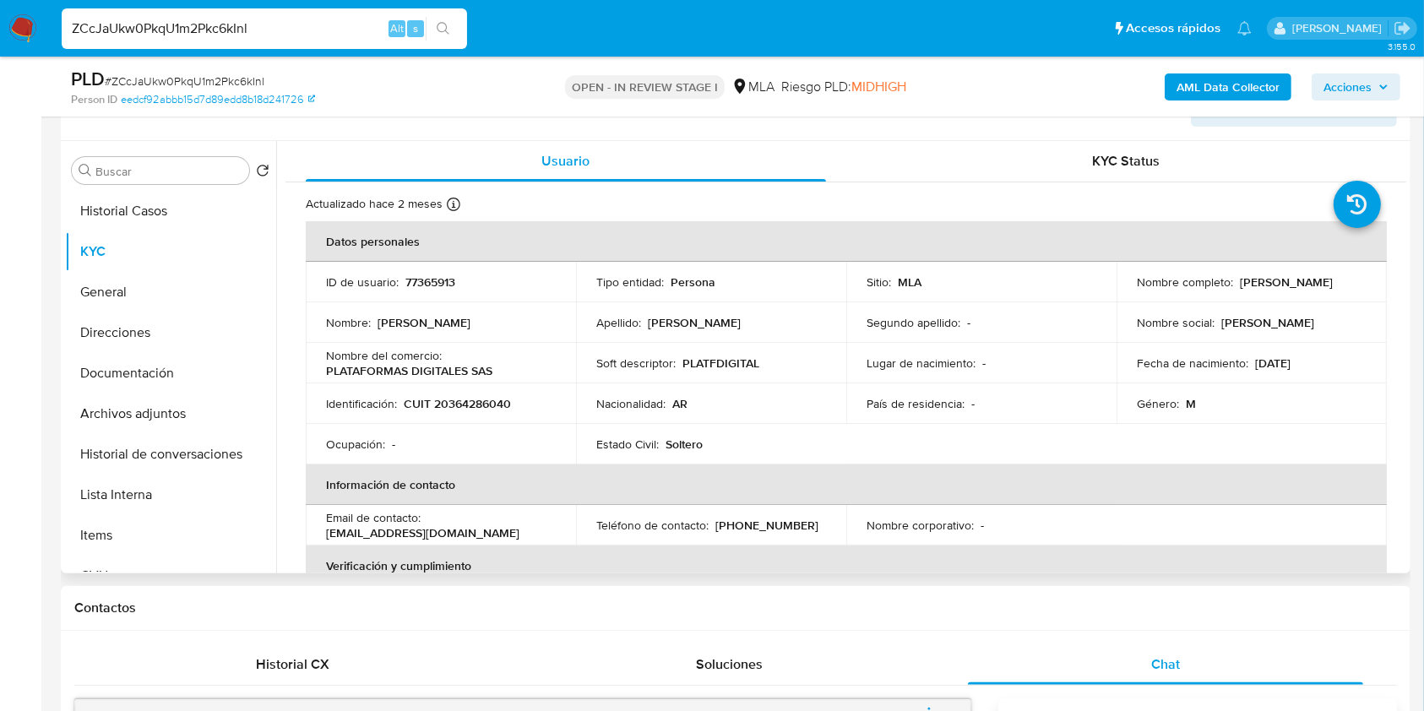
drag, startPoint x: 1238, startPoint y: 274, endPoint x: 1344, endPoint y: 274, distance: 106.4
click at [1344, 274] on div "Nombre completo : Bruno Gabriel Lopez" at bounding box center [1252, 281] width 230 height 15
drag, startPoint x: 1236, startPoint y: 279, endPoint x: 1344, endPoint y: 280, distance: 108.1
click at [1344, 280] on div "Nombre completo : Bruno Gabriel Lopez" at bounding box center [1252, 281] width 230 height 15
click at [502, 400] on p "CUIT 20364286040" at bounding box center [457, 403] width 107 height 15
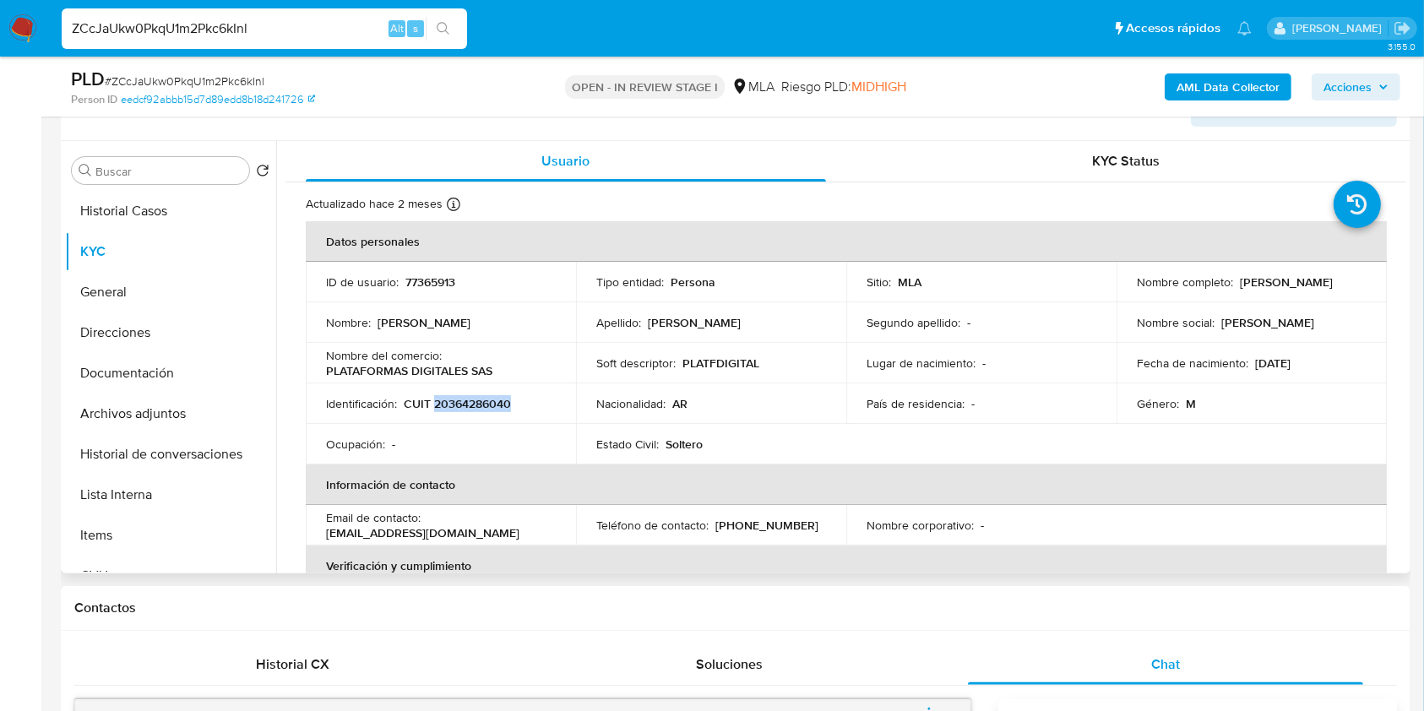
click at [502, 400] on p "CUIT 20364286040" at bounding box center [457, 403] width 107 height 15
drag, startPoint x: 326, startPoint y: 364, endPoint x: 546, endPoint y: 372, distance: 219.7
click at [546, 372] on div "Nombre del comercio : PLATAFORMAS DIGITALES SAS" at bounding box center [441, 363] width 230 height 30
click at [496, 406] on p "CUIT 20364286040" at bounding box center [457, 403] width 107 height 15
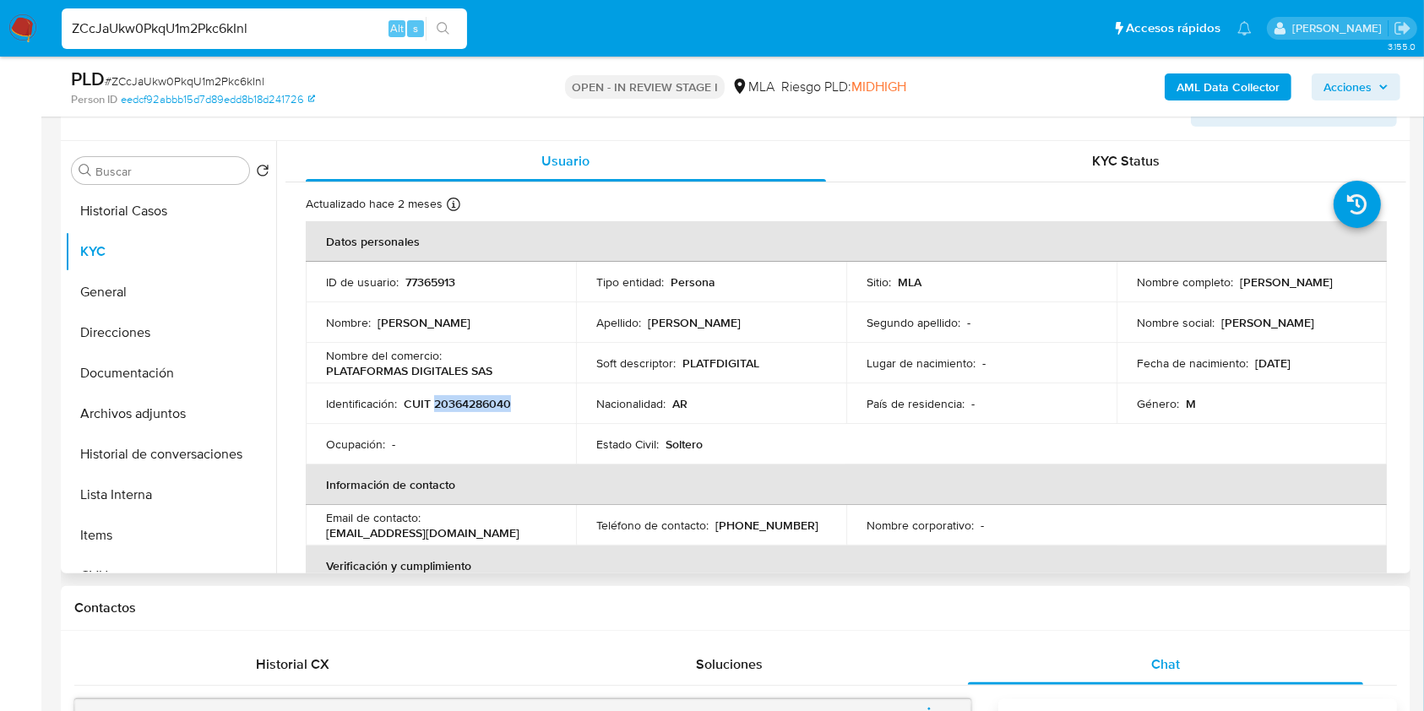
click at [504, 396] on p "CUIT 20364286040" at bounding box center [457, 403] width 107 height 15
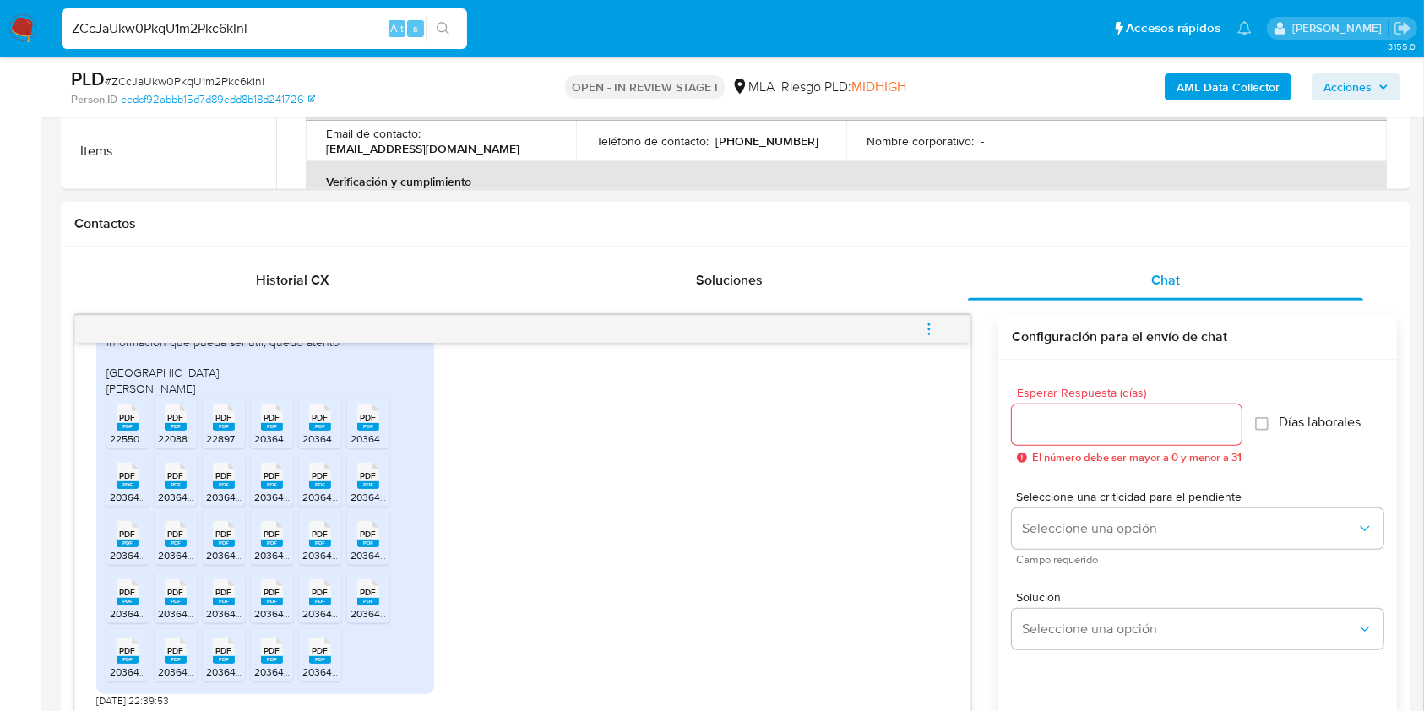
scroll to position [748, 0]
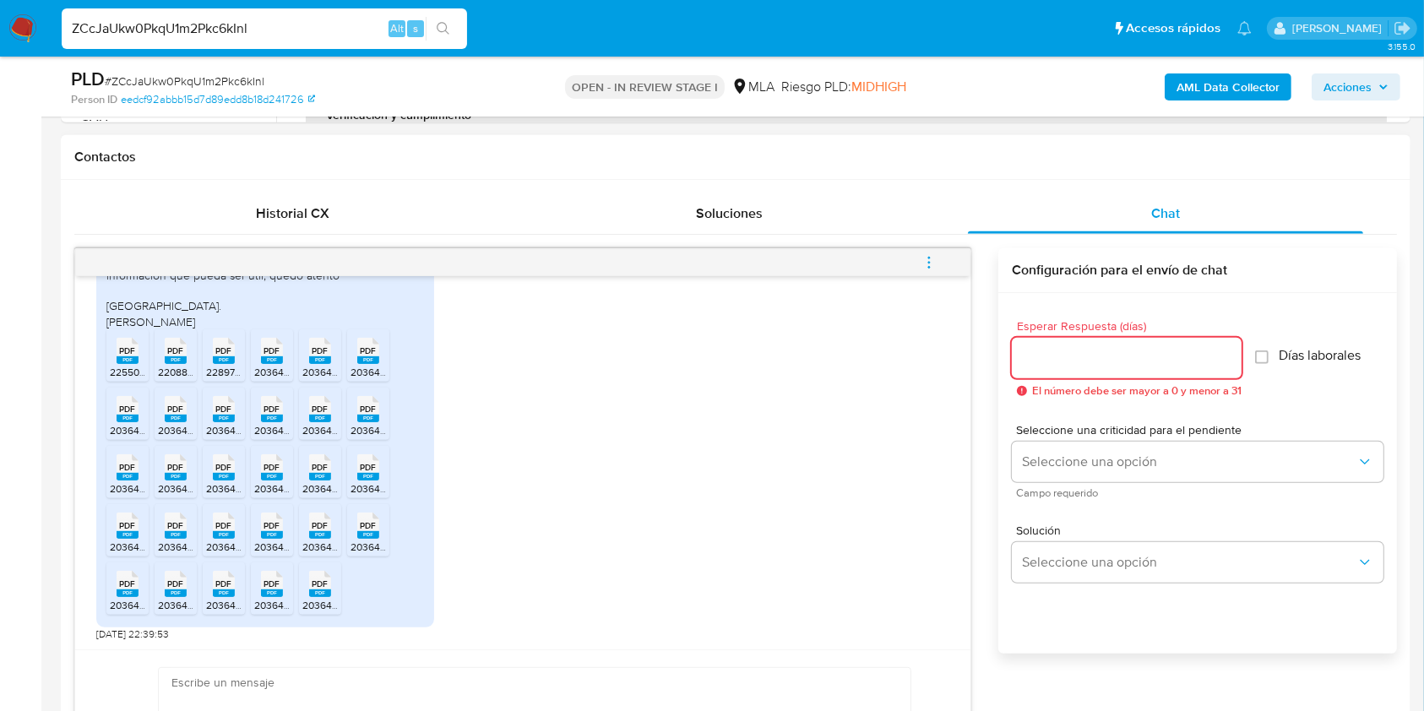
click at [1069, 352] on input "Esperar Respuesta (días)" at bounding box center [1127, 358] width 230 height 22
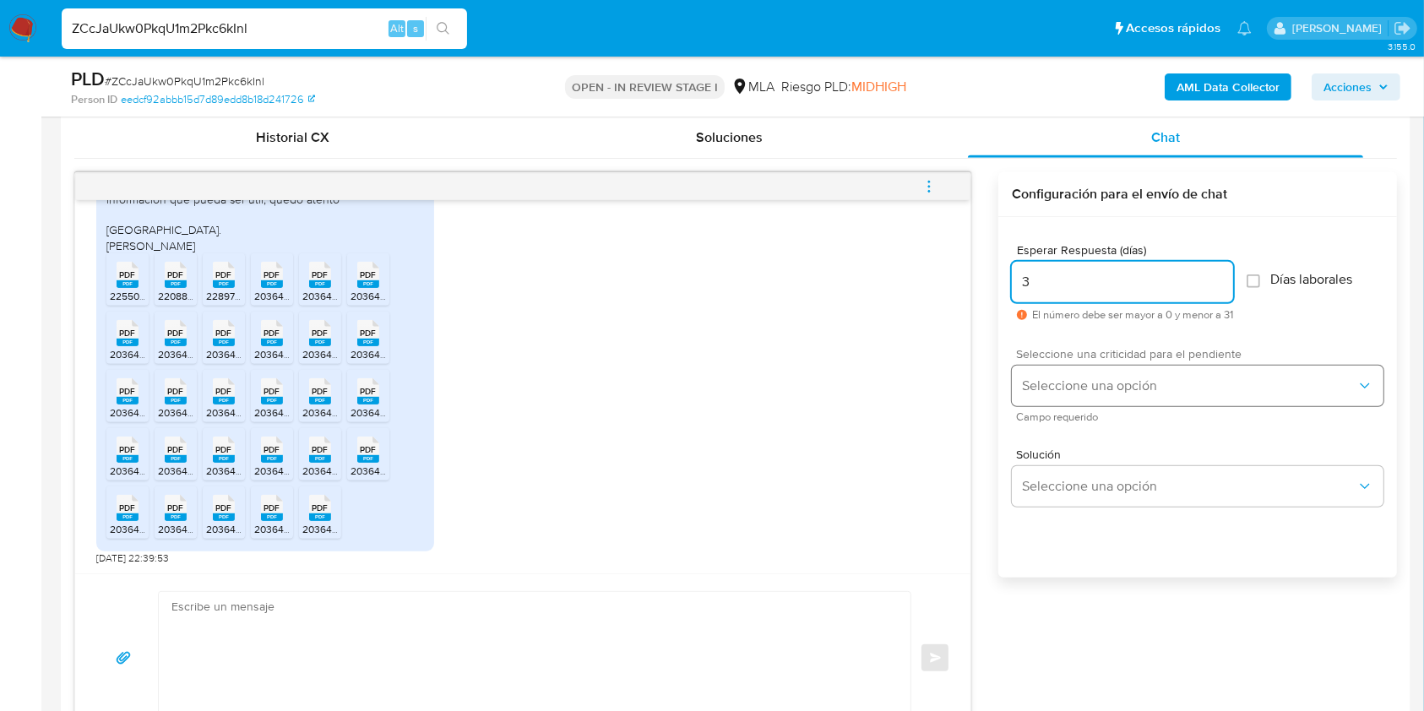
scroll to position [861, 0]
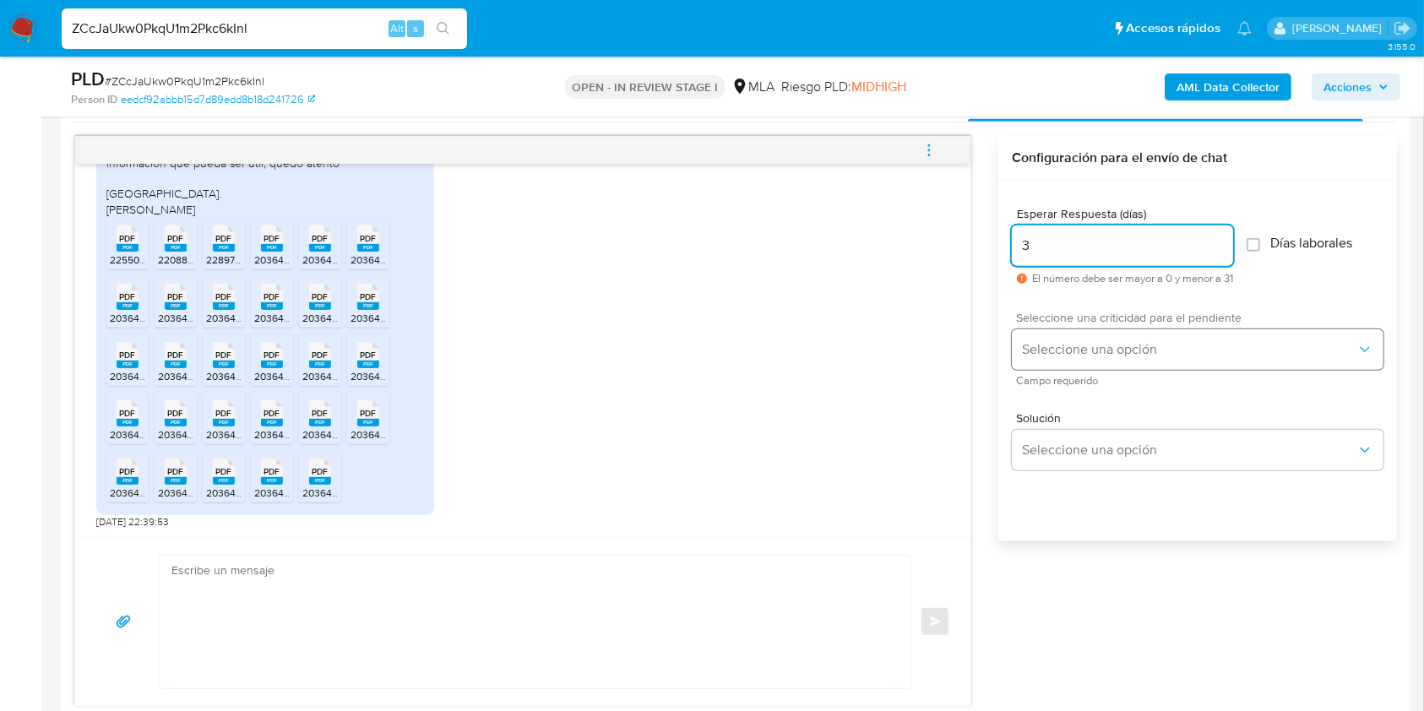
type input "3"
click at [1069, 331] on button "Seleccione una opción" at bounding box center [1198, 349] width 372 height 41
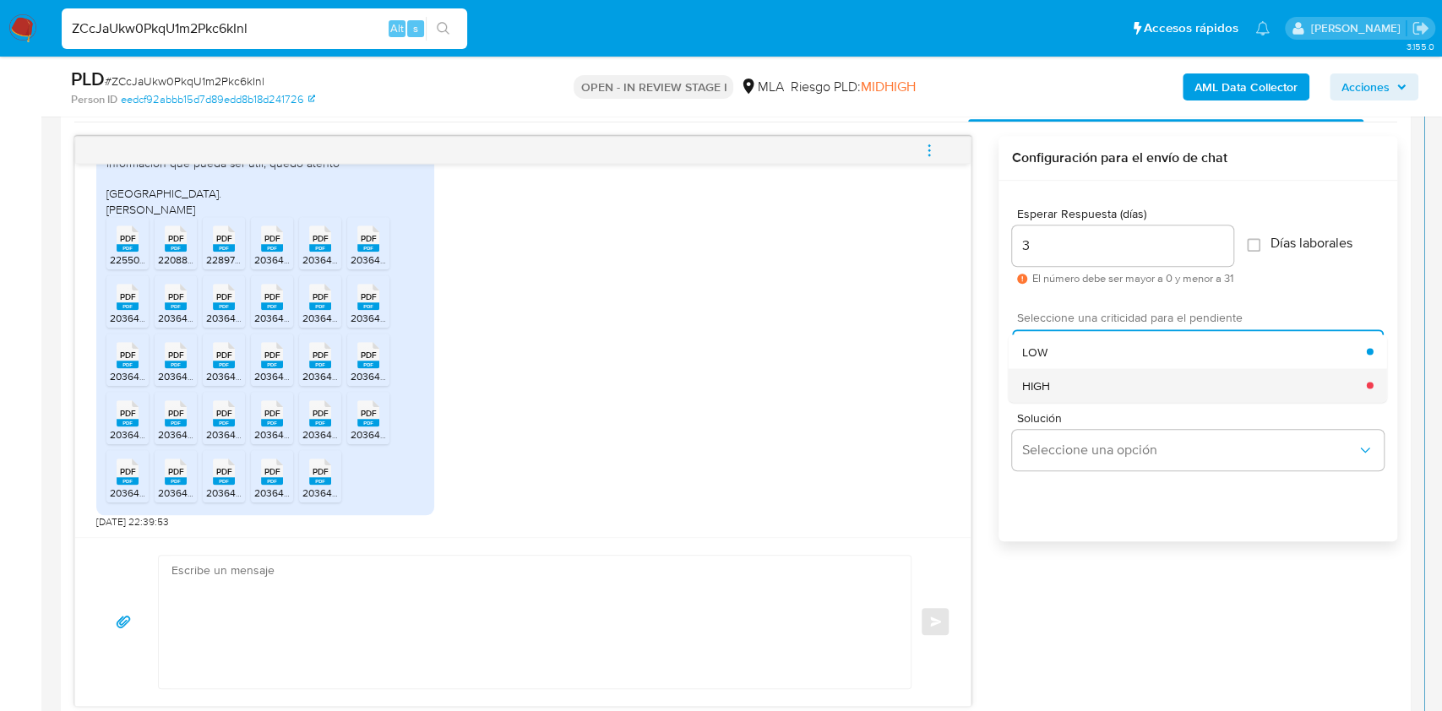
click at [1051, 381] on div "HIGH" at bounding box center [1194, 385] width 345 height 34
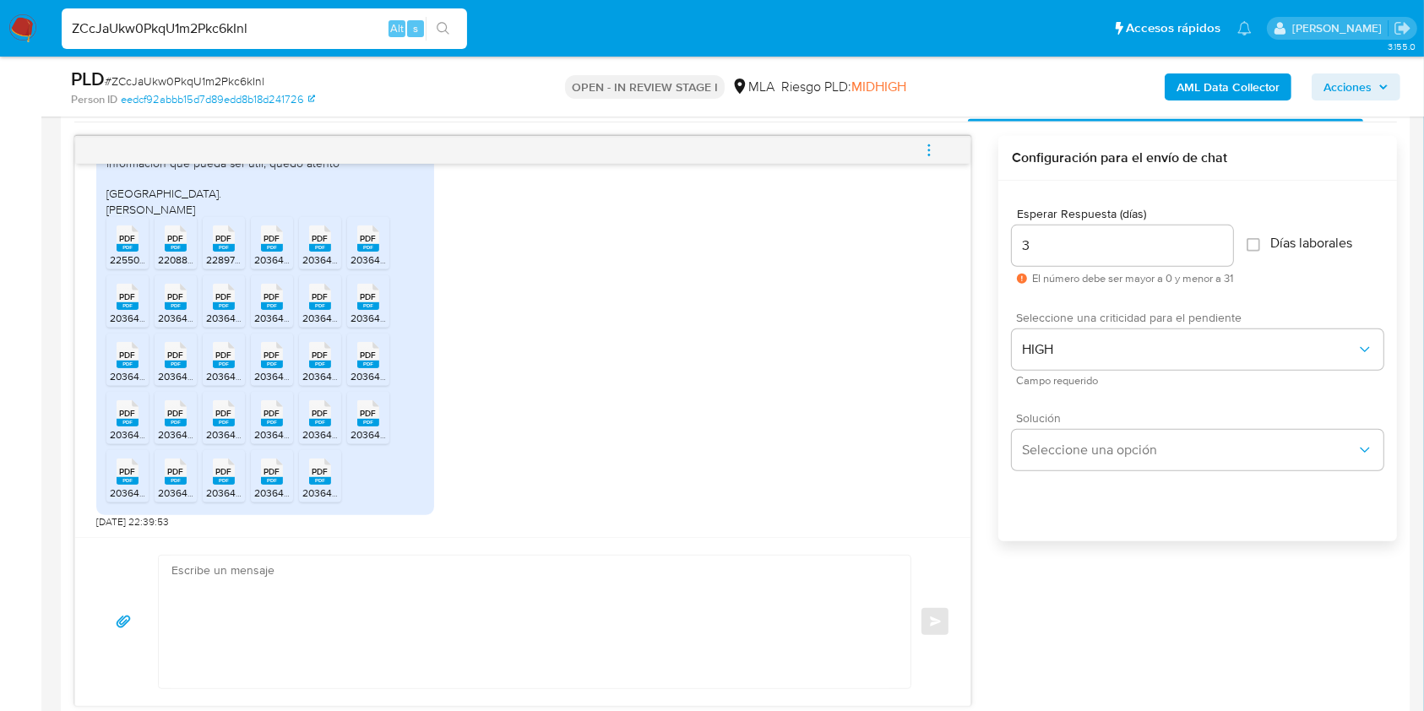
click at [1063, 421] on span "Solución" at bounding box center [1202, 418] width 372 height 12
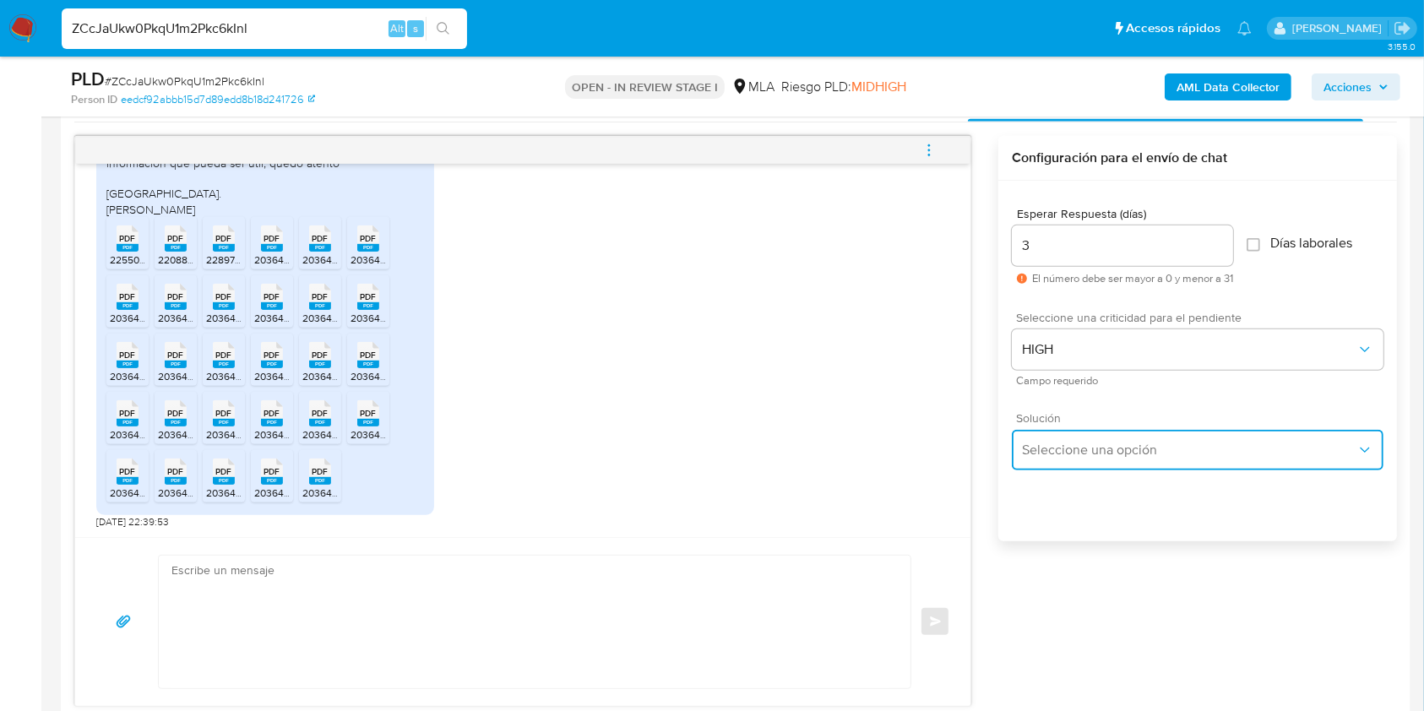
click at [1063, 443] on span "Seleccione una opción" at bounding box center [1189, 450] width 334 height 17
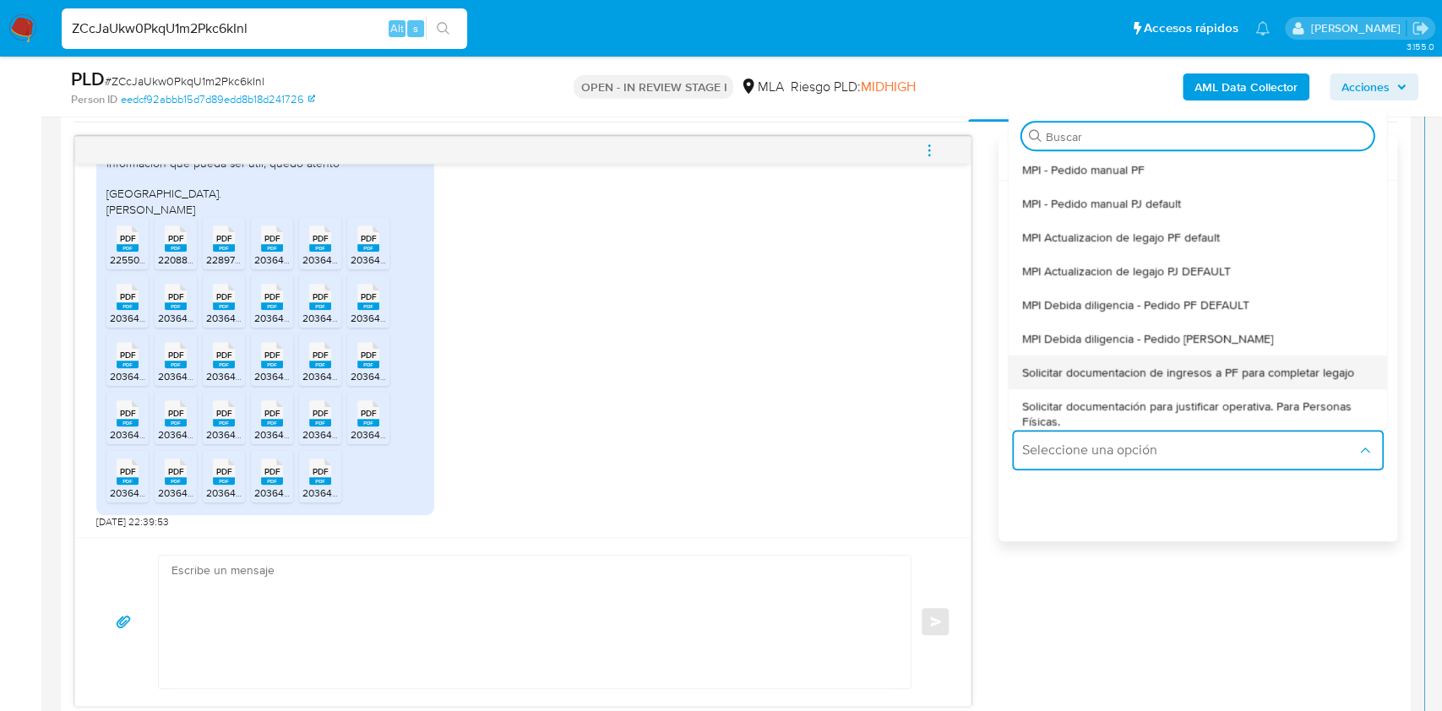
click at [1236, 361] on div "Solicitar documentacion de ingresos a PF para completar legajo" at bounding box center [1197, 373] width 351 height 34
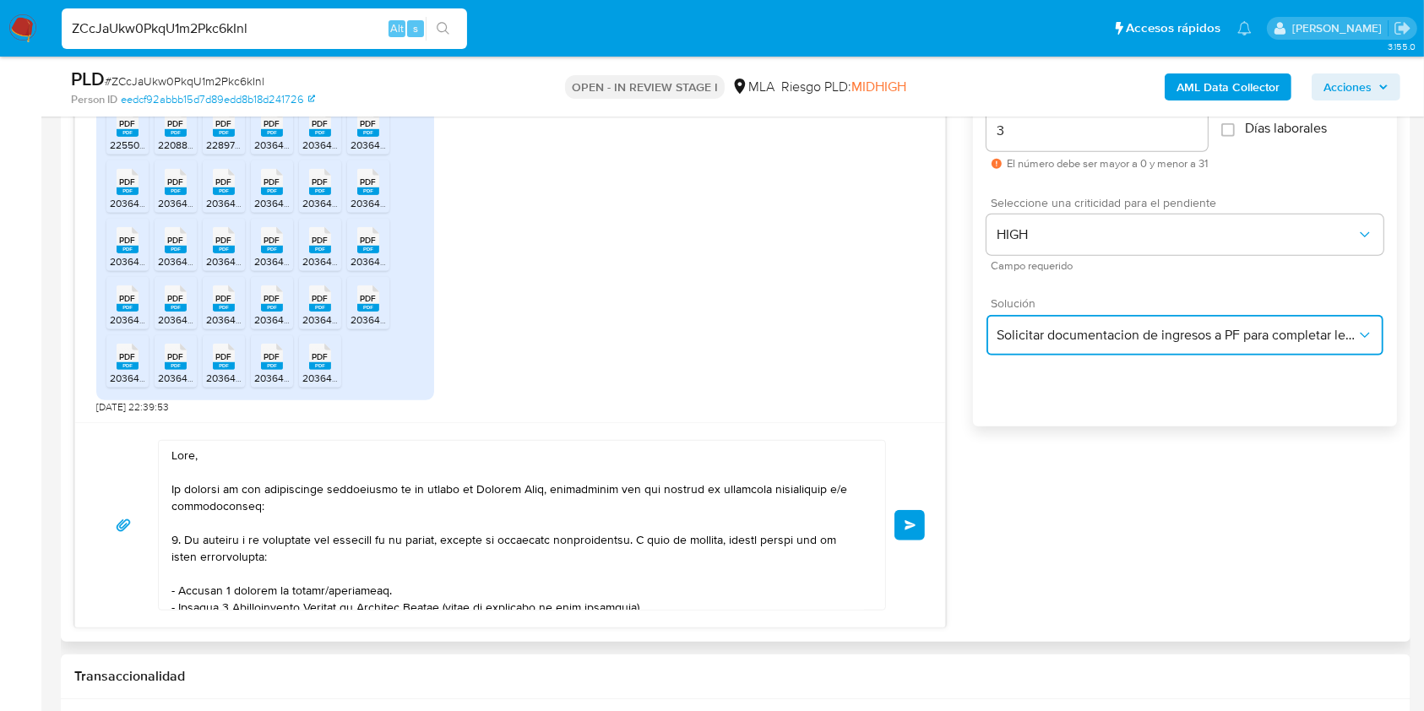
scroll to position [1086, 0]
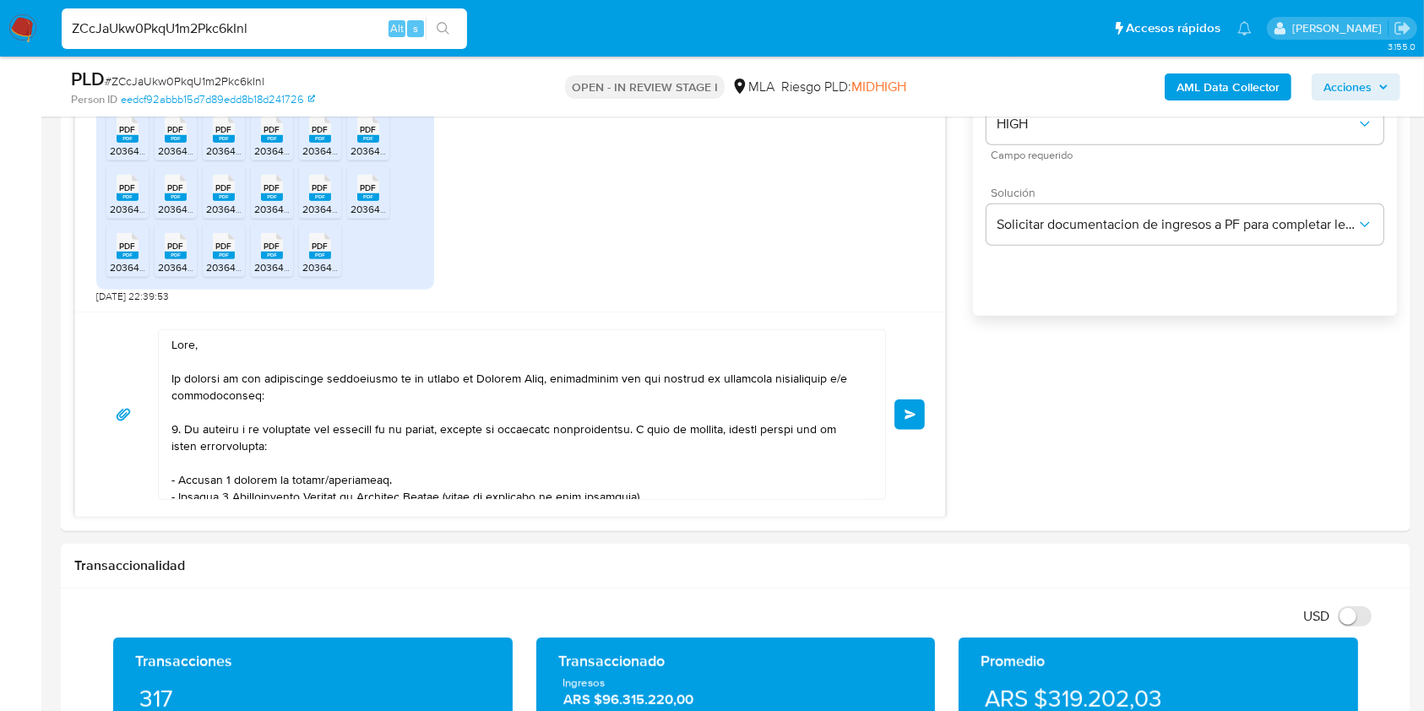
drag, startPoint x: 166, startPoint y: 340, endPoint x: 280, endPoint y: 371, distance: 117.2
click at [280, 371] on div at bounding box center [518, 414] width 718 height 169
drag, startPoint x: 176, startPoint y: 341, endPoint x: 506, endPoint y: 627, distance: 436.5
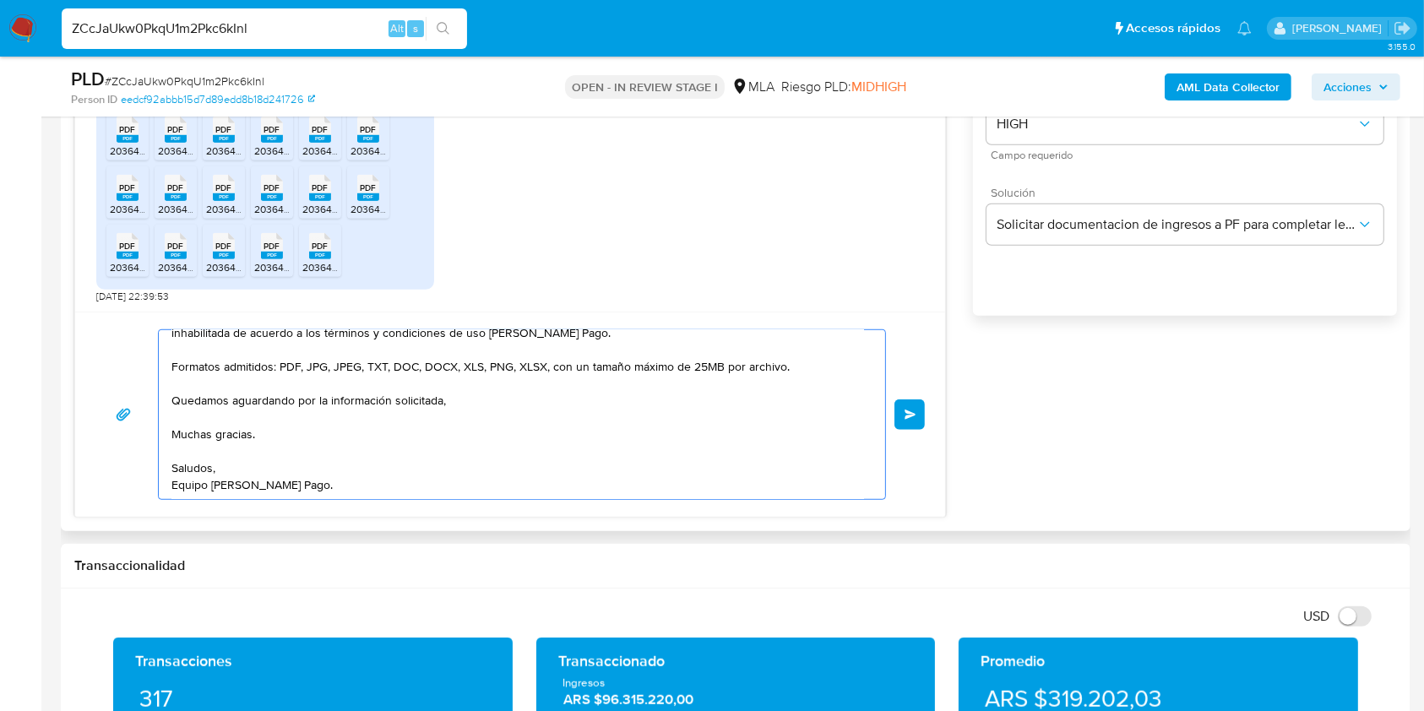
scroll to position [0, 0]
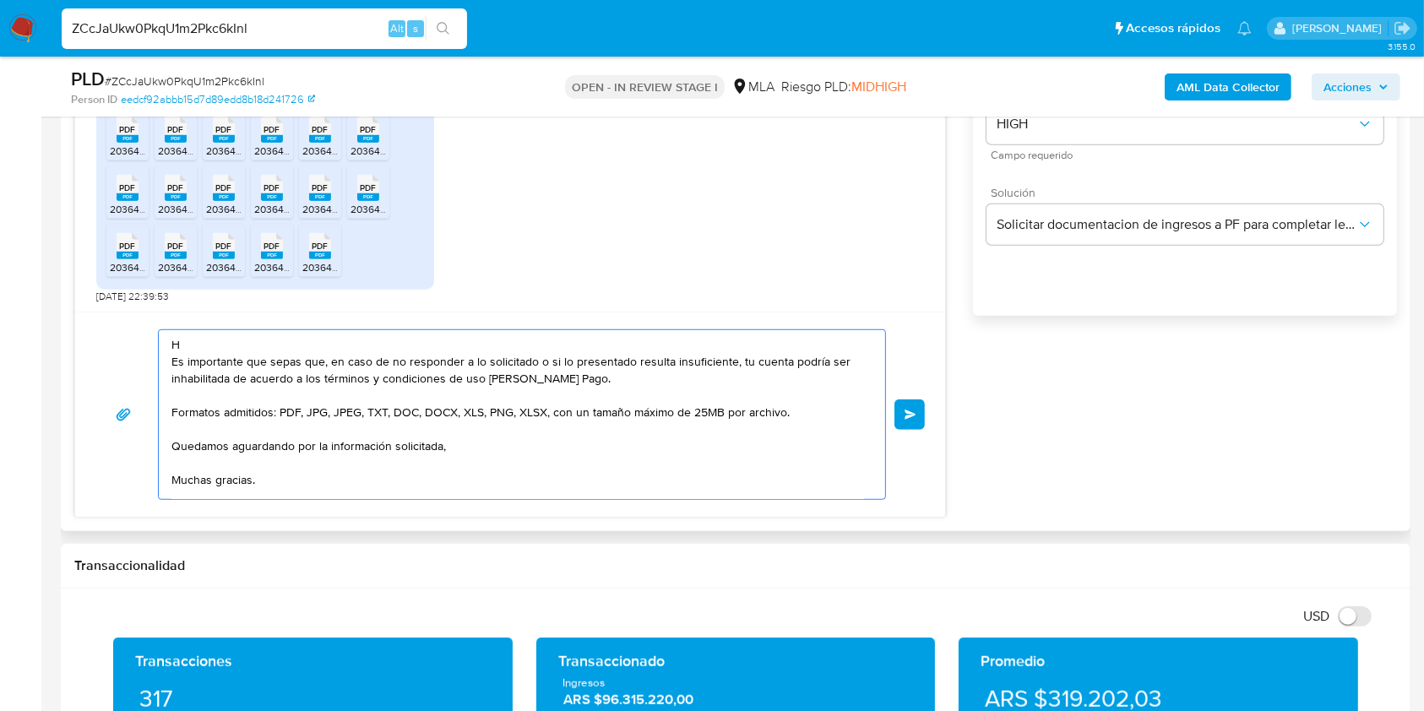
drag, startPoint x: 437, startPoint y: 463, endPoint x: 122, endPoint y: 353, distance: 332.8
click at [122, 353] on div "H Es importante que sepas que, en caso de no responder a lo solicitado o si lo …" at bounding box center [509, 414] width 829 height 171
type textarea "H Muchas gracias. Saludos, Equipo de Mercado Pago."
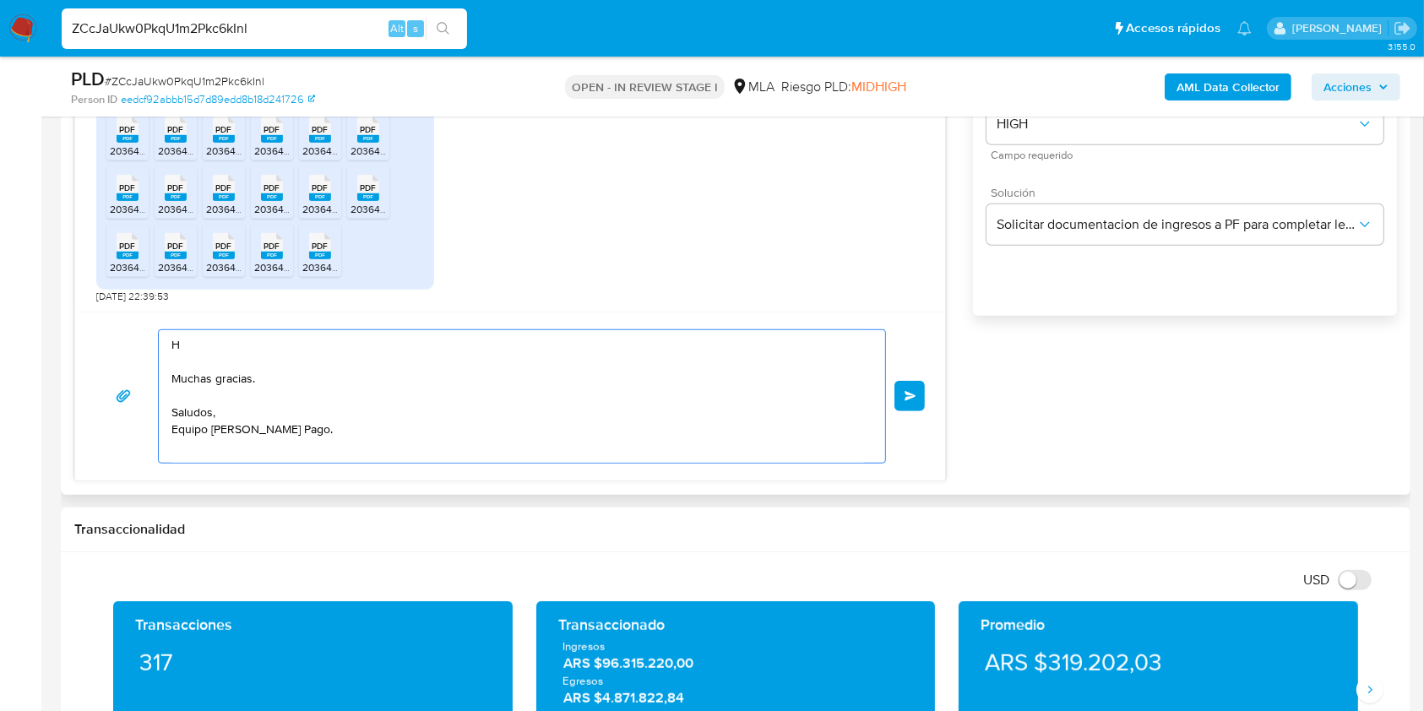
drag, startPoint x: 318, startPoint y: 426, endPoint x: 95, endPoint y: 339, distance: 239.3
click at [95, 339] on div "H Muchas gracias. Saludos, Equipo de Mercado Pago. Enviar" at bounding box center [509, 396] width 829 height 134
paste textarea "Buenas tardes, Queremos aclararte que la Resolución General ARCA 5696/2025 indi…"
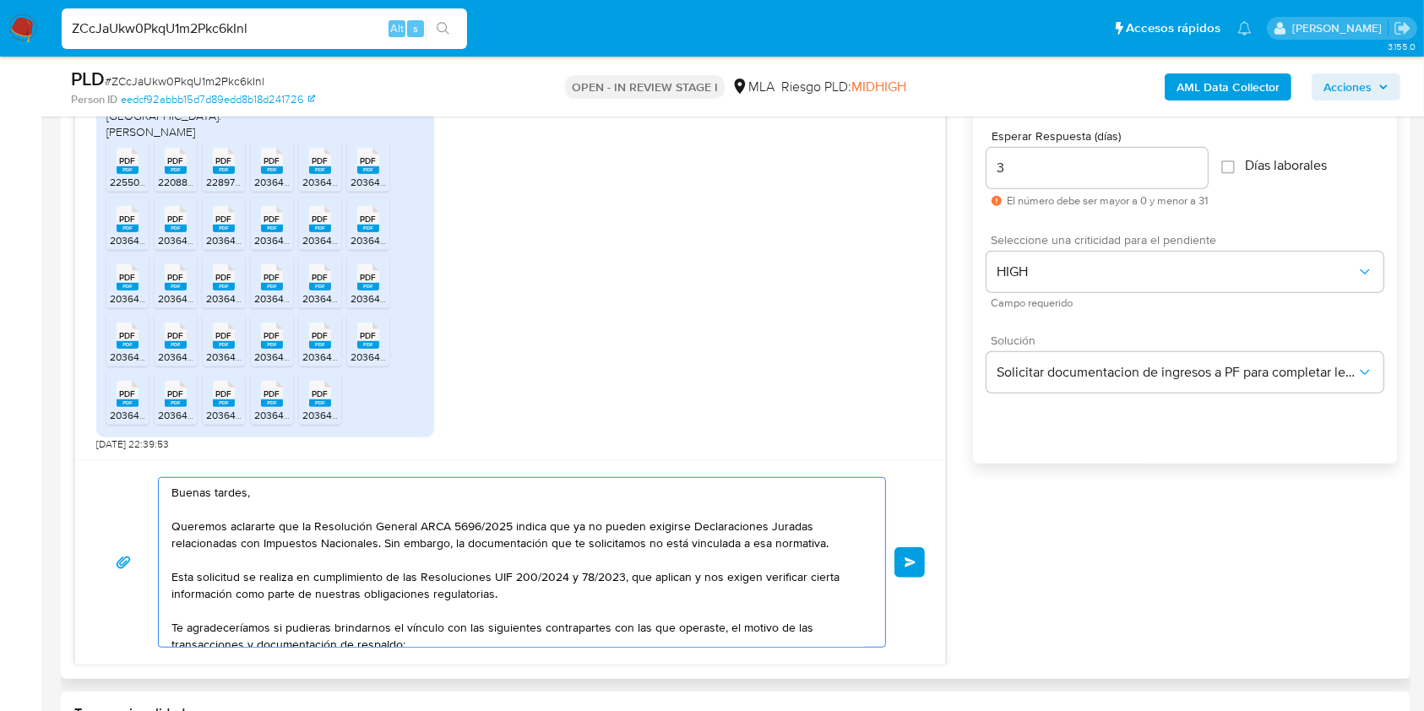
scroll to position [973, 0]
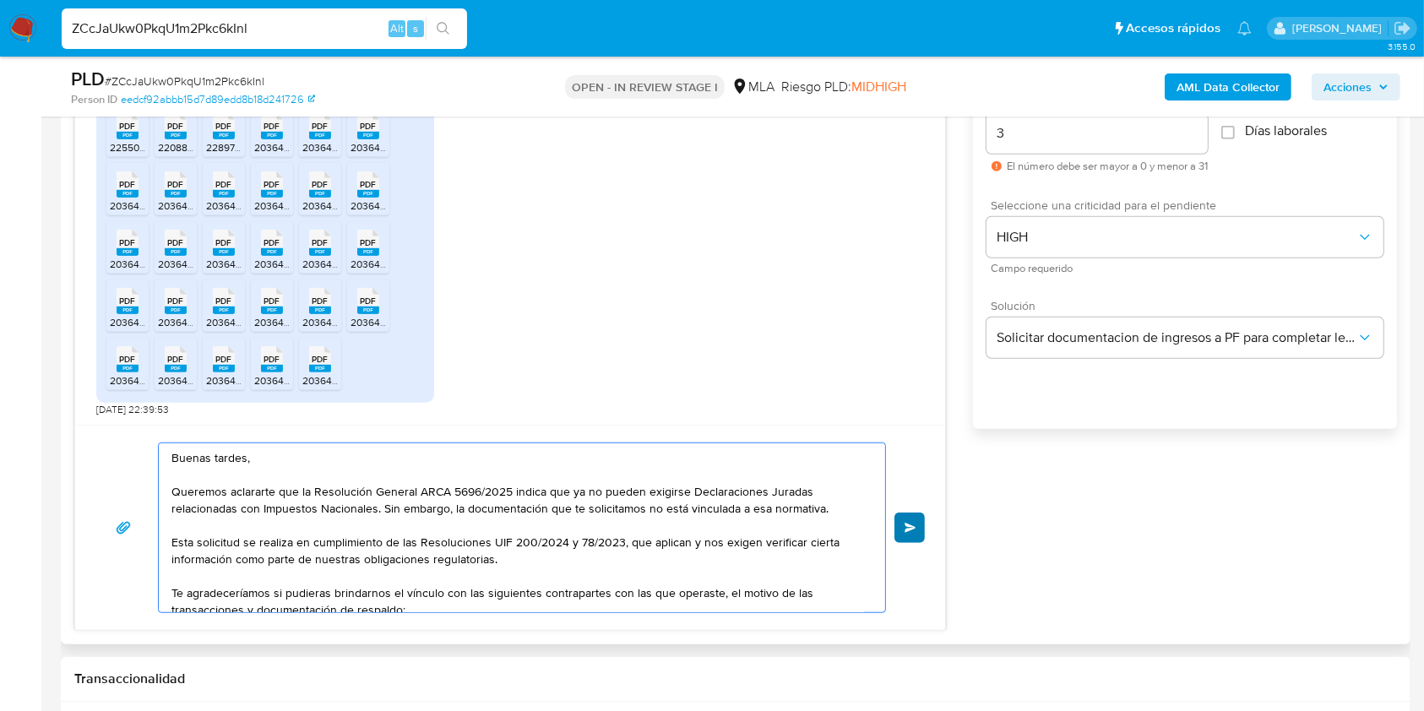
type textarea "Buenas tardes, Queremos aclararte que la Resolución General ARCA 5696/2025 indi…"
click at [917, 524] on button "Enviar" at bounding box center [909, 528] width 30 height 30
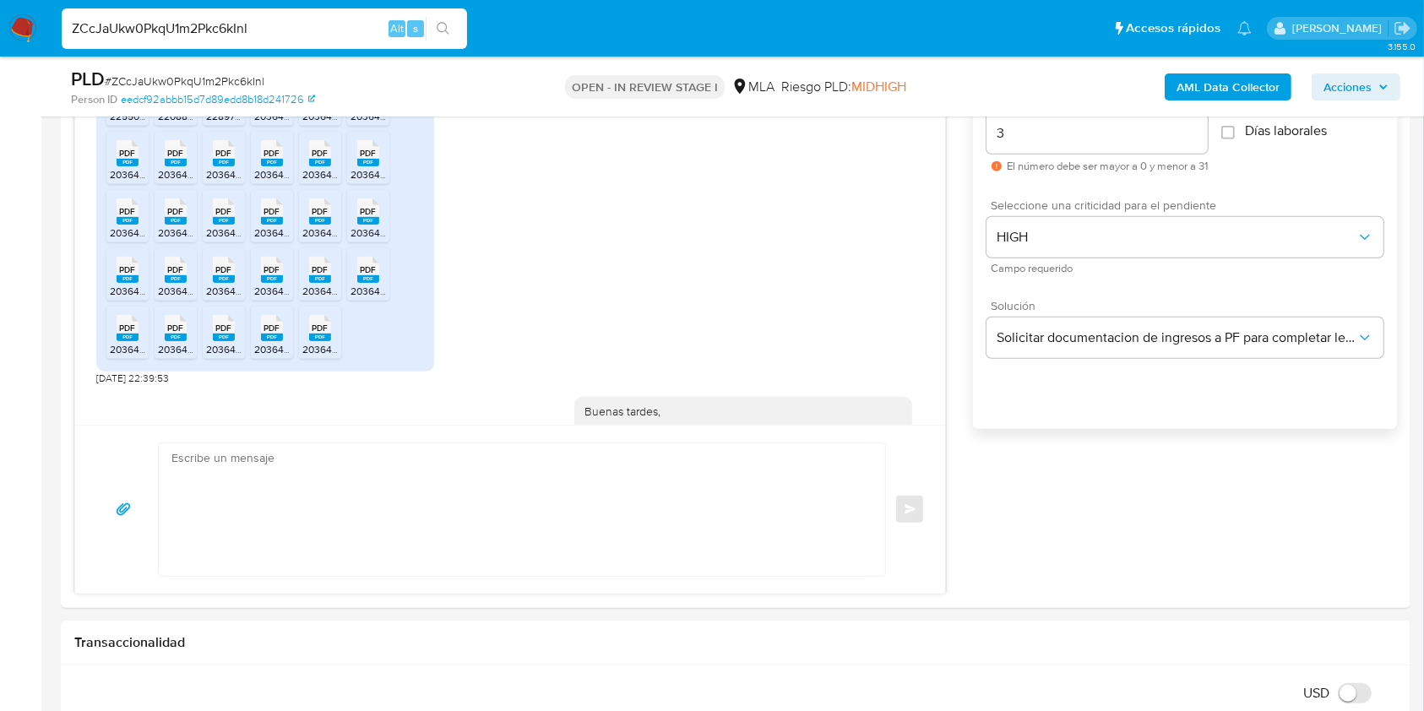
scroll to position [1666, 0]
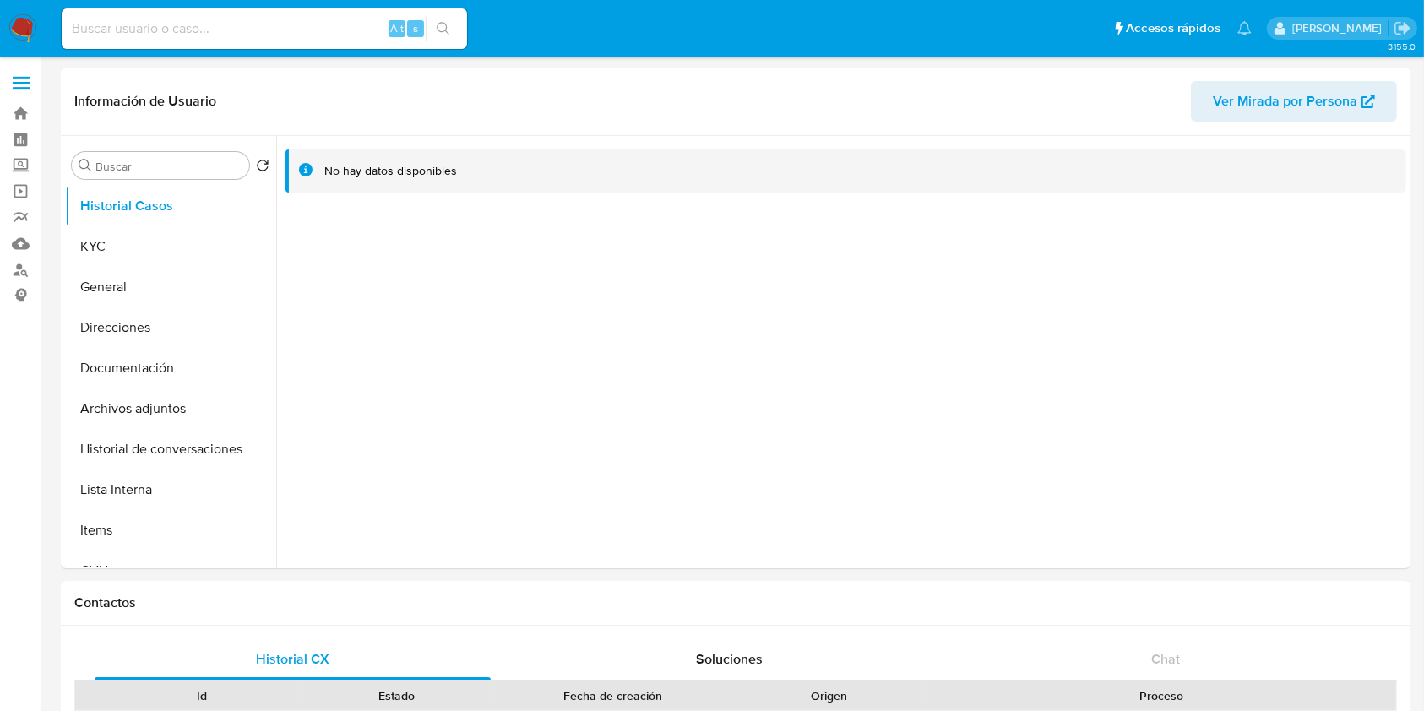
select select "10"
click at [143, 235] on button "KYC" at bounding box center [164, 246] width 198 height 41
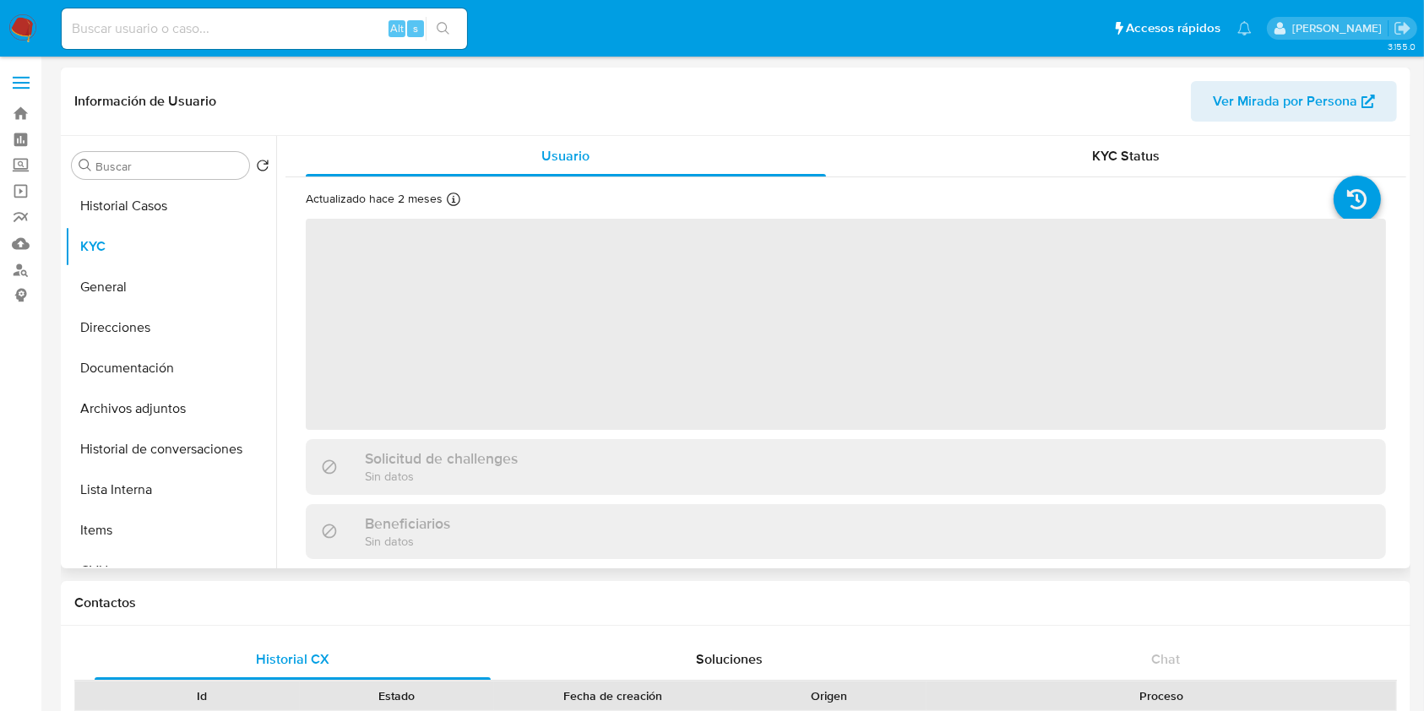
scroll to position [489, 0]
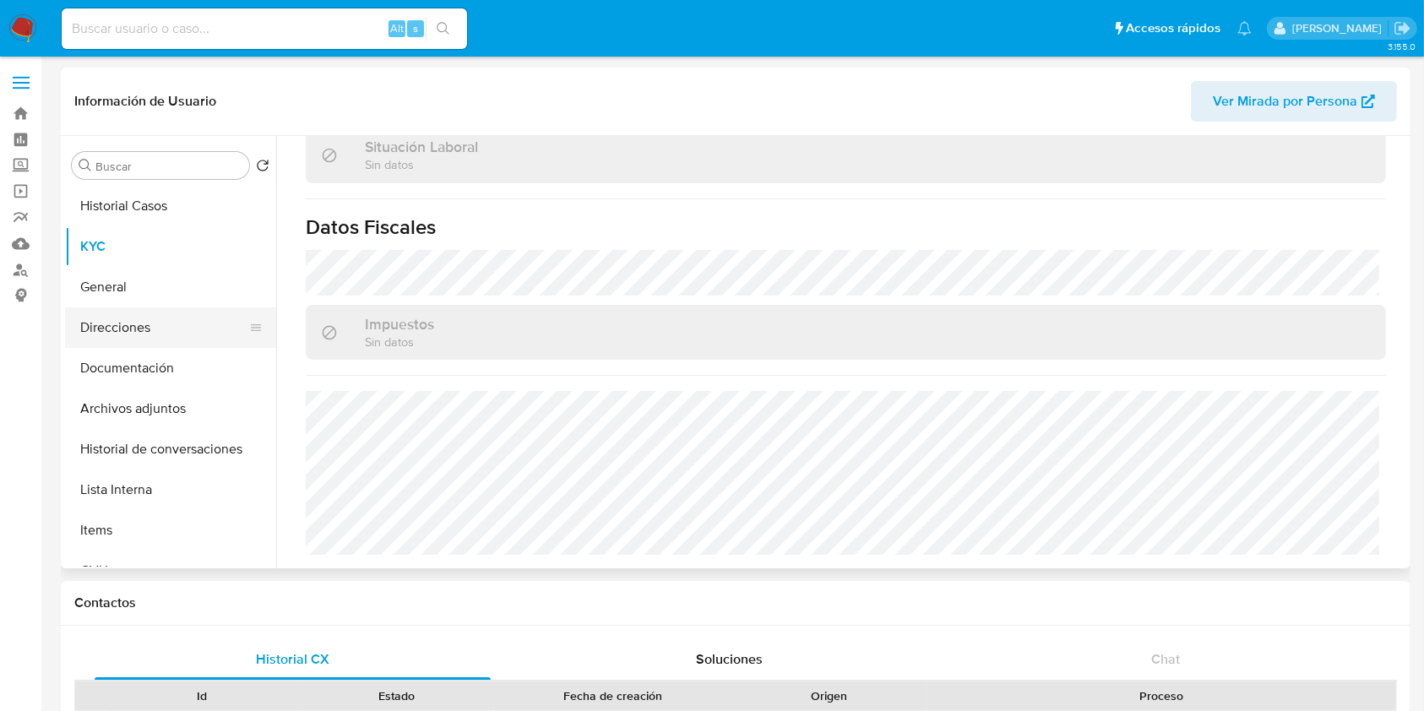
click at [140, 328] on button "Direcciones" at bounding box center [164, 327] width 198 height 41
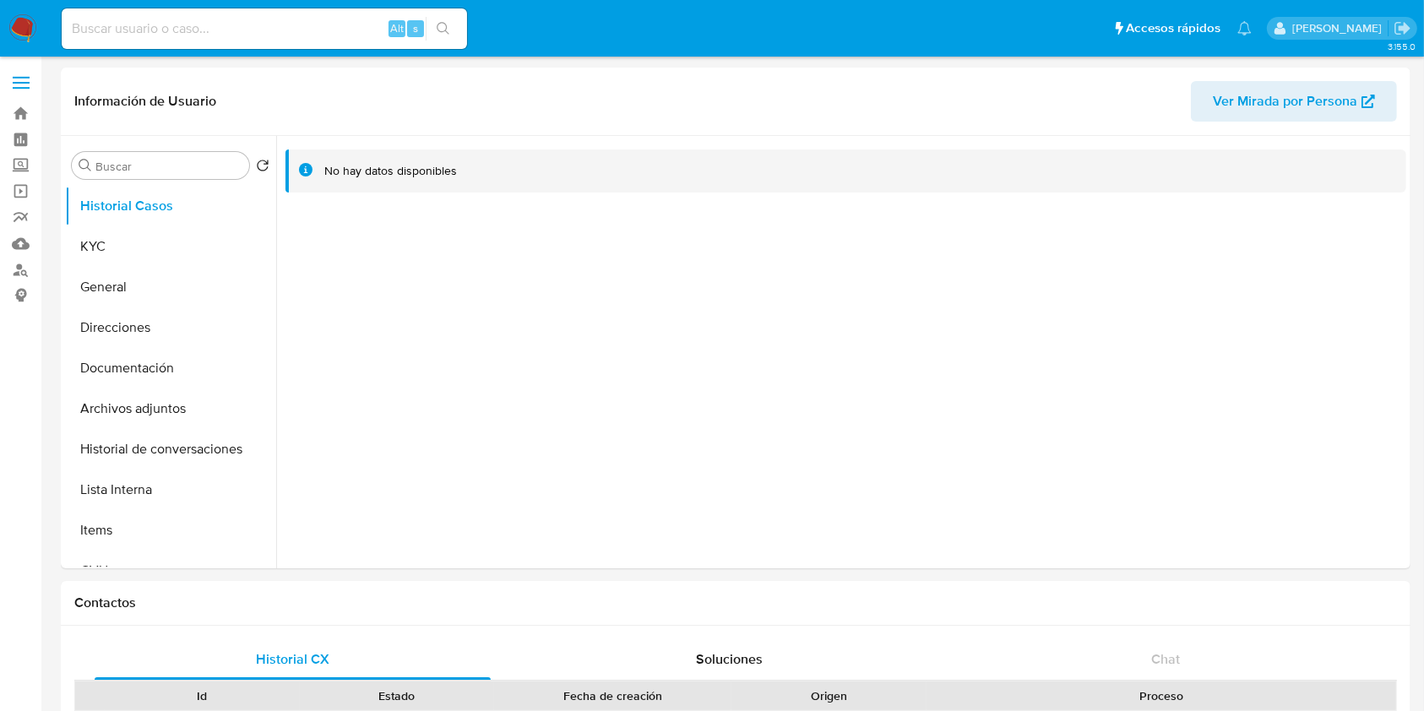
select select "10"
click at [136, 240] on button "KYC" at bounding box center [164, 246] width 198 height 41
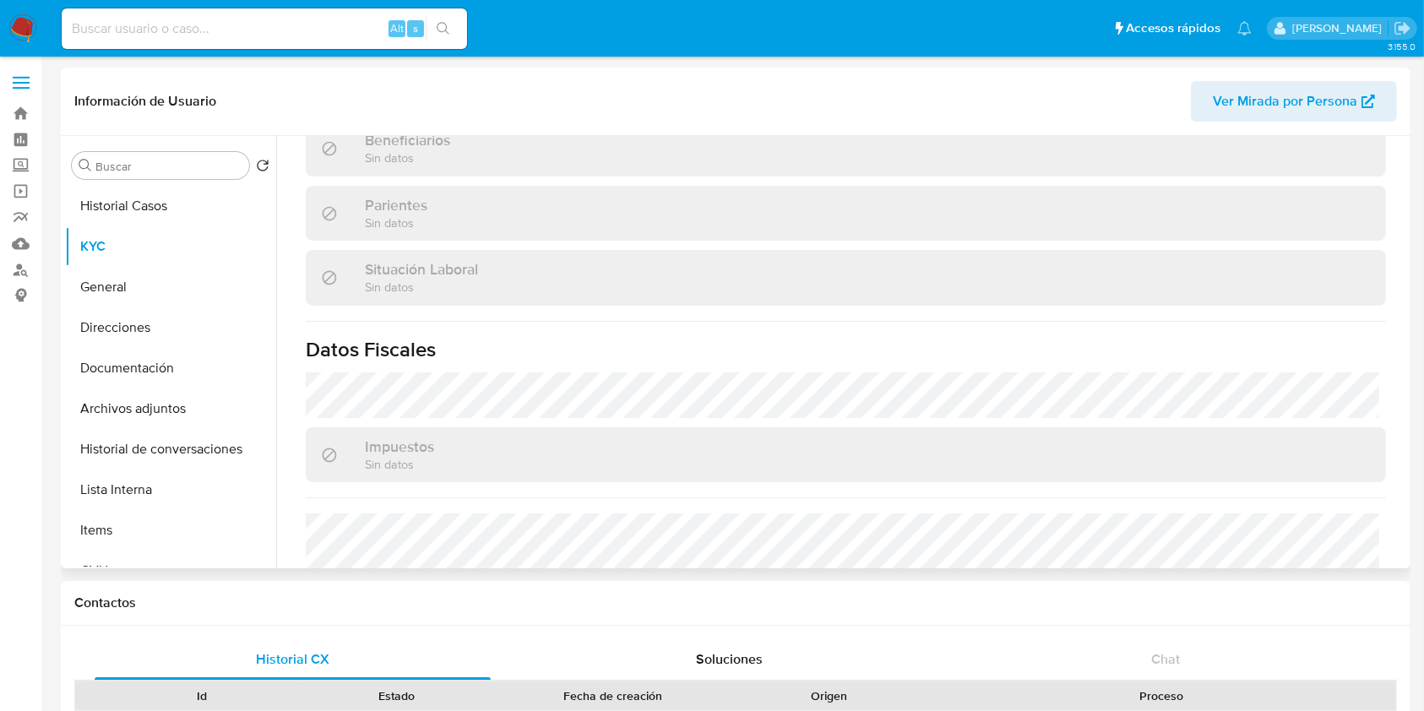
scroll to position [489, 0]
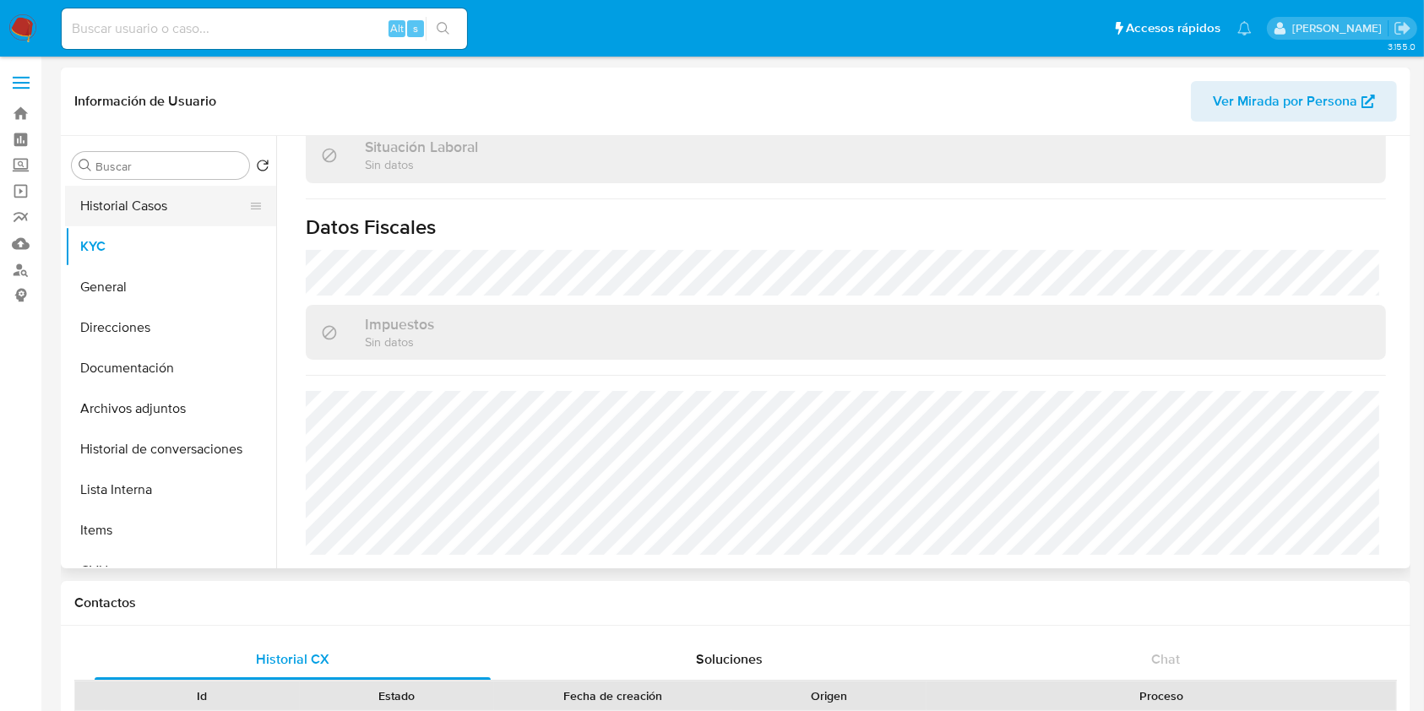
click at [169, 321] on button "Direcciones" at bounding box center [170, 327] width 211 height 41
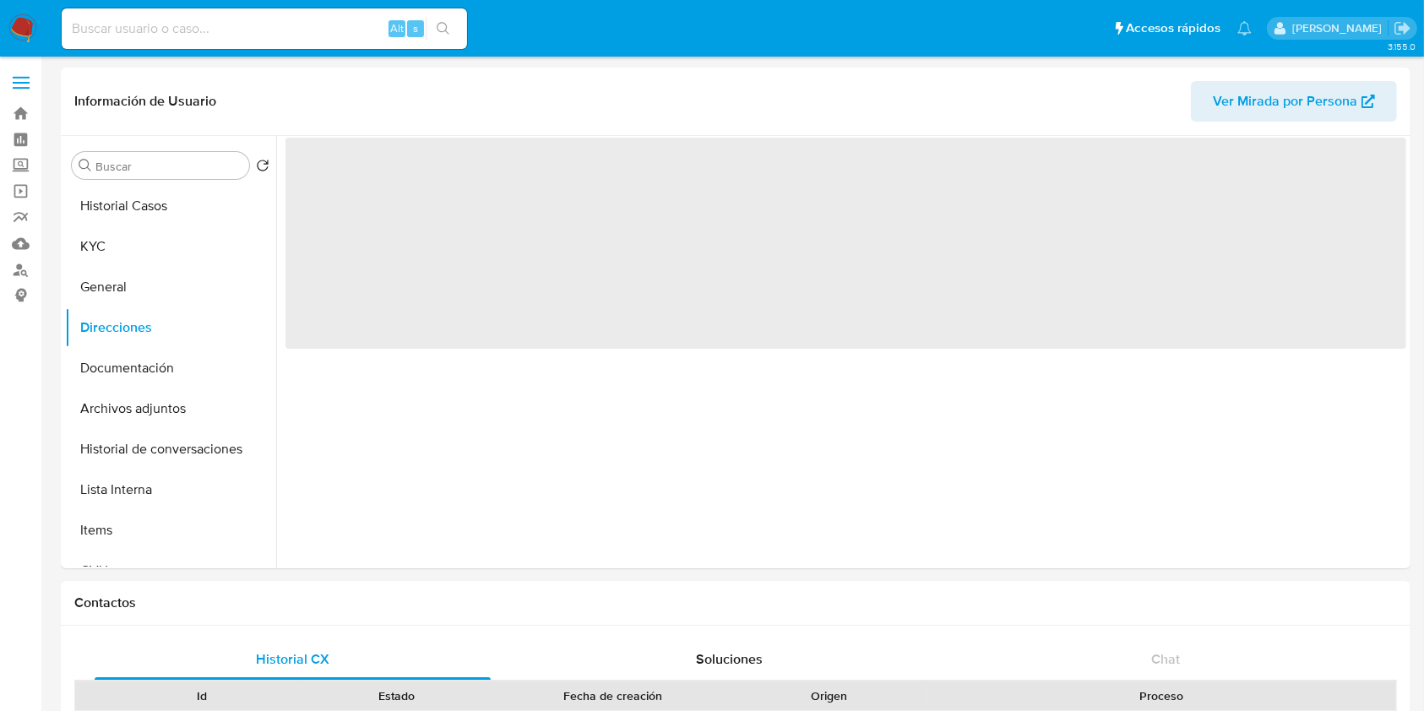
scroll to position [0, 0]
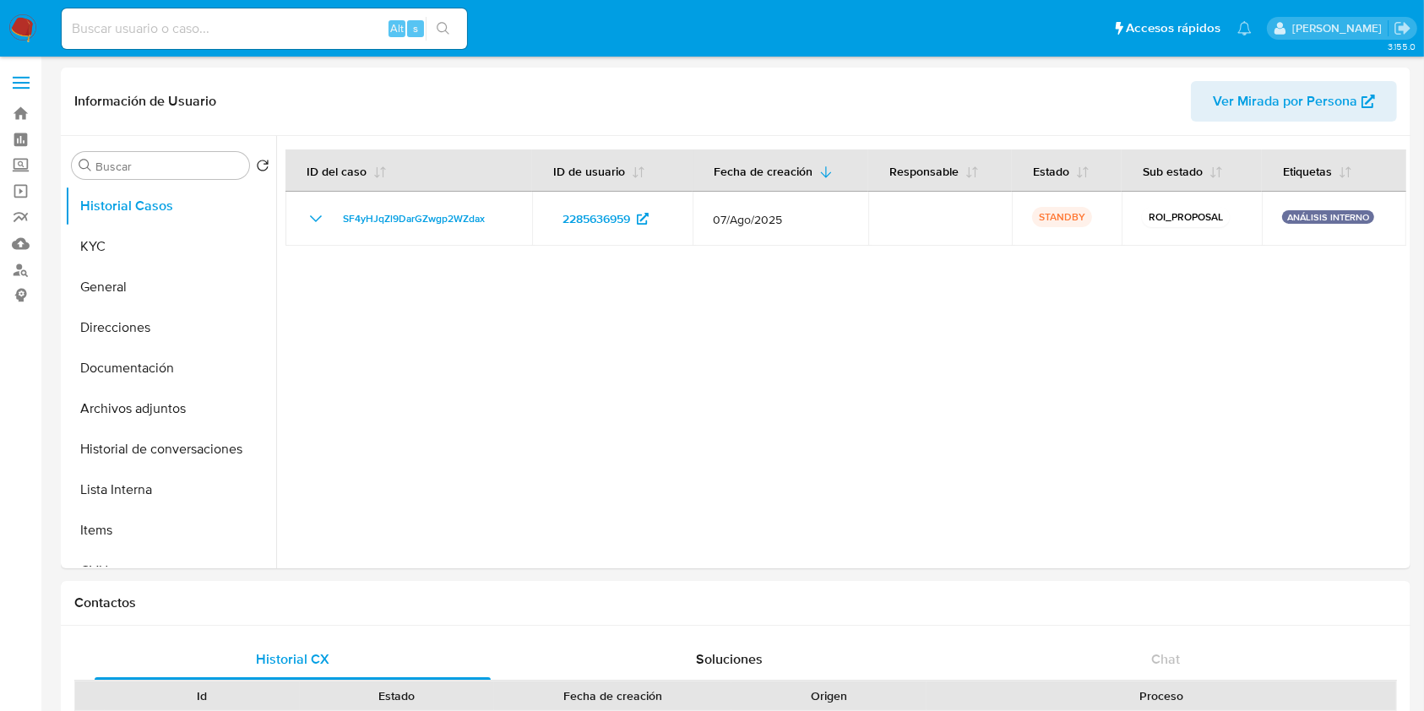
select select "10"
click at [111, 243] on button "KYC" at bounding box center [164, 246] width 198 height 41
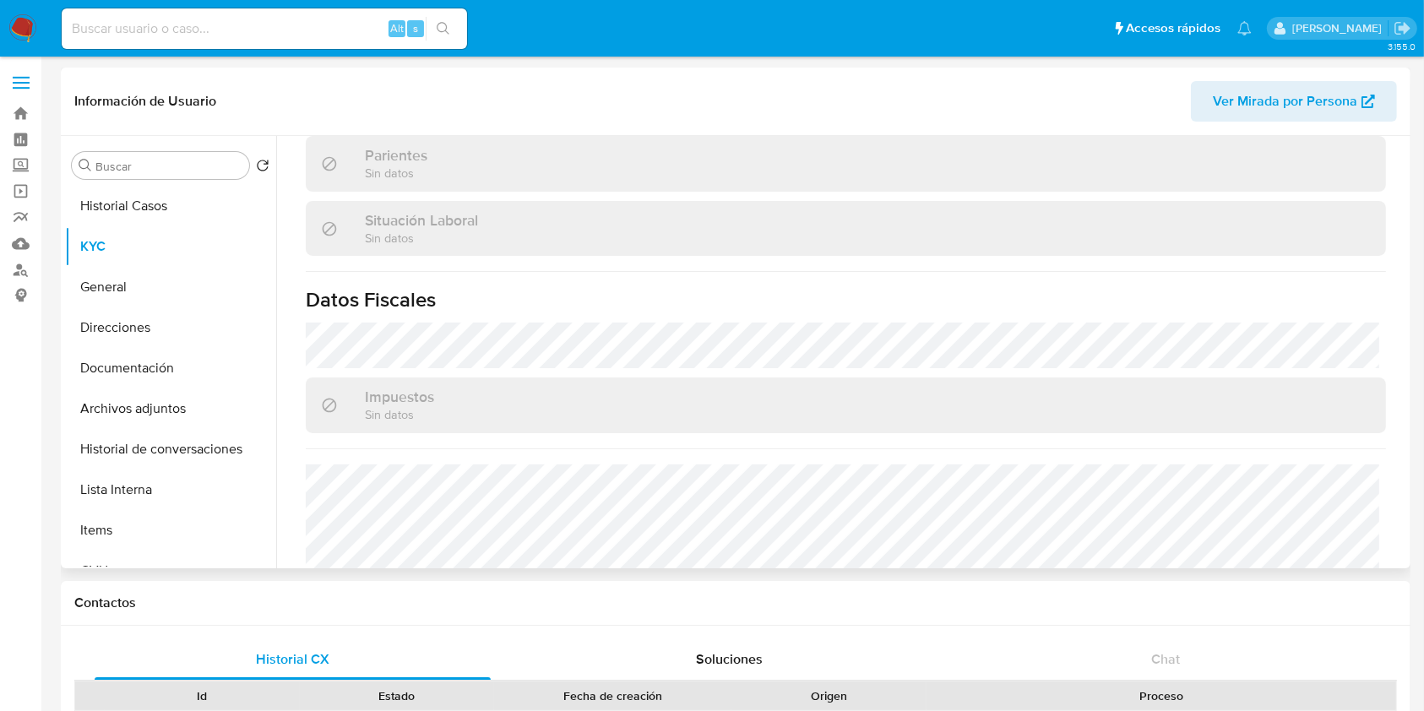
scroll to position [506, 0]
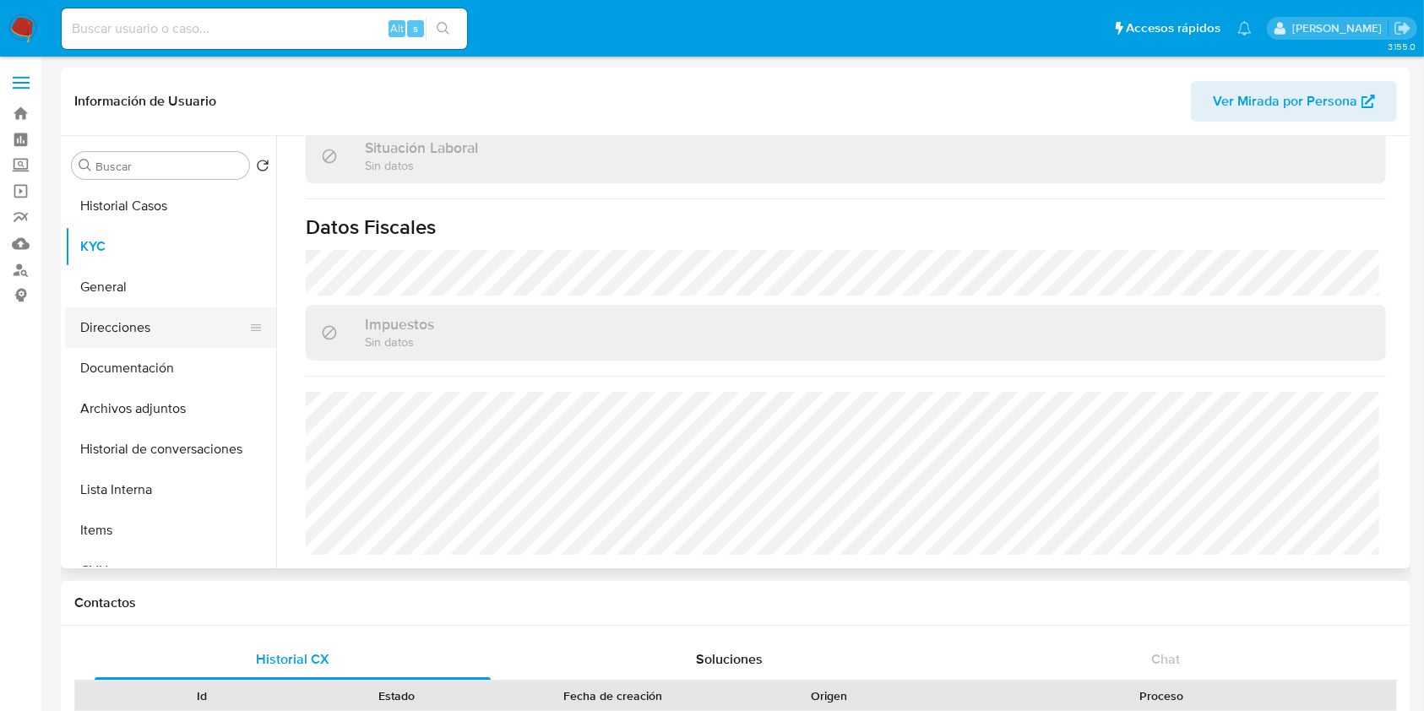
click at [149, 339] on button "Direcciones" at bounding box center [164, 327] width 198 height 41
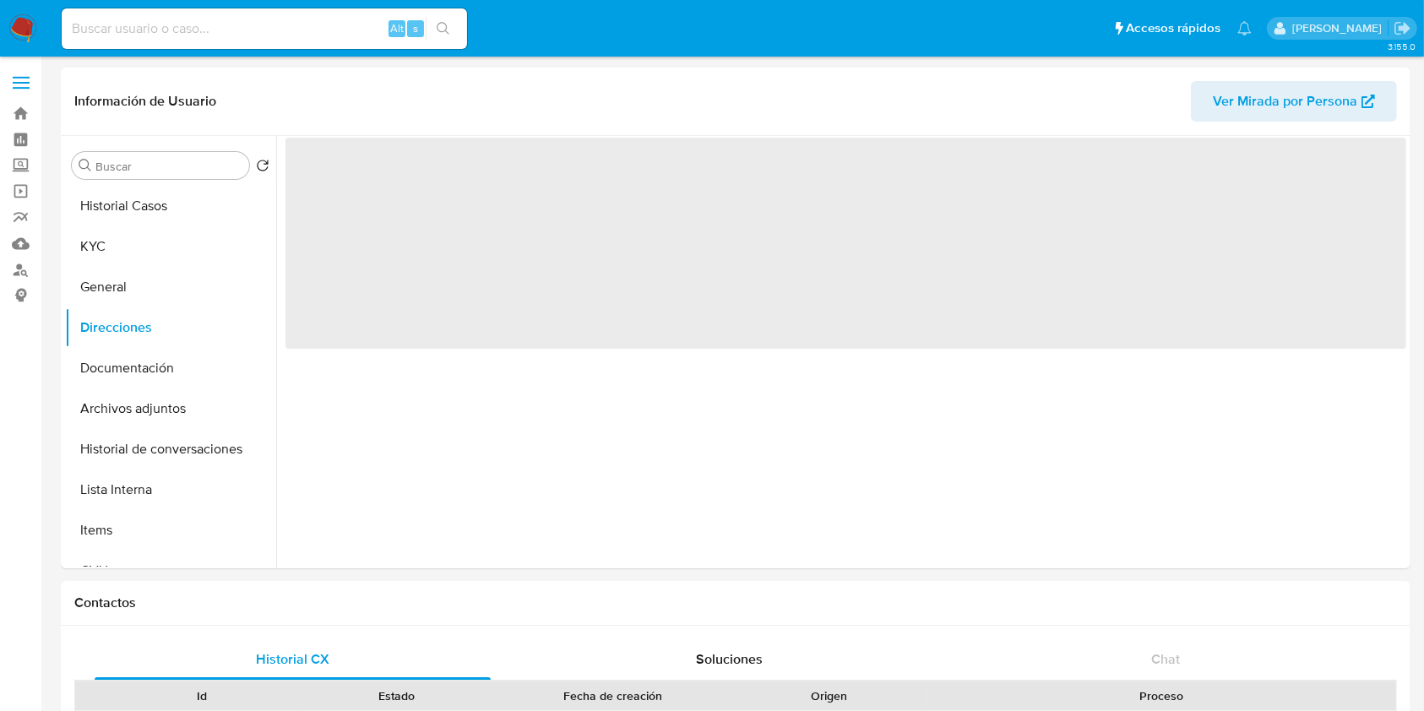
scroll to position [0, 0]
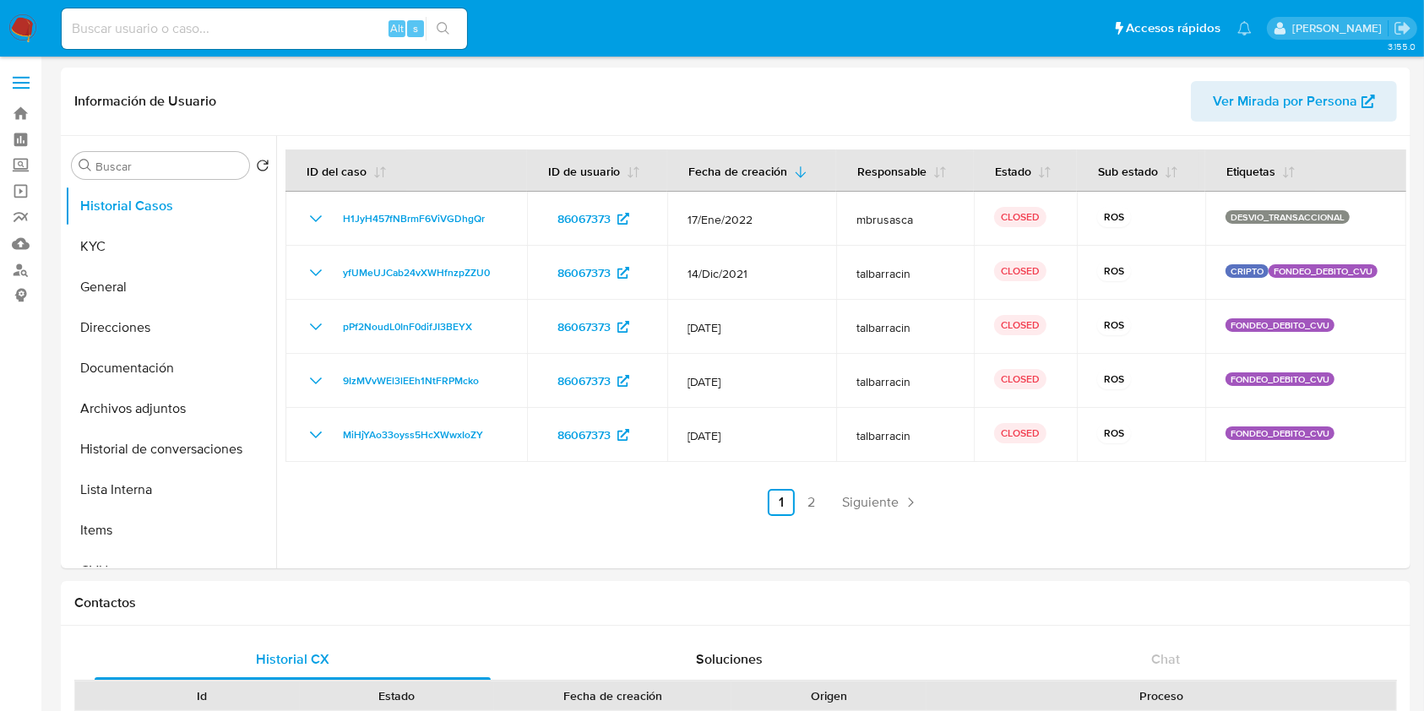
select select "10"
click at [124, 248] on button "KYC" at bounding box center [164, 246] width 198 height 41
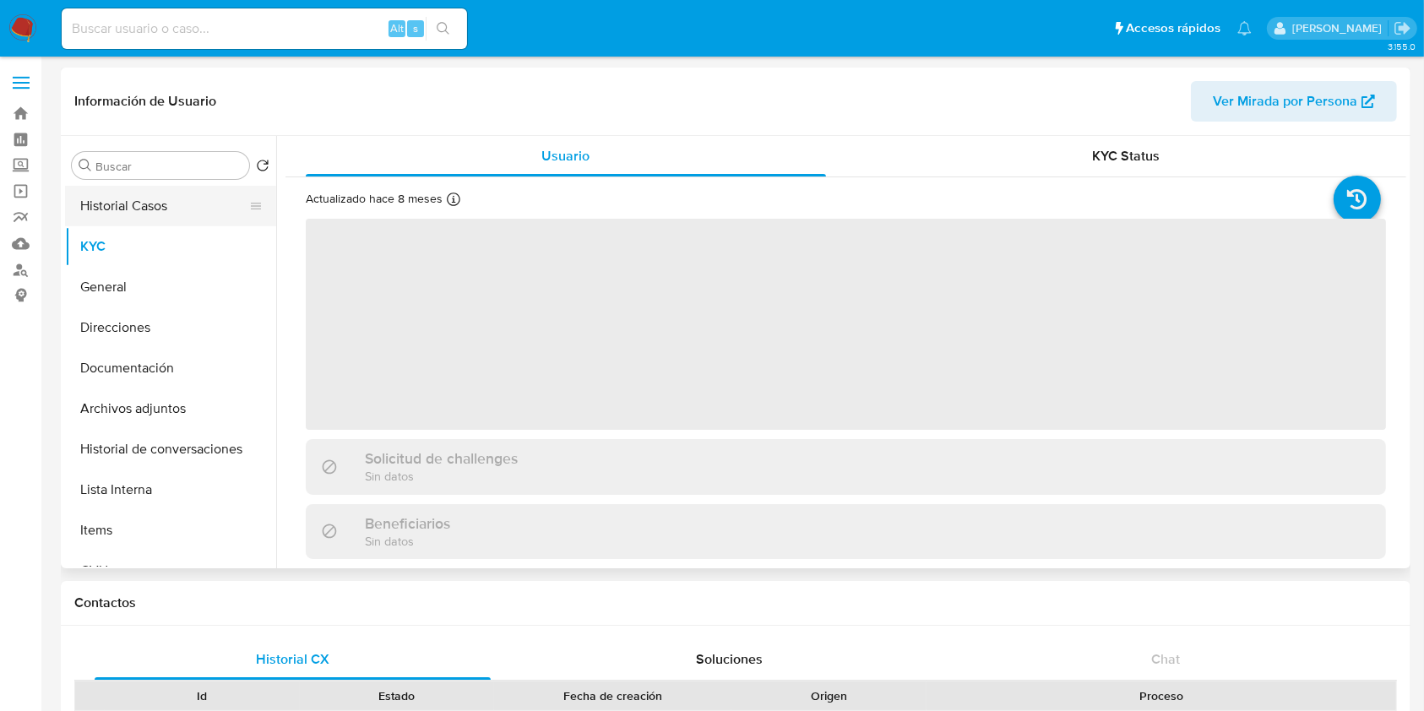
click at [122, 189] on button "Historial Casos" at bounding box center [164, 206] width 198 height 41
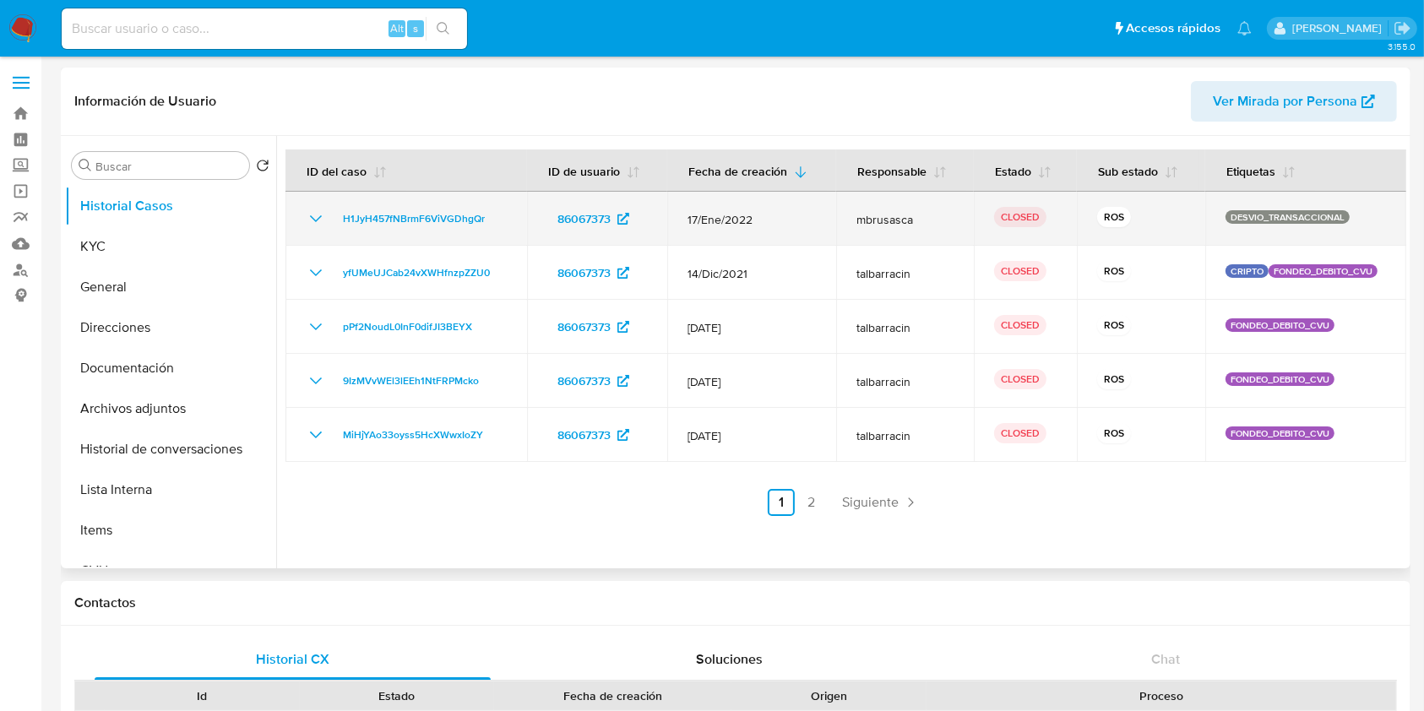
click at [318, 214] on icon "Mostrar/Ocultar" at bounding box center [316, 219] width 20 height 20
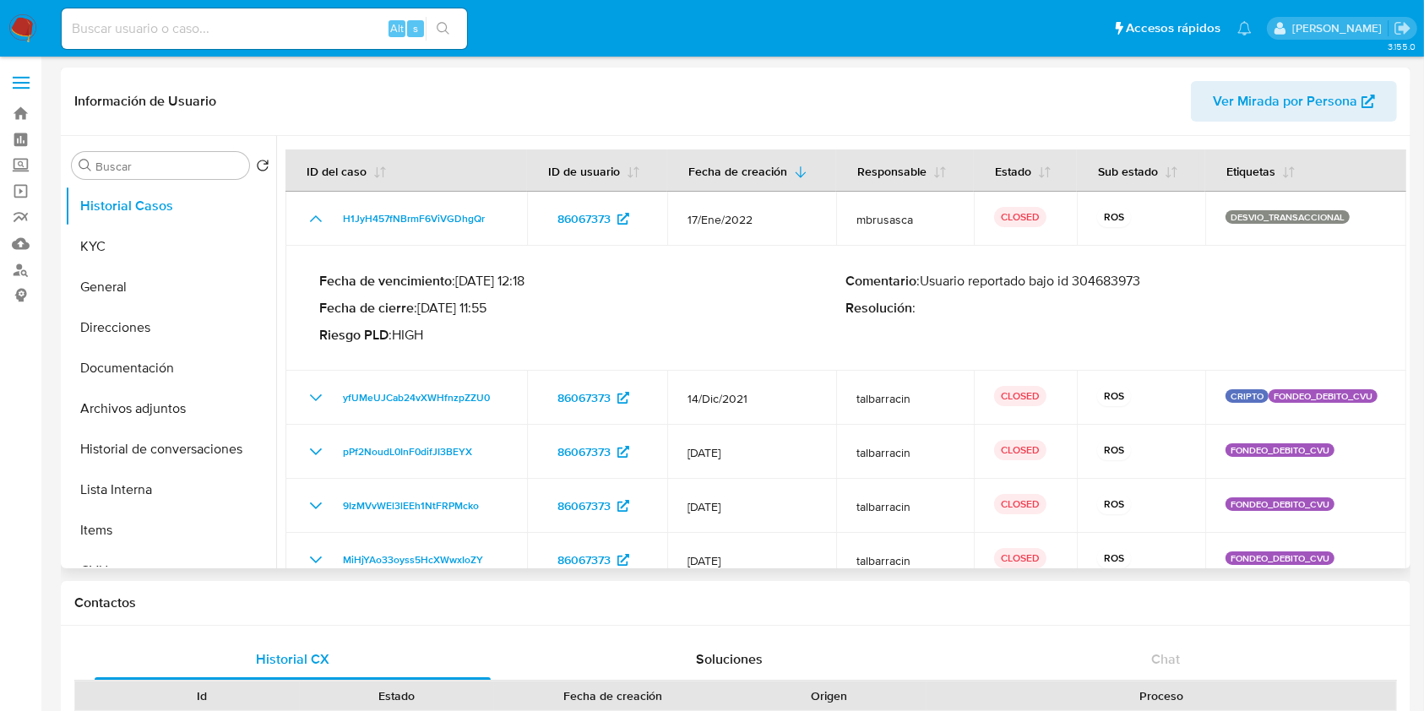
click at [1095, 287] on p "Comentario : Usuario reportado bajo id 304683973" at bounding box center [1109, 281] width 527 height 17
click at [122, 250] on button "KYC" at bounding box center [164, 246] width 198 height 41
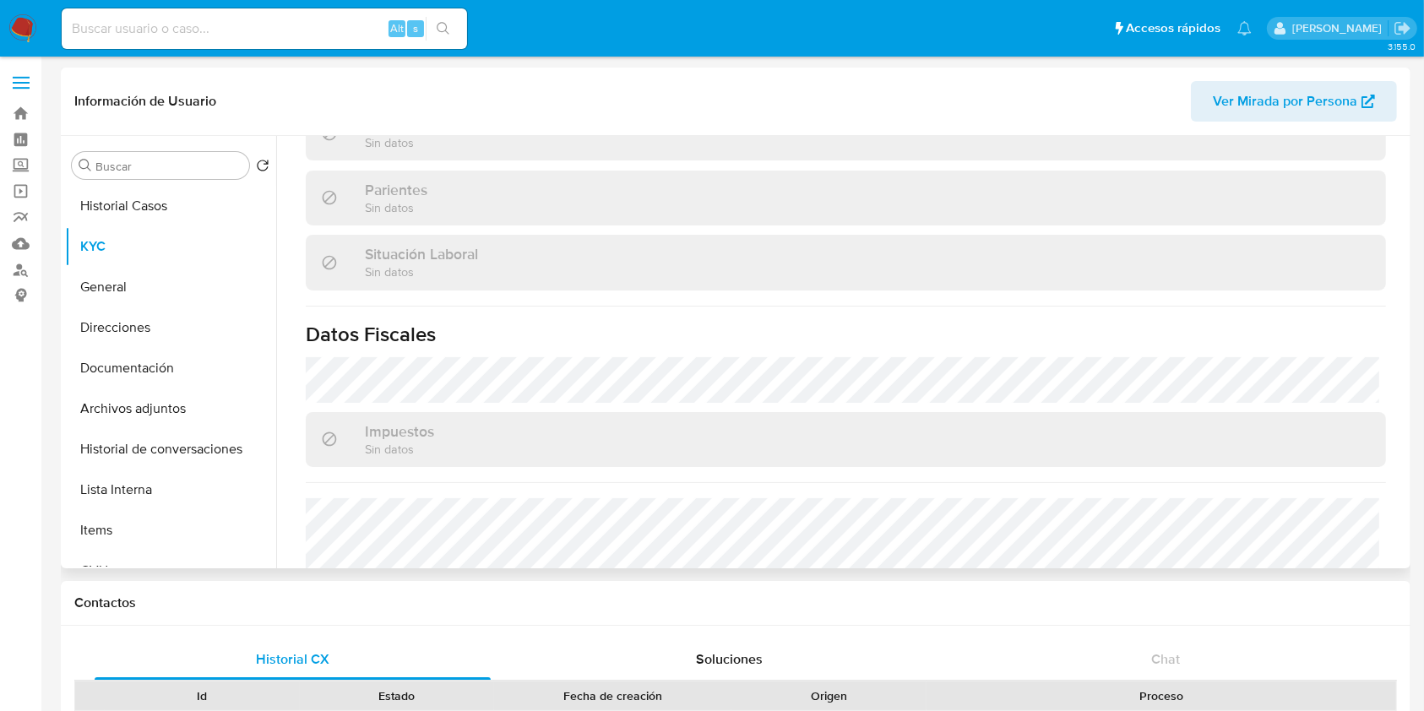
scroll to position [900, 0]
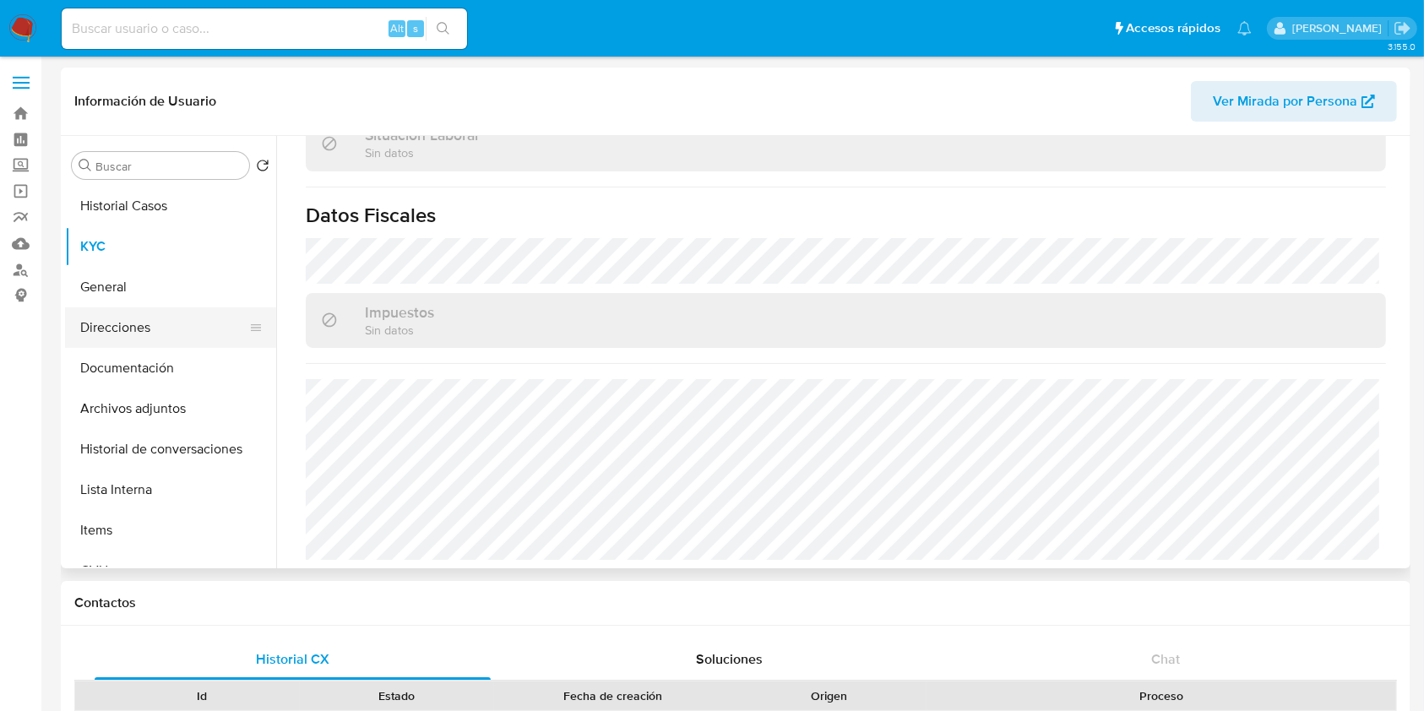
click at [164, 315] on button "Direcciones" at bounding box center [164, 327] width 198 height 41
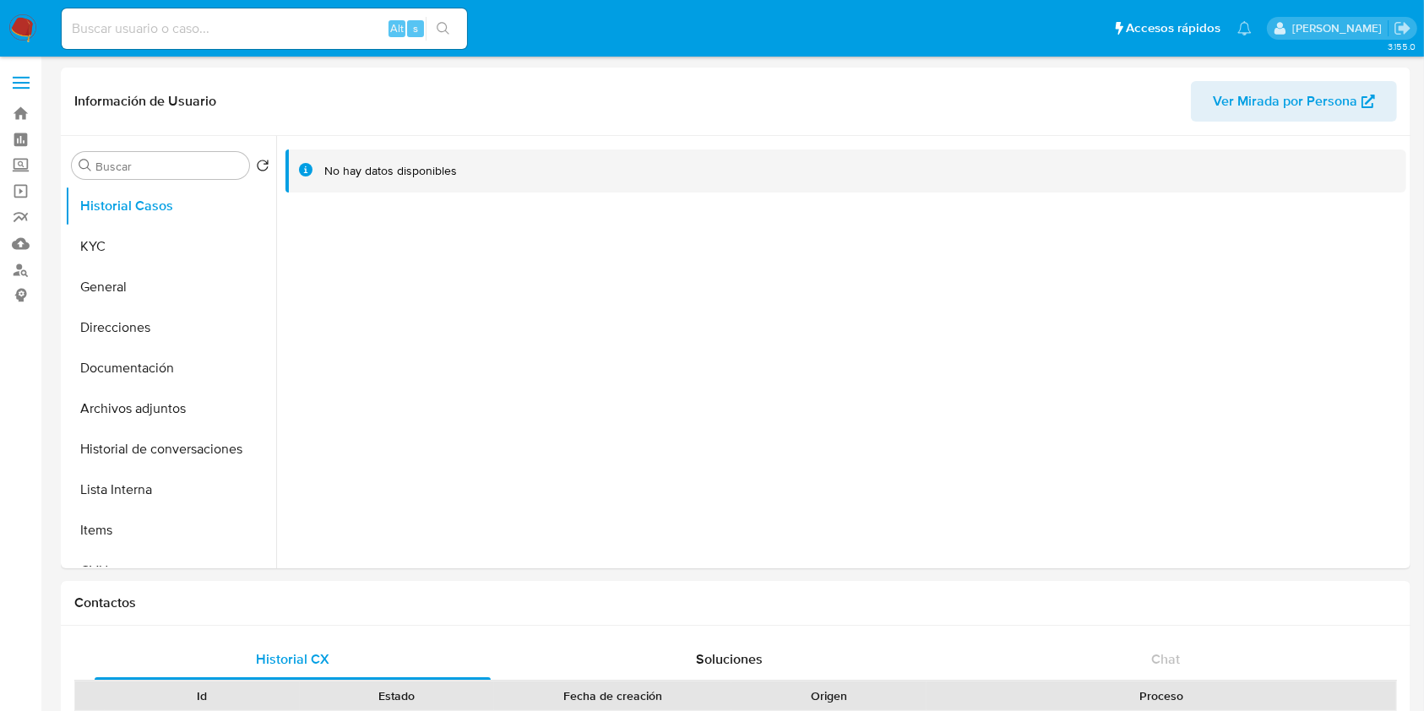
select select "10"
click at [117, 247] on button "KYC" at bounding box center [164, 246] width 198 height 41
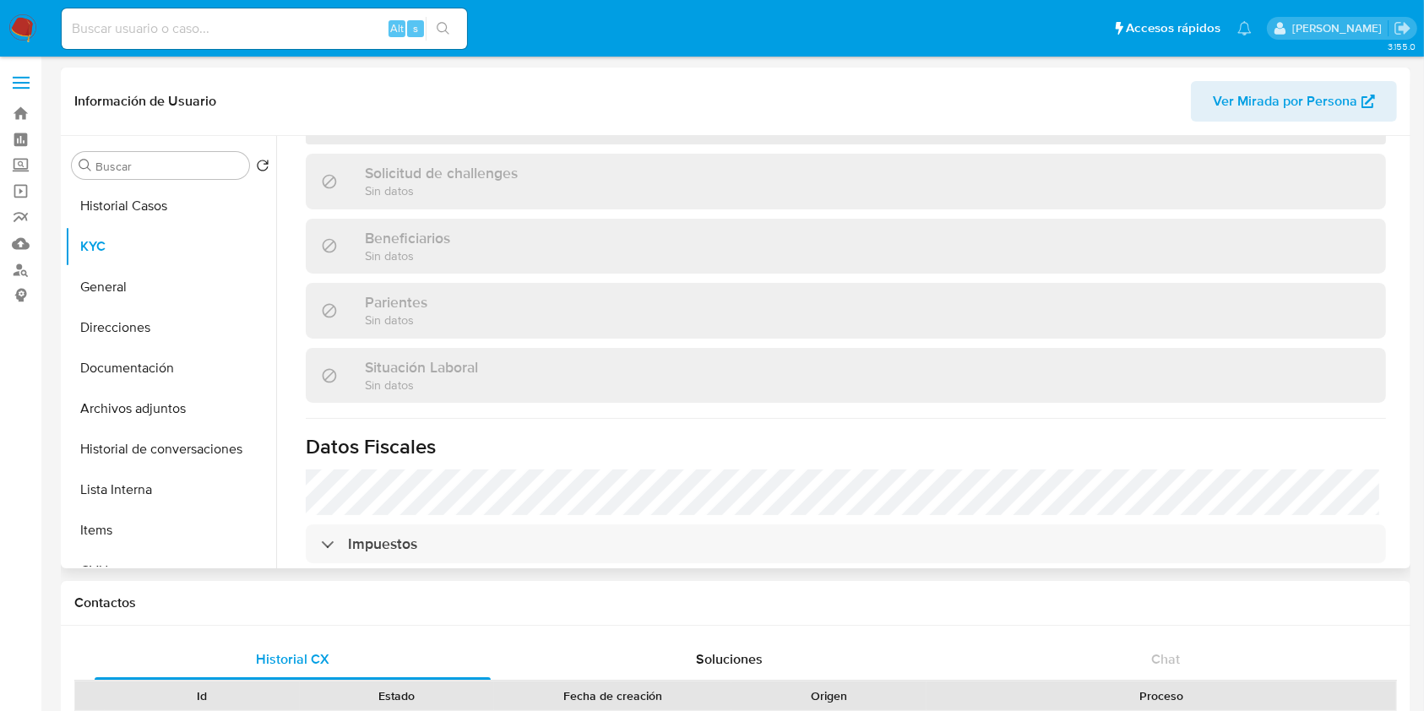
scroll to position [523, 0]
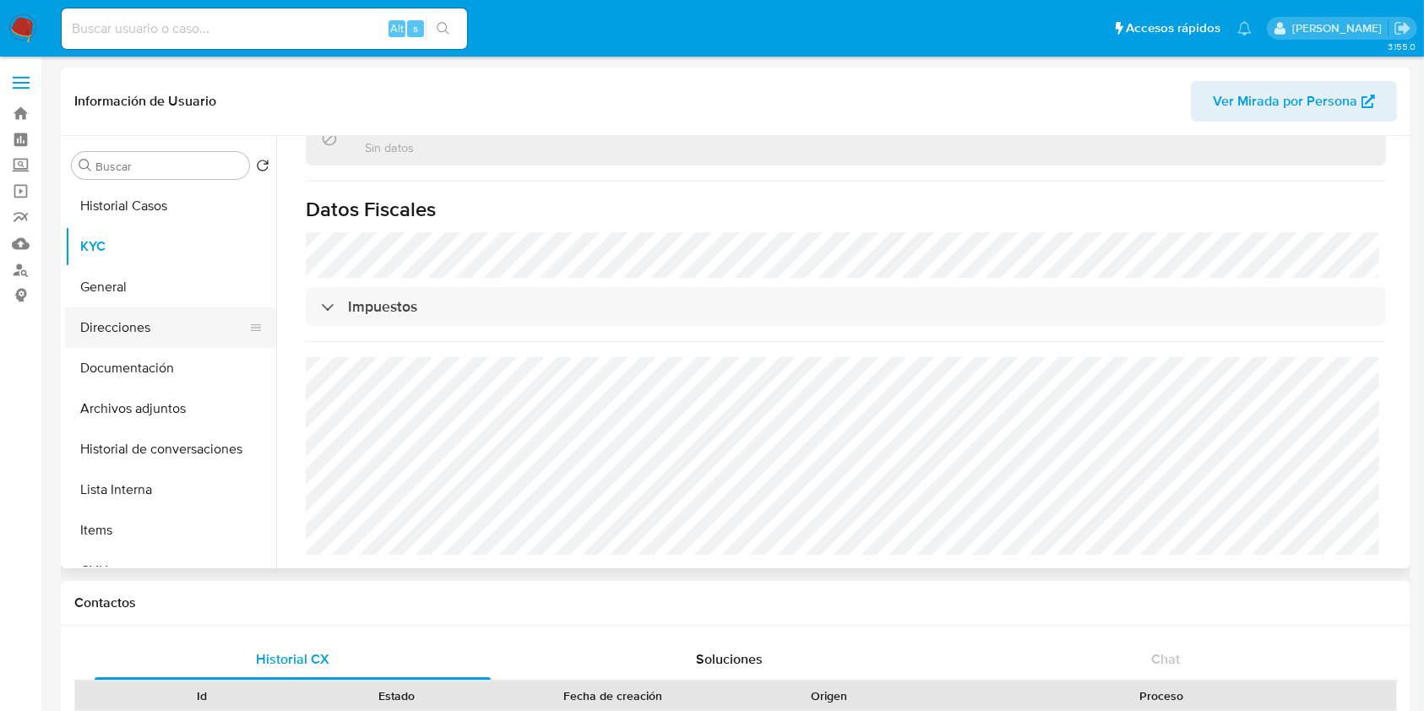
click at [122, 335] on button "Direcciones" at bounding box center [164, 327] width 198 height 41
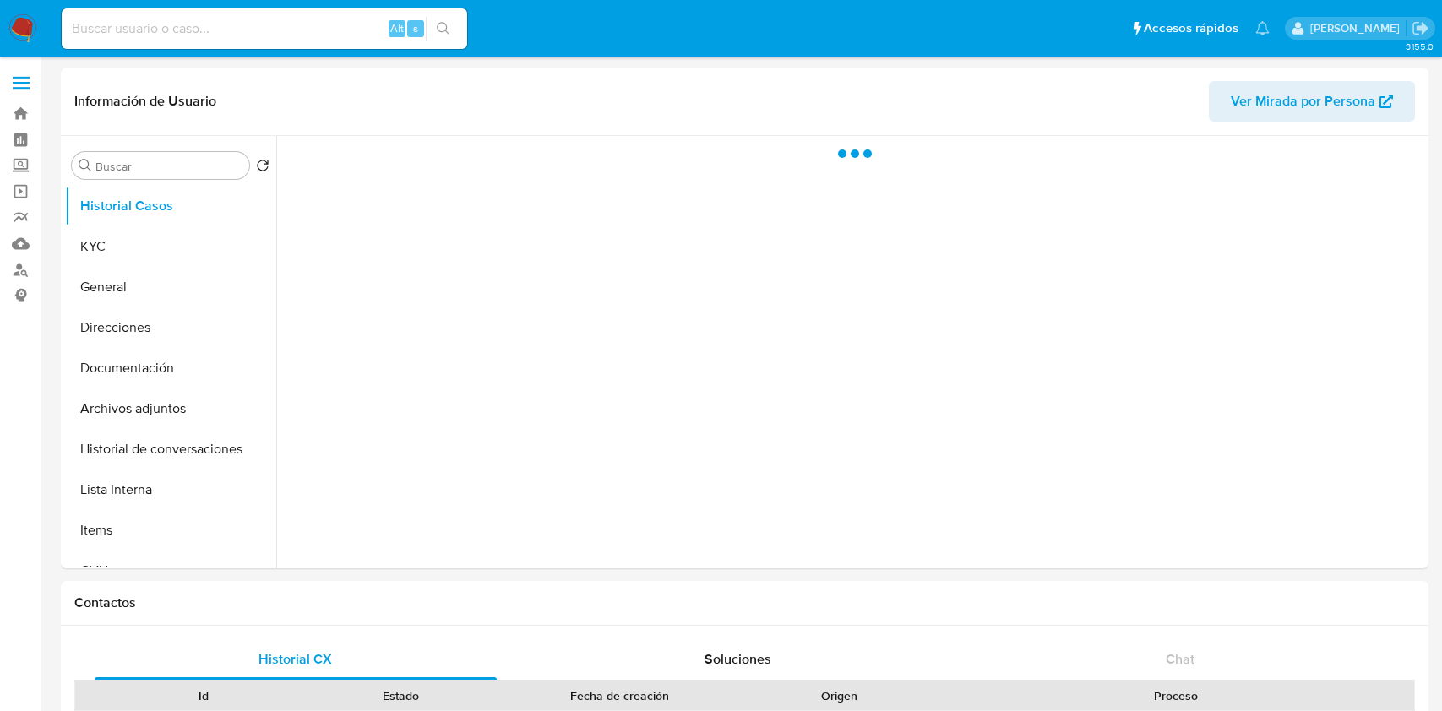
select select "10"
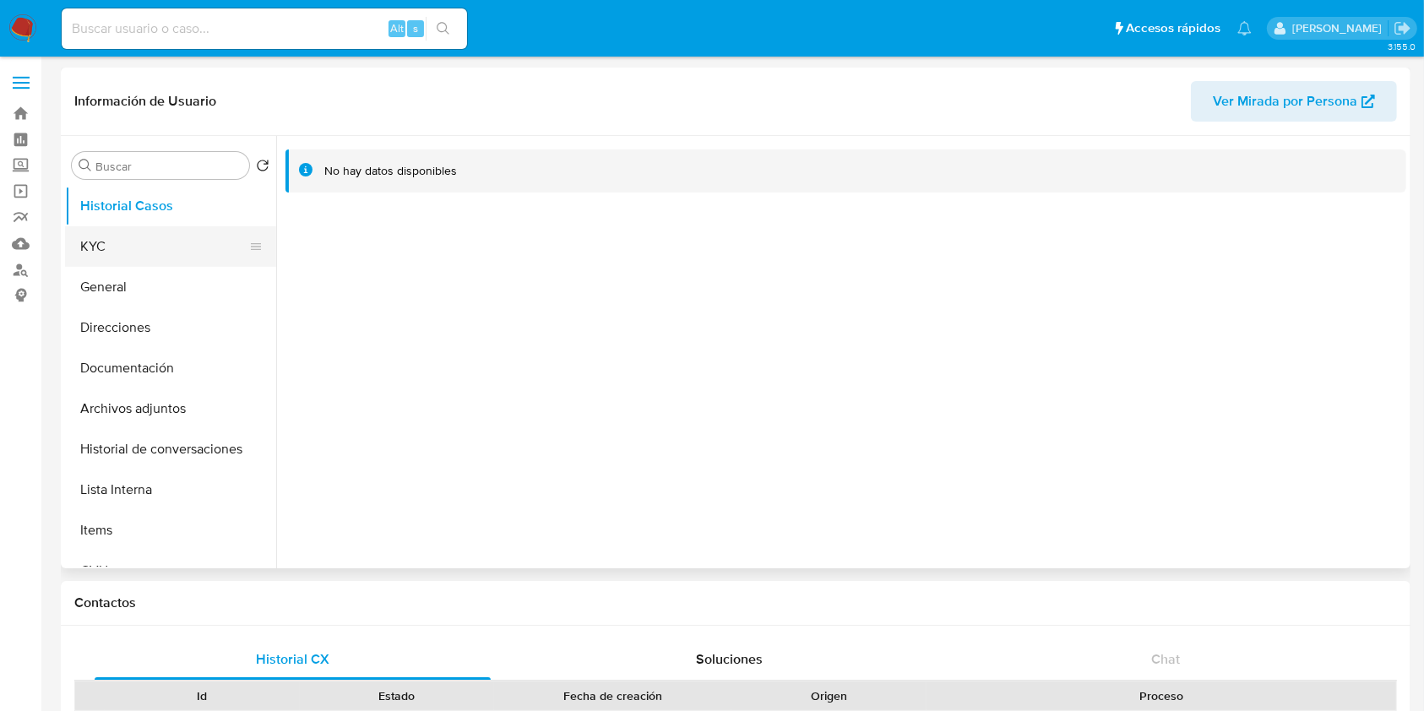
click at [116, 238] on button "KYC" at bounding box center [164, 246] width 198 height 41
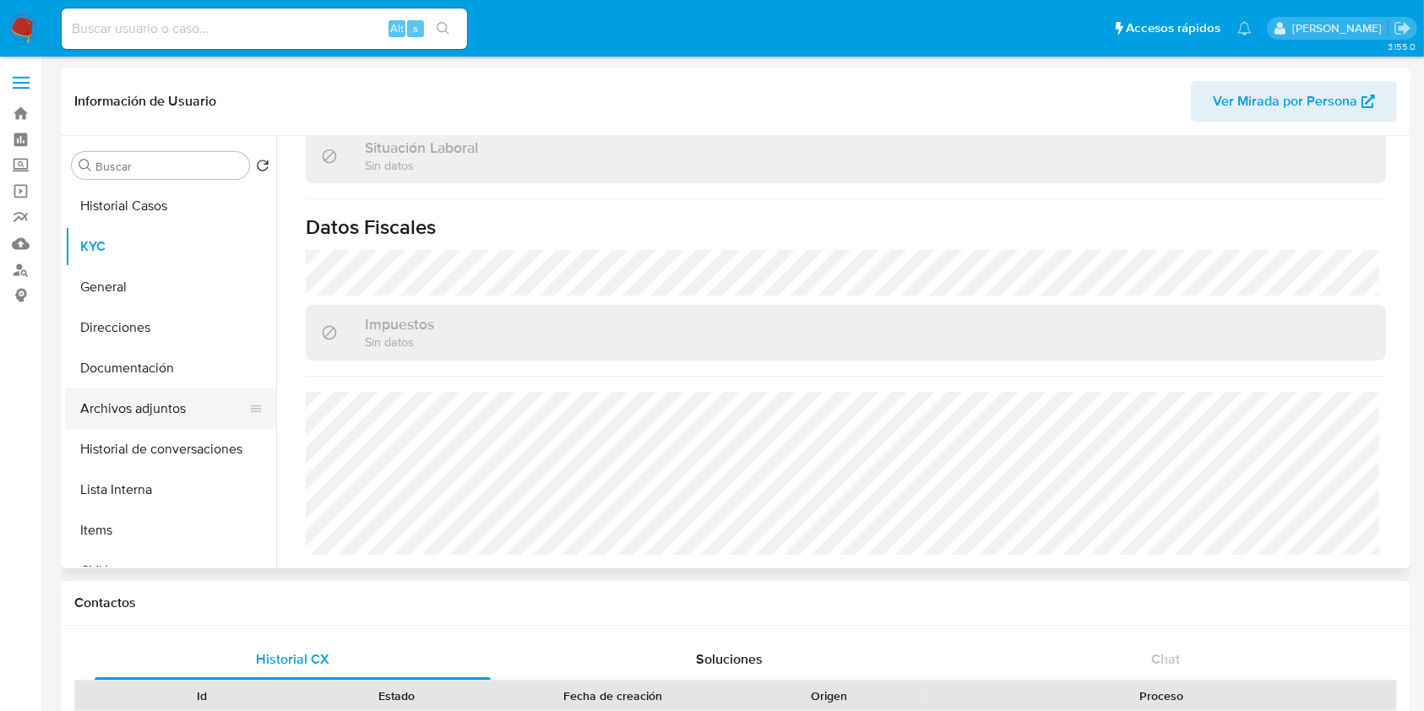
scroll to position [889, 0]
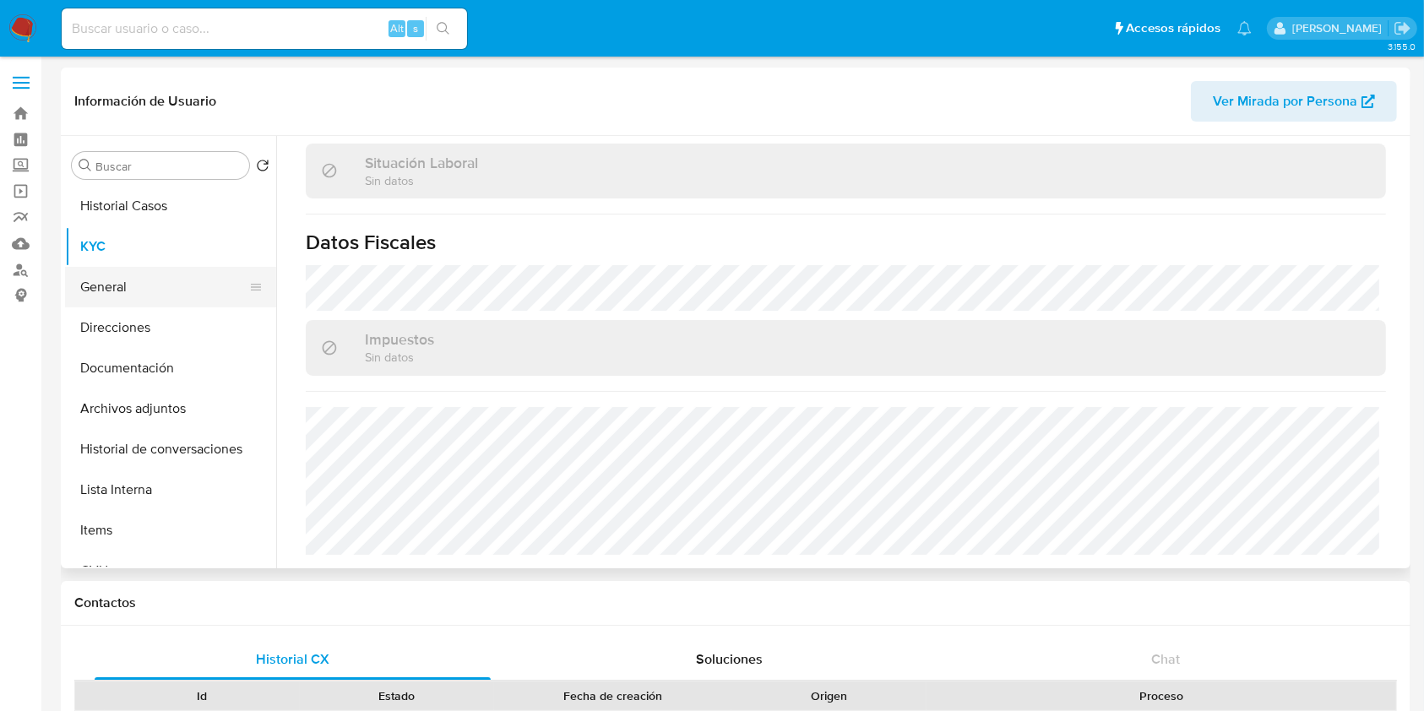
click at [120, 296] on button "General" at bounding box center [164, 287] width 198 height 41
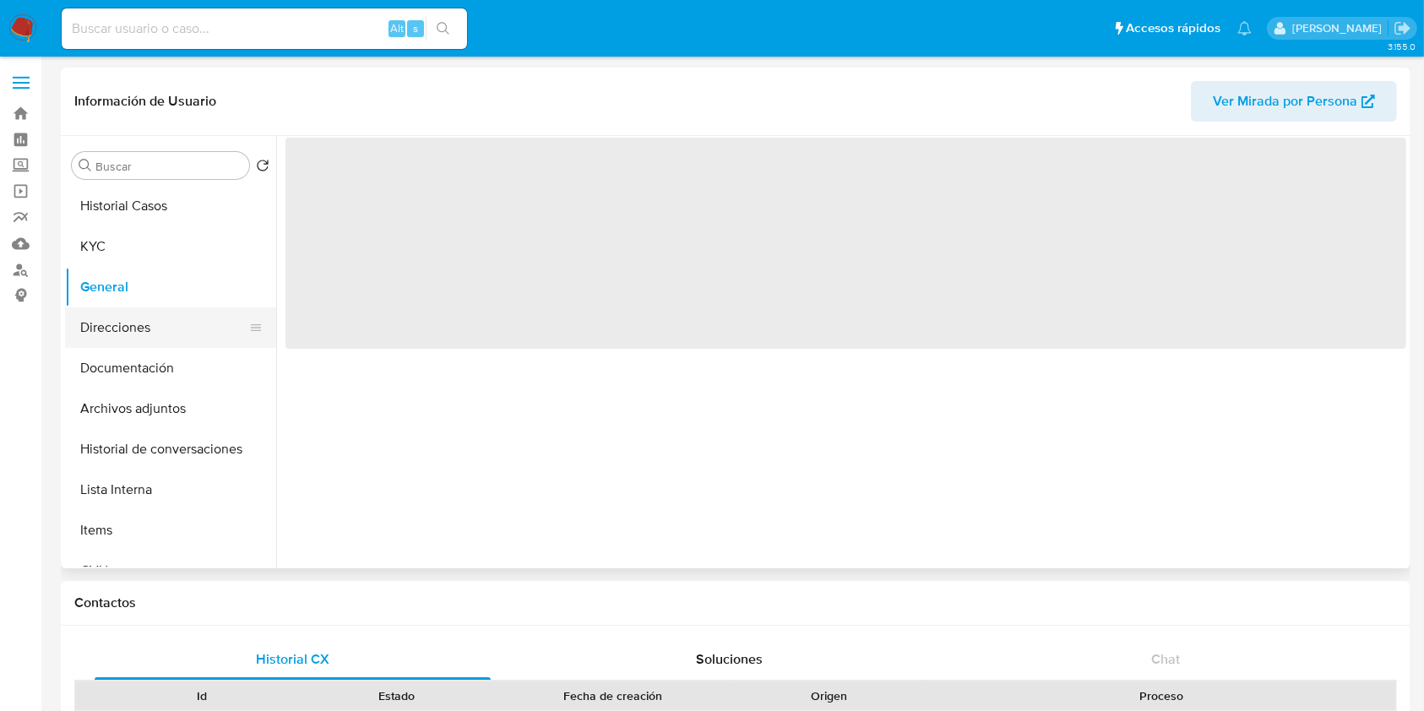
scroll to position [0, 0]
click at [126, 329] on button "Direcciones" at bounding box center [164, 327] width 198 height 41
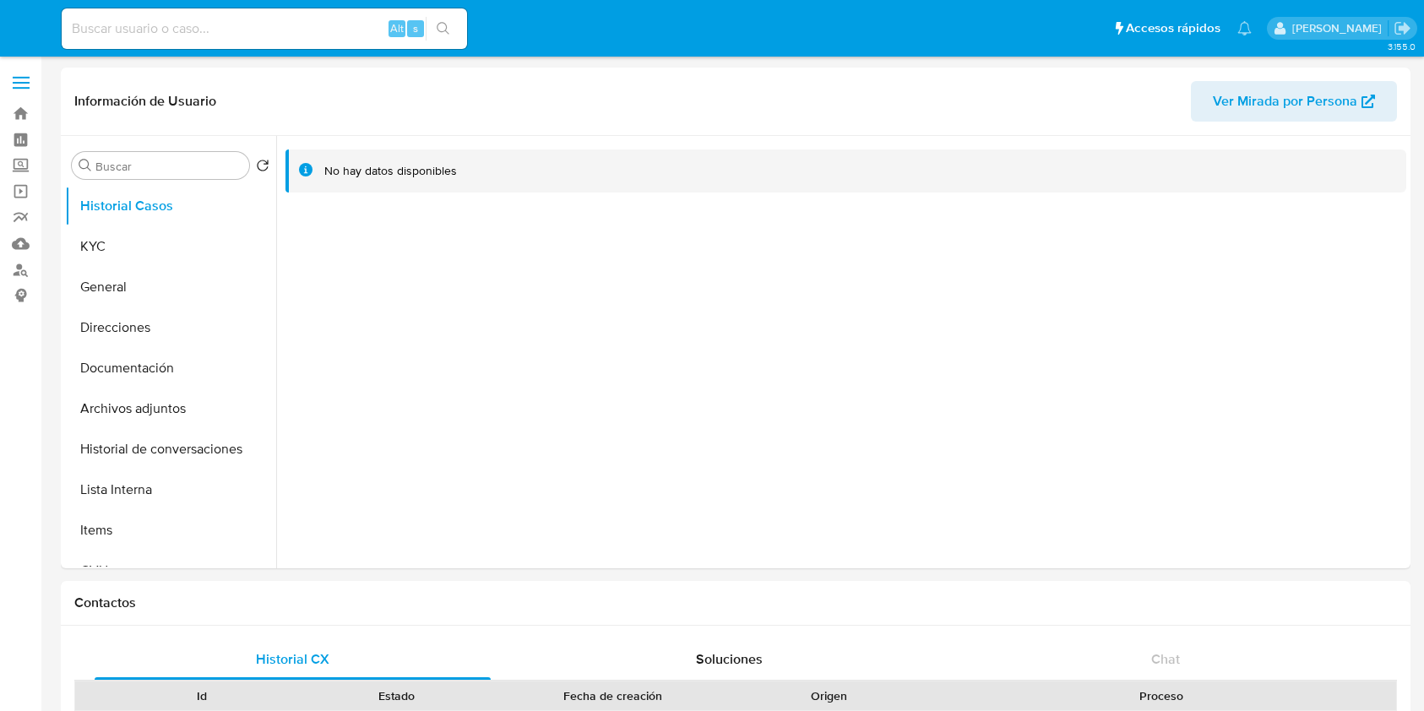
select select "10"
click at [162, 260] on button "KYC" at bounding box center [164, 246] width 198 height 41
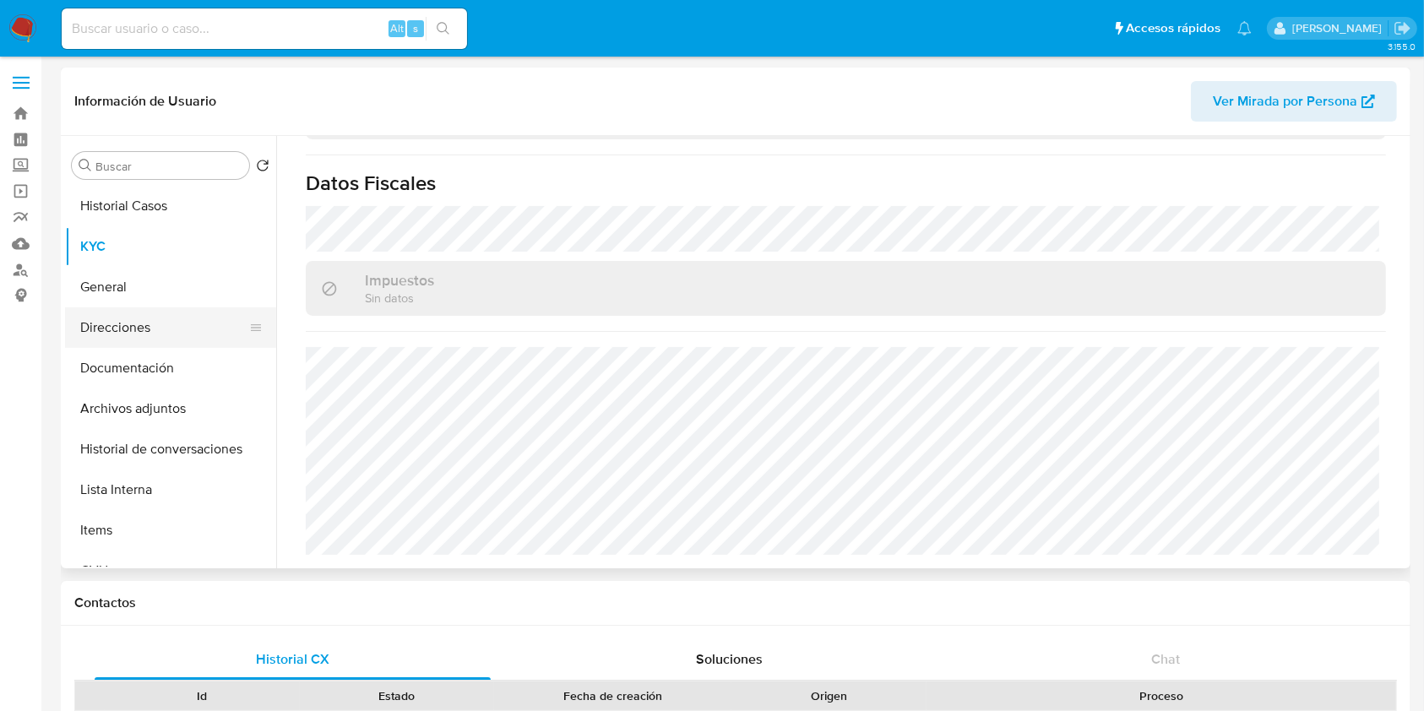
scroll to position [916, 0]
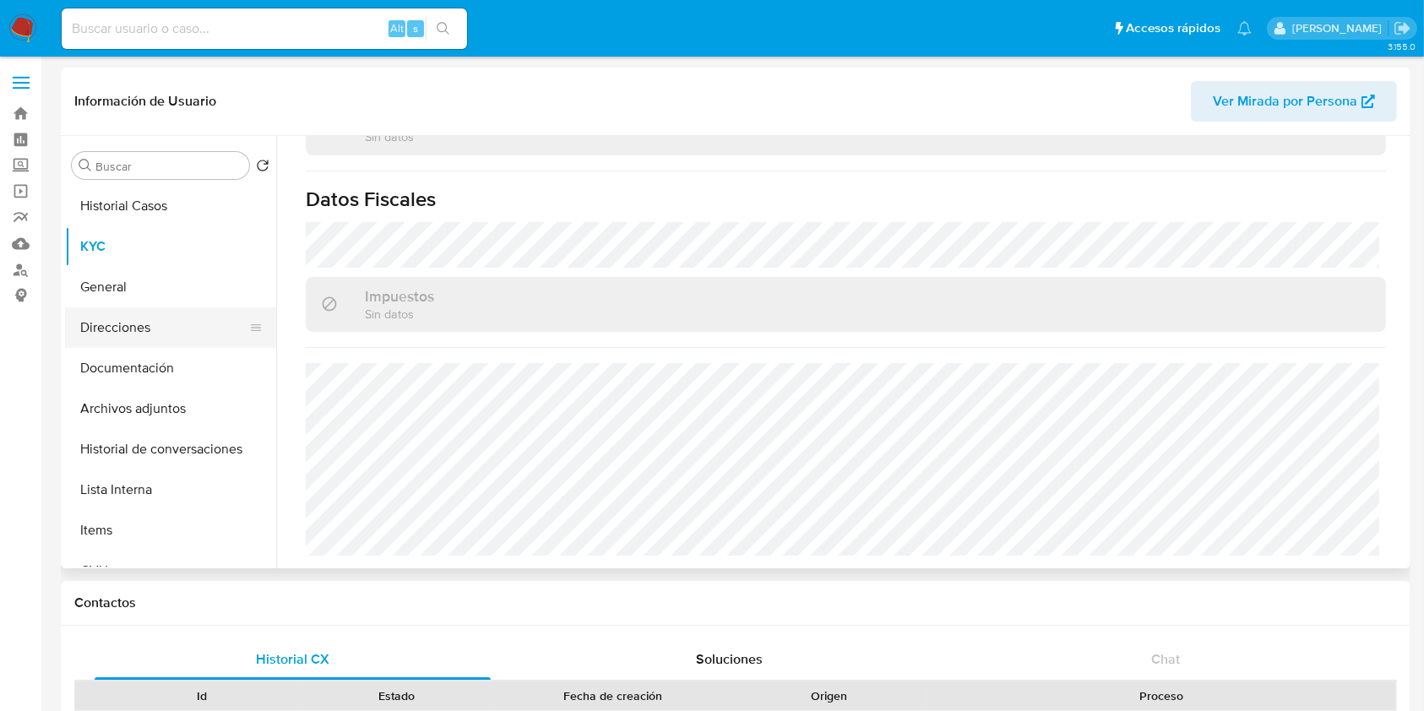
click at [114, 335] on button "Direcciones" at bounding box center [164, 327] width 198 height 41
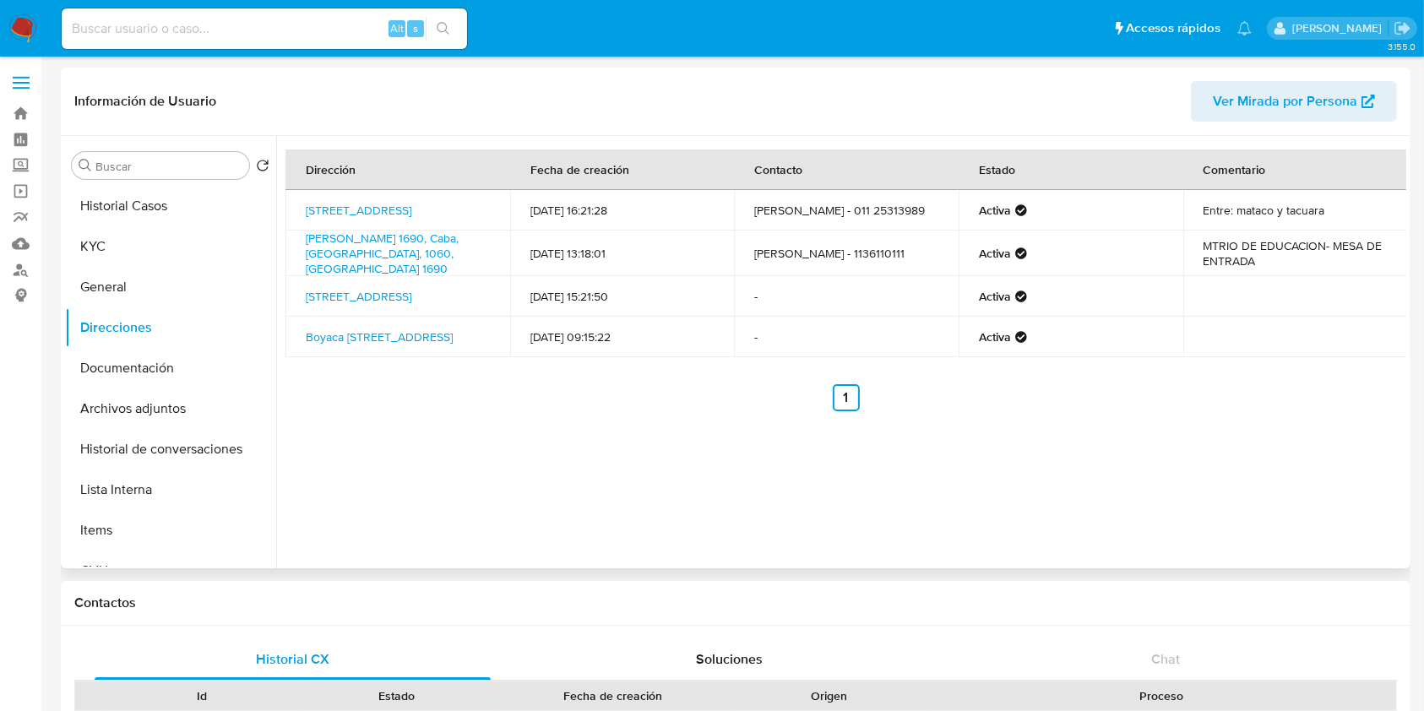
drag, startPoint x: 330, startPoint y: 287, endPoint x: 296, endPoint y: 273, distance: 37.5
click at [296, 276] on td "[STREET_ADDRESS]" at bounding box center [397, 296] width 225 height 41
copy link "[STREET_ADDRESS]"
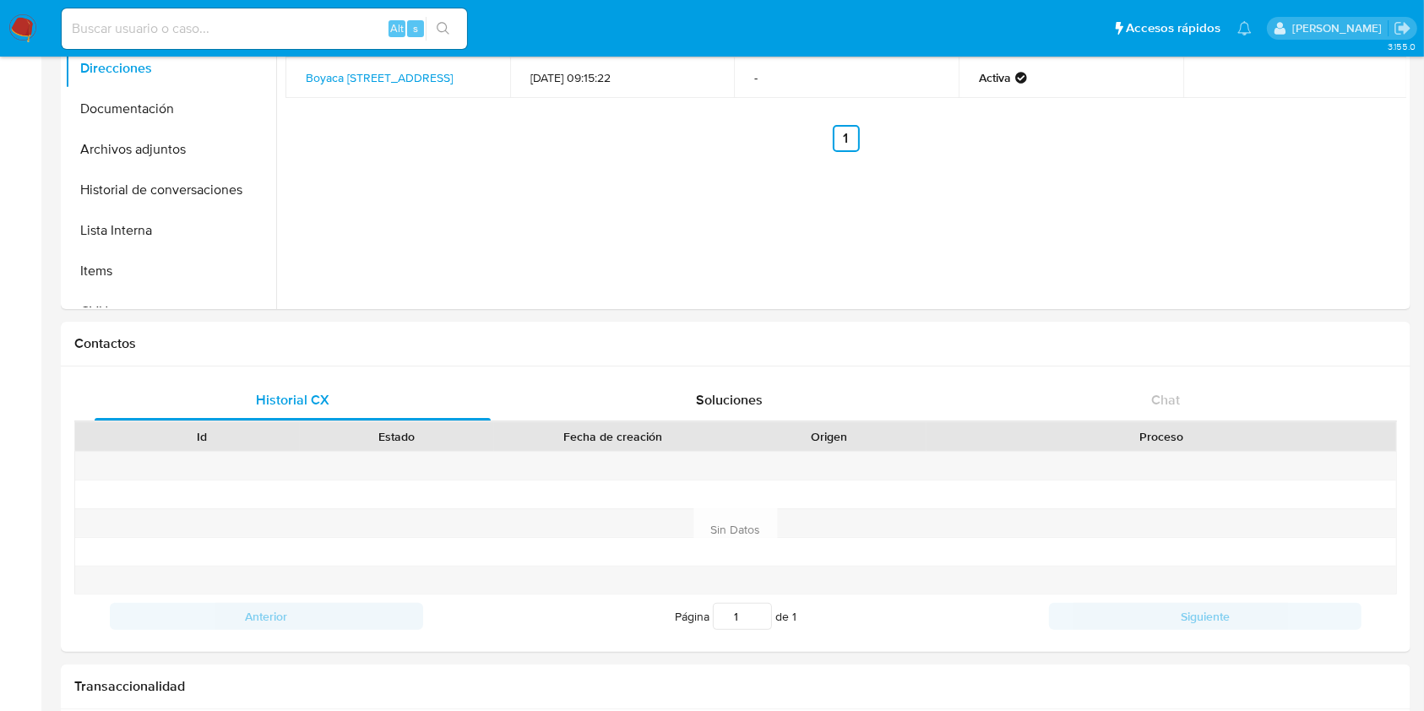
scroll to position [225, 0]
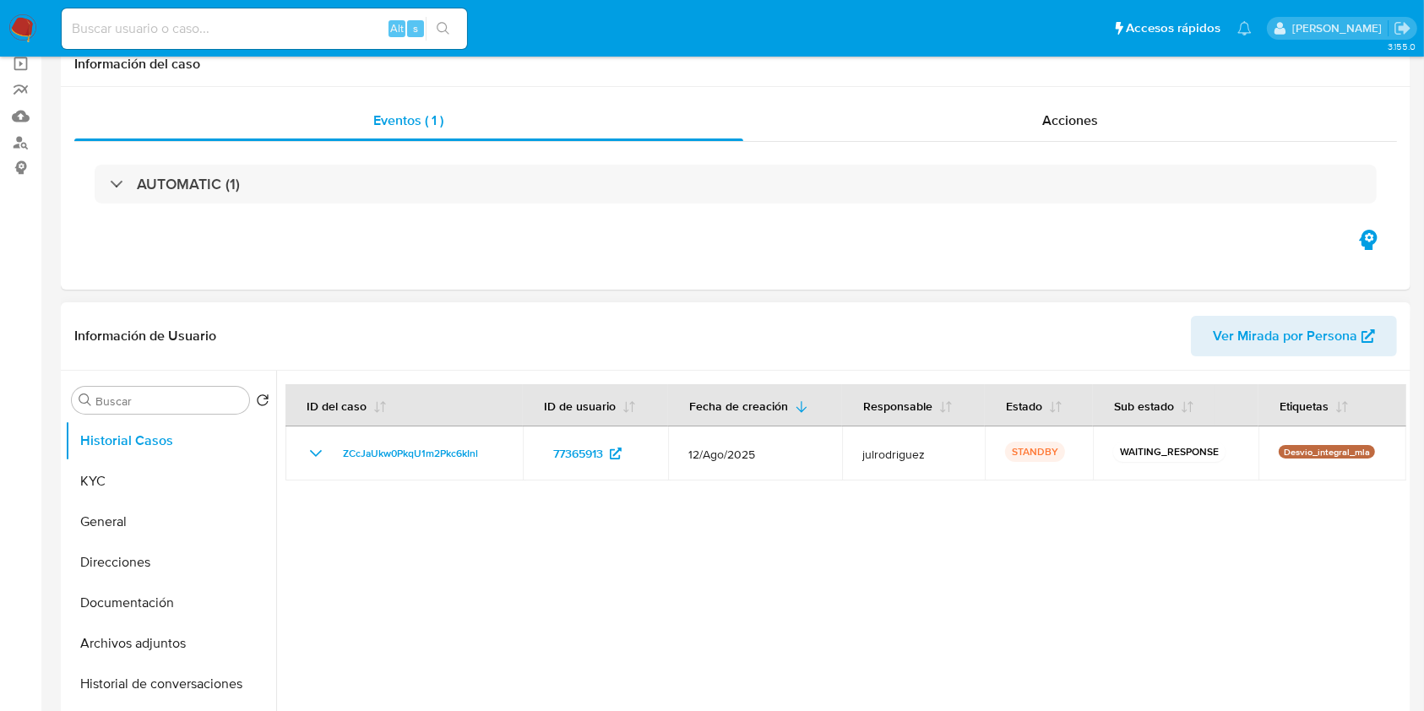
scroll to position [338, 0]
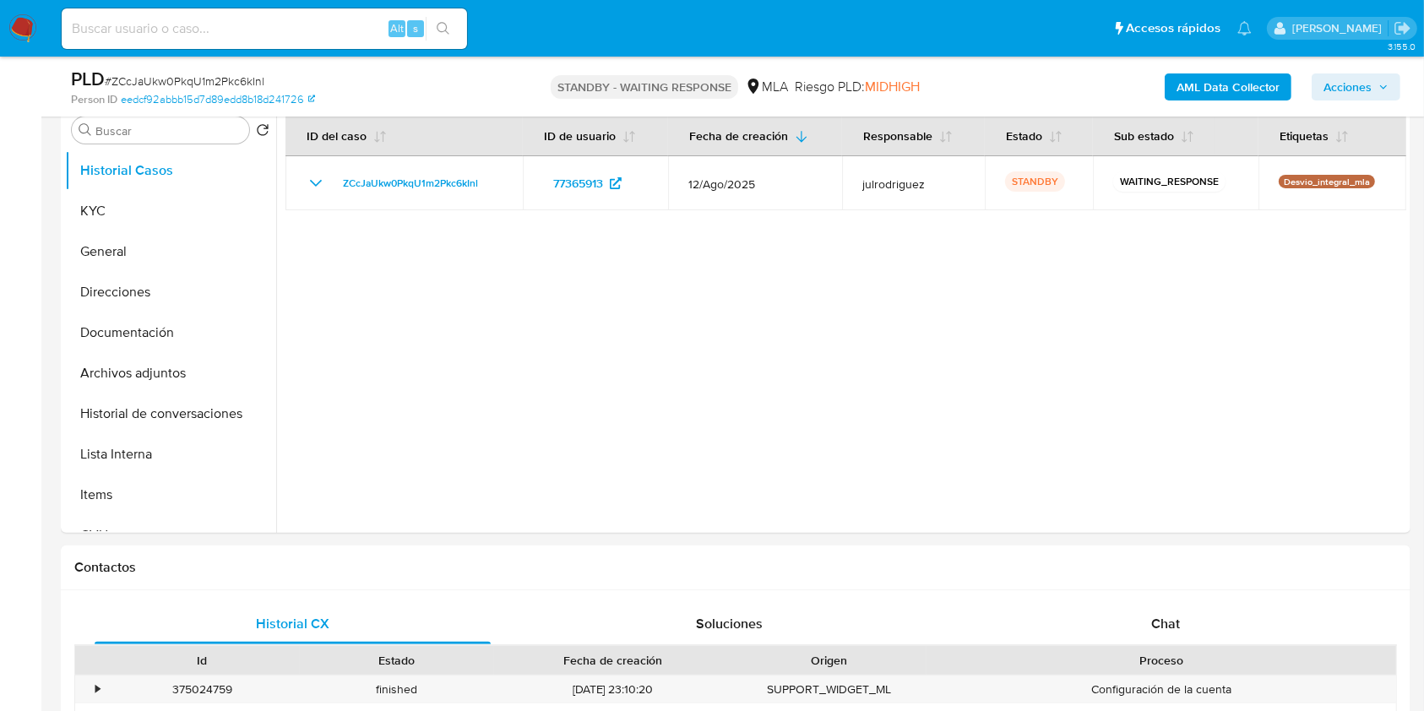
select select "10"
click at [216, 25] on input at bounding box center [264, 29] width 405 height 22
paste input "XUvVBom2WluzgU4zBOiVTVT5"
type input "XUvVBom2WluzgU4zBOiVTVT5"
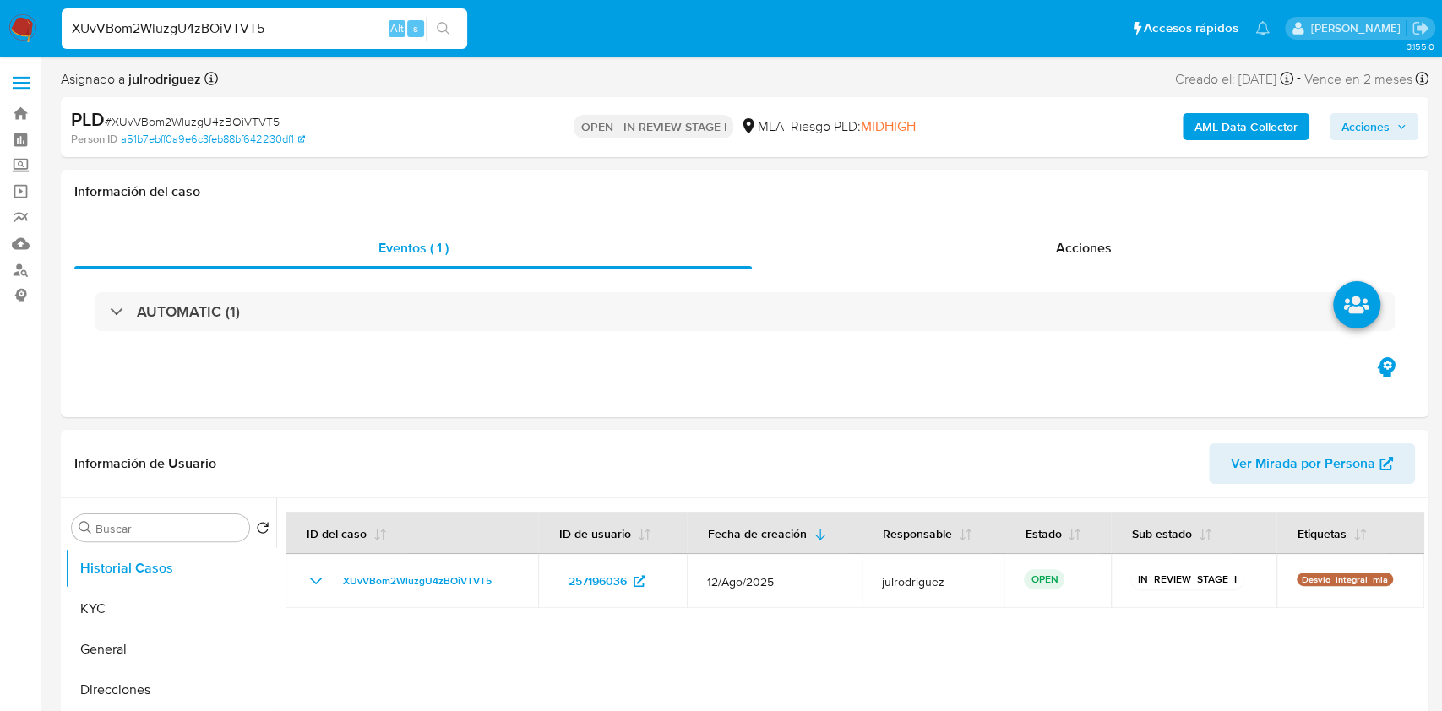
select select "10"
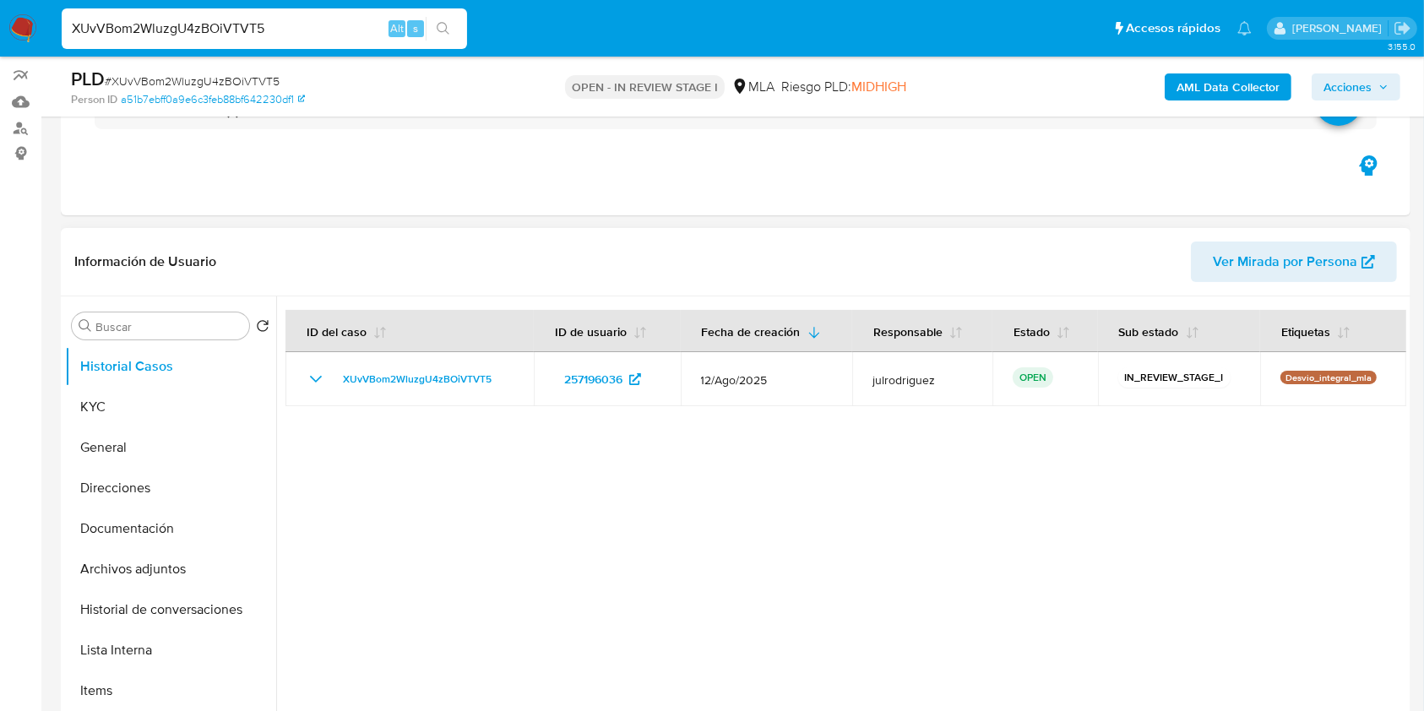
scroll to position [225, 0]
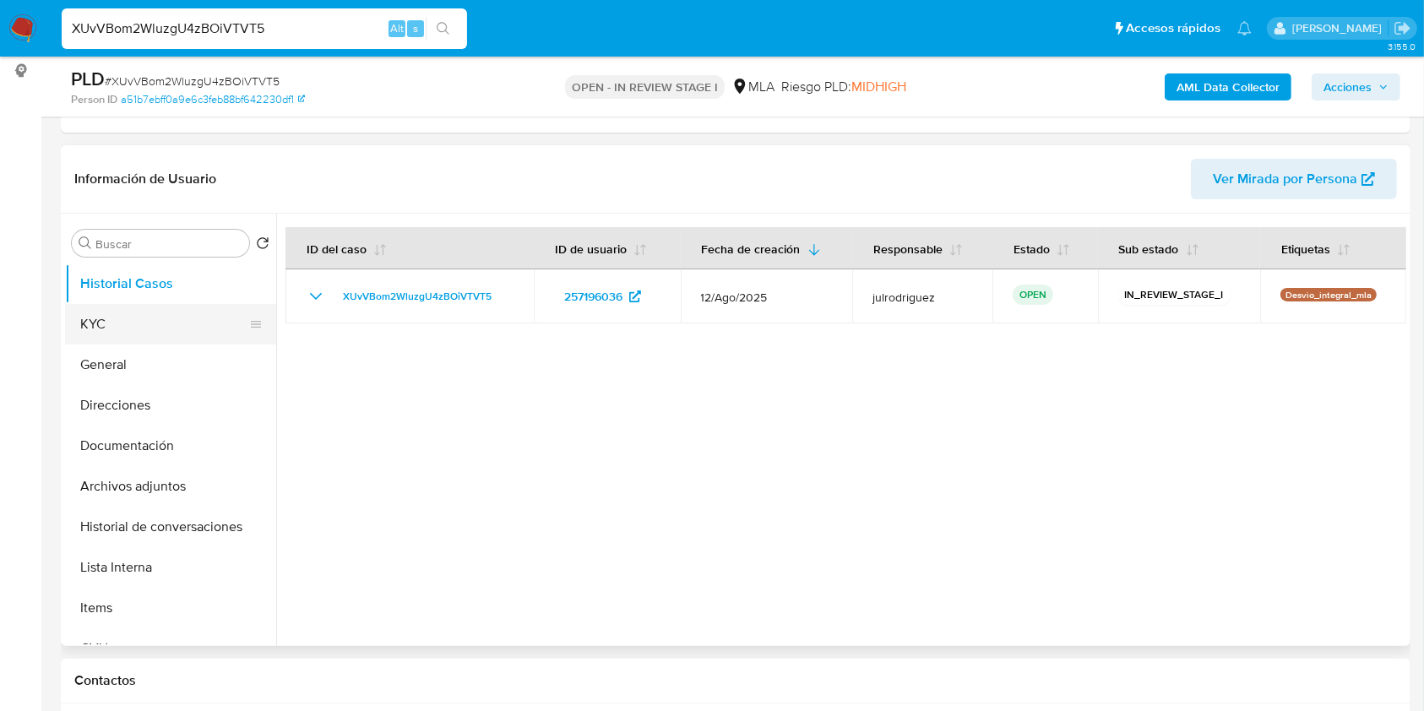
click at [93, 333] on button "KYC" at bounding box center [164, 324] width 198 height 41
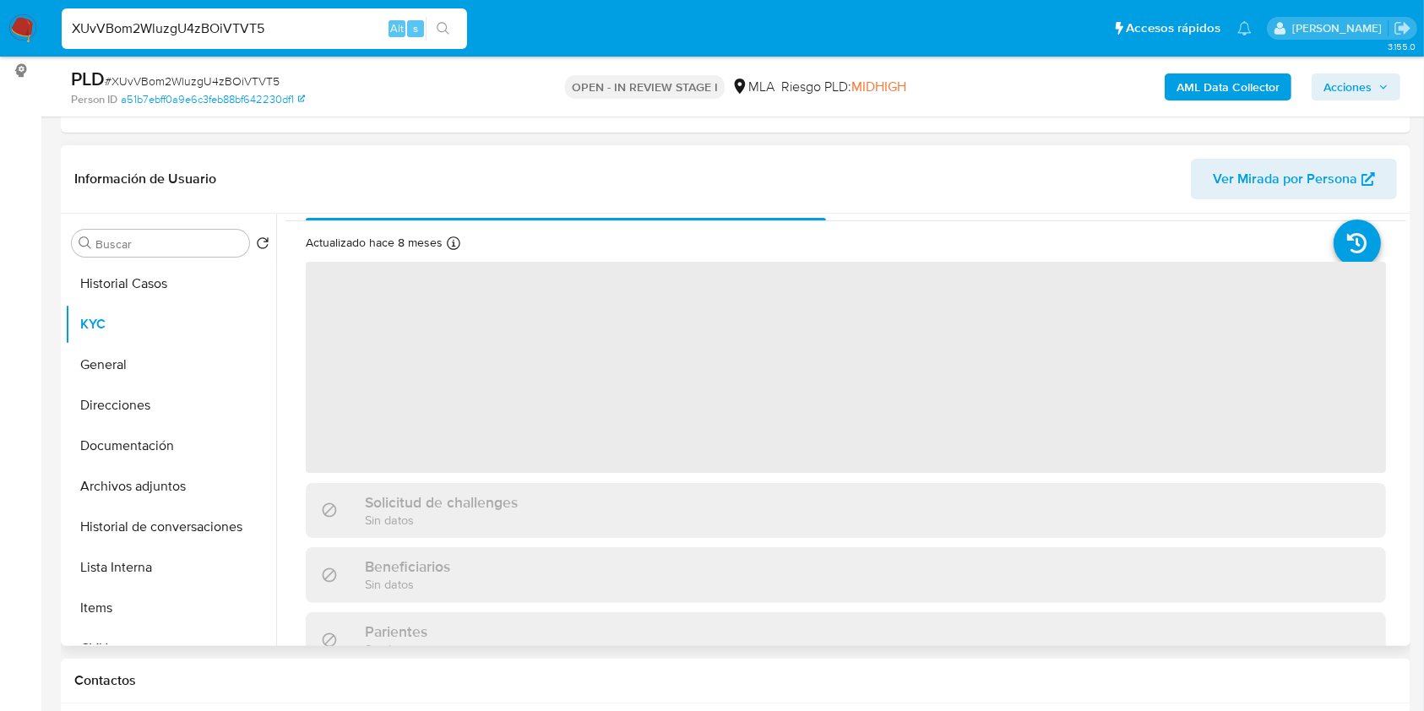
scroll to position [0, 0]
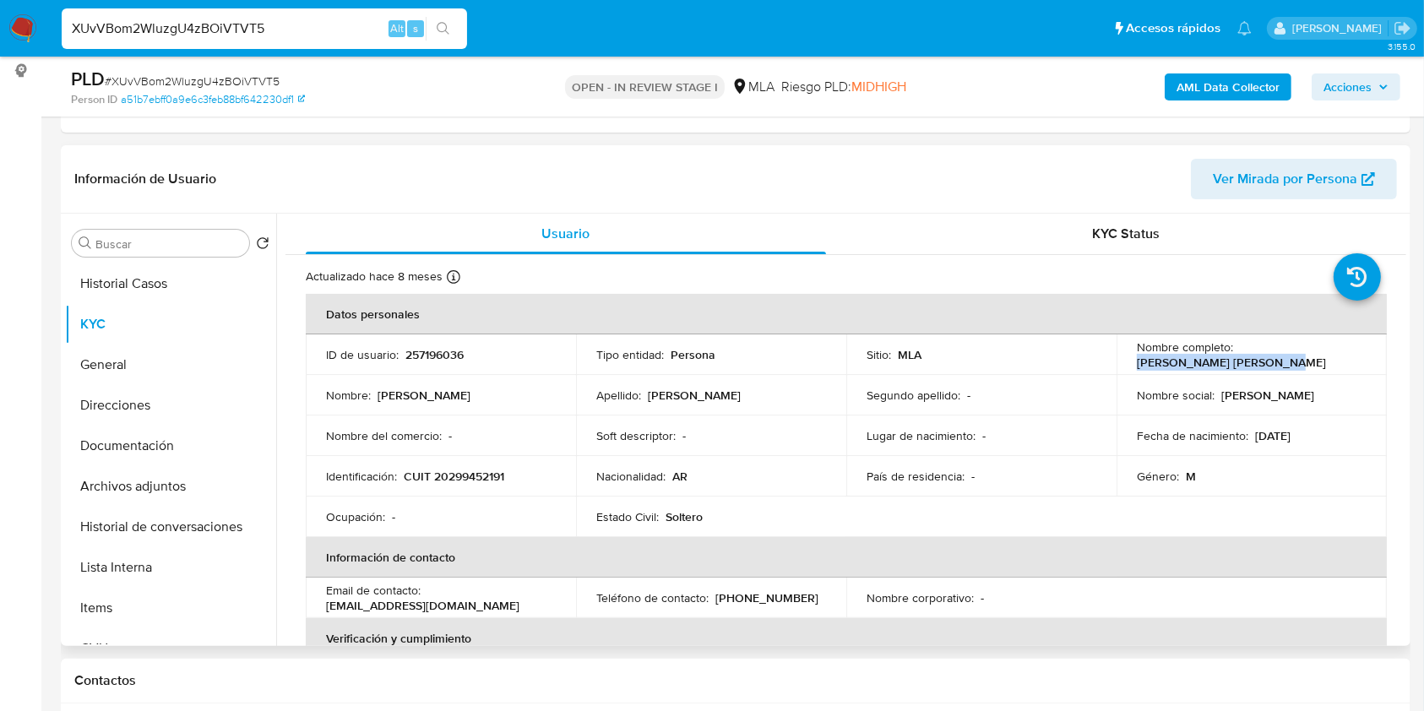
drag, startPoint x: 1130, startPoint y: 361, endPoint x: 1315, endPoint y: 361, distance: 184.9
click at [1315, 361] on td "Nombre completo : [PERSON_NAME] [PERSON_NAME]" at bounding box center [1251, 354] width 270 height 41
copy p "[PERSON_NAME] [PERSON_NAME]"
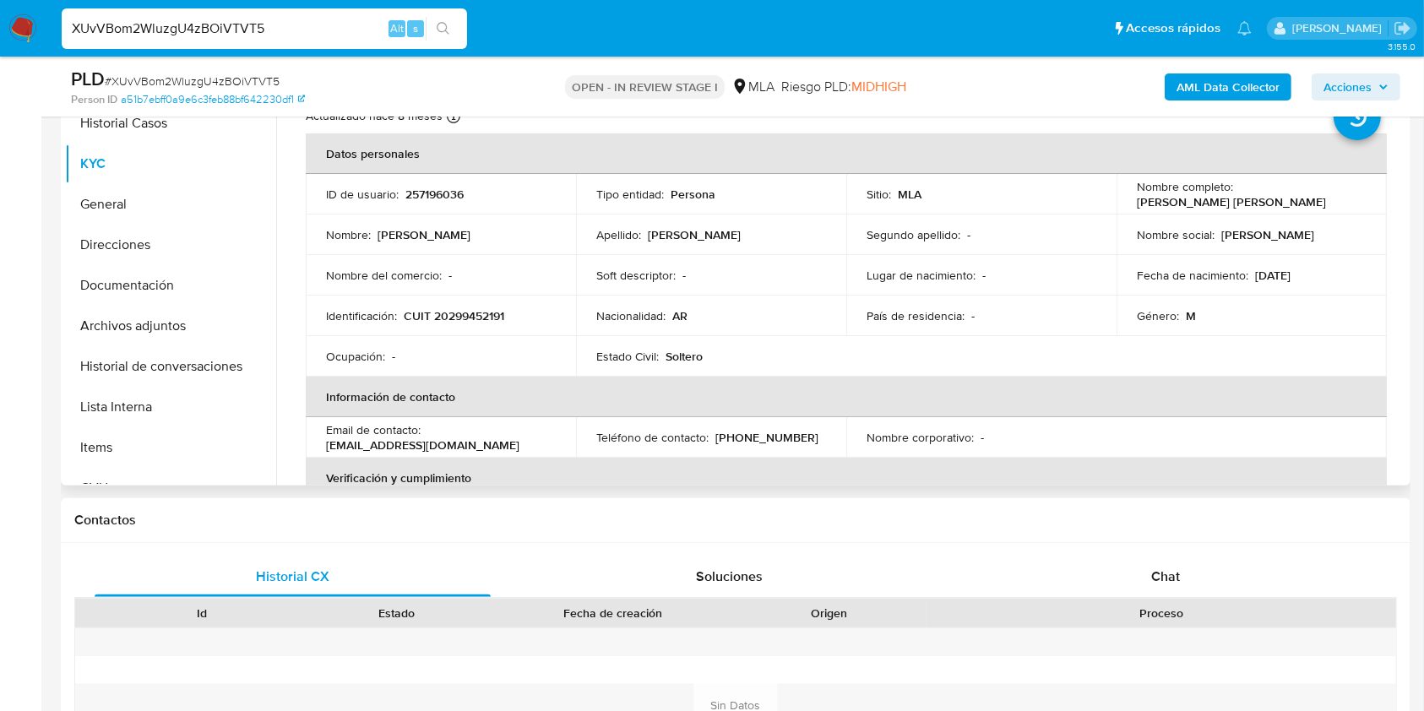
scroll to position [263, 0]
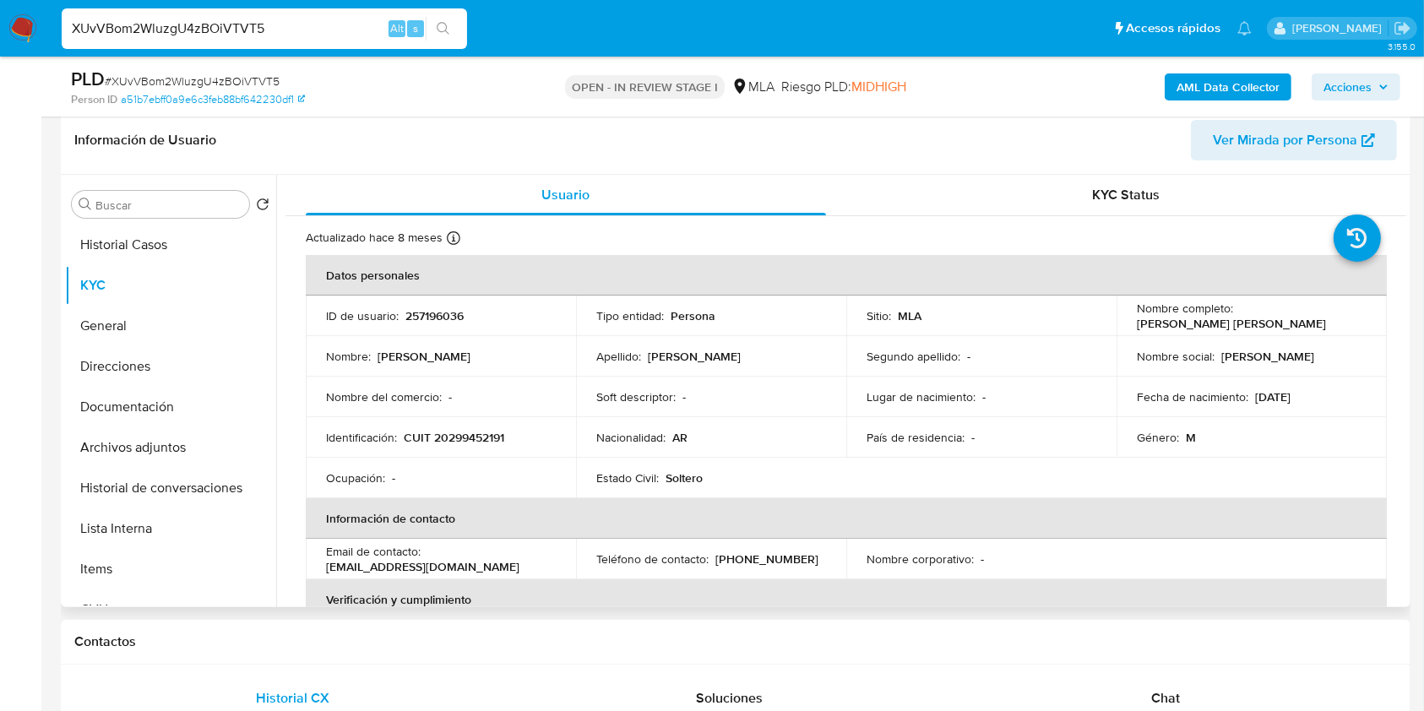
click at [441, 318] on p "257196036" at bounding box center [434, 315] width 58 height 15
copy p "257196036"
click at [196, 70] on div "PLD # XUvVBom2WluzgU4zBOiVTVT5" at bounding box center [289, 79] width 437 height 25
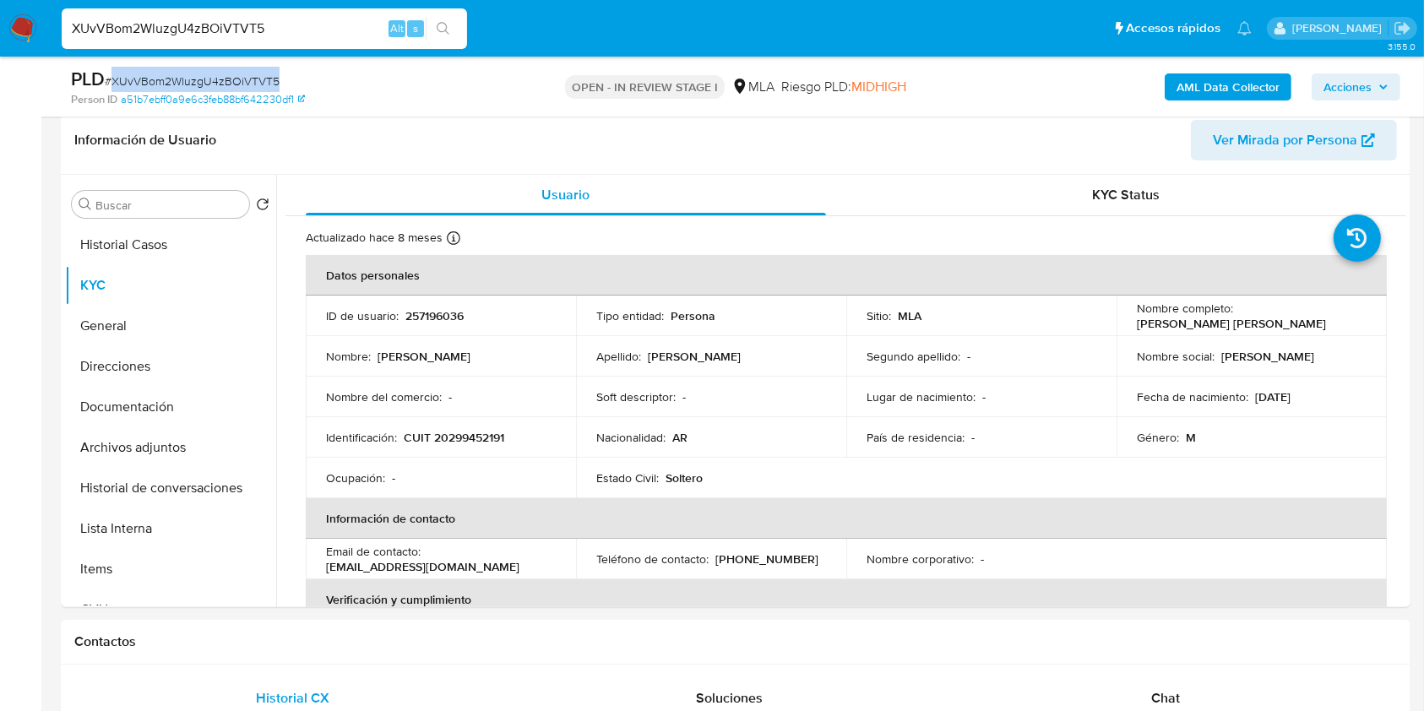
copy span "XUvVBom2WluzgU4zBOiVTVT5"
click at [187, 404] on button "Documentación" at bounding box center [164, 407] width 198 height 41
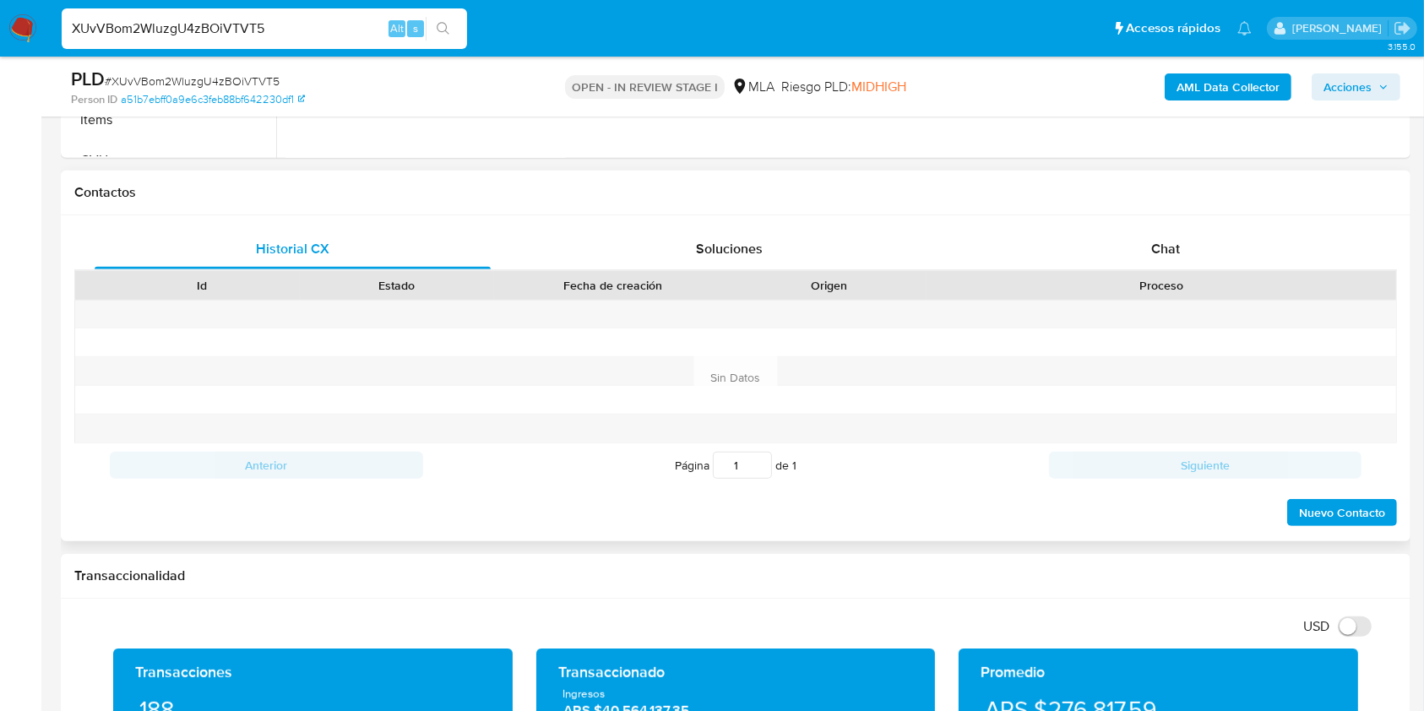
scroll to position [714, 0]
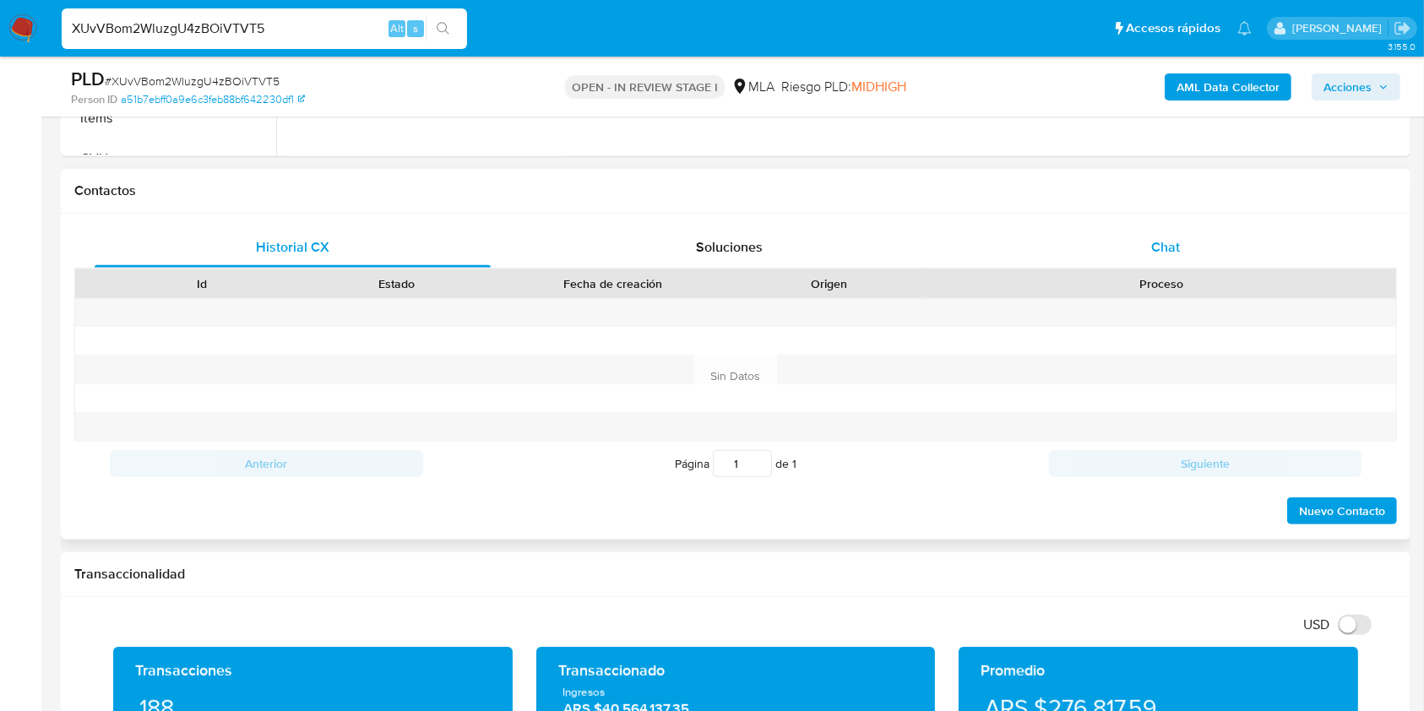
click at [1156, 240] on span "Chat" at bounding box center [1165, 246] width 29 height 19
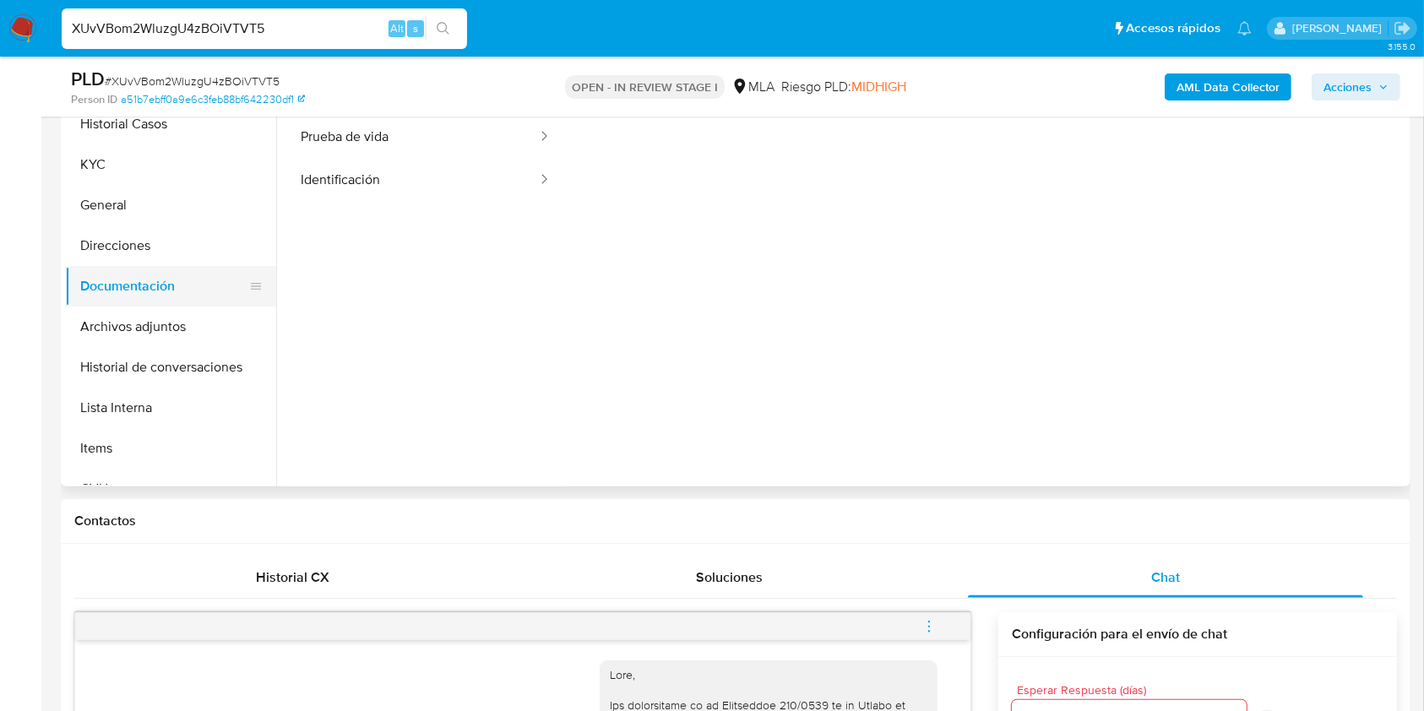
scroll to position [377, 0]
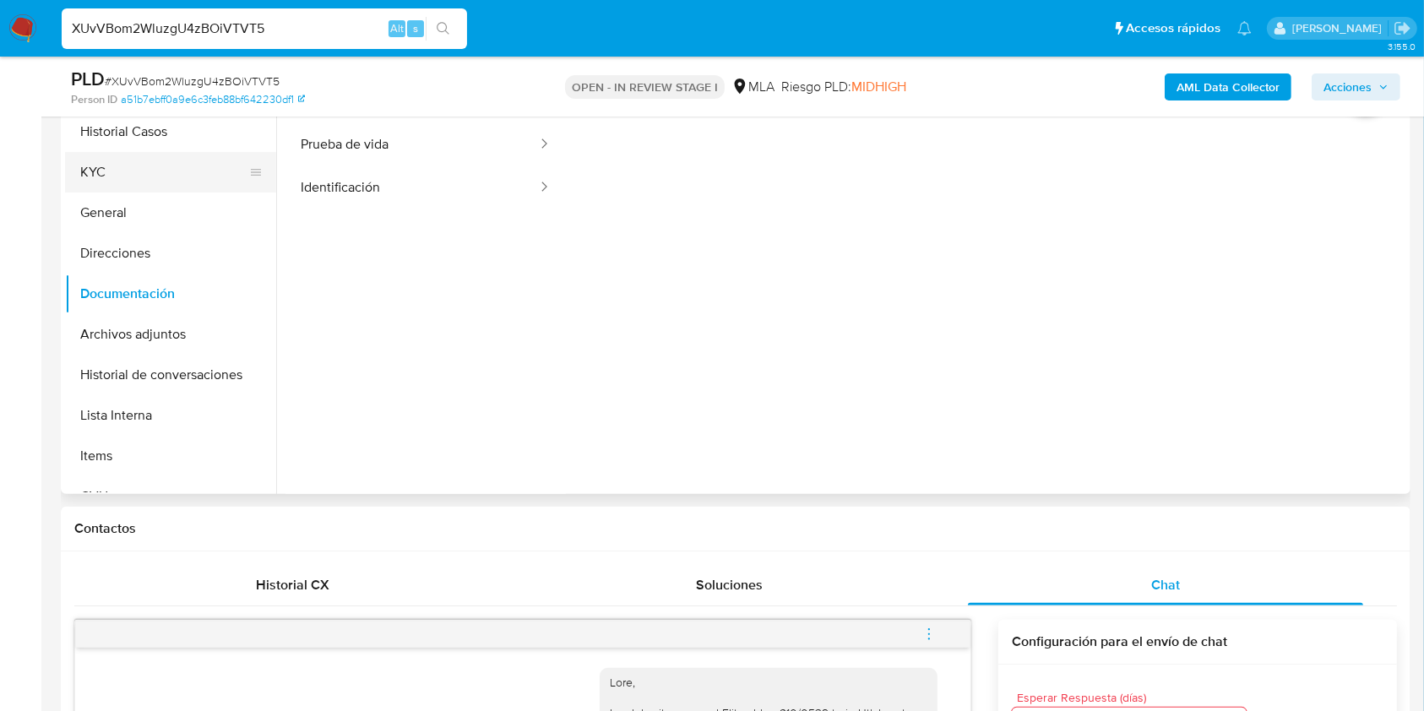
click at [127, 187] on button "KYC" at bounding box center [164, 172] width 198 height 41
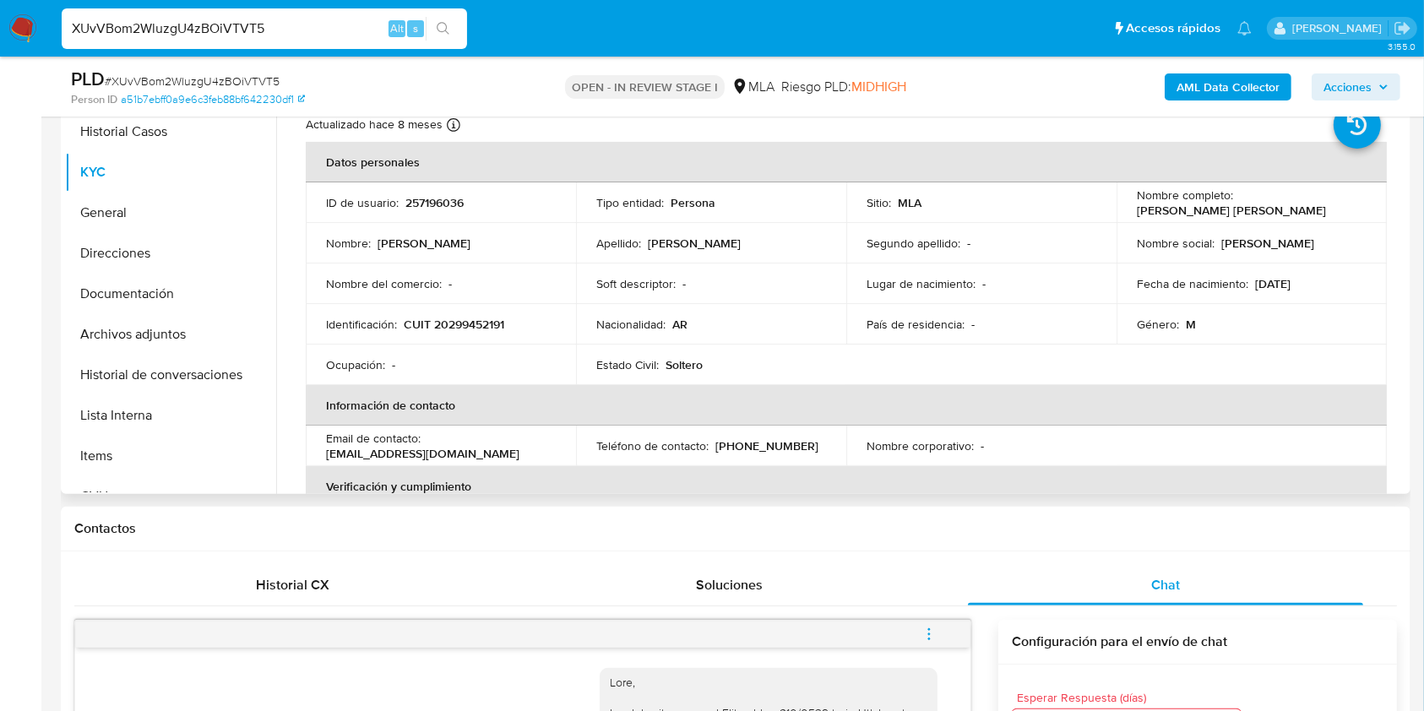
click at [473, 319] on p "CUIT 20299452191" at bounding box center [454, 324] width 100 height 15
copy p "20299452191"
click at [427, 199] on p "257196036" at bounding box center [434, 202] width 58 height 15
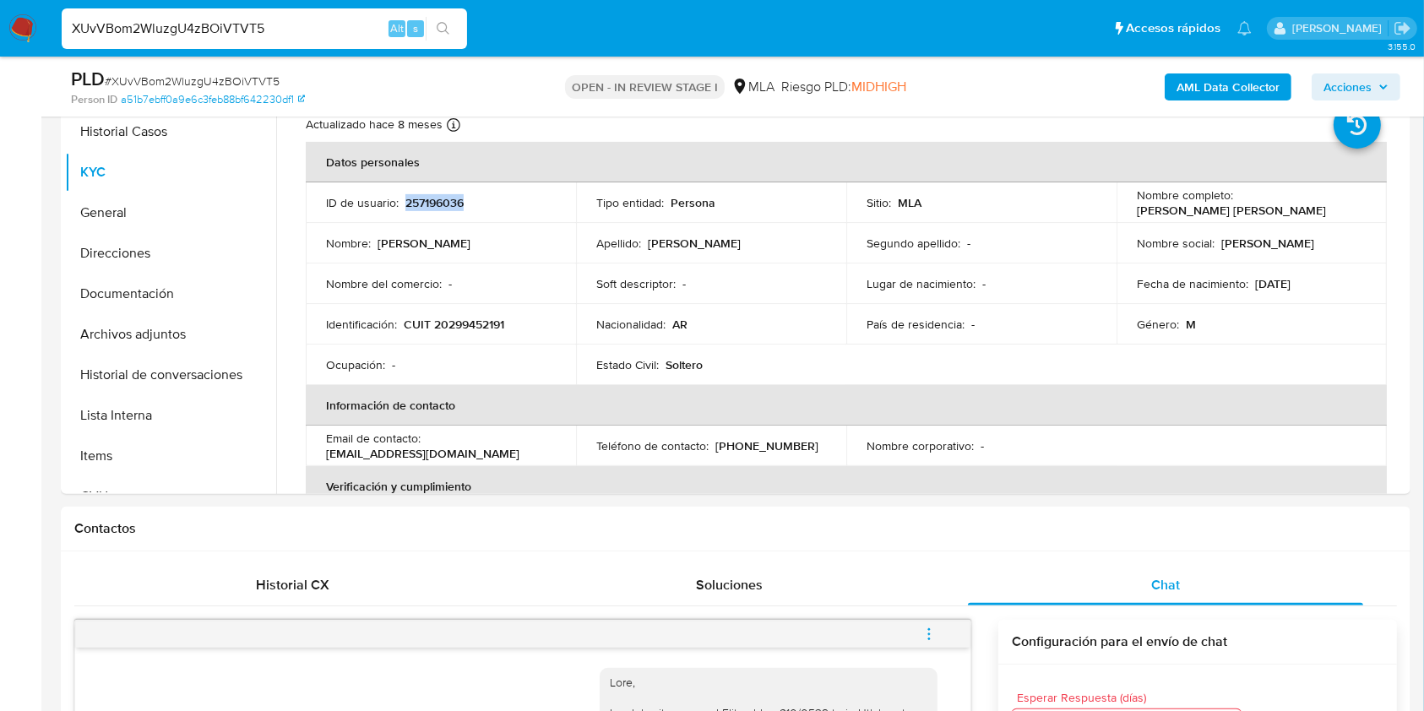
copy p "257196036"
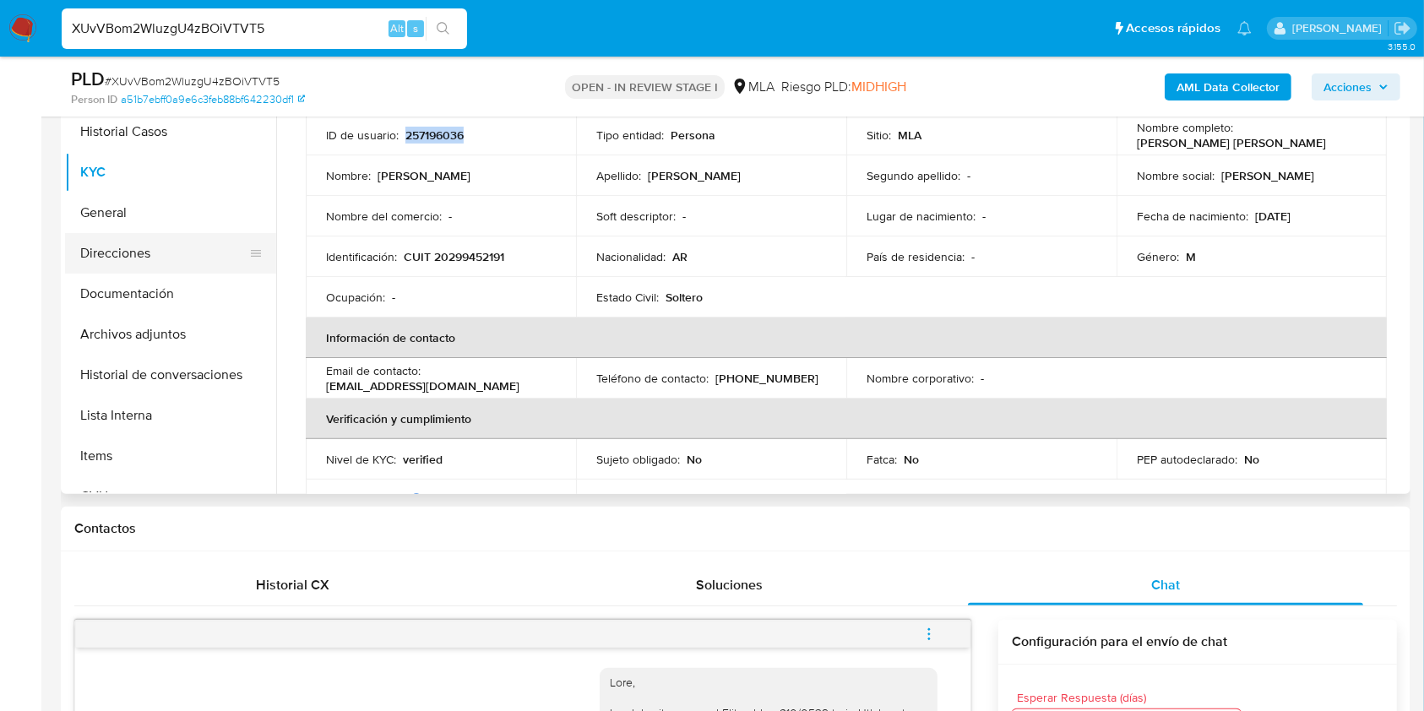
scroll to position [112, 0]
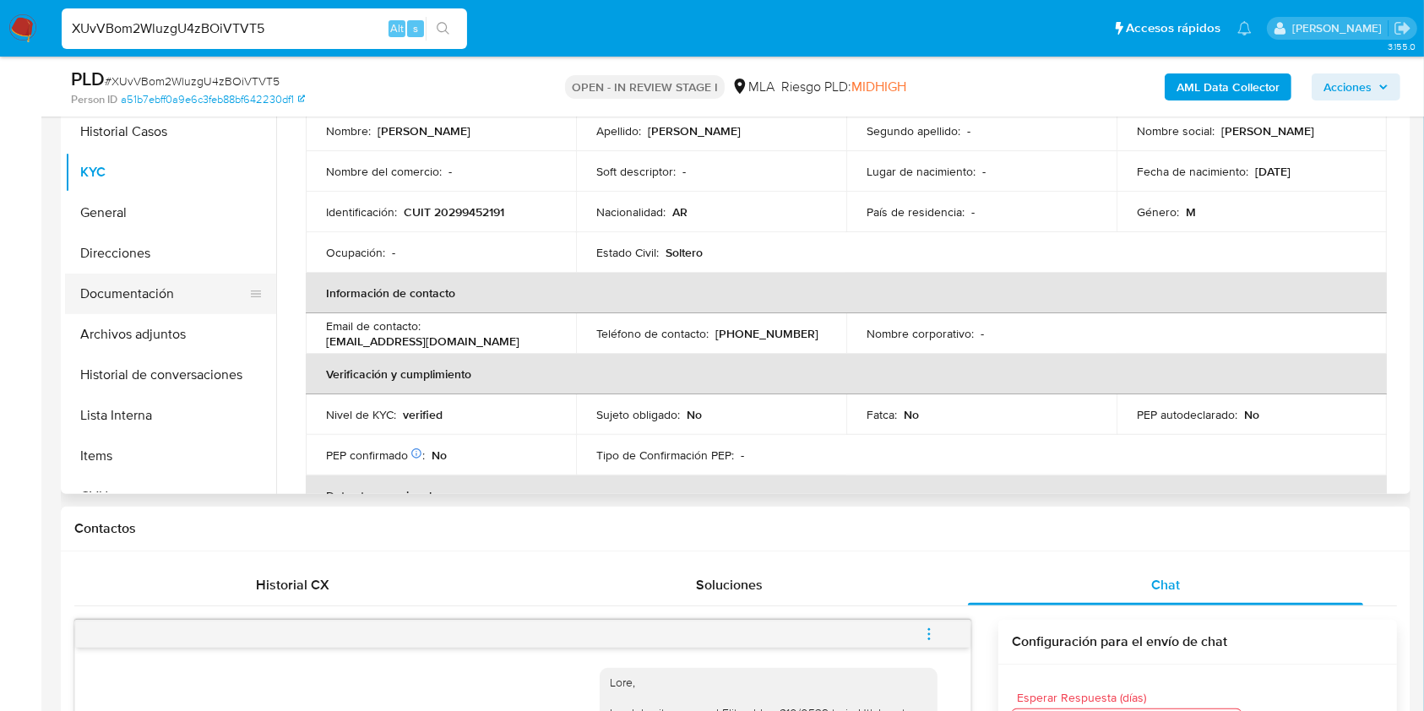
click at [149, 281] on button "Documentación" at bounding box center [164, 294] width 198 height 41
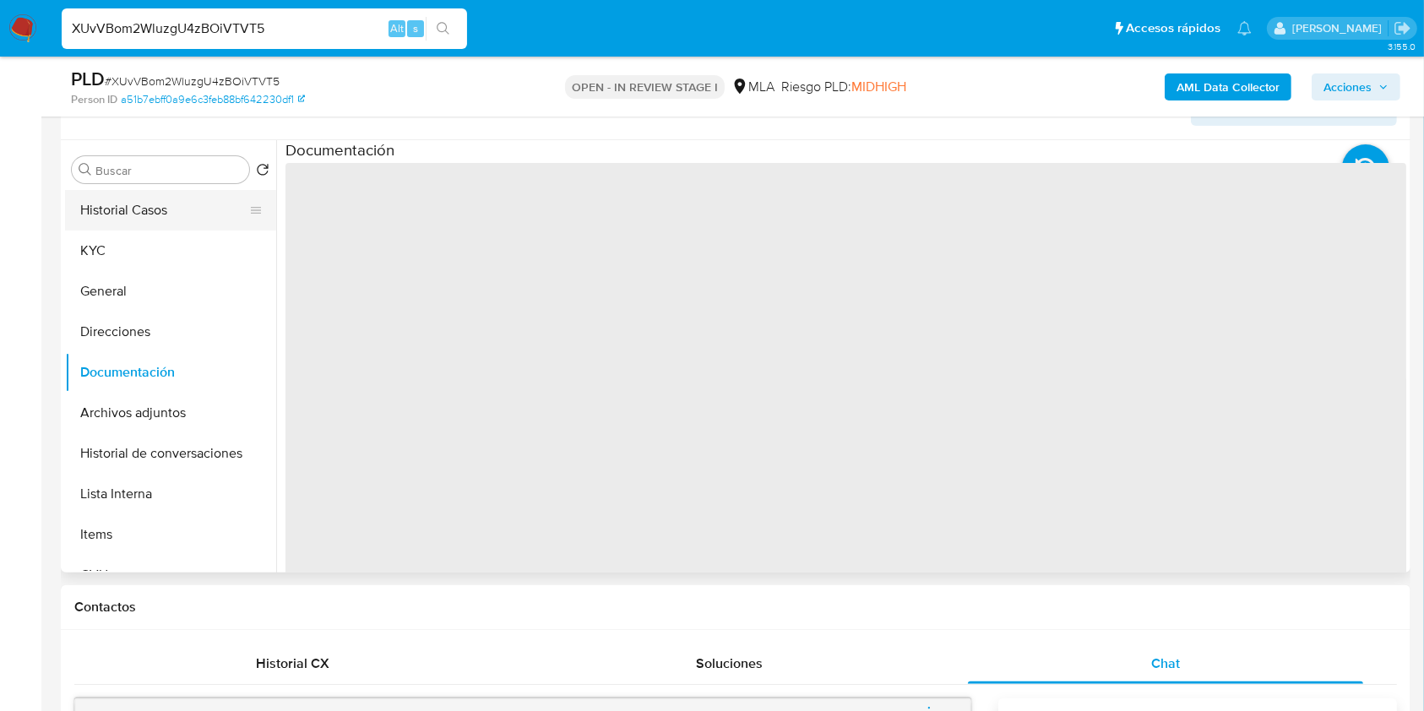
scroll to position [263, 0]
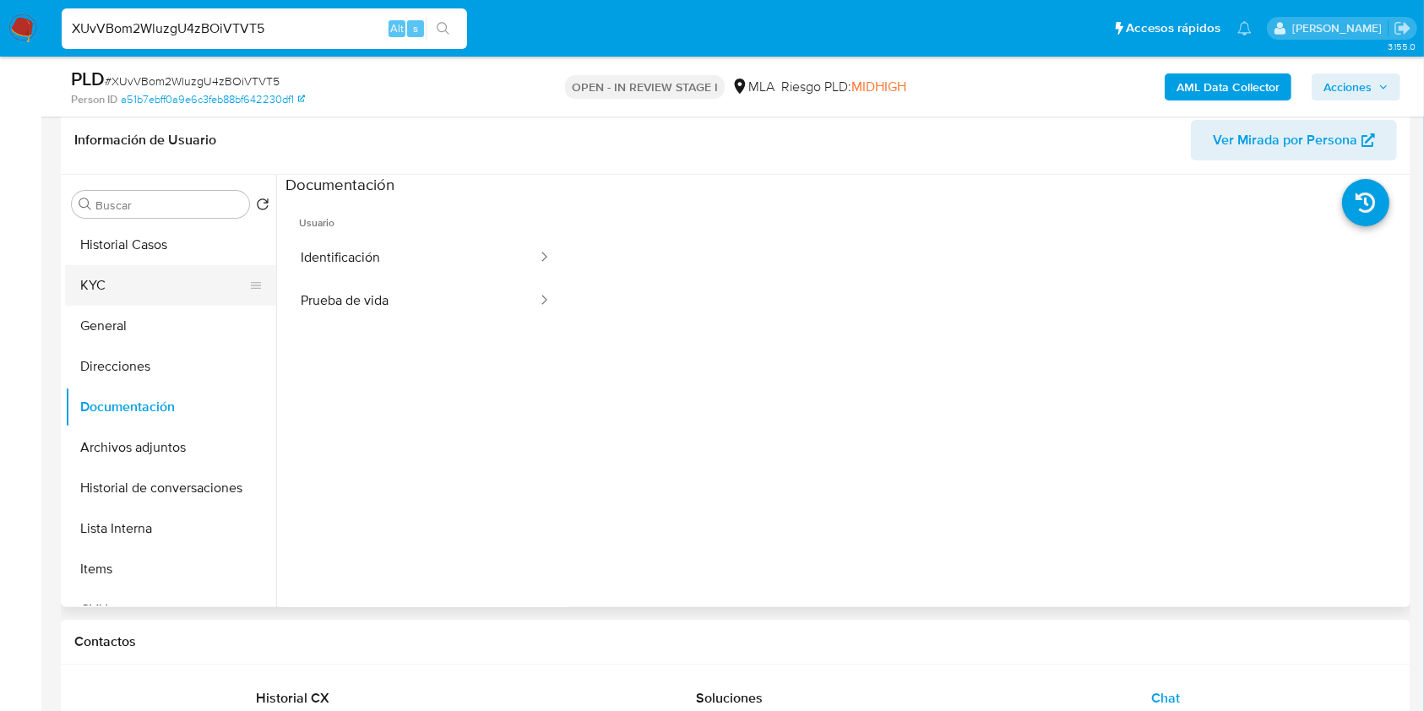
click at [137, 283] on button "KYC" at bounding box center [164, 285] width 198 height 41
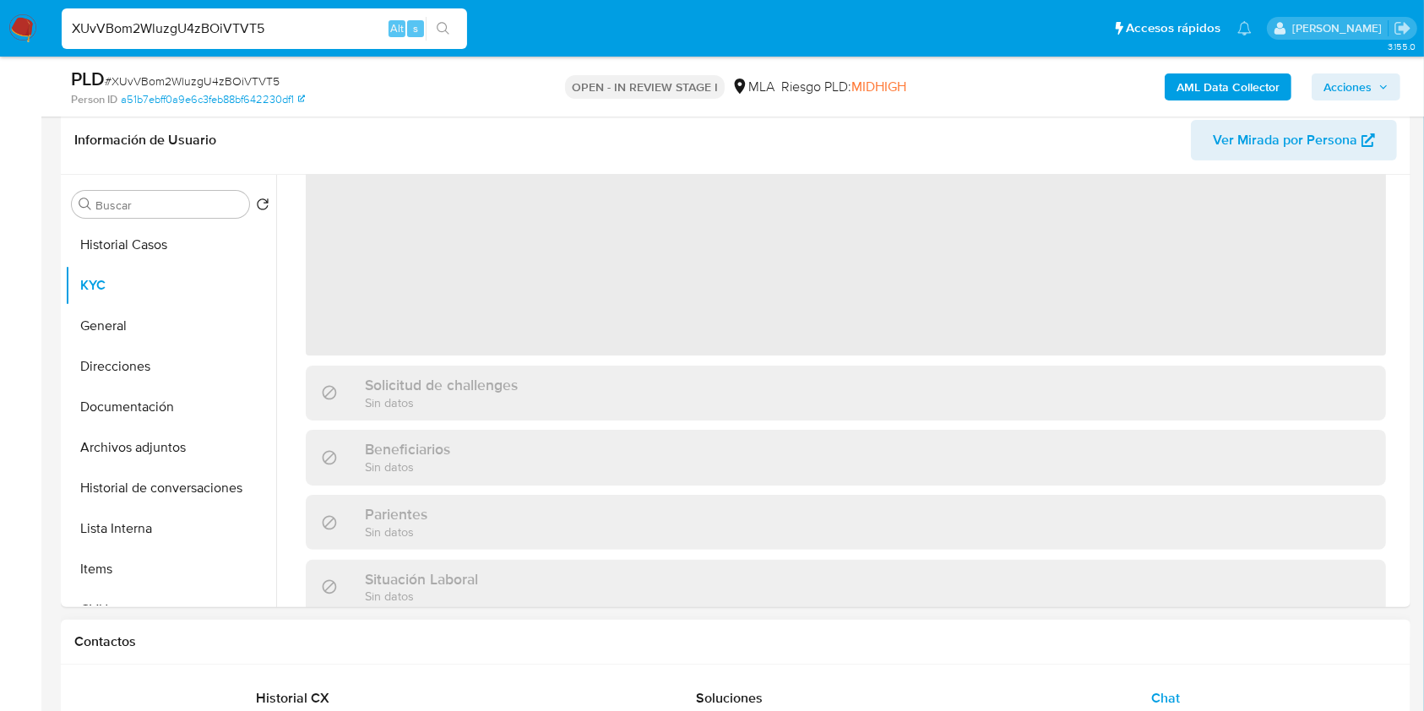
scroll to position [225, 0]
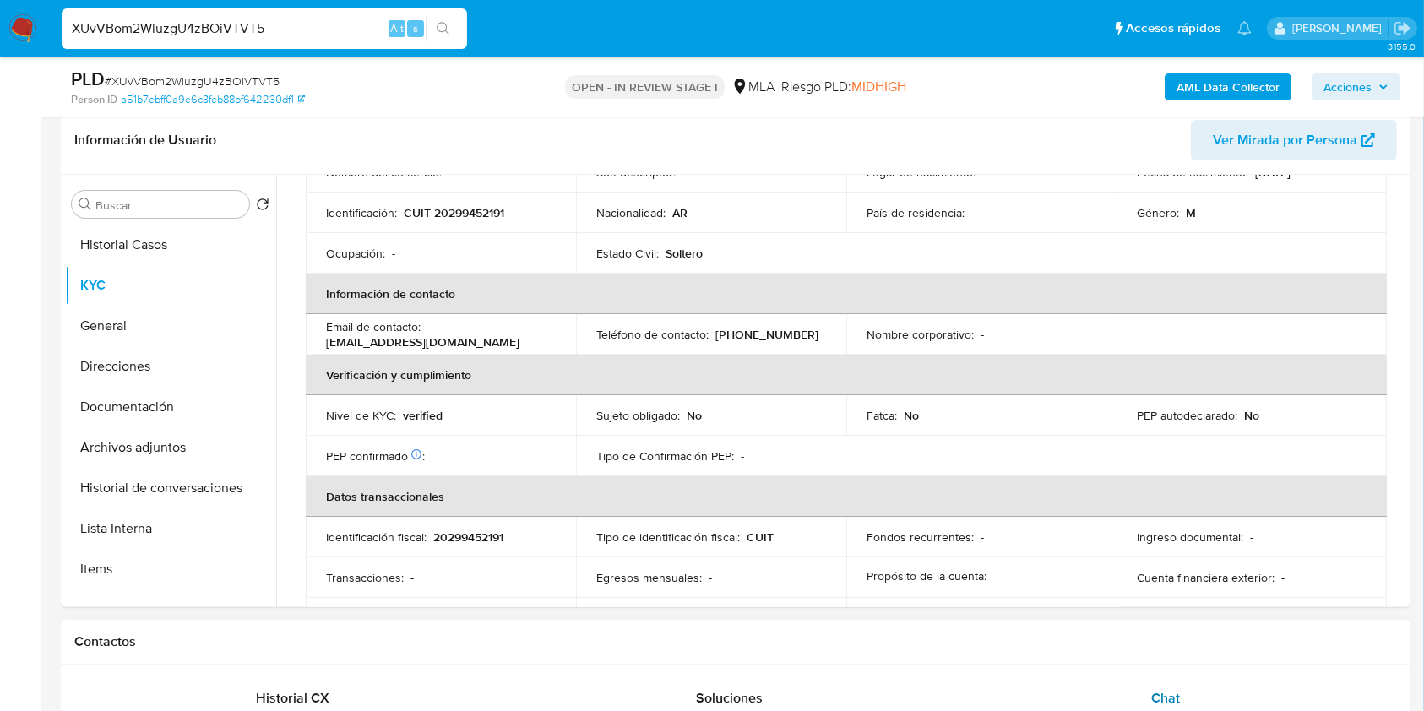
click at [1159, 692] on span "Chat" at bounding box center [1165, 697] width 29 height 19
click at [115, 388] on button "Documentación" at bounding box center [164, 407] width 198 height 41
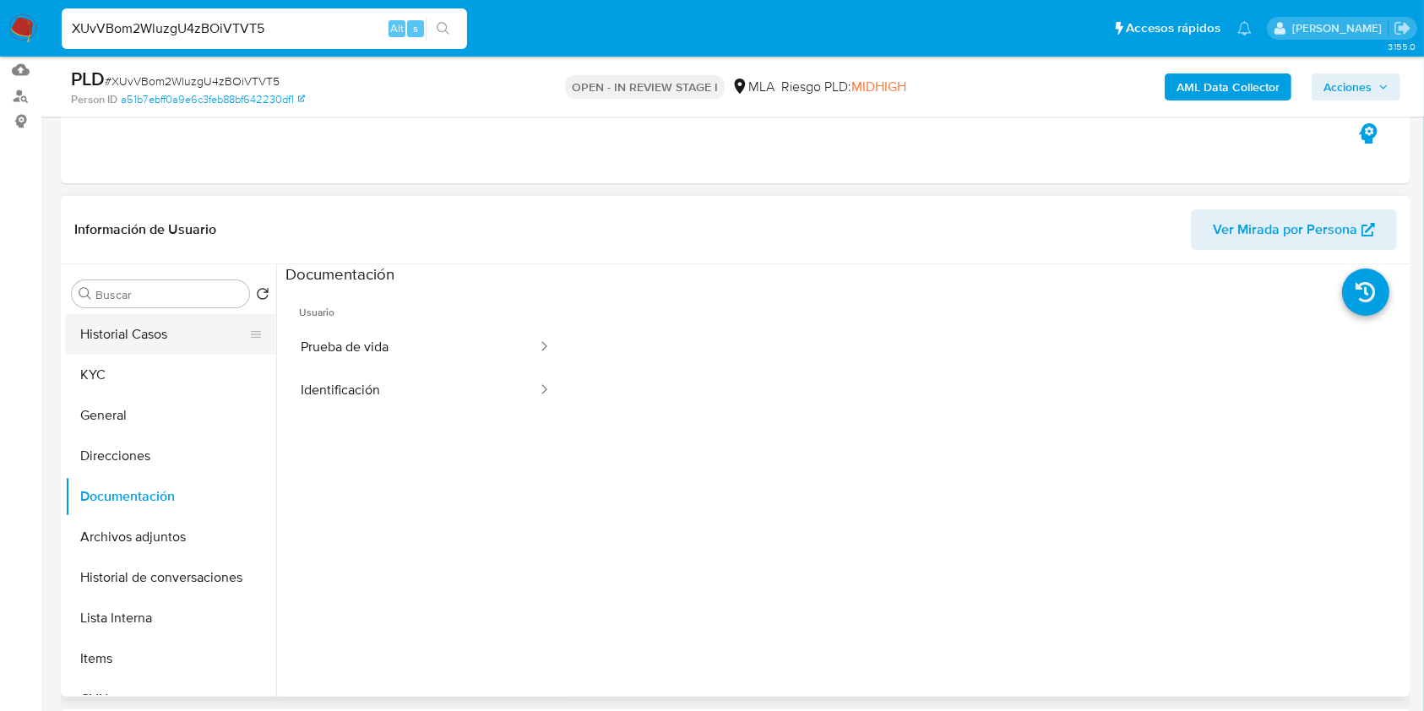
scroll to position [151, 0]
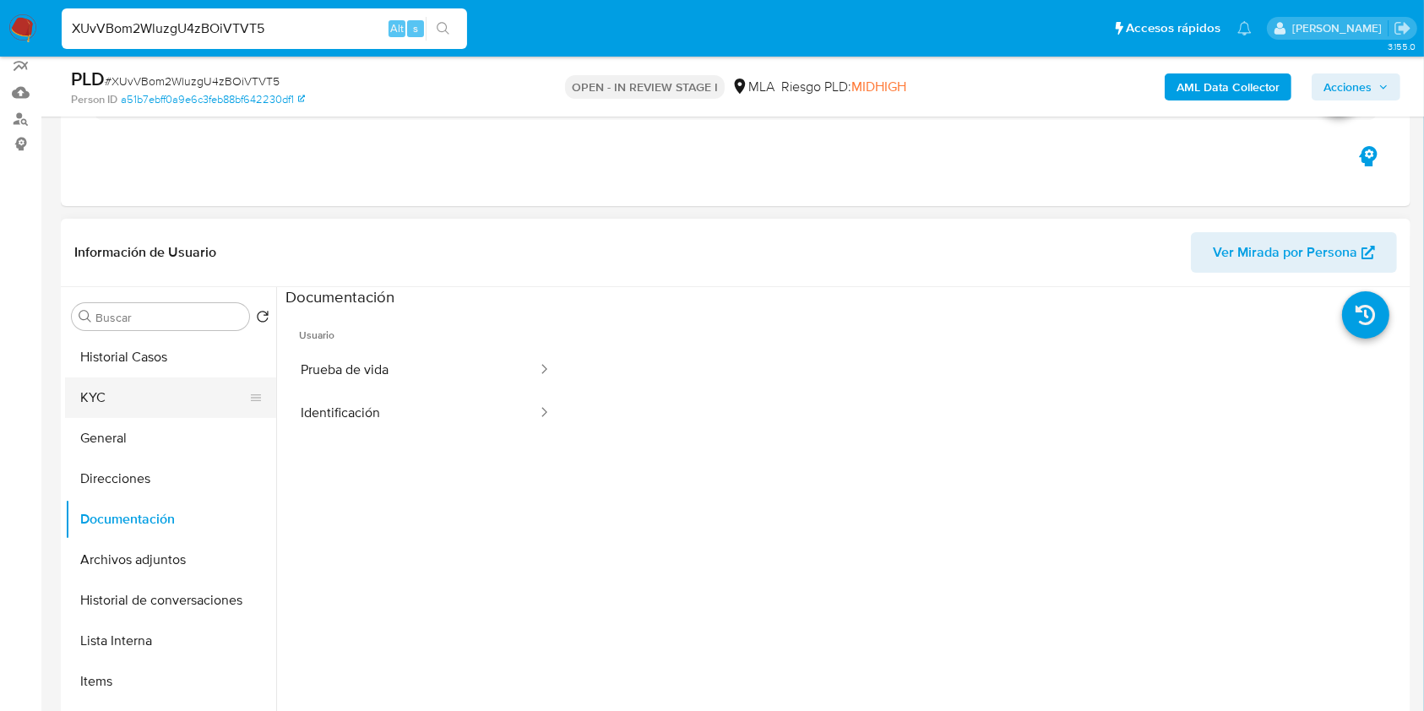
click at [135, 408] on button "KYC" at bounding box center [164, 397] width 198 height 41
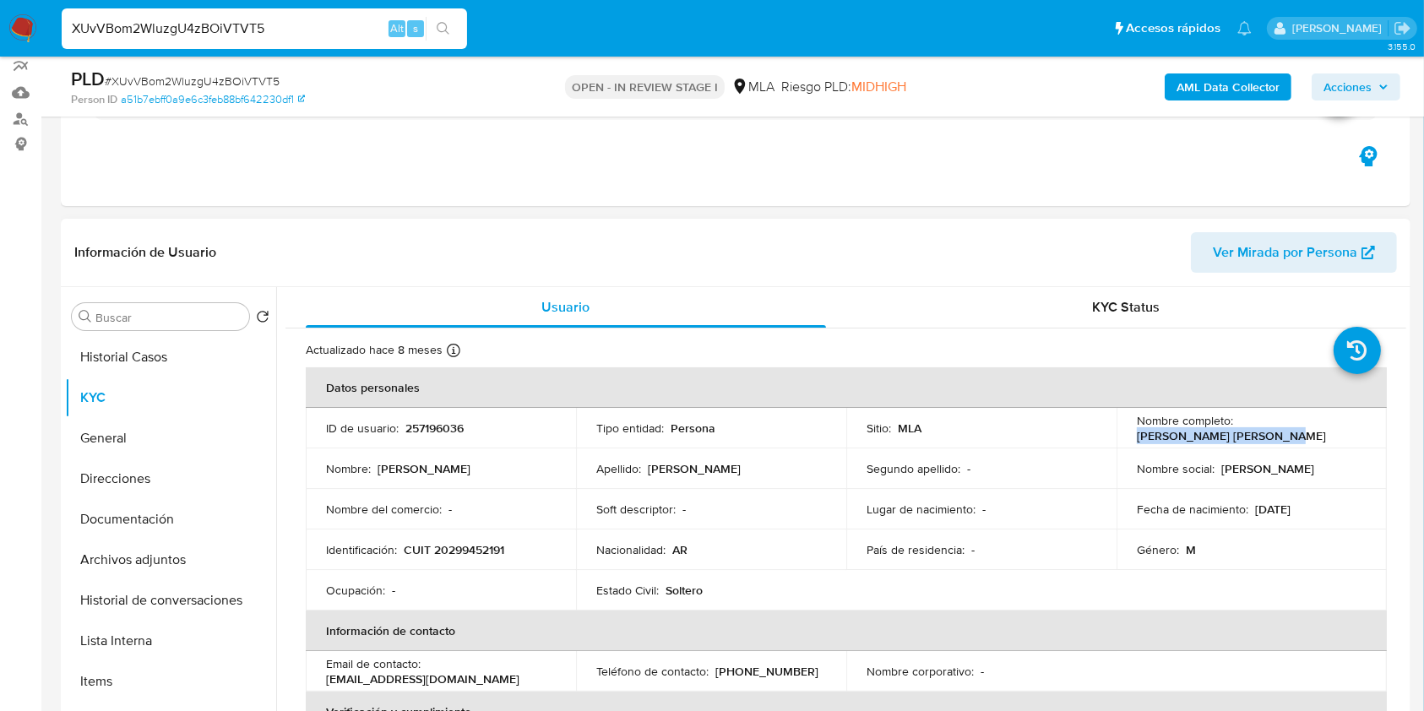
drag, startPoint x: 1131, startPoint y: 436, endPoint x: 1262, endPoint y: 437, distance: 130.9
click at [1262, 437] on td "Nombre completo : [PERSON_NAME] [PERSON_NAME]" at bounding box center [1251, 428] width 270 height 41
copy p "[PERSON_NAME] [PERSON_NAME]"
click at [458, 549] on p "CUIT 20299452191" at bounding box center [454, 549] width 100 height 15
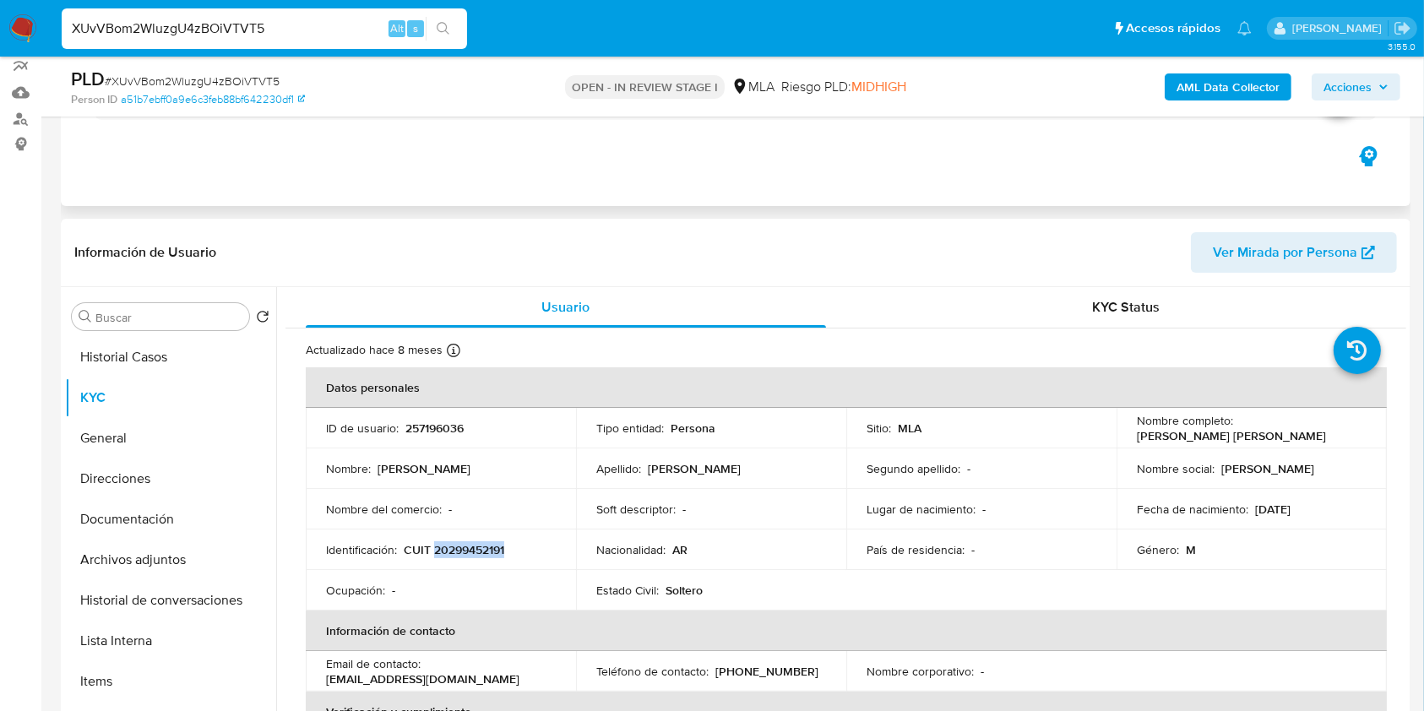
copy p "20299452191"
click at [479, 559] on td "Identificación : CUIT 20299452191" at bounding box center [441, 549] width 270 height 41
click at [475, 551] on p "CUIT 20299452191" at bounding box center [454, 549] width 100 height 15
copy p "20299452191"
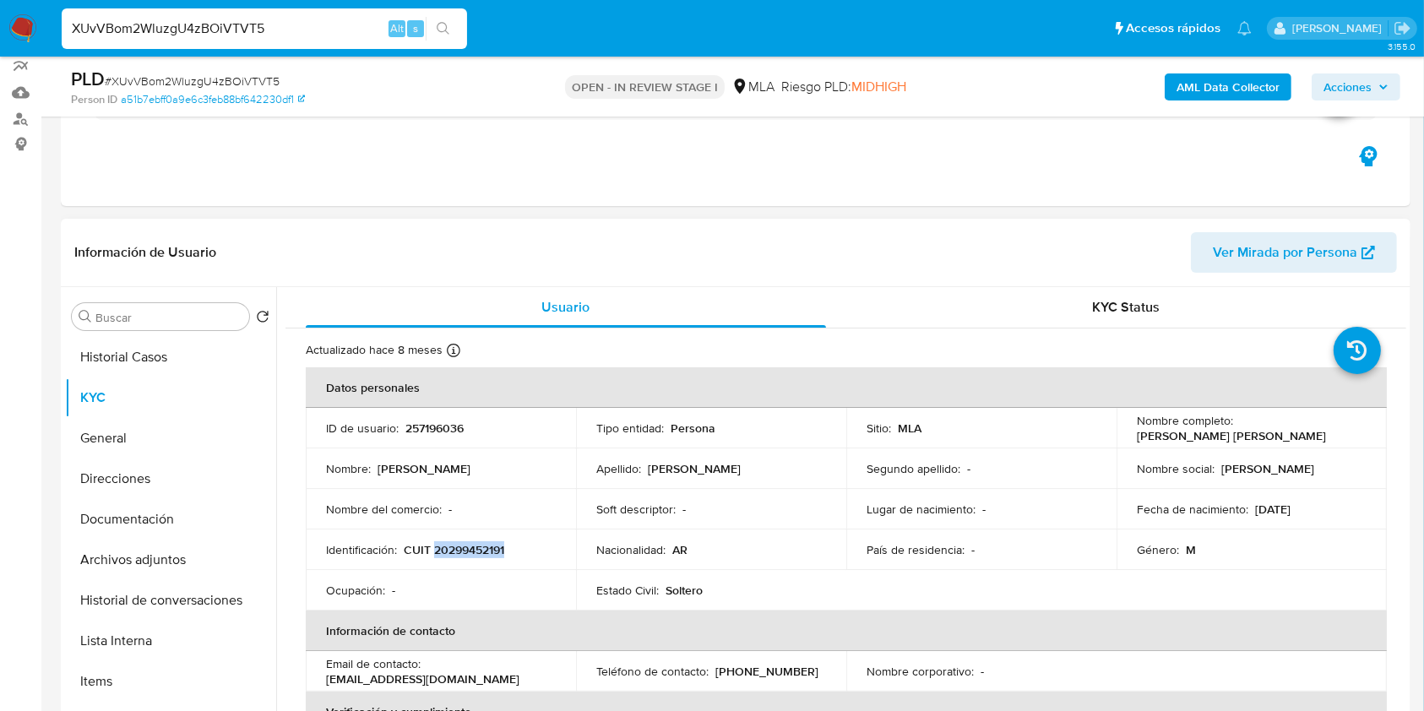
click at [473, 545] on p "CUIT 20299452191" at bounding box center [454, 549] width 100 height 15
copy p "20299452191"
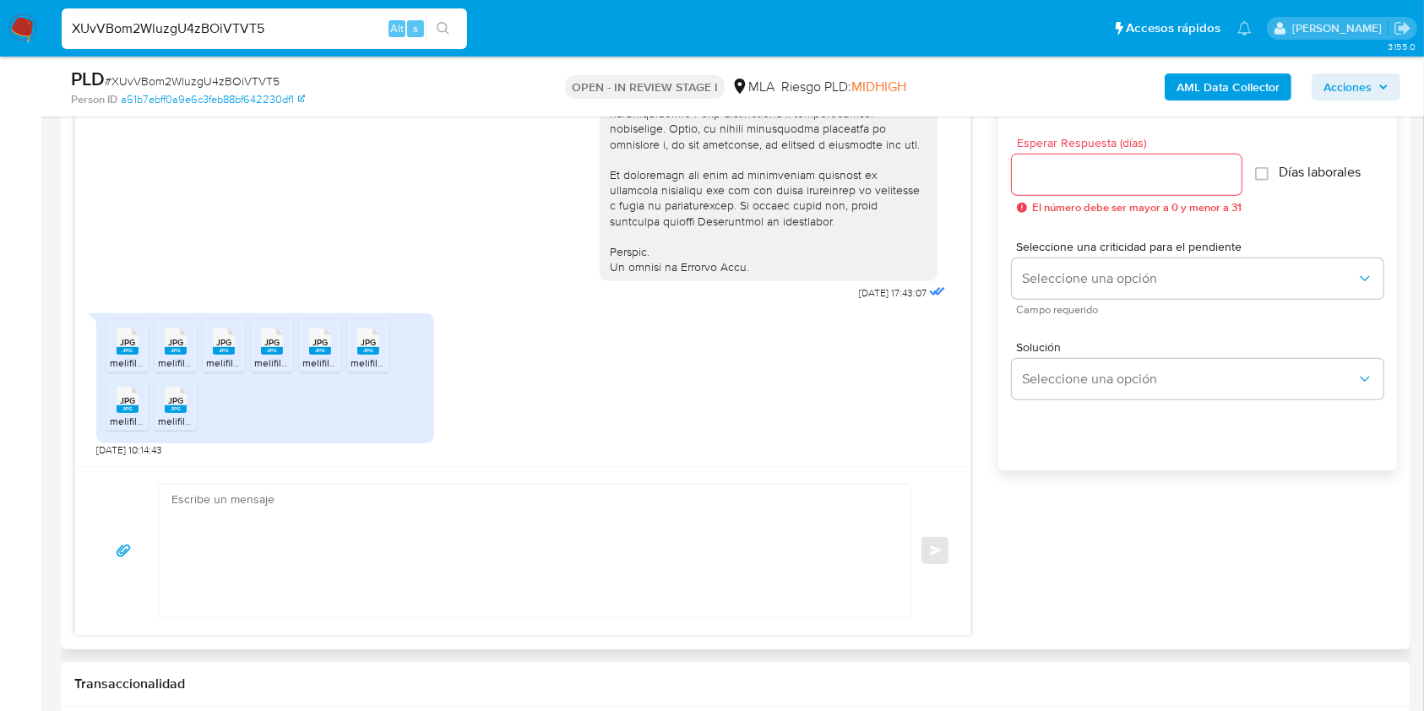
scroll to position [939, 0]
